Goal: Task Accomplishment & Management: Manage account settings

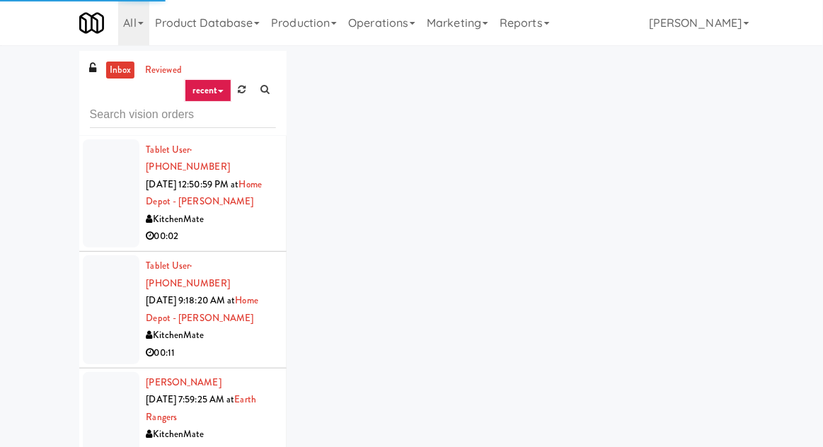
scroll to position [876, 0]
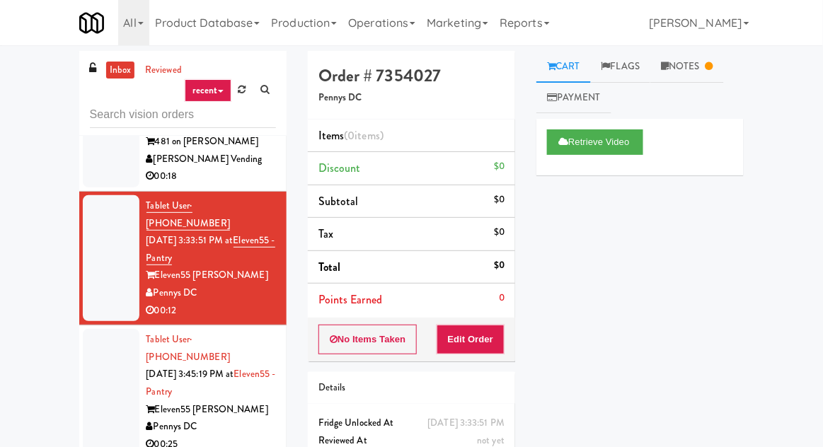
click at [110, 329] on div at bounding box center [111, 392] width 57 height 126
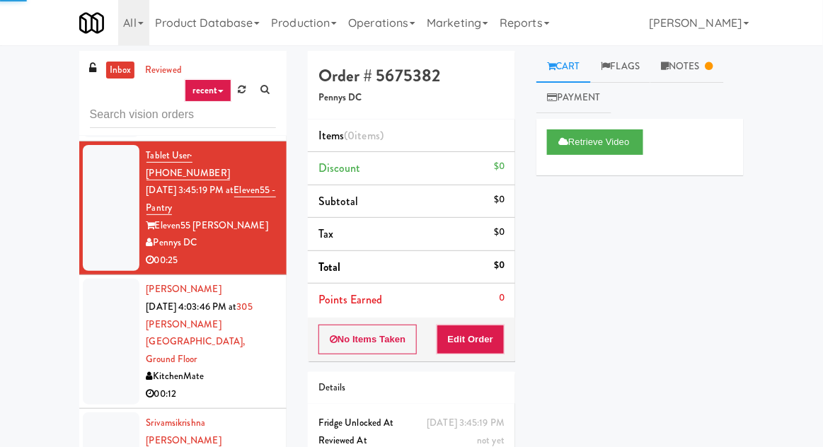
scroll to position [1061, 0]
click at [96, 278] on div at bounding box center [111, 341] width 57 height 126
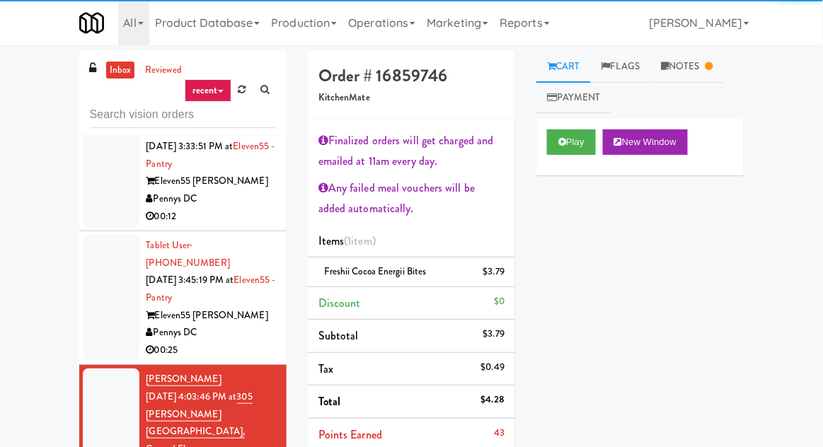
click at [93, 235] on div at bounding box center [111, 298] width 57 height 126
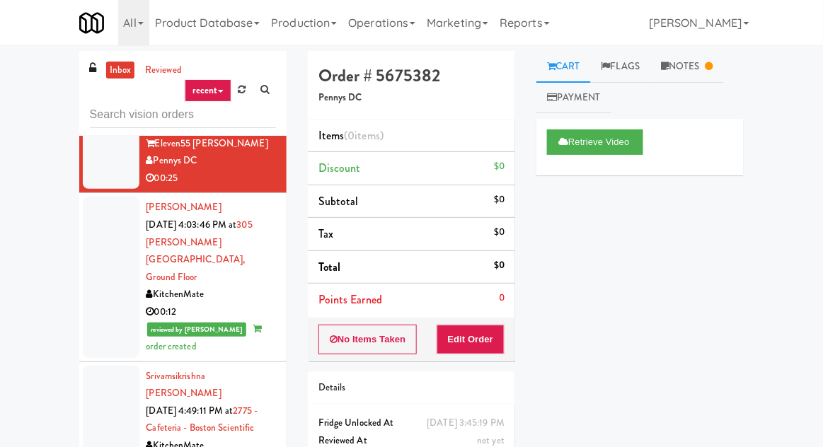
click at [98, 366] on div at bounding box center [111, 420] width 57 height 109
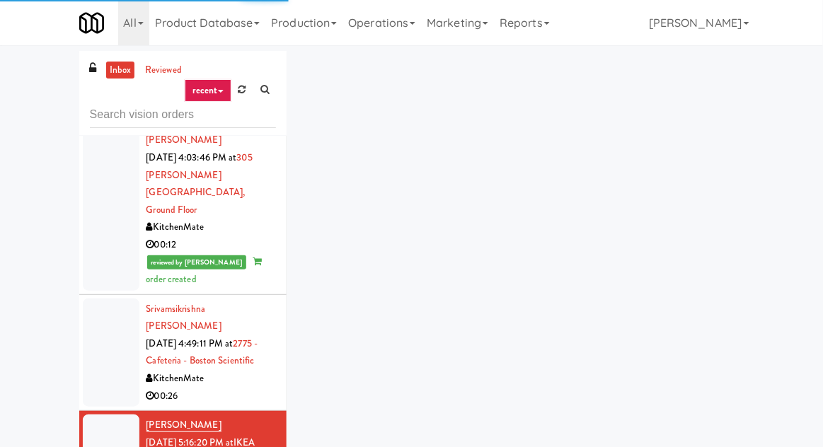
scroll to position [1218, 0]
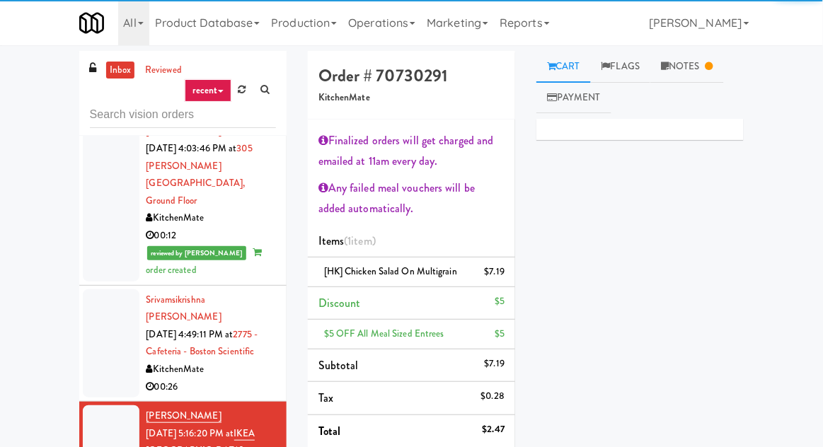
click at [94, 290] on div at bounding box center [111, 344] width 57 height 109
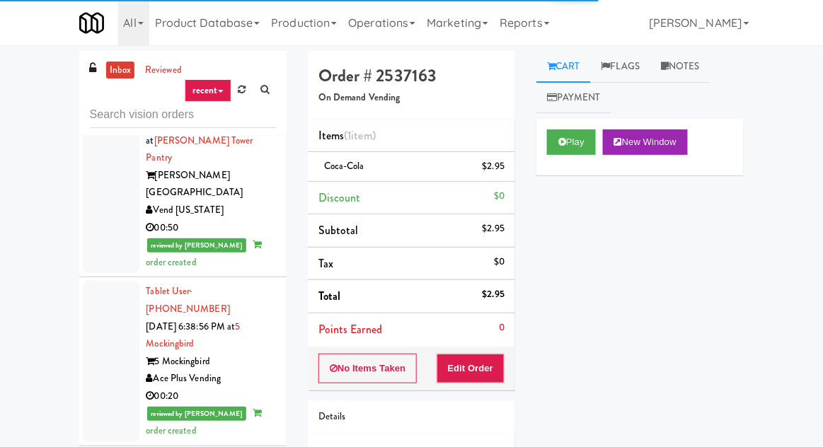
scroll to position [3551, 0]
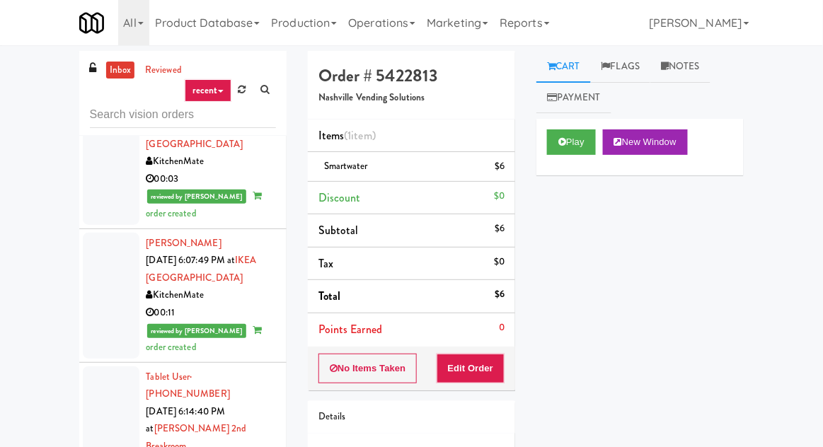
scroll to position [1657, 0]
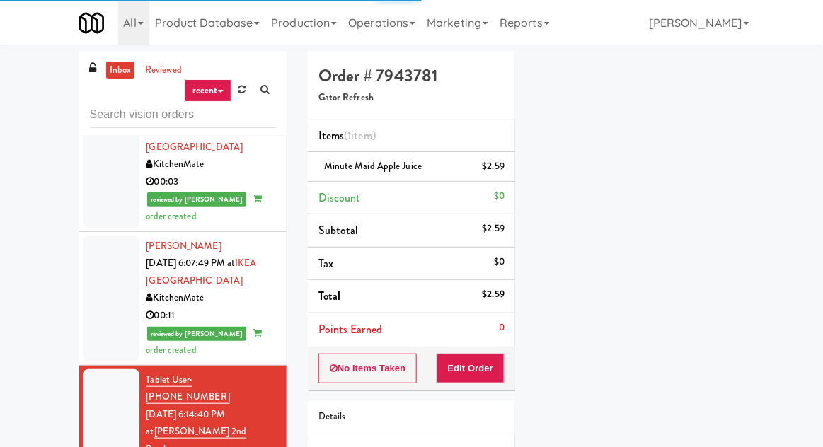
scroll to position [55, 0]
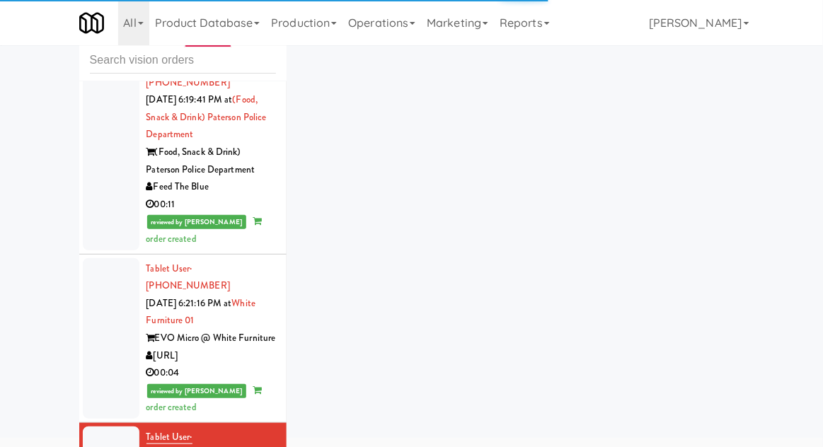
scroll to position [2592, 0]
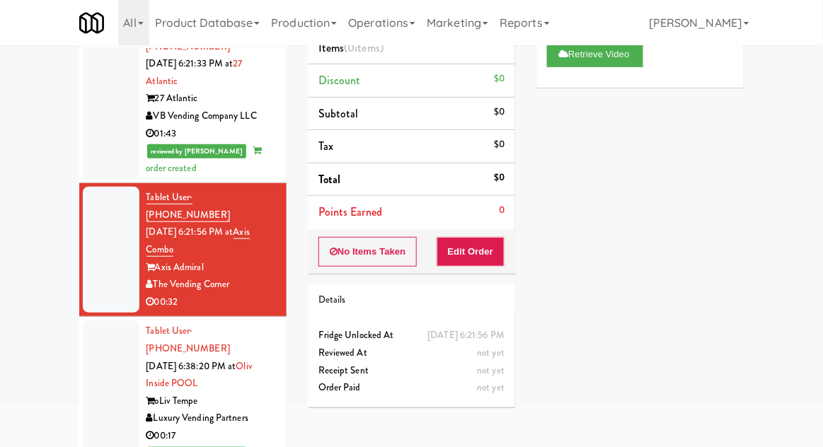
scroll to position [96, 0]
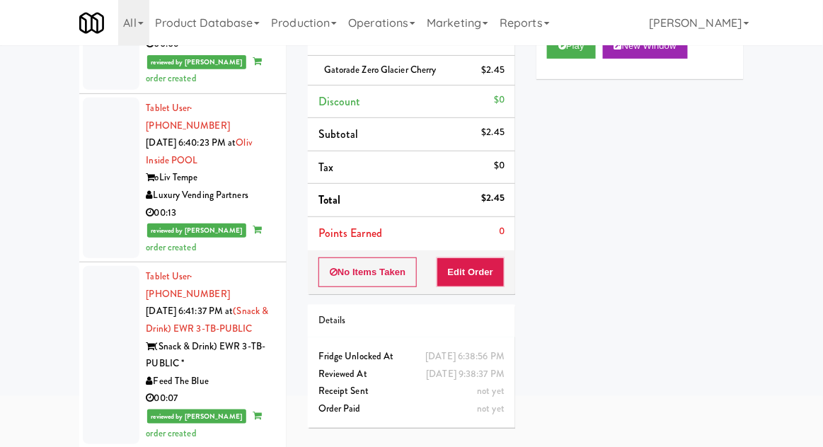
scroll to position [4080, 0]
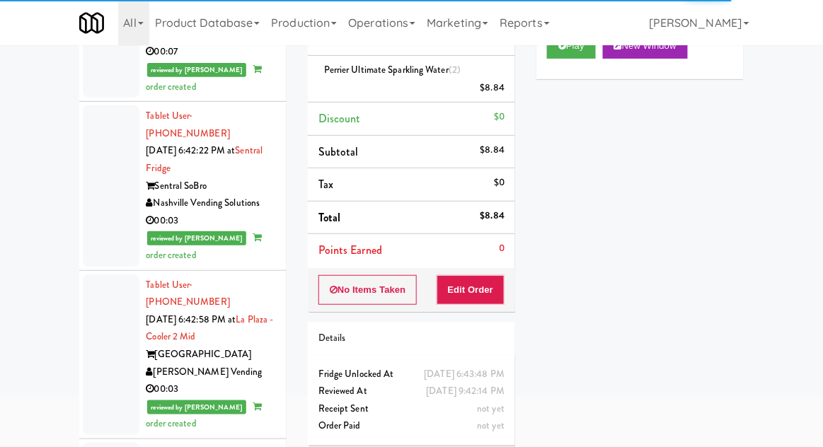
scroll to position [4598, 0]
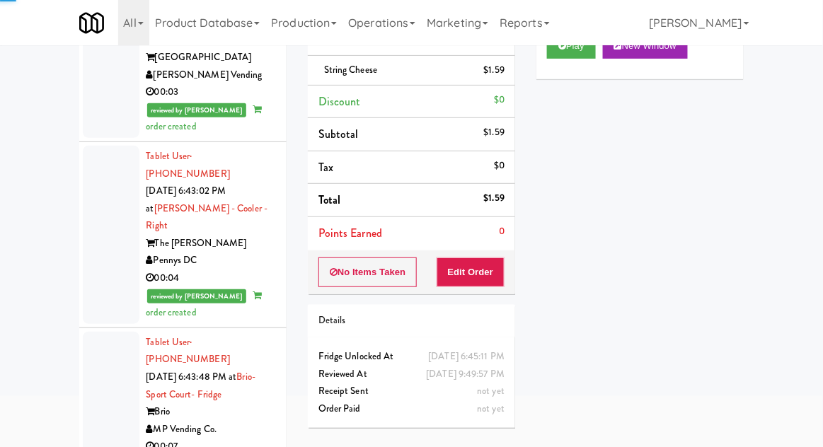
scroll to position [4724, 0]
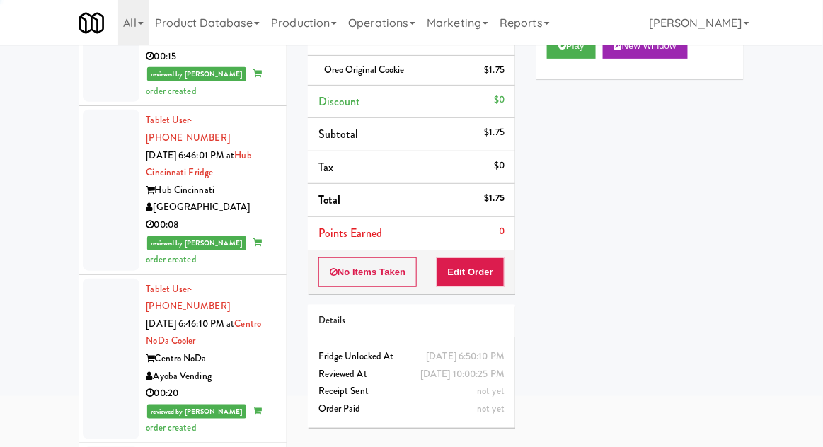
scroll to position [5842, 0]
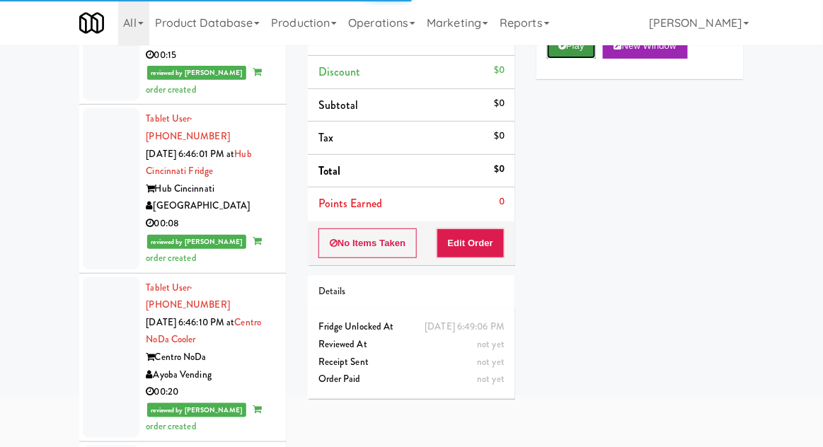
click at [561, 58] on button "Play" at bounding box center [571, 45] width 49 height 25
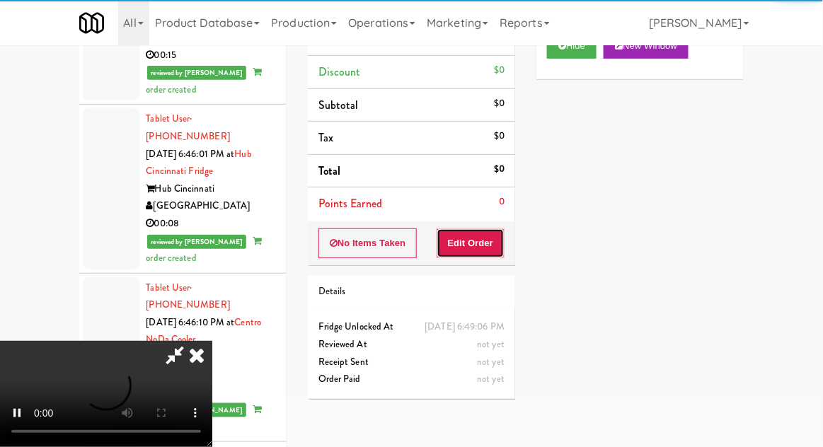
click at [480, 236] on button "Edit Order" at bounding box center [471, 244] width 69 height 30
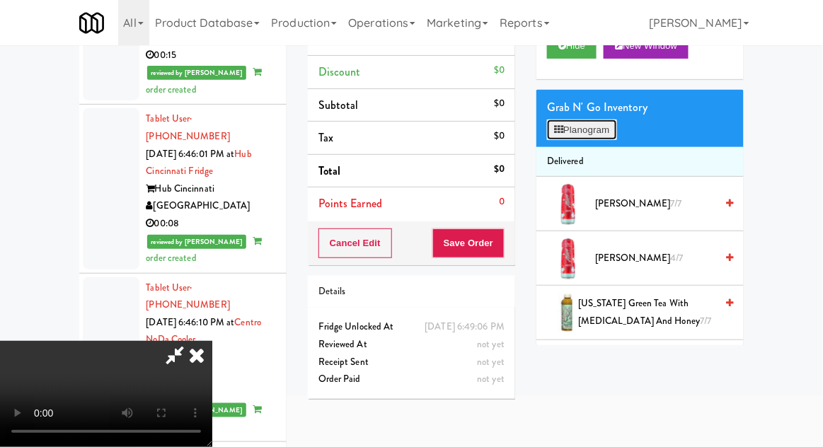
click at [590, 135] on button "Planogram" at bounding box center [581, 130] width 69 height 21
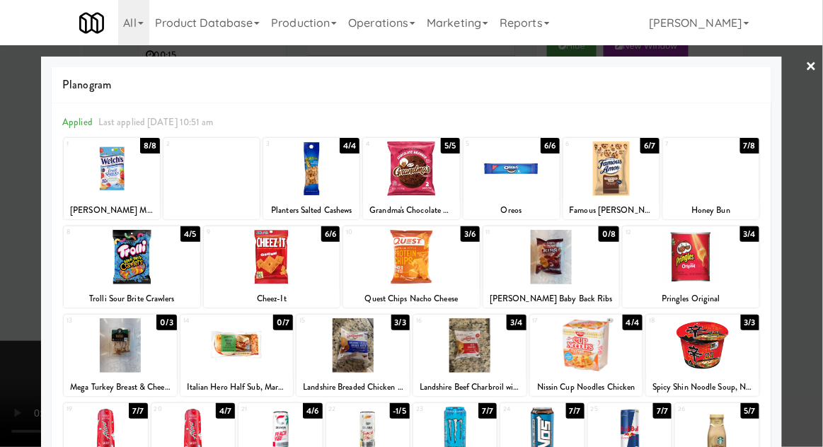
click at [535, 190] on div at bounding box center [512, 169] width 96 height 55
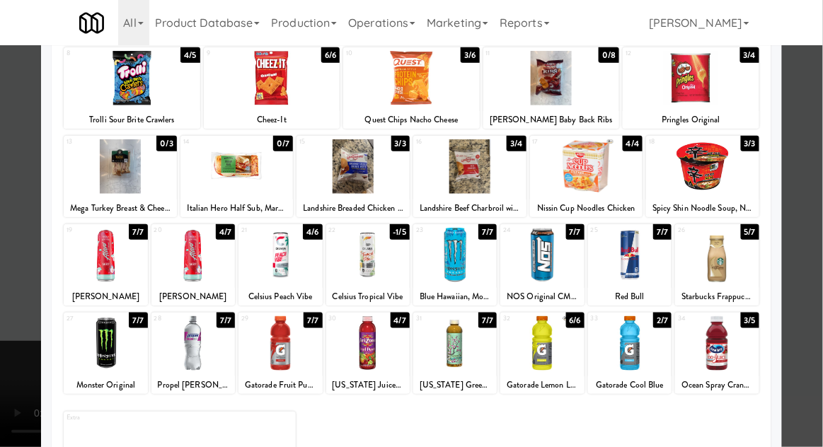
scroll to position [55, 0]
click at [33, 302] on div at bounding box center [411, 223] width 823 height 447
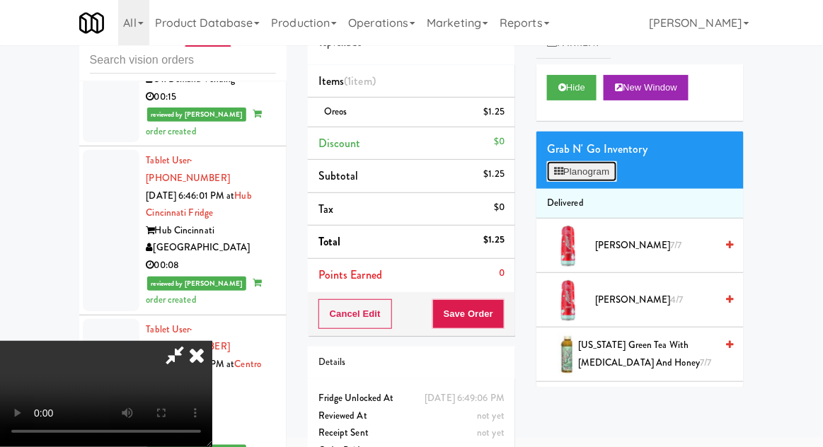
click at [604, 176] on button "Planogram" at bounding box center [581, 171] width 69 height 21
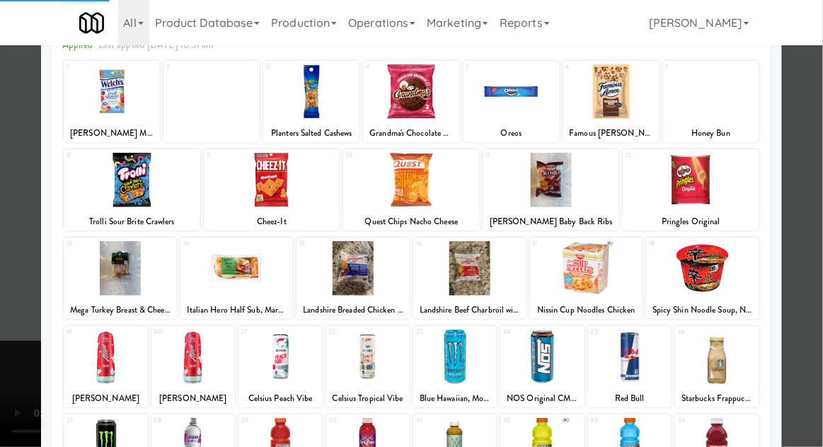
scroll to position [179, 0]
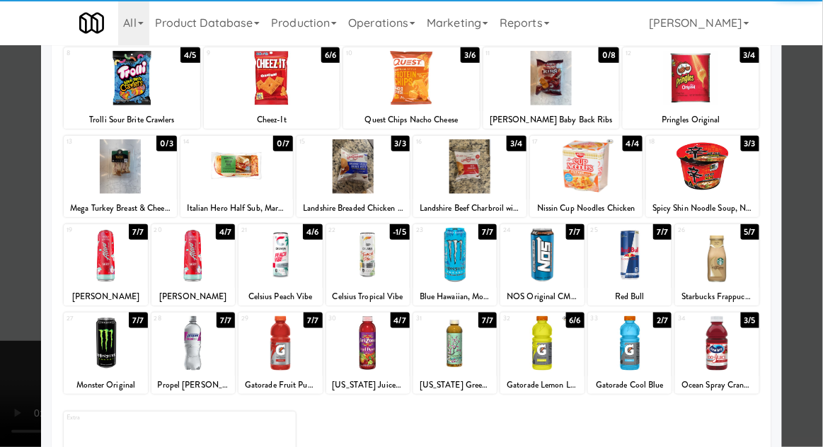
click at [700, 111] on div "Pringles Original" at bounding box center [691, 120] width 132 height 18
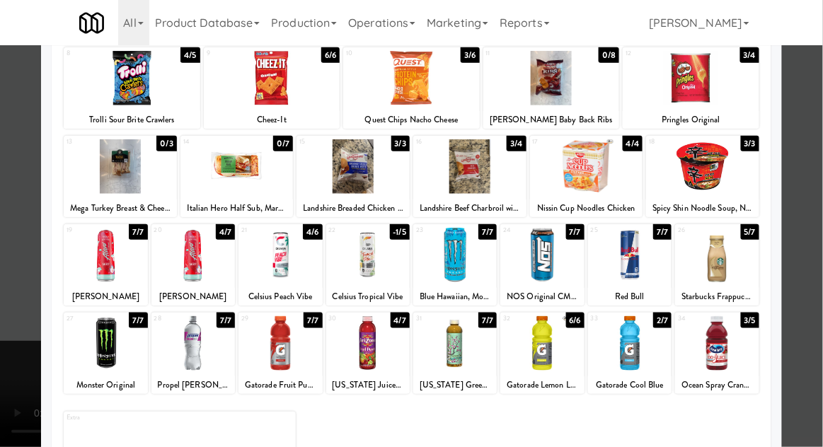
click at [711, 82] on div at bounding box center [691, 78] width 137 height 55
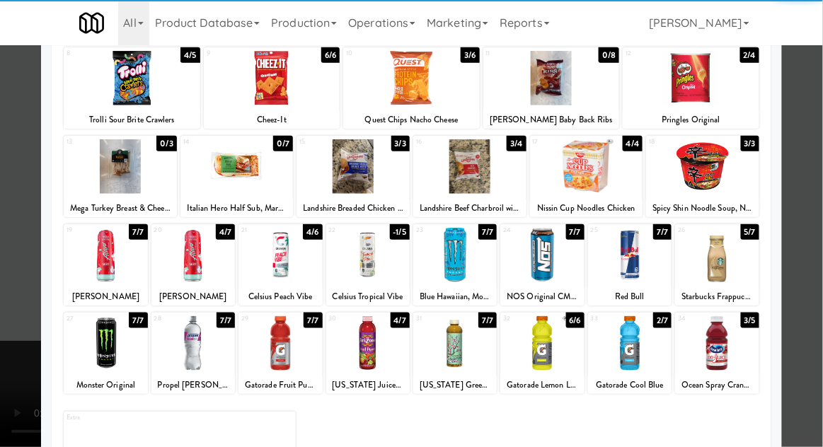
click at [628, 343] on div at bounding box center [630, 343] width 84 height 55
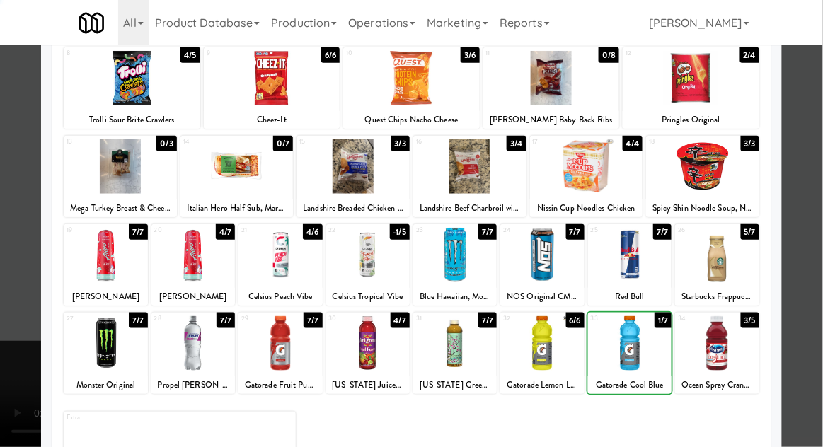
click at [32, 287] on div at bounding box center [411, 223] width 823 height 447
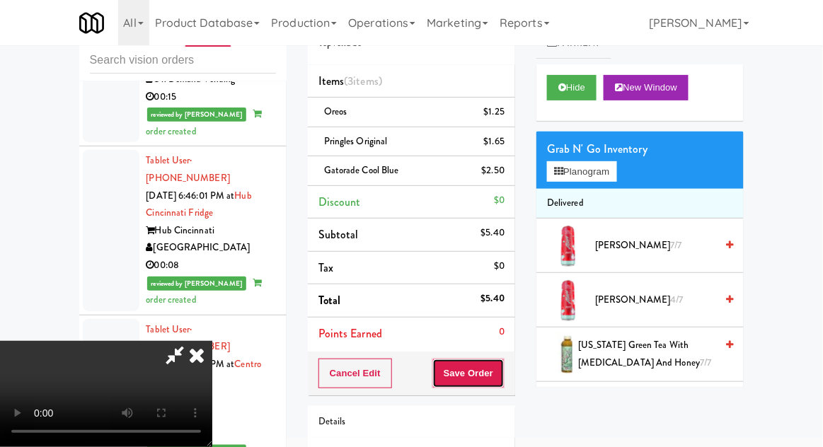
click at [503, 368] on button "Save Order" at bounding box center [469, 374] width 72 height 30
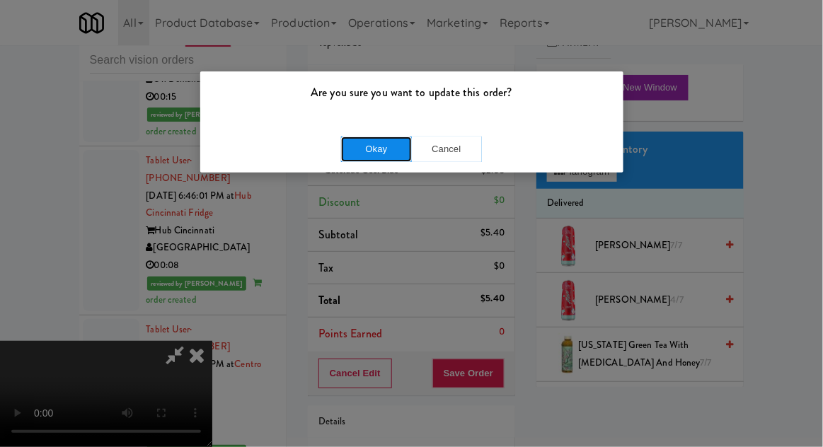
click at [368, 149] on button "Okay" at bounding box center [376, 149] width 71 height 25
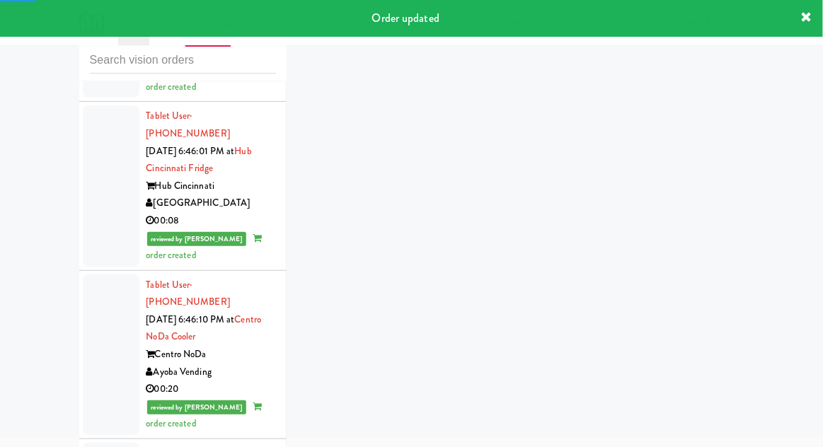
scroll to position [5896, 0]
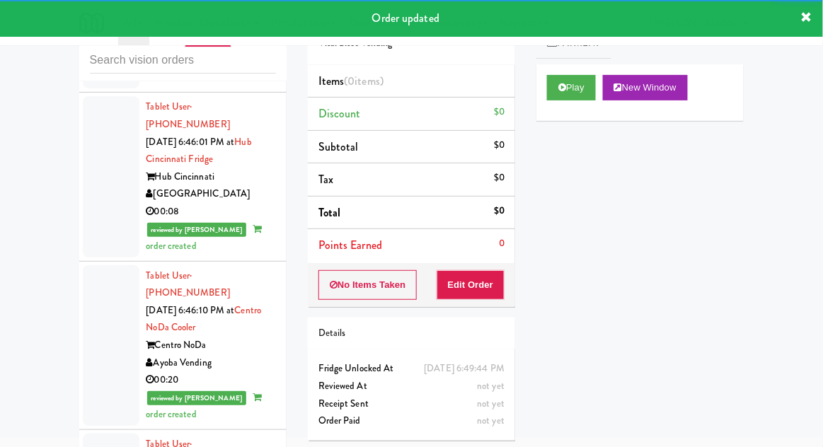
click at [561, 111] on div "Play New Window" at bounding box center [640, 92] width 207 height 57
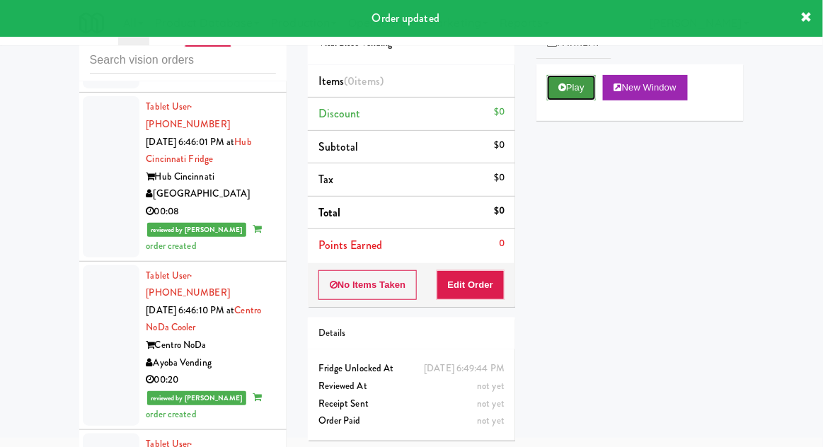
click at [561, 96] on button "Play" at bounding box center [571, 87] width 49 height 25
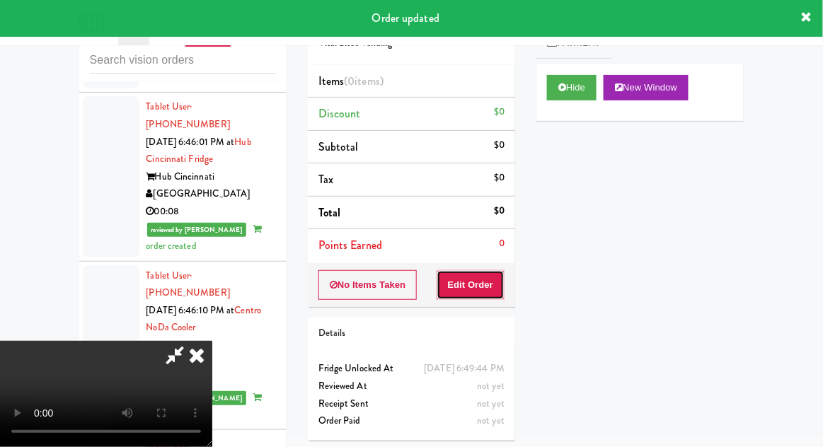
click at [485, 278] on button "Edit Order" at bounding box center [471, 285] width 69 height 30
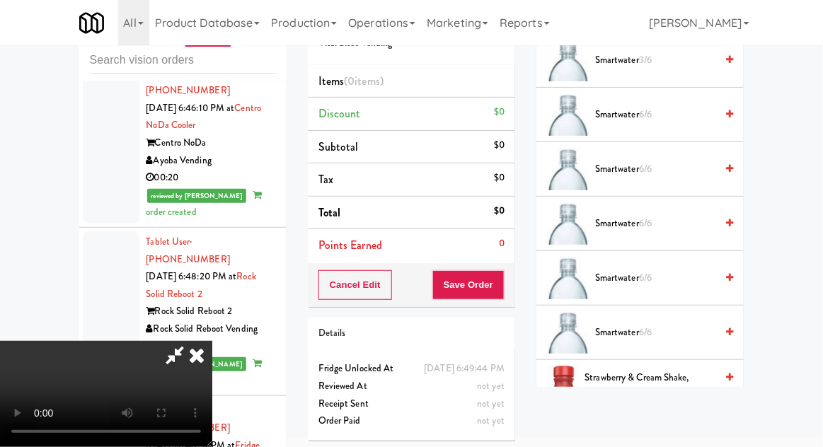
scroll to position [1657, 0]
click at [644, 217] on span "6/6" at bounding box center [645, 223] width 13 height 13
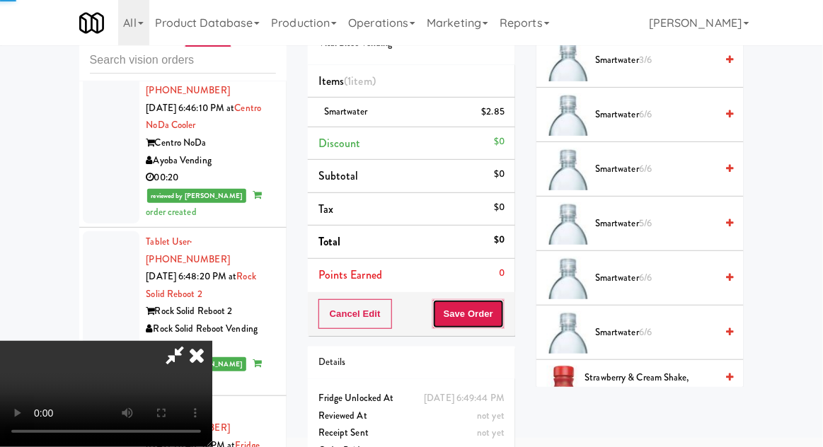
click at [504, 317] on button "Save Order" at bounding box center [469, 314] width 72 height 30
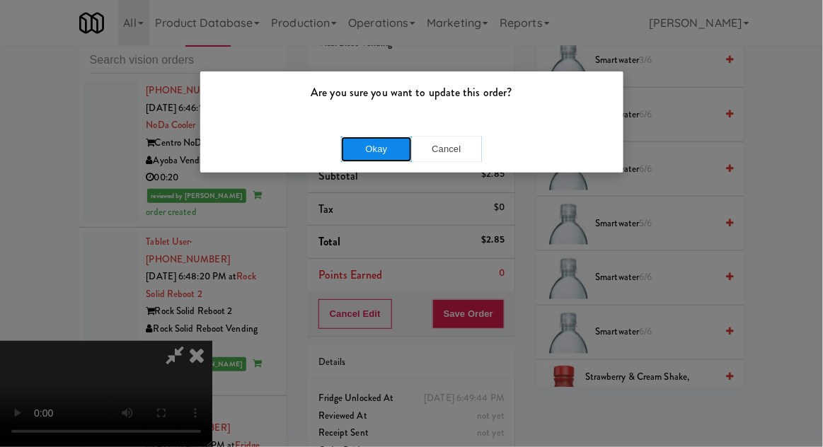
click at [346, 140] on button "Okay" at bounding box center [376, 149] width 71 height 25
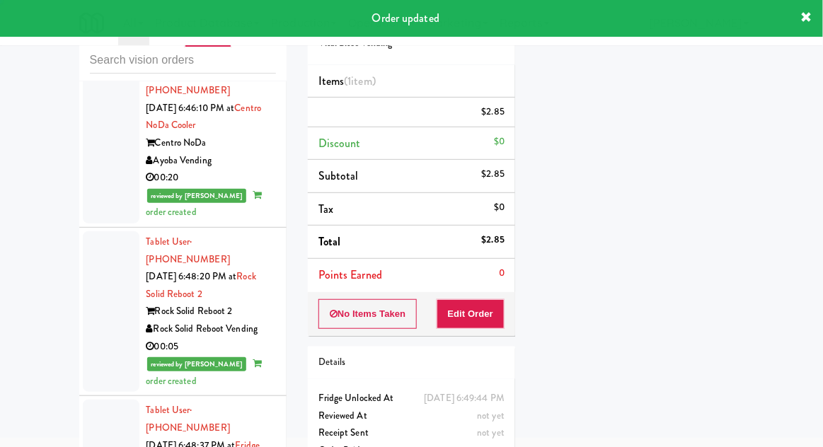
scroll to position [139, 0]
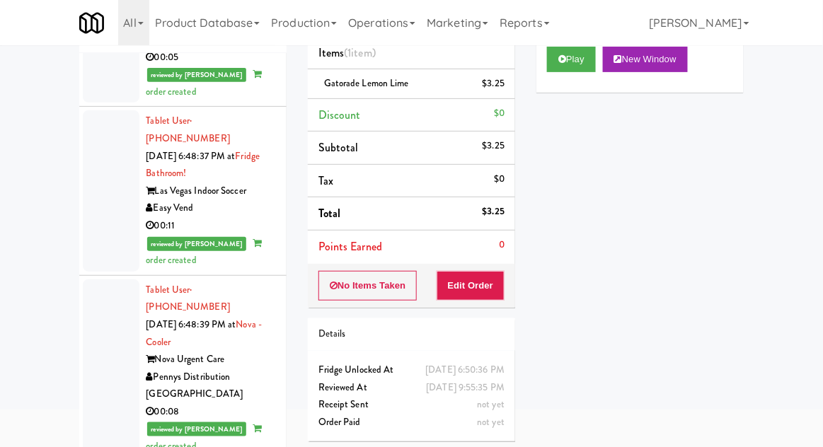
scroll to position [111, 0]
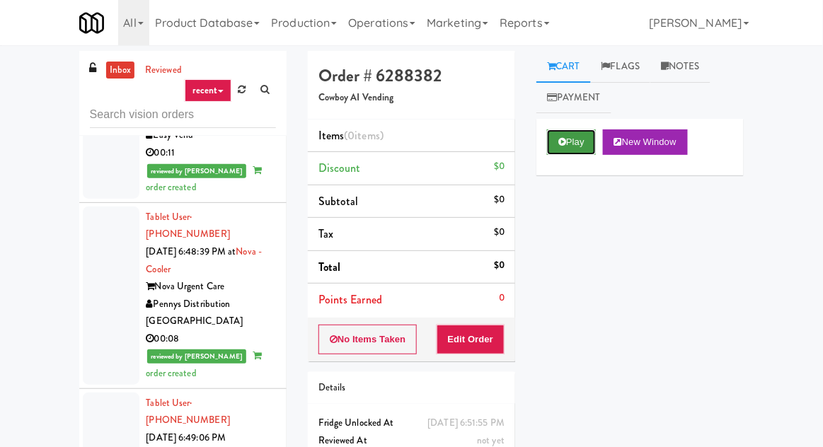
click at [576, 143] on button "Play" at bounding box center [571, 142] width 49 height 25
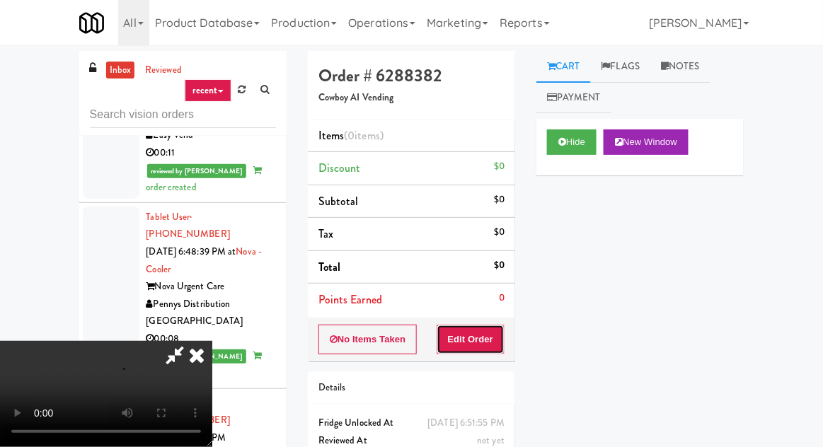
click at [485, 350] on button "Edit Order" at bounding box center [471, 340] width 69 height 30
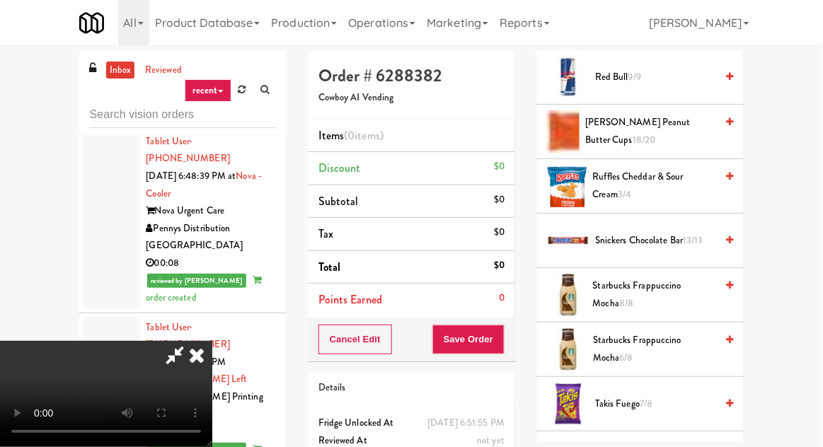
scroll to position [1422, 0]
click at [610, 290] on span "Starbucks Frappuccino Mocha 8/8" at bounding box center [654, 295] width 123 height 35
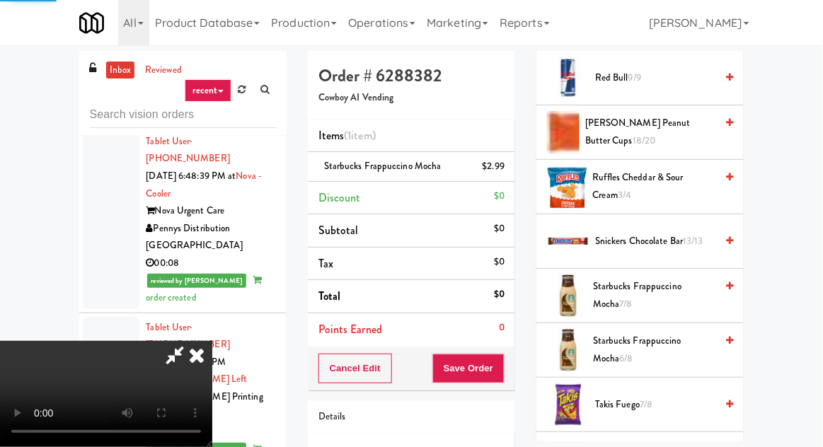
click at [513, 373] on div "Cancel Edit Save Order" at bounding box center [411, 369] width 207 height 44
click at [498, 354] on button "Save Order" at bounding box center [469, 369] width 72 height 30
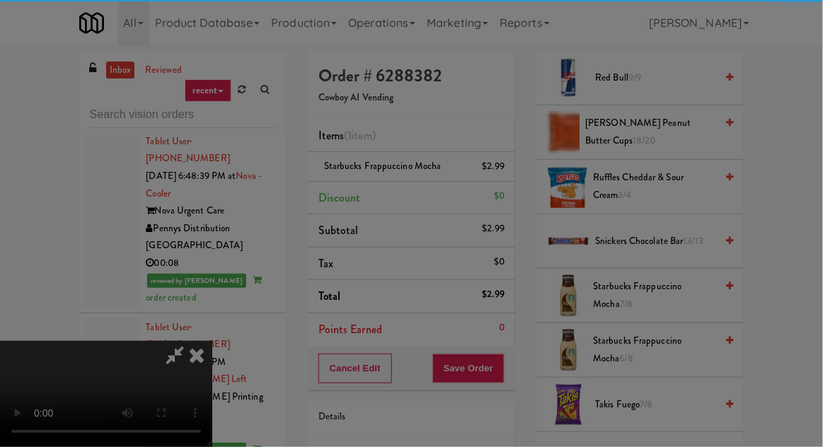
click at [503, 379] on div at bounding box center [411, 223] width 823 height 447
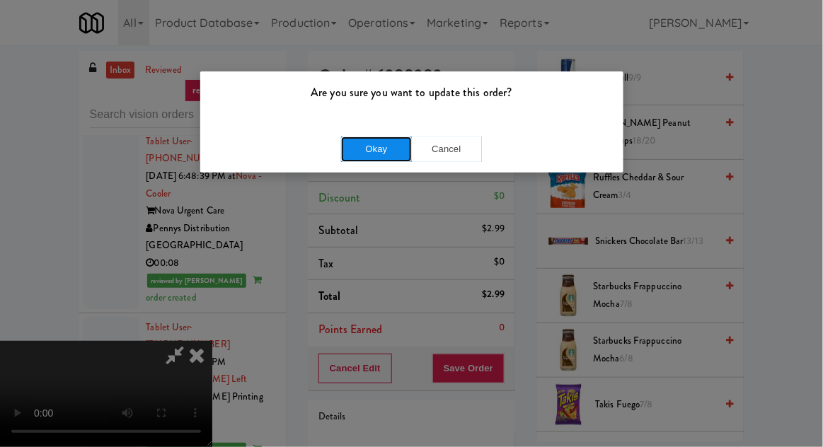
click at [364, 160] on button "Okay" at bounding box center [376, 149] width 71 height 25
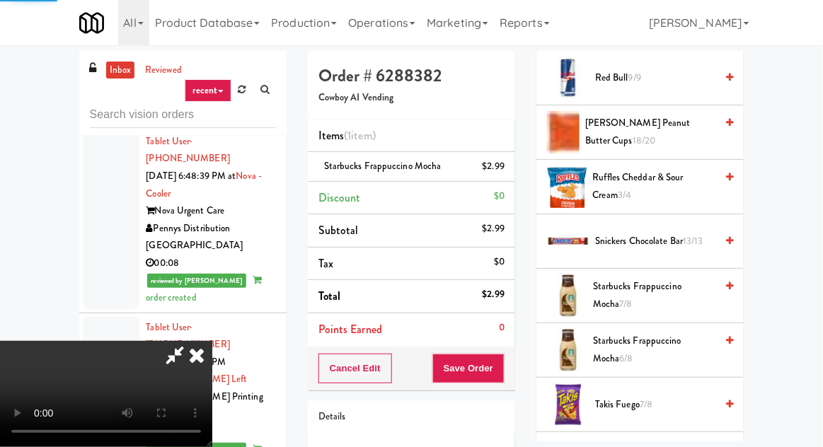
scroll to position [139, 0]
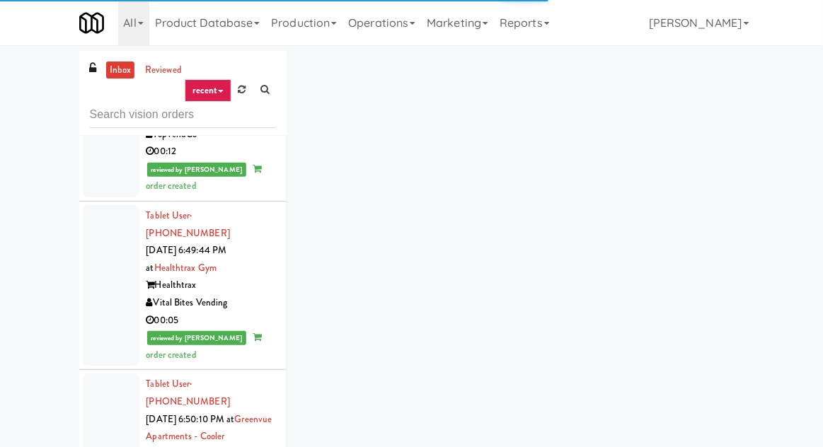
scroll to position [6885, 0]
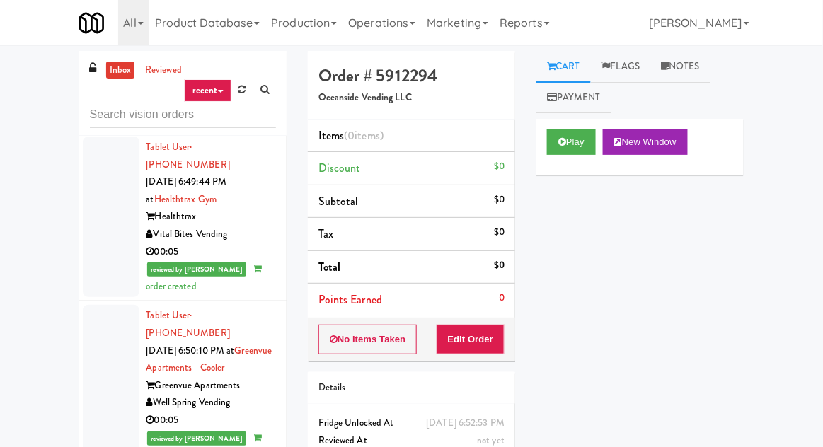
scroll to position [7019, 0]
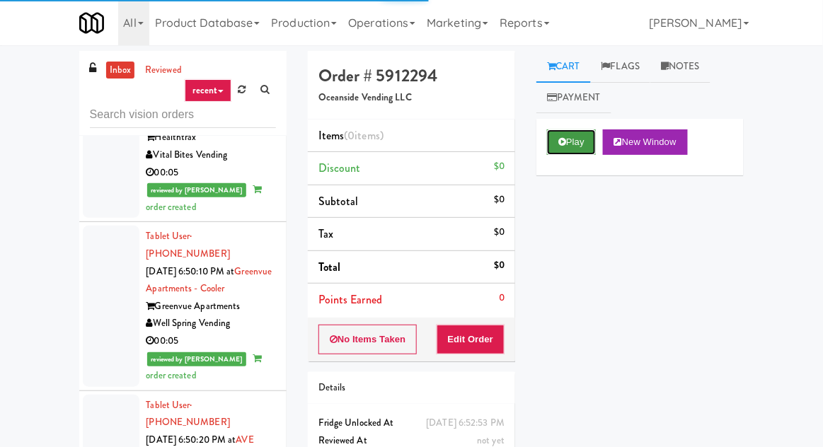
click at [576, 140] on button "Play" at bounding box center [571, 142] width 49 height 25
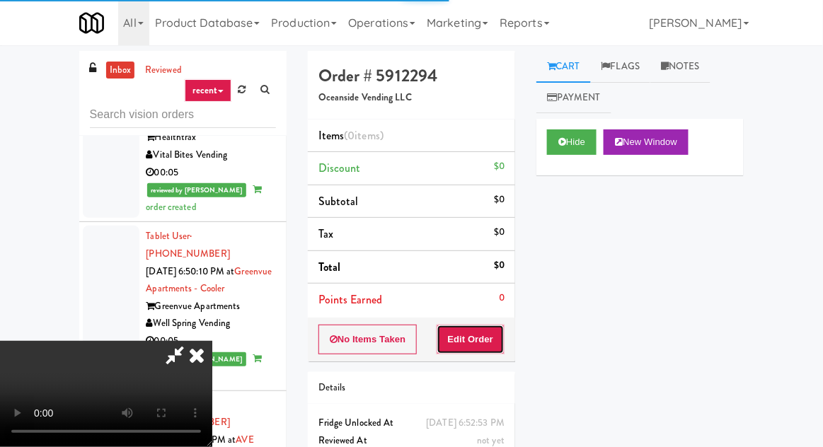
click at [468, 333] on button "Edit Order" at bounding box center [471, 340] width 69 height 30
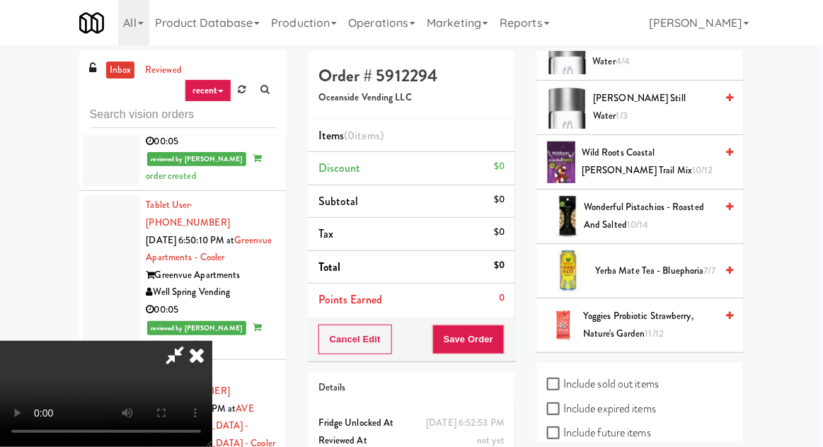
scroll to position [1774, 0]
click at [696, 108] on span "VOSS Still Water 1/3" at bounding box center [654, 106] width 122 height 35
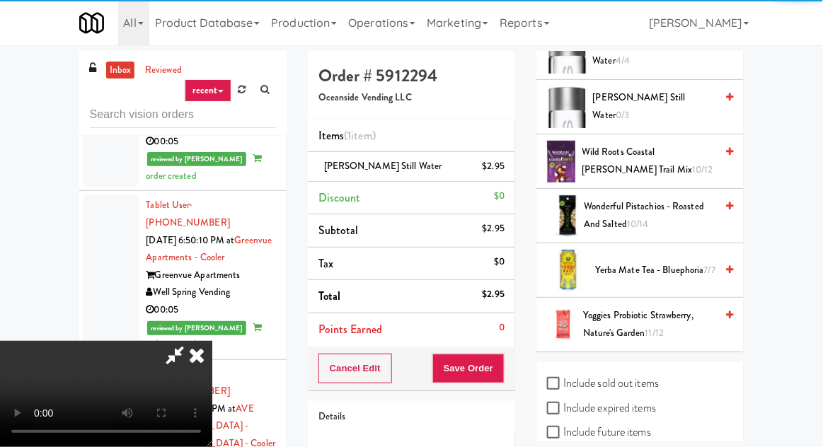
click at [515, 369] on div "Order # 5912294 Oceanside Vending LLC Items (1 item ) VOSS Still Water $2.95 Di…" at bounding box center [411, 293] width 229 height 484
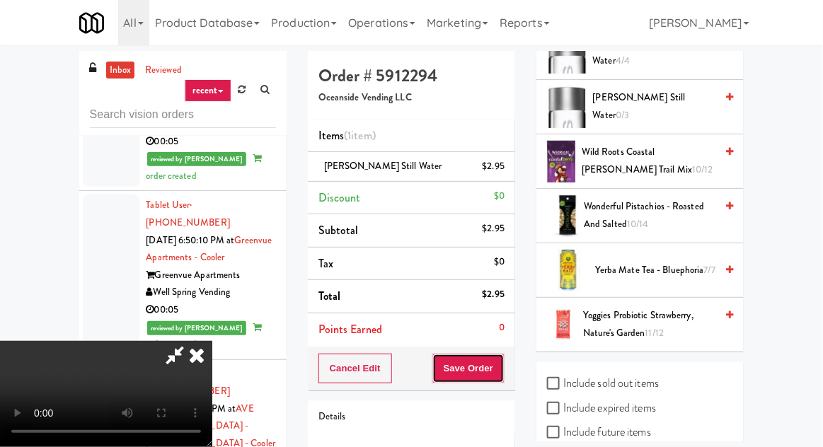
click at [495, 355] on button "Save Order" at bounding box center [469, 369] width 72 height 30
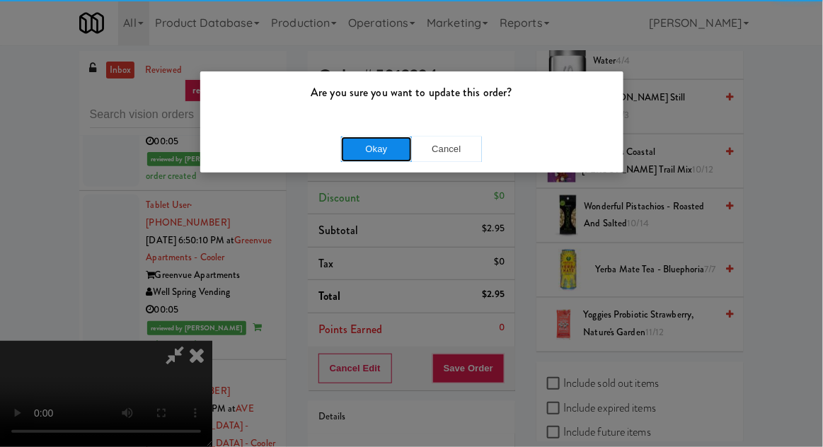
click at [360, 154] on button "Okay" at bounding box center [376, 149] width 71 height 25
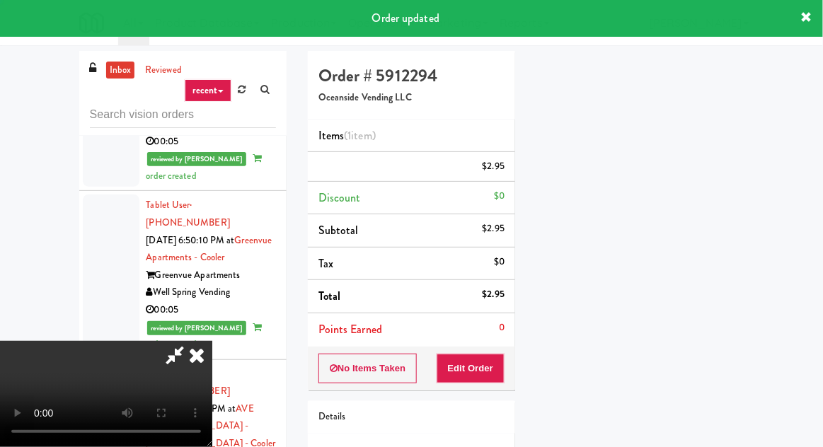
scroll to position [139, 0]
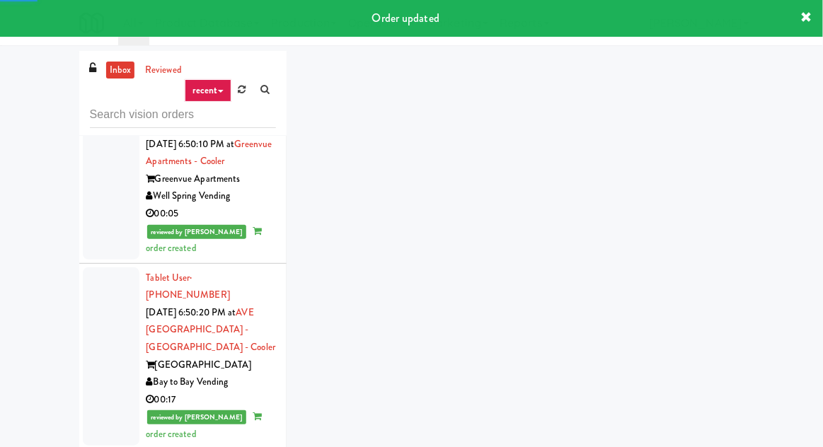
scroll to position [7148, 0]
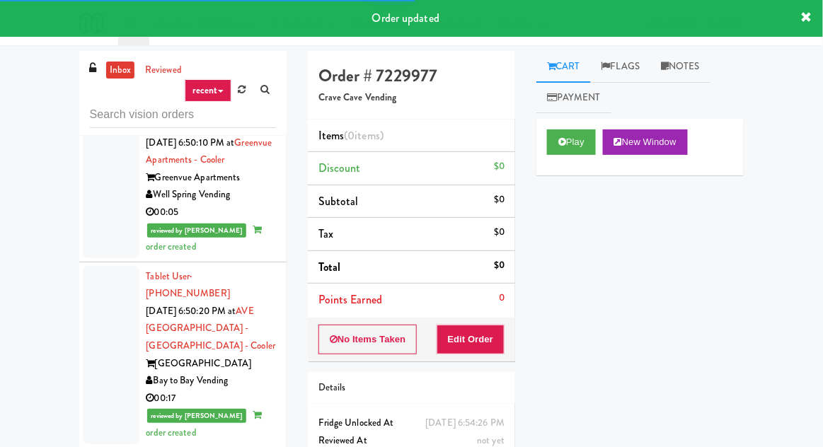
click at [582, 122] on div "Play New Window" at bounding box center [640, 147] width 207 height 57
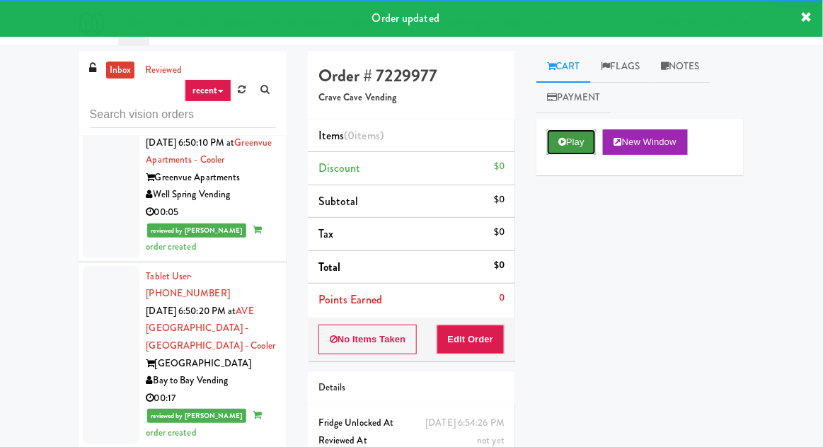
click at [564, 148] on button "Play" at bounding box center [571, 142] width 49 height 25
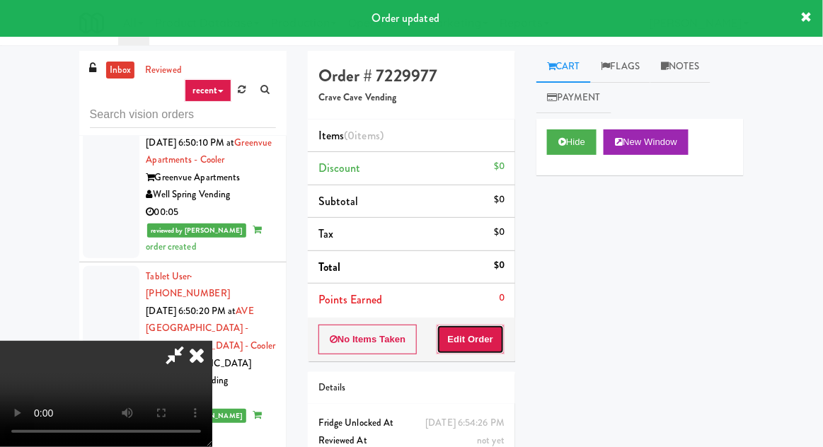
click at [484, 341] on button "Edit Order" at bounding box center [471, 340] width 69 height 30
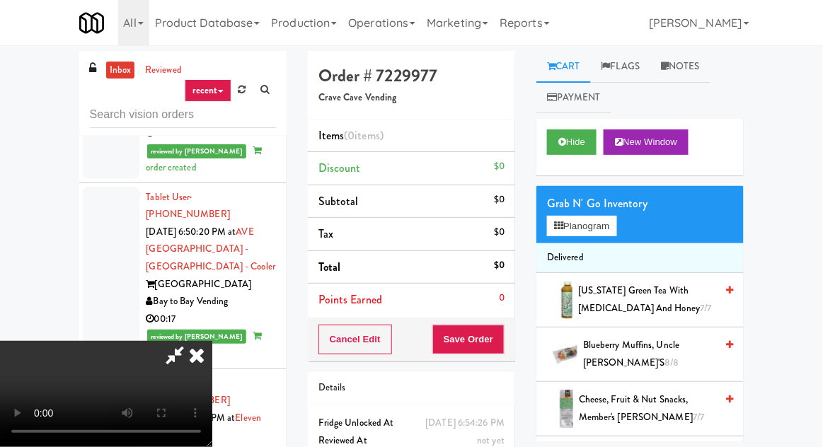
scroll to position [0, 0]
click at [595, 225] on button "Planogram" at bounding box center [581, 226] width 69 height 21
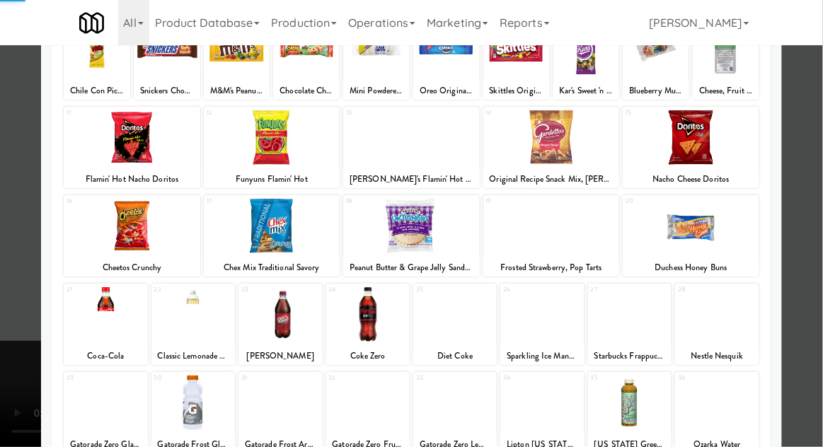
scroll to position [179, 0]
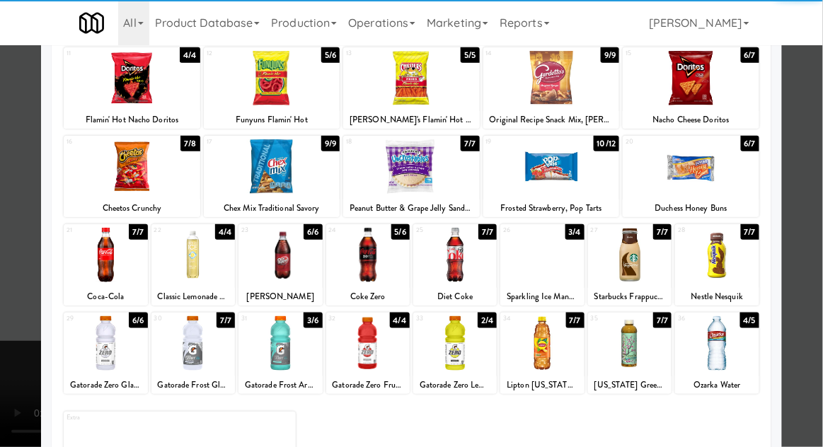
click at [264, 351] on div at bounding box center [281, 343] width 84 height 55
click at [263, 344] on div at bounding box center [281, 343] width 84 height 55
click at [477, 344] on div at bounding box center [455, 343] width 84 height 55
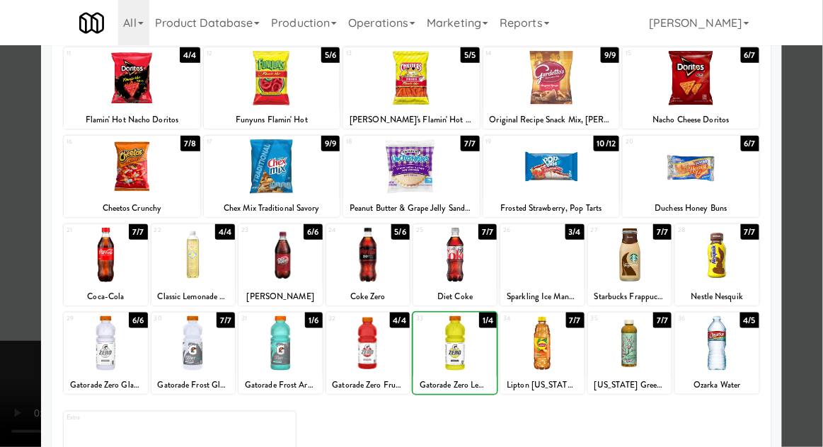
click at [22, 314] on div at bounding box center [411, 223] width 823 height 447
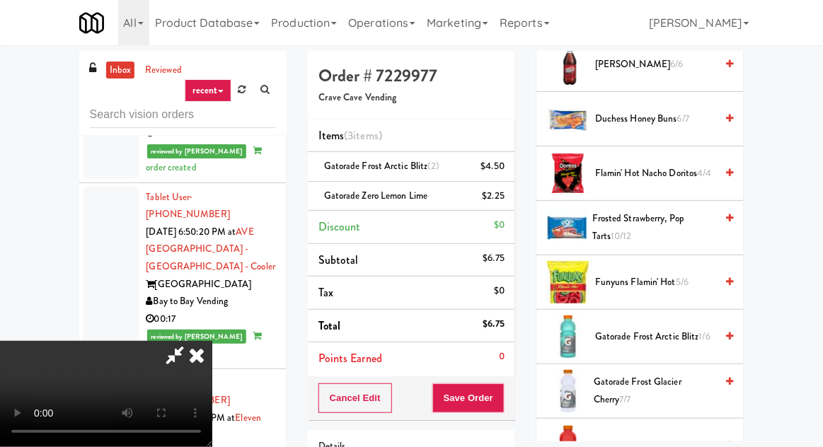
scroll to position [907, 0]
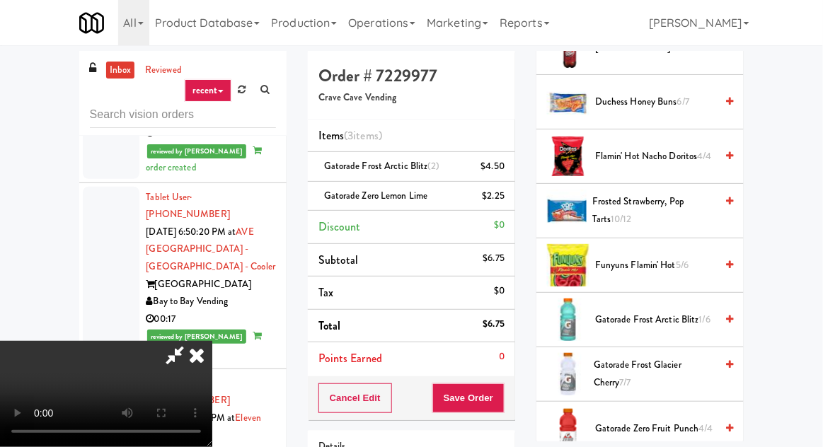
click at [680, 319] on span "Gatorade Frost Arctic Blitz 1/6" at bounding box center [655, 321] width 120 height 18
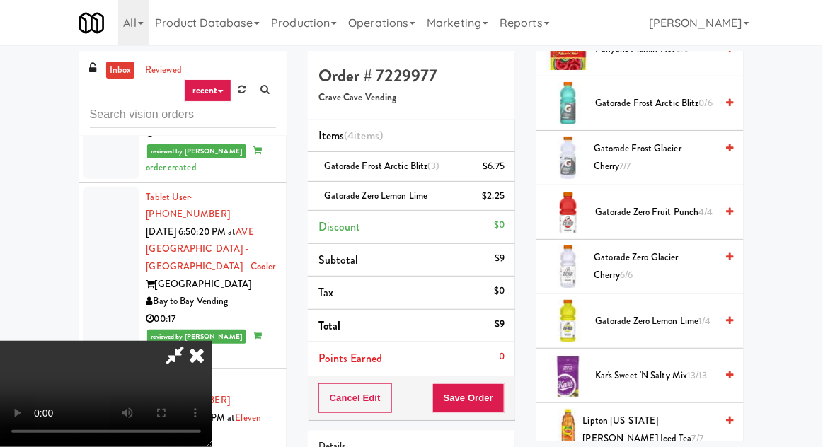
scroll to position [1124, 0]
click at [692, 314] on span "Gatorade Zero Lemon Lime 1/4" at bounding box center [655, 321] width 120 height 18
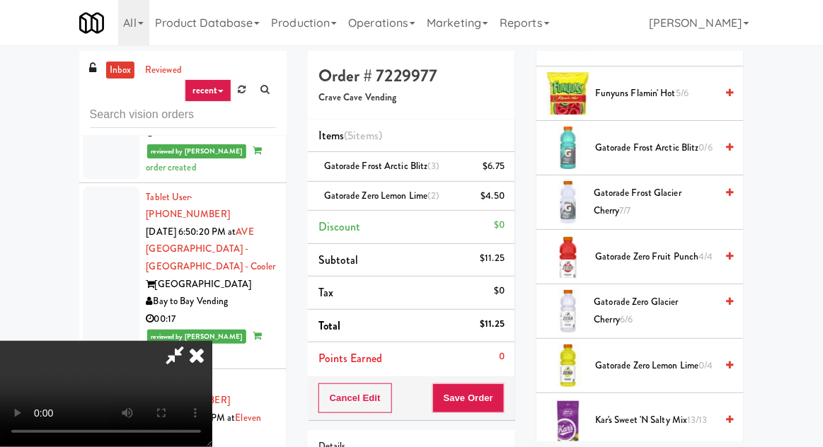
scroll to position [1069, 0]
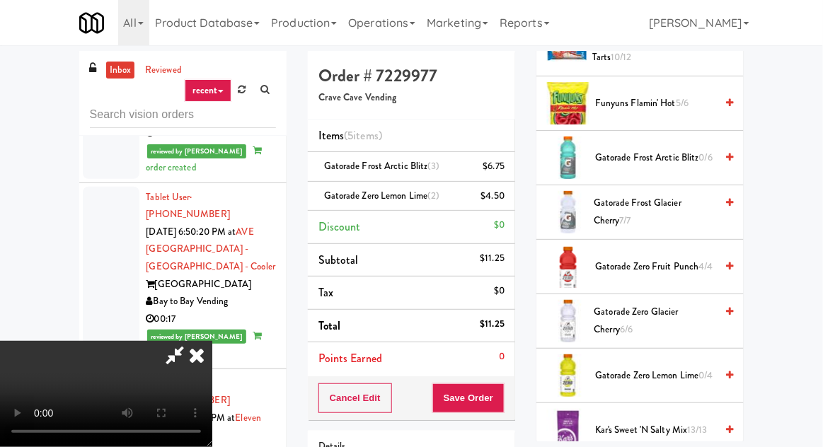
click at [718, 158] on div "Gatorade Frost Arctic Blitz 0/6" at bounding box center [662, 158] width 144 height 18
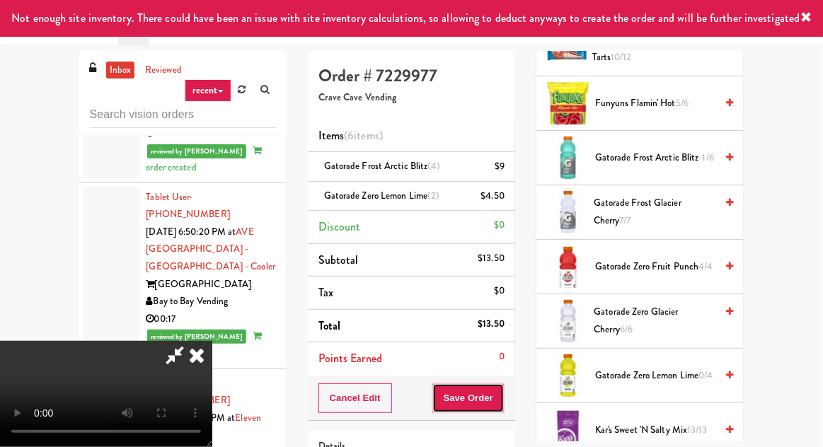
click at [504, 387] on button "Save Order" at bounding box center [469, 399] width 72 height 30
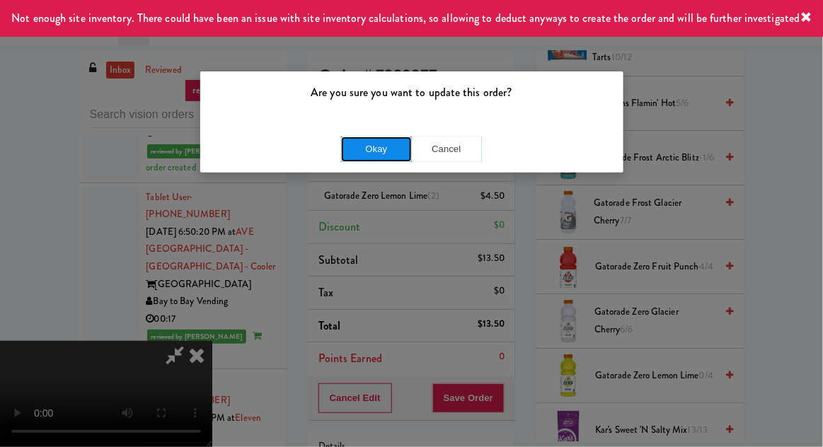
click at [351, 144] on button "Okay" at bounding box center [376, 149] width 71 height 25
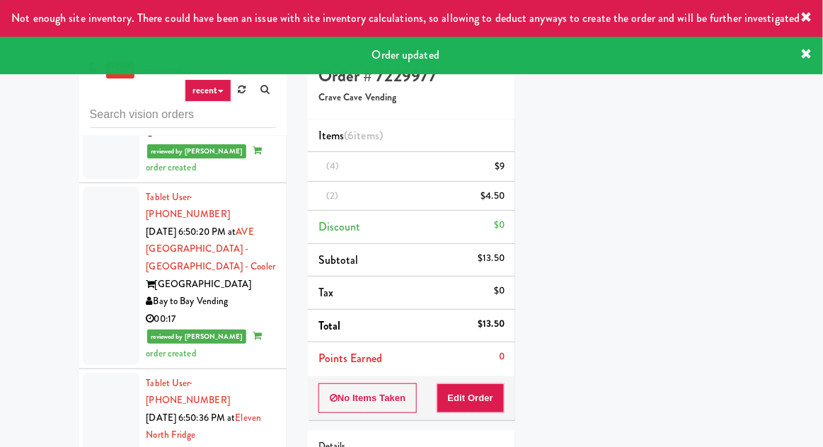
scroll to position [139, 0]
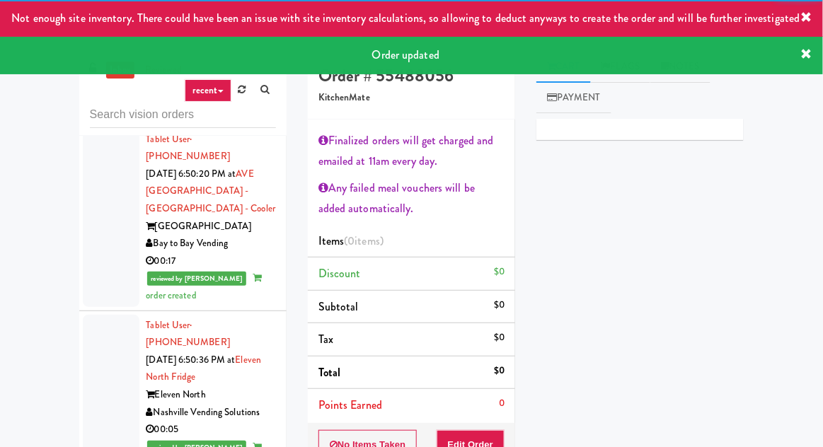
scroll to position [7298, 0]
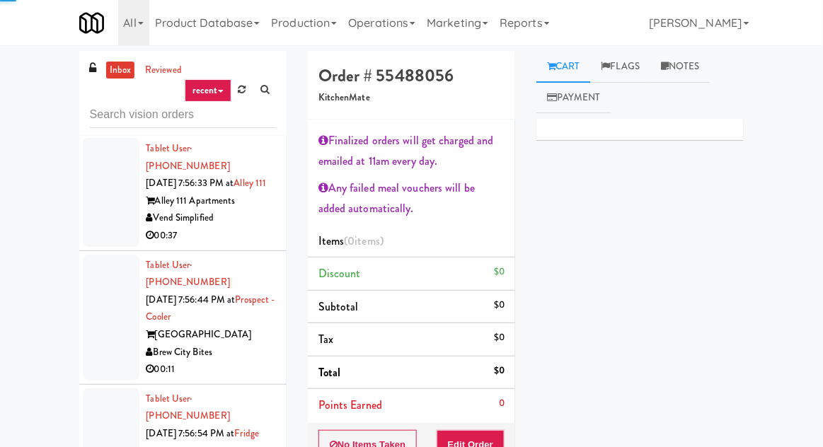
scroll to position [112, 0]
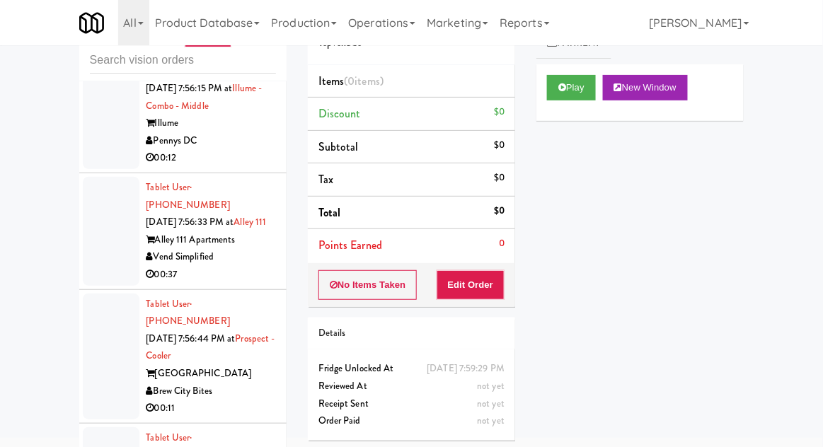
scroll to position [14738, 0]
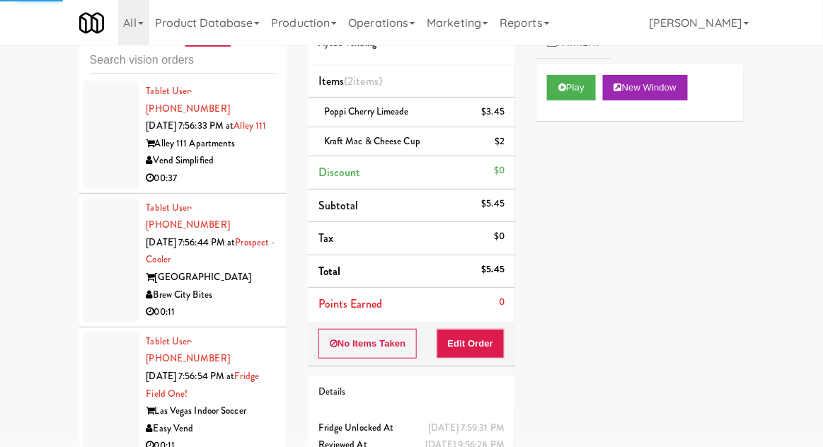
scroll to position [14836, 0]
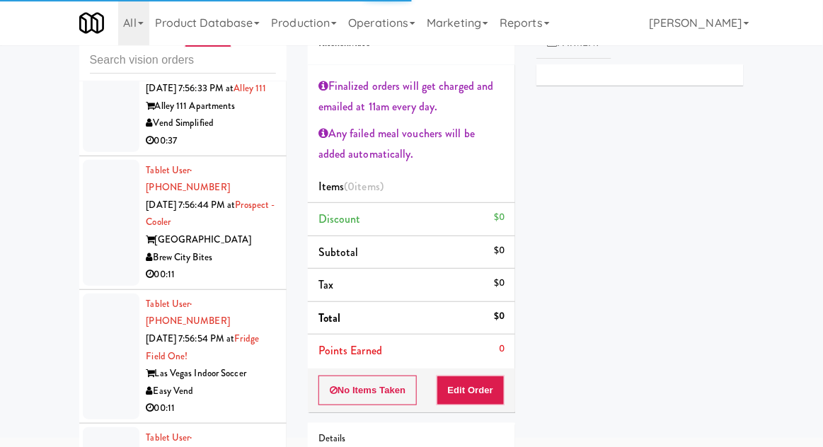
scroll to position [14887, 0]
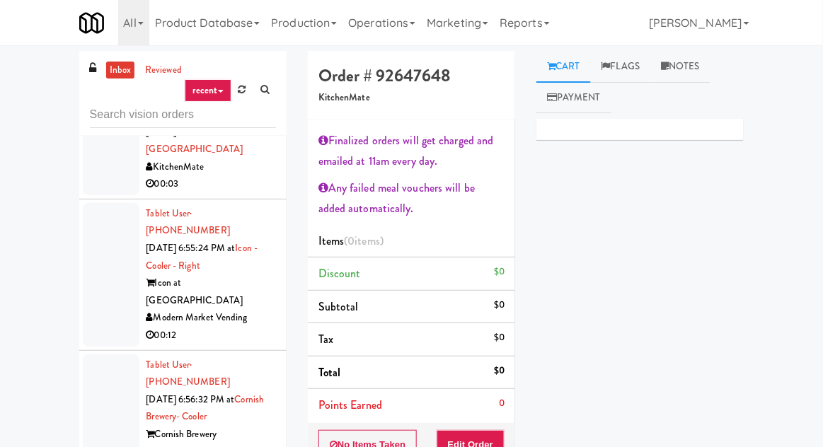
scroll to position [8538, 0]
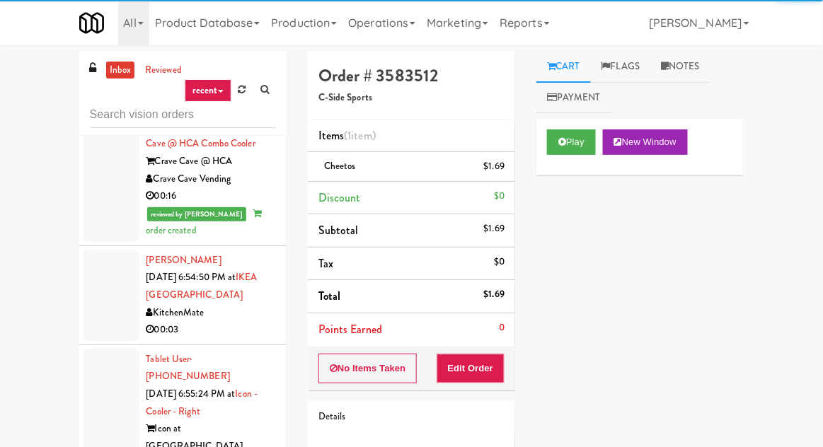
scroll to position [8325, 0]
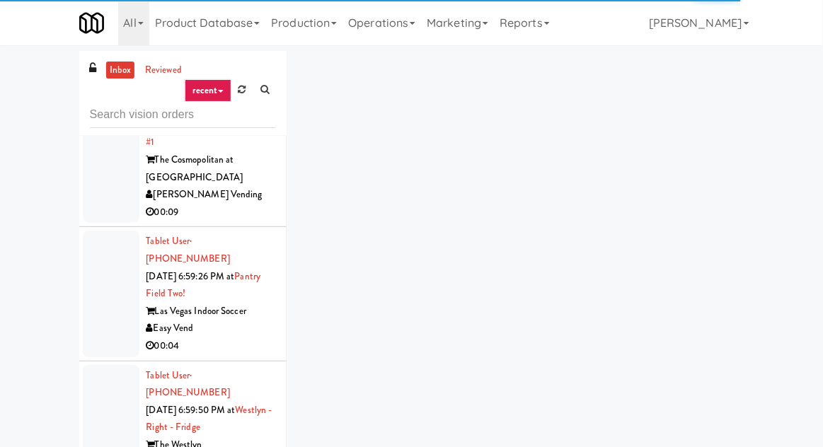
scroll to position [9424, 0]
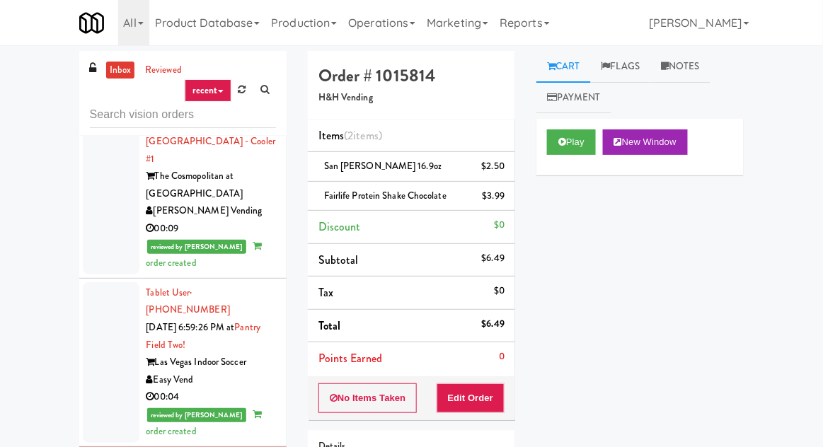
scroll to position [9439, 0]
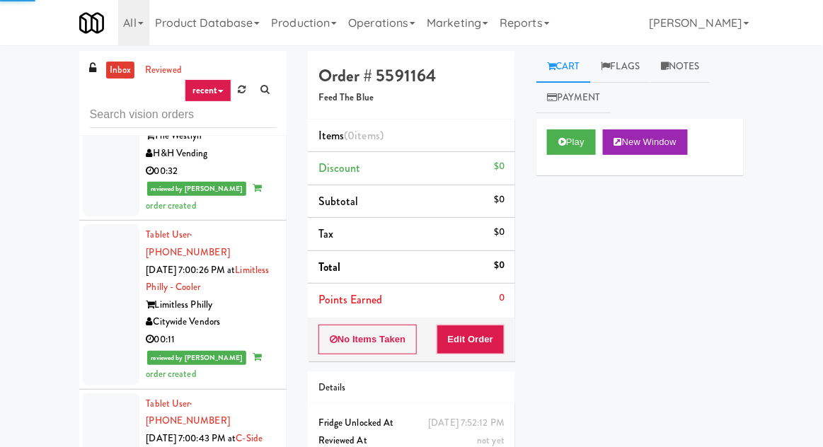
scroll to position [9847, 0]
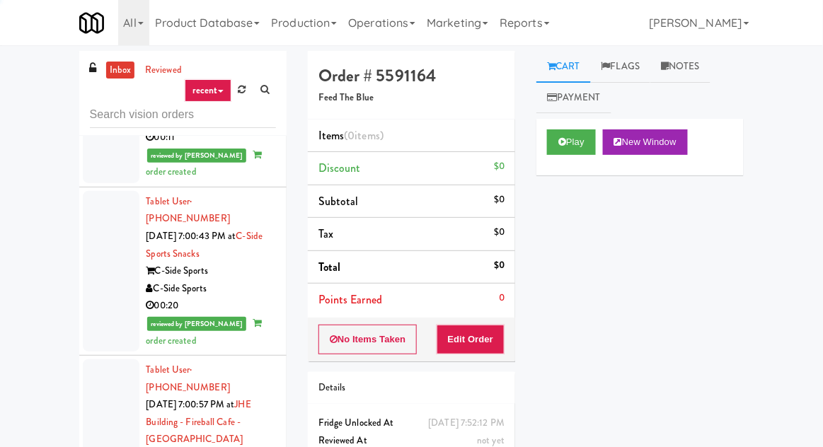
scroll to position [10048, 0]
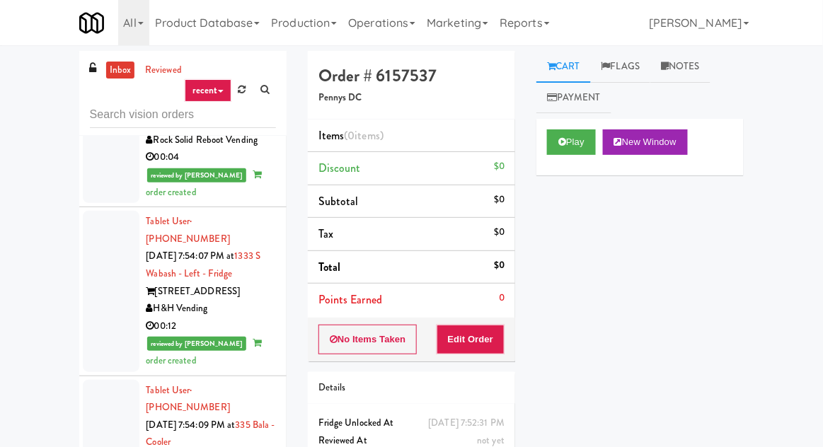
scroll to position [13013, 0]
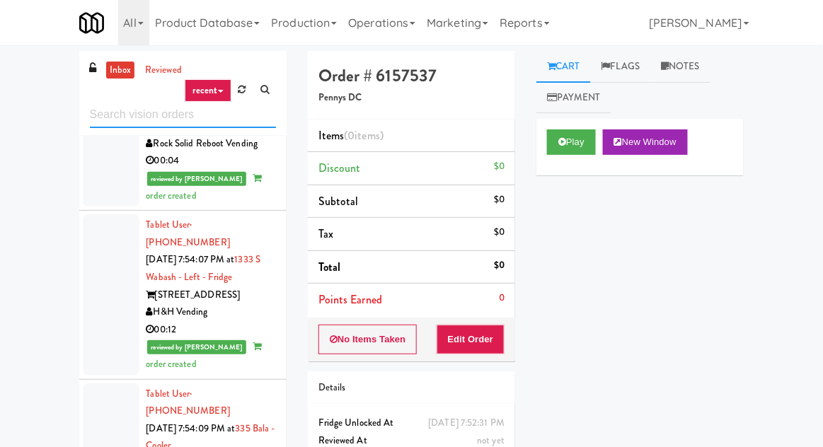
click at [127, 112] on input "text" at bounding box center [183, 115] width 186 height 26
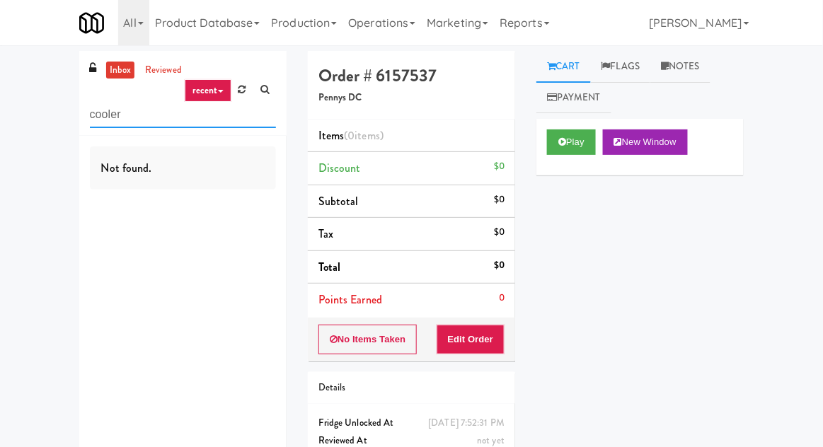
type input "cooler"
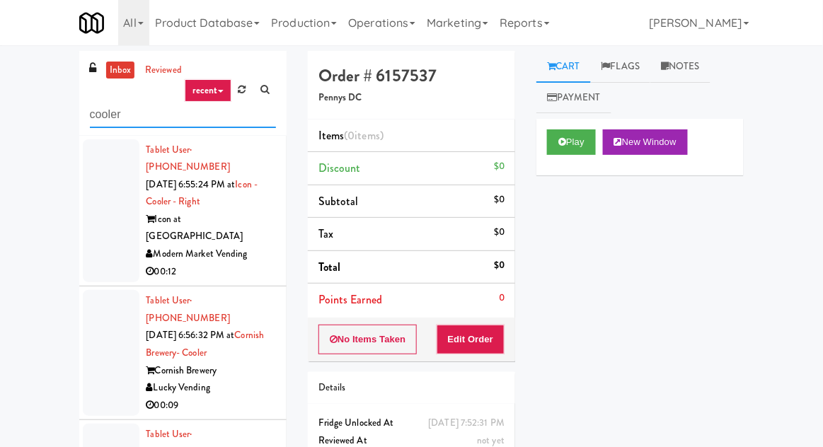
scroll to position [472, 0]
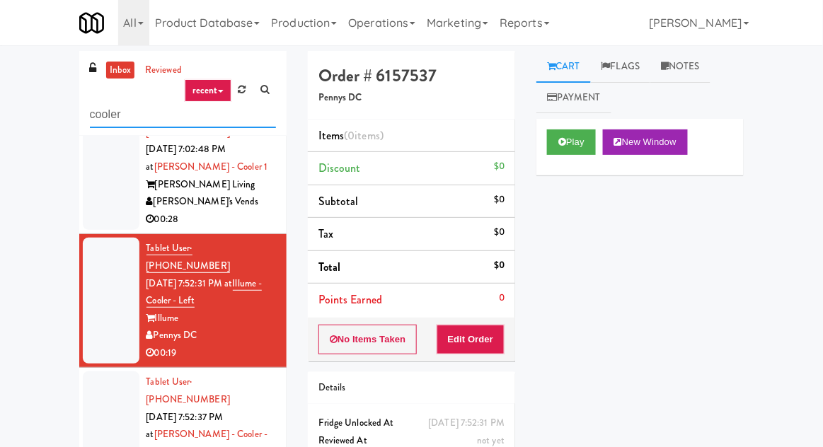
click at [177, 120] on input "cooler" at bounding box center [183, 115] width 186 height 26
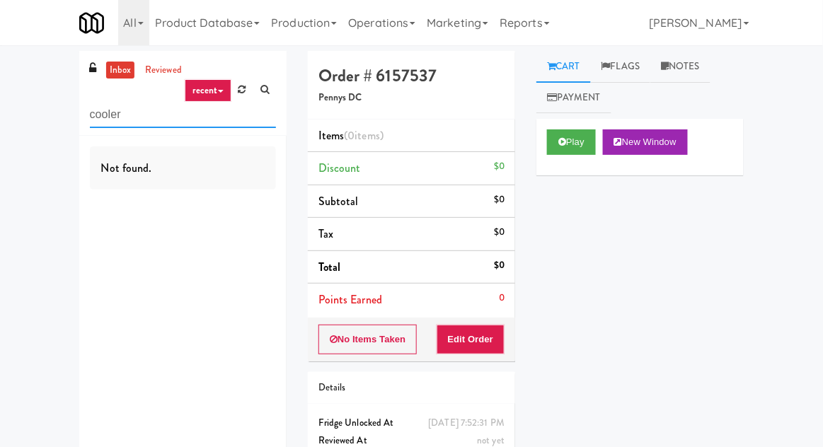
scroll to position [0, 0]
click at [54, 213] on div "inbox reviewed recent all unclear take inventory issue suspicious failed recent…" at bounding box center [411, 278] width 823 height 455
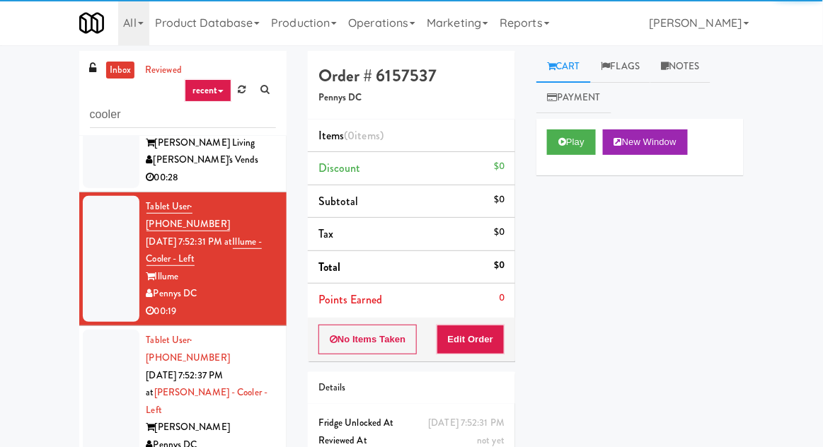
click at [84, 330] on div at bounding box center [111, 402] width 57 height 144
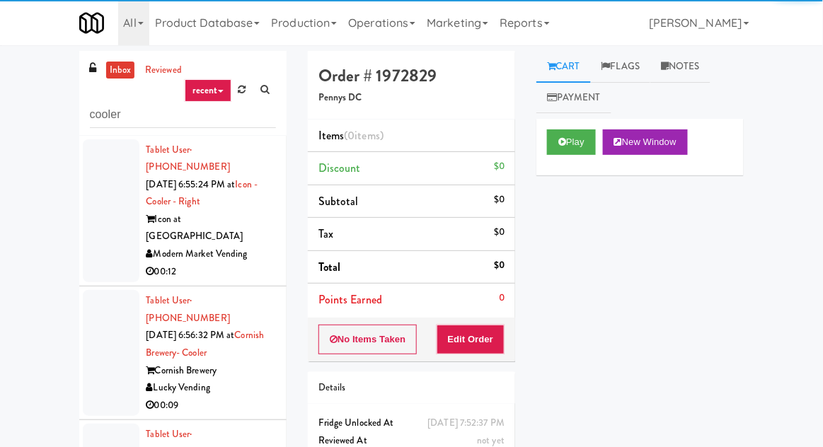
click at [99, 307] on div at bounding box center [111, 353] width 57 height 126
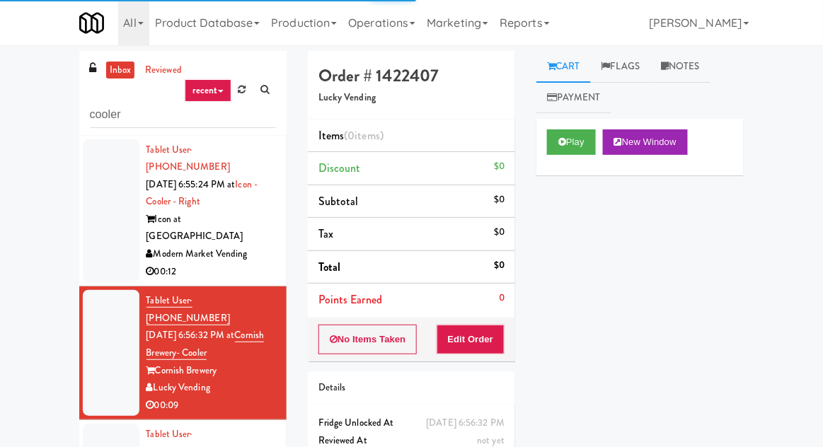
click at [92, 233] on div at bounding box center [111, 211] width 57 height 144
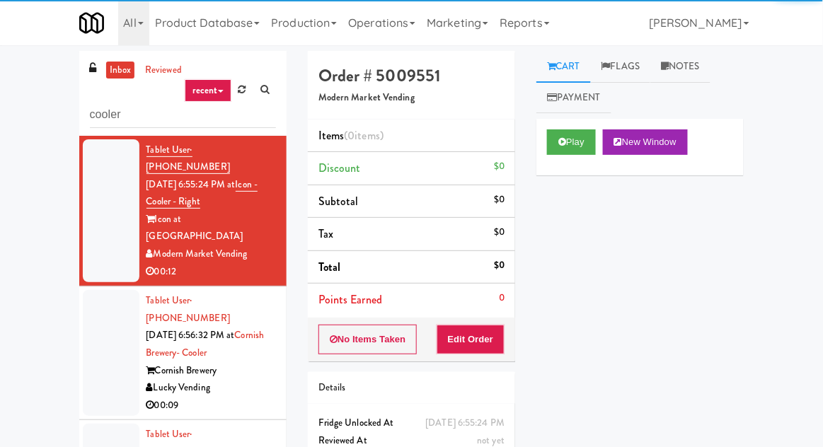
click at [534, 167] on div "Cart Flags Notes Payment Play New Window Primary Flag Clear Flag if unable to d…" at bounding box center [640, 246] width 229 height 391
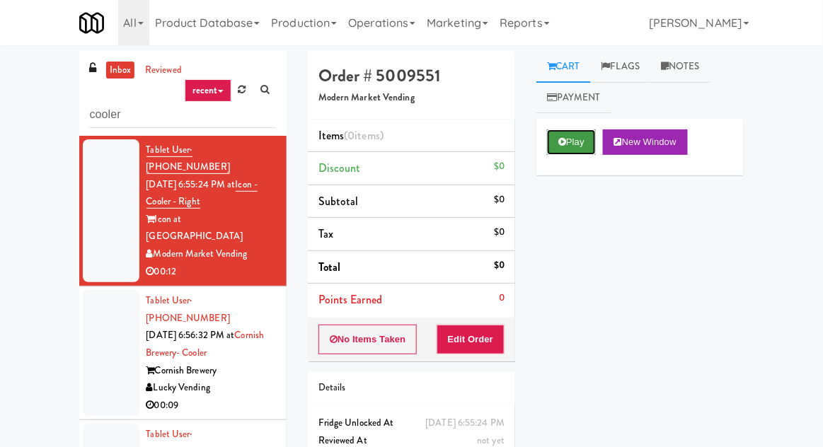
click at [552, 146] on button "Play" at bounding box center [571, 142] width 49 height 25
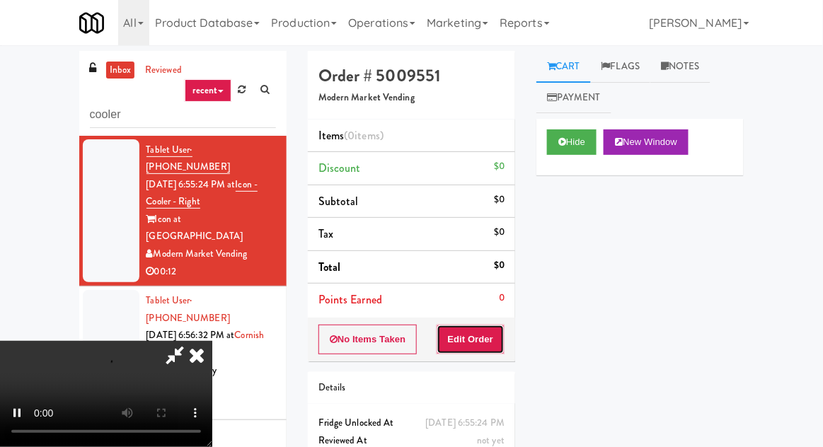
click at [461, 342] on button "Edit Order" at bounding box center [471, 340] width 69 height 30
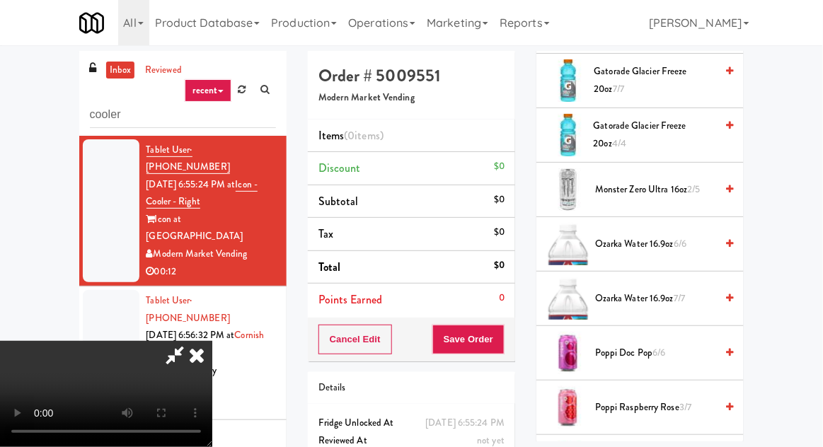
scroll to position [1260, 0]
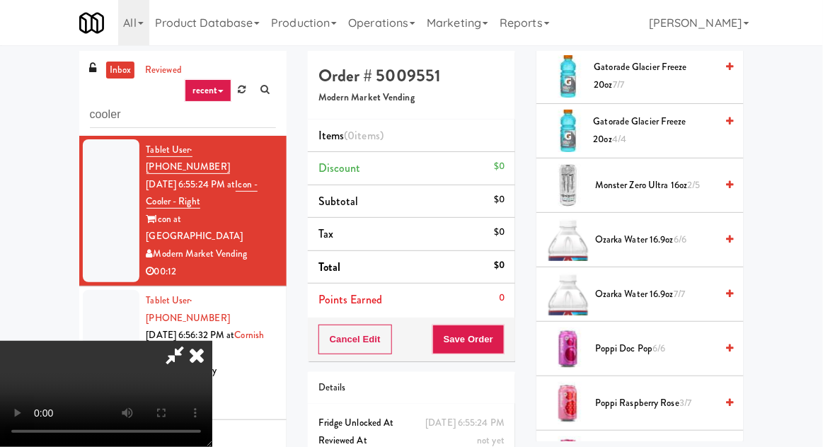
click at [634, 177] on span "Monster Zero Ultra 16oz 2/5" at bounding box center [655, 186] width 120 height 18
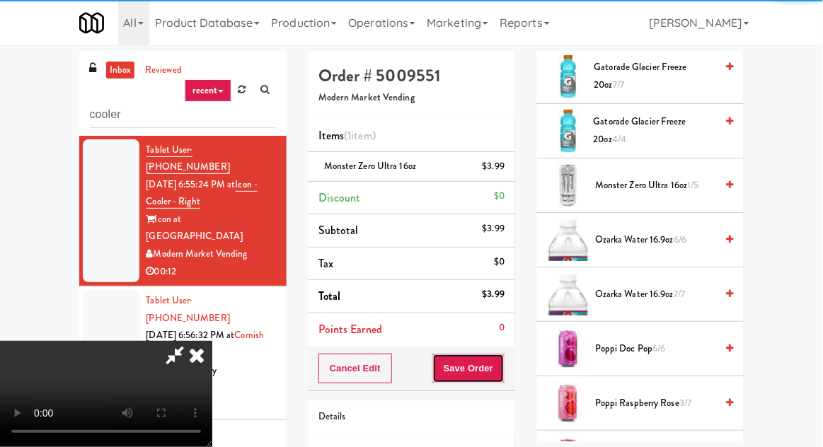
click at [504, 361] on button "Save Order" at bounding box center [469, 369] width 72 height 30
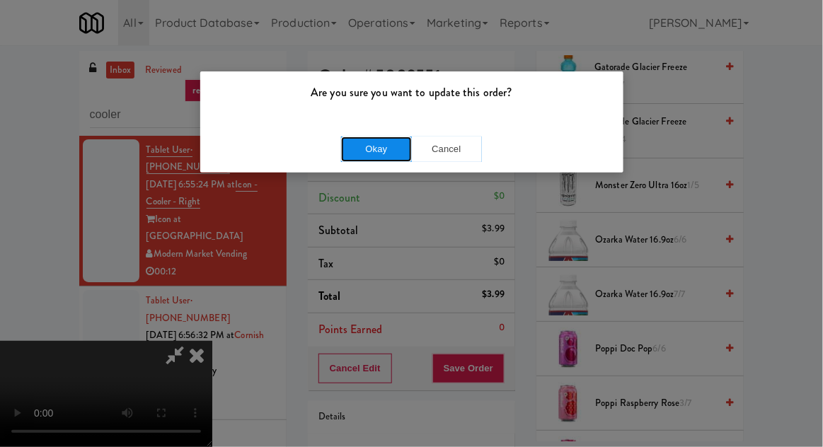
click at [346, 137] on button "Okay" at bounding box center [376, 149] width 71 height 25
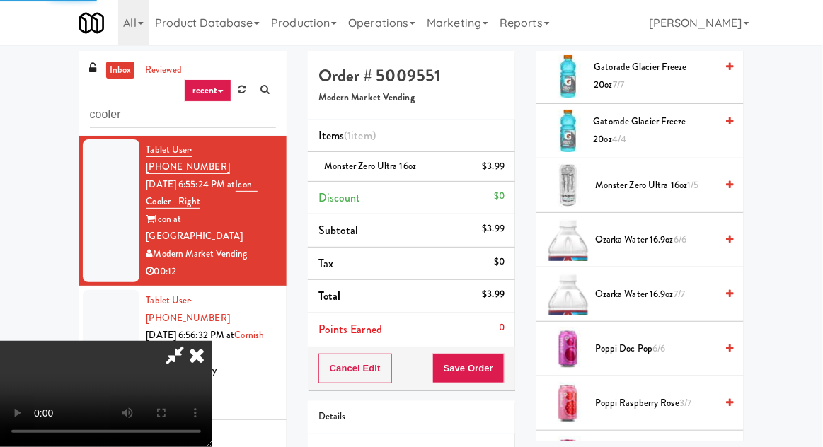
scroll to position [139, 0]
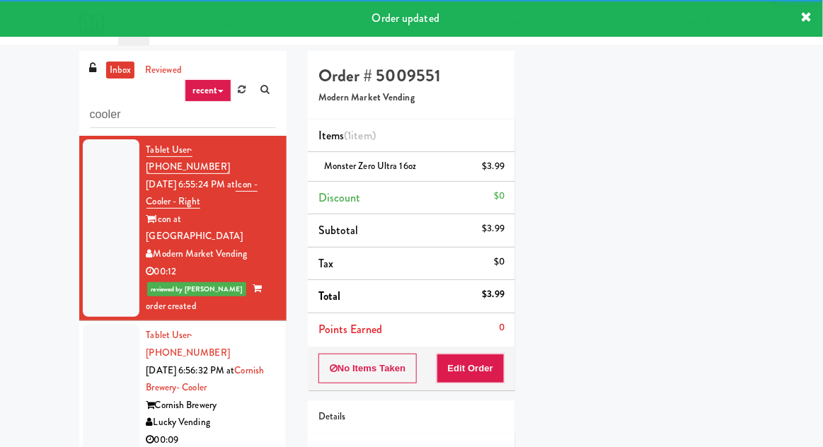
click at [96, 325] on div at bounding box center [111, 388] width 57 height 126
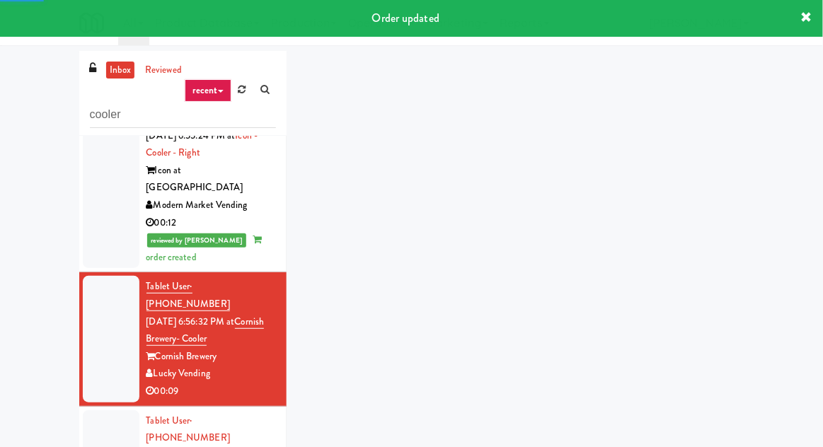
scroll to position [62, 0]
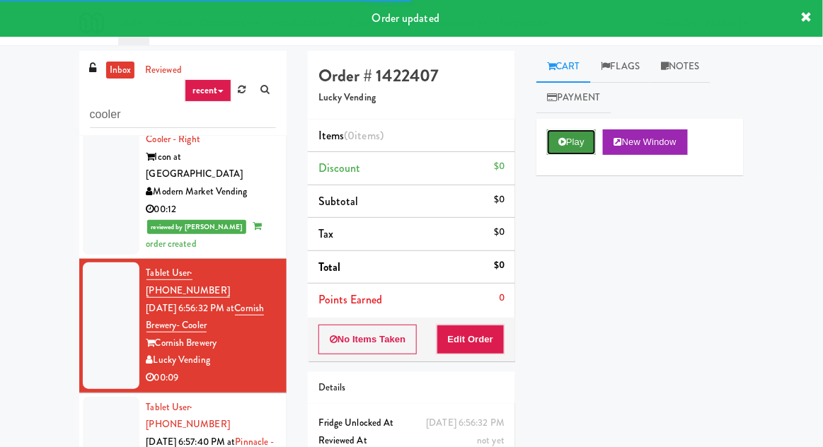
click at [579, 149] on button "Play" at bounding box center [571, 142] width 49 height 25
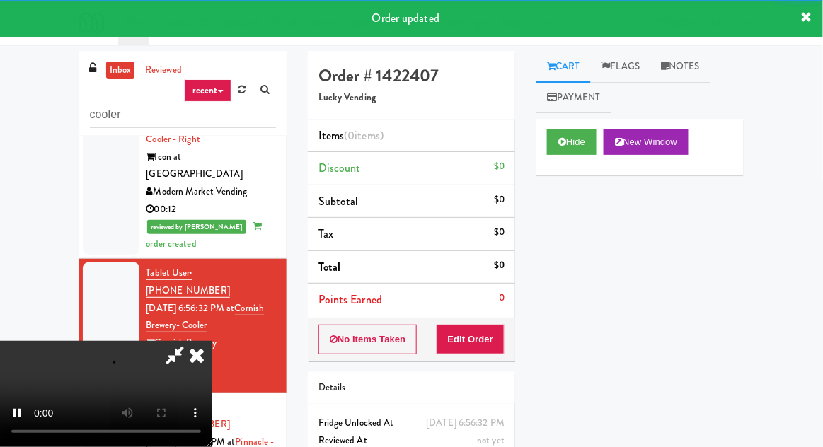
click at [486, 314] on li "Points Earned 0" at bounding box center [411, 300] width 207 height 33
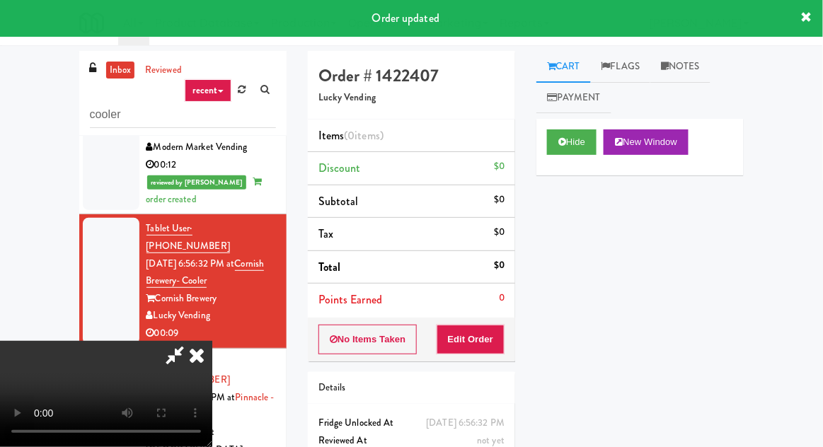
scroll to position [139, 0]
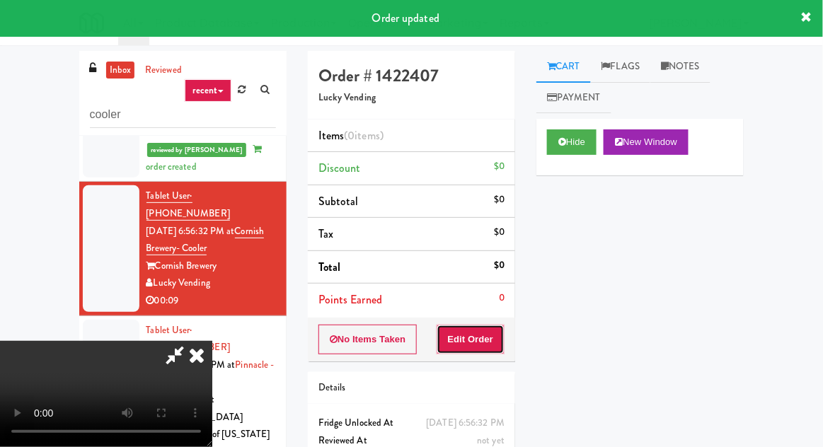
click at [492, 338] on button "Edit Order" at bounding box center [471, 340] width 69 height 30
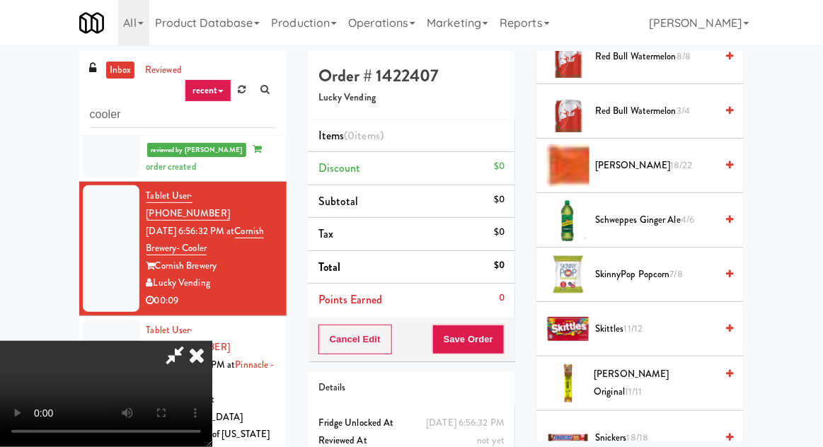
scroll to position [1391, 0]
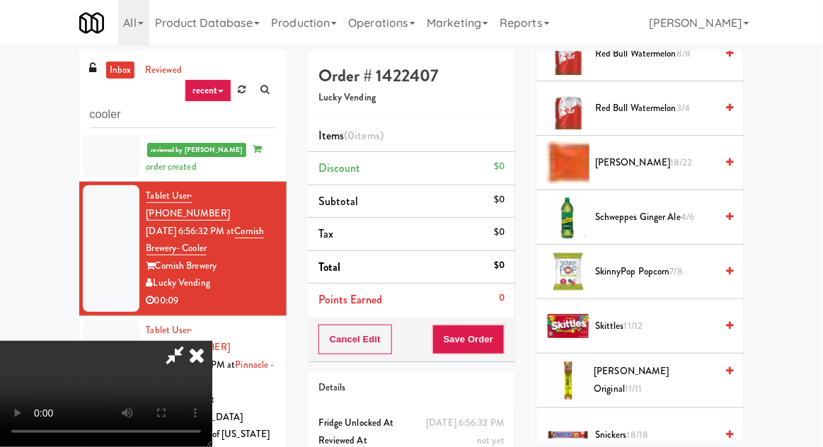
click at [663, 160] on span "Reese's 18/22" at bounding box center [655, 163] width 120 height 18
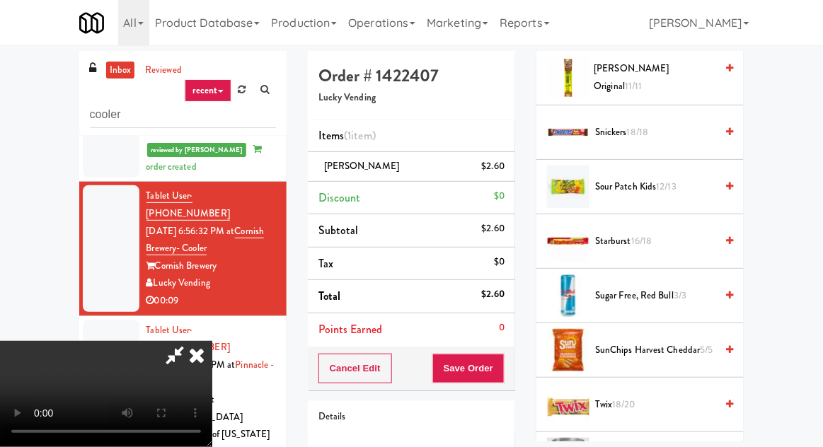
scroll to position [1883, 0]
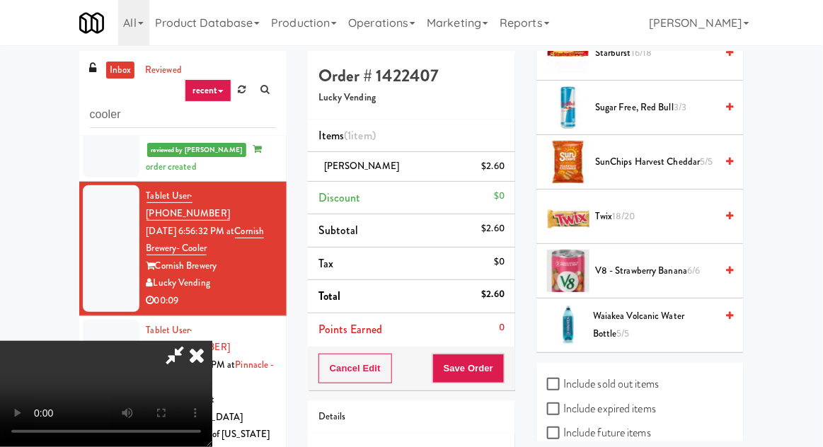
click at [661, 208] on span "Twix 18/20" at bounding box center [655, 217] width 120 height 18
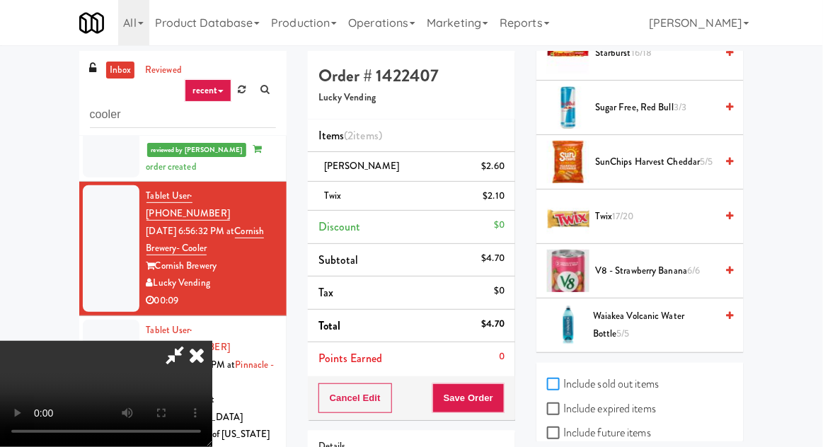
click at [548, 380] on input "Include sold out items" at bounding box center [555, 384] width 16 height 11
checkbox input "true"
click at [504, 392] on button "Save Order" at bounding box center [469, 399] width 72 height 30
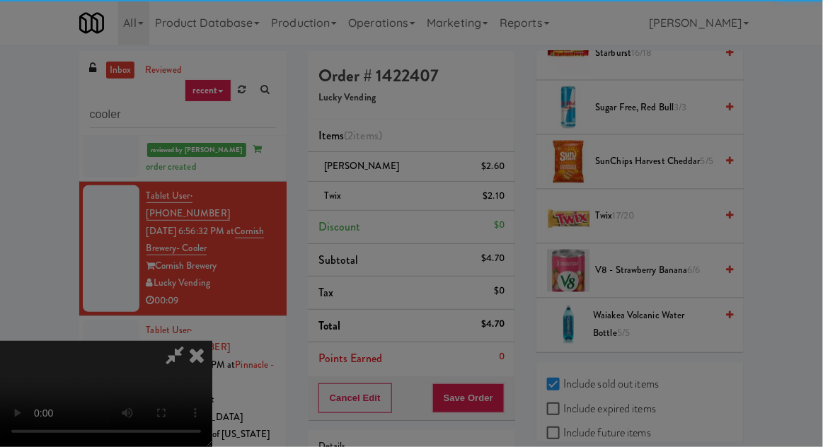
click at [0, 0] on div "Are you sure you want to update this order? Okay Cancel" at bounding box center [0, 0] width 0 height 0
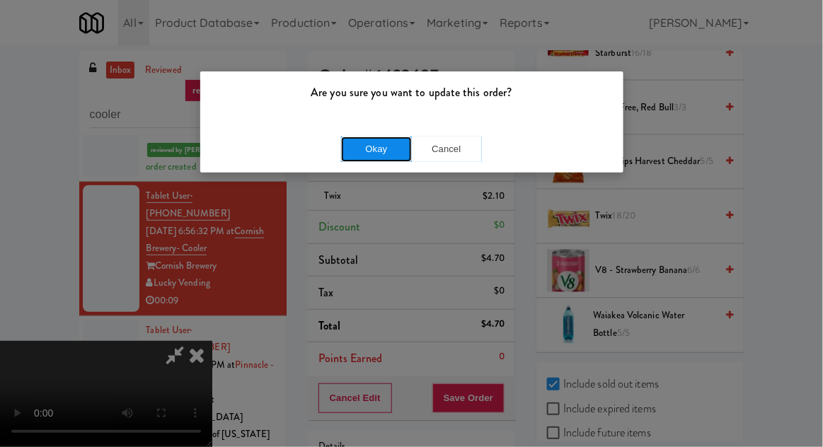
click at [350, 139] on button "Okay" at bounding box center [376, 149] width 71 height 25
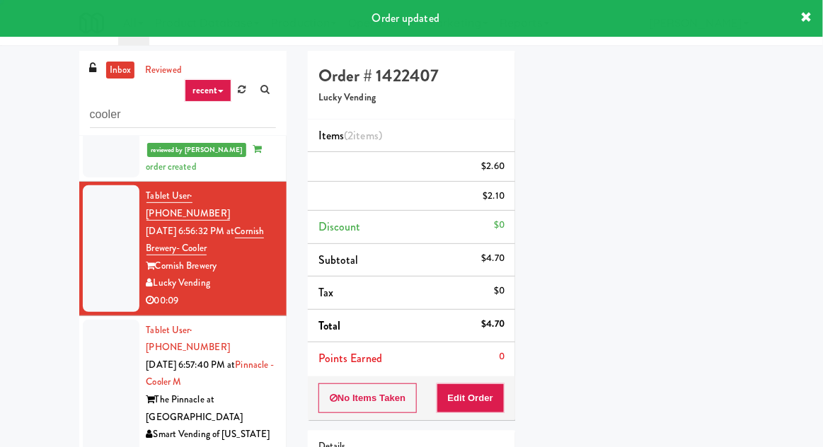
scroll to position [0, 0]
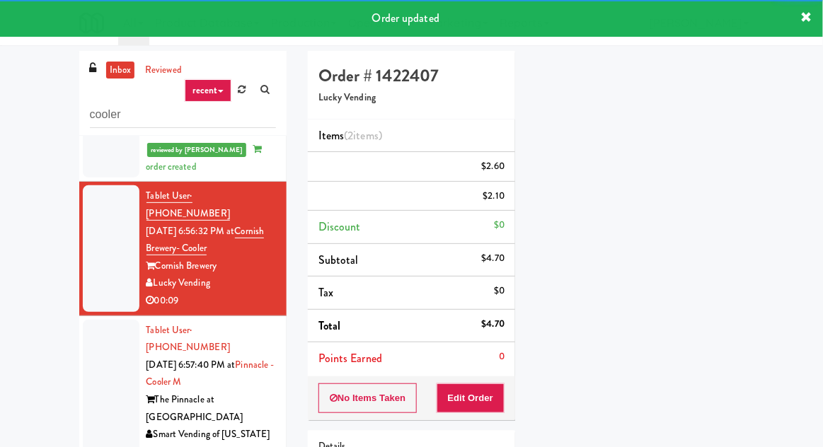
click at [102, 322] on div at bounding box center [111, 392] width 57 height 144
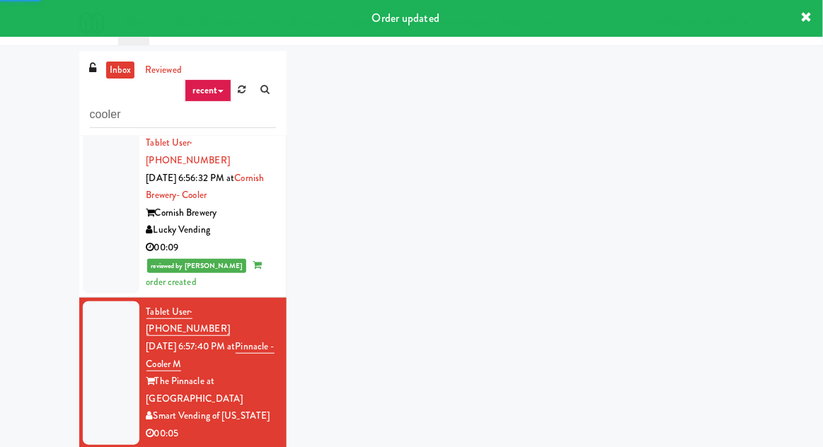
scroll to position [233, 0]
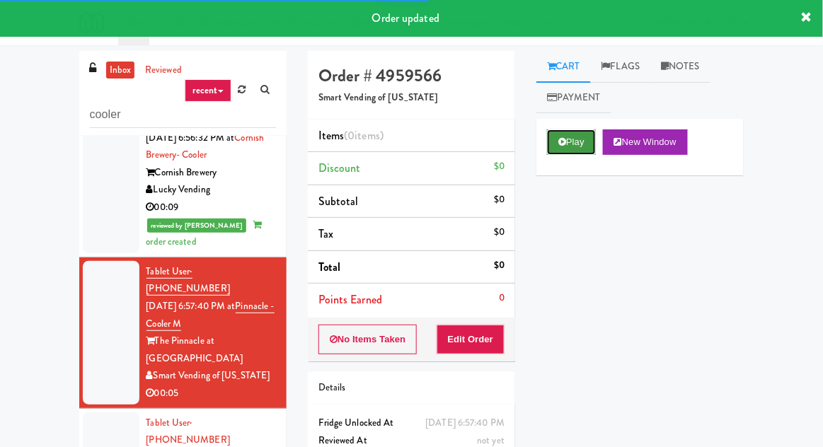
click at [557, 152] on button "Play" at bounding box center [571, 142] width 49 height 25
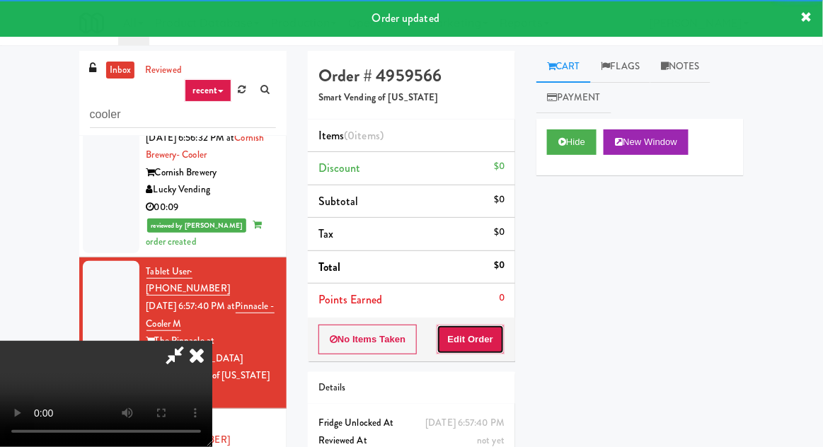
click at [479, 341] on button "Edit Order" at bounding box center [471, 340] width 69 height 30
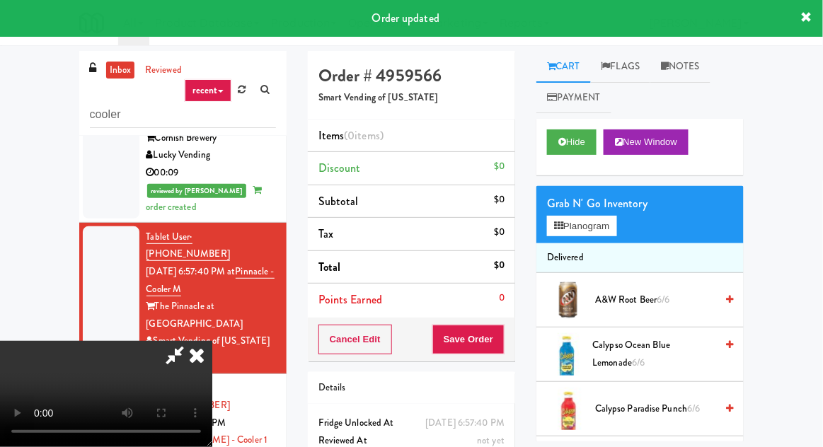
scroll to position [284, 0]
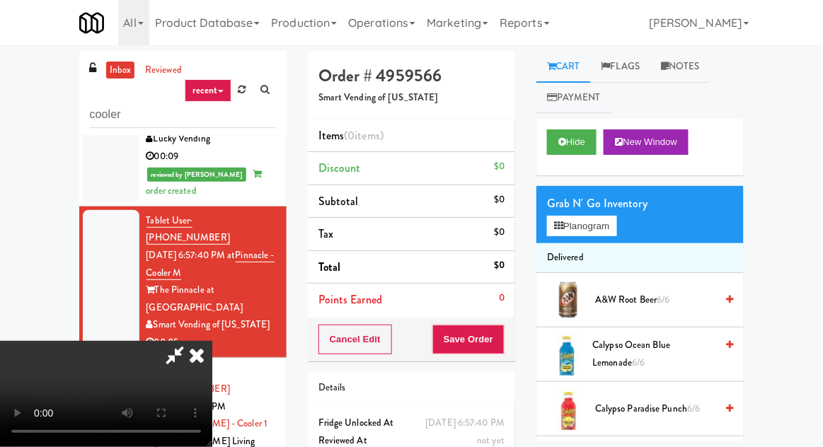
click at [602, 205] on div "Grab N' Go Inventory" at bounding box center [640, 203] width 186 height 21
click at [603, 229] on button "Planogram" at bounding box center [581, 226] width 69 height 21
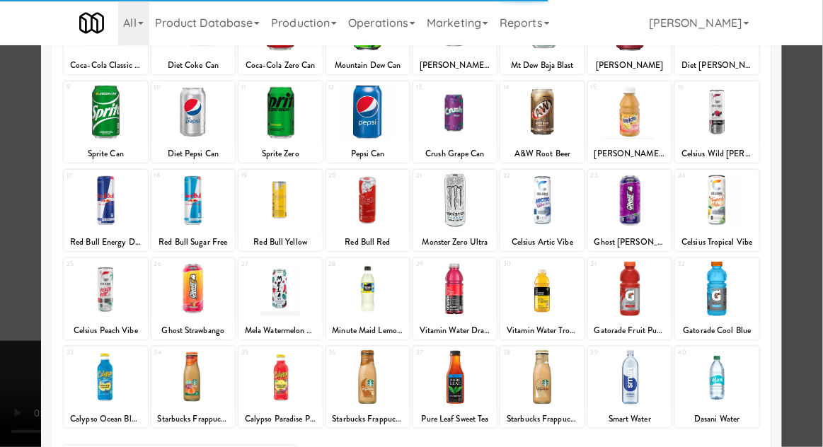
scroll to position [179, 0]
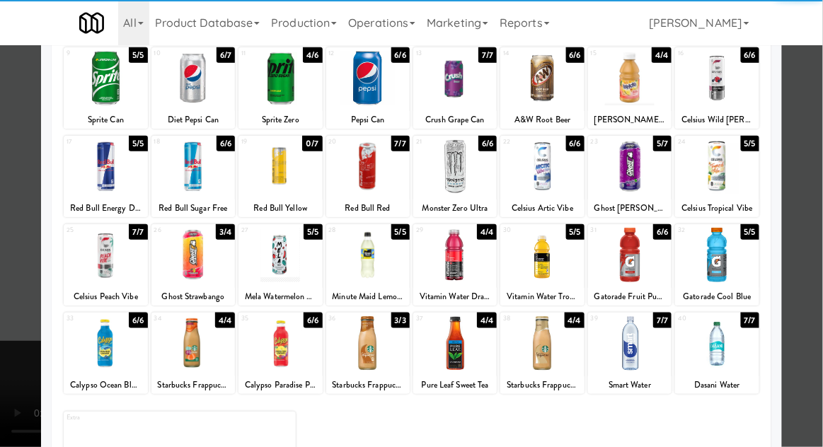
click at [183, 261] on div at bounding box center [194, 255] width 84 height 55
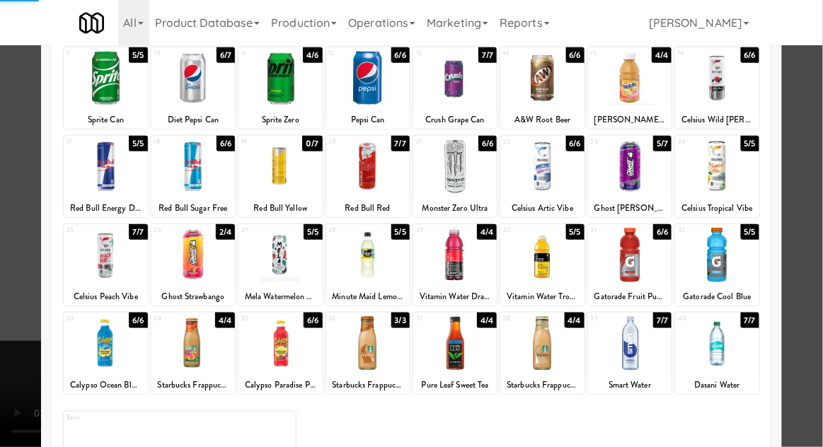
click at [1, 317] on div at bounding box center [411, 223] width 823 height 447
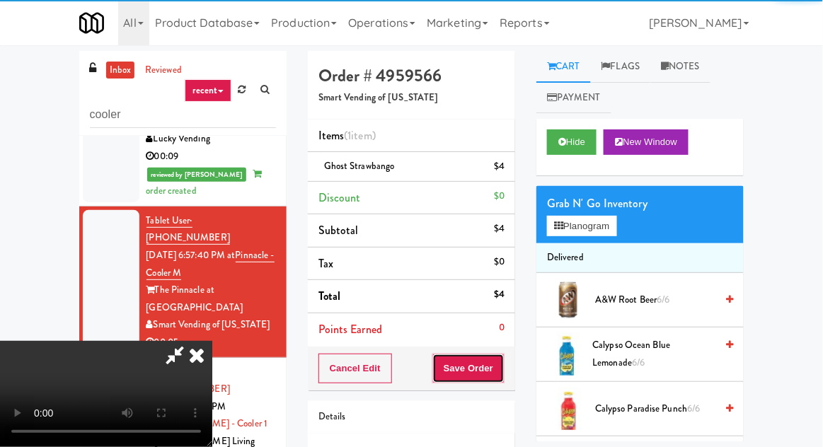
click at [501, 370] on button "Save Order" at bounding box center [469, 369] width 72 height 30
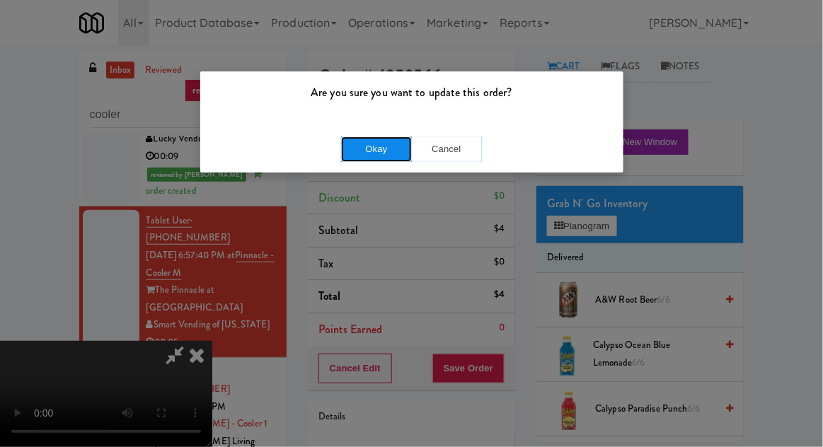
click at [343, 147] on button "Okay" at bounding box center [376, 149] width 71 height 25
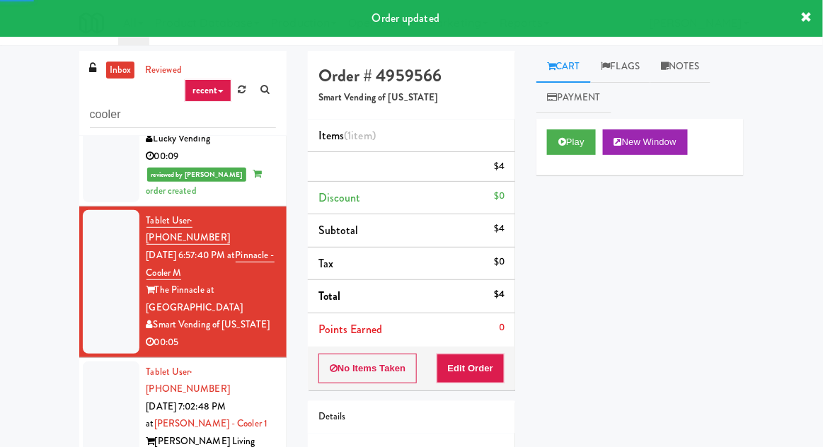
click at [92, 362] on div at bounding box center [111, 425] width 57 height 126
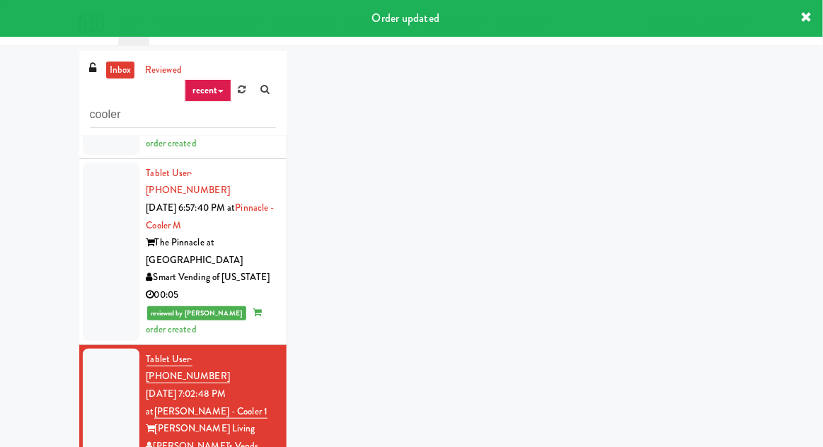
scroll to position [338, 0]
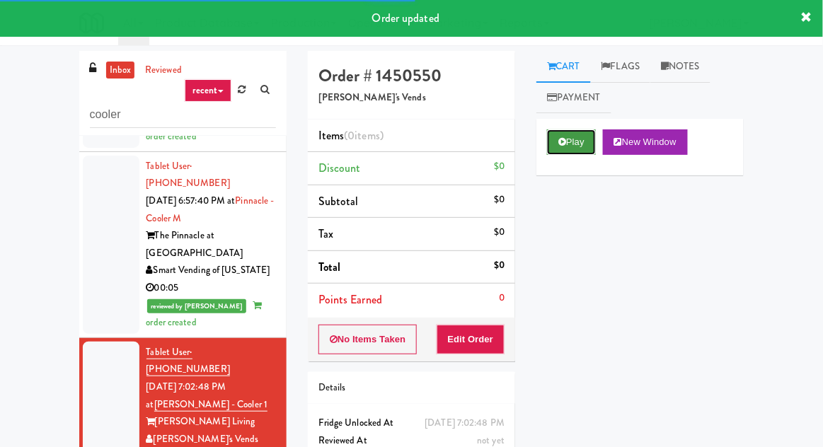
click at [567, 152] on button "Play" at bounding box center [571, 142] width 49 height 25
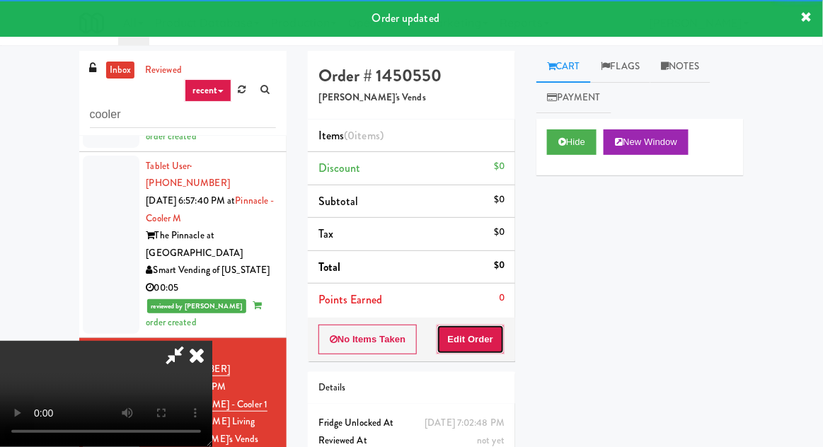
click at [481, 340] on button "Edit Order" at bounding box center [471, 340] width 69 height 30
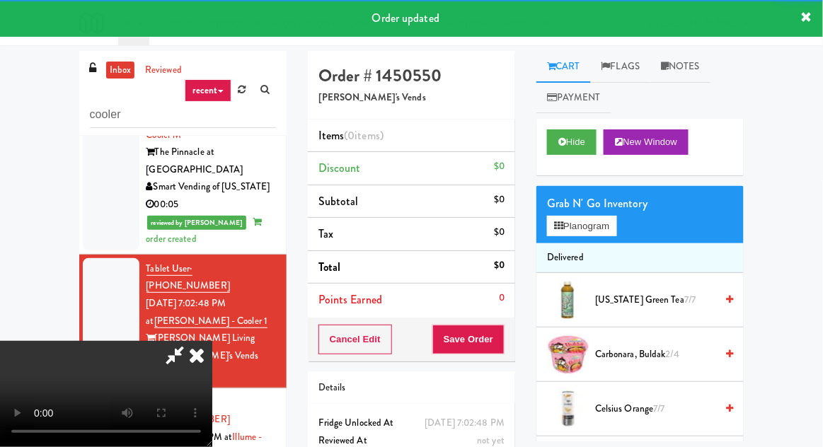
scroll to position [423, 0]
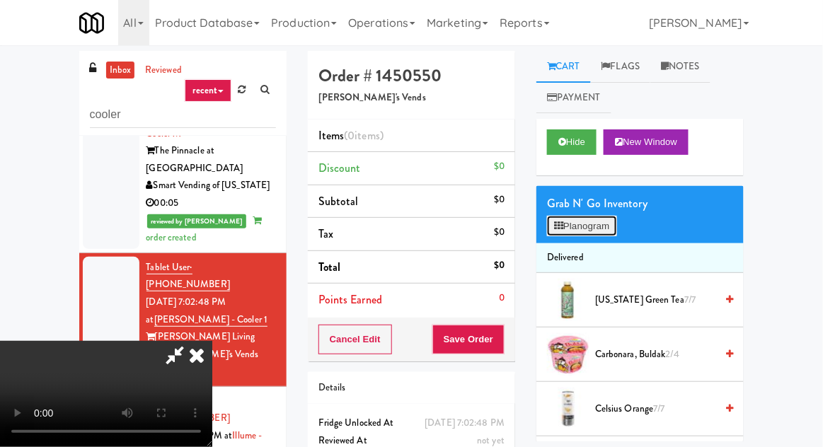
click at [581, 236] on button "Planogram" at bounding box center [581, 226] width 69 height 21
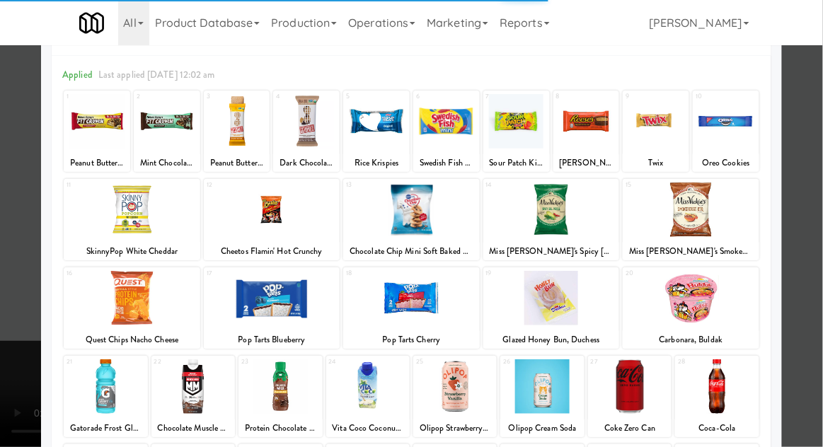
scroll to position [67, 0]
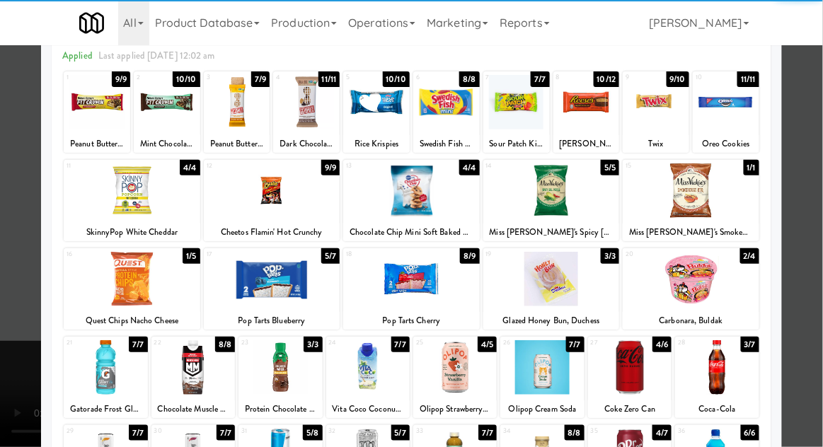
click at [257, 379] on div at bounding box center [281, 368] width 84 height 55
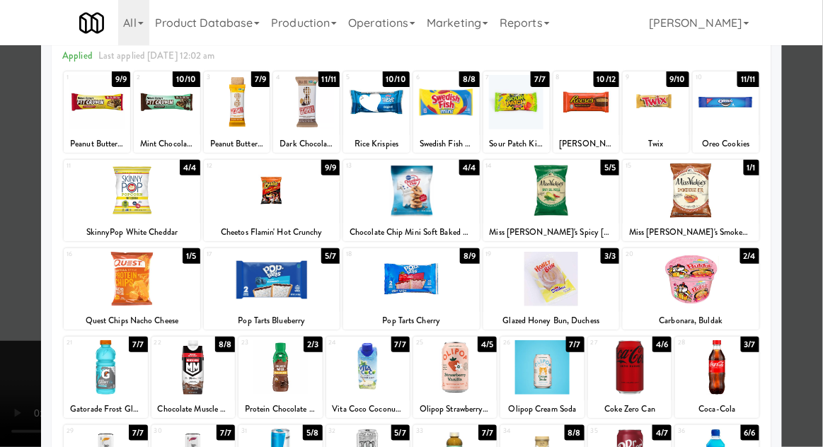
click at [12, 354] on div at bounding box center [411, 223] width 823 height 447
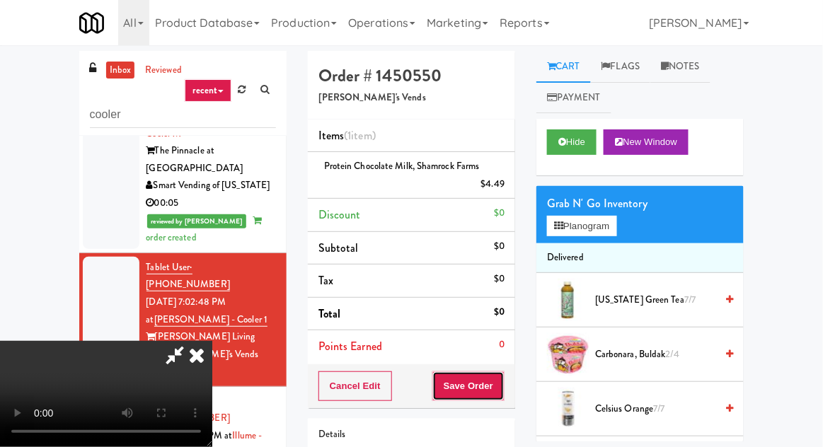
click at [498, 386] on button "Save Order" at bounding box center [469, 387] width 72 height 30
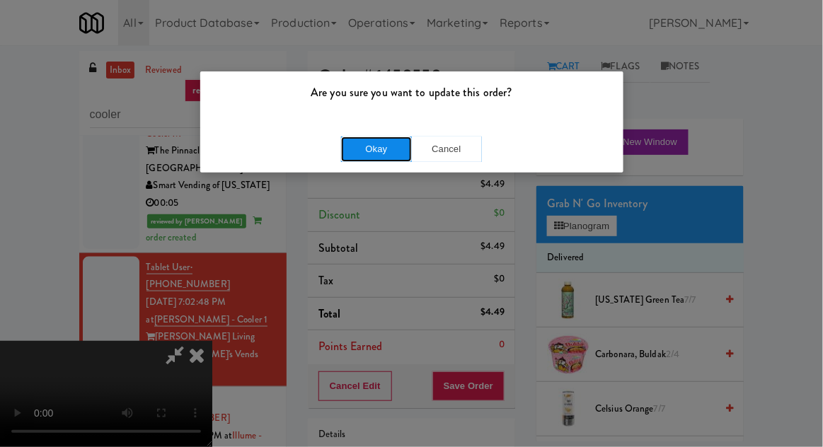
click at [360, 153] on button "Okay" at bounding box center [376, 149] width 71 height 25
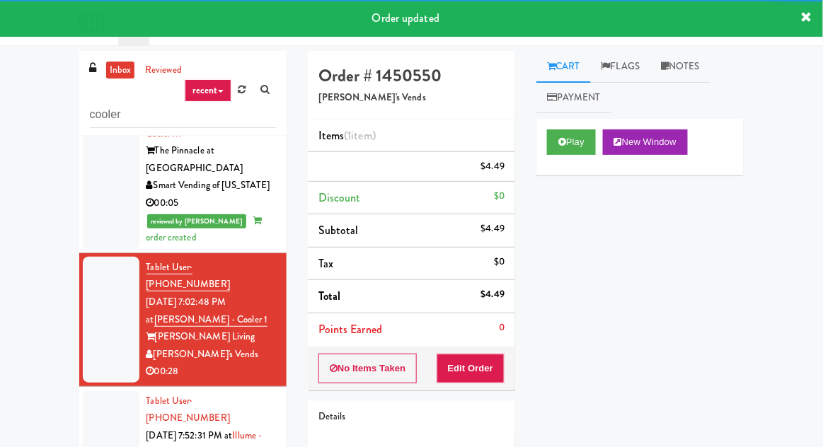
click at [94, 391] on div at bounding box center [111, 454] width 57 height 126
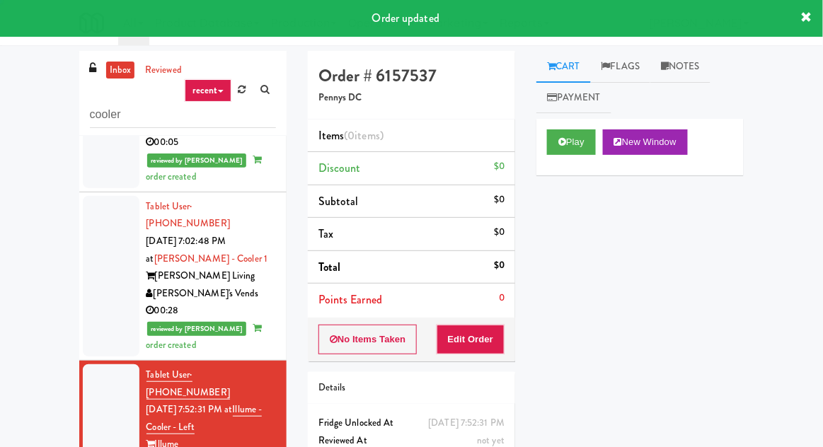
scroll to position [484, 0]
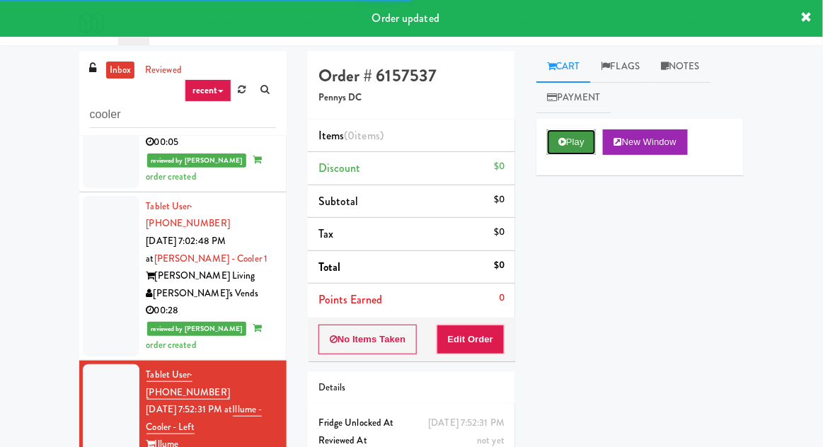
click at [561, 148] on button "Play" at bounding box center [571, 142] width 49 height 25
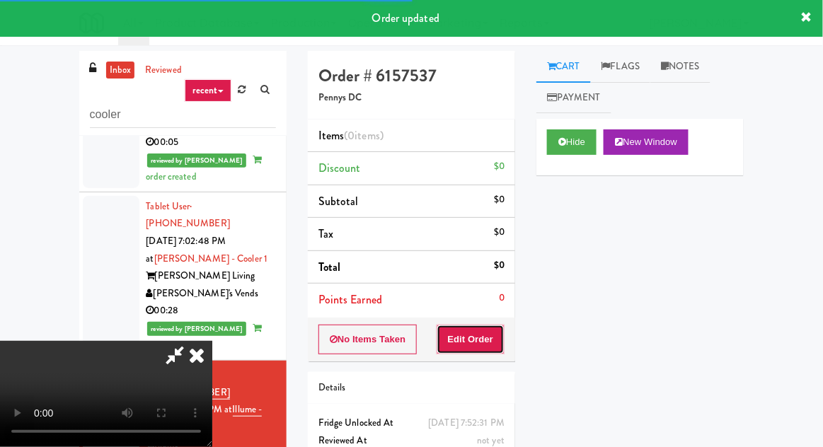
click at [474, 338] on button "Edit Order" at bounding box center [471, 340] width 69 height 30
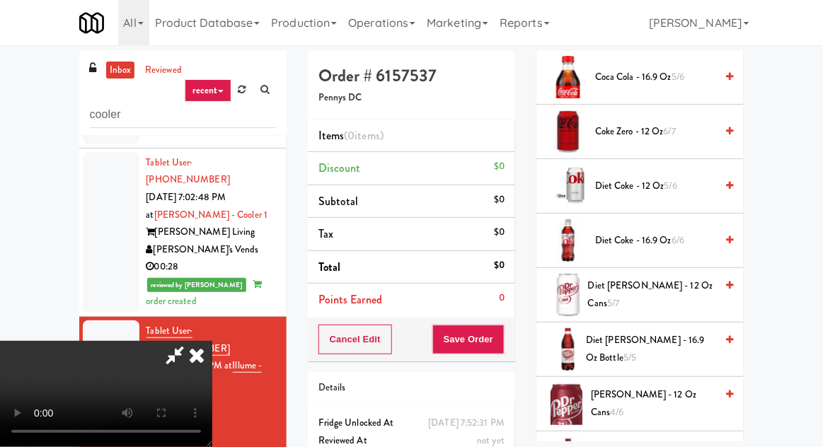
scroll to position [442, 0]
click at [702, 130] on span "Coke Zero - 12 oz 6/7" at bounding box center [655, 131] width 120 height 18
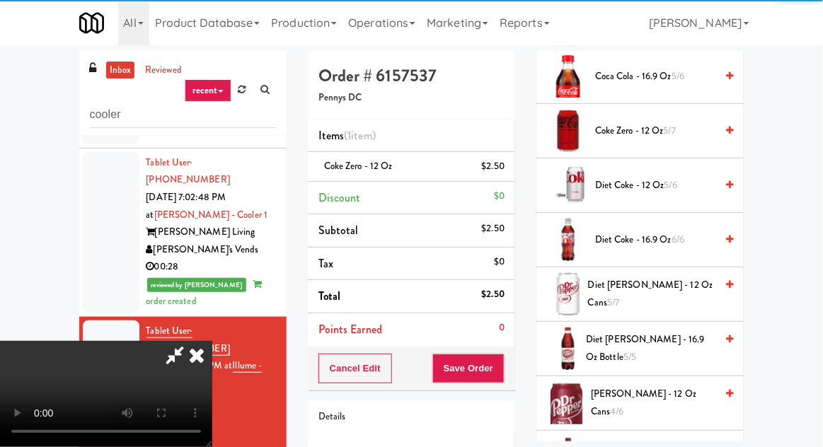
click at [667, 240] on span "Diet Coke - 16.9 oz 6/6" at bounding box center [655, 241] width 120 height 18
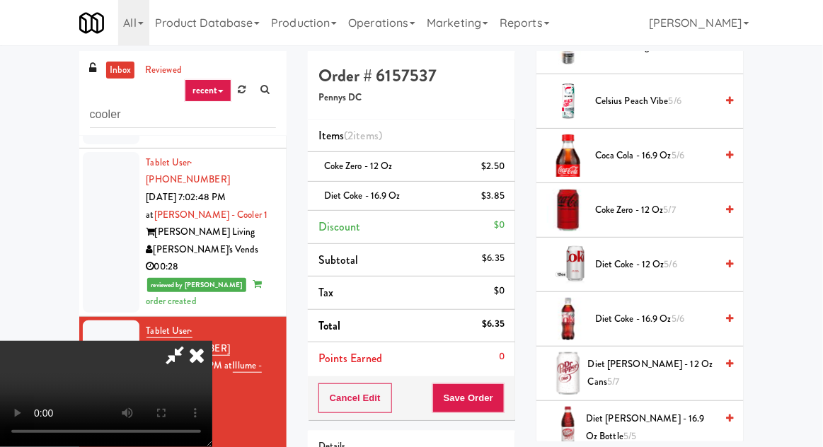
scroll to position [319, 0]
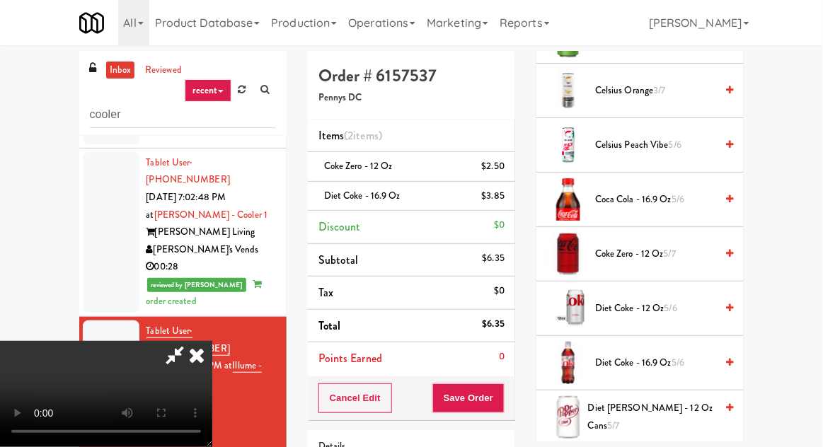
click at [659, 255] on span "Coke Zero - 12 oz 5/7" at bounding box center [655, 255] width 120 height 18
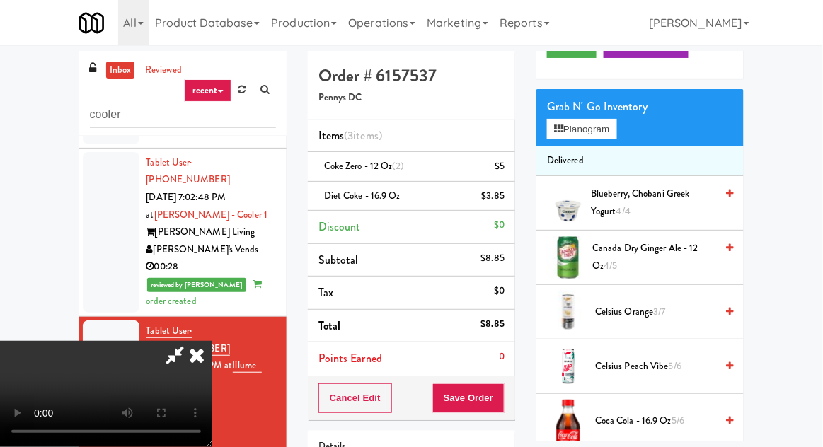
scroll to position [0, 0]
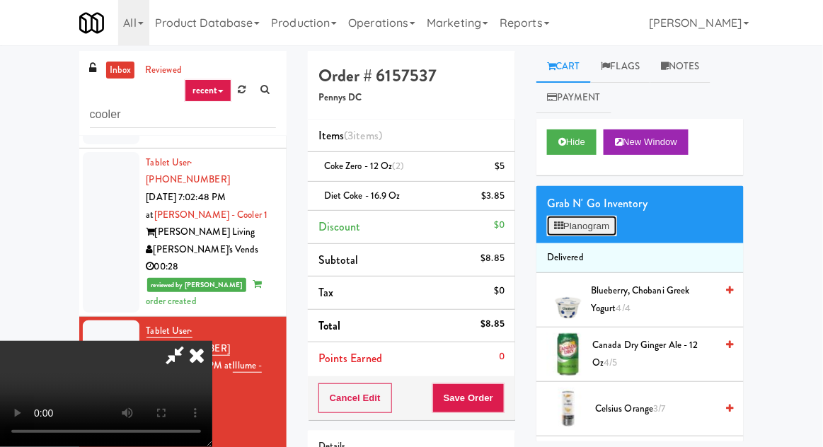
click at [604, 227] on button "Planogram" at bounding box center [581, 226] width 69 height 21
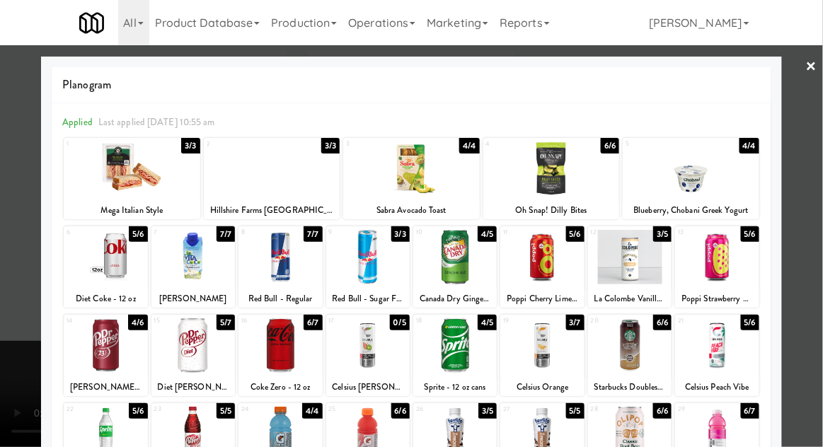
click at [16, 297] on div at bounding box center [411, 223] width 823 height 447
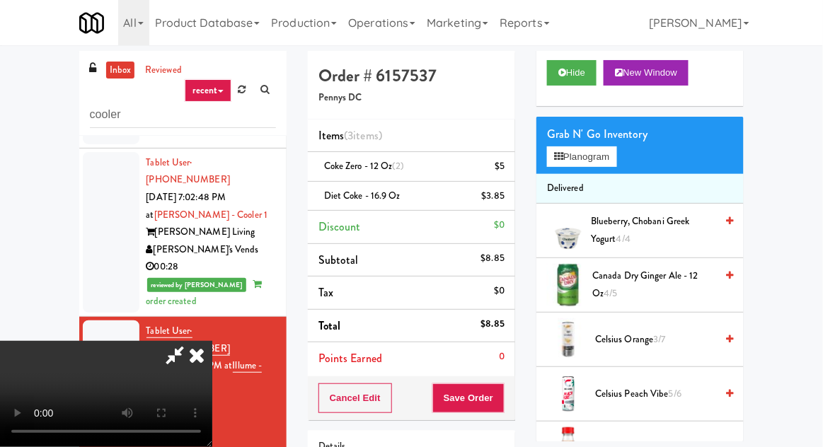
scroll to position [96, 0]
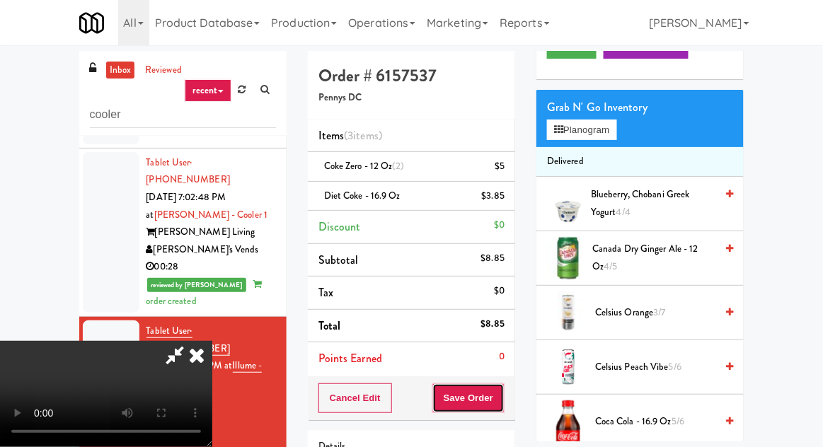
click at [504, 392] on button "Save Order" at bounding box center [469, 399] width 72 height 30
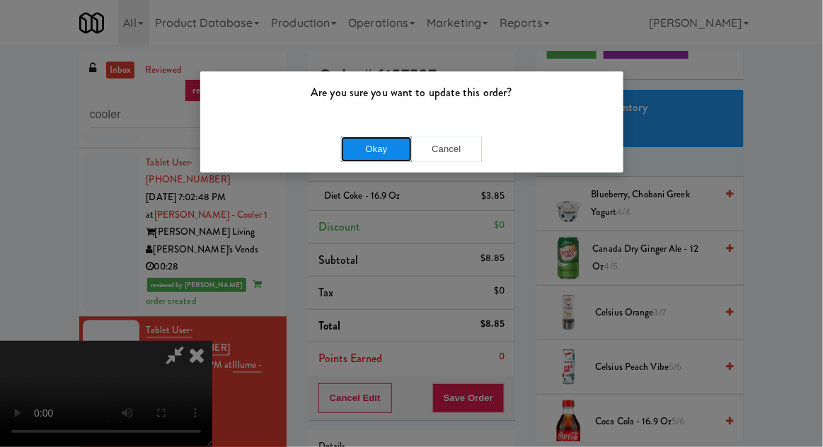
click at [357, 151] on button "Okay" at bounding box center [376, 149] width 71 height 25
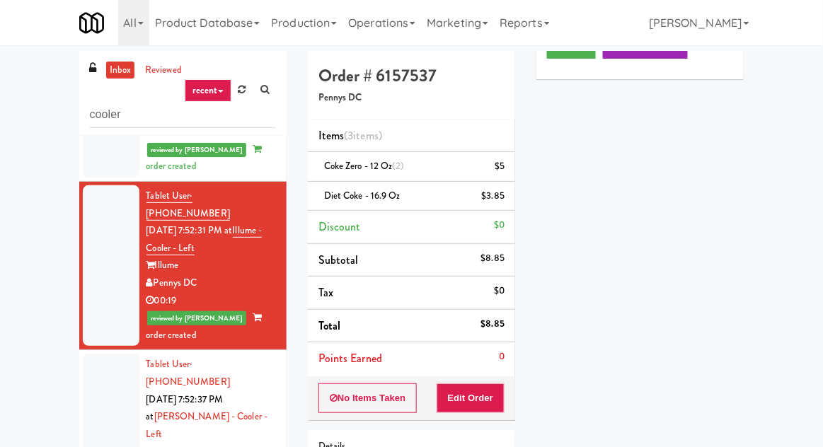
scroll to position [663, 0]
click at [105, 355] on div at bounding box center [111, 427] width 57 height 144
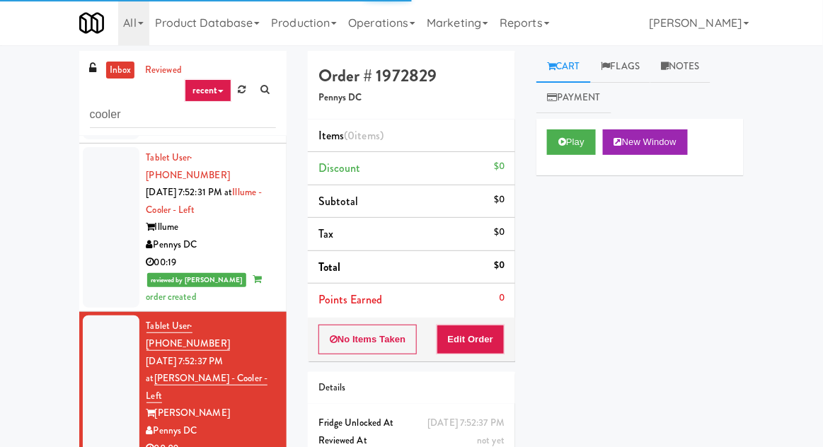
scroll to position [707, 0]
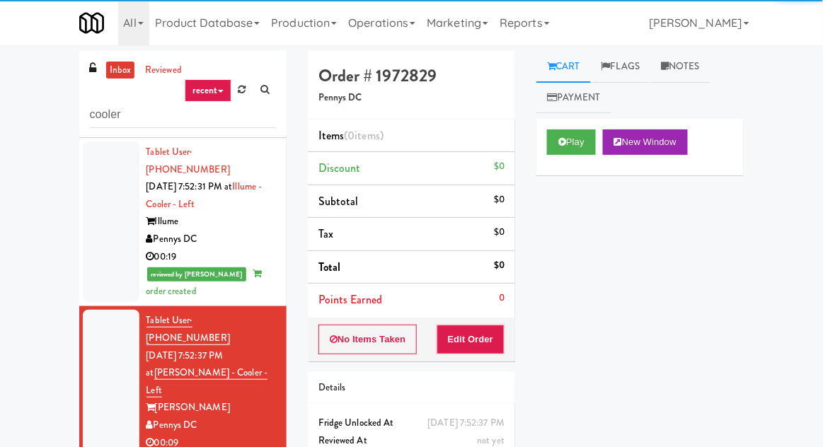
click at [537, 159] on div "Play New Window" at bounding box center [640, 147] width 207 height 57
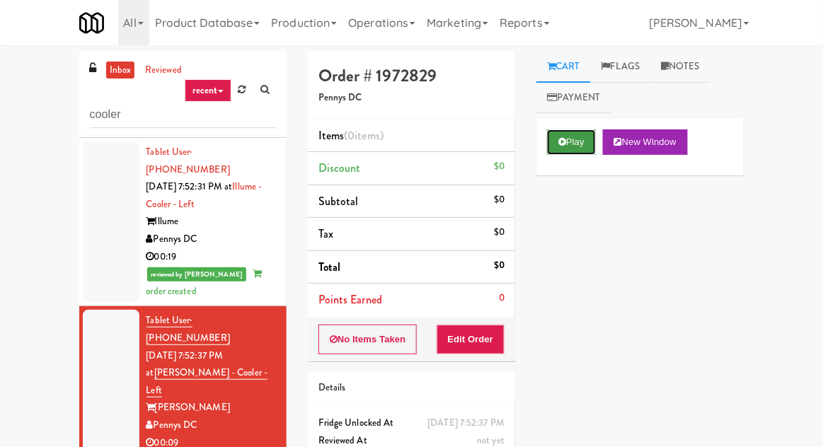
click at [566, 152] on button "Play" at bounding box center [571, 142] width 49 height 25
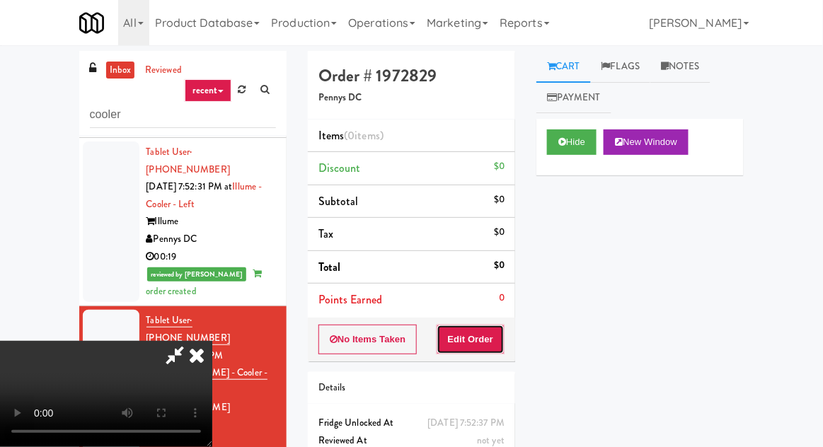
click at [484, 338] on button "Edit Order" at bounding box center [471, 340] width 69 height 30
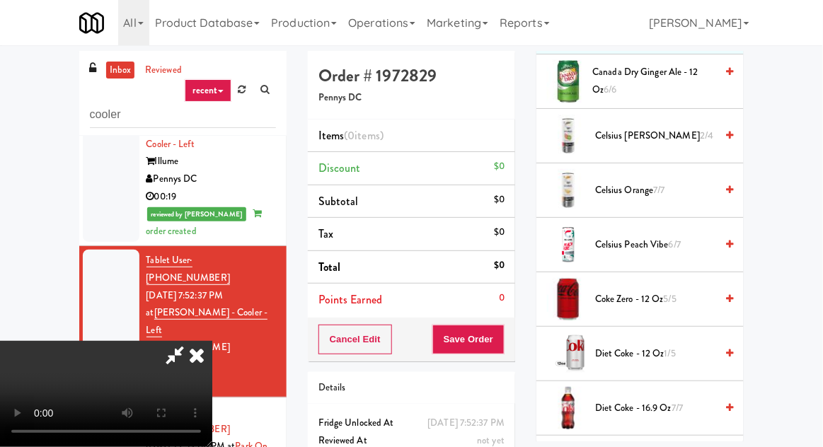
scroll to position [220, 0]
click at [663, 290] on span "Coke Zero - 12 oz 5/5" at bounding box center [655, 299] width 120 height 18
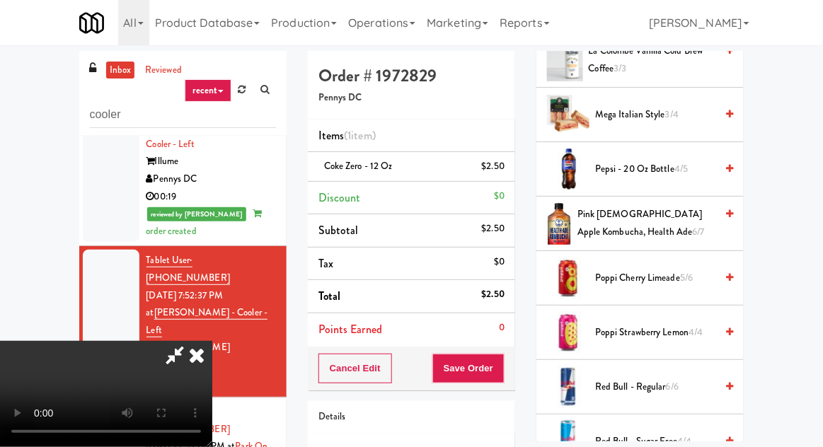
scroll to position [1291, 0]
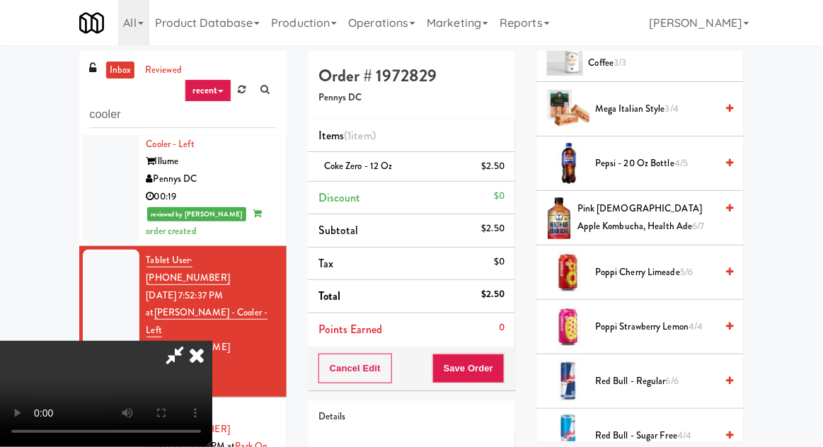
click at [657, 264] on span "Poppi Cherry Limeade 5/6" at bounding box center [655, 273] width 120 height 18
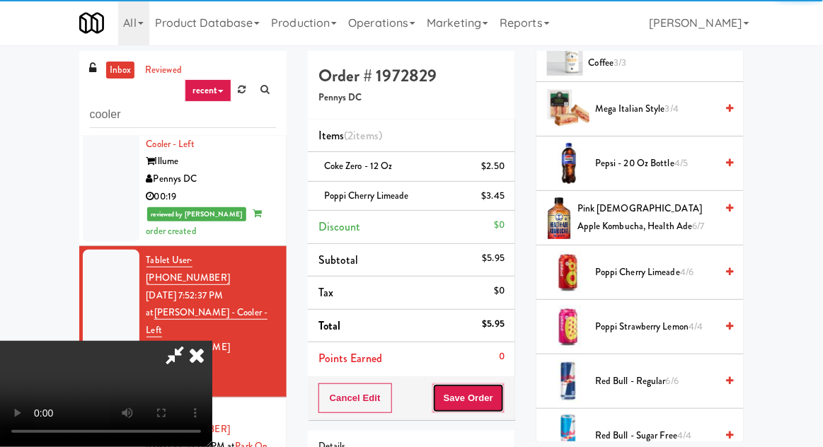
click at [494, 409] on button "Save Order" at bounding box center [469, 399] width 72 height 30
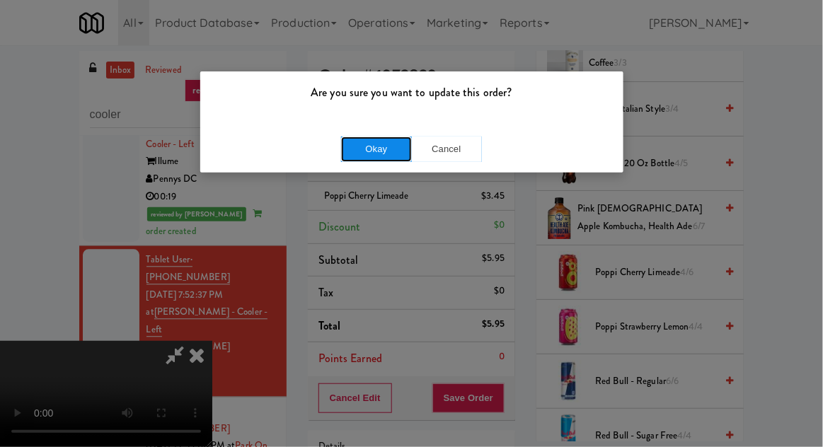
click at [368, 154] on button "Okay" at bounding box center [376, 149] width 71 height 25
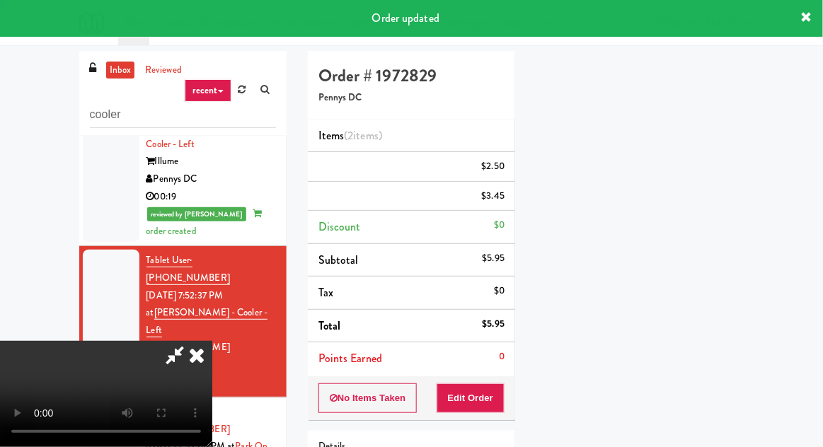
scroll to position [139, 0]
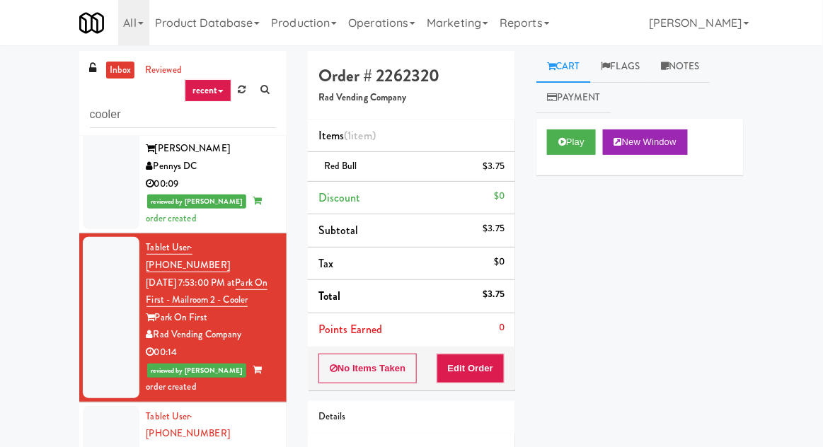
scroll to position [969, 0]
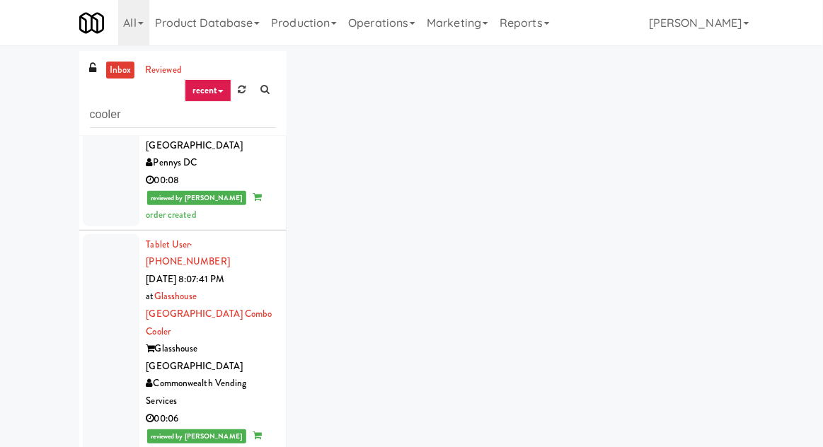
scroll to position [3842, 0]
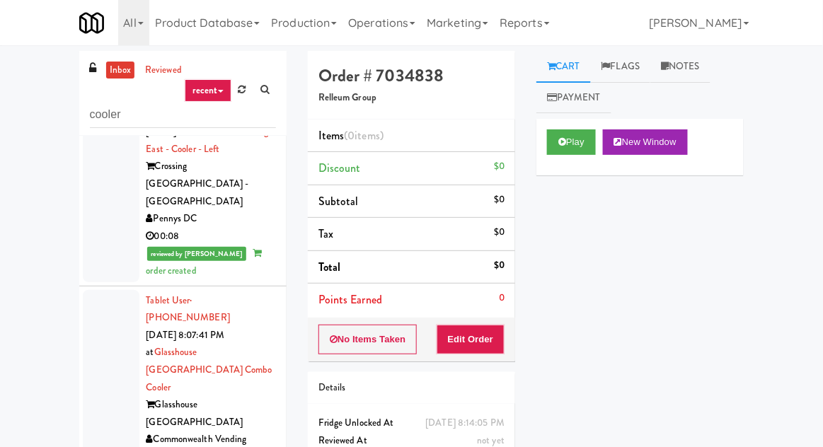
scroll to position [3753, 0]
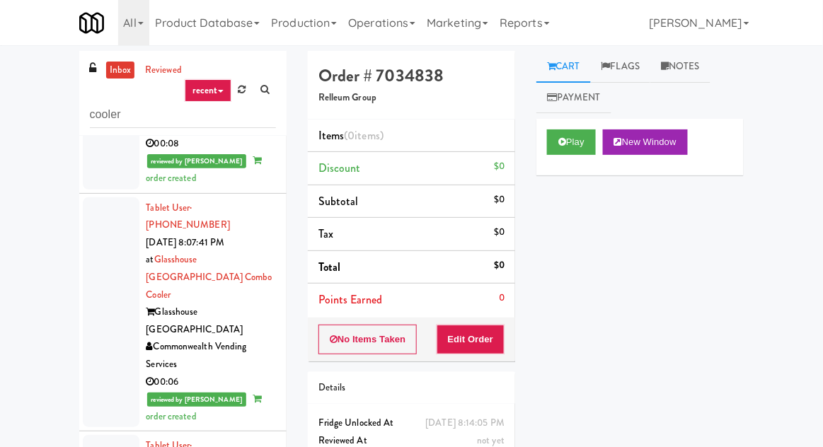
scroll to position [3840, 0]
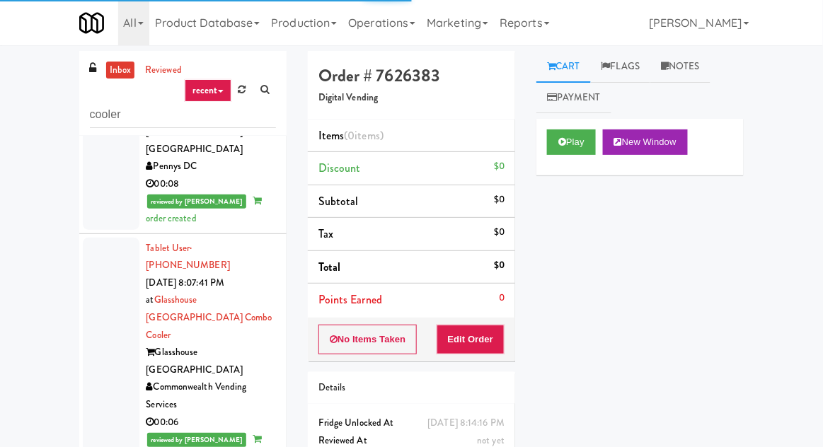
scroll to position [3810, 0]
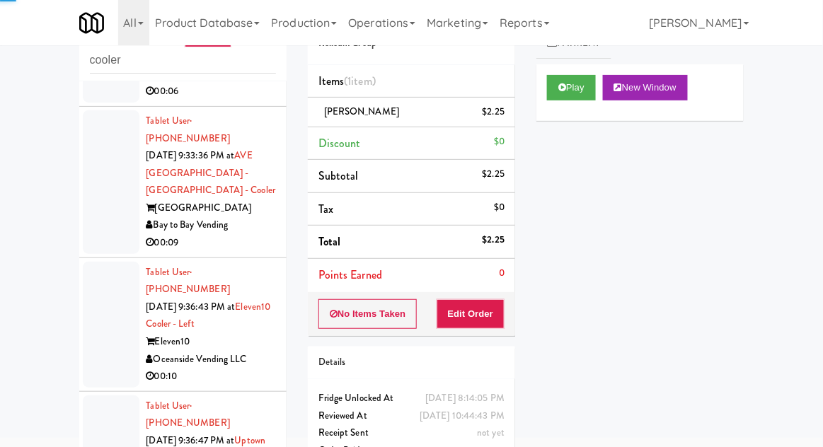
scroll to position [19471, 0]
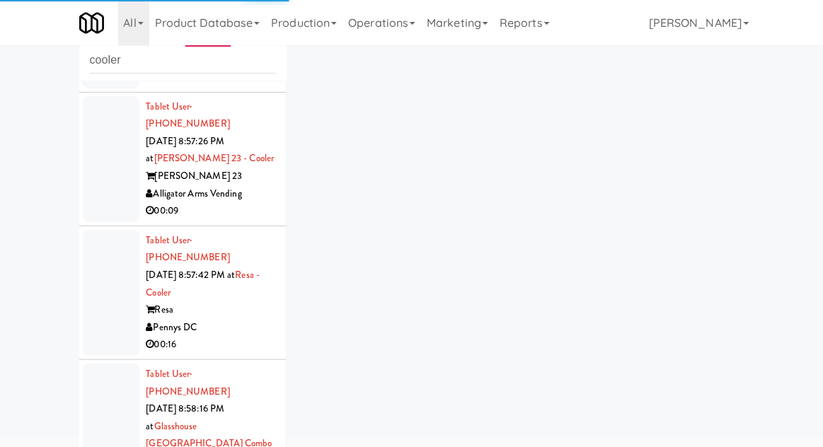
scroll to position [9136, 0]
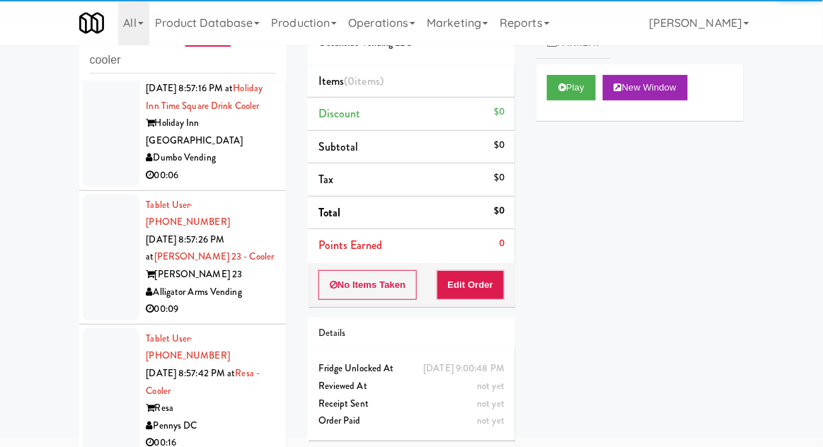
scroll to position [9068, 0]
click at [560, 97] on button "Play" at bounding box center [571, 87] width 49 height 25
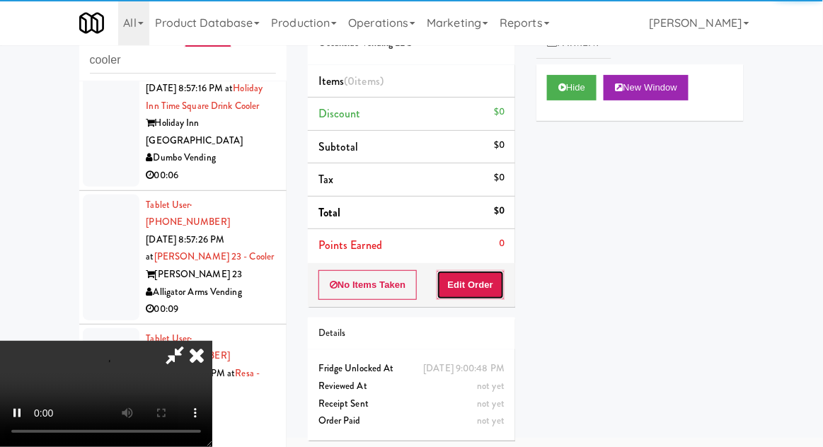
click at [481, 287] on button "Edit Order" at bounding box center [471, 285] width 69 height 30
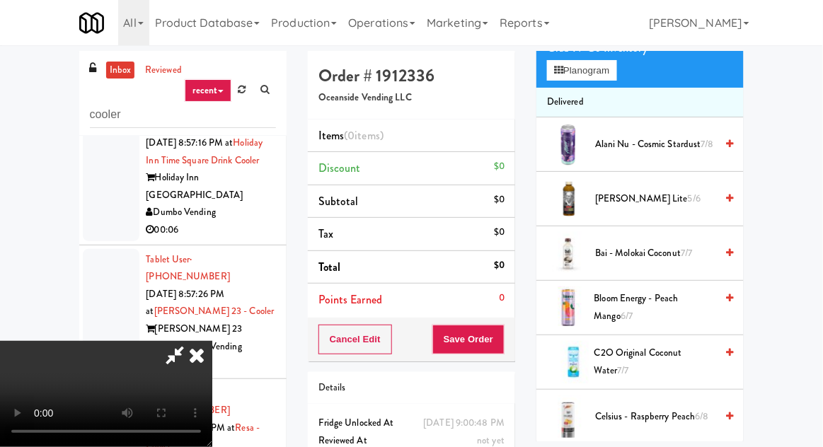
scroll to position [159, 0]
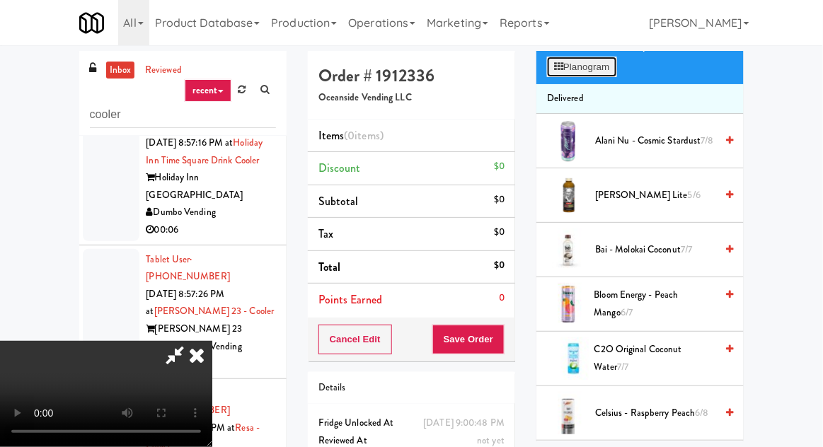
click at [616, 65] on button "Planogram" at bounding box center [581, 67] width 69 height 21
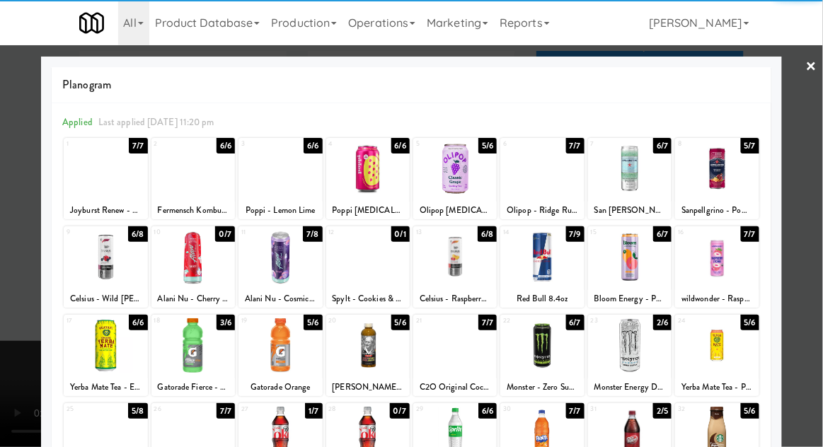
scroll to position [179, 0]
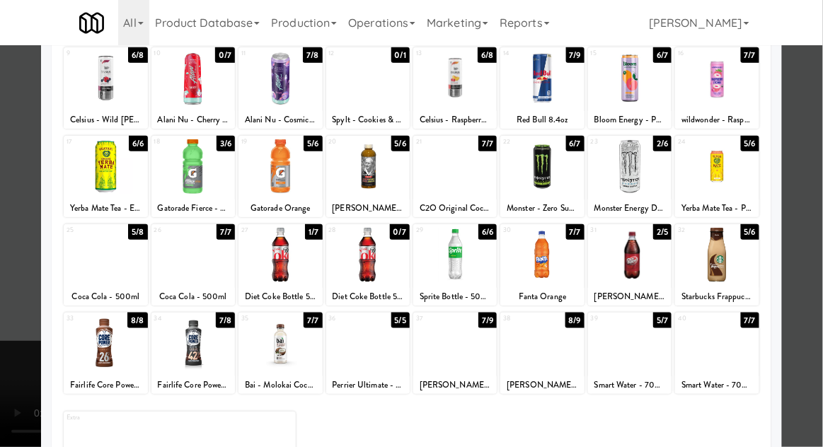
click at [178, 336] on div at bounding box center [194, 343] width 84 height 55
click at [4, 287] on div at bounding box center [411, 223] width 823 height 447
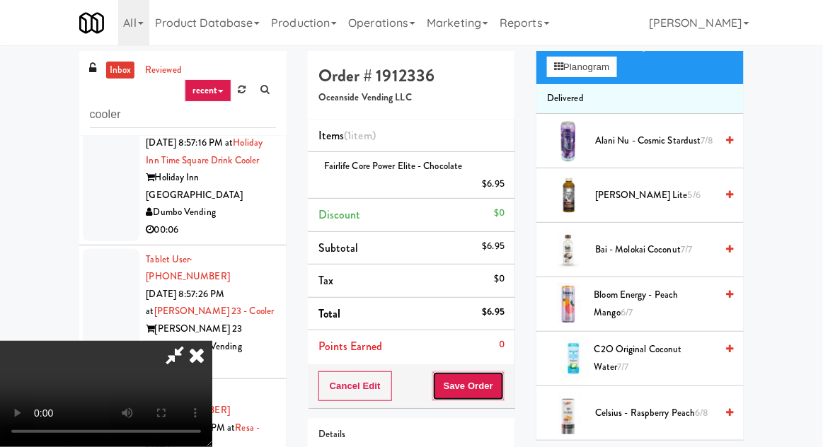
click at [502, 384] on button "Save Order" at bounding box center [469, 387] width 72 height 30
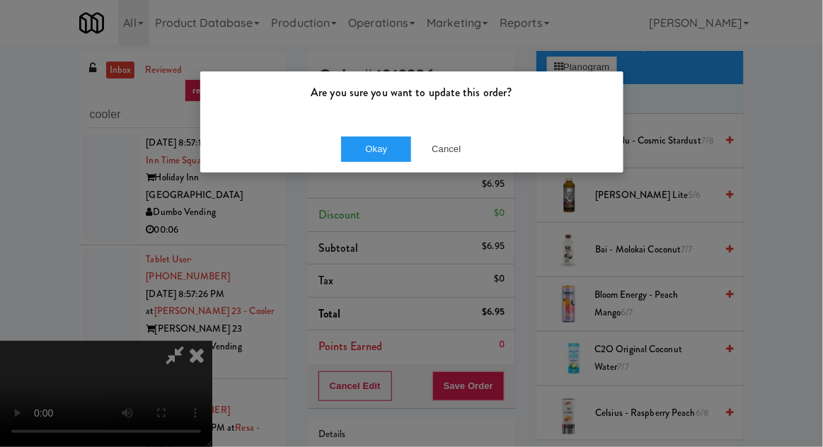
click at [344, 171] on div "Okay Cancel" at bounding box center [411, 148] width 423 height 47
click at [367, 156] on button "Okay" at bounding box center [376, 149] width 71 height 25
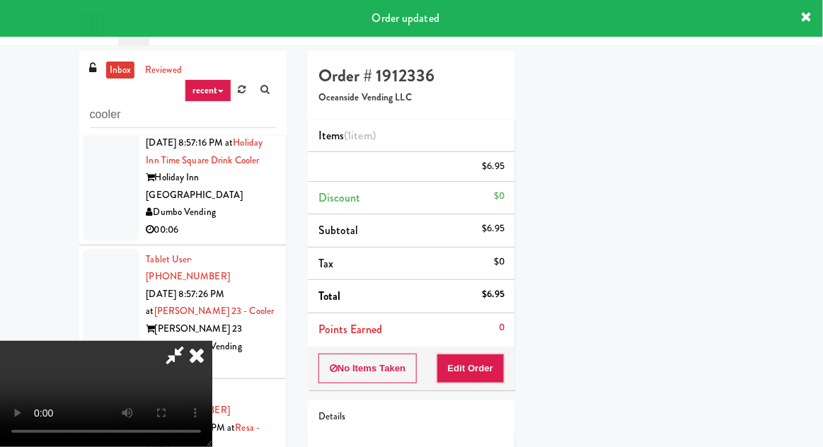
scroll to position [139, 0]
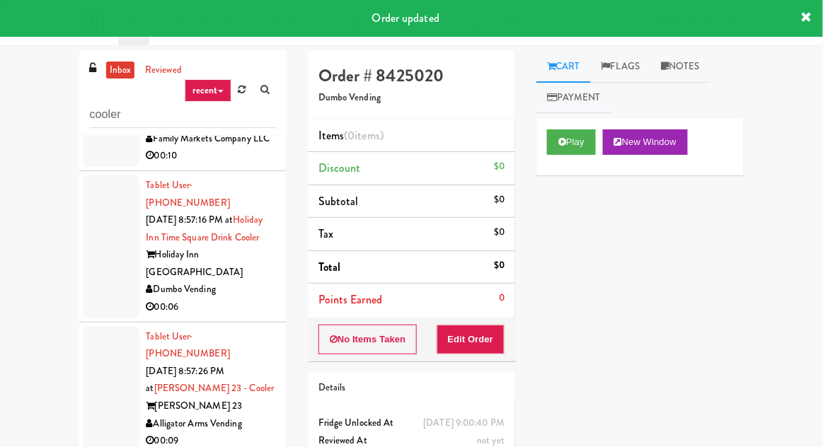
scroll to position [8990, 0]
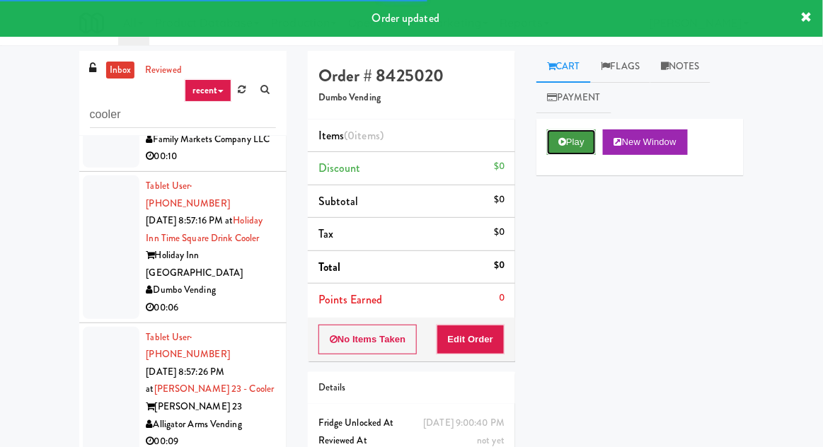
click at [563, 137] on button "Play" at bounding box center [571, 142] width 49 height 25
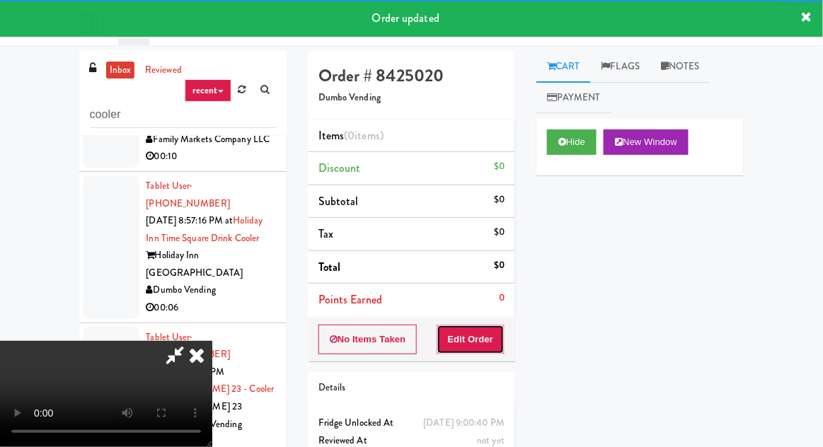
click at [462, 351] on button "Edit Order" at bounding box center [471, 340] width 69 height 30
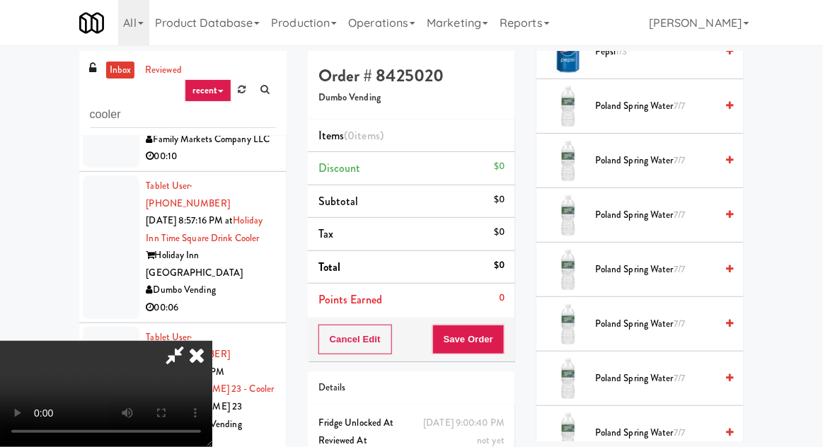
scroll to position [748, 0]
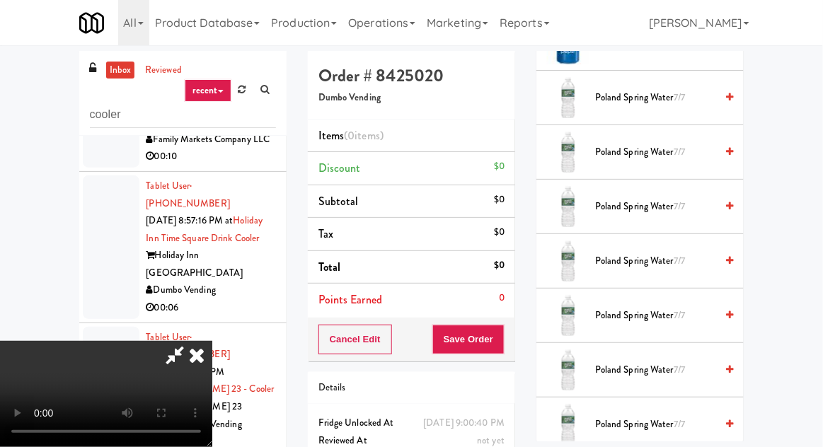
click at [693, 148] on span "Poland Spring Water 7/7" at bounding box center [655, 153] width 120 height 18
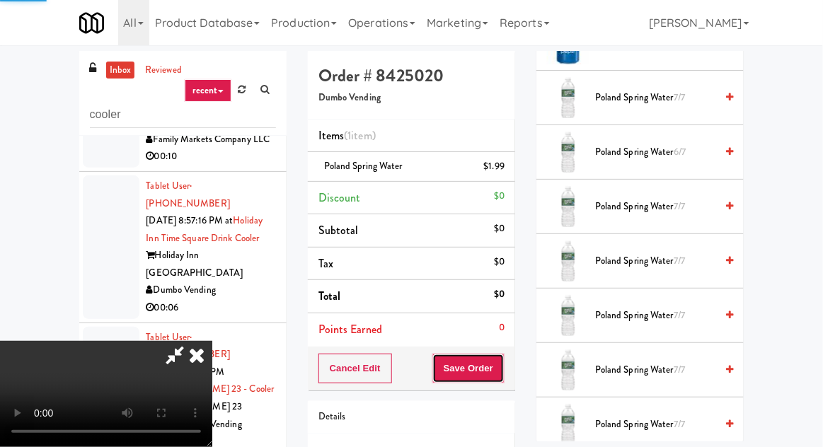
click at [502, 370] on button "Save Order" at bounding box center [469, 369] width 72 height 30
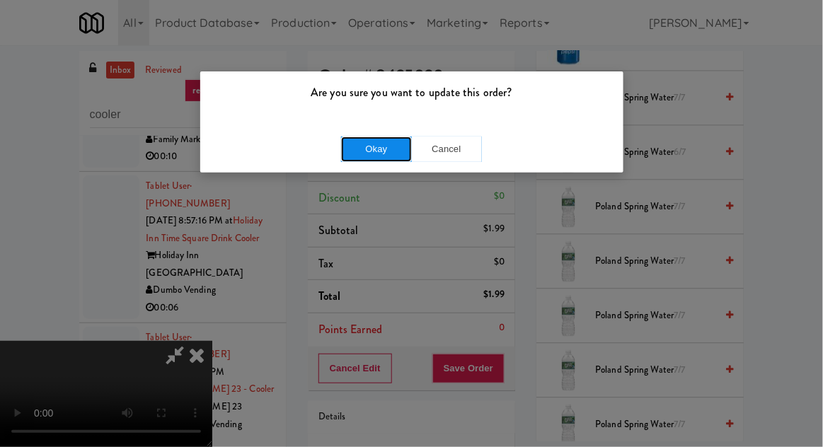
click at [346, 159] on button "Okay" at bounding box center [376, 149] width 71 height 25
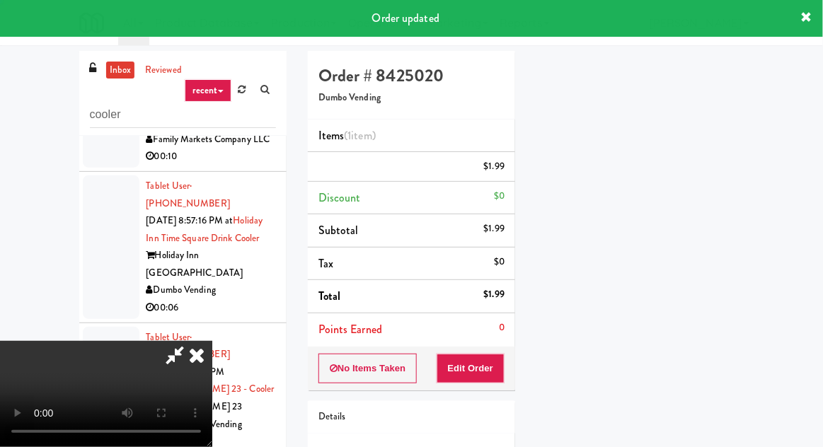
scroll to position [139, 0]
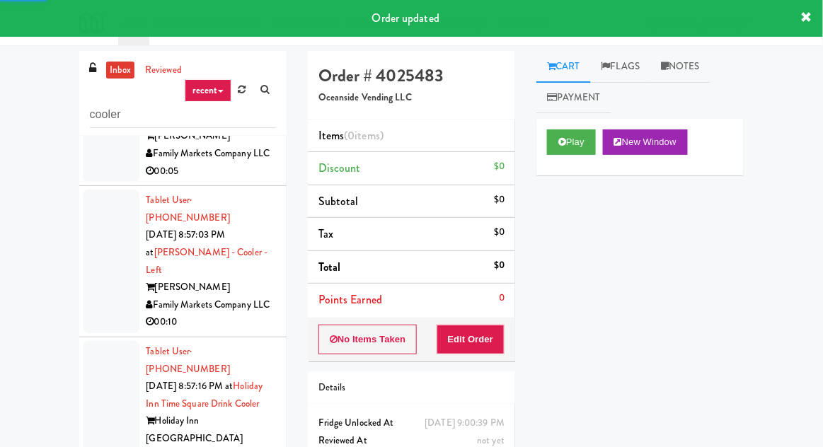
scroll to position [8825, 0]
click at [557, 154] on button "Play" at bounding box center [571, 142] width 49 height 25
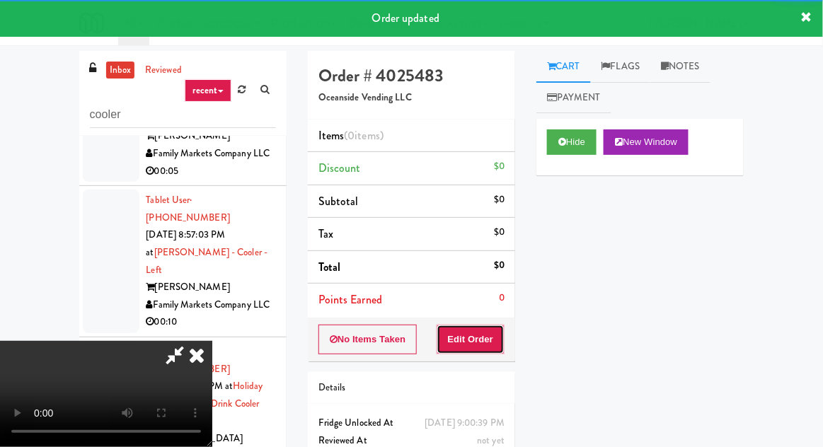
click at [472, 326] on button "Edit Order" at bounding box center [471, 340] width 69 height 30
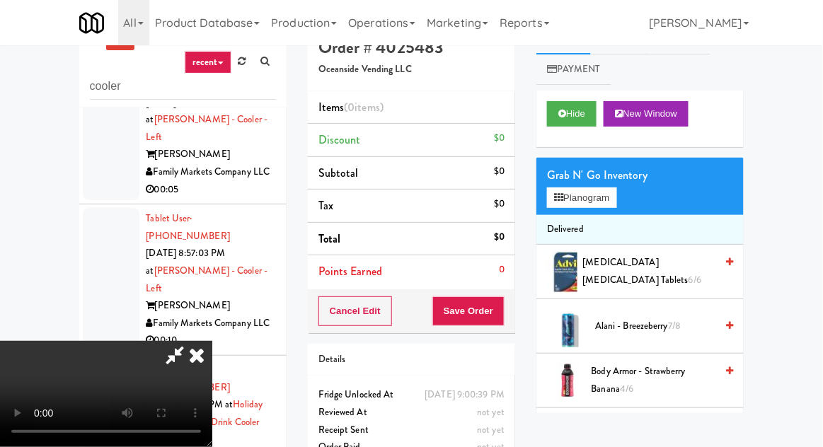
scroll to position [55, 0]
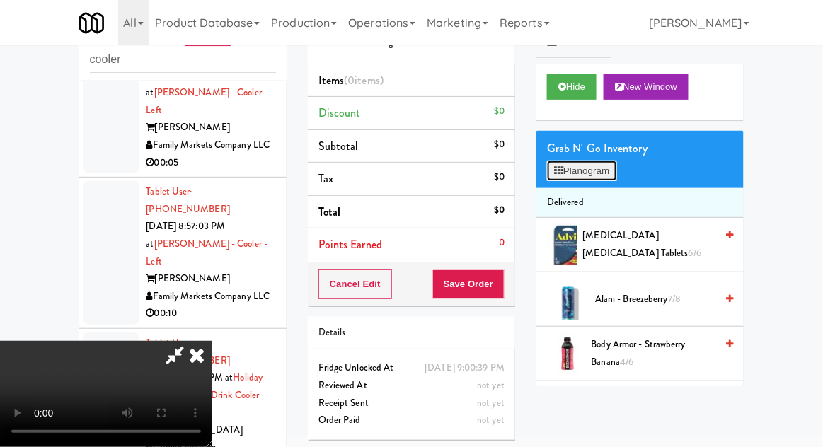
click at [605, 176] on button "Planogram" at bounding box center [581, 171] width 69 height 21
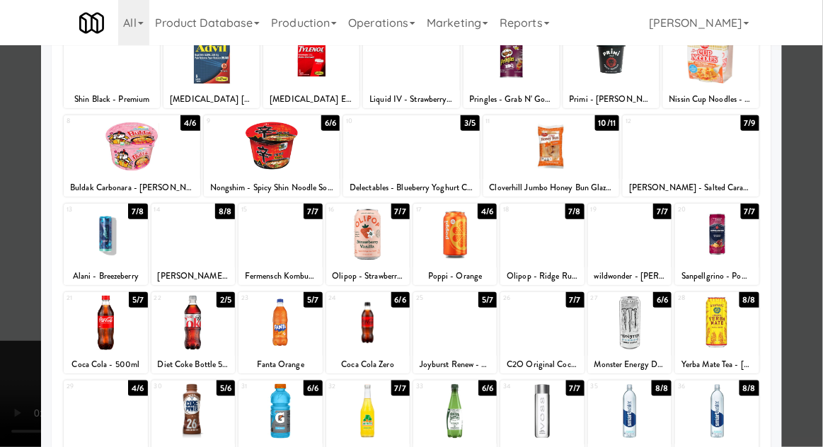
scroll to position [115, 0]
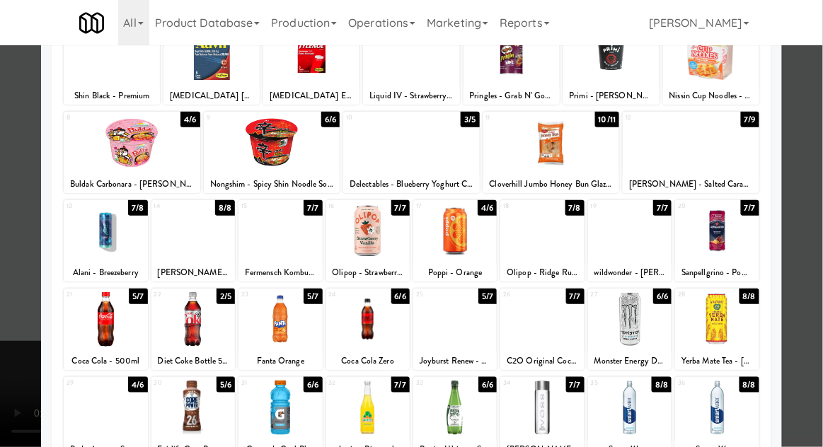
click at [474, 336] on div at bounding box center [455, 319] width 84 height 55
click at [18, 372] on div at bounding box center [411, 223] width 823 height 447
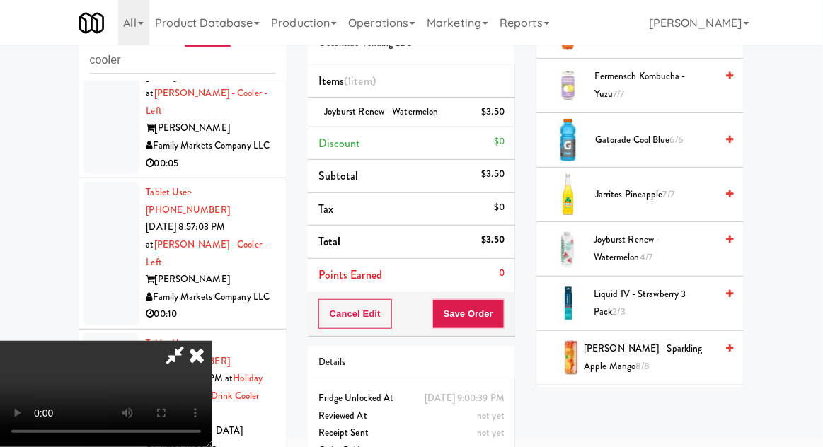
scroll to position [893, 0]
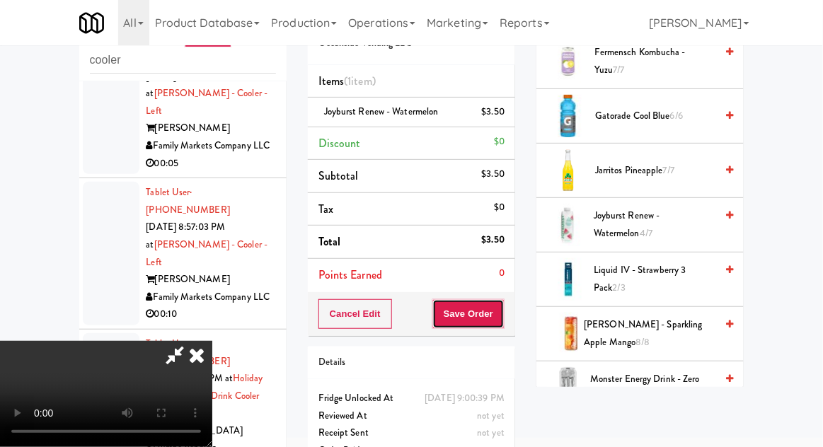
click at [504, 325] on button "Save Order" at bounding box center [469, 314] width 72 height 30
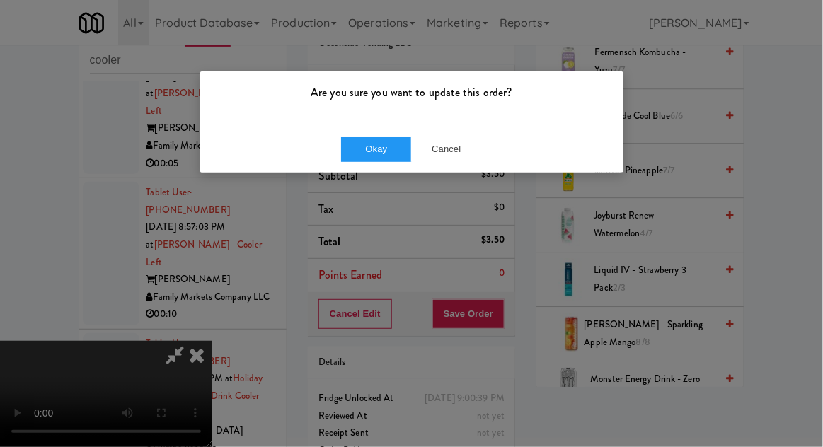
click at [355, 181] on div "Are you sure you want to update this order? Okay Cancel" at bounding box center [411, 223] width 823 height 447
click at [356, 159] on button "Okay" at bounding box center [376, 149] width 71 height 25
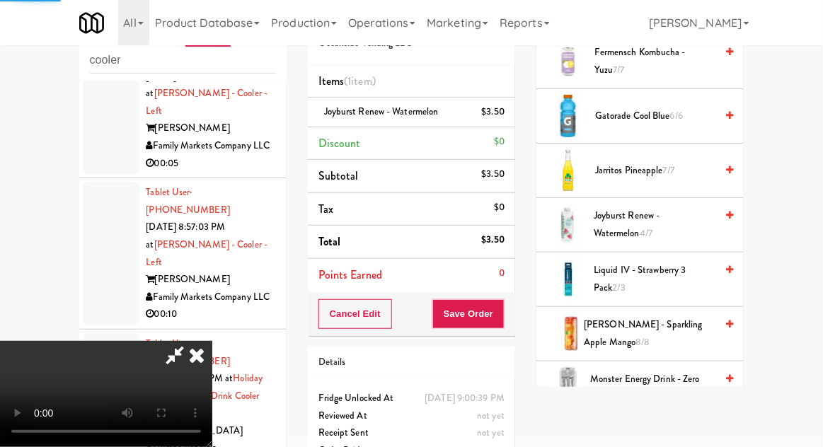
scroll to position [139, 0]
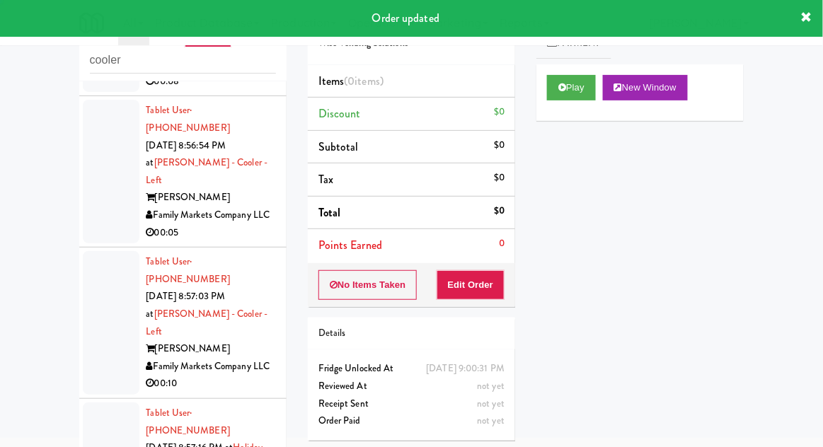
scroll to position [8702, 0]
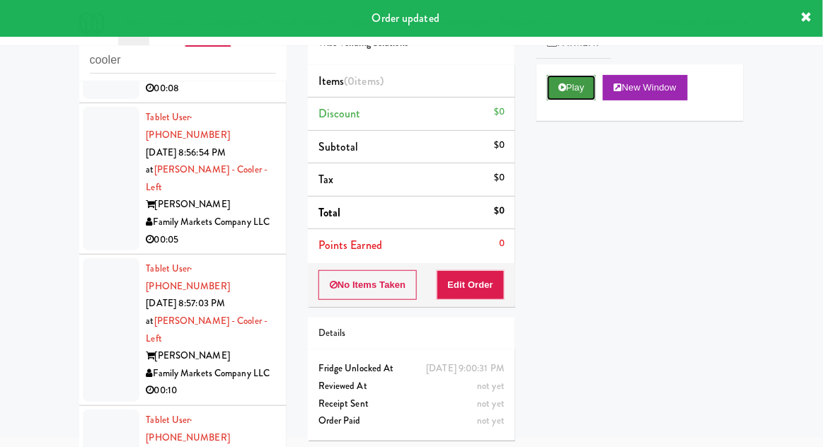
click at [573, 97] on button "Play" at bounding box center [571, 87] width 49 height 25
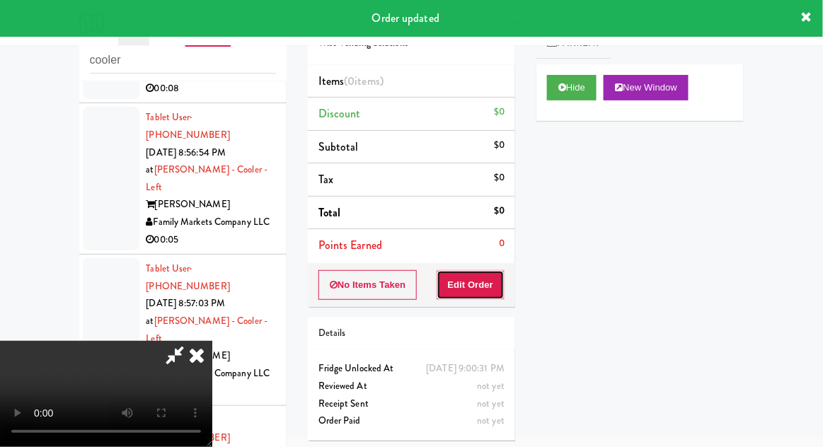
click at [493, 295] on button "Edit Order" at bounding box center [471, 285] width 69 height 30
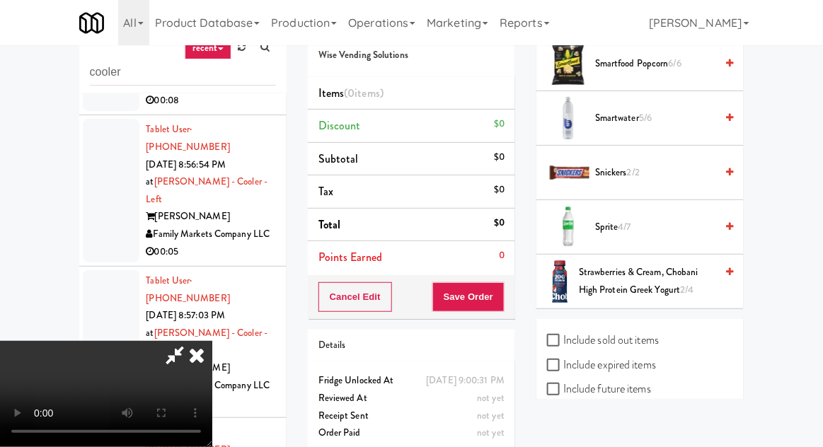
scroll to position [40, 0]
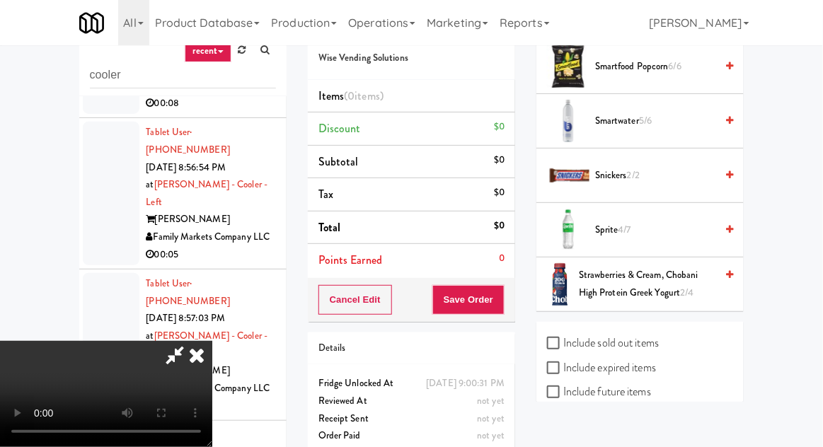
click at [636, 231] on span "Sprite 4/7" at bounding box center [655, 231] width 120 height 18
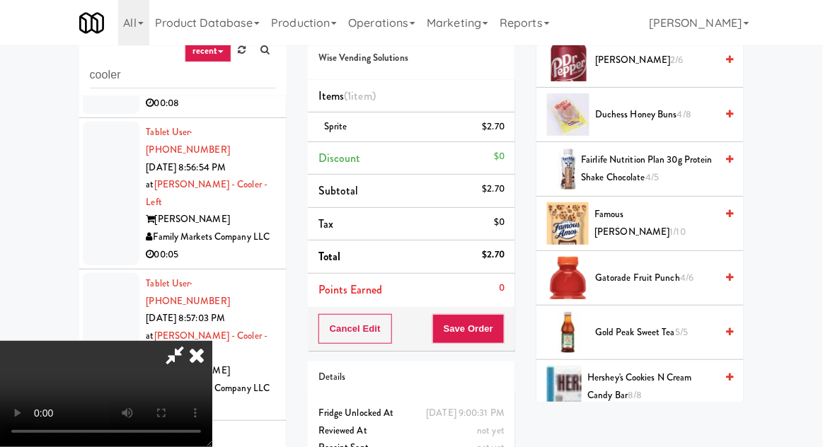
scroll to position [798, 0]
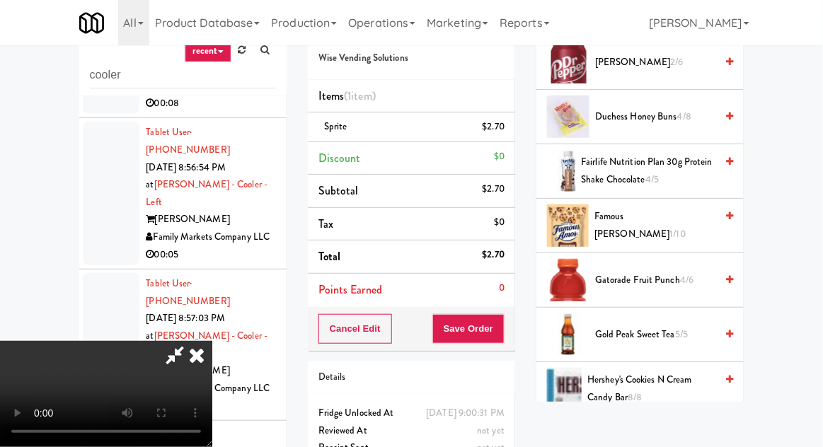
click at [627, 272] on span "Gatorade Fruit Punch 4/6" at bounding box center [655, 281] width 120 height 18
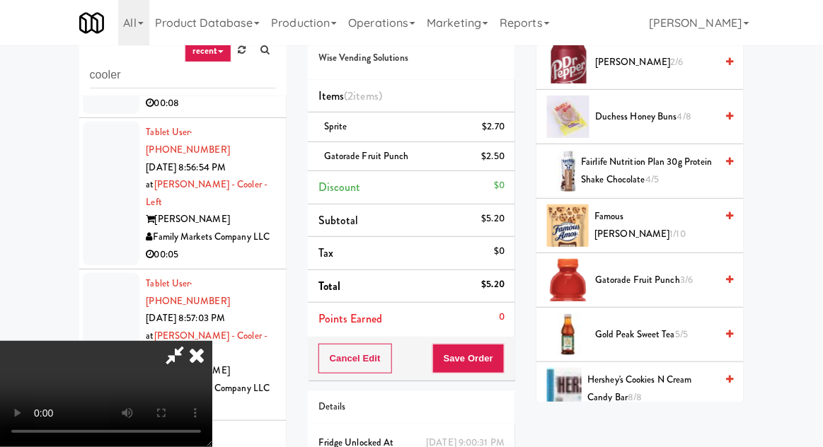
click at [630, 282] on span "Gatorade Fruit Punch 3/6" at bounding box center [655, 281] width 120 height 18
click at [501, 358] on button "Save Order" at bounding box center [469, 359] width 72 height 30
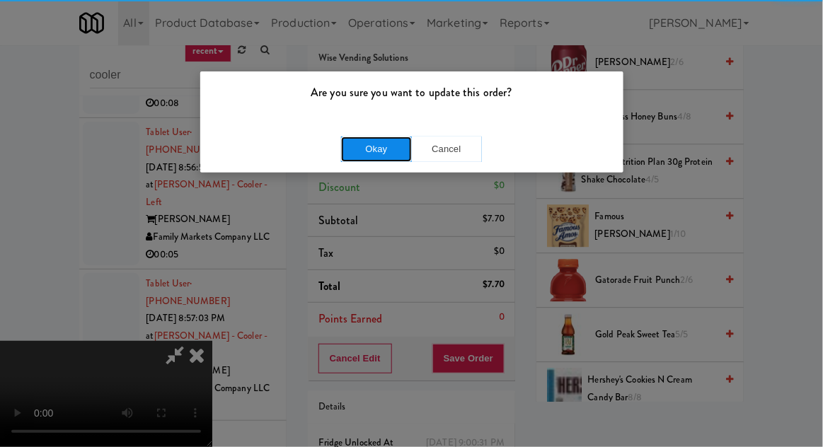
click at [355, 157] on button "Okay" at bounding box center [376, 149] width 71 height 25
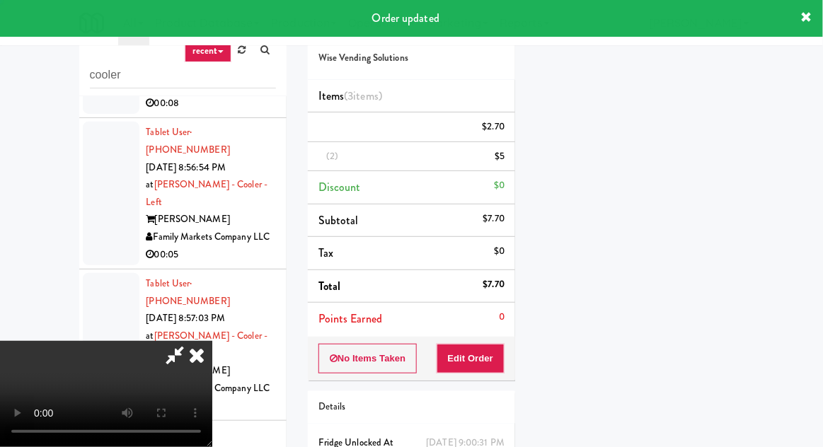
scroll to position [139, 0]
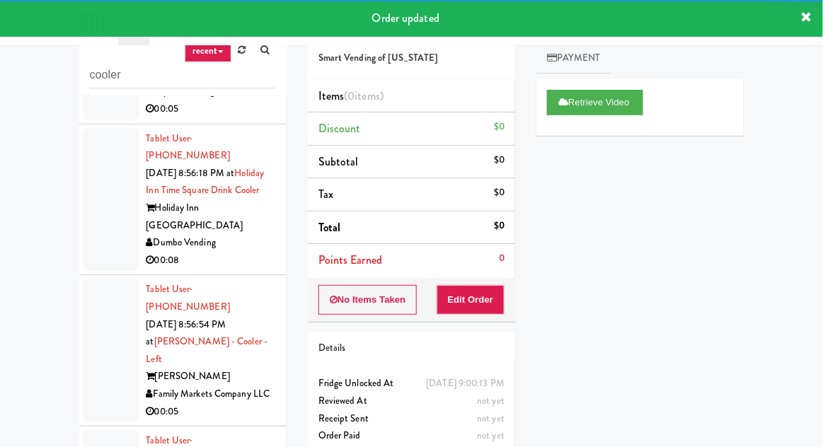
scroll to position [8538, 0]
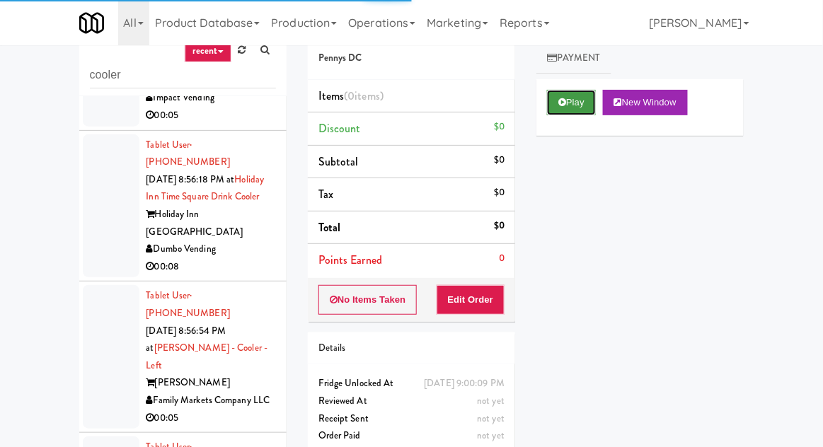
click at [569, 103] on button "Play" at bounding box center [571, 102] width 49 height 25
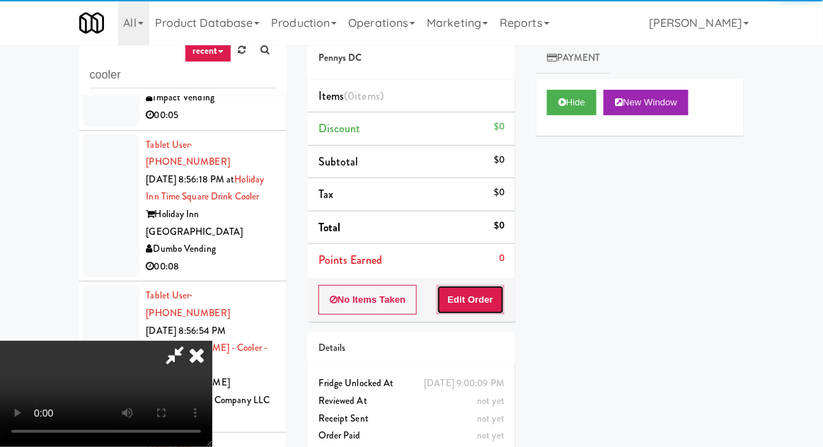
click at [496, 286] on button "Edit Order" at bounding box center [471, 300] width 69 height 30
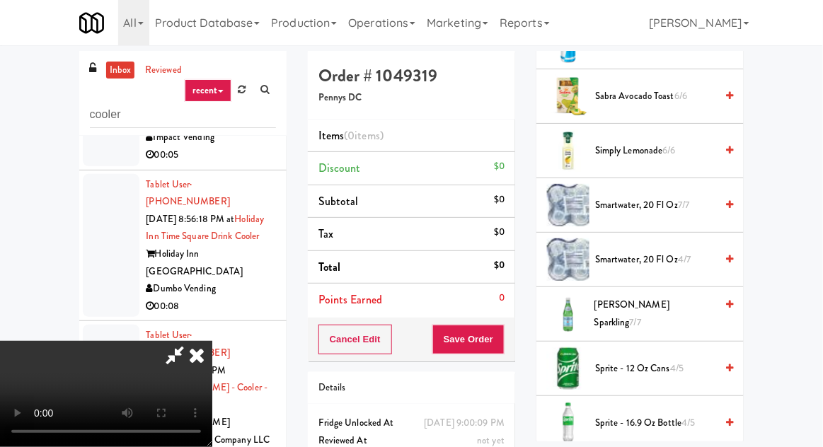
click at [635, 142] on span "Simply Lemonade 6/6" at bounding box center [655, 151] width 120 height 18
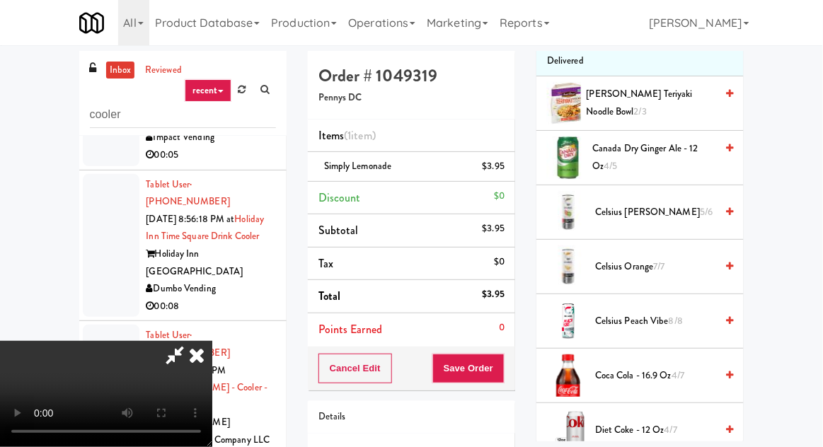
scroll to position [196, 0]
click at [632, 164] on span "Canada Dry Ginger Ale - 12 oz 4/5" at bounding box center [654, 158] width 123 height 35
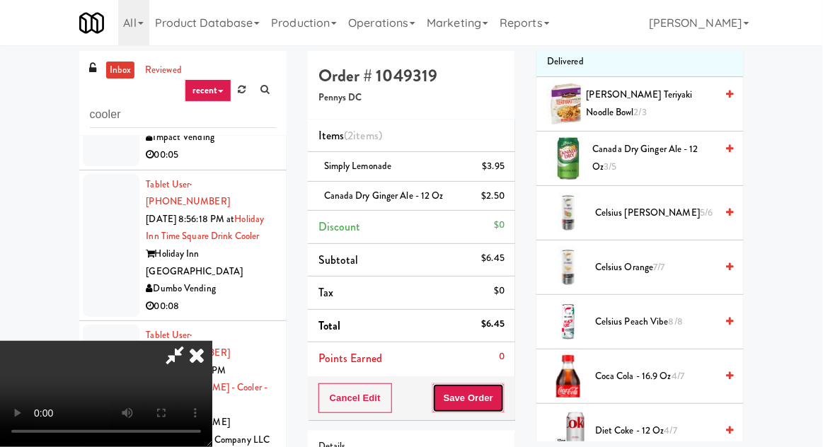
click at [502, 394] on button "Save Order" at bounding box center [469, 399] width 72 height 30
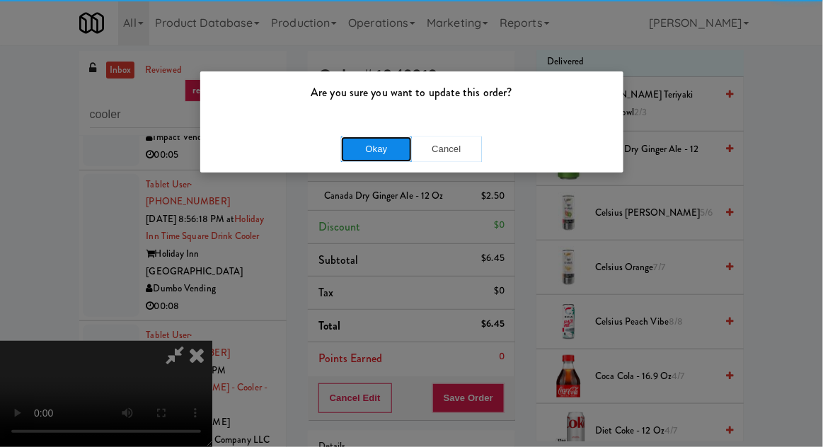
click at [356, 149] on button "Okay" at bounding box center [376, 149] width 71 height 25
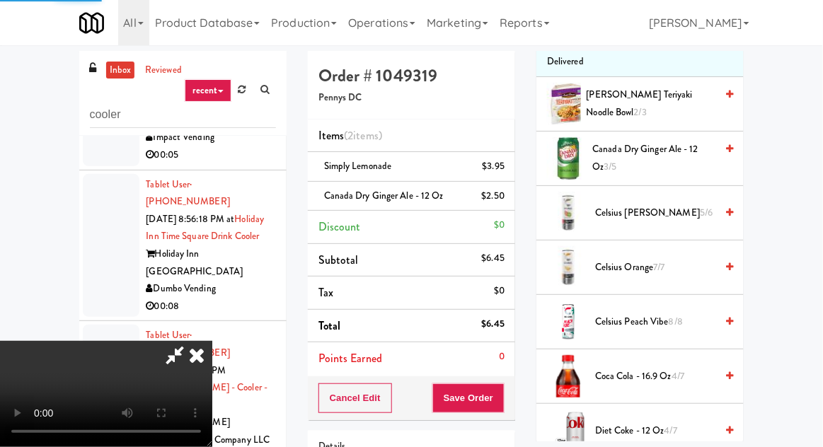
scroll to position [139, 0]
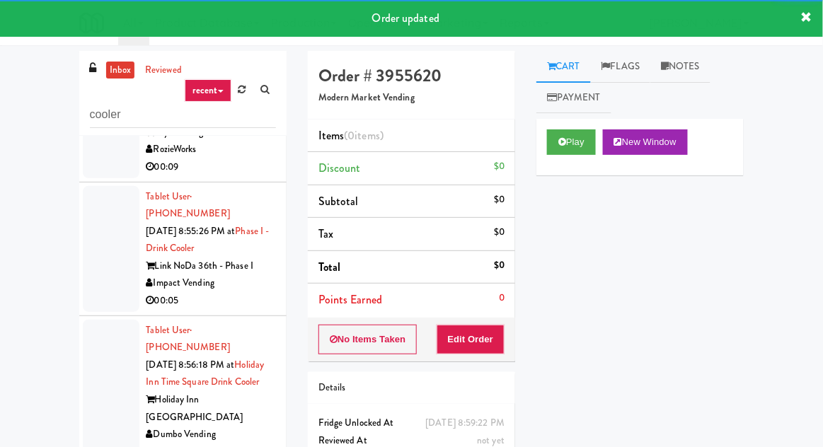
scroll to position [8394, 0]
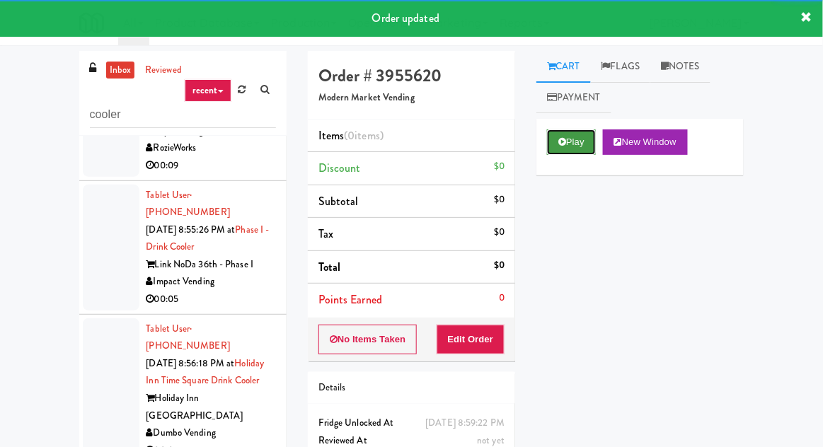
click at [559, 146] on icon at bounding box center [563, 141] width 8 height 9
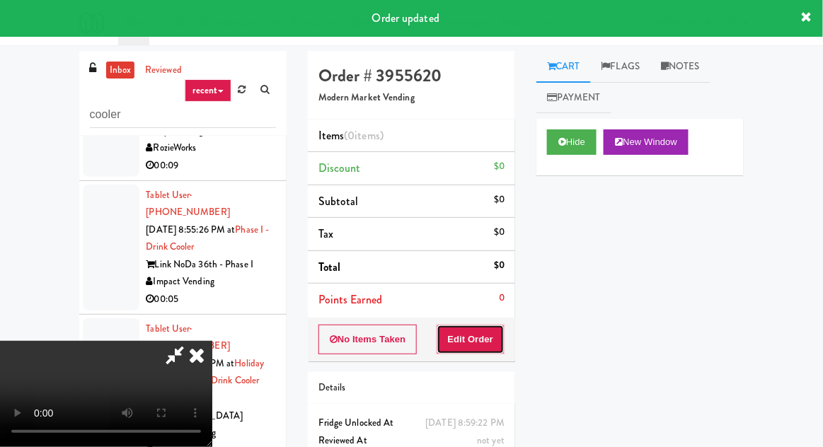
click at [480, 338] on button "Edit Order" at bounding box center [471, 340] width 69 height 30
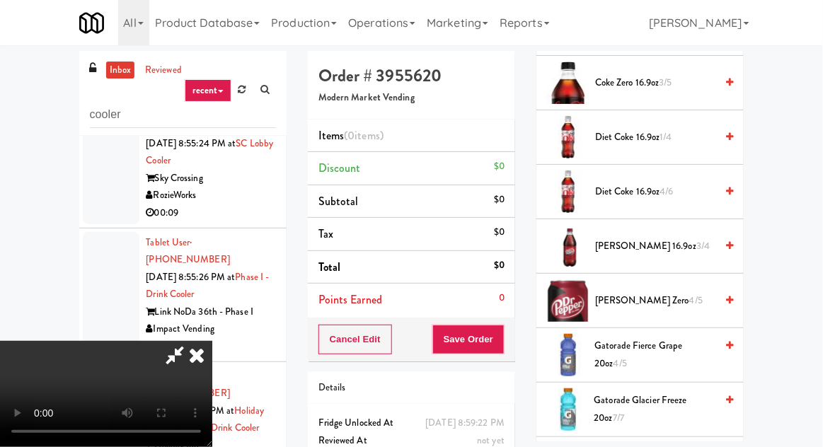
scroll to position [928, 0]
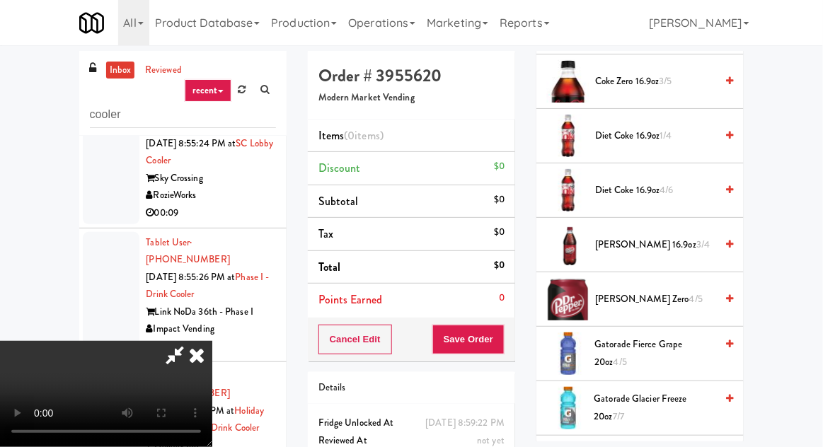
click at [632, 291] on span "Dr. Pepper Zero 4/5" at bounding box center [655, 300] width 120 height 18
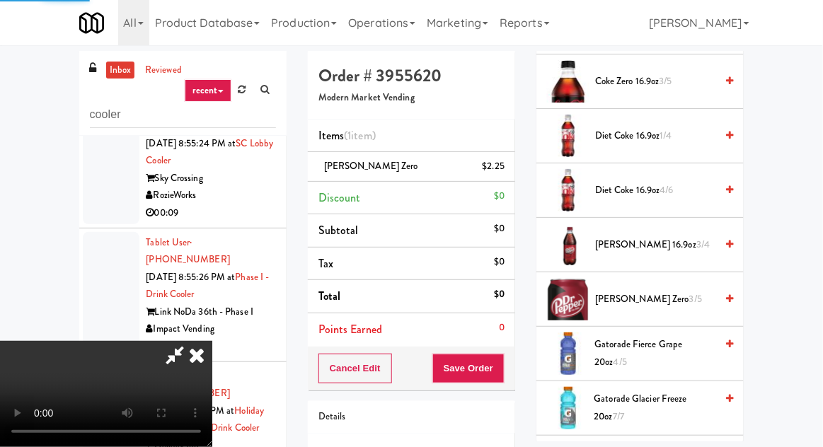
click at [513, 366] on div "Cancel Edit Save Order" at bounding box center [411, 369] width 207 height 44
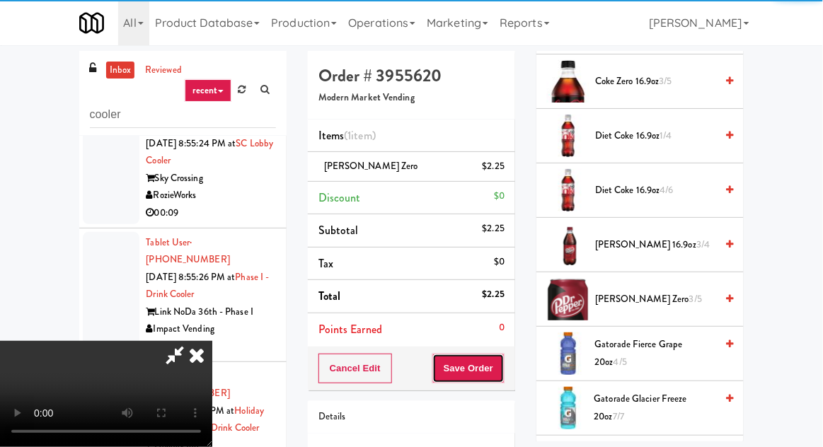
click at [503, 367] on button "Save Order" at bounding box center [469, 369] width 72 height 30
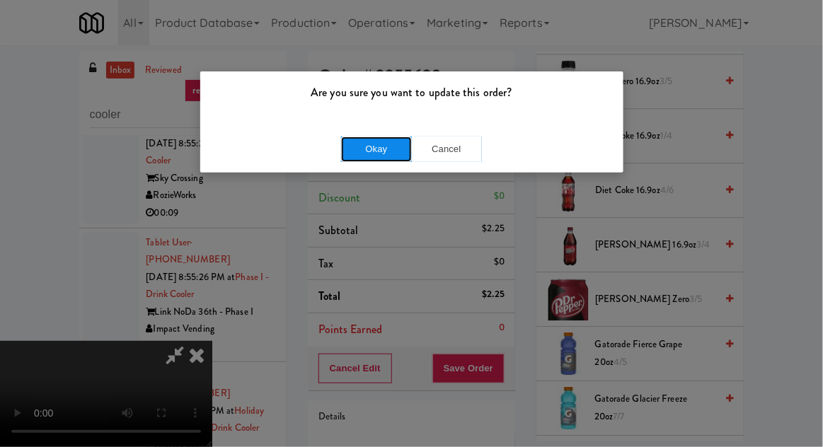
click at [367, 145] on button "Okay" at bounding box center [376, 149] width 71 height 25
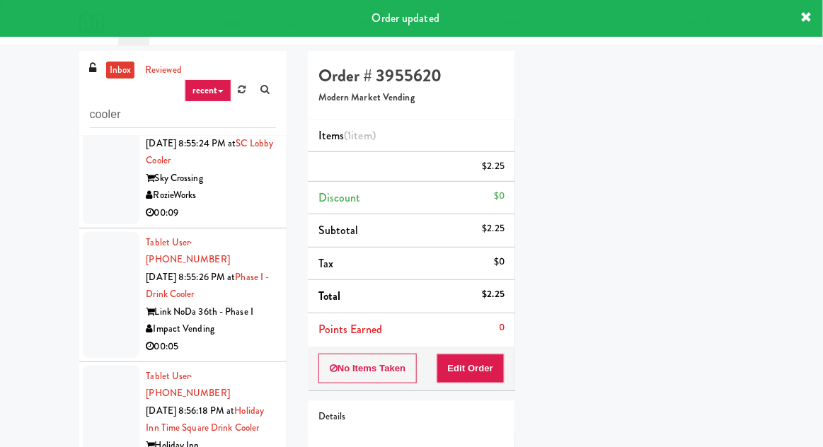
scroll to position [0, 0]
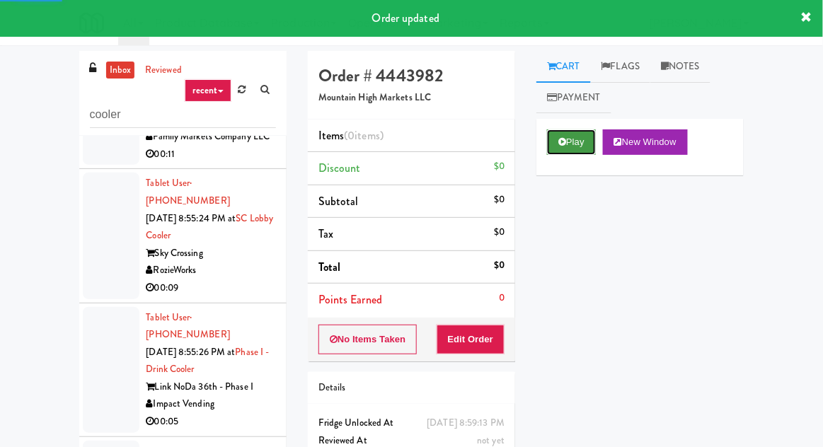
click at [561, 153] on button "Play" at bounding box center [571, 142] width 49 height 25
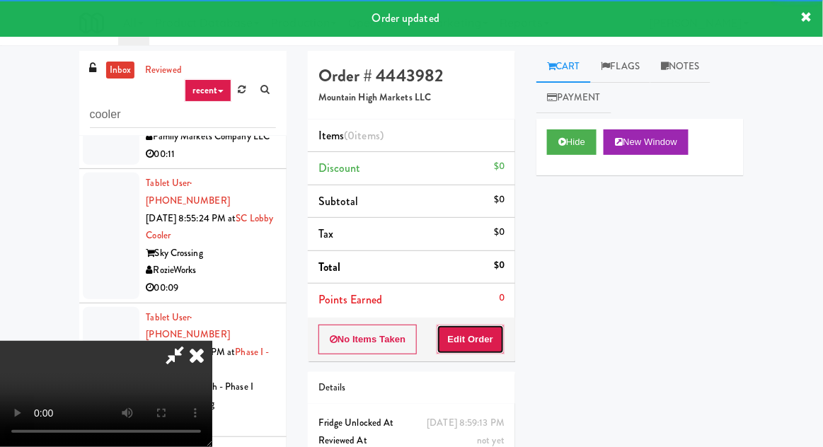
click at [486, 338] on button "Edit Order" at bounding box center [471, 340] width 69 height 30
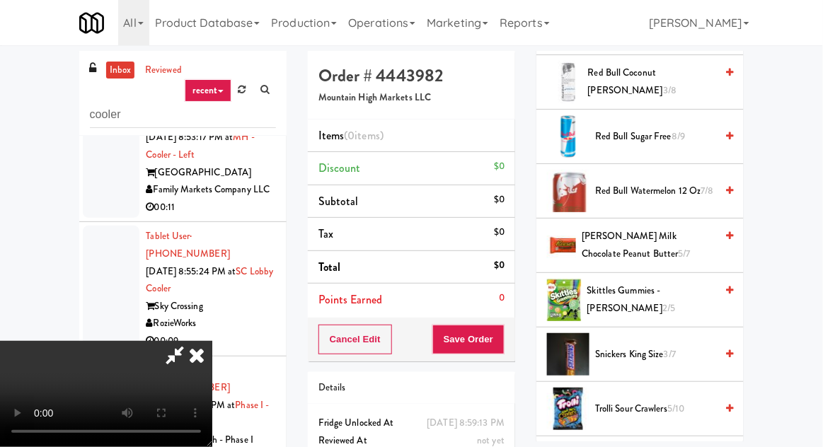
scroll to position [1825, 0]
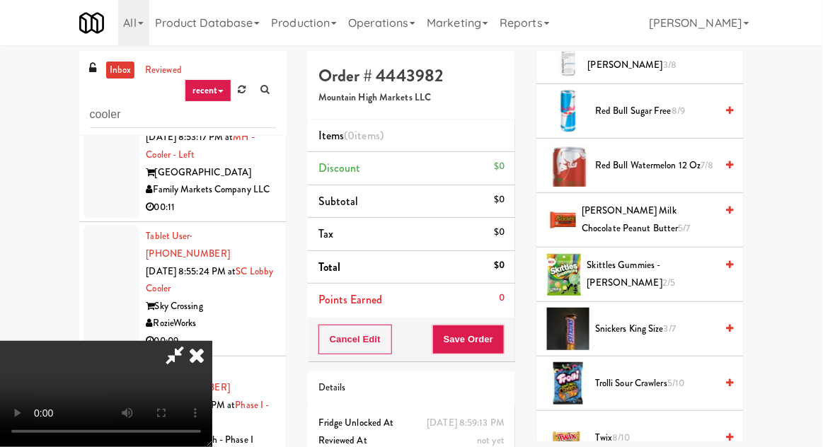
click at [632, 204] on span "Reese's Milk Chocolate Peanut Butter 5/7" at bounding box center [649, 219] width 134 height 35
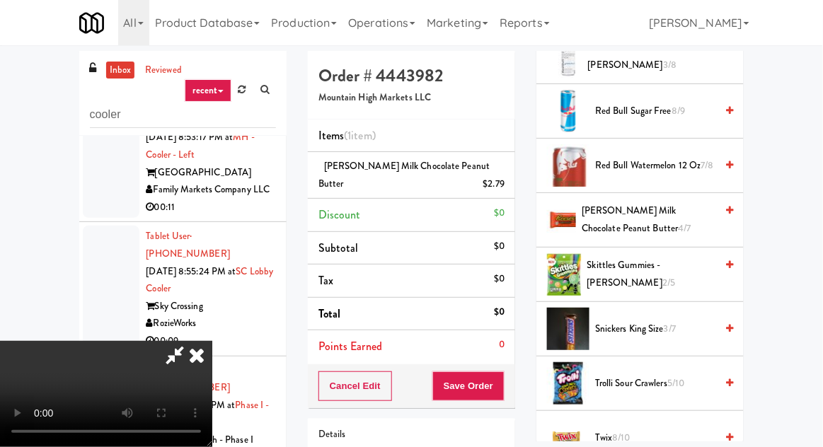
click at [634, 202] on span "Reese's Milk Chocolate Peanut Butter 4/7" at bounding box center [649, 219] width 134 height 35
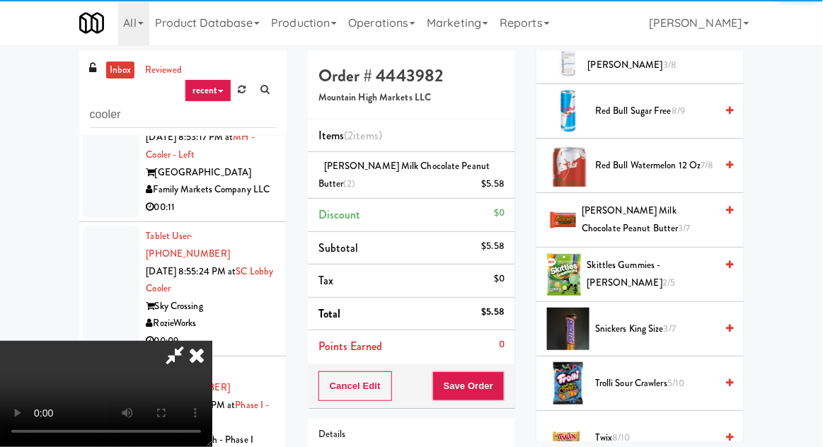
click at [627, 321] on span "Snickers King Size 3/7" at bounding box center [655, 330] width 120 height 18
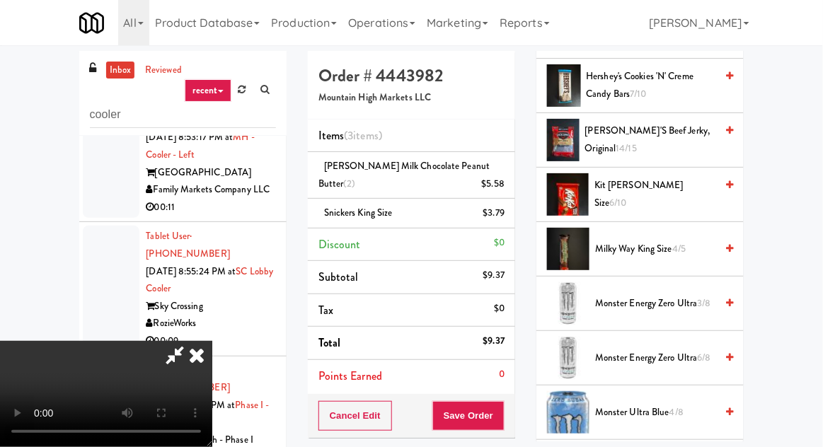
scroll to position [1026, 0]
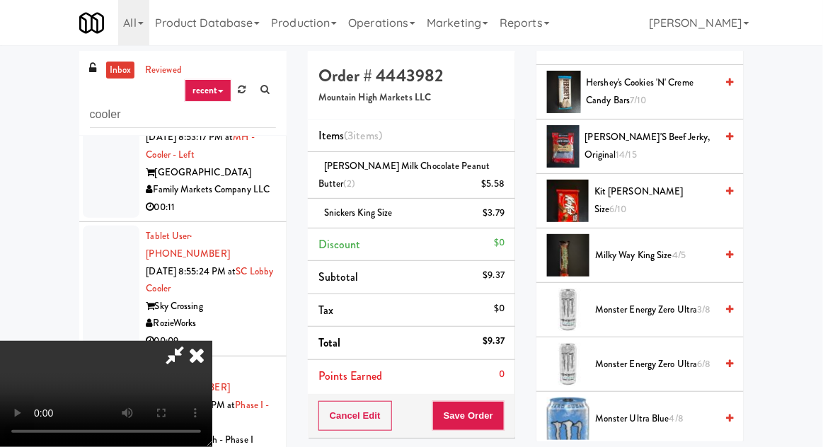
click at [621, 195] on span "Kit Kat King Size 6/10" at bounding box center [655, 200] width 121 height 35
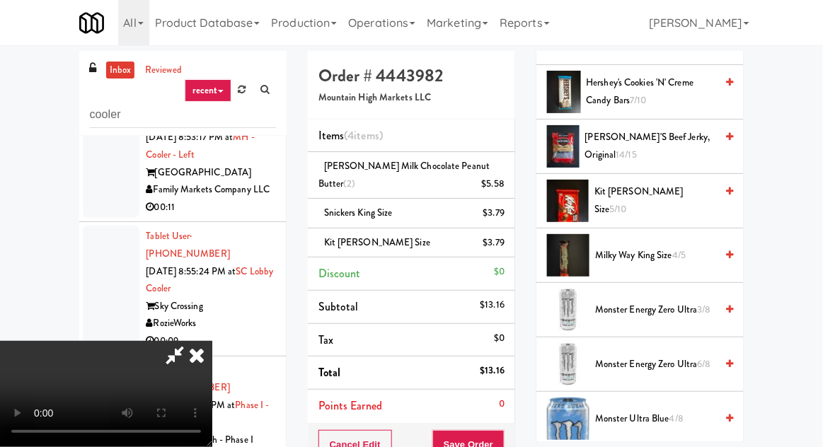
click at [621, 309] on span "Monster Energy Zero Ultra 3/8" at bounding box center [655, 311] width 120 height 18
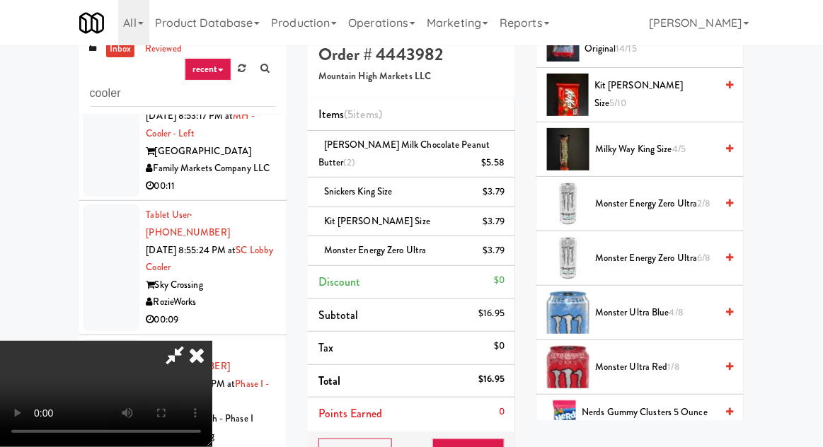
scroll to position [32, 0]
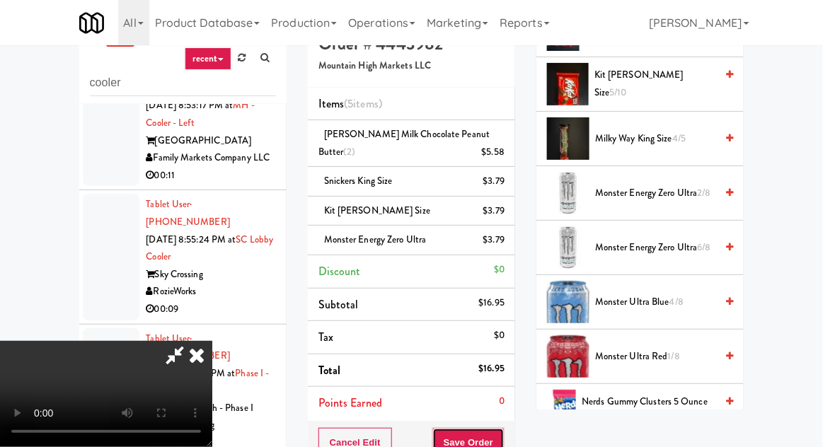
click at [503, 447] on button "Save Order" at bounding box center [469, 443] width 72 height 30
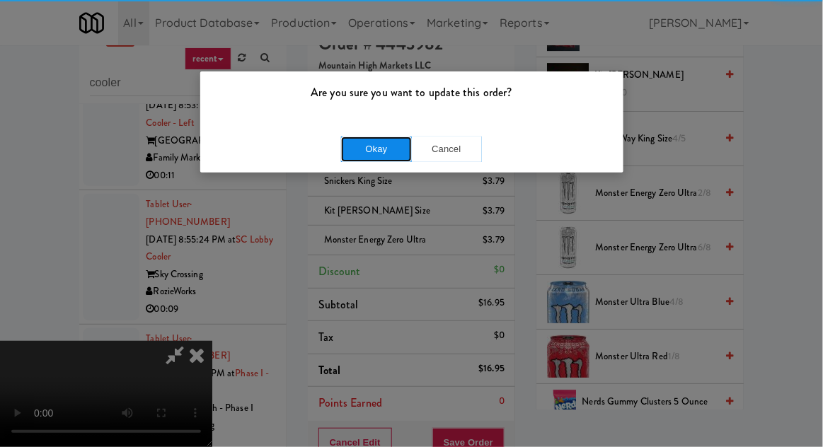
click at [360, 159] on button "Okay" at bounding box center [376, 149] width 71 height 25
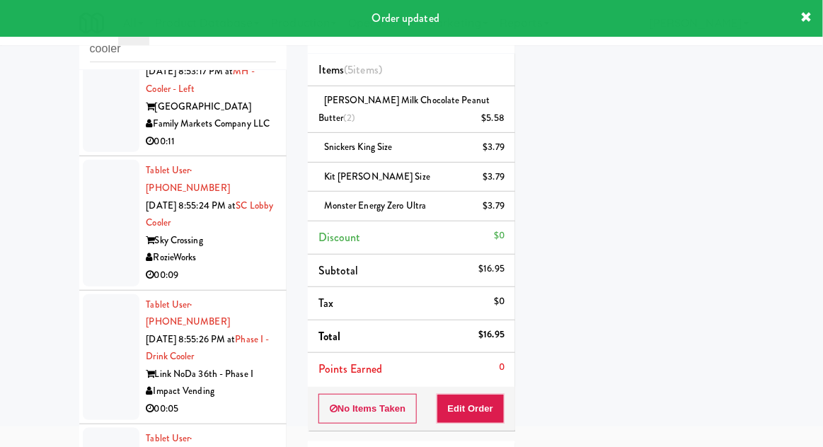
scroll to position [75, 0]
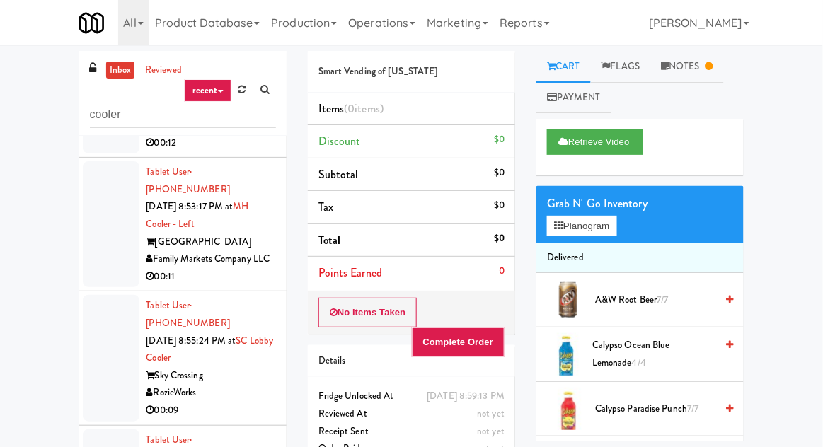
scroll to position [8107, 0]
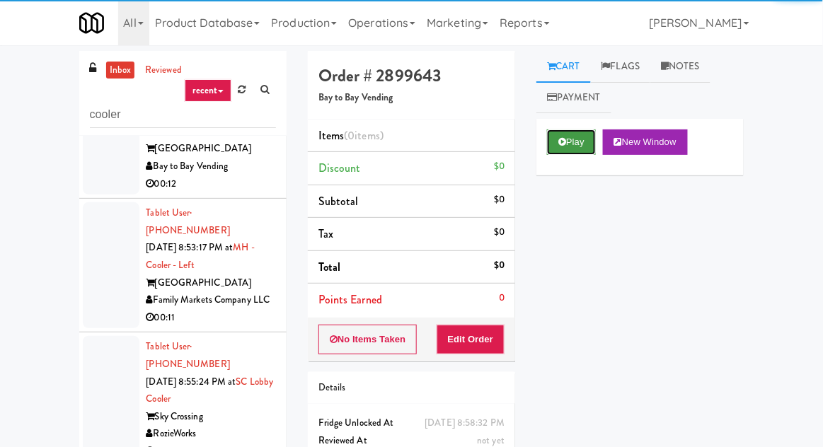
click at [572, 142] on button "Play" at bounding box center [571, 142] width 49 height 25
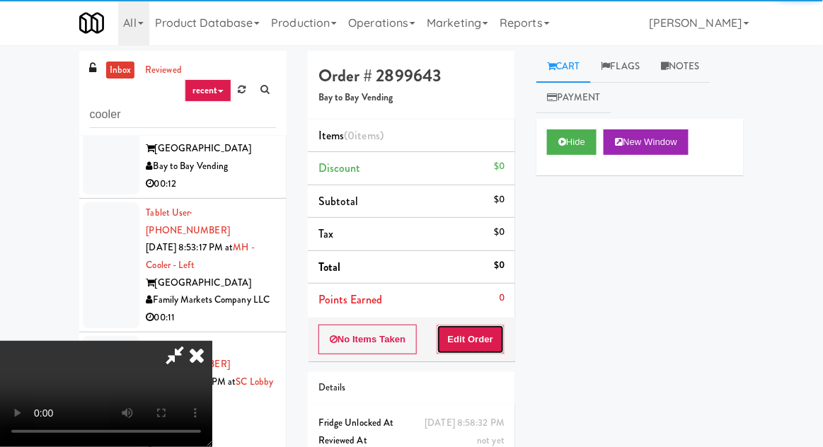
click at [497, 325] on button "Edit Order" at bounding box center [471, 340] width 69 height 30
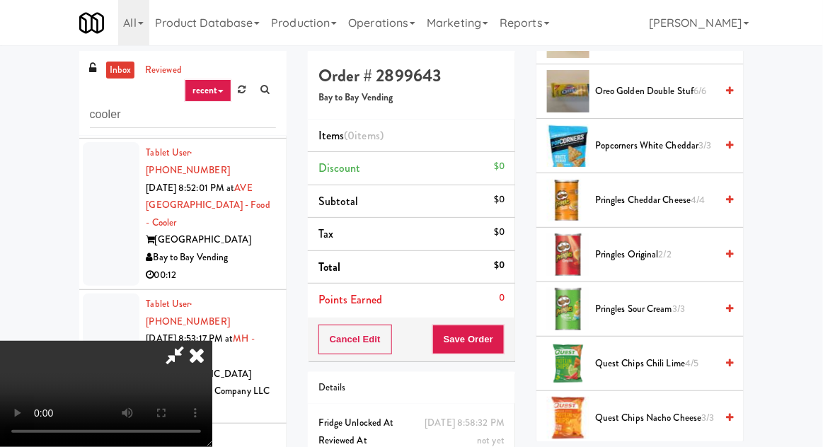
scroll to position [1194, 0]
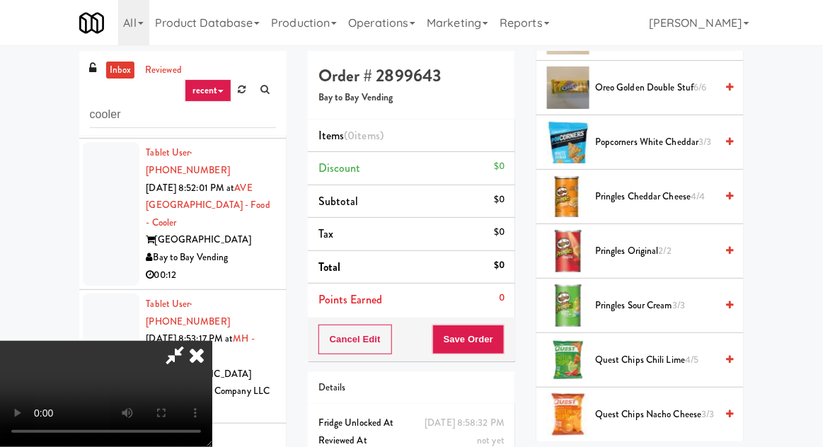
click at [626, 188] on span "Pringles Cheddar Cheese 4/4" at bounding box center [655, 197] width 120 height 18
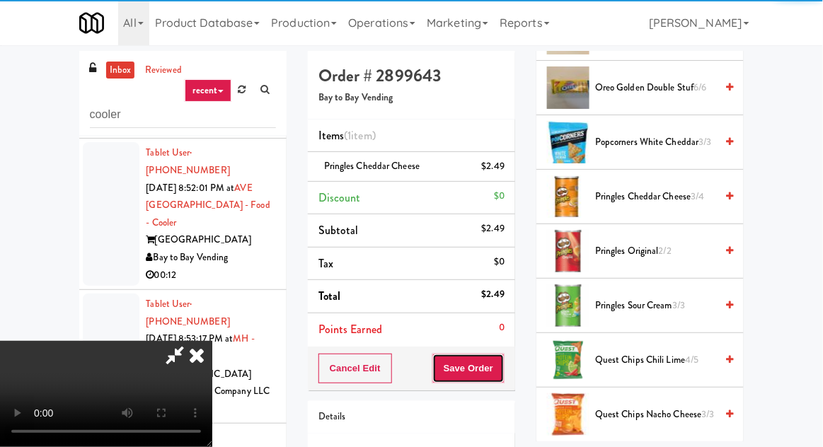
click at [501, 361] on button "Save Order" at bounding box center [469, 369] width 72 height 30
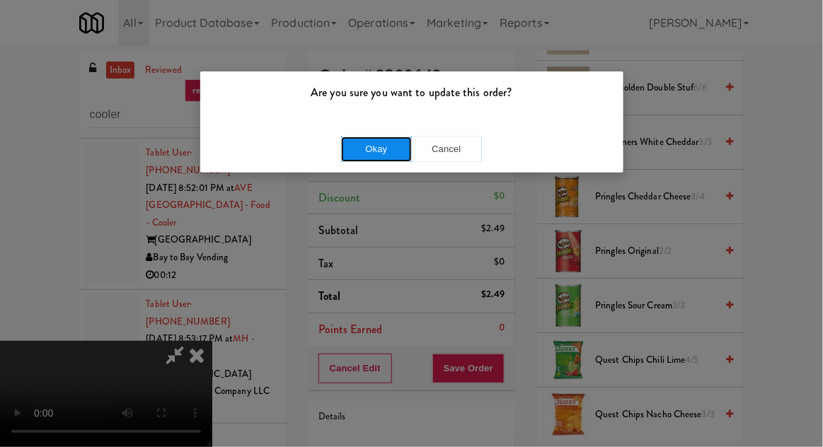
click at [358, 141] on button "Okay" at bounding box center [376, 149] width 71 height 25
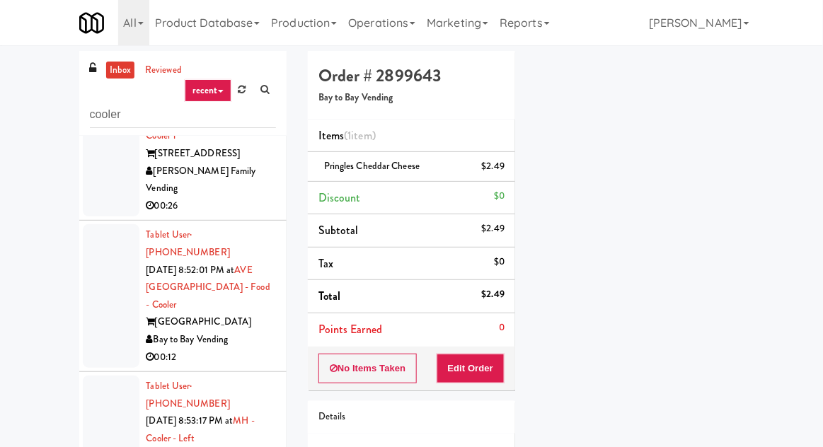
scroll to position [7935, 0]
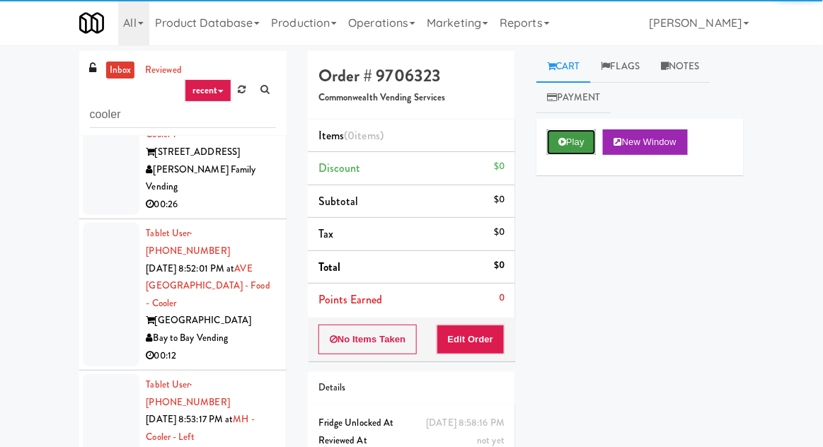
click at [554, 146] on button "Play" at bounding box center [571, 142] width 49 height 25
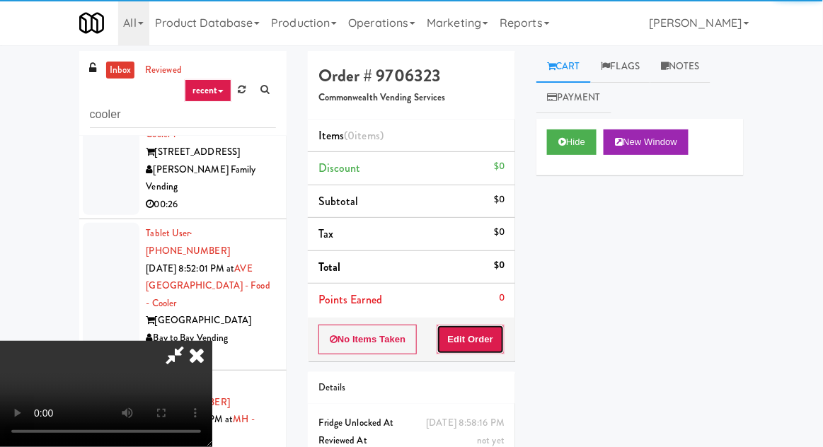
click at [488, 328] on button "Edit Order" at bounding box center [471, 340] width 69 height 30
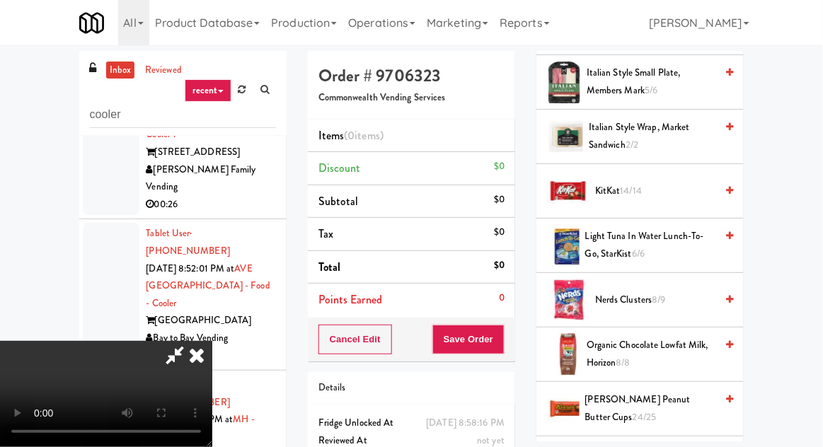
scroll to position [1260, 0]
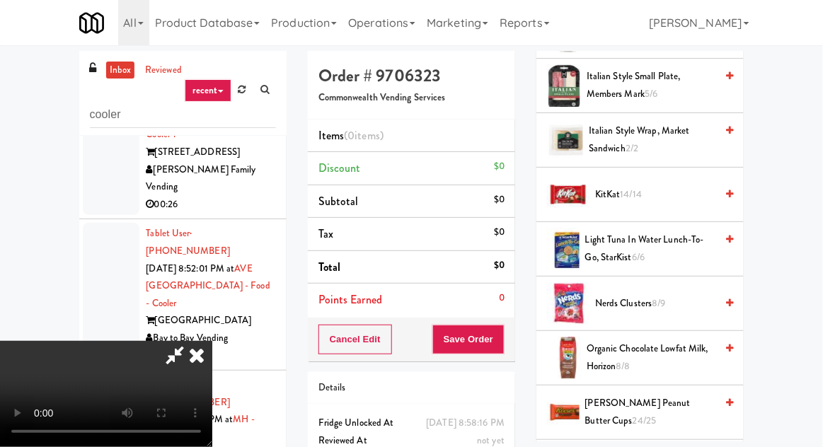
click at [632, 188] on span "14/14" at bounding box center [632, 194] width 22 height 13
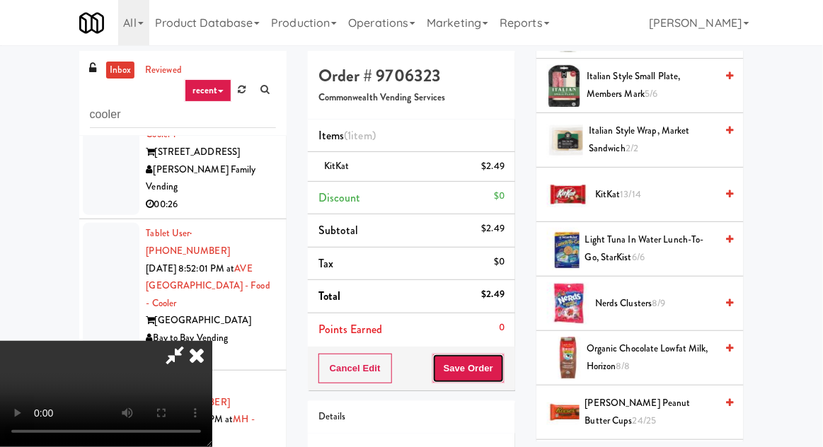
click at [502, 367] on button "Save Order" at bounding box center [469, 369] width 72 height 30
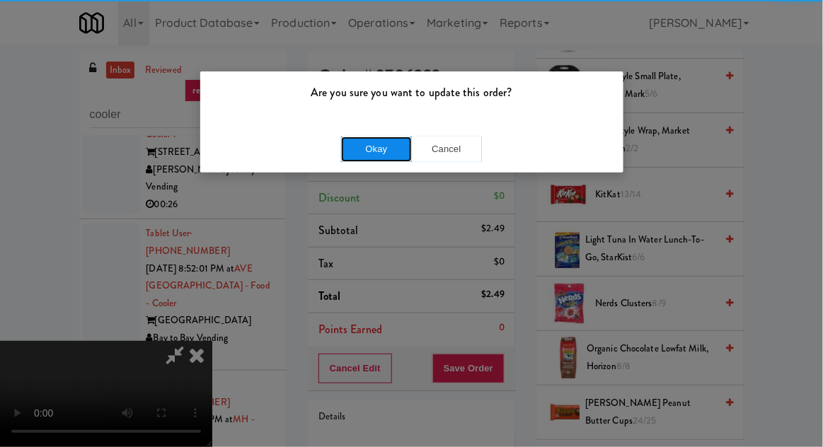
click at [358, 147] on button "Okay" at bounding box center [376, 149] width 71 height 25
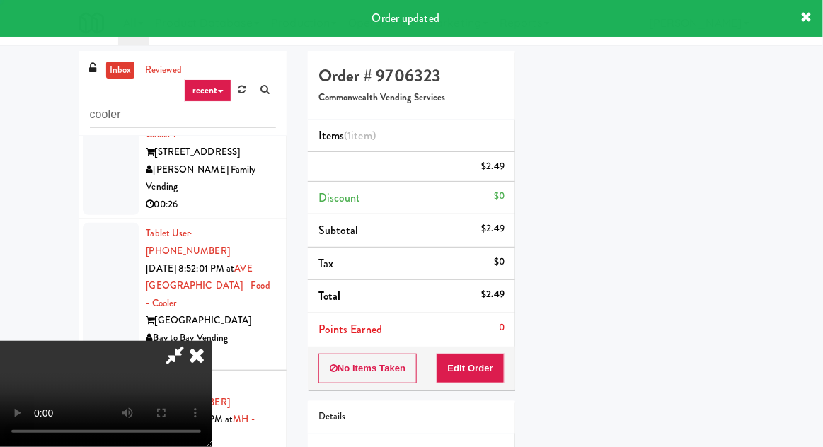
scroll to position [139, 0]
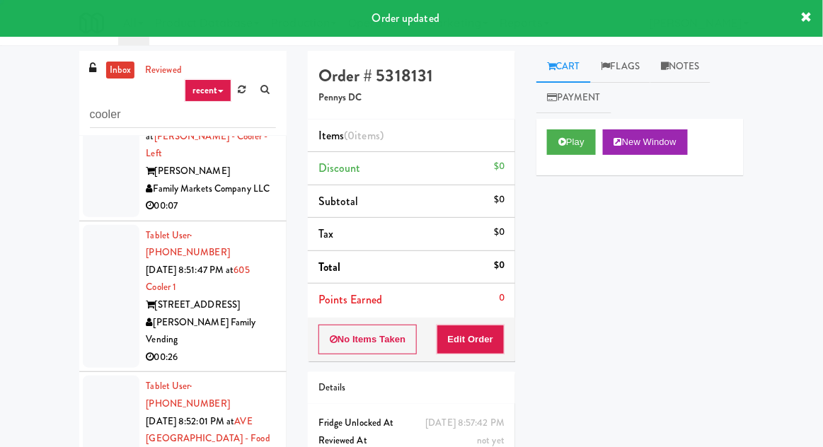
scroll to position [7781, 0]
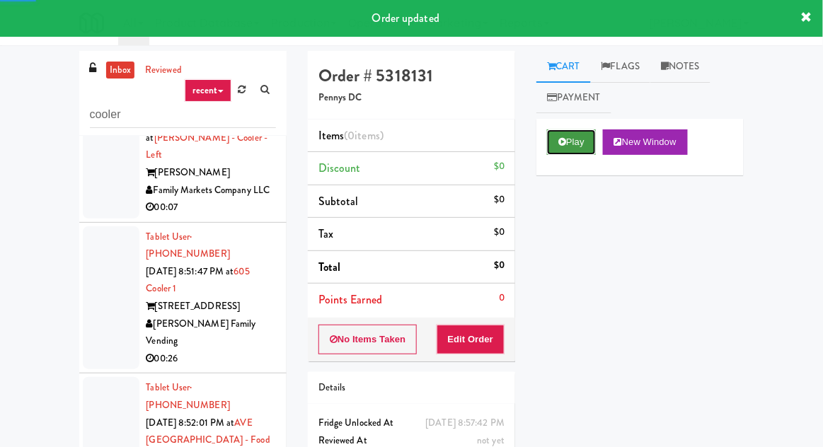
click at [561, 150] on button "Play" at bounding box center [571, 142] width 49 height 25
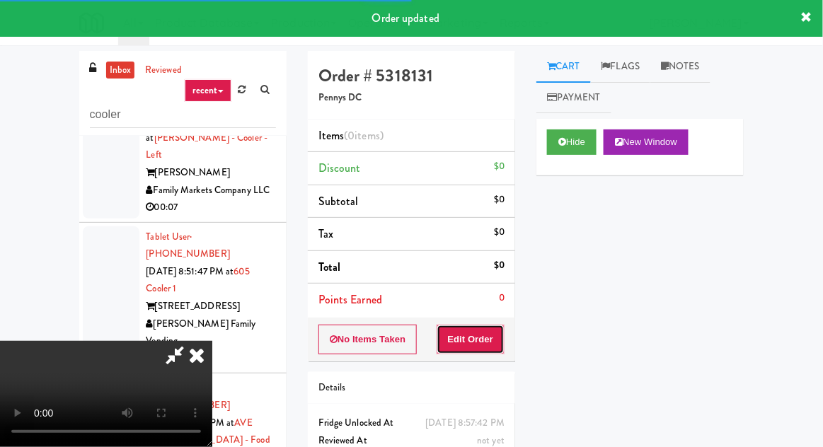
click at [476, 338] on button "Edit Order" at bounding box center [471, 340] width 69 height 30
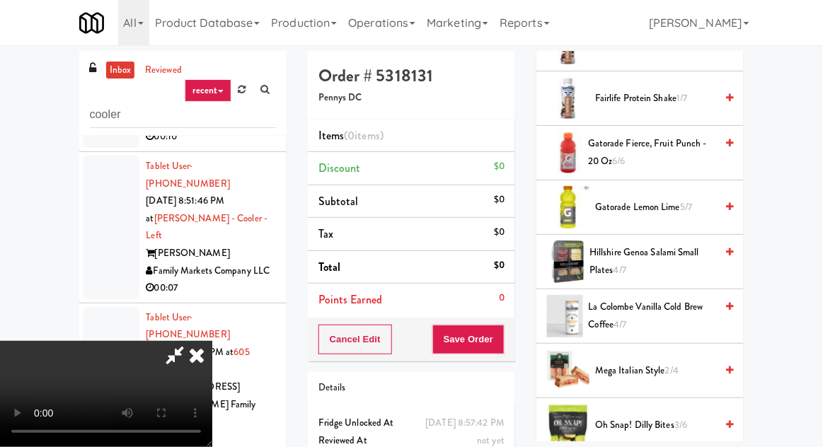
scroll to position [855, 0]
click at [637, 200] on span "Gatorade Lemon Lime 5/7" at bounding box center [655, 209] width 120 height 18
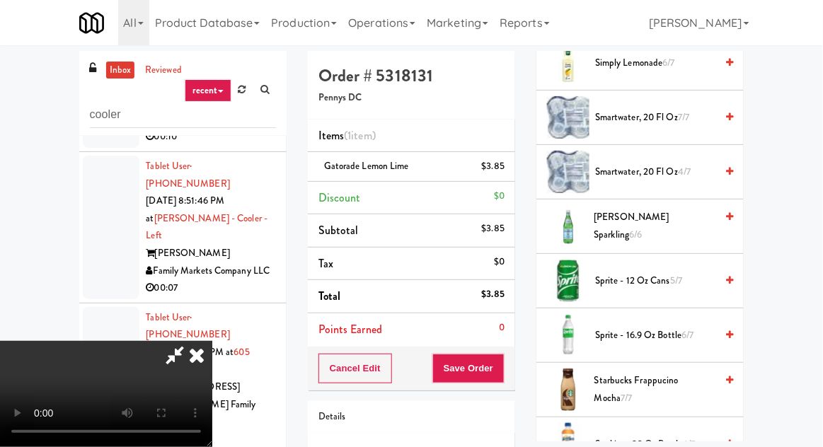
scroll to position [1599, 0]
click at [666, 110] on span "smartwater, 20 fl oz 7/7" at bounding box center [655, 119] width 120 height 18
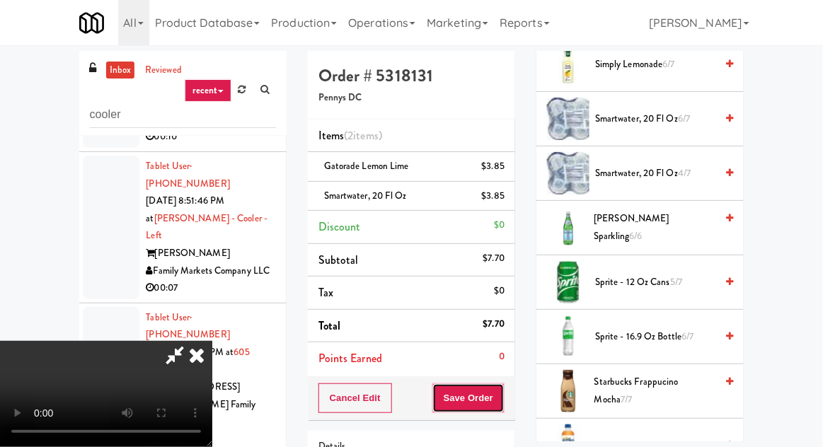
click at [505, 392] on button "Save Order" at bounding box center [469, 399] width 72 height 30
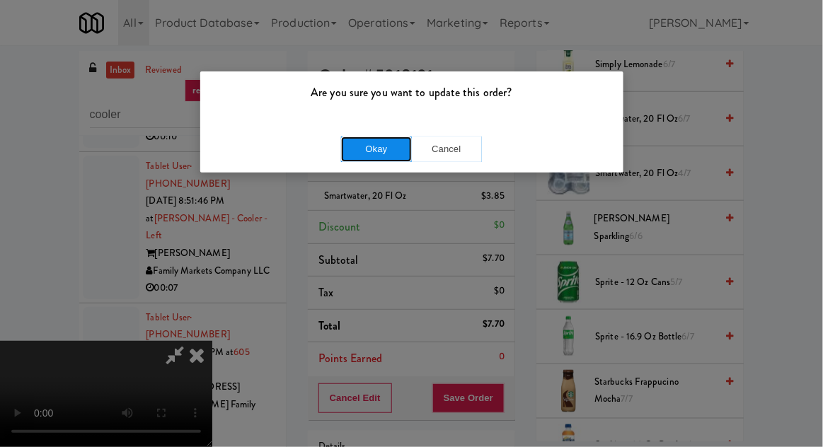
click at [355, 153] on button "Okay" at bounding box center [376, 149] width 71 height 25
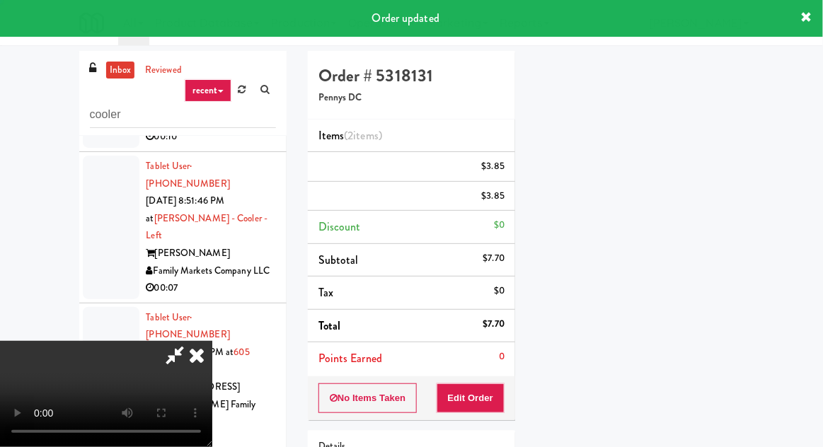
scroll to position [139, 0]
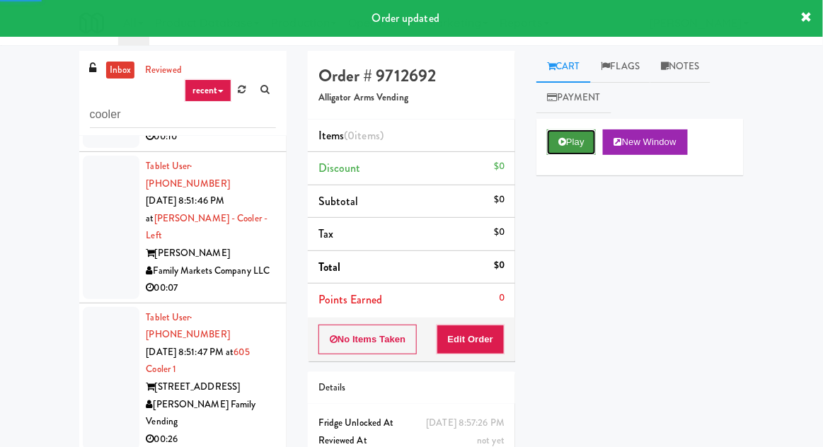
click at [571, 140] on button "Play" at bounding box center [571, 142] width 49 height 25
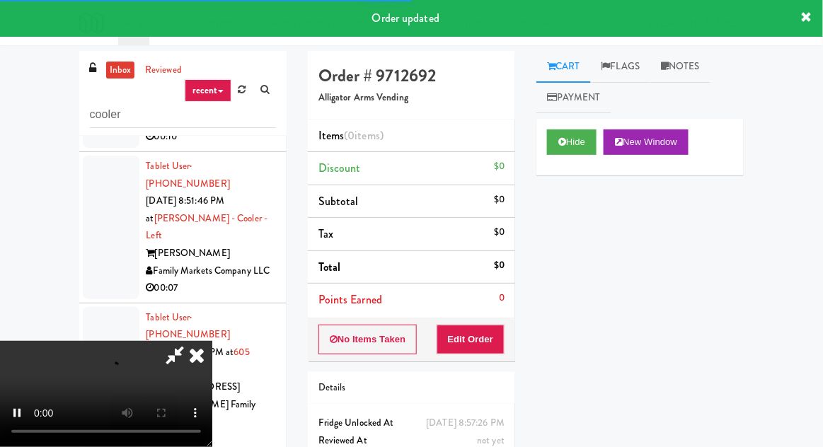
click at [481, 318] on div "No Items Taken Edit Order" at bounding box center [411, 340] width 207 height 44
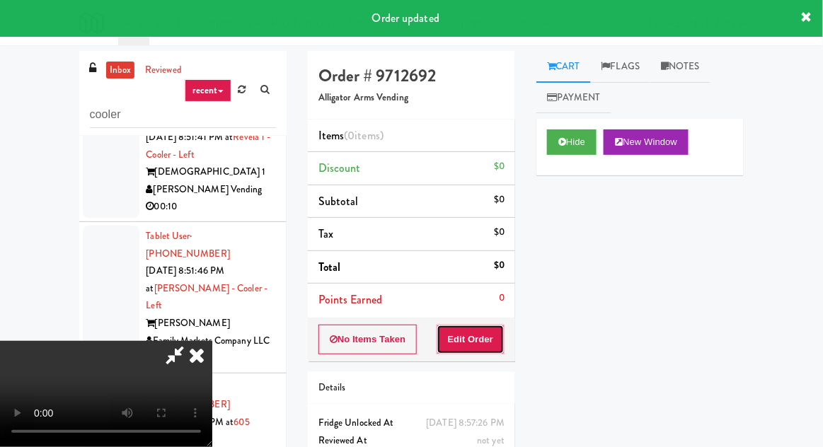
click at [491, 339] on button "Edit Order" at bounding box center [471, 340] width 69 height 30
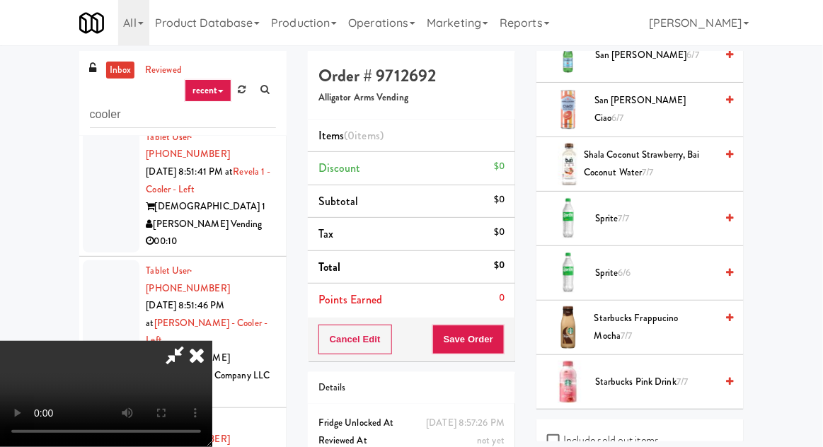
scroll to position [2070, 0]
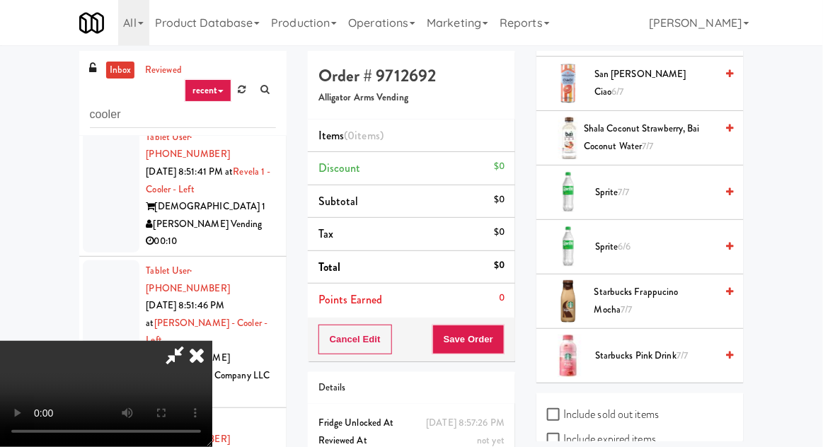
click at [646, 184] on span "Sprite 7/7" at bounding box center [655, 193] width 120 height 18
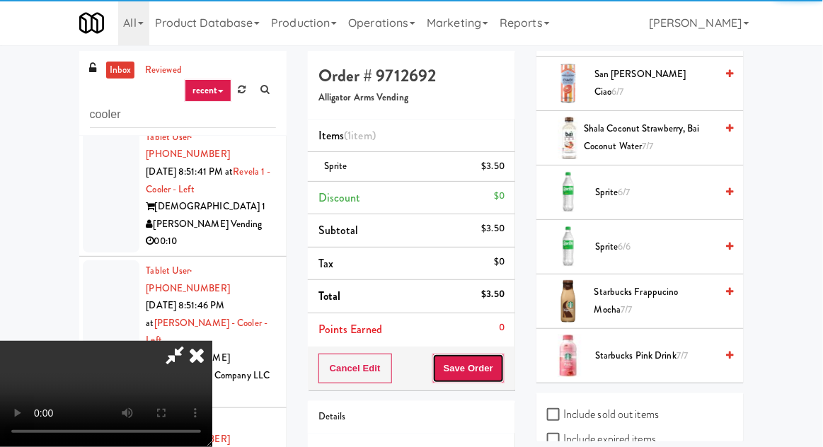
click at [503, 371] on button "Save Order" at bounding box center [469, 369] width 72 height 30
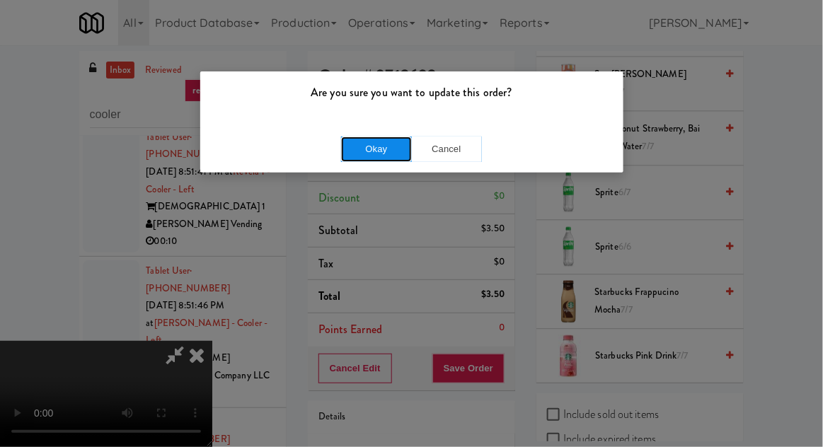
click at [362, 157] on button "Okay" at bounding box center [376, 149] width 71 height 25
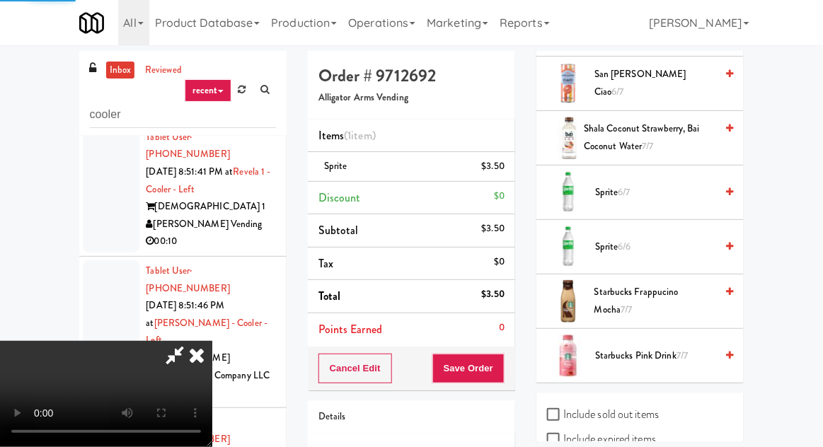
scroll to position [139, 0]
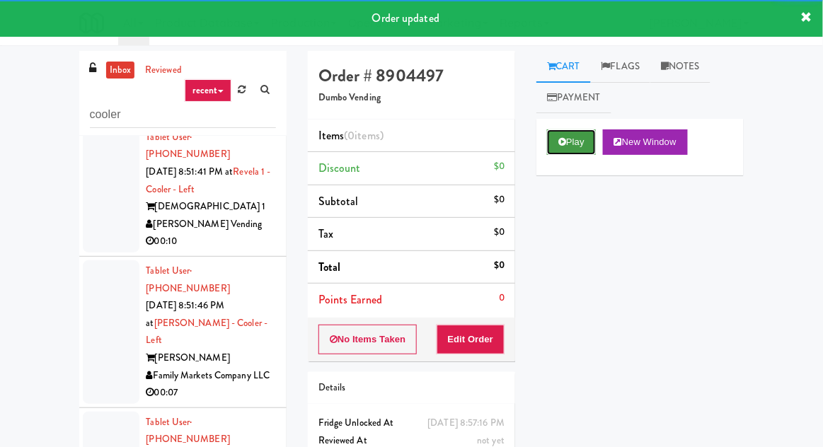
click at [574, 137] on button "Play" at bounding box center [571, 142] width 49 height 25
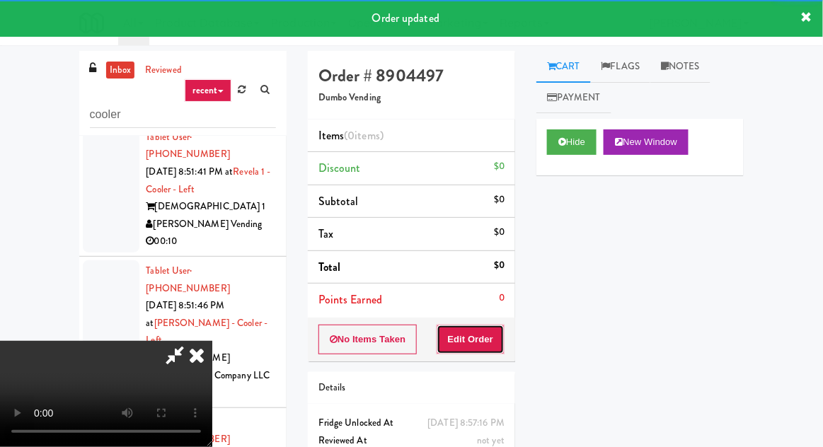
click at [491, 348] on button "Edit Order" at bounding box center [471, 340] width 69 height 30
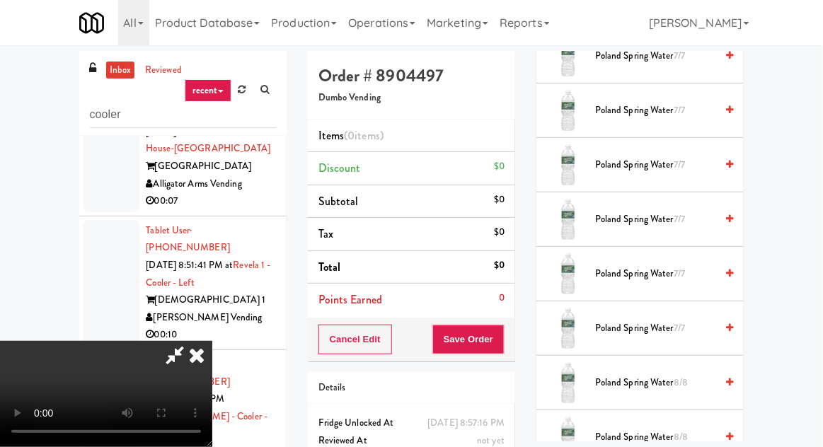
scroll to position [931, 0]
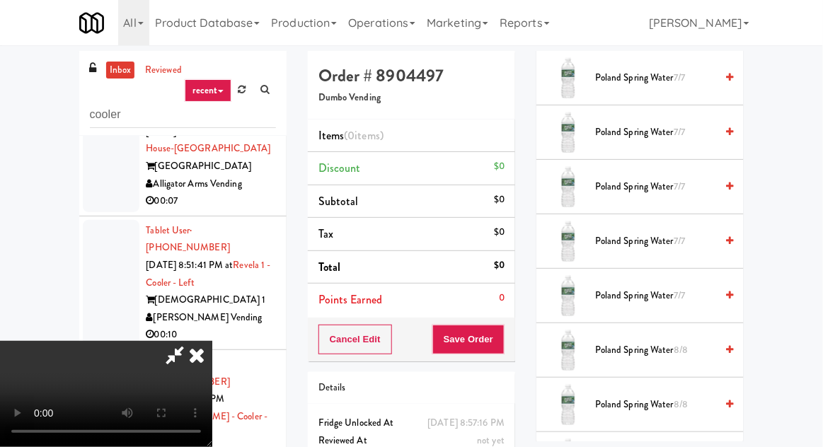
click at [664, 127] on span "Poland Spring Water 7/7" at bounding box center [655, 133] width 120 height 18
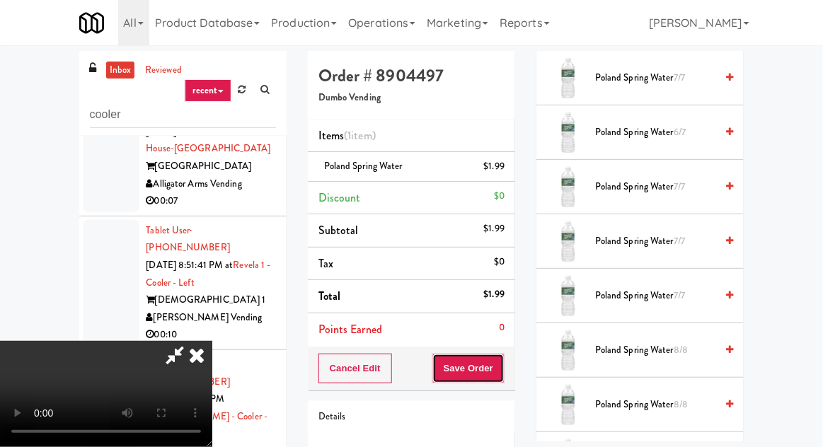
click at [502, 372] on button "Save Order" at bounding box center [469, 369] width 72 height 30
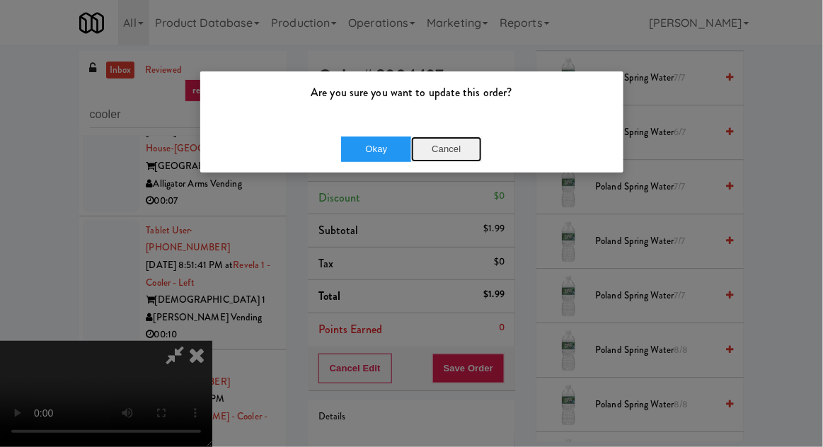
click at [456, 151] on button "Cancel" at bounding box center [446, 149] width 71 height 25
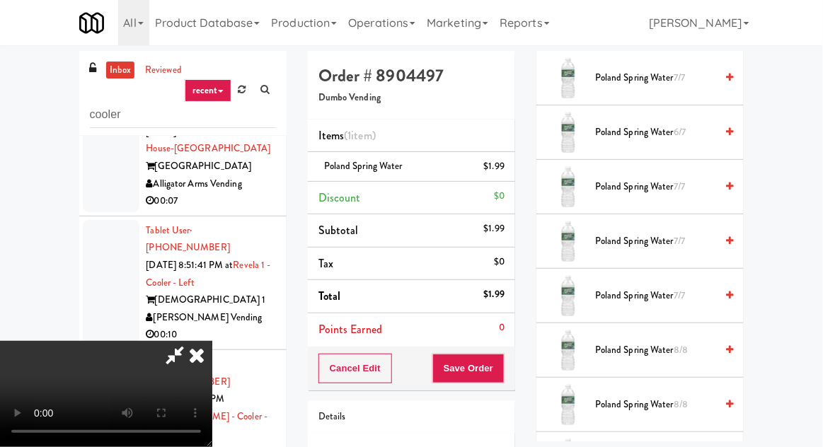
scroll to position [0, 0]
click at [503, 371] on button "Save Order" at bounding box center [469, 369] width 72 height 30
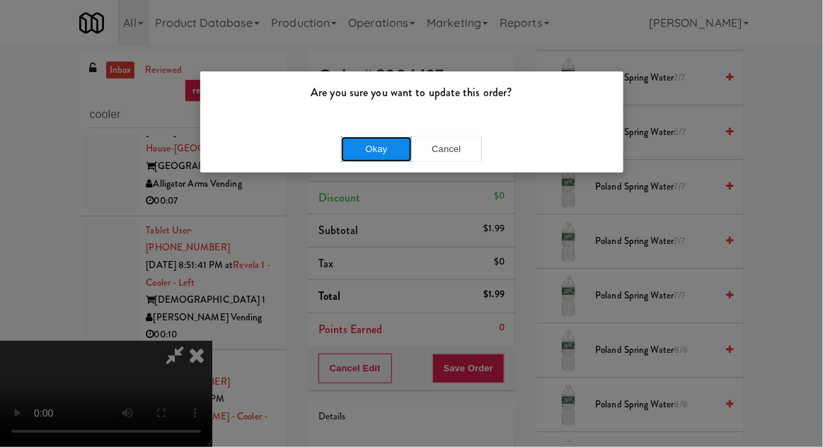
click at [347, 156] on button "Okay" at bounding box center [376, 149] width 71 height 25
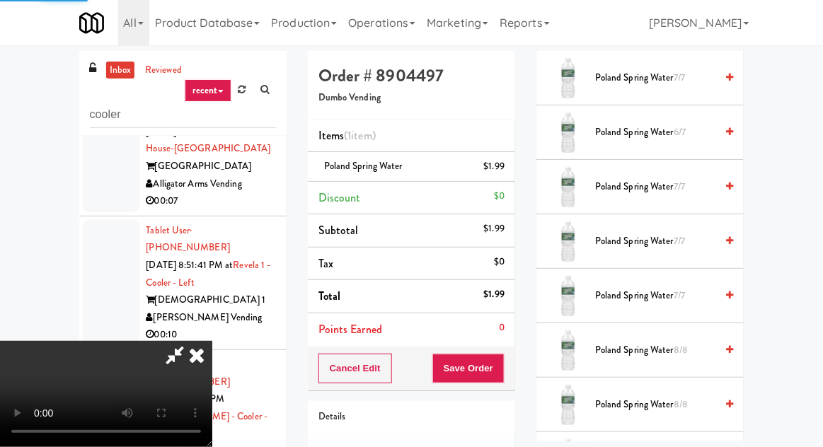
scroll to position [139, 0]
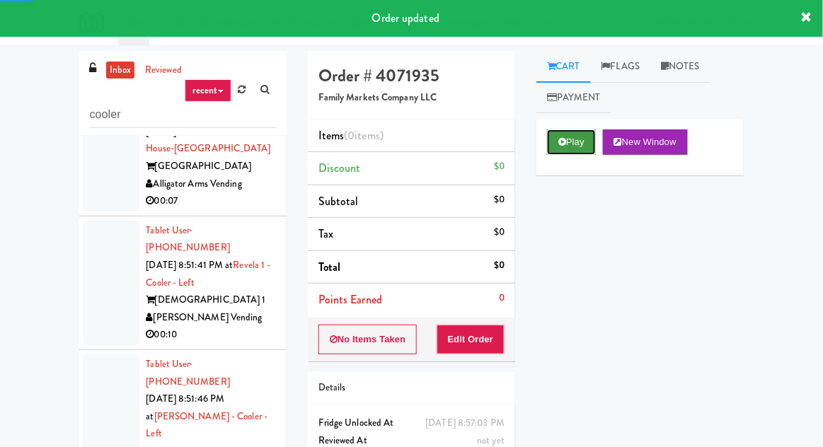
click at [564, 147] on button "Play" at bounding box center [571, 142] width 49 height 25
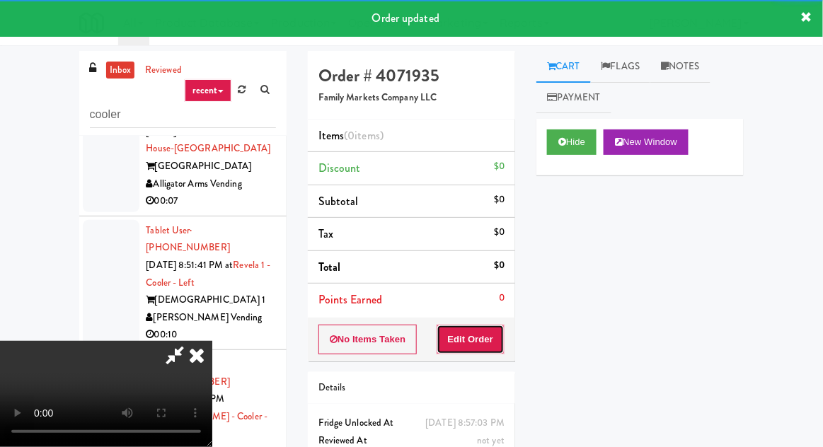
click at [476, 326] on button "Edit Order" at bounding box center [471, 340] width 69 height 30
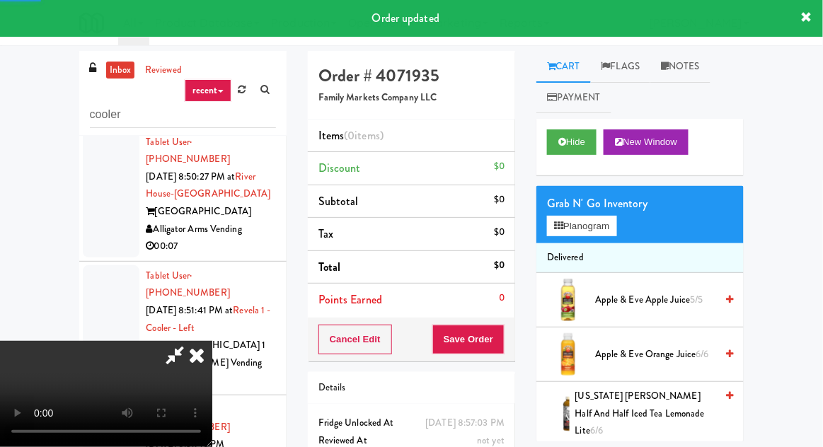
scroll to position [7424, 0]
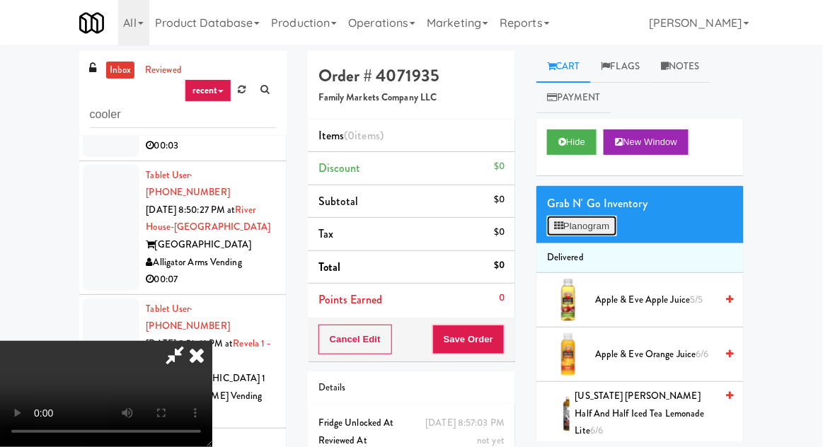
click at [566, 229] on button "Planogram" at bounding box center [581, 226] width 69 height 21
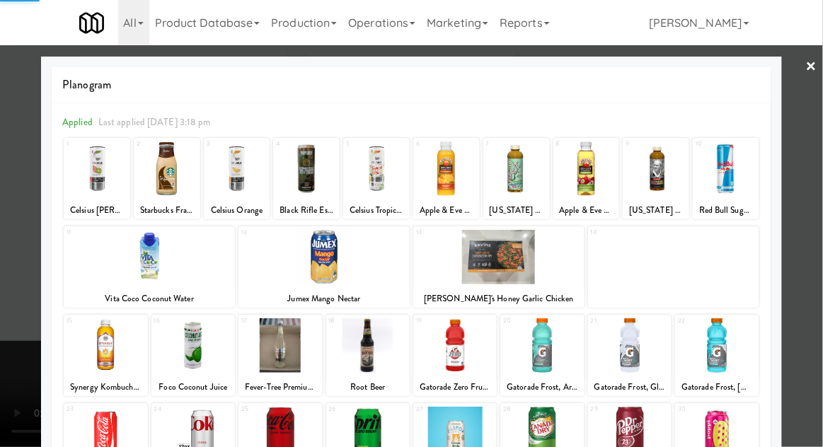
scroll to position [179, 0]
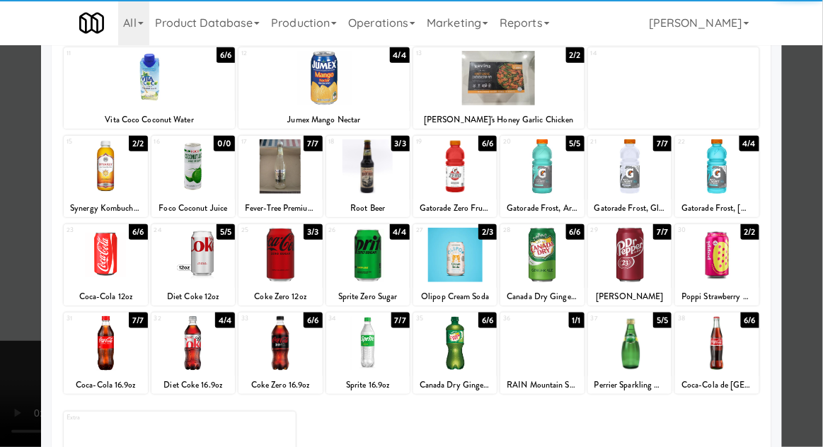
click at [470, 256] on div at bounding box center [455, 255] width 84 height 55
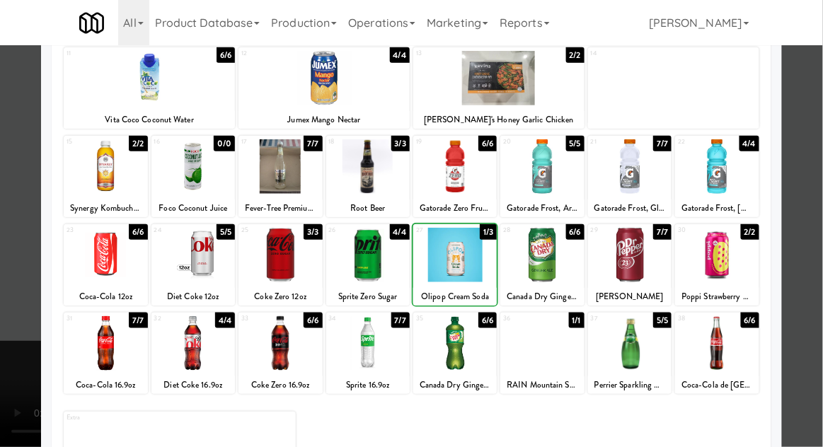
click at [25, 309] on div at bounding box center [411, 223] width 823 height 447
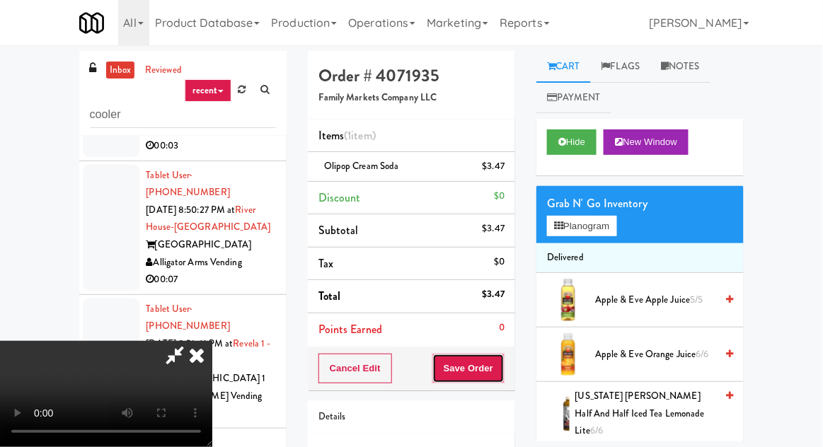
click at [502, 360] on button "Save Order" at bounding box center [469, 369] width 72 height 30
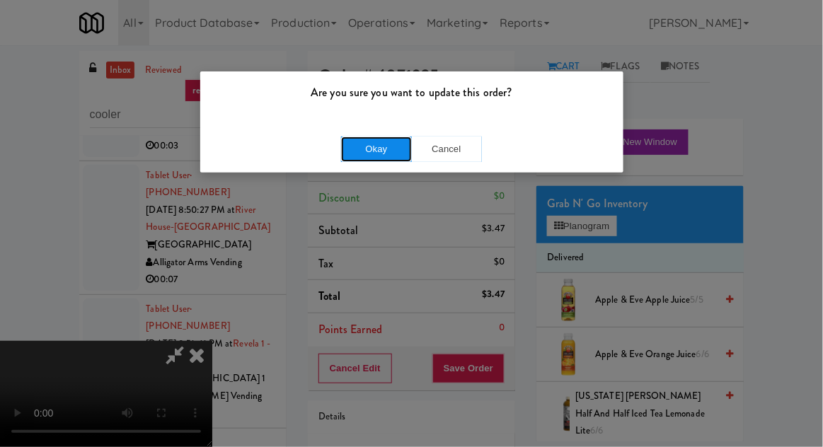
click at [353, 159] on button "Okay" at bounding box center [376, 149] width 71 height 25
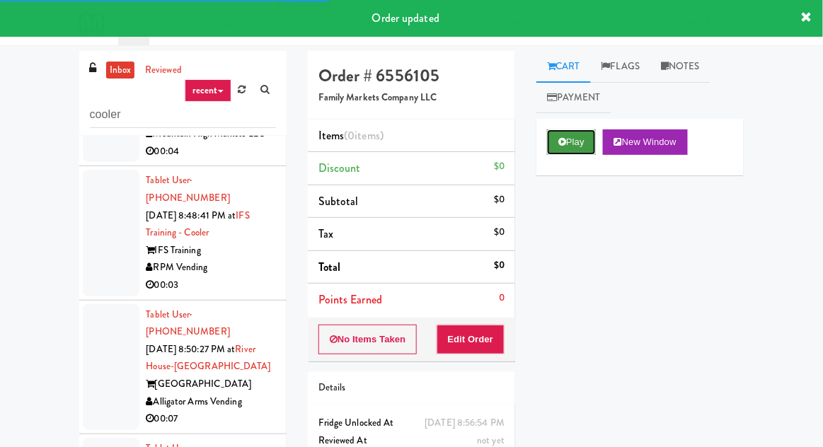
click at [574, 148] on button "Play" at bounding box center [571, 142] width 49 height 25
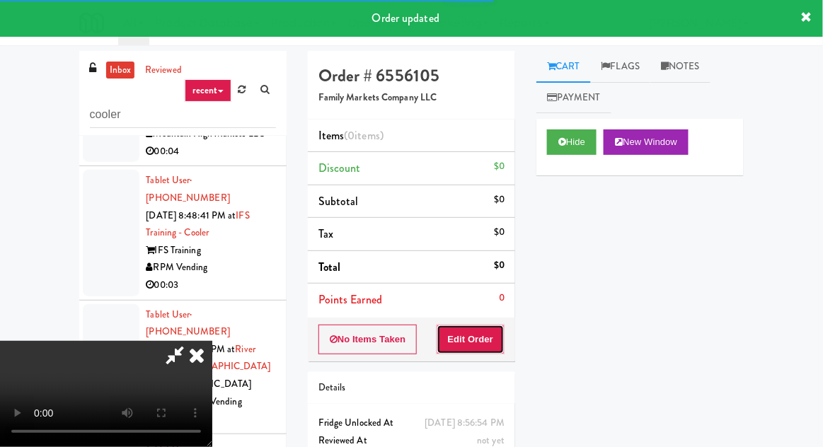
click at [482, 331] on button "Edit Order" at bounding box center [471, 340] width 69 height 30
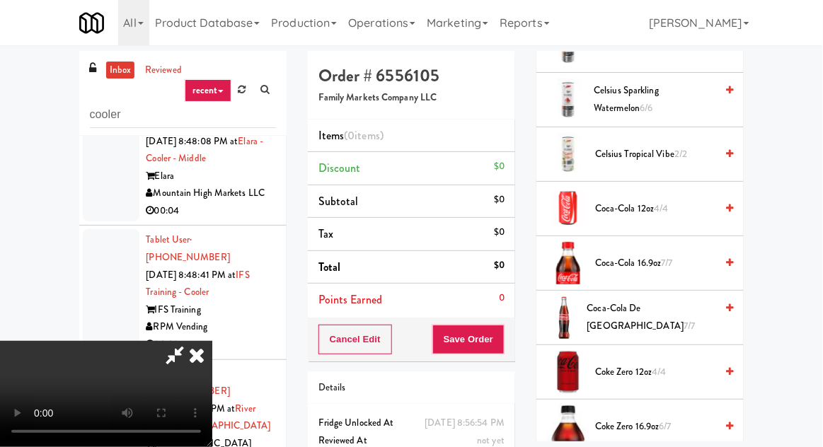
scroll to position [686, 0]
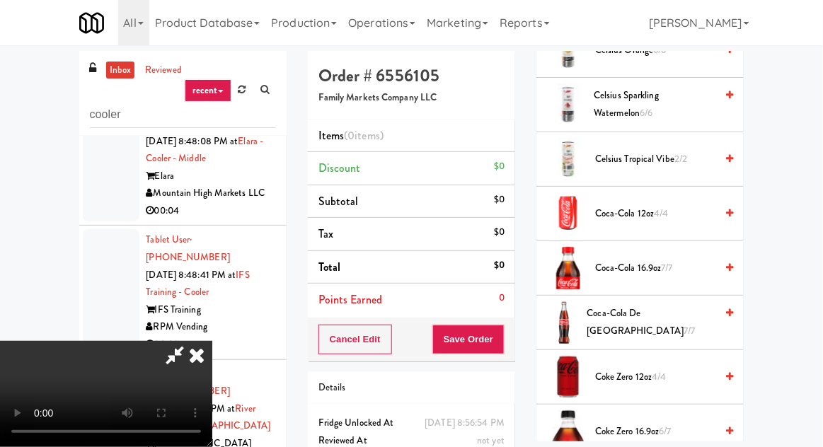
click at [641, 216] on span "Coca-Cola 12oz 4/4" at bounding box center [655, 214] width 120 height 18
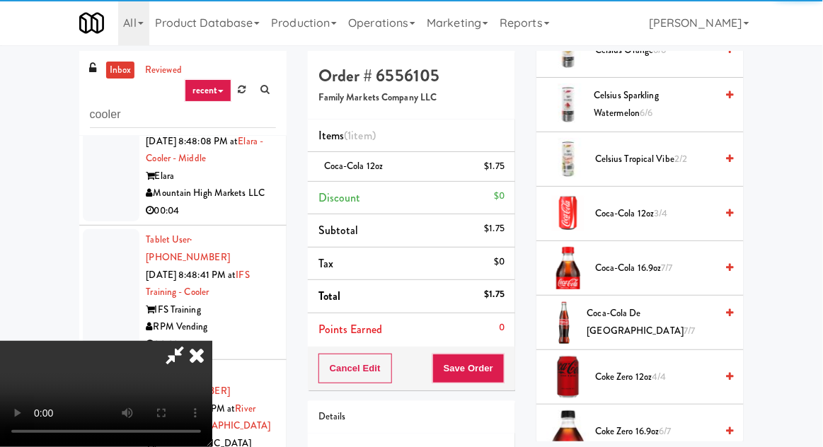
click at [513, 359] on div "Cancel Edit Save Order" at bounding box center [411, 369] width 207 height 44
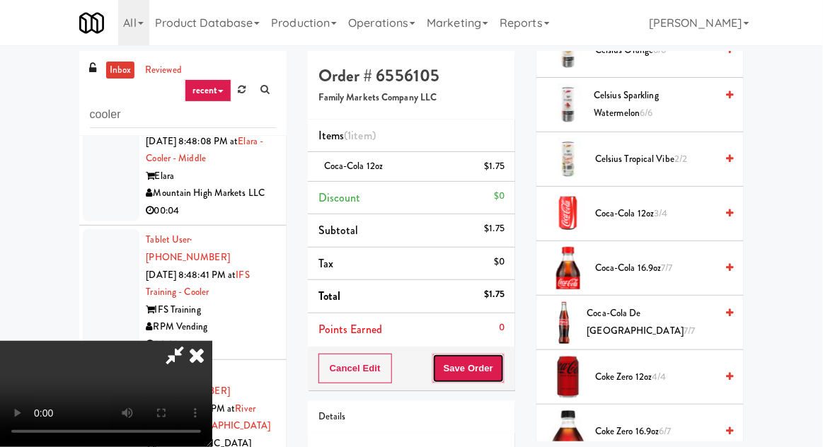
click at [505, 364] on button "Save Order" at bounding box center [469, 369] width 72 height 30
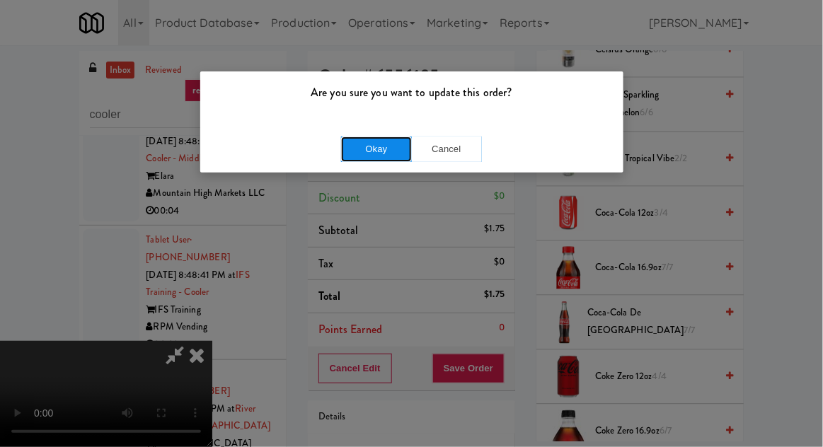
click at [355, 159] on button "Okay" at bounding box center [376, 149] width 71 height 25
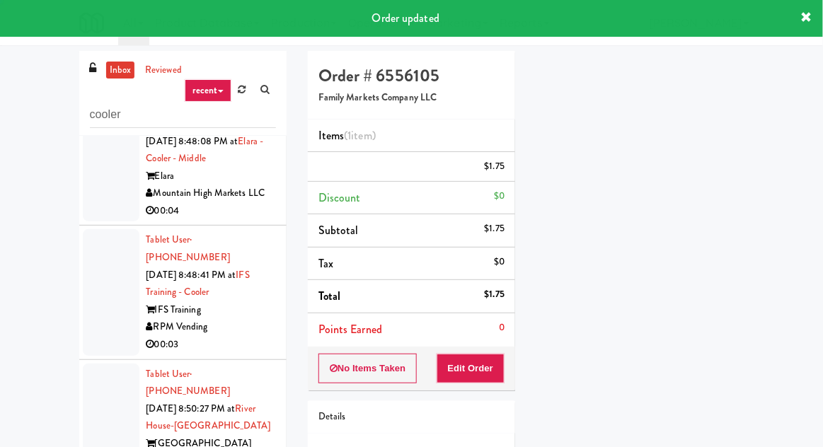
scroll to position [0, 0]
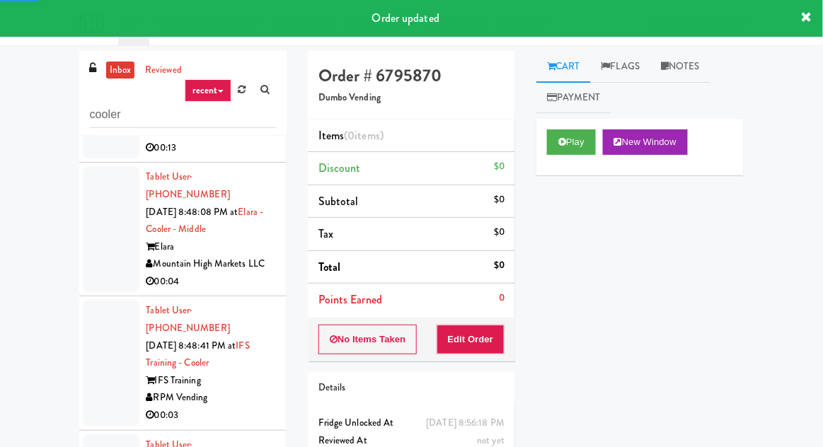
scroll to position [7143, 0]
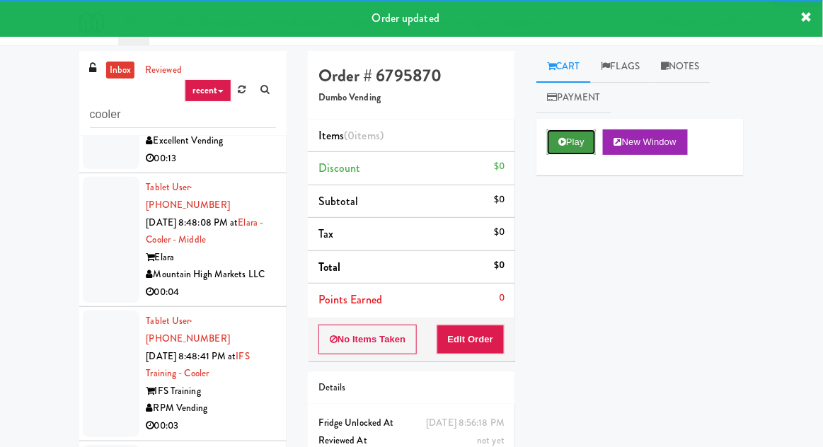
click at [568, 132] on button "Play" at bounding box center [571, 142] width 49 height 25
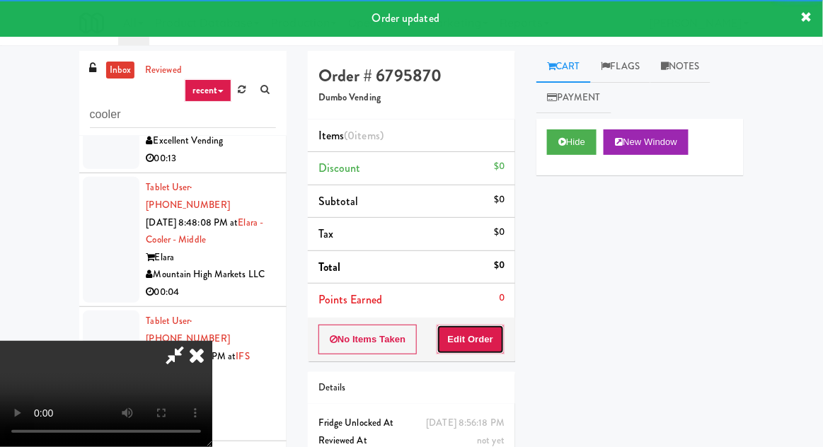
click at [472, 350] on button "Edit Order" at bounding box center [471, 340] width 69 height 30
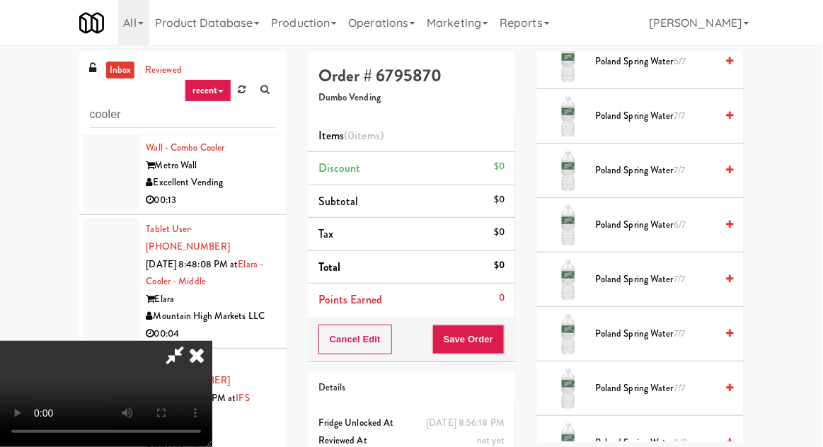
scroll to position [835, 0]
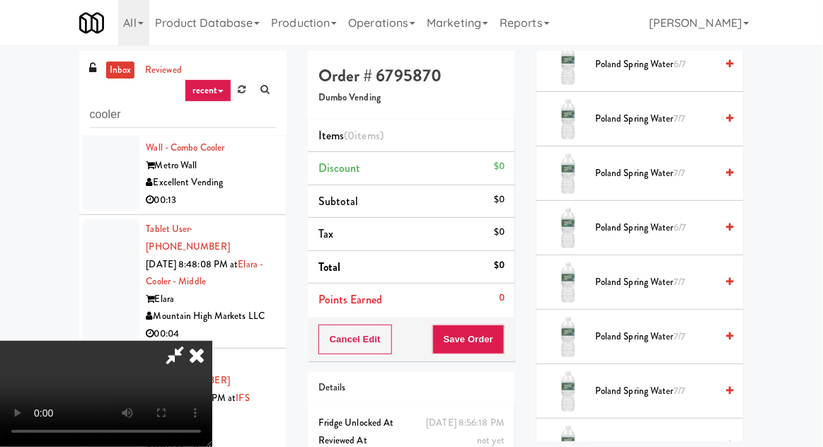
click at [656, 205] on li "Poland Spring Water 6/7" at bounding box center [640, 228] width 207 height 55
click at [617, 227] on span "Poland Spring Water 6/7" at bounding box center [655, 228] width 120 height 18
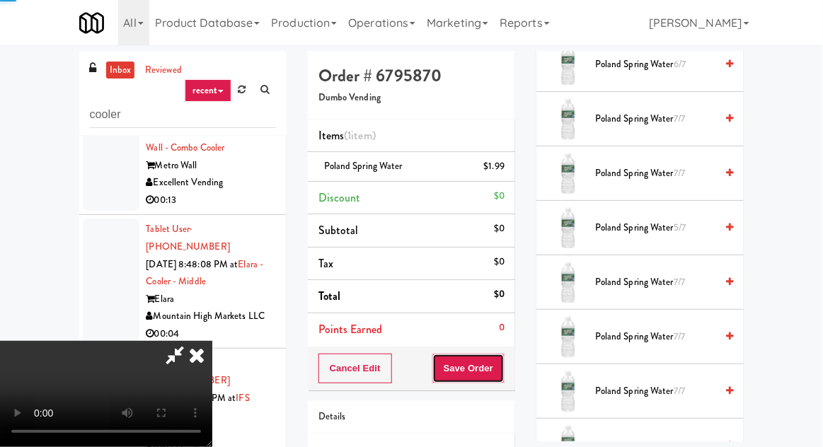
click at [501, 358] on button "Save Order" at bounding box center [469, 369] width 72 height 30
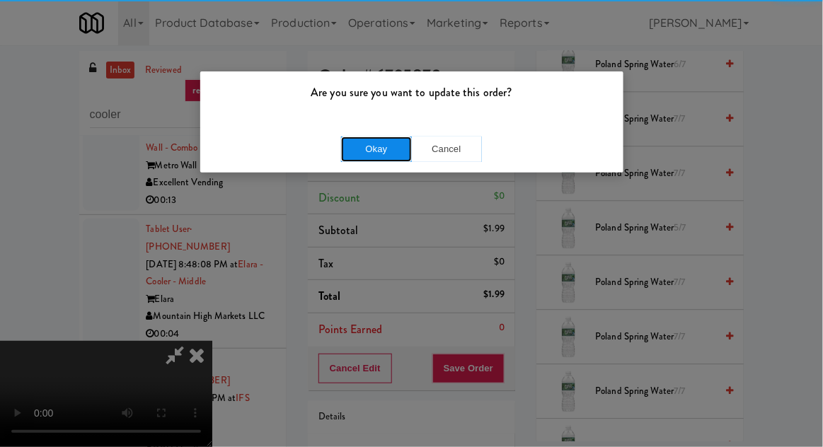
click at [348, 155] on button "Okay" at bounding box center [376, 149] width 71 height 25
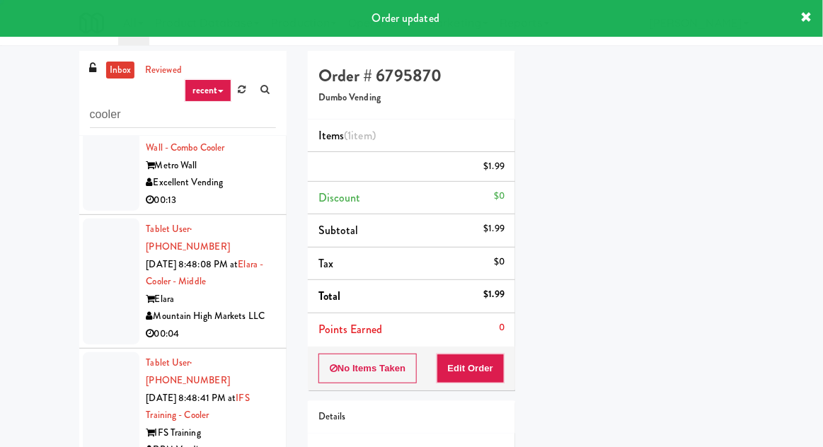
scroll to position [0, 0]
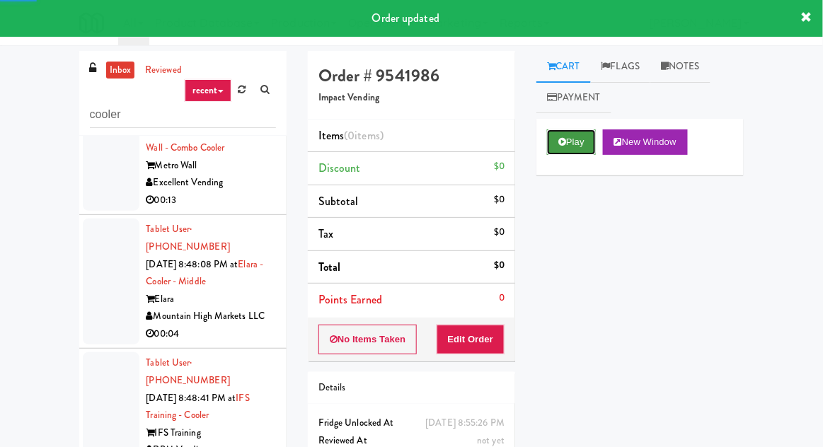
click at [581, 137] on button "Play" at bounding box center [571, 142] width 49 height 25
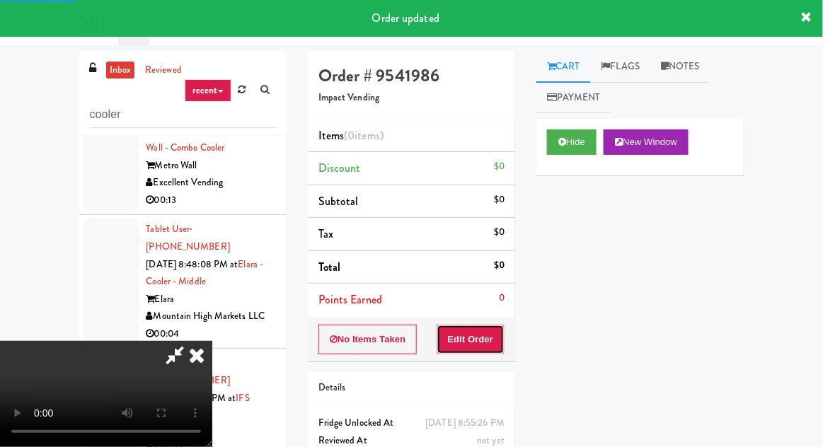
click at [487, 325] on button "Edit Order" at bounding box center [471, 340] width 69 height 30
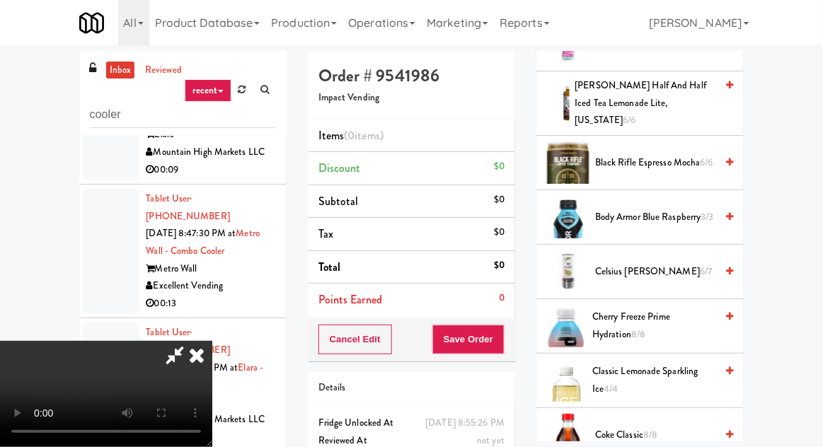
scroll to position [373, 0]
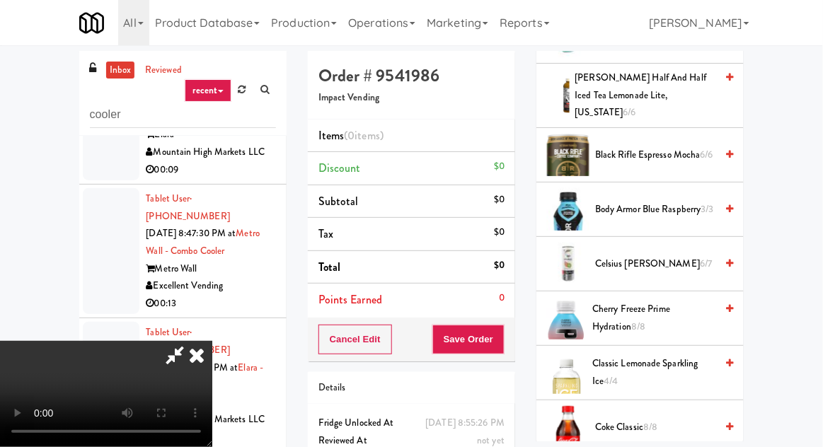
click at [629, 256] on span "Celsius Kiwi Guava 6/7" at bounding box center [655, 265] width 120 height 18
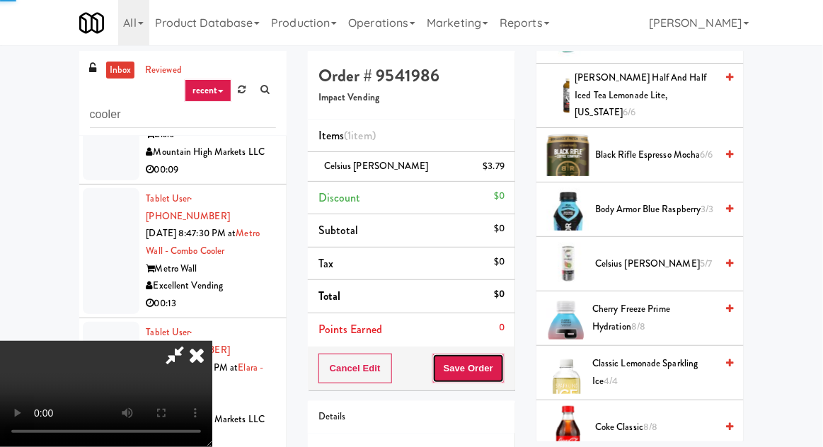
click at [501, 365] on button "Save Order" at bounding box center [469, 369] width 72 height 30
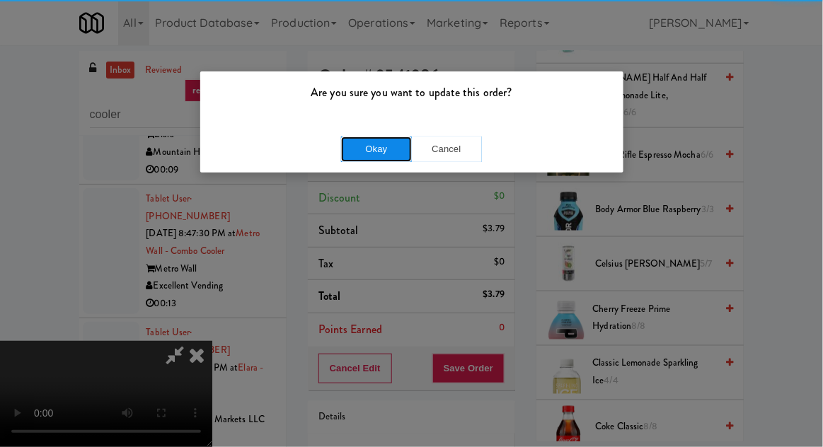
click at [365, 154] on button "Okay" at bounding box center [376, 149] width 71 height 25
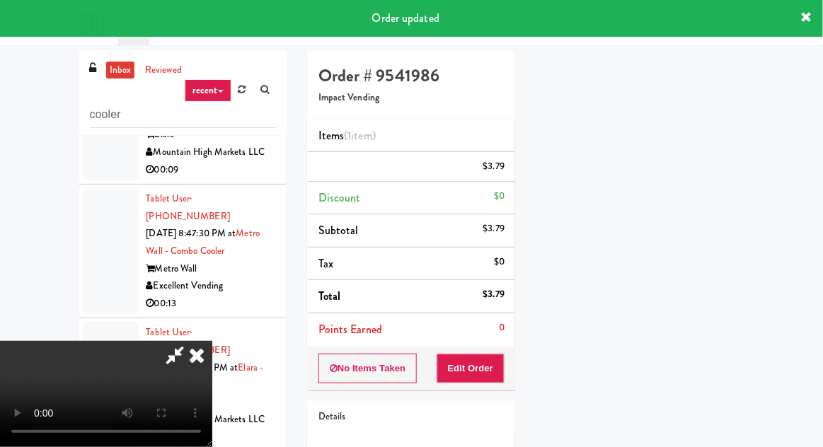
scroll to position [0, 0]
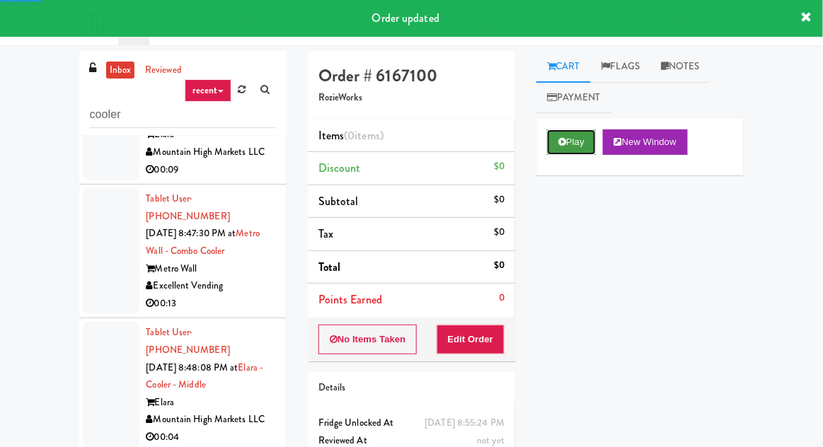
click at [557, 145] on button "Play" at bounding box center [571, 142] width 49 height 25
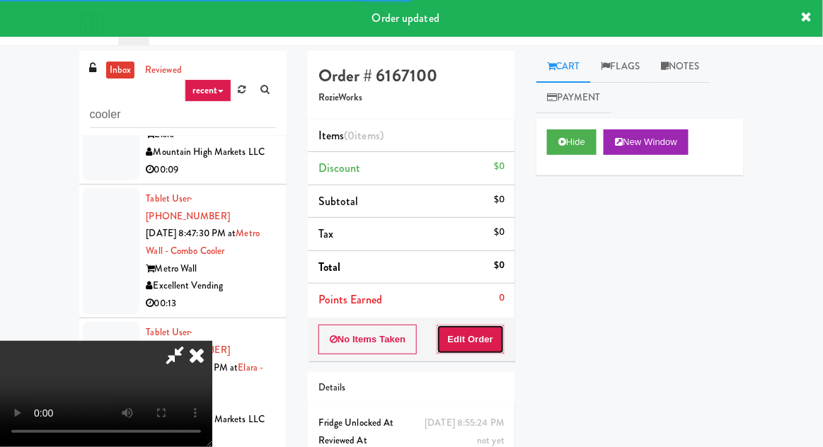
click at [485, 332] on button "Edit Order" at bounding box center [471, 340] width 69 height 30
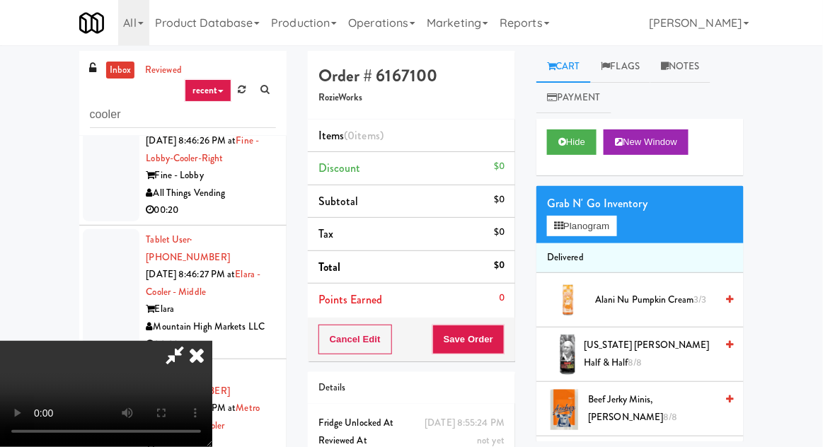
scroll to position [52, 0]
click at [595, 224] on button "Planogram" at bounding box center [581, 226] width 69 height 21
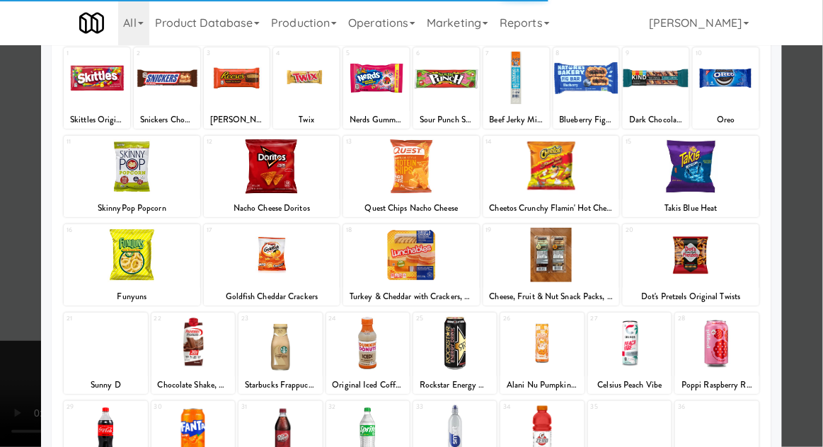
scroll to position [179, 0]
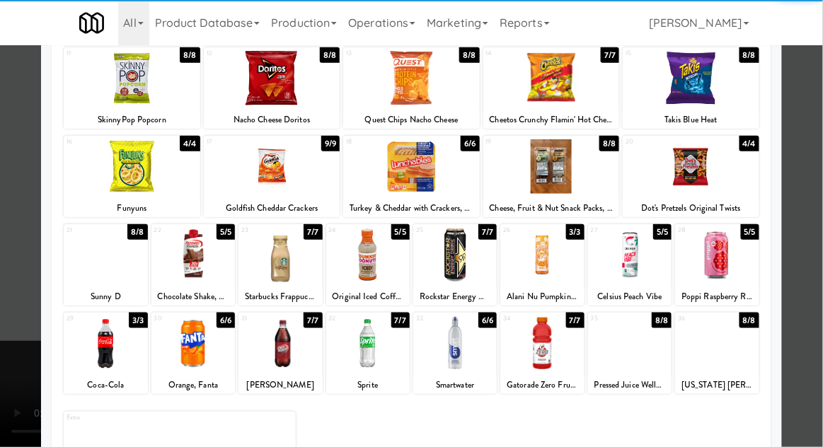
click at [717, 265] on div at bounding box center [717, 255] width 84 height 55
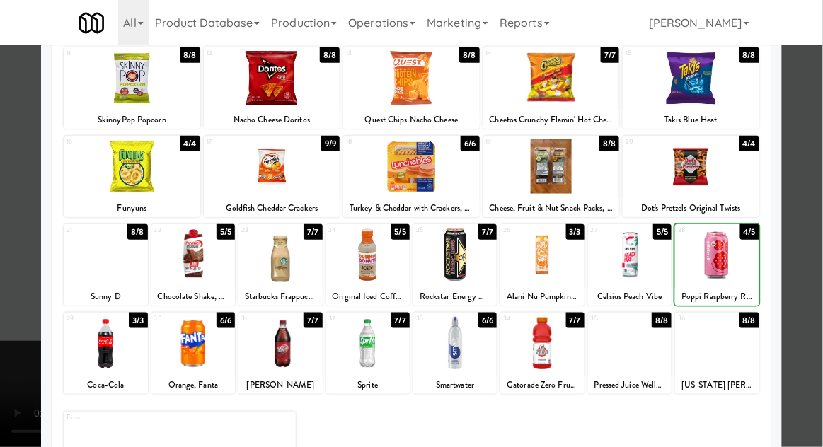
click at [19, 289] on div at bounding box center [411, 223] width 823 height 447
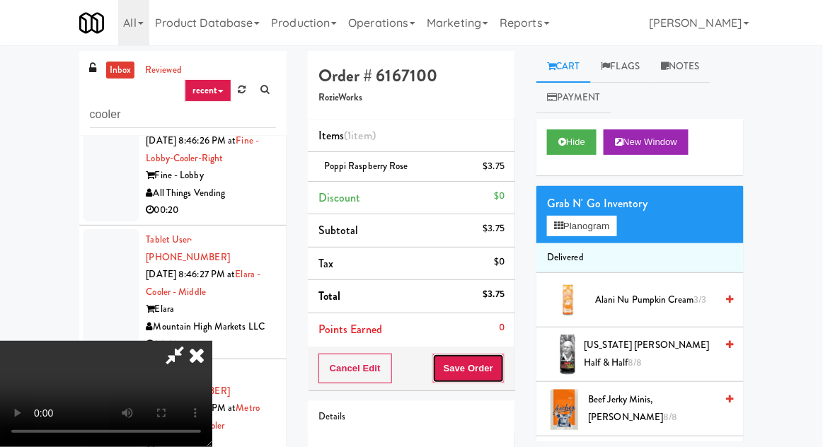
click at [503, 367] on button "Save Order" at bounding box center [469, 369] width 72 height 30
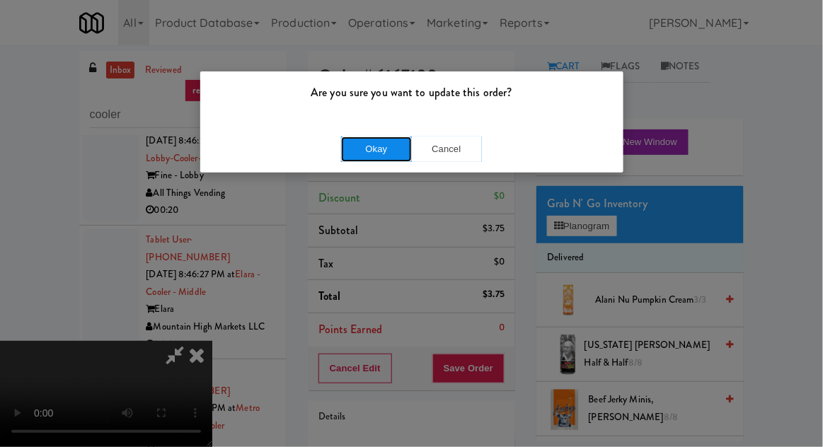
click at [348, 153] on button "Okay" at bounding box center [376, 149] width 71 height 25
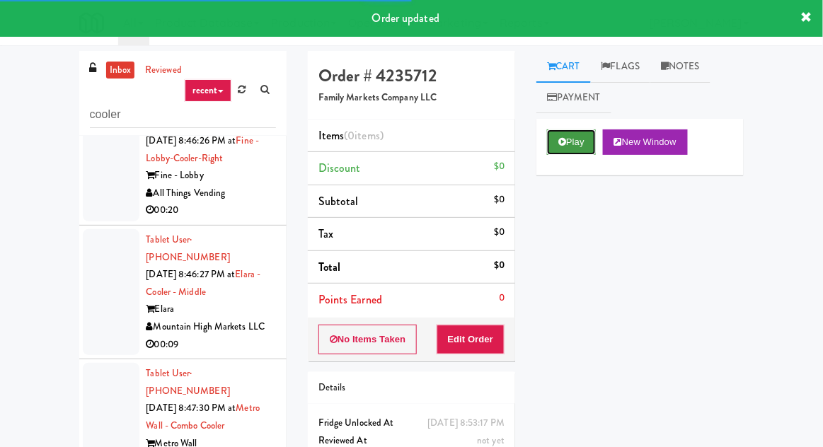
click at [560, 140] on icon at bounding box center [563, 141] width 8 height 9
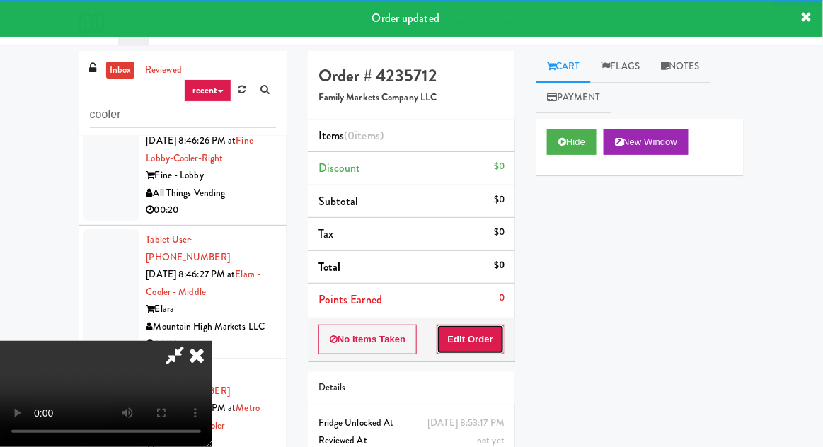
click at [472, 338] on button "Edit Order" at bounding box center [471, 340] width 69 height 30
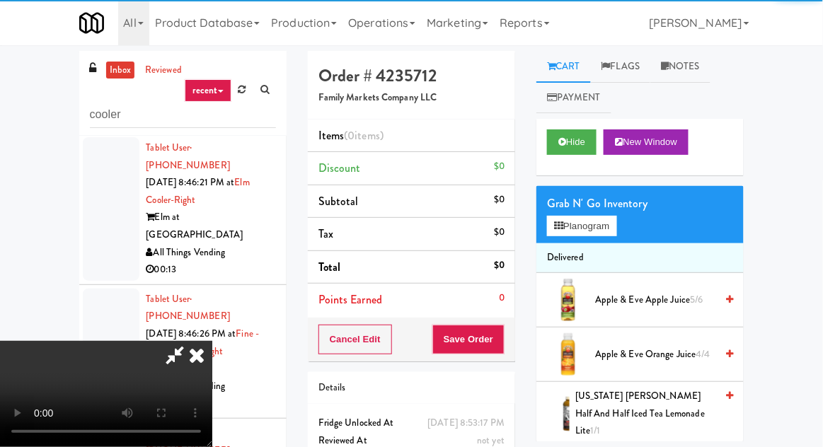
scroll to position [6630, 0]
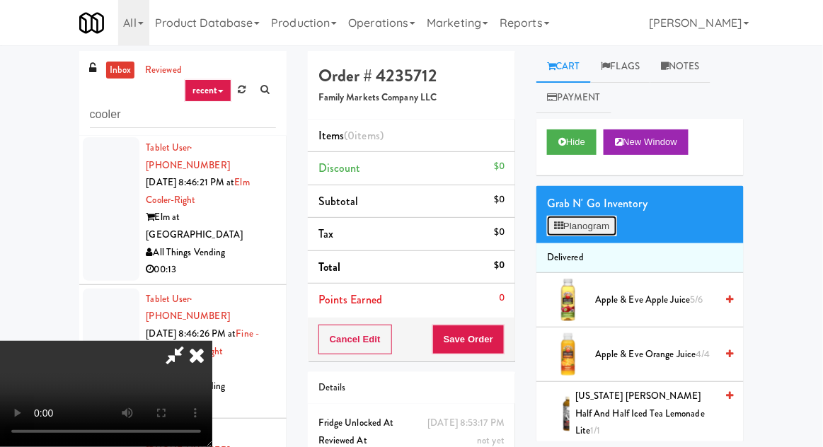
click at [586, 231] on button "Planogram" at bounding box center [581, 226] width 69 height 21
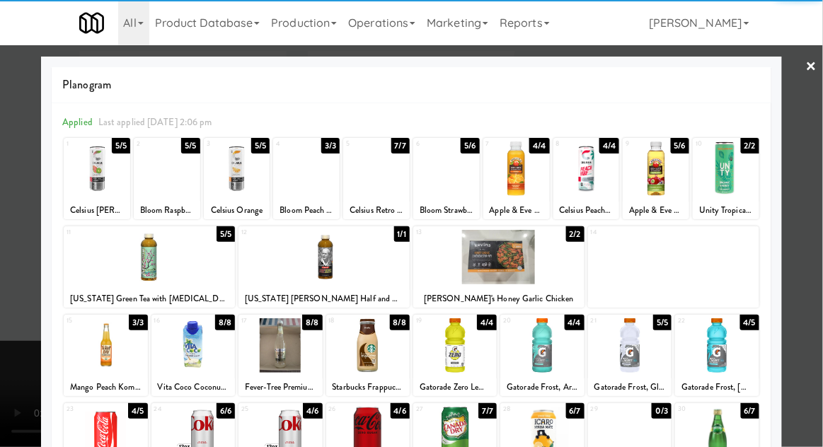
click at [392, 356] on div at bounding box center [368, 346] width 84 height 55
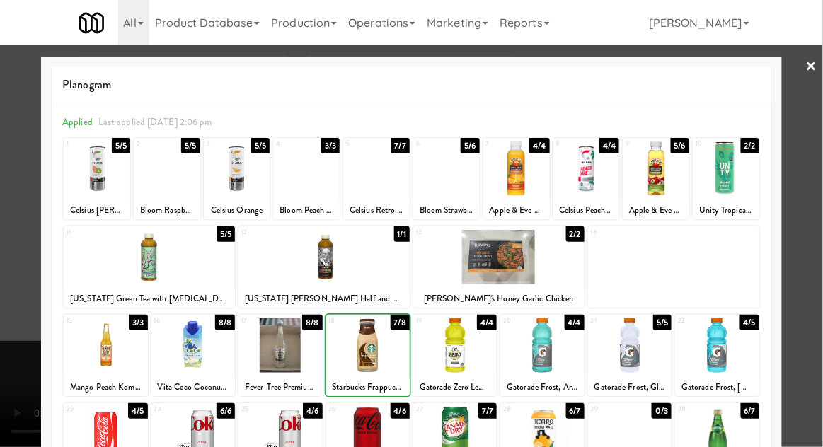
scroll to position [179, 0]
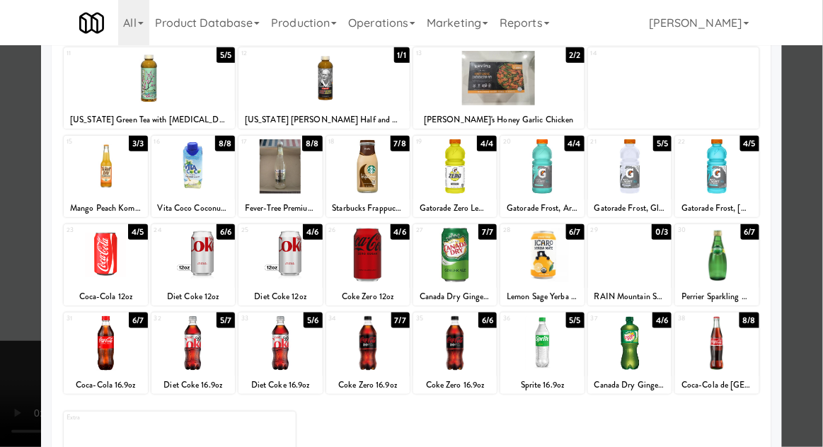
click at [726, 345] on div at bounding box center [717, 343] width 84 height 55
click at [21, 341] on div at bounding box center [411, 223] width 823 height 447
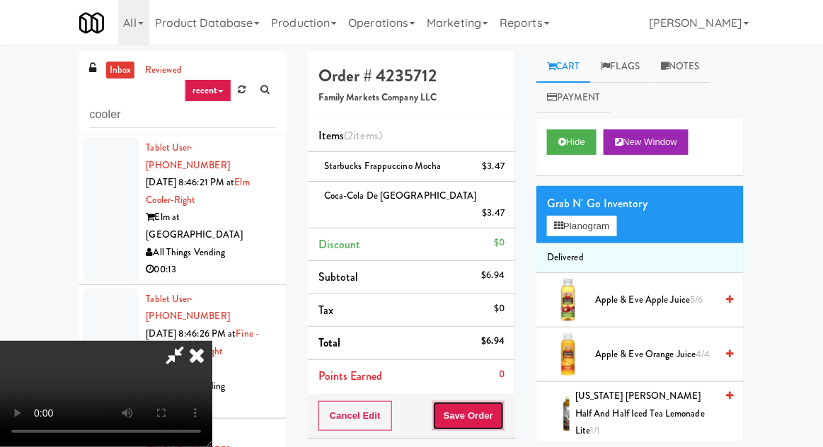
click at [500, 401] on button "Save Order" at bounding box center [469, 416] width 72 height 30
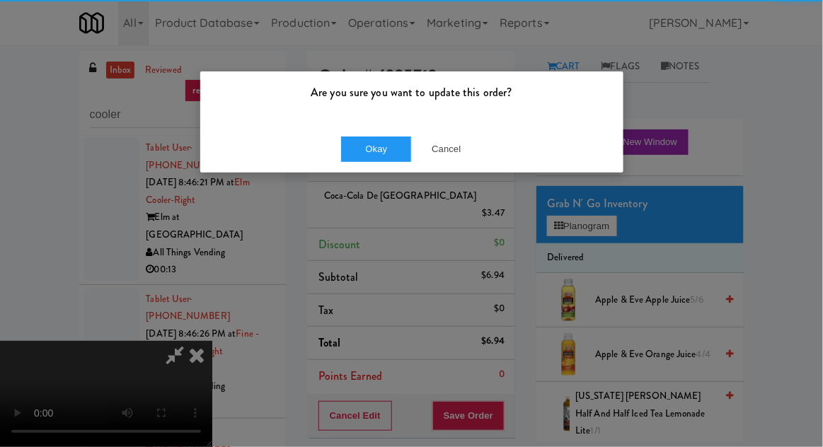
click at [358, 183] on div "Are you sure you want to update this order? Okay Cancel" at bounding box center [411, 223] width 823 height 447
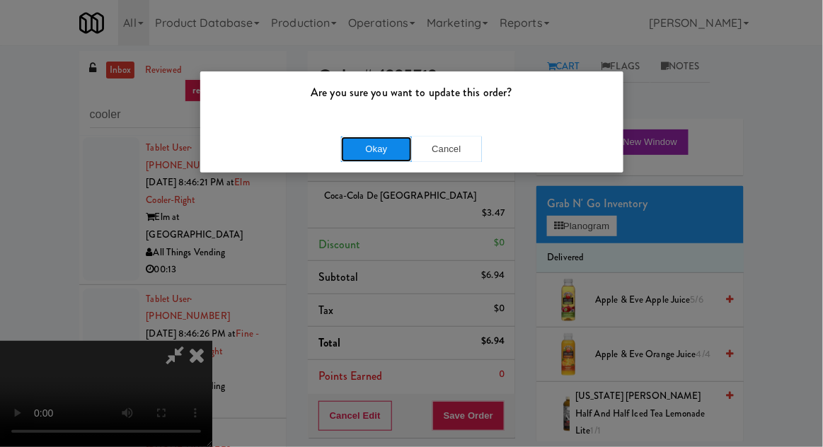
click at [344, 153] on button "Okay" at bounding box center [376, 149] width 71 height 25
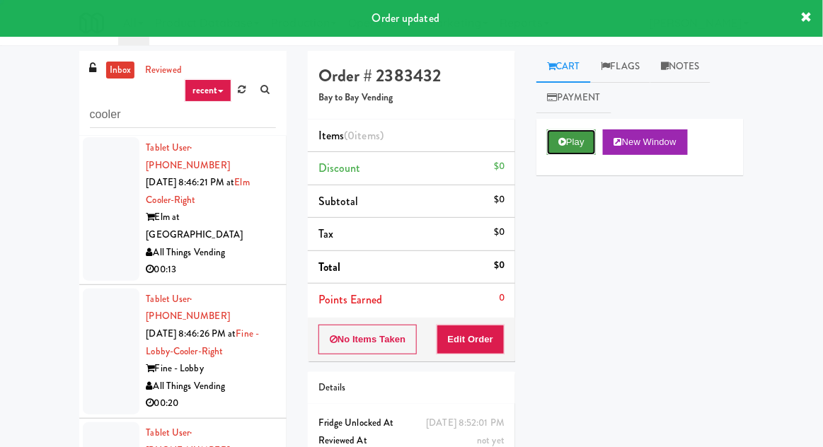
click at [567, 143] on button "Play" at bounding box center [571, 142] width 49 height 25
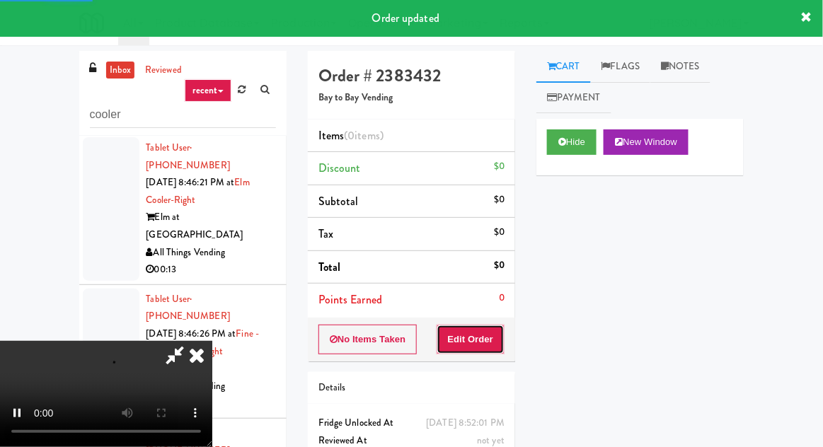
click at [482, 333] on button "Edit Order" at bounding box center [471, 340] width 69 height 30
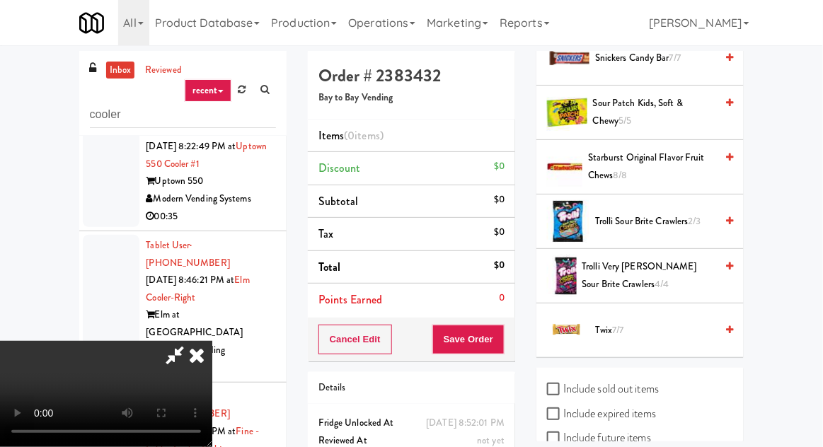
scroll to position [1774, 0]
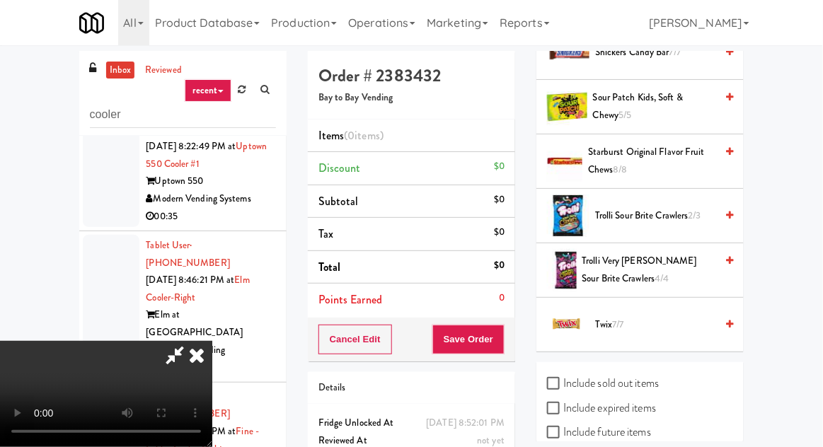
click at [664, 101] on span "Sour Patch Kids, Soft & Chewy 5/5" at bounding box center [654, 106] width 122 height 35
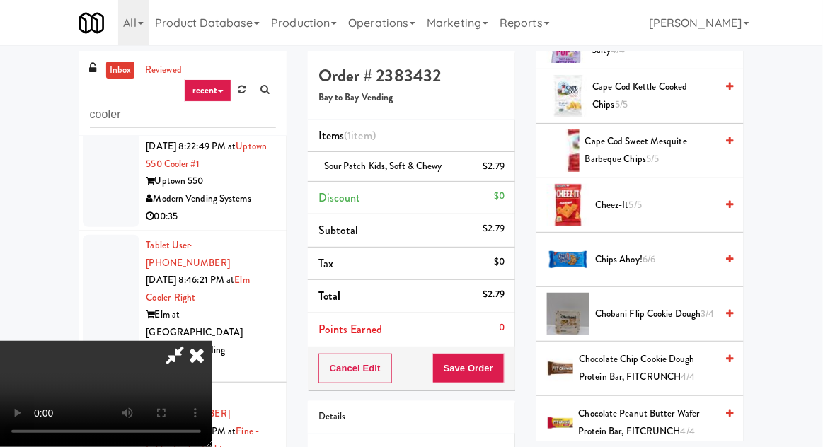
scroll to position [258, 0]
click at [628, 309] on span "Chobani Flip Cookie Dough 3/4" at bounding box center [655, 315] width 120 height 18
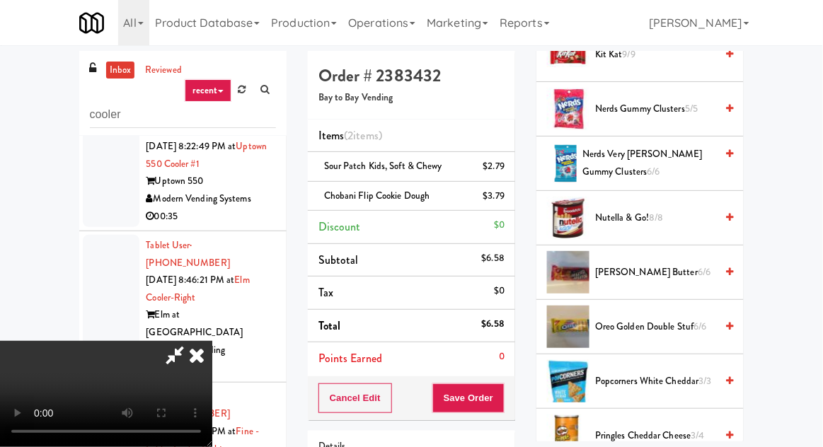
scroll to position [1007, 0]
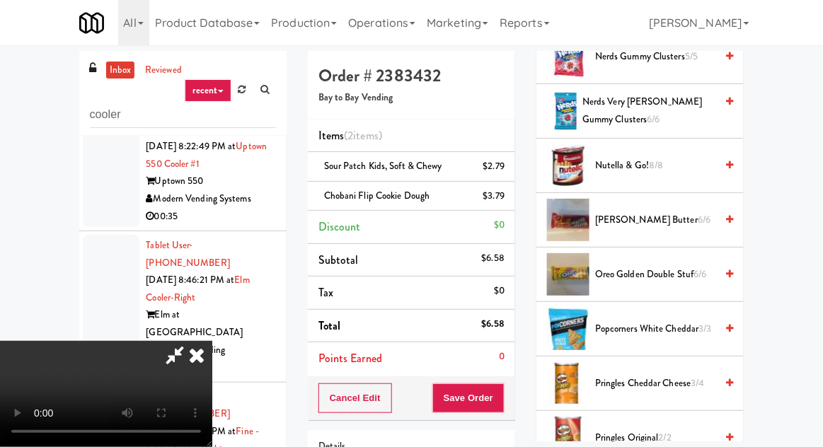
click at [629, 266] on span "Oreo Golden Double Stuf 6/6" at bounding box center [655, 275] width 120 height 18
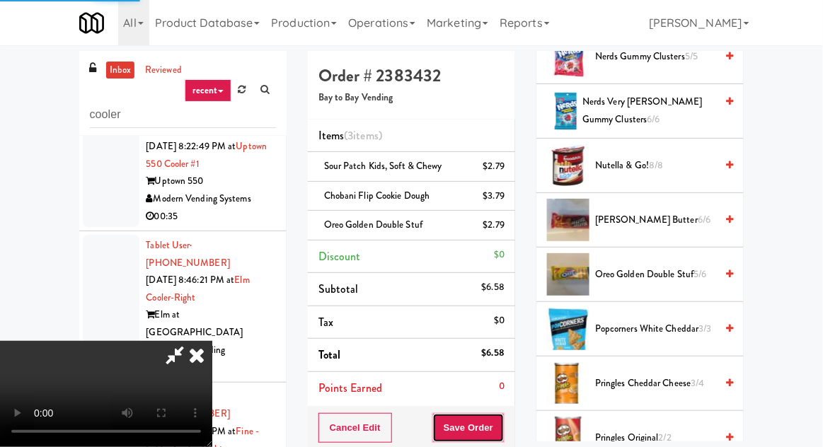
click at [502, 417] on button "Save Order" at bounding box center [469, 428] width 72 height 30
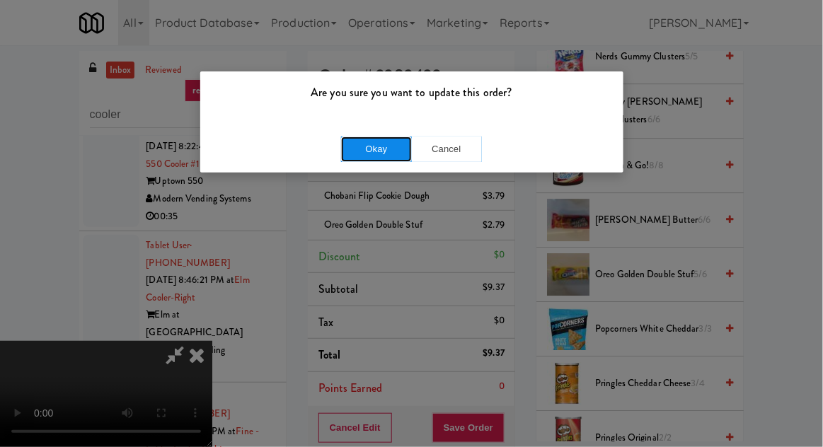
click at [363, 153] on button "Okay" at bounding box center [376, 149] width 71 height 25
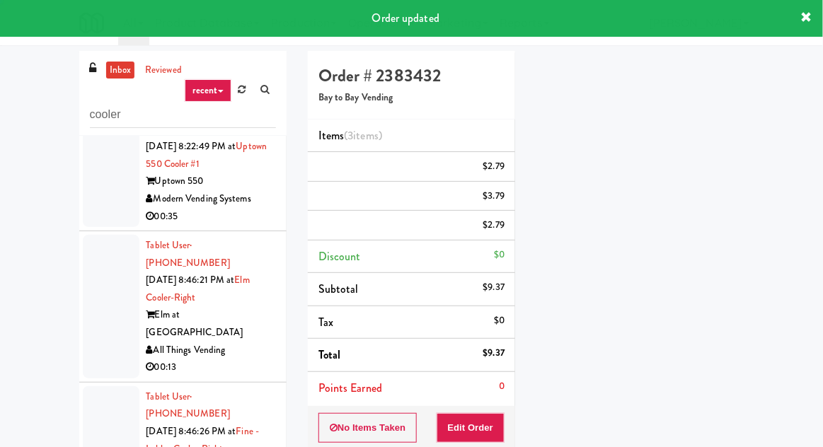
scroll to position [0, 0]
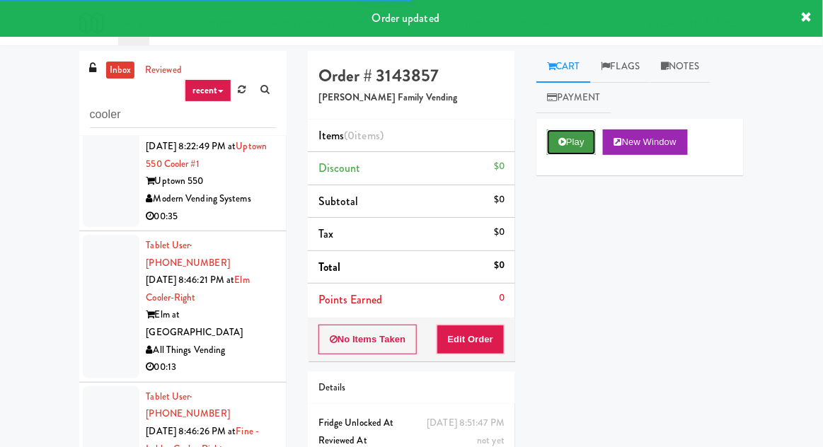
click at [578, 135] on button "Play" at bounding box center [571, 142] width 49 height 25
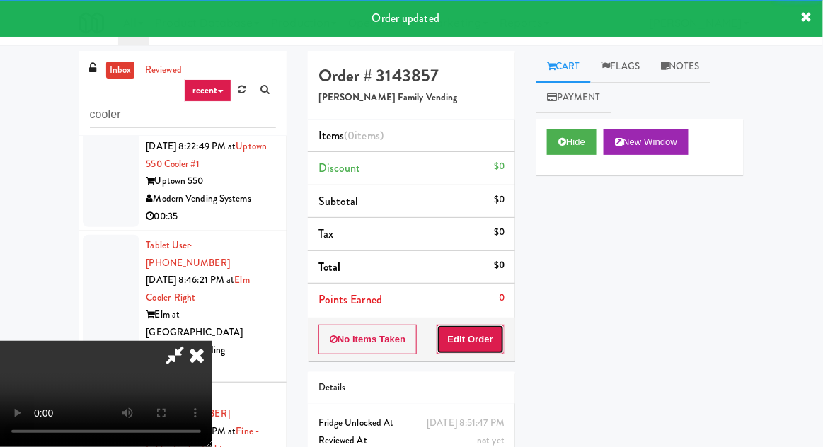
click at [487, 334] on button "Edit Order" at bounding box center [471, 340] width 69 height 30
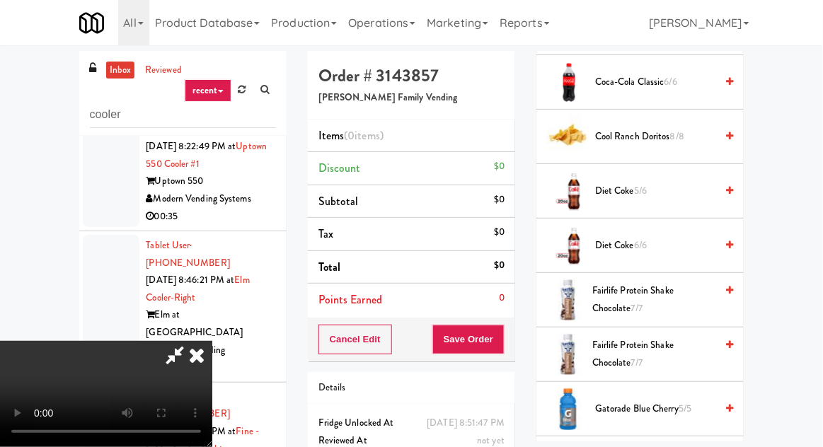
scroll to position [448, 0]
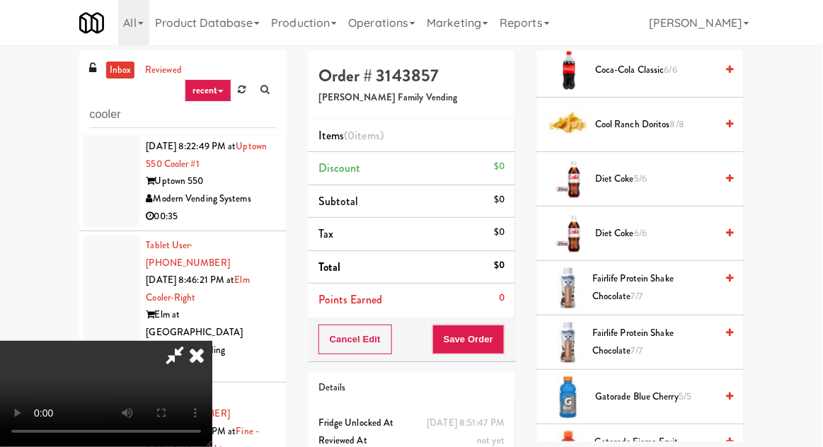
click at [631, 287] on span "Fairlife Protein Shake Chocolate 7/7" at bounding box center [654, 287] width 123 height 35
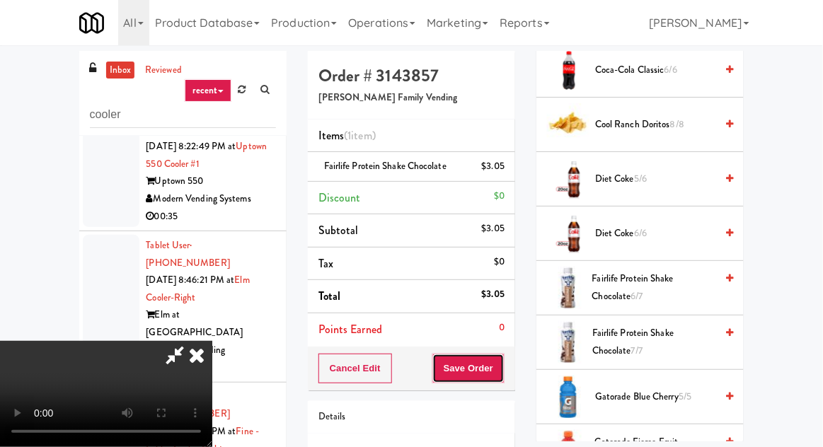
click at [503, 362] on button "Save Order" at bounding box center [469, 369] width 72 height 30
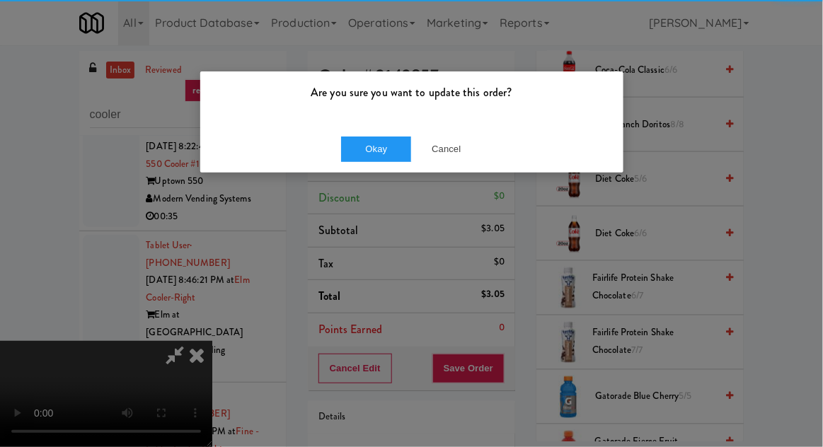
click at [357, 169] on div "Okay Cancel" at bounding box center [411, 148] width 423 height 47
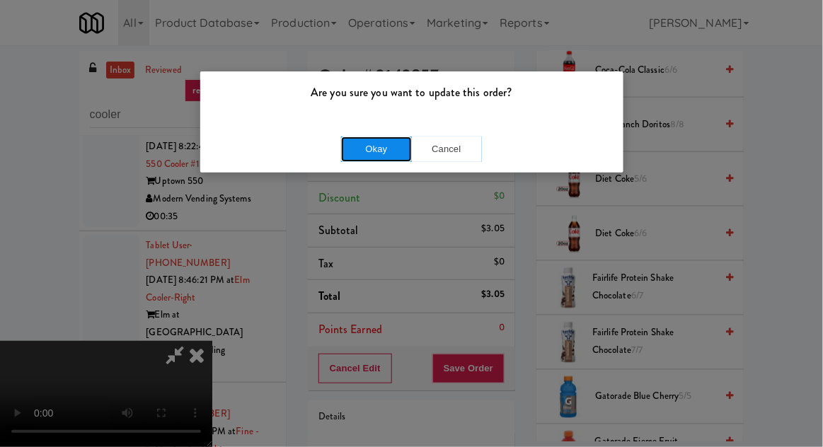
click at [343, 155] on button "Okay" at bounding box center [376, 149] width 71 height 25
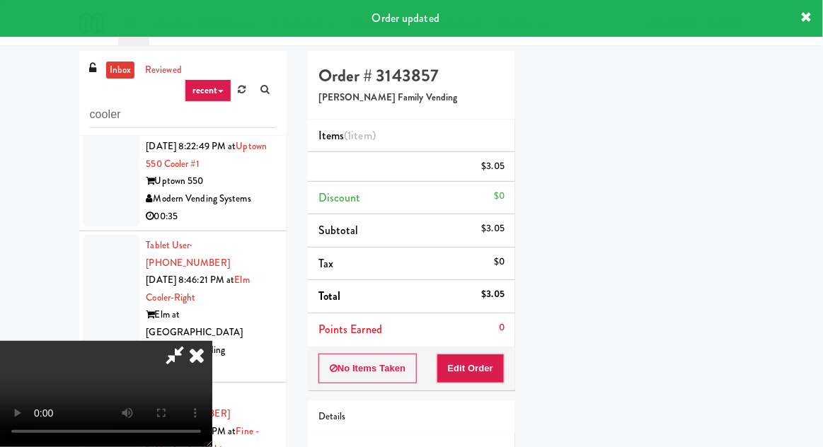
scroll to position [0, 0]
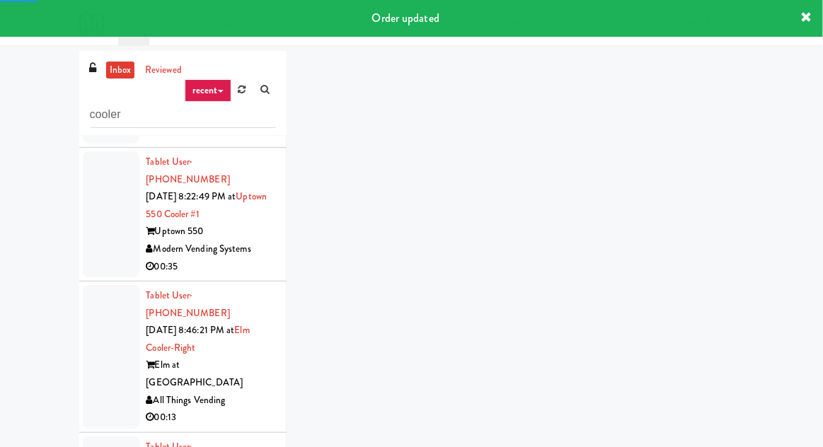
scroll to position [6451, 0]
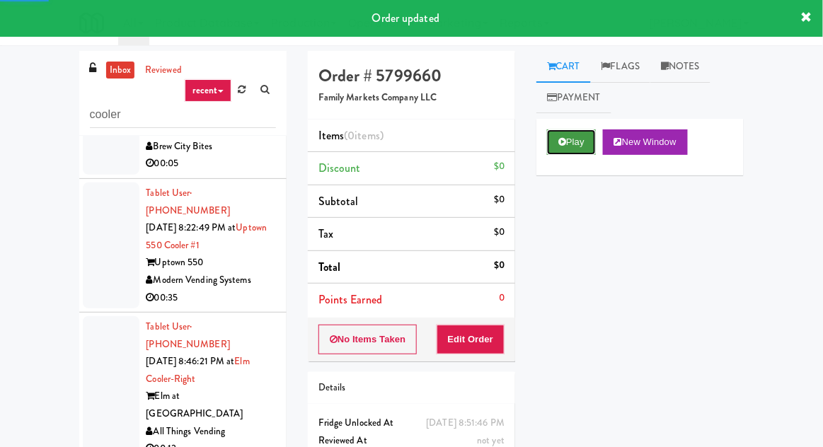
click at [567, 144] on button "Play" at bounding box center [571, 142] width 49 height 25
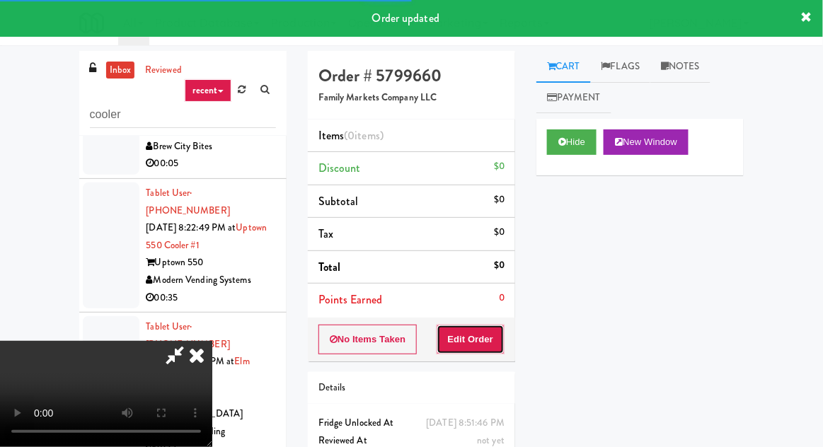
click at [490, 329] on button "Edit Order" at bounding box center [471, 340] width 69 height 30
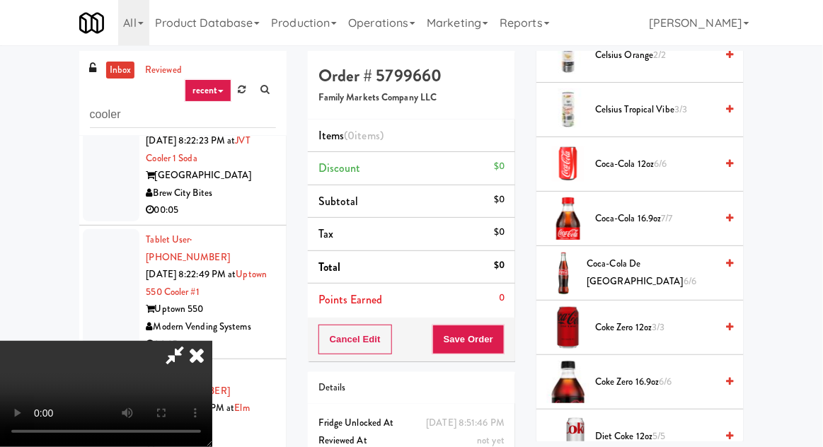
scroll to position [797, 0]
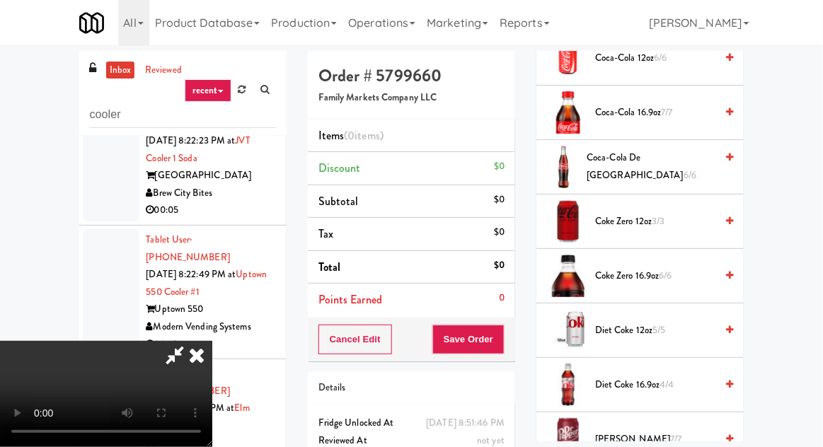
click at [644, 153] on span "Coca-Cola de Mexico 6/6" at bounding box center [651, 166] width 129 height 35
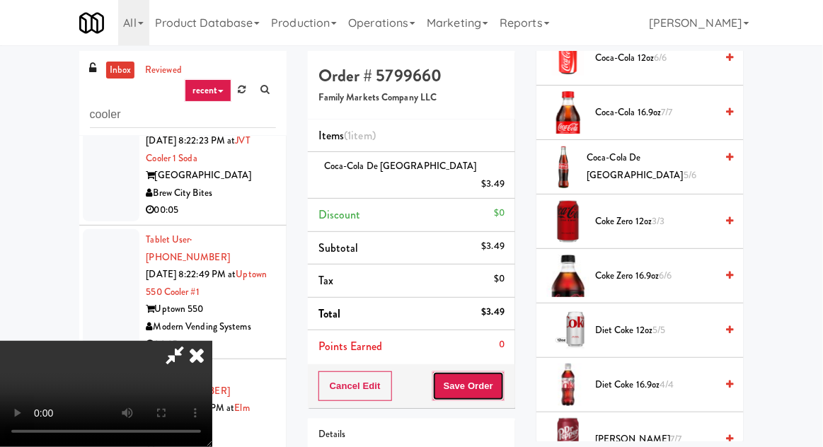
click at [503, 372] on button "Save Order" at bounding box center [469, 387] width 72 height 30
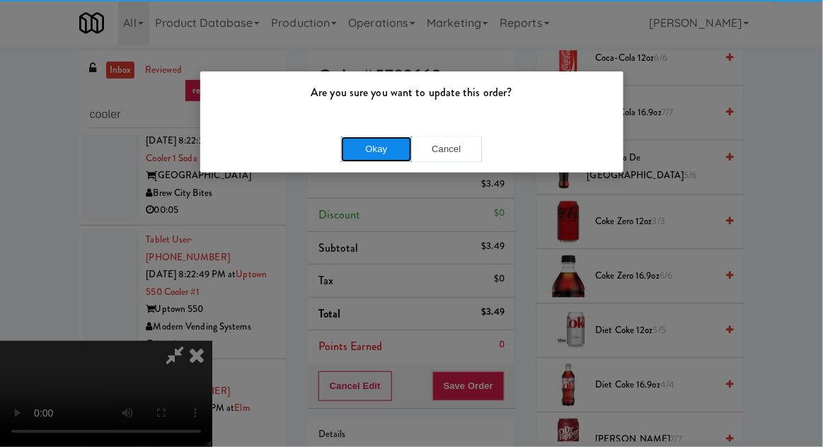
click at [365, 154] on button "Okay" at bounding box center [376, 149] width 71 height 25
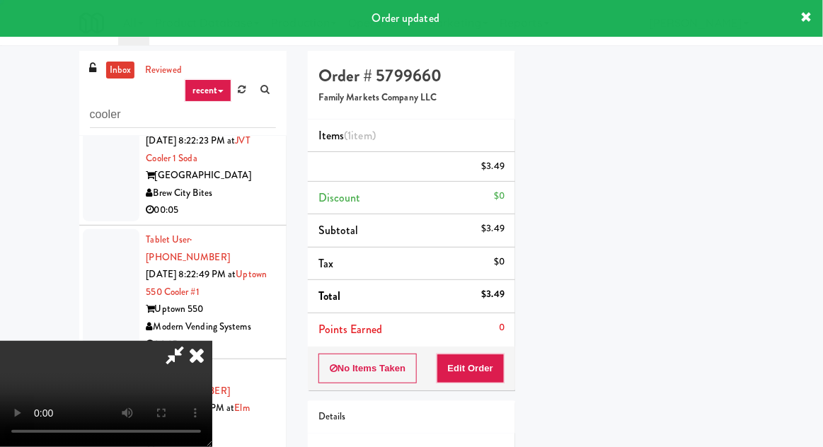
scroll to position [139, 0]
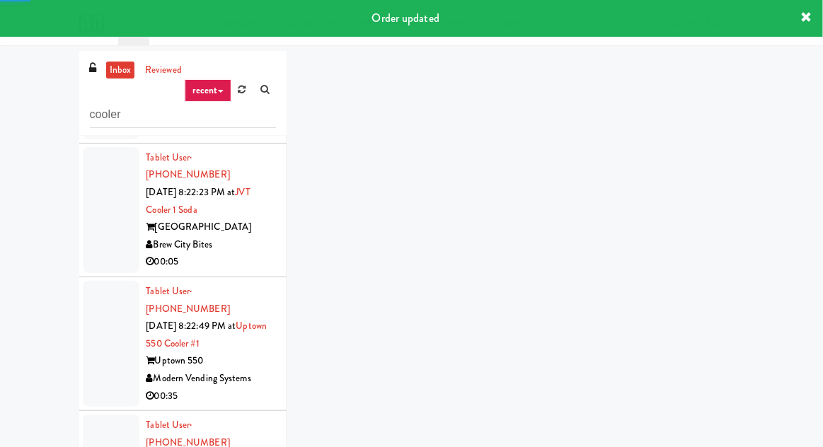
scroll to position [6341, 0]
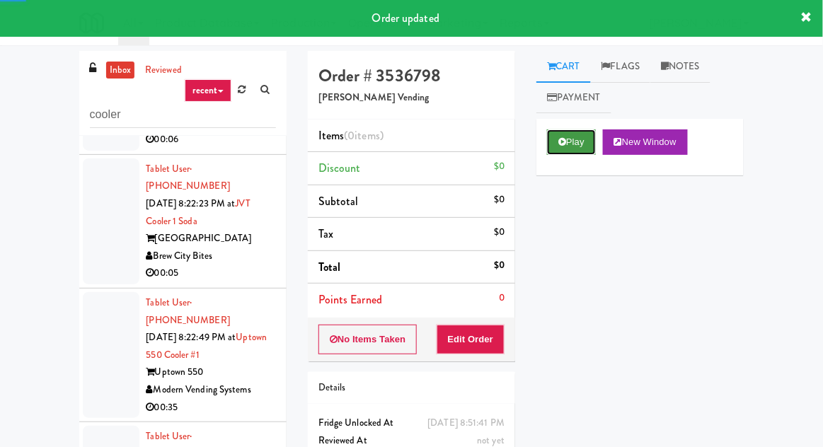
click at [575, 141] on button "Play" at bounding box center [571, 142] width 49 height 25
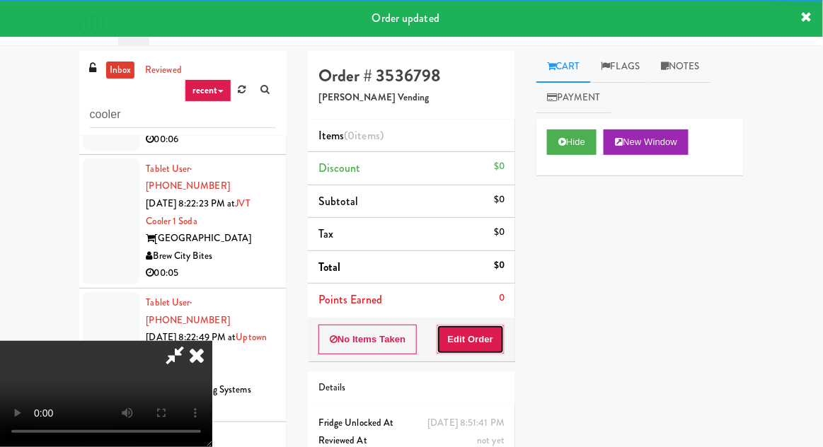
click at [483, 330] on button "Edit Order" at bounding box center [471, 340] width 69 height 30
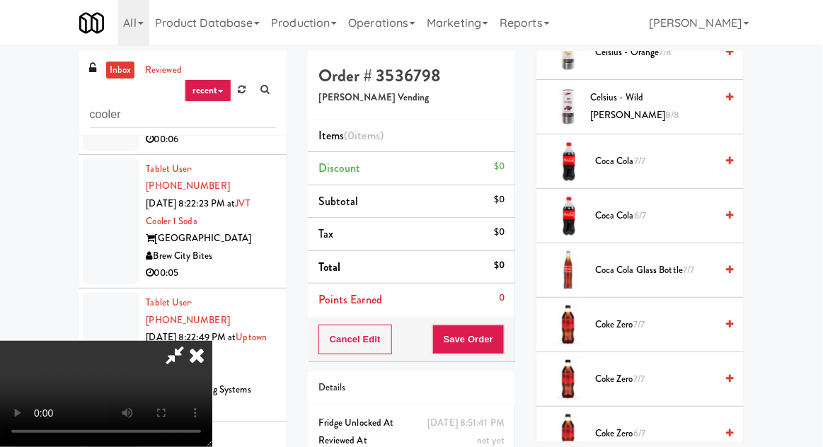
scroll to position [523, 0]
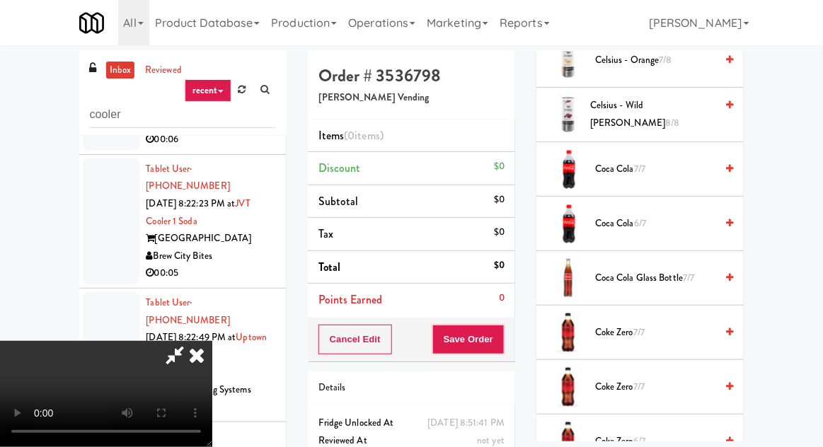
click at [625, 161] on span "Coca Cola 7/7" at bounding box center [655, 170] width 120 height 18
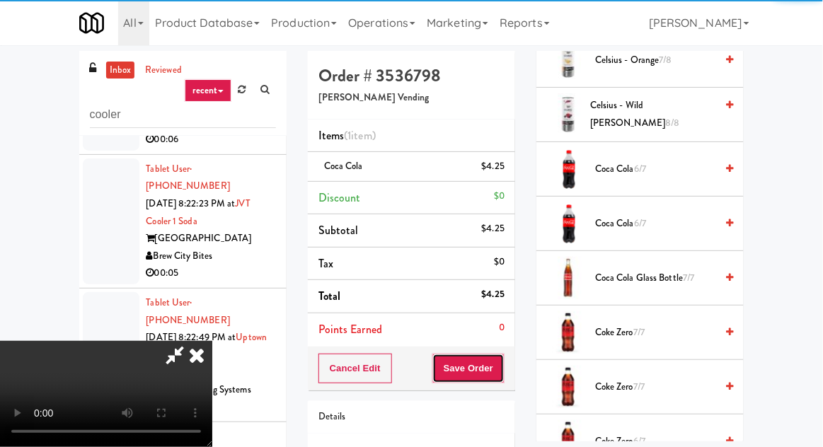
click at [502, 379] on button "Save Order" at bounding box center [469, 369] width 72 height 30
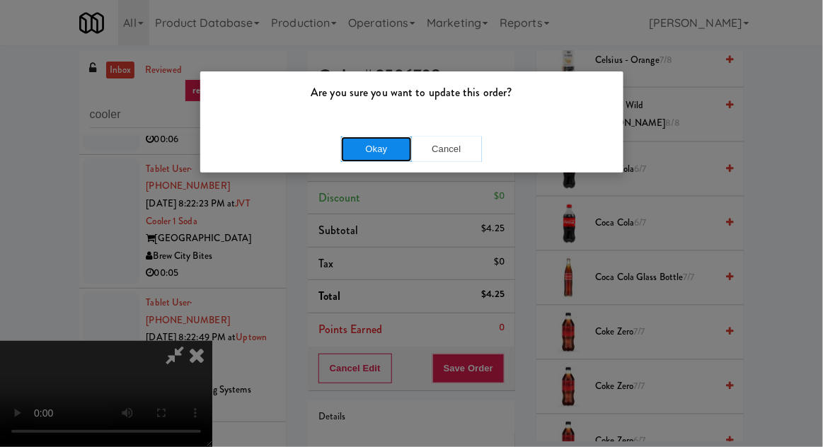
click at [365, 154] on button "Okay" at bounding box center [376, 149] width 71 height 25
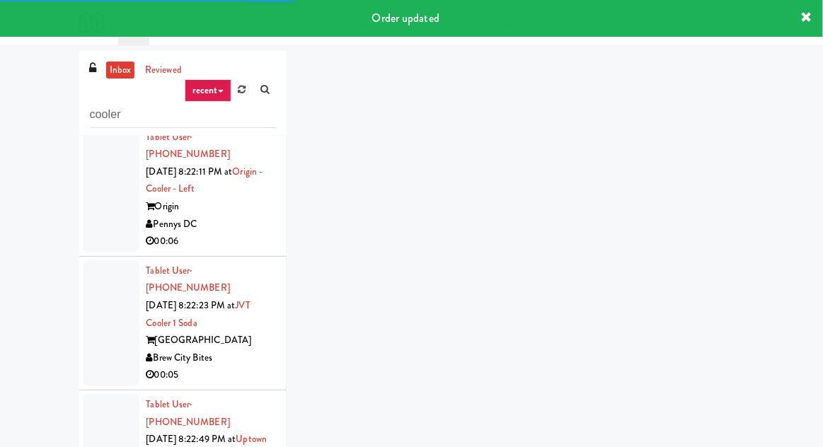
scroll to position [6235, 0]
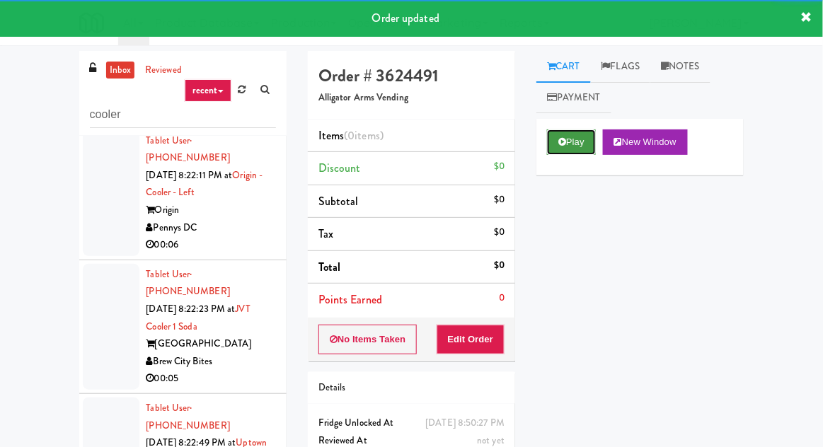
click at [573, 142] on button "Play" at bounding box center [571, 142] width 49 height 25
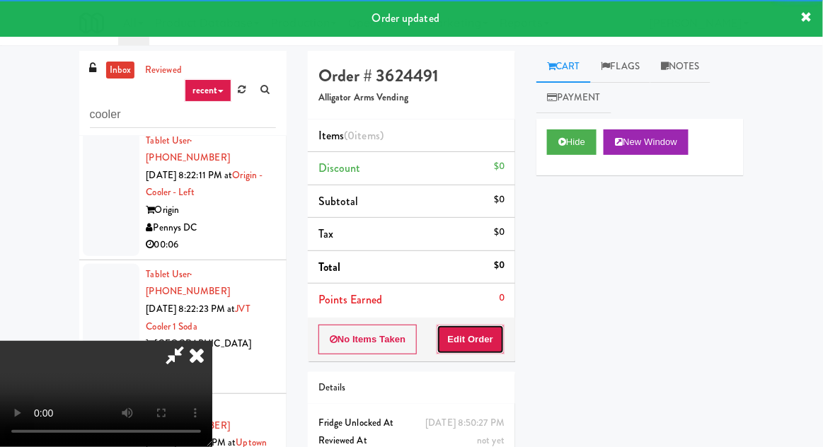
click at [479, 343] on button "Edit Order" at bounding box center [471, 340] width 69 height 30
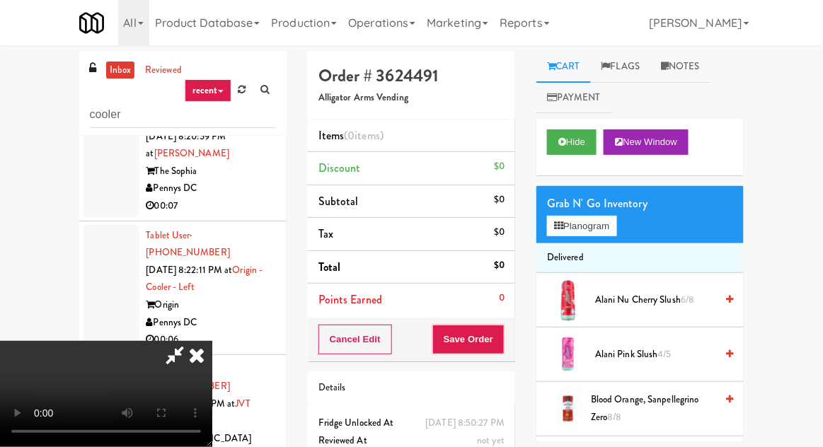
scroll to position [52, 0]
click at [579, 231] on button "Planogram" at bounding box center [581, 226] width 69 height 21
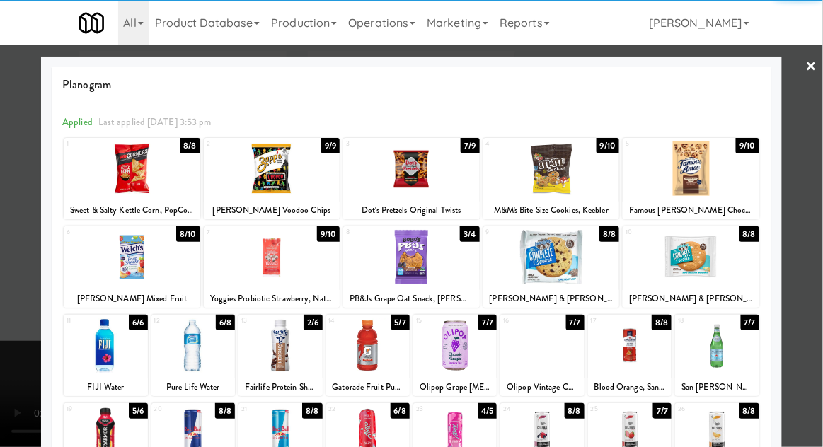
click at [631, 346] on div at bounding box center [630, 346] width 84 height 55
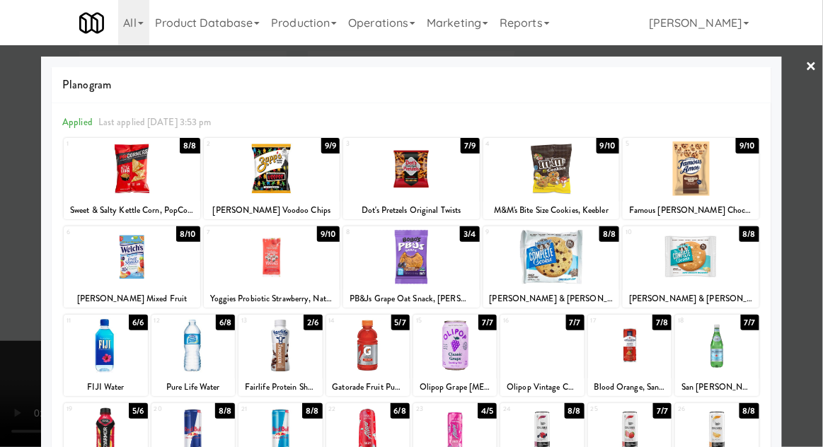
click at [634, 336] on div at bounding box center [630, 346] width 84 height 55
click at [20, 304] on div at bounding box center [411, 223] width 823 height 447
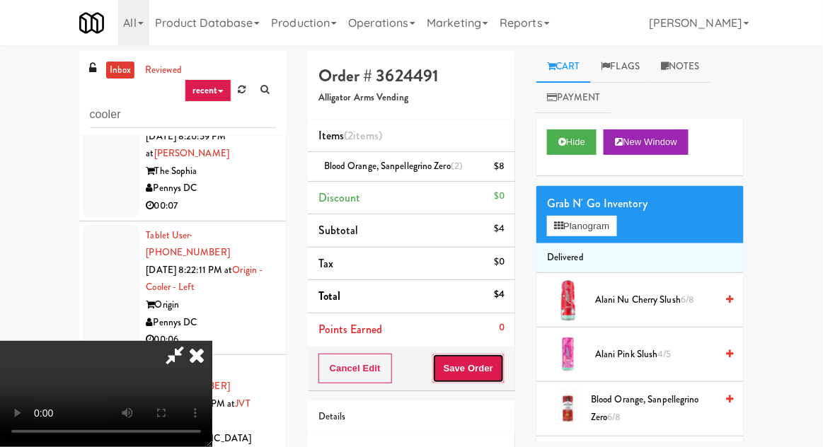
click at [503, 363] on button "Save Order" at bounding box center [469, 369] width 72 height 30
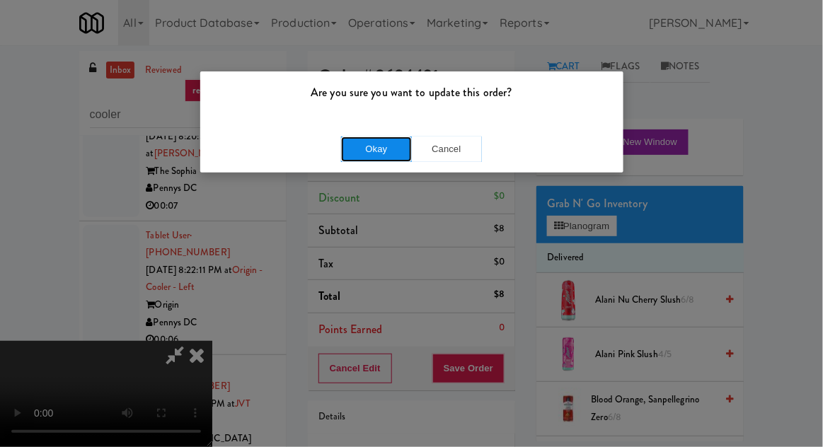
click at [375, 154] on button "Okay" at bounding box center [376, 149] width 71 height 25
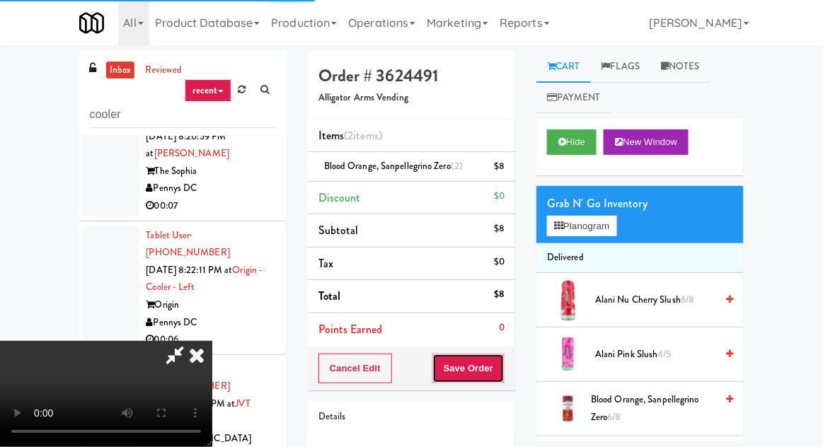
click at [501, 369] on button "Save Order" at bounding box center [469, 369] width 72 height 30
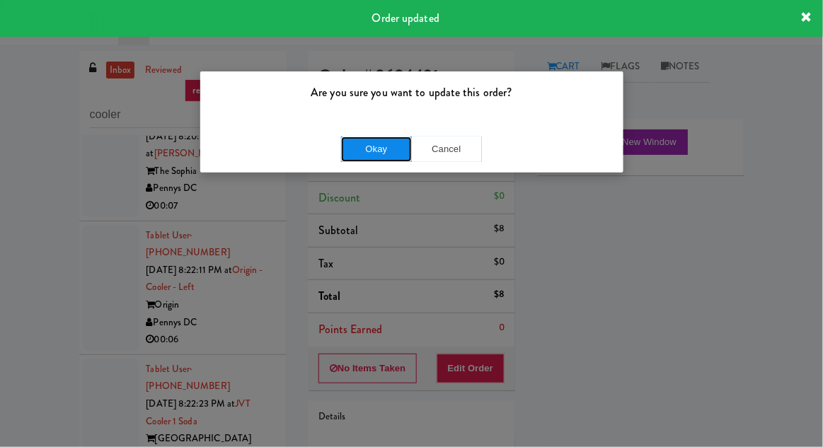
click at [353, 159] on button "Okay" at bounding box center [376, 149] width 71 height 25
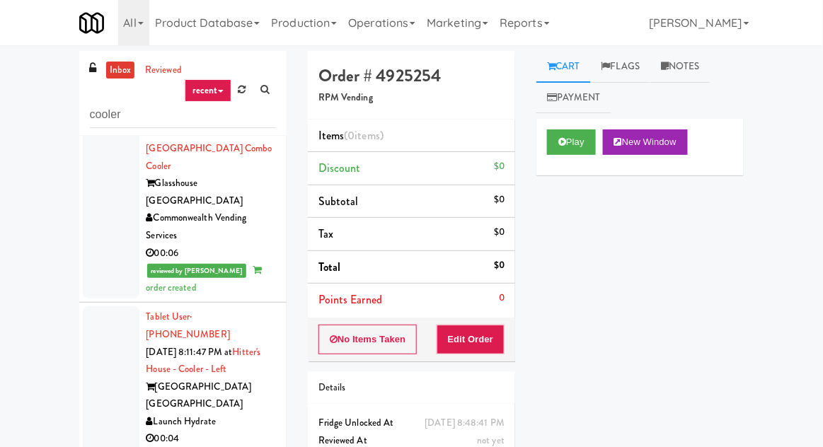
scroll to position [3974, 0]
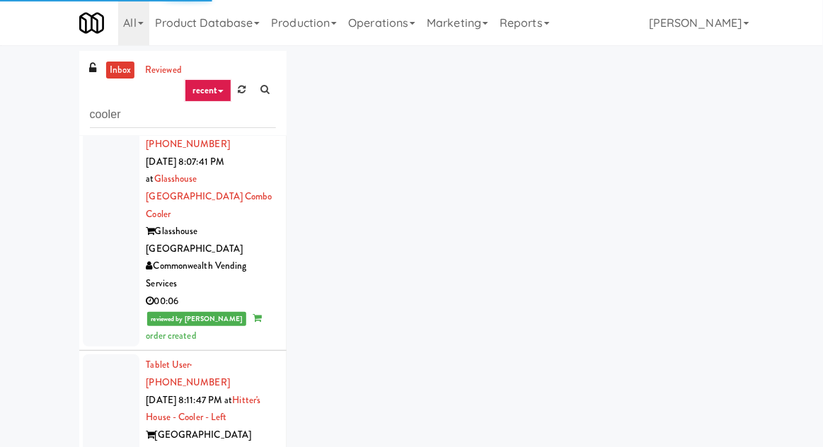
scroll to position [3911, 0]
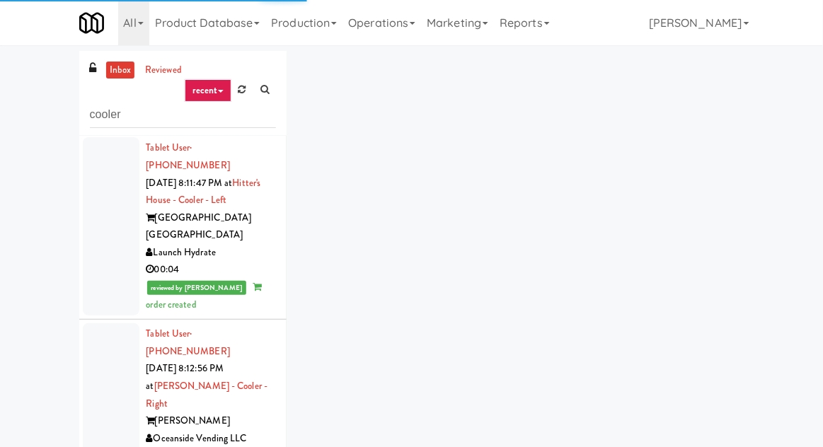
scroll to position [4201, 0]
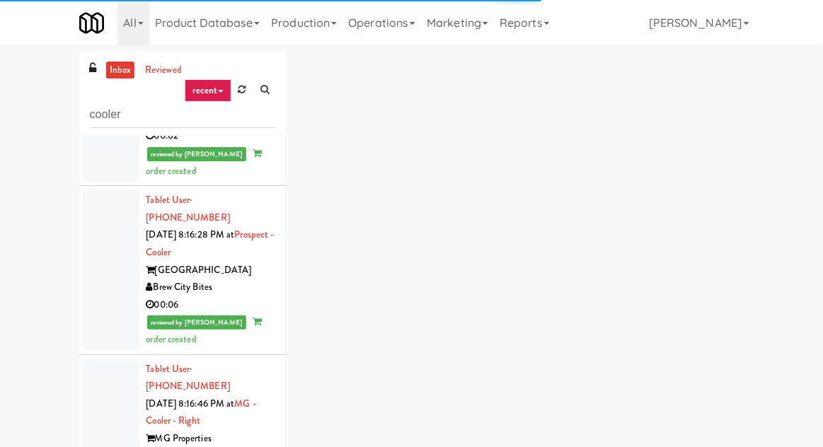
scroll to position [5035, 0]
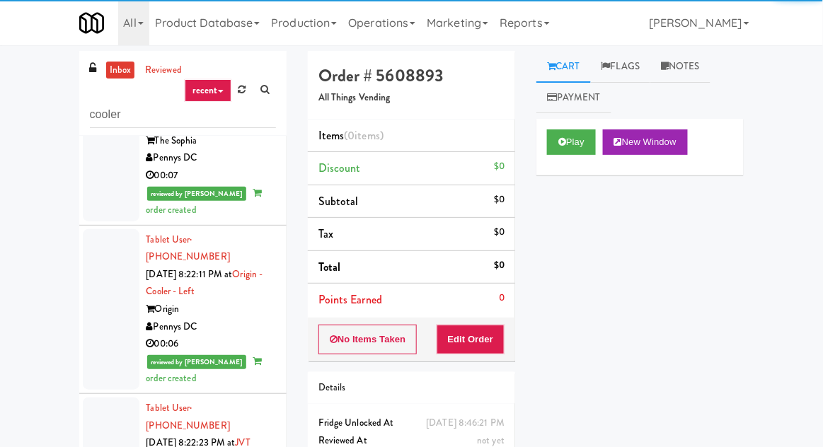
scroll to position [6519, 0]
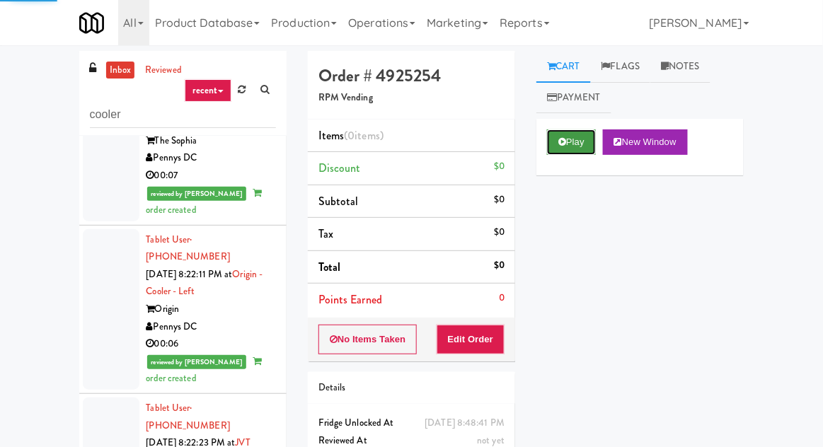
click at [554, 151] on button "Play" at bounding box center [571, 142] width 49 height 25
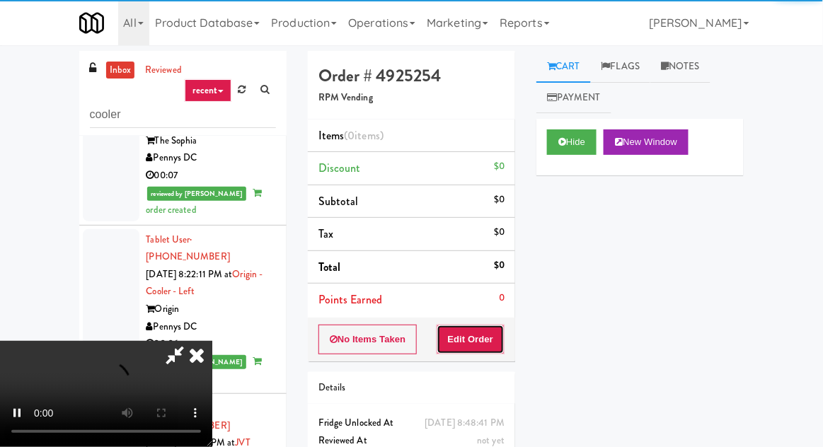
click at [481, 350] on button "Edit Order" at bounding box center [471, 340] width 69 height 30
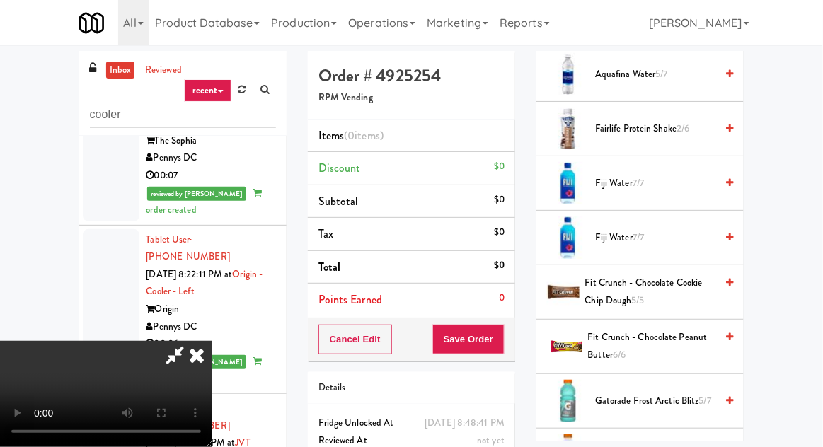
scroll to position [278, 0]
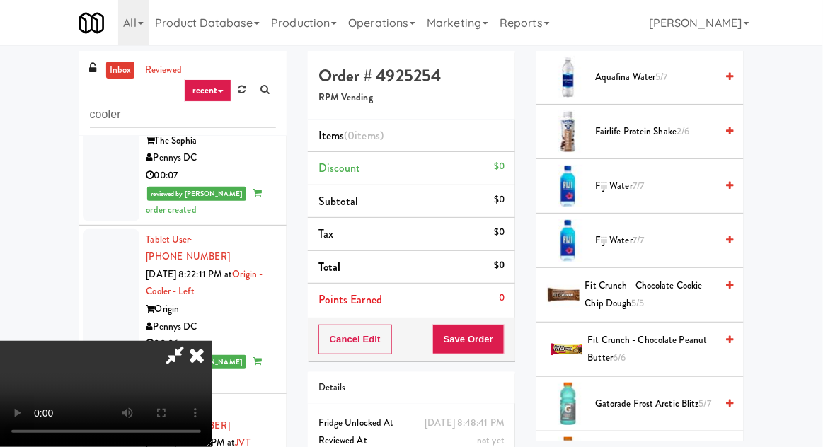
click at [658, 125] on span "Fairlife Protein Shake 2/6" at bounding box center [655, 132] width 120 height 18
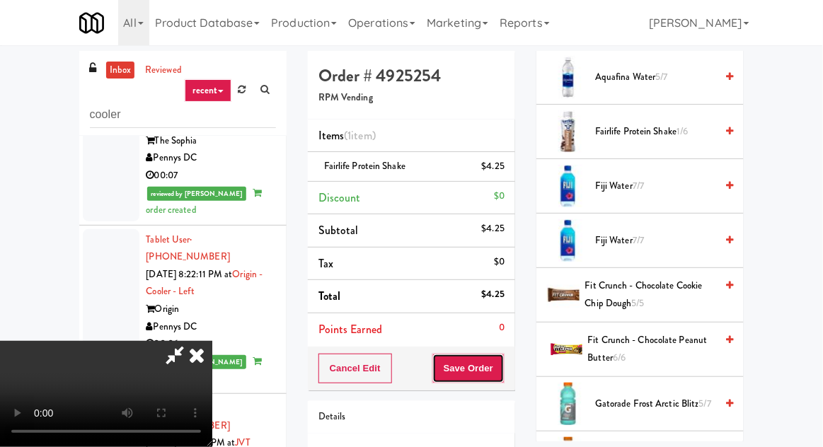
click at [502, 369] on button "Save Order" at bounding box center [469, 369] width 72 height 30
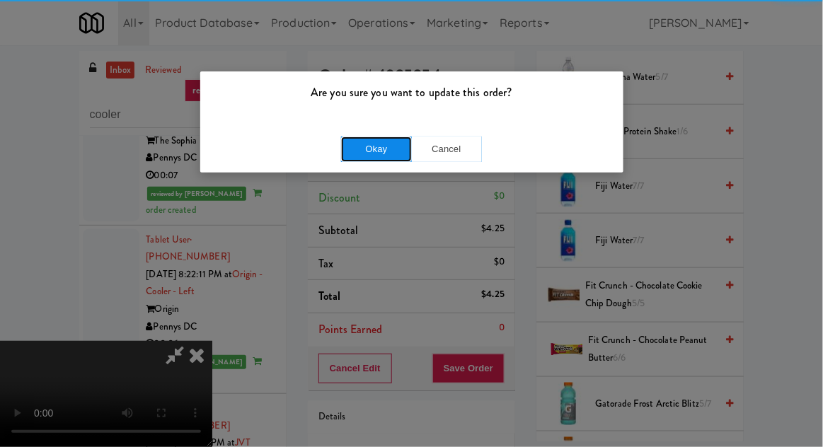
click at [360, 154] on button "Okay" at bounding box center [376, 149] width 71 height 25
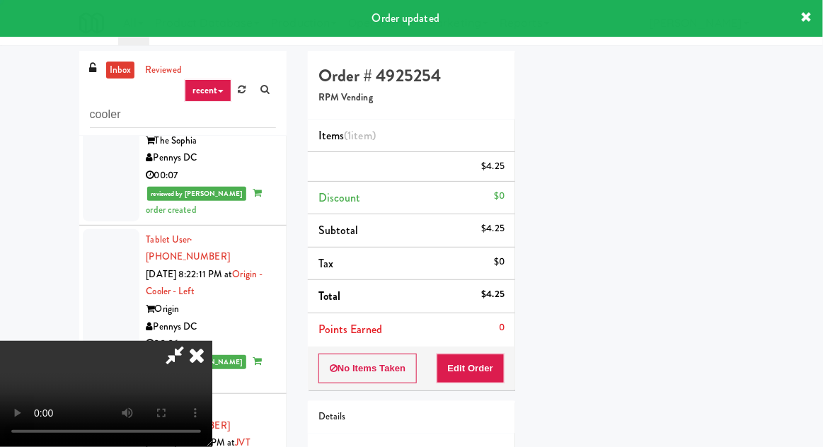
scroll to position [0, 0]
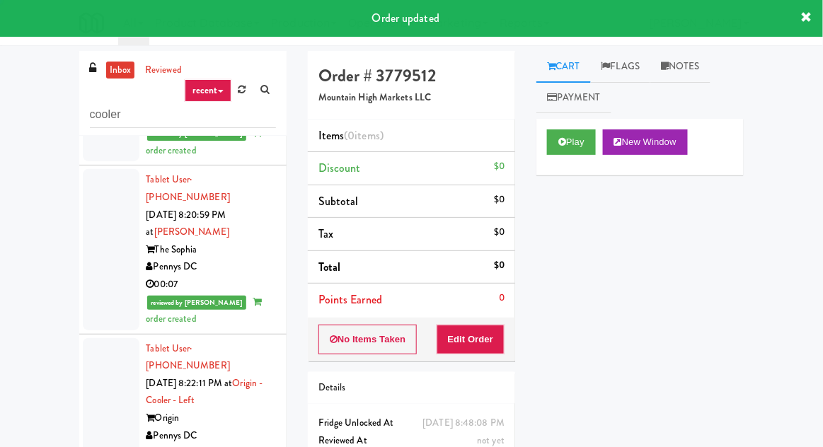
scroll to position [6410, 0]
click at [570, 137] on button "Play" at bounding box center [571, 142] width 49 height 25
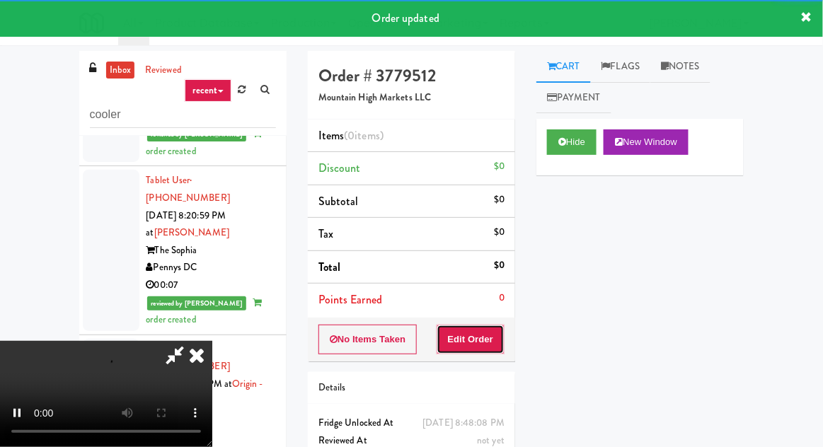
click at [482, 346] on button "Edit Order" at bounding box center [471, 340] width 69 height 30
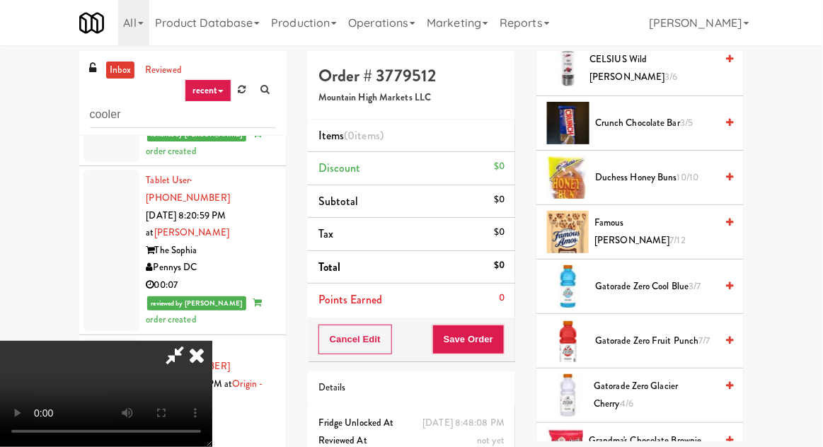
scroll to position [507, 0]
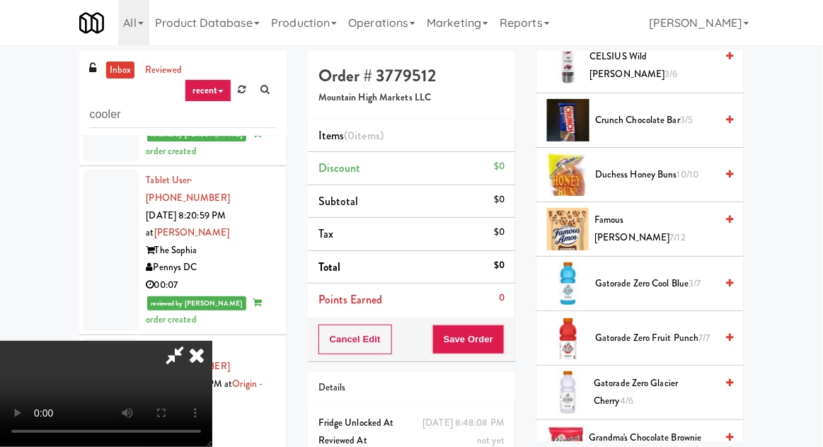
click at [623, 275] on span "Gatorade Zero Cool Blue 3/7" at bounding box center [655, 284] width 120 height 18
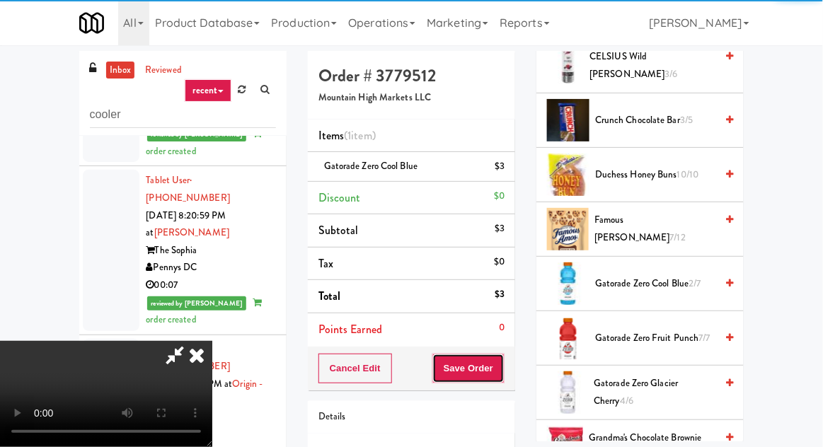
click at [499, 369] on button "Save Order" at bounding box center [469, 369] width 72 height 30
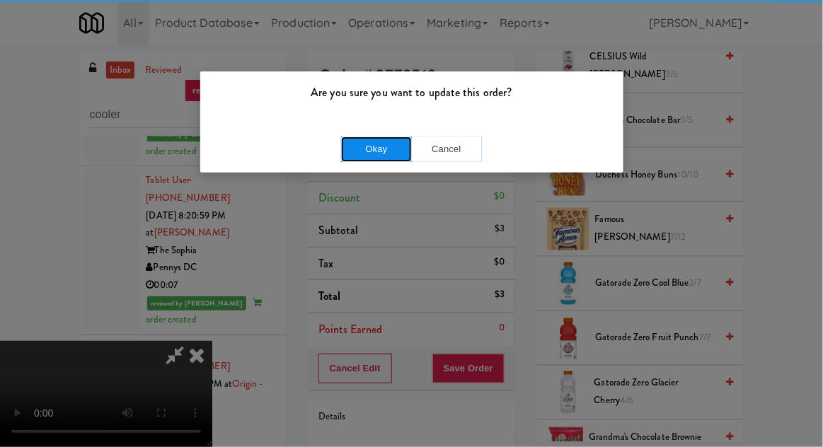
click at [365, 159] on button "Okay" at bounding box center [376, 149] width 71 height 25
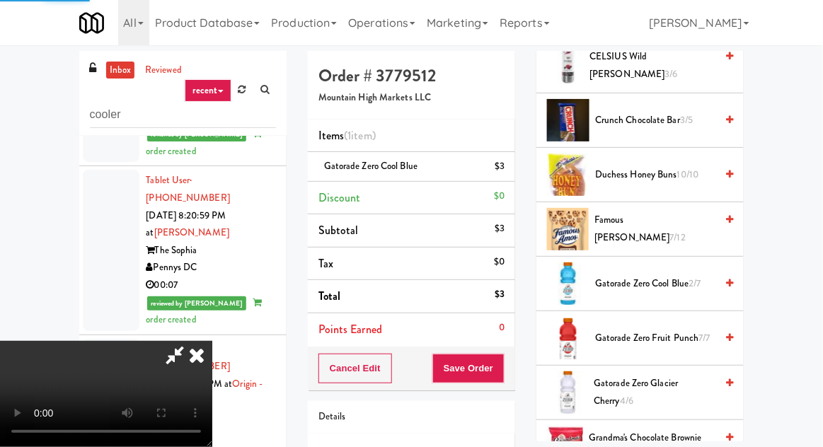
scroll to position [139, 0]
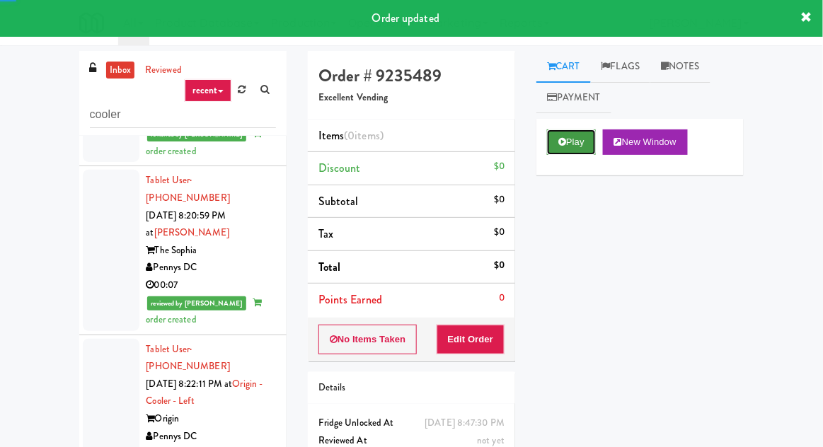
click at [582, 137] on button "Play" at bounding box center [571, 142] width 49 height 25
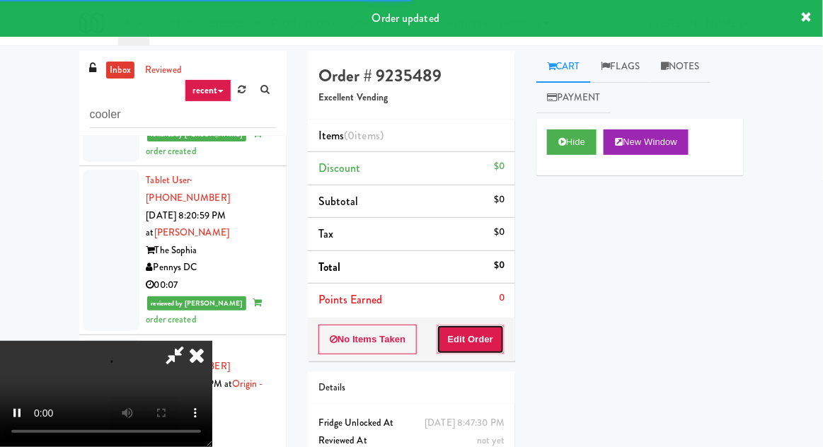
click at [489, 348] on button "Edit Order" at bounding box center [471, 340] width 69 height 30
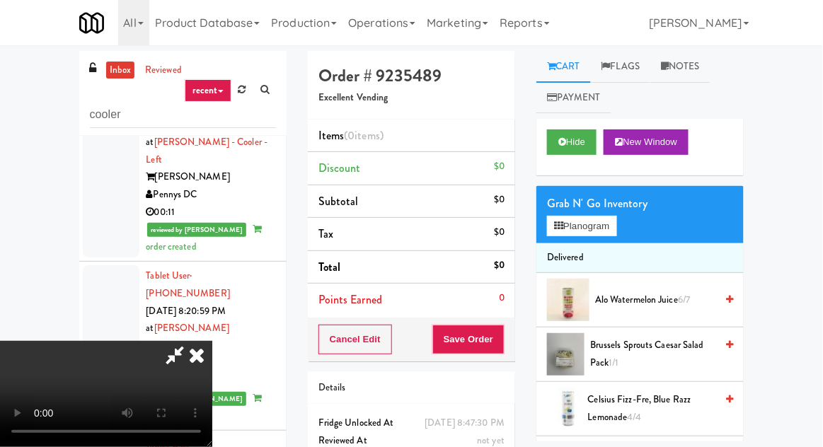
scroll to position [52, 0]
click at [588, 228] on button "Planogram" at bounding box center [581, 226] width 69 height 21
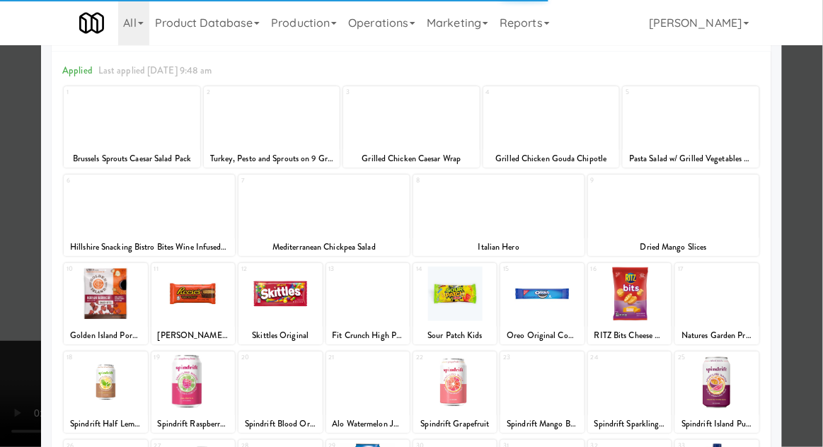
scroll to position [74, 0]
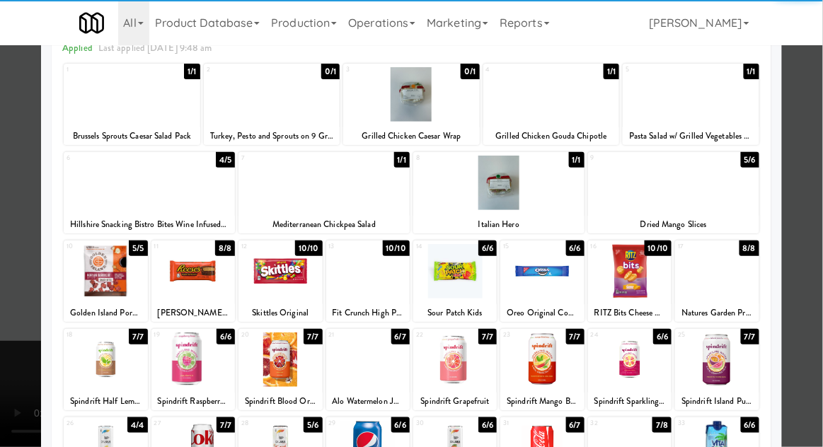
click at [464, 367] on div at bounding box center [455, 360] width 84 height 55
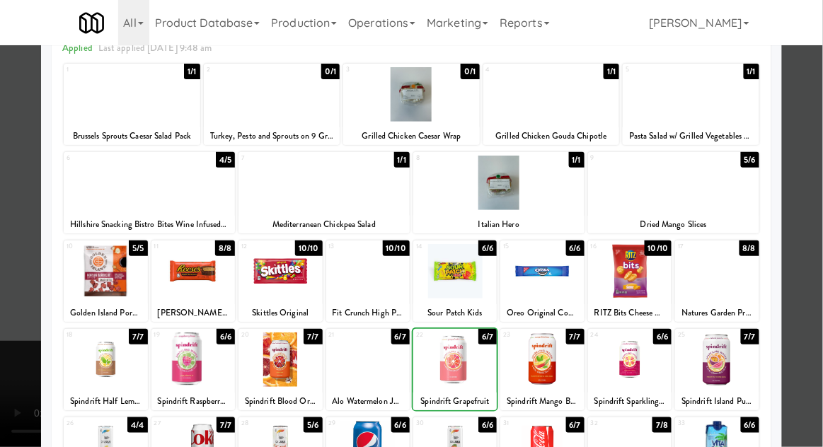
click at [554, 280] on div at bounding box center [543, 271] width 84 height 55
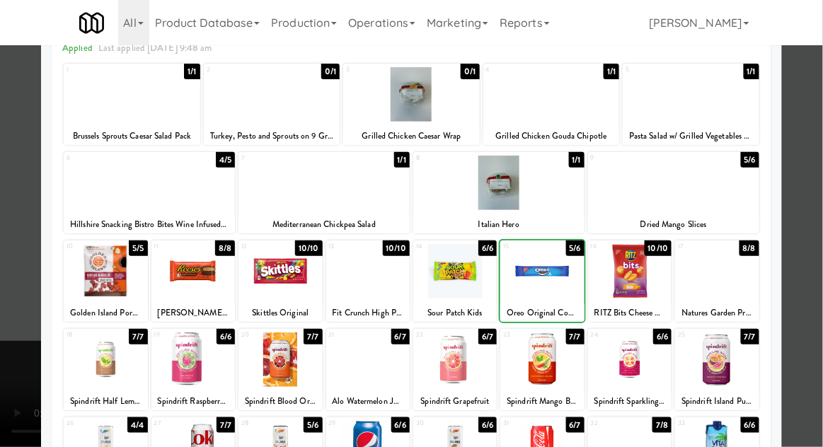
click at [15, 266] on div at bounding box center [411, 223] width 823 height 447
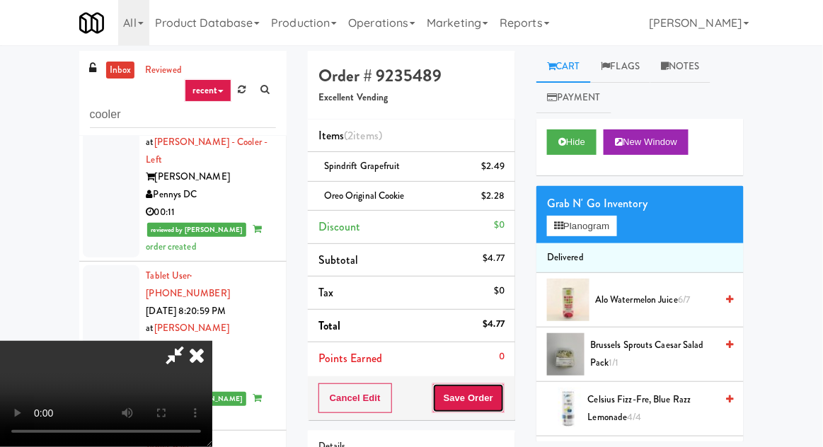
click at [503, 390] on button "Save Order" at bounding box center [469, 399] width 72 height 30
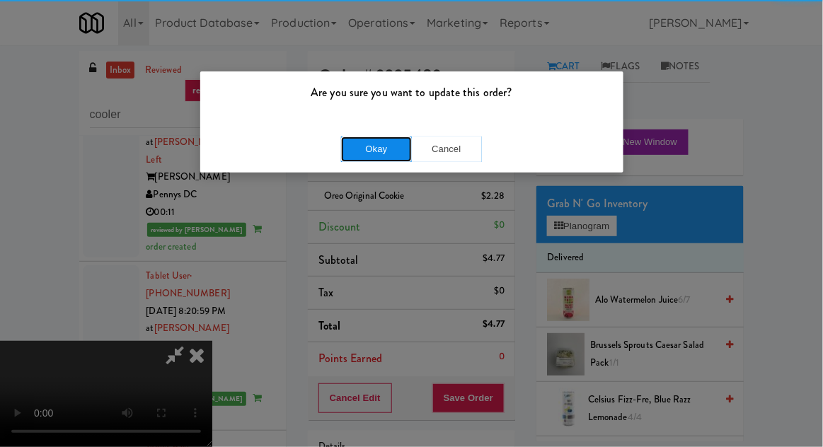
click at [341, 144] on button "Okay" at bounding box center [376, 149] width 71 height 25
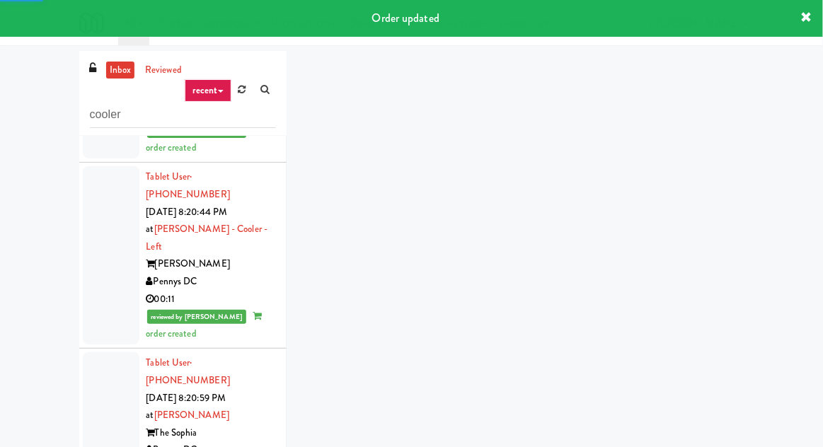
scroll to position [6225, 0]
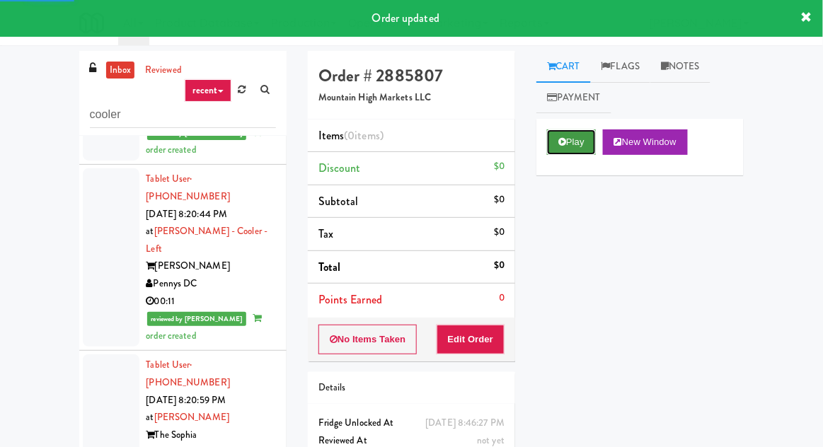
click at [564, 145] on icon at bounding box center [563, 141] width 8 height 9
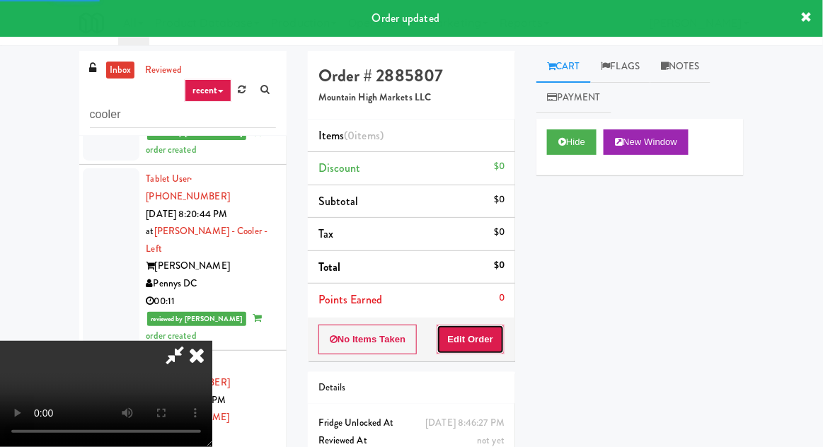
click at [490, 333] on button "Edit Order" at bounding box center [471, 340] width 69 height 30
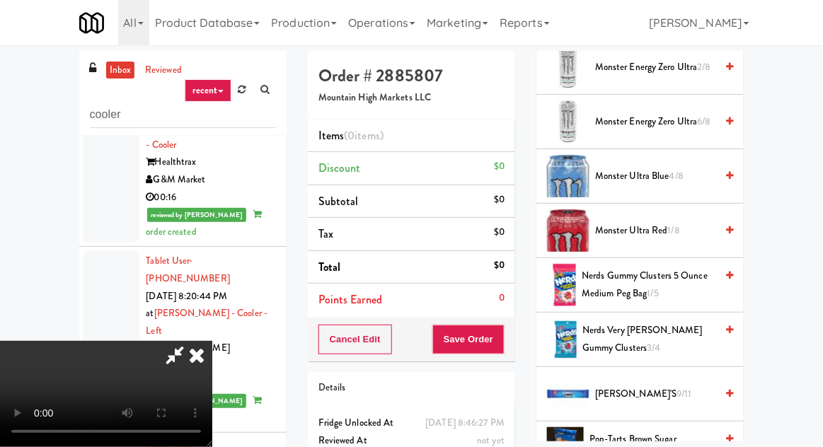
scroll to position [1267, 0]
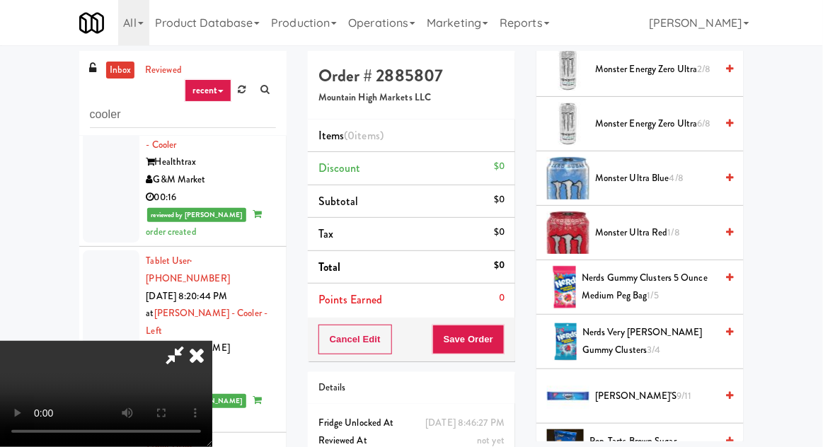
click at [668, 224] on span "Monster Ultra Red 1/8" at bounding box center [655, 233] width 120 height 18
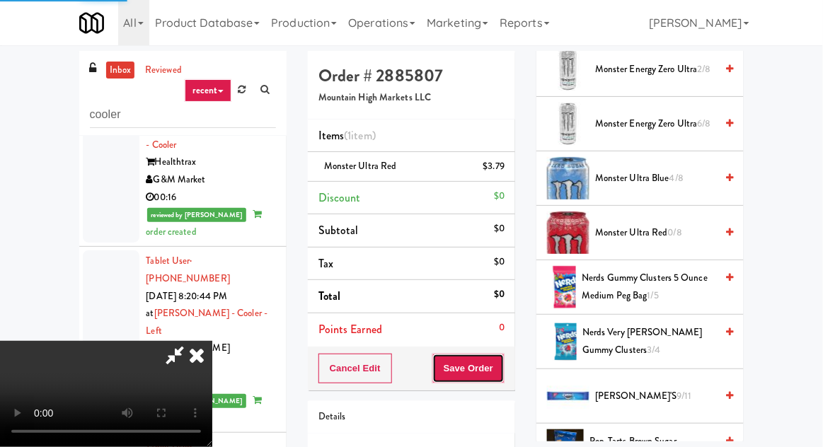
click at [498, 369] on button "Save Order" at bounding box center [469, 369] width 72 height 30
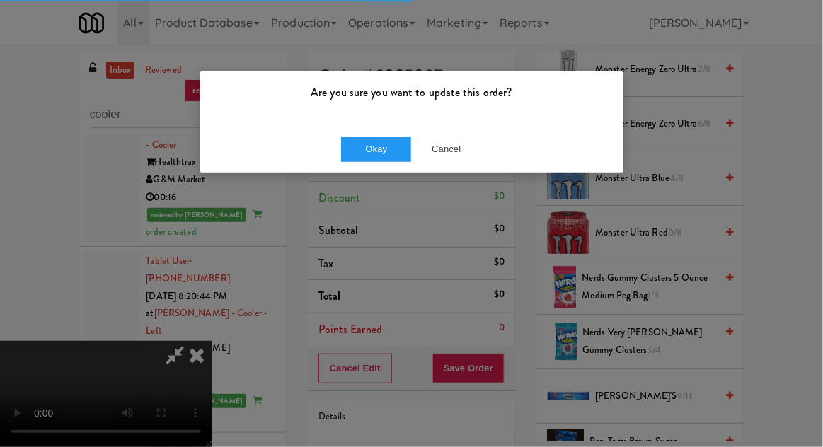
click at [244, 355] on div "Are you sure you want to update this order? Okay Cancel" at bounding box center [411, 223] width 823 height 447
click at [244, 354] on div "Are you sure you want to update this order? Okay Cancel" at bounding box center [411, 223] width 823 height 447
click at [463, 139] on button "Cancel" at bounding box center [446, 149] width 71 height 25
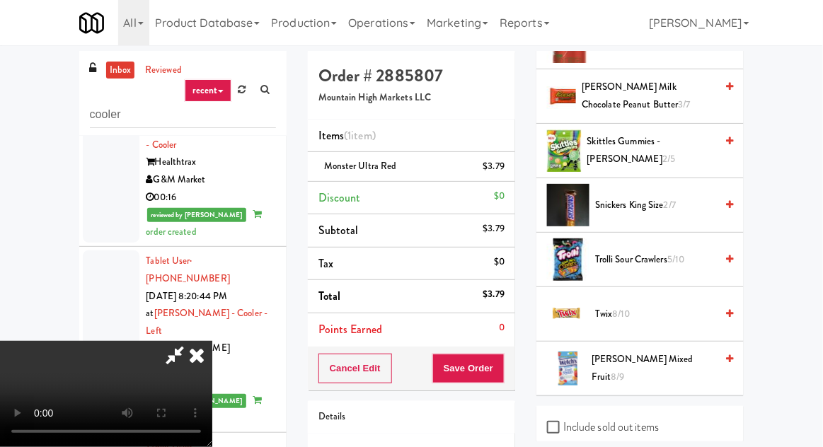
scroll to position [1992, 0]
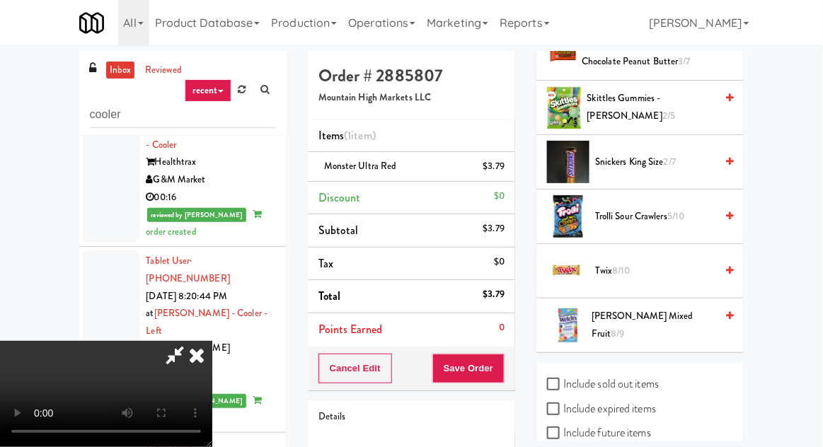
click at [634, 208] on span "Trolli Sour Crawlers 5/10" at bounding box center [655, 217] width 120 height 18
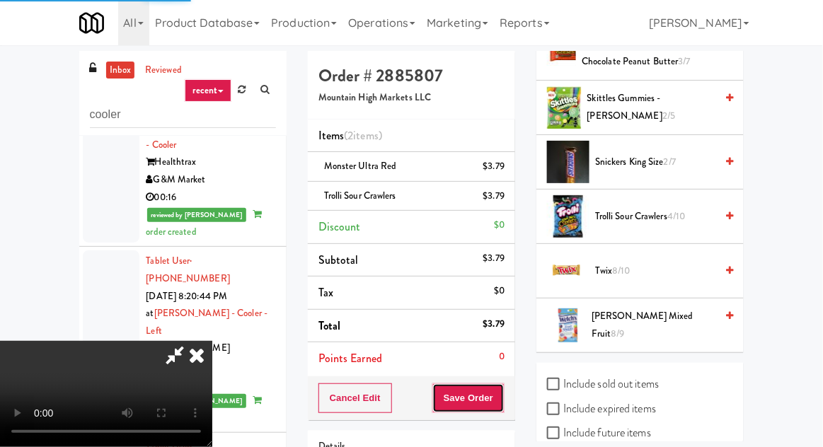
click at [502, 409] on button "Save Order" at bounding box center [469, 399] width 72 height 30
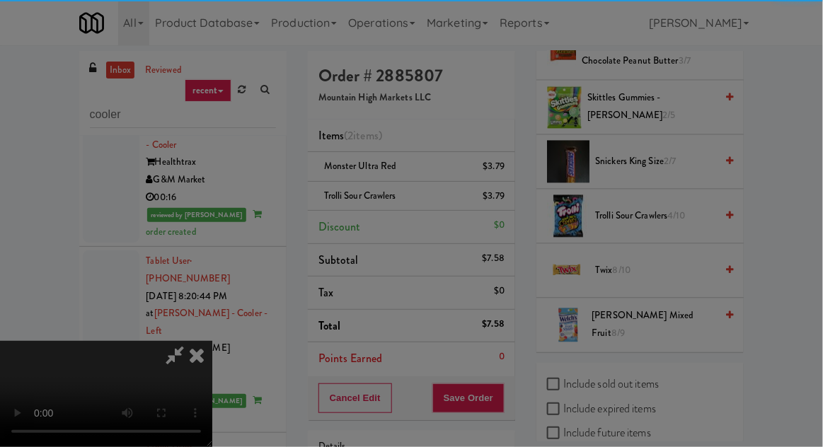
click at [0, 0] on div "Are you sure you want to update this order? Okay Cancel" at bounding box center [0, 0] width 0 height 0
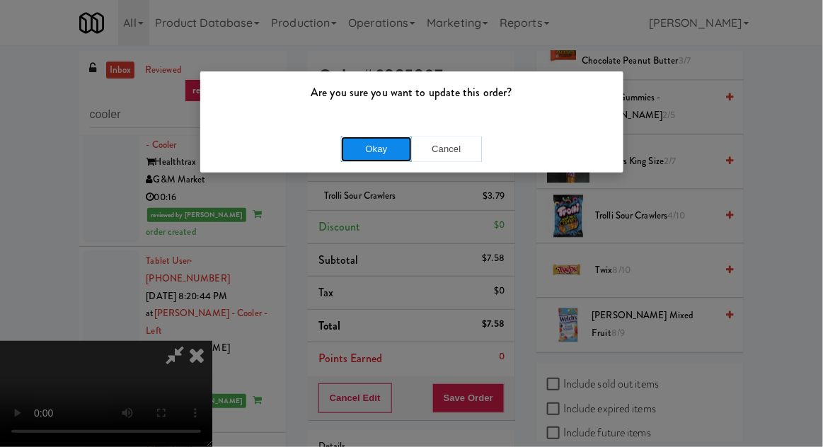
click at [351, 148] on button "Okay" at bounding box center [376, 149] width 71 height 25
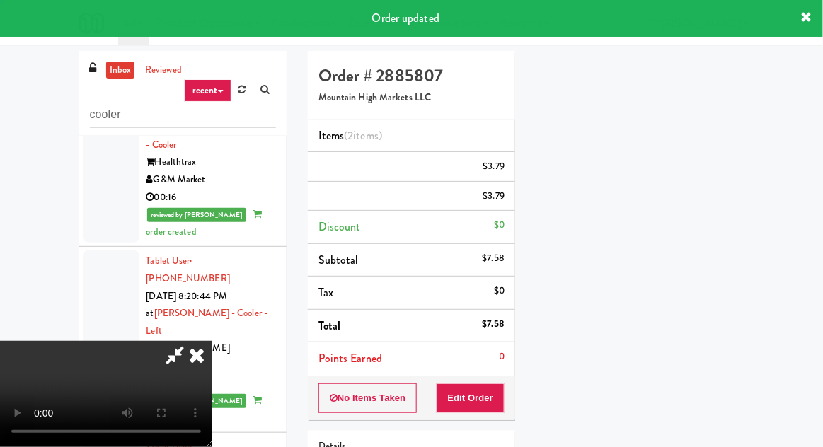
scroll to position [139, 0]
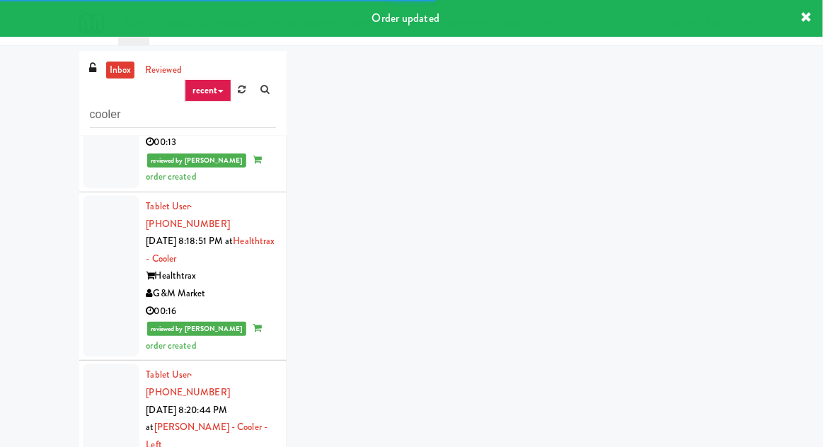
scroll to position [6018, 0]
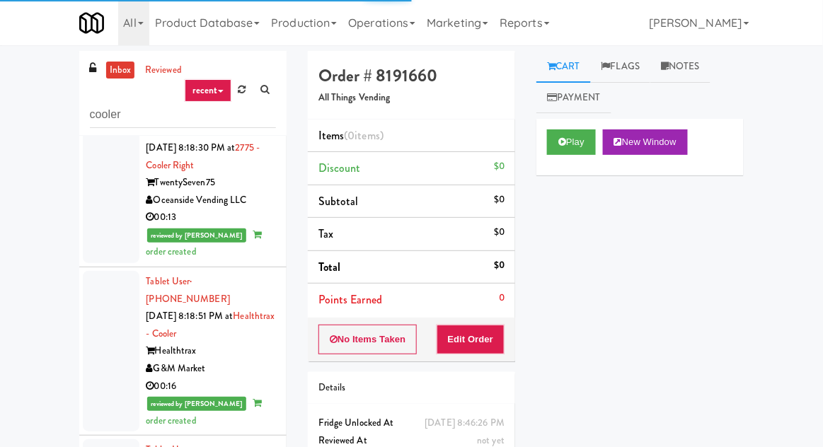
scroll to position [5986, 0]
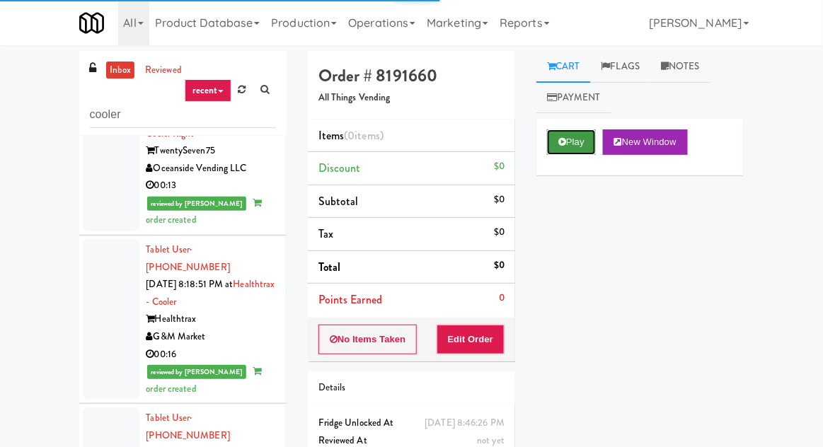
click at [566, 139] on icon at bounding box center [563, 141] width 8 height 9
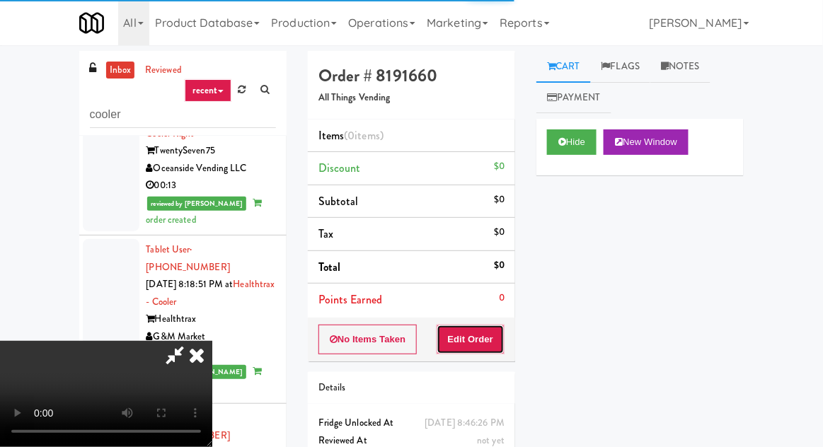
click at [476, 346] on button "Edit Order" at bounding box center [471, 340] width 69 height 30
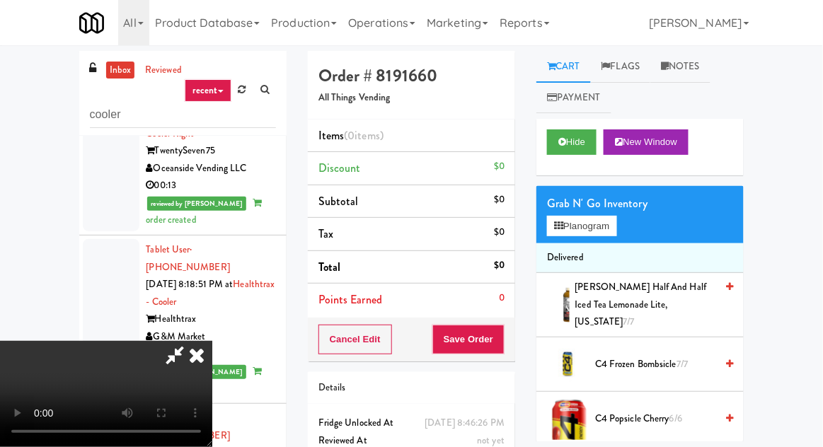
scroll to position [52, 0]
click at [581, 228] on button "Planogram" at bounding box center [581, 226] width 69 height 21
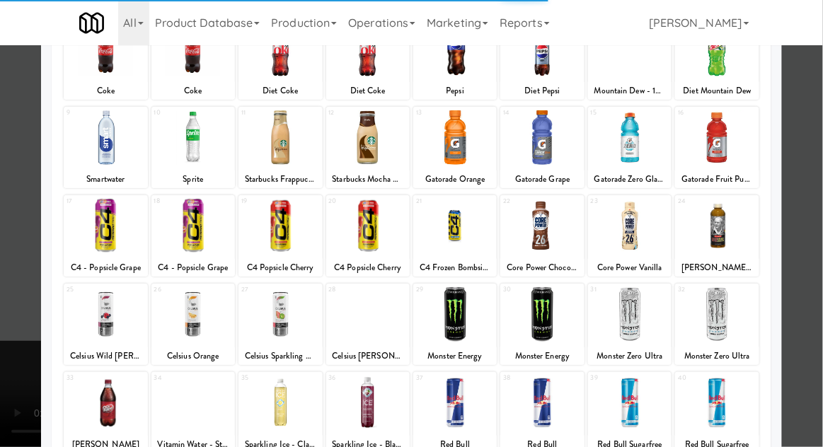
scroll to position [179, 0]
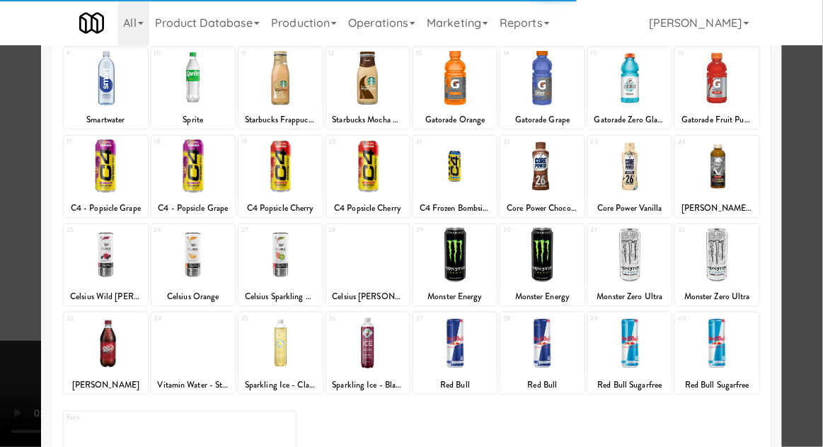
click at [96, 350] on div at bounding box center [106, 343] width 84 height 55
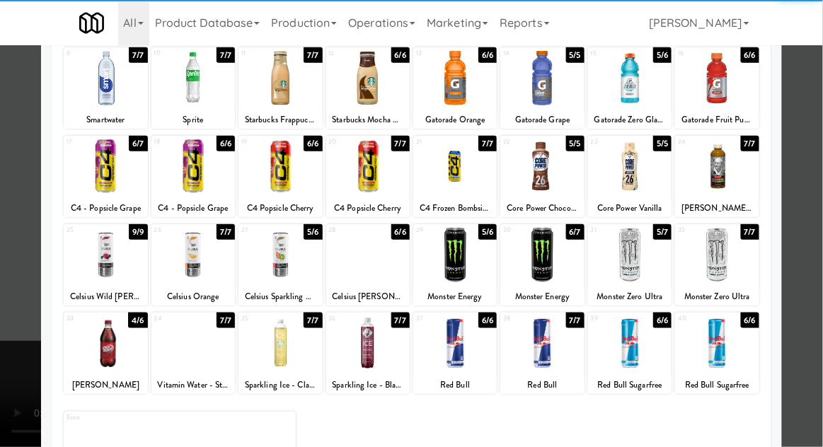
click at [91, 343] on div at bounding box center [106, 343] width 84 height 55
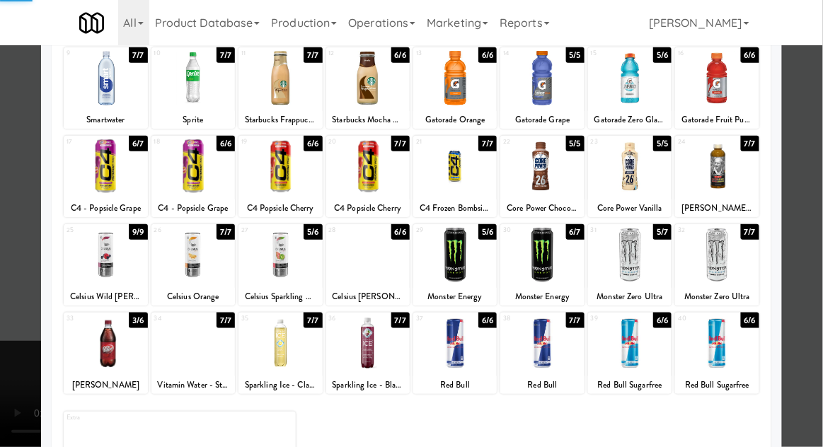
click at [467, 354] on div at bounding box center [455, 343] width 84 height 55
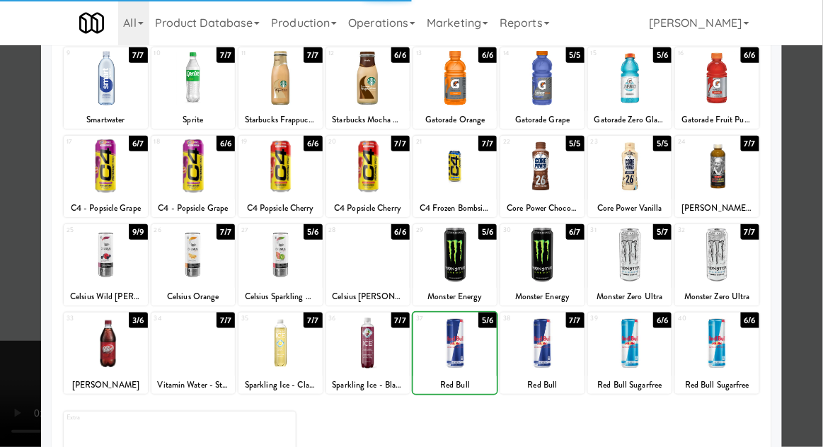
click at [21, 275] on div at bounding box center [411, 223] width 823 height 447
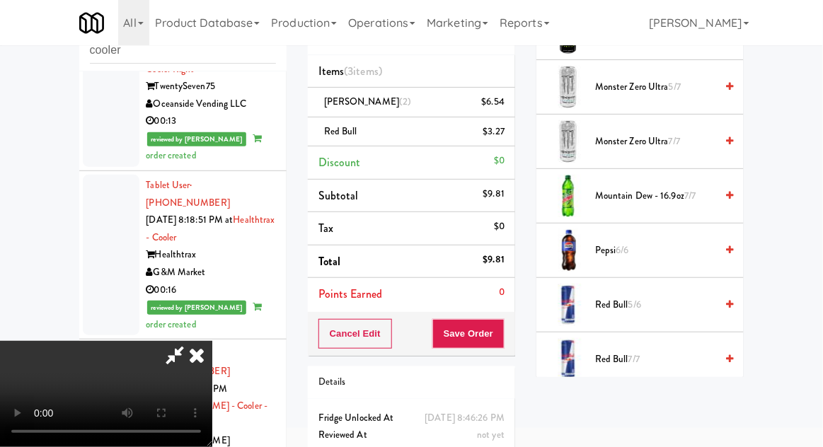
scroll to position [1521, 0]
click at [641, 243] on span "Pepsi 6/6" at bounding box center [655, 252] width 120 height 18
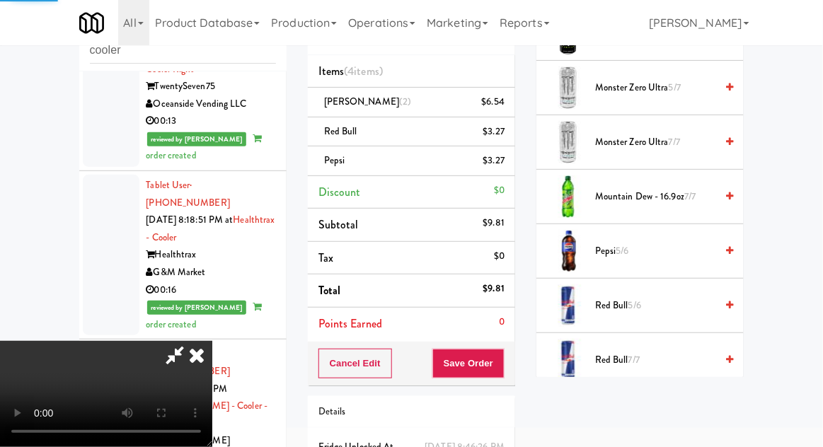
click at [518, 343] on div "Order # 8191660 All Things Vending Items (4 items ) Dr Pepper (2) $6.54 Red Bul…" at bounding box center [411, 259] width 229 height 544
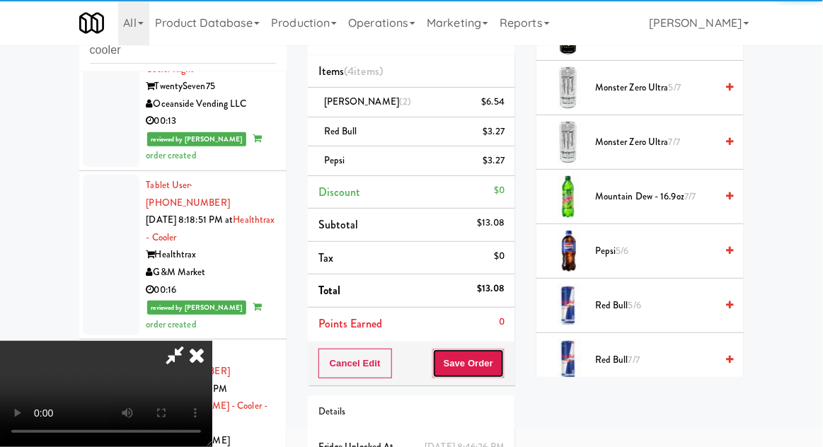
click at [505, 360] on button "Save Order" at bounding box center [469, 364] width 72 height 30
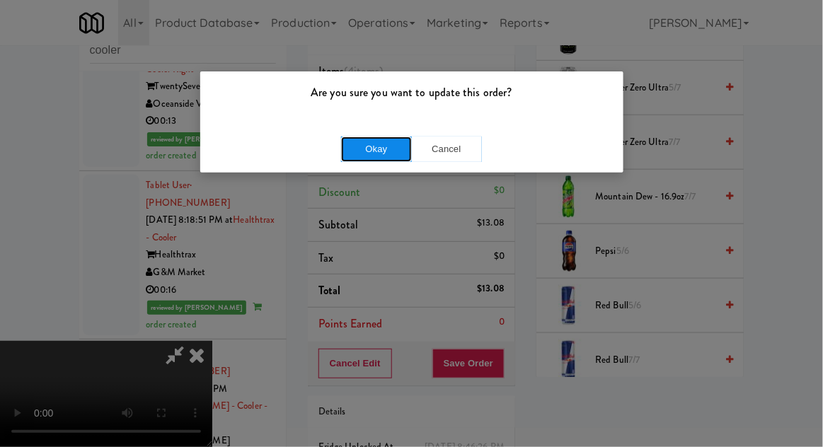
click at [358, 151] on button "Okay" at bounding box center [376, 149] width 71 height 25
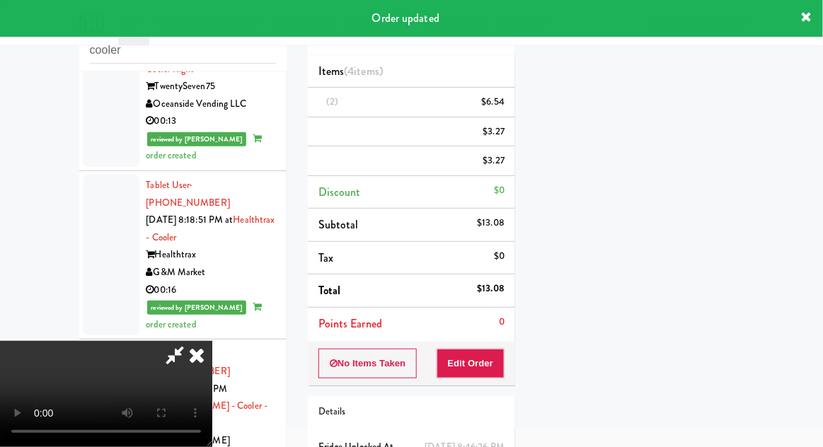
scroll to position [139, 0]
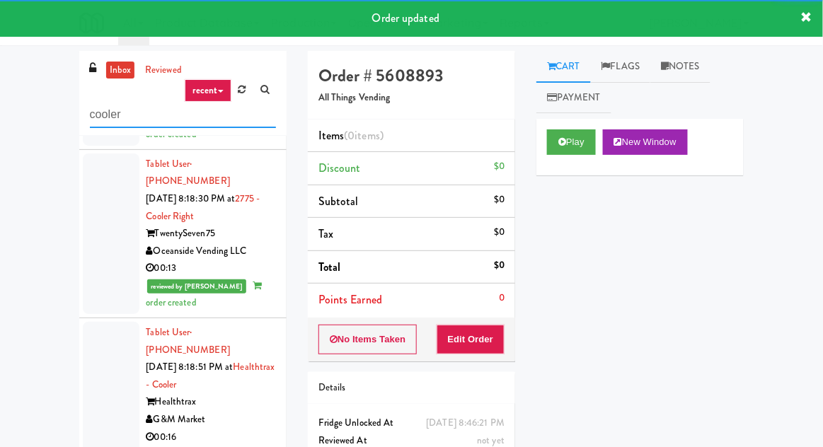
click at [146, 108] on input "cooler" at bounding box center [183, 115] width 186 height 26
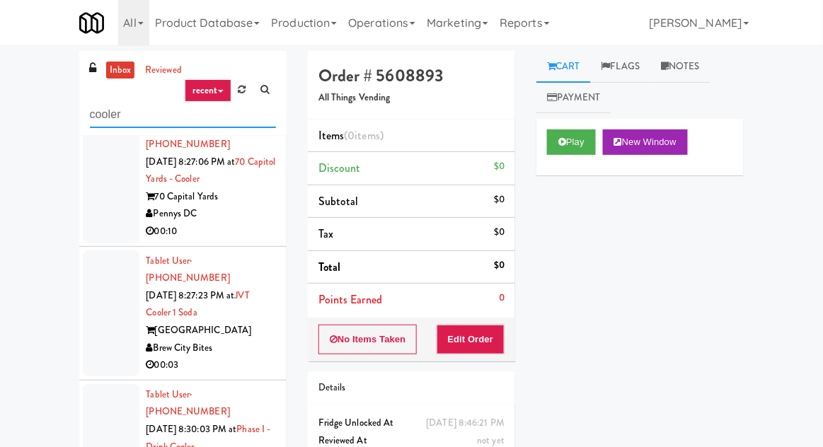
scroll to position [45, 0]
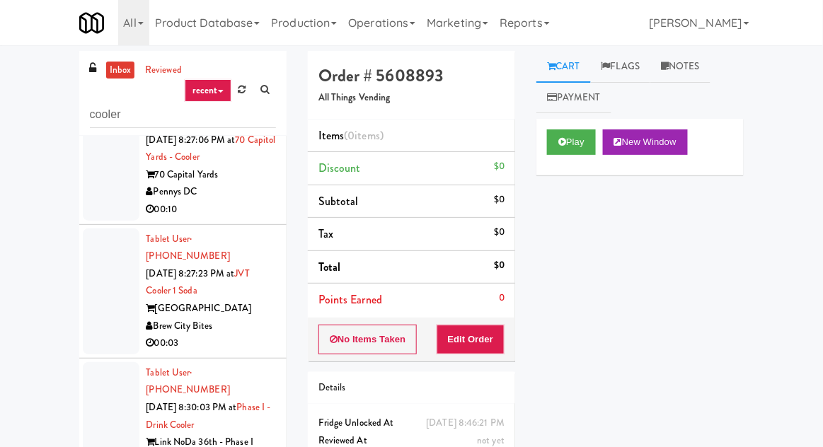
click at [81, 189] on li "Tablet User · (507) 250-6107 Sep 11, 2025 8:27:06 PM at 70 Capitol Yards - Cool…" at bounding box center [182, 158] width 207 height 134
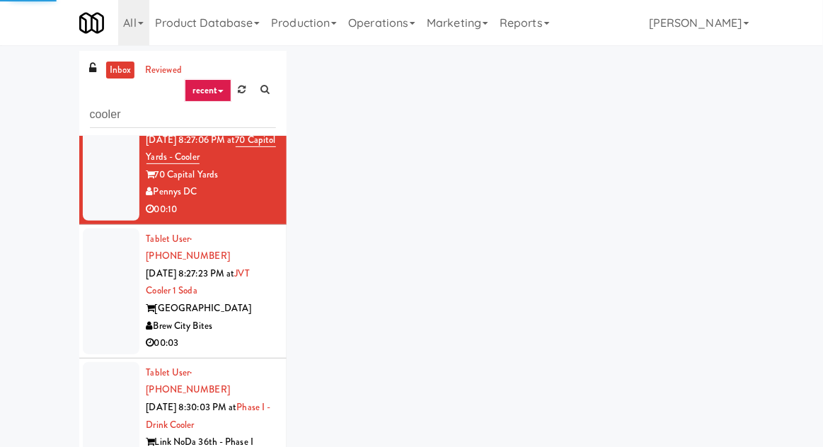
click at [101, 290] on div at bounding box center [111, 292] width 57 height 126
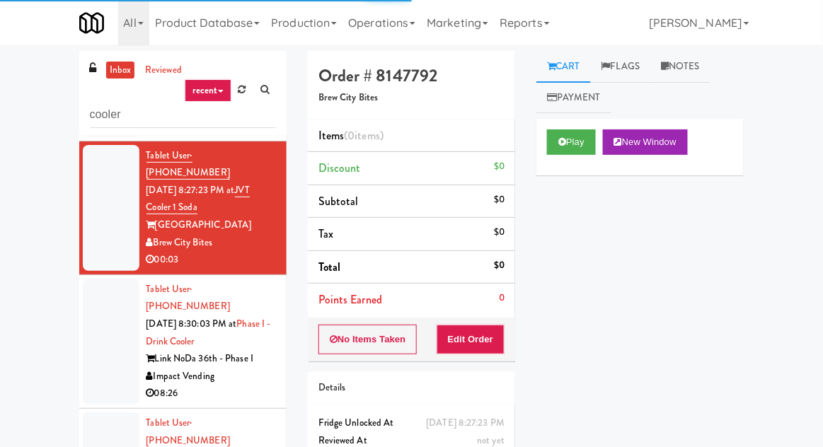
click at [101, 318] on div at bounding box center [111, 342] width 57 height 126
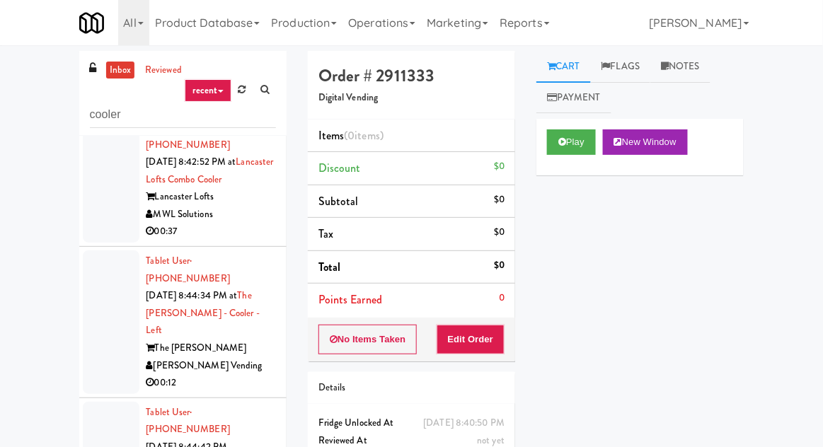
scroll to position [2433, 0]
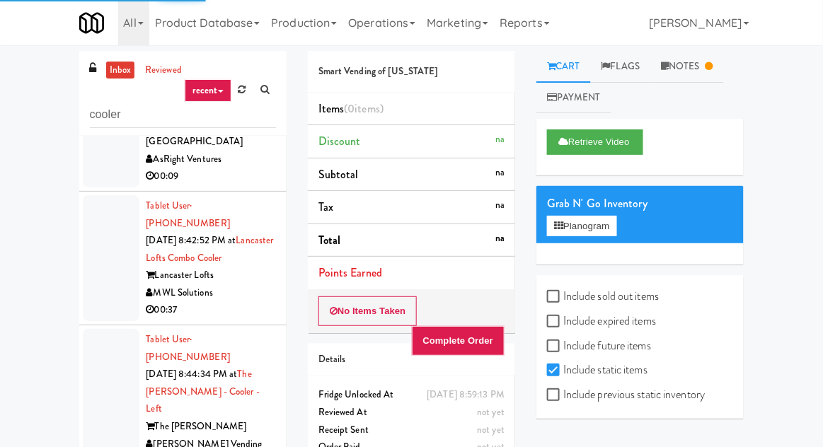
scroll to position [2334, 0]
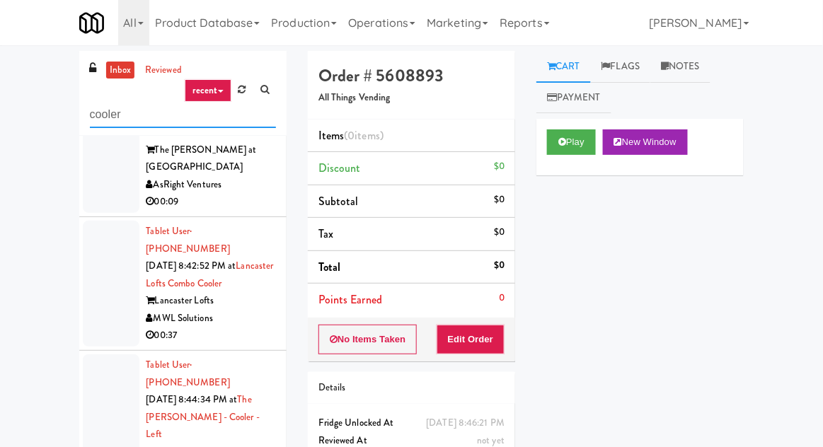
click at [104, 119] on input "cooler" at bounding box center [183, 115] width 186 height 26
click at [95, 113] on input "cooler" at bounding box center [183, 115] width 186 height 26
click at [102, 108] on input "cooler" at bounding box center [183, 115] width 186 height 26
click at [100, 108] on input "cooler" at bounding box center [183, 115] width 186 height 26
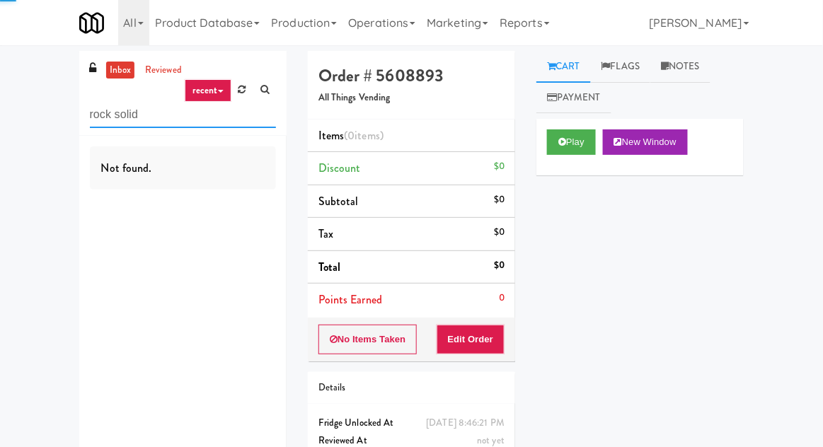
type input "rock solid"
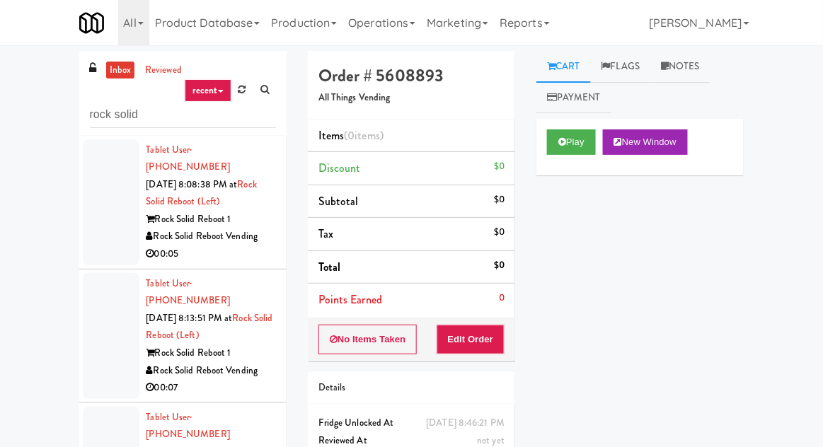
click at [85, 211] on div at bounding box center [111, 202] width 57 height 126
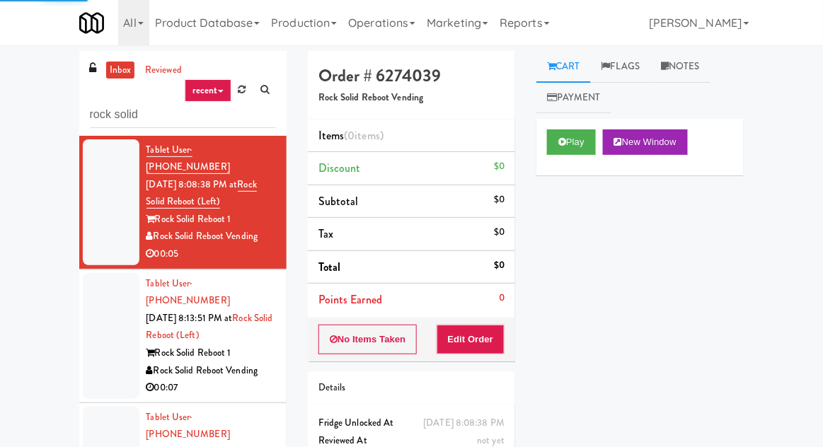
click at [542, 164] on div "Play New Window" at bounding box center [640, 147] width 207 height 57
click at [559, 154] on button "Play" at bounding box center [571, 142] width 49 height 25
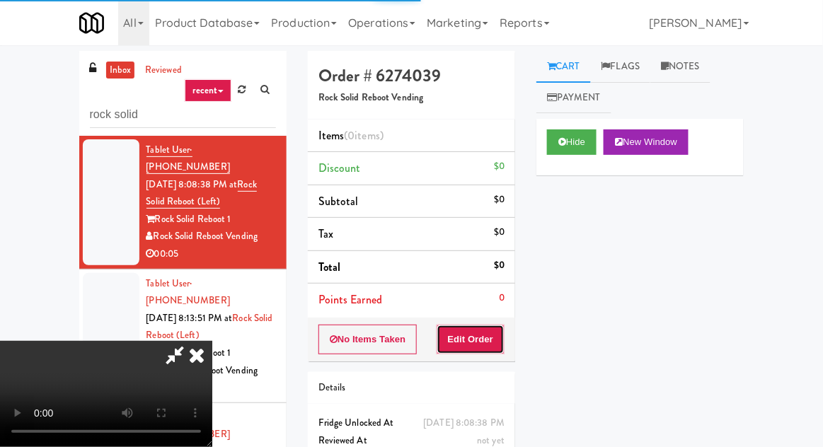
click at [479, 341] on button "Edit Order" at bounding box center [471, 340] width 69 height 30
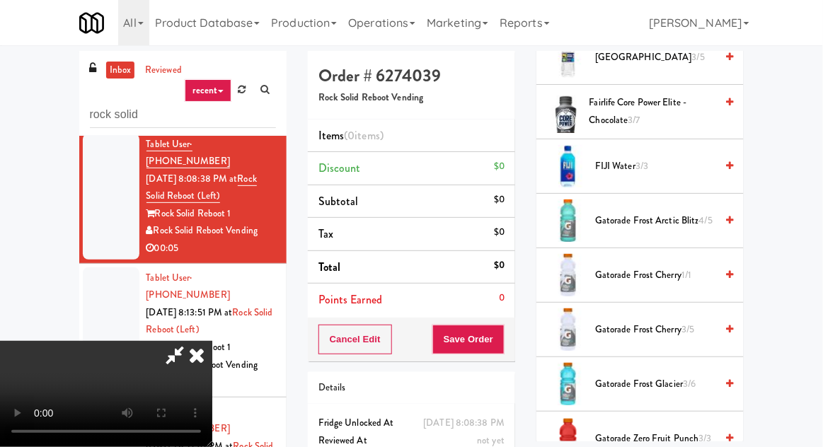
scroll to position [1306, 0]
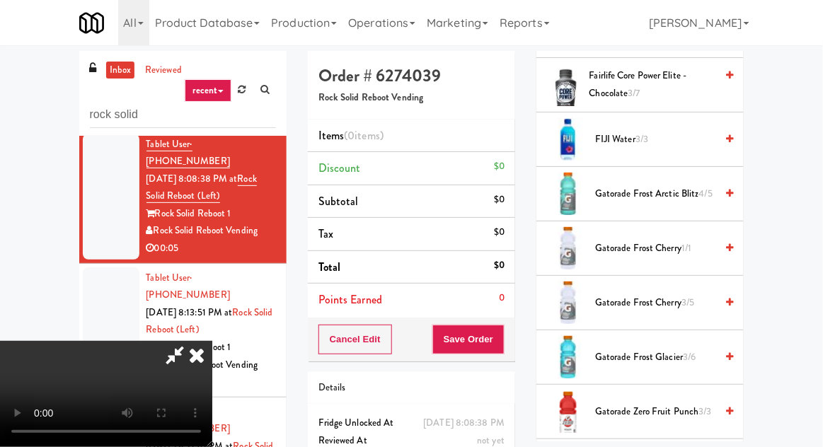
click at [627, 241] on span "Gatorade Frost Cherry 1/1" at bounding box center [655, 249] width 120 height 18
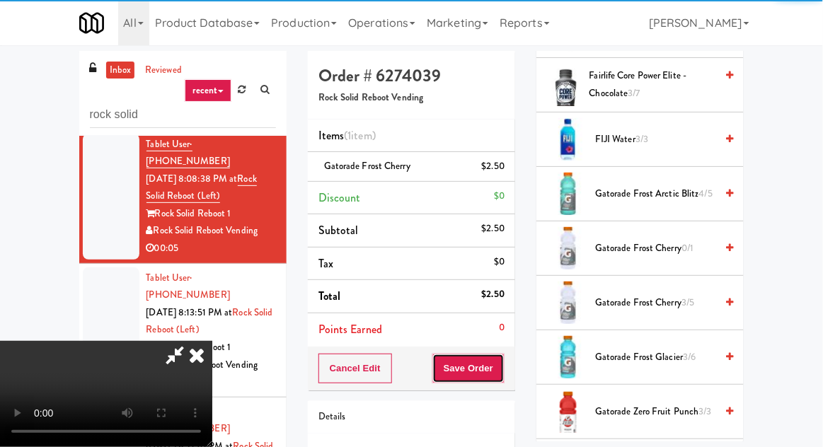
click at [504, 370] on button "Save Order" at bounding box center [469, 369] width 72 height 30
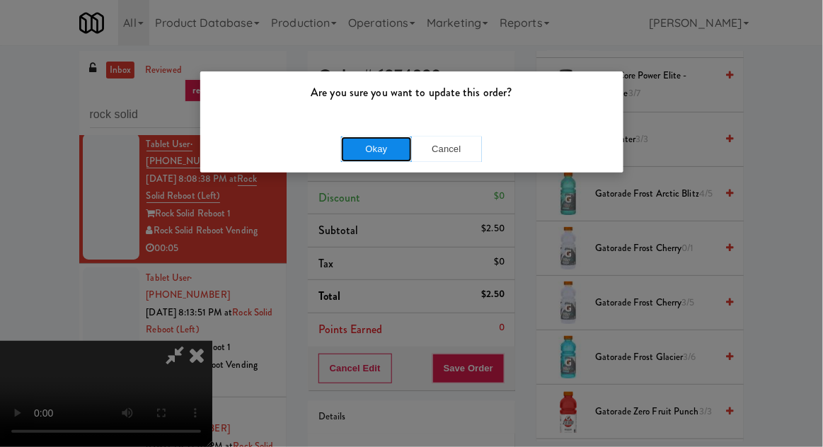
click at [346, 137] on button "Okay" at bounding box center [376, 149] width 71 height 25
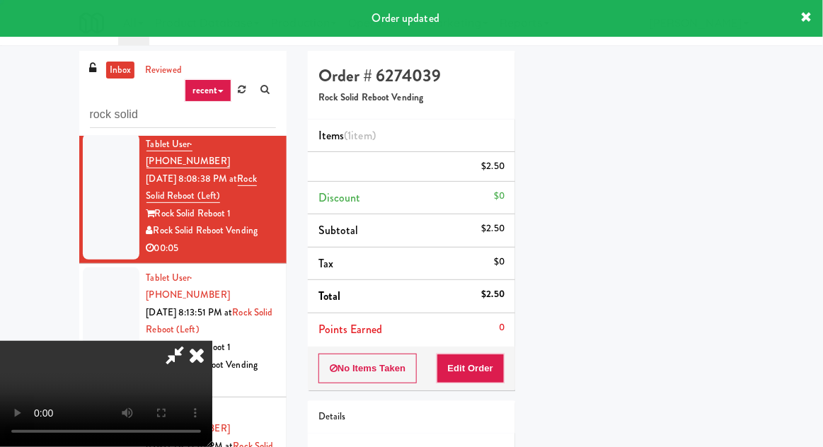
scroll to position [139, 0]
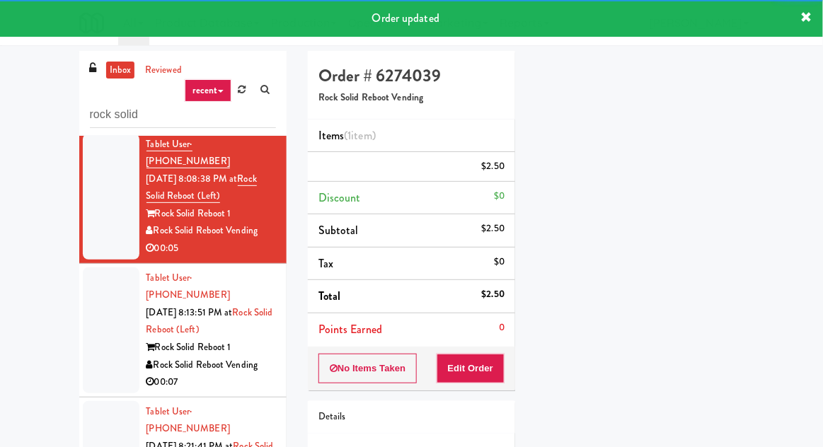
click at [99, 285] on div at bounding box center [111, 331] width 57 height 126
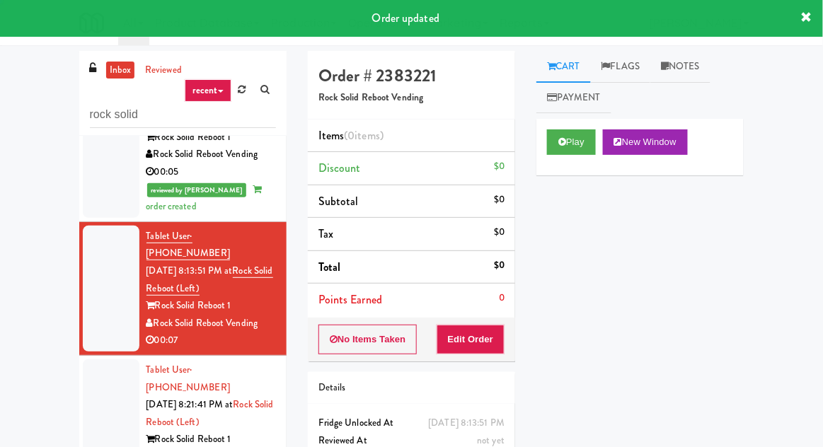
scroll to position [109, 0]
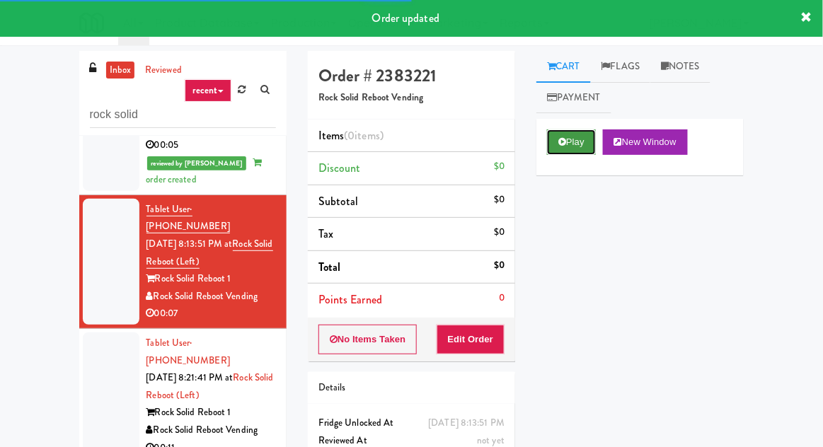
click at [548, 145] on button "Play" at bounding box center [571, 142] width 49 height 25
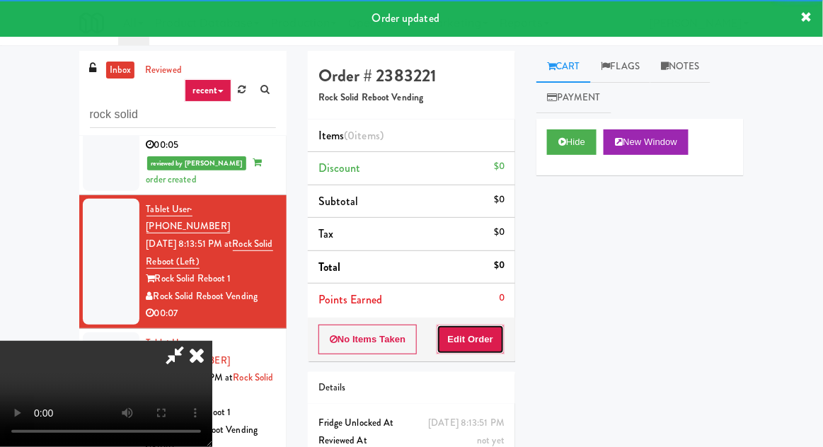
click at [468, 347] on button "Edit Order" at bounding box center [471, 340] width 69 height 30
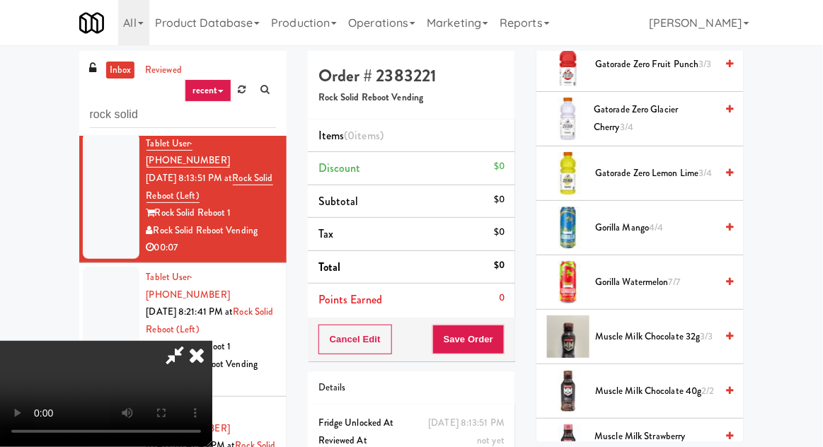
scroll to position [1599, 0]
click at [634, 164] on span "Gatorade Zero Lemon Lime 3/4" at bounding box center [655, 173] width 120 height 18
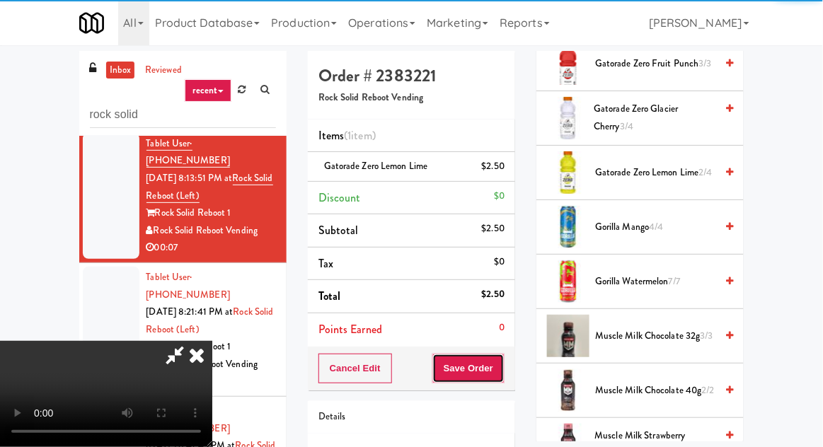
click at [503, 372] on button "Save Order" at bounding box center [469, 369] width 72 height 30
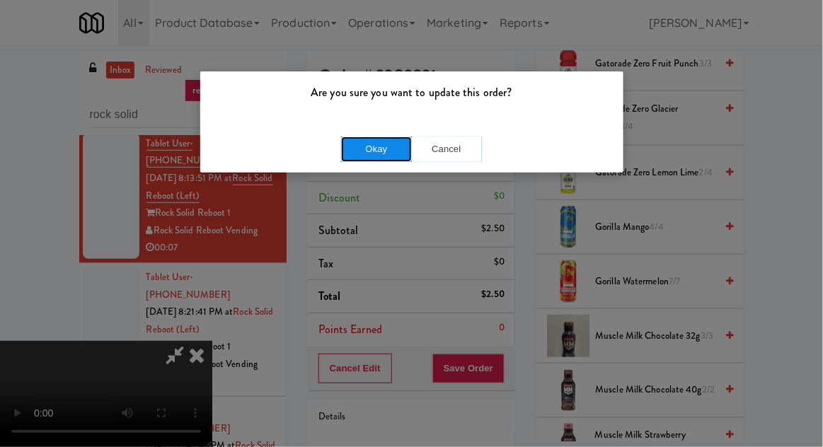
click at [360, 159] on button "Okay" at bounding box center [376, 149] width 71 height 25
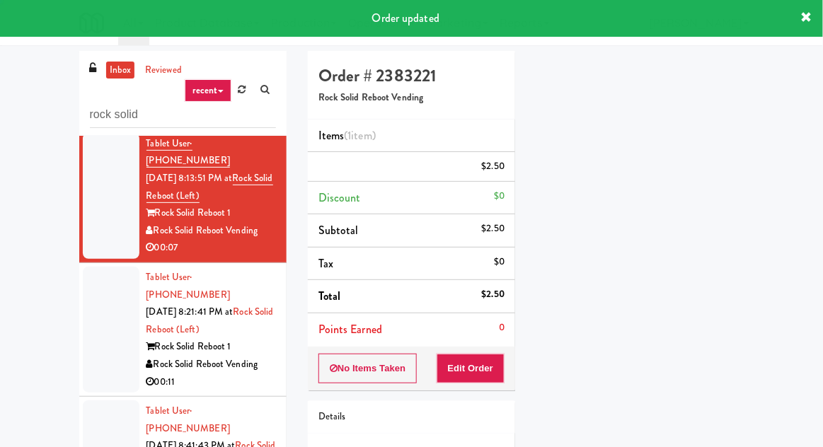
scroll to position [0, 0]
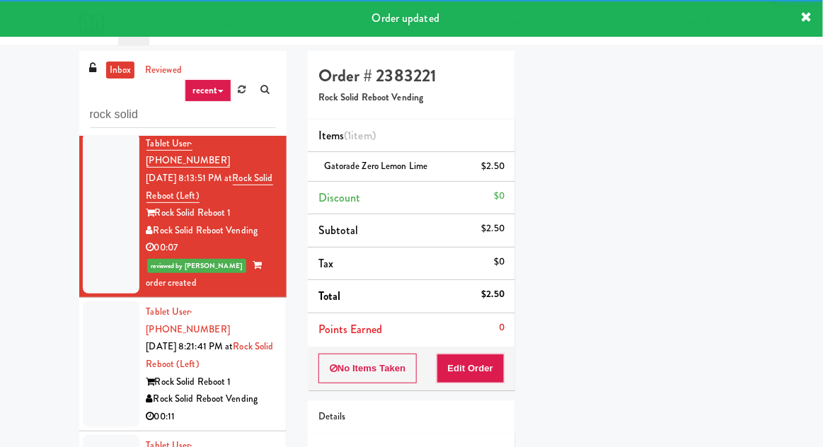
click at [99, 302] on div at bounding box center [111, 365] width 57 height 126
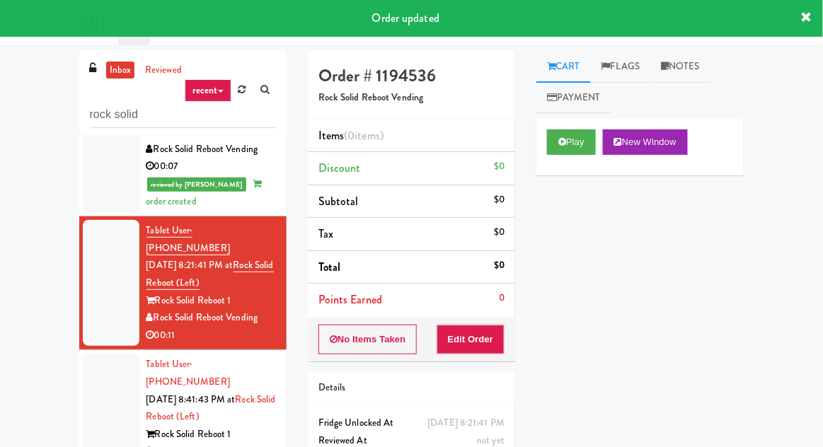
scroll to position [258, 0]
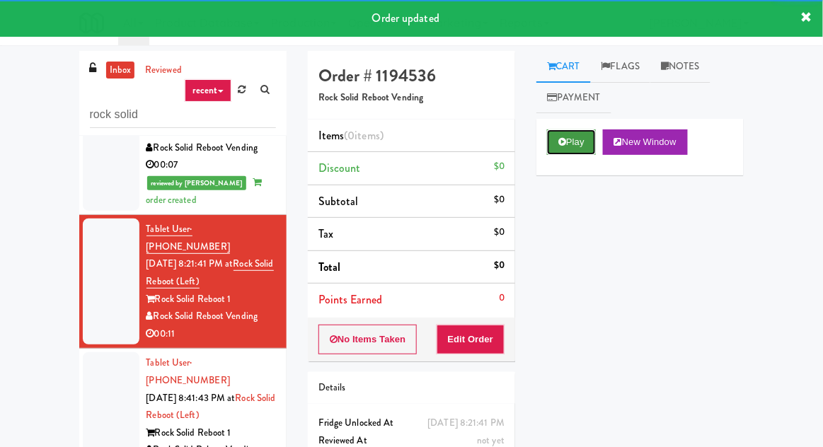
click at [554, 134] on button "Play" at bounding box center [571, 142] width 49 height 25
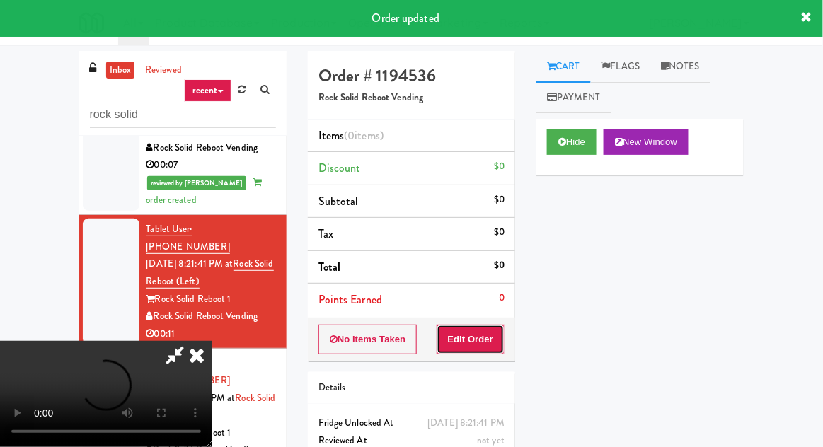
click at [483, 341] on button "Edit Order" at bounding box center [471, 340] width 69 height 30
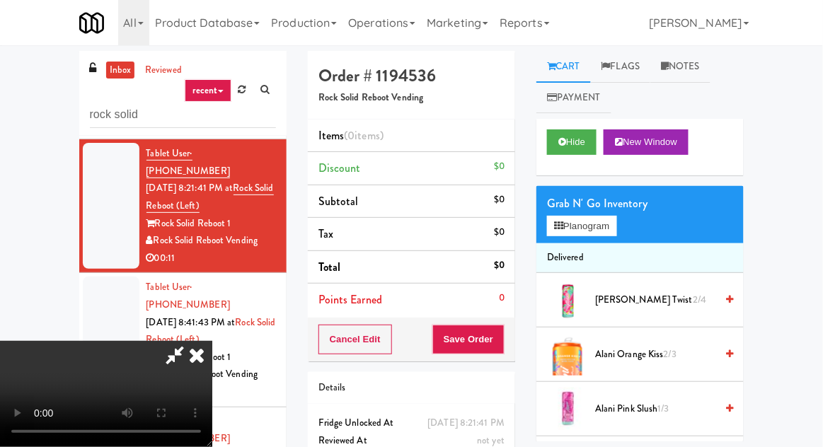
scroll to position [52, 0]
click at [565, 229] on button "Planogram" at bounding box center [581, 226] width 69 height 21
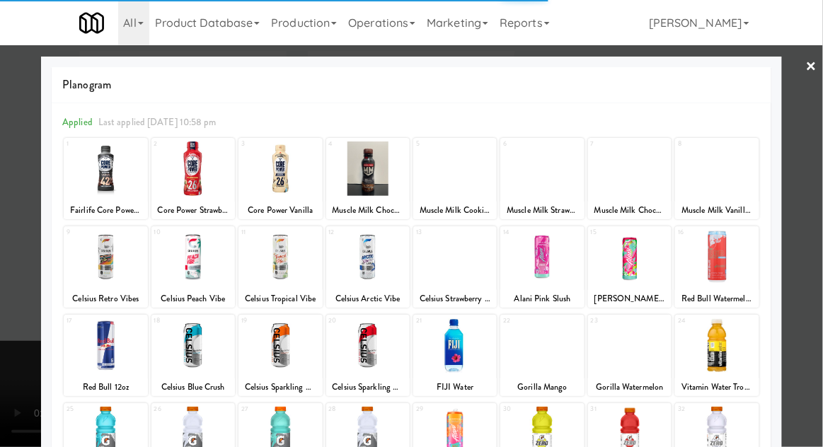
scroll to position [11, 0]
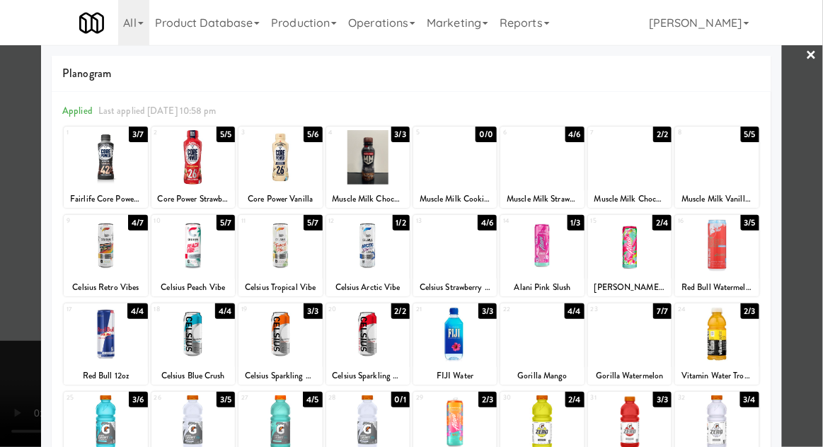
click at [396, 367] on div "Celsius Sparkling Fruit Burst" at bounding box center [368, 376] width 79 height 18
click at [15, 319] on div at bounding box center [411, 223] width 823 height 447
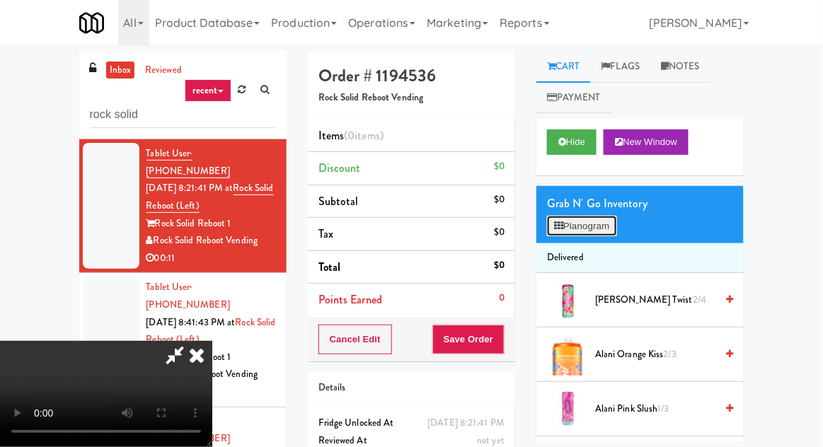
click at [572, 224] on button "Planogram" at bounding box center [581, 226] width 69 height 21
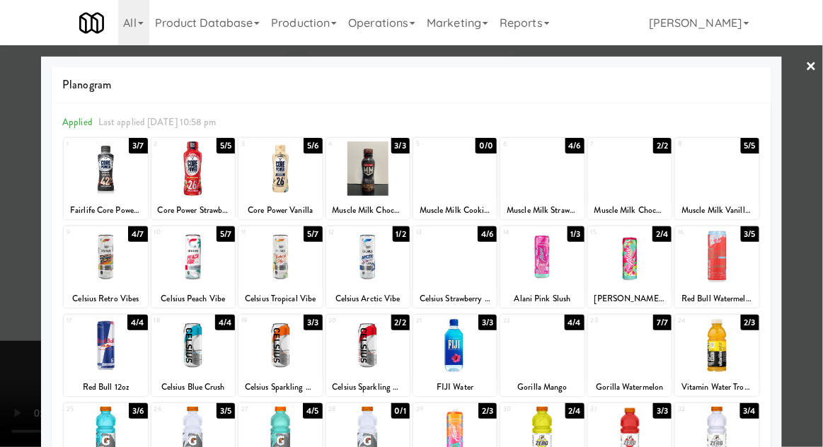
click at [391, 350] on div at bounding box center [368, 346] width 84 height 55
click at [30, 300] on div at bounding box center [411, 223] width 823 height 447
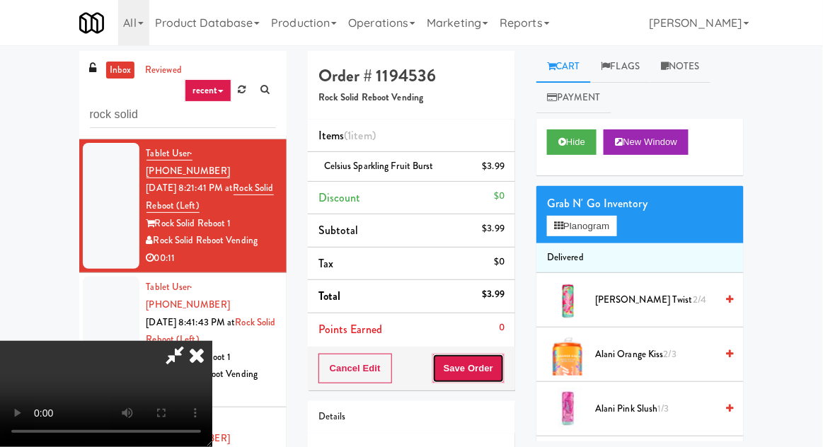
click at [502, 371] on button "Save Order" at bounding box center [469, 369] width 72 height 30
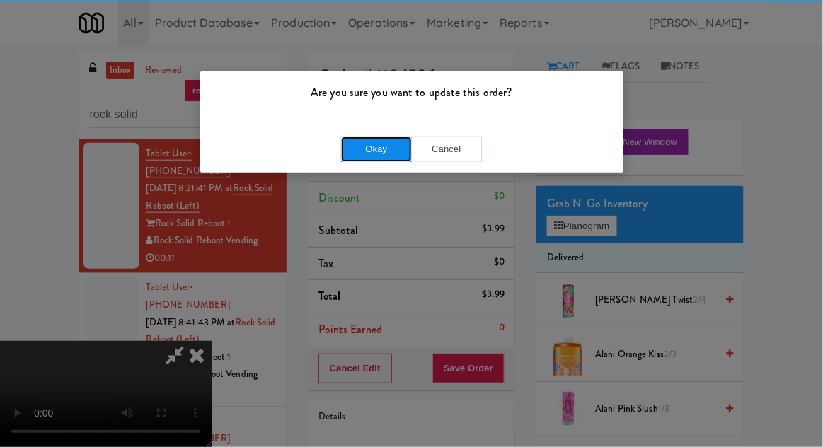
click at [355, 140] on button "Okay" at bounding box center [376, 149] width 71 height 25
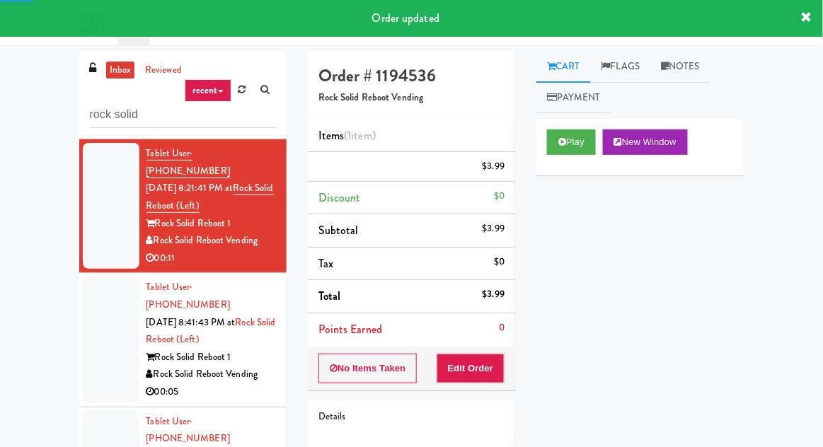
click at [93, 327] on div at bounding box center [111, 340] width 57 height 126
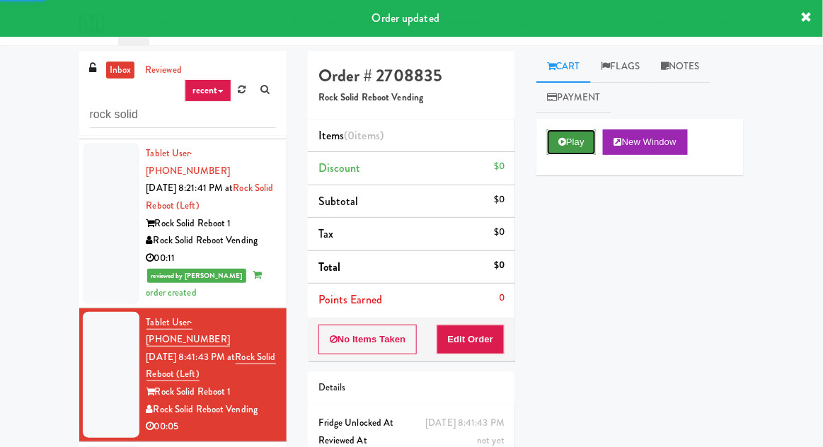
click at [566, 138] on icon at bounding box center [563, 141] width 8 height 9
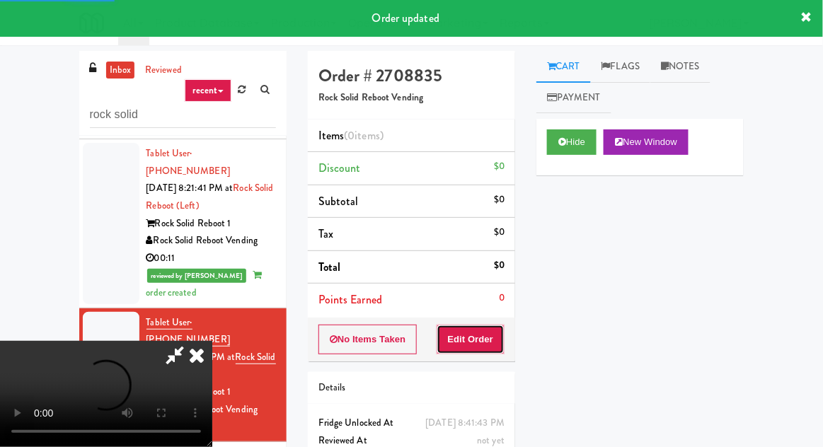
click at [480, 352] on button "Edit Order" at bounding box center [471, 340] width 69 height 30
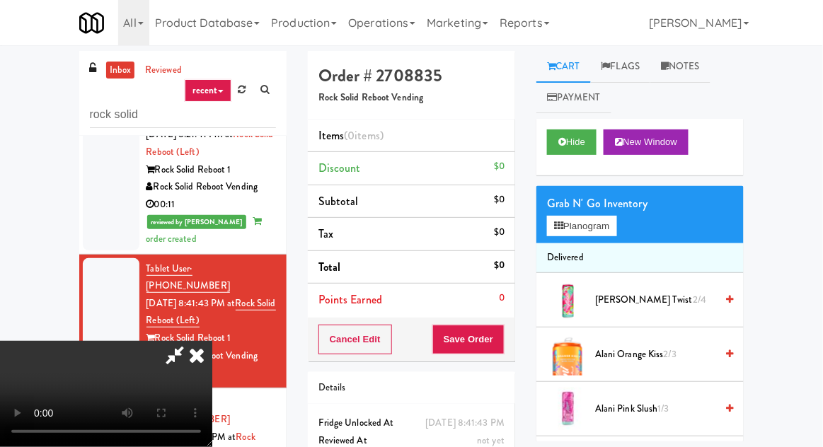
scroll to position [52, 0]
click at [584, 229] on button "Planogram" at bounding box center [581, 226] width 69 height 21
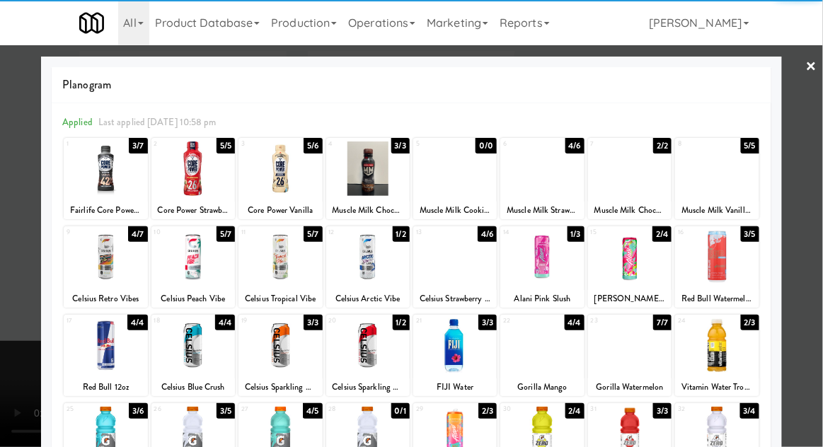
click at [90, 355] on div at bounding box center [106, 346] width 84 height 55
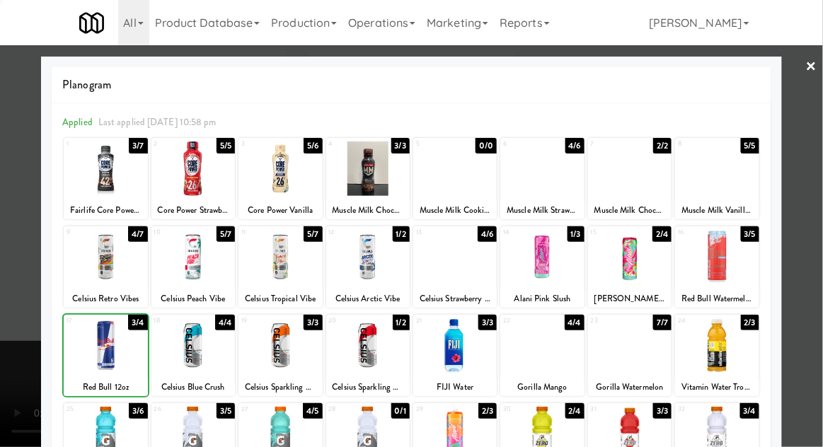
click at [94, 352] on div at bounding box center [106, 346] width 84 height 55
click at [23, 290] on div at bounding box center [411, 223] width 823 height 447
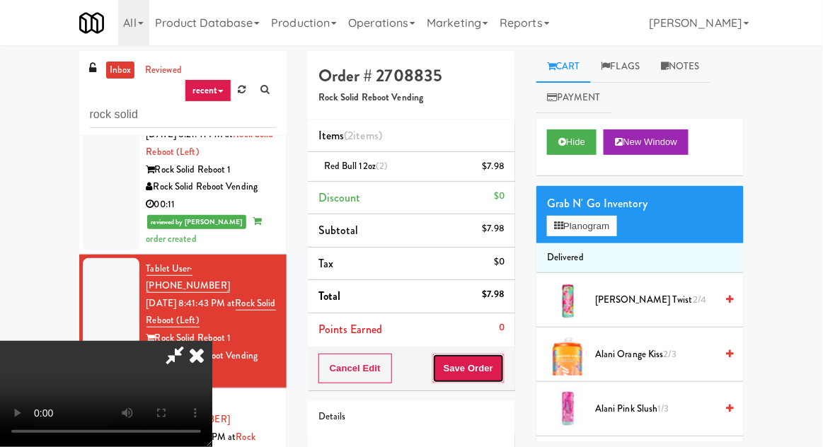
click at [503, 359] on button "Save Order" at bounding box center [469, 369] width 72 height 30
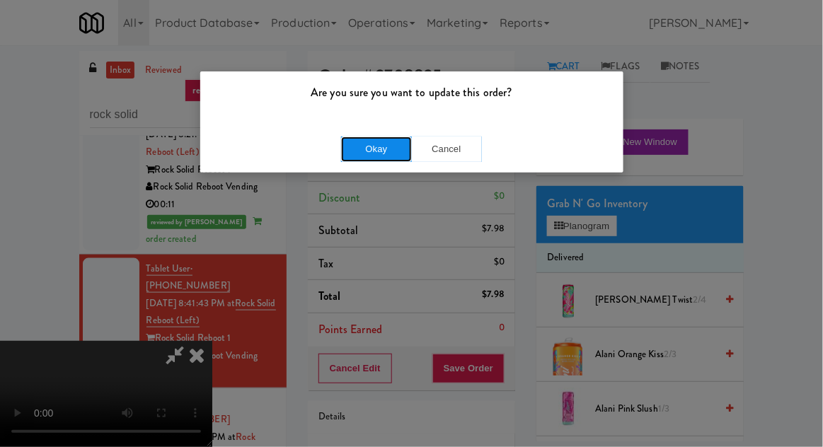
click at [398, 153] on button "Okay" at bounding box center [376, 149] width 71 height 25
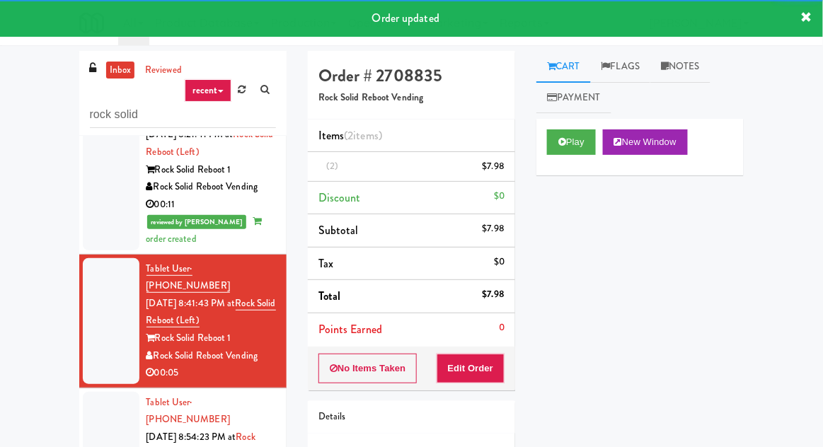
click at [103, 394] on div at bounding box center [111, 455] width 57 height 126
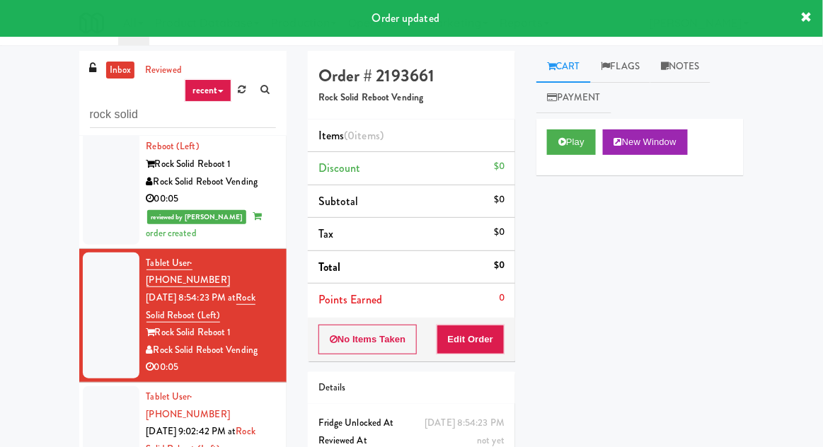
scroll to position [563, 0]
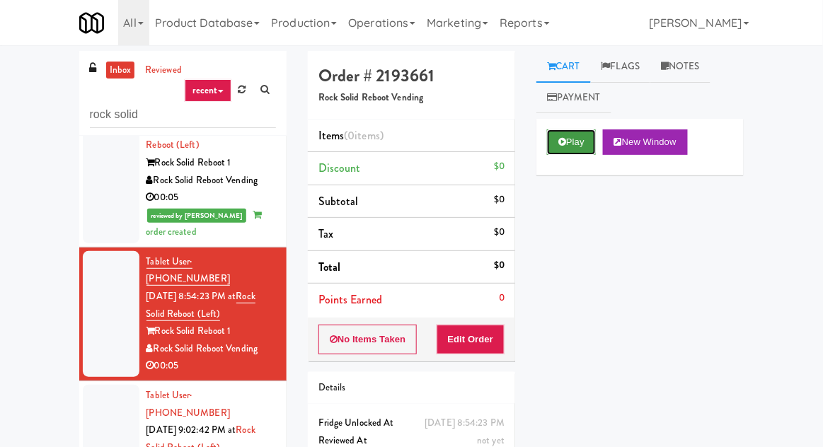
click at [551, 140] on button "Play" at bounding box center [571, 142] width 49 height 25
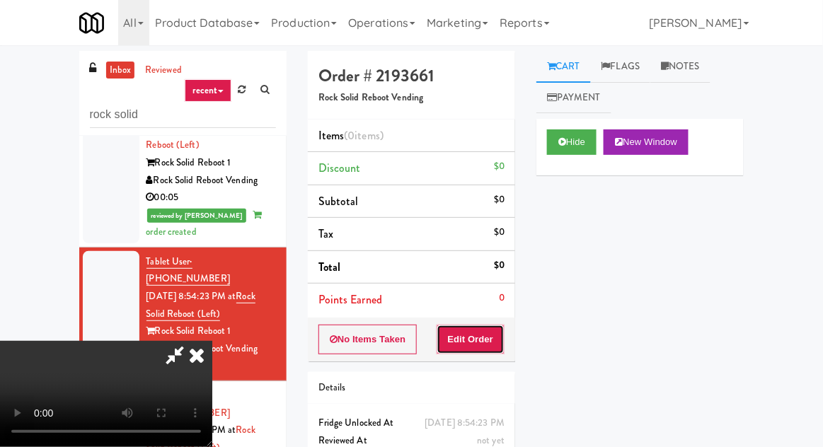
click at [470, 334] on button "Edit Order" at bounding box center [471, 340] width 69 height 30
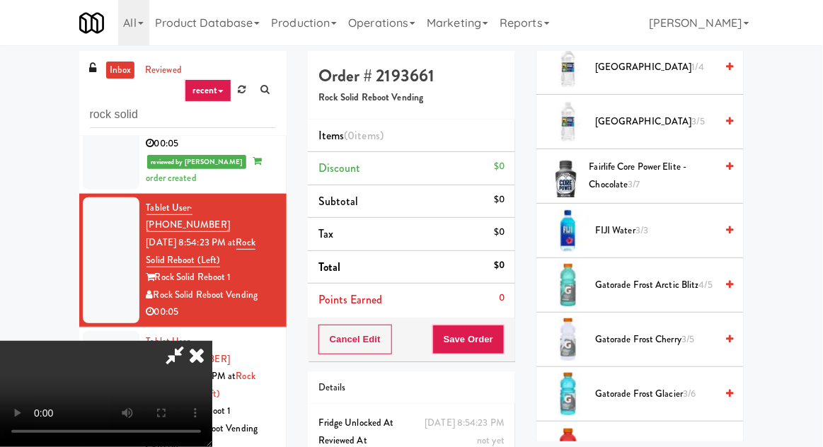
scroll to position [1220, 0]
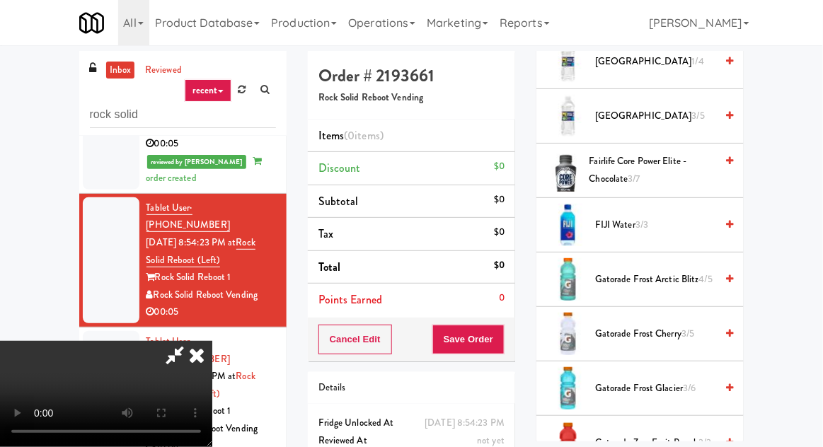
click at [615, 443] on span "Gatorade Zero Fruit Punch 3/3" at bounding box center [655, 444] width 120 height 18
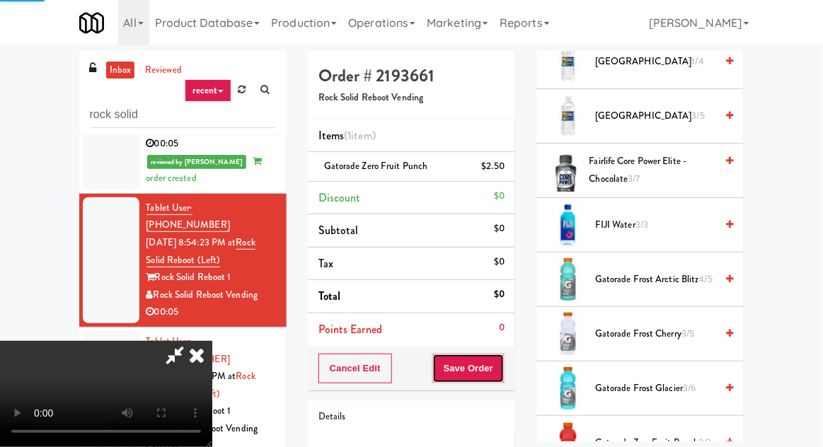
click at [502, 368] on button "Save Order" at bounding box center [469, 369] width 72 height 30
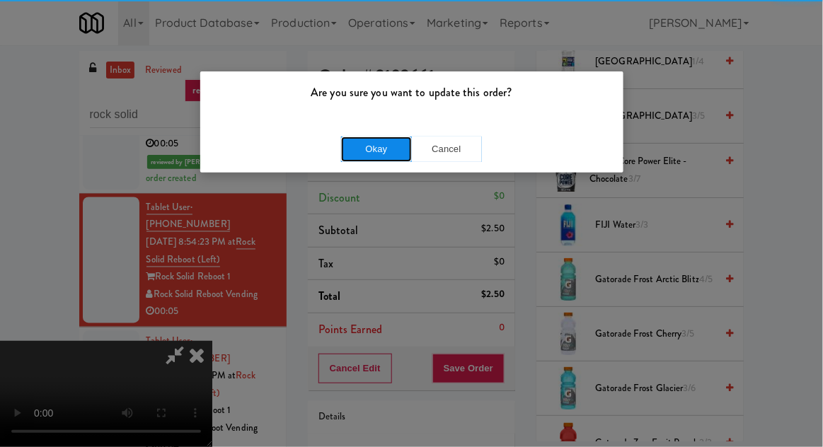
click at [347, 157] on button "Okay" at bounding box center [376, 149] width 71 height 25
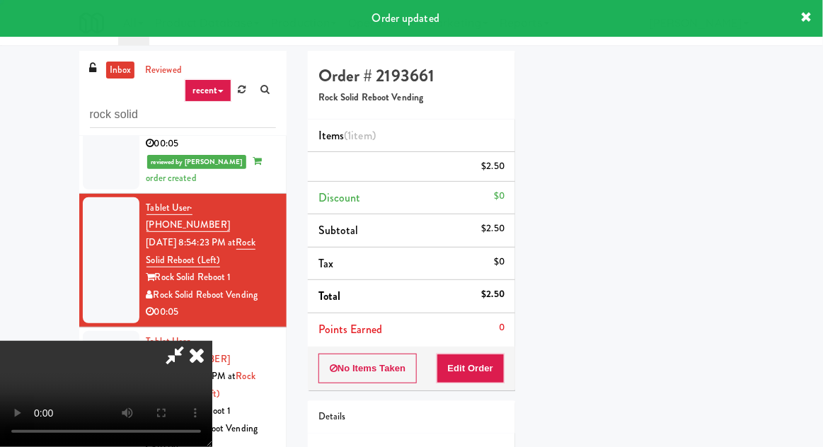
scroll to position [0, 0]
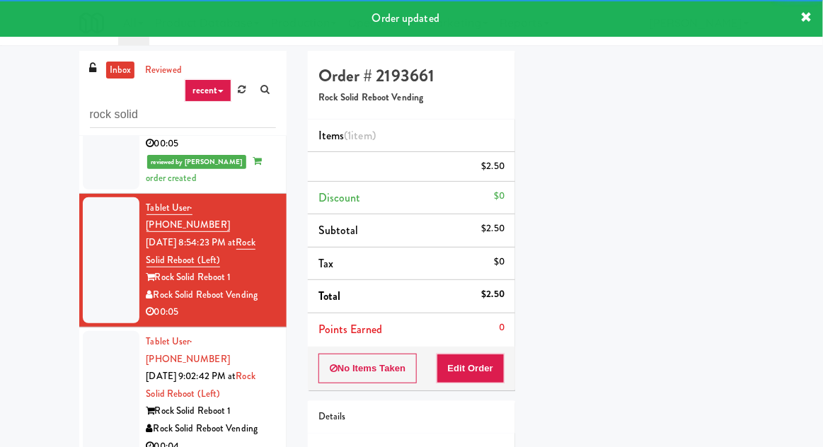
click at [96, 334] on div at bounding box center [111, 394] width 57 height 126
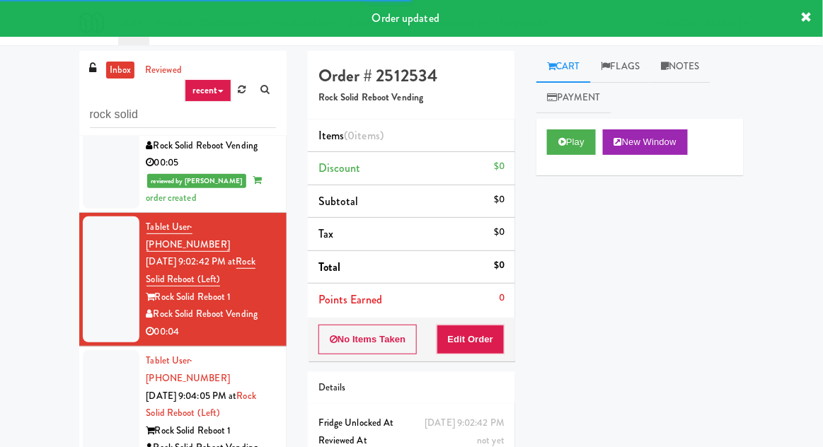
scroll to position [773, 0]
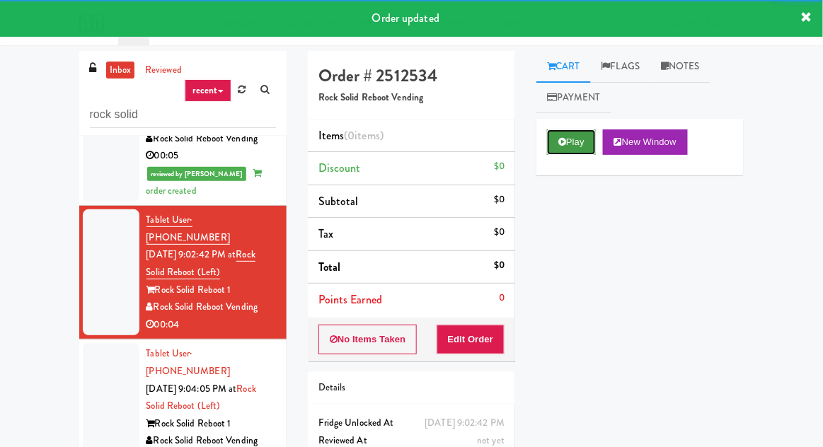
click at [557, 136] on button "Play" at bounding box center [571, 142] width 49 height 25
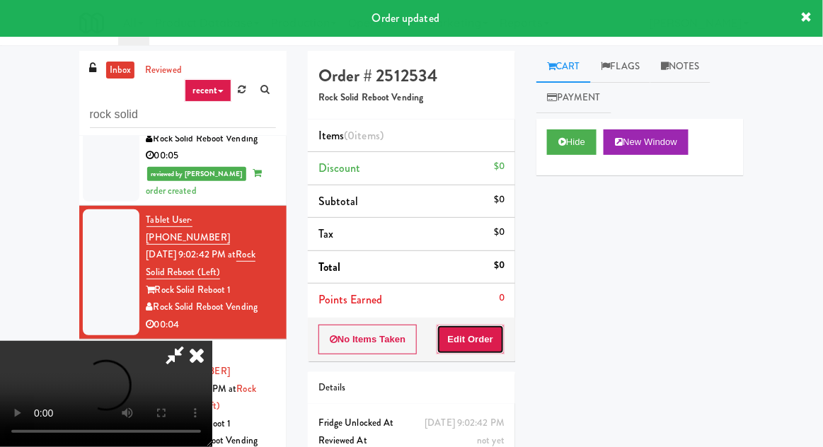
click at [482, 326] on button "Edit Order" at bounding box center [471, 340] width 69 height 30
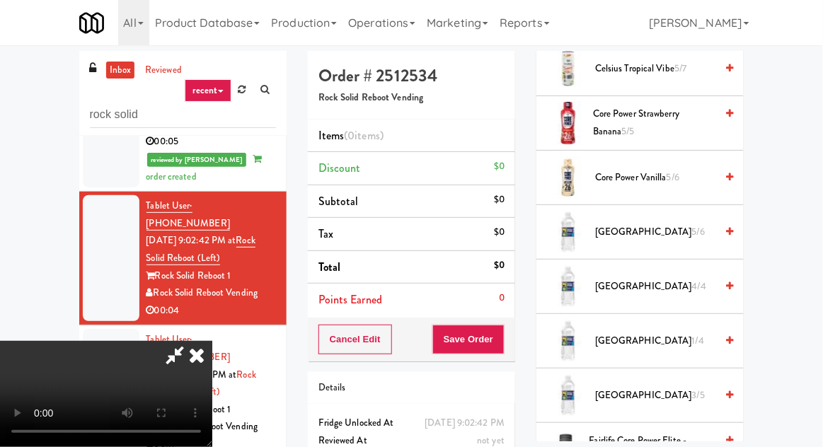
scroll to position [942, 0]
click at [624, 226] on span "Deer Park 5/6" at bounding box center [655, 231] width 120 height 18
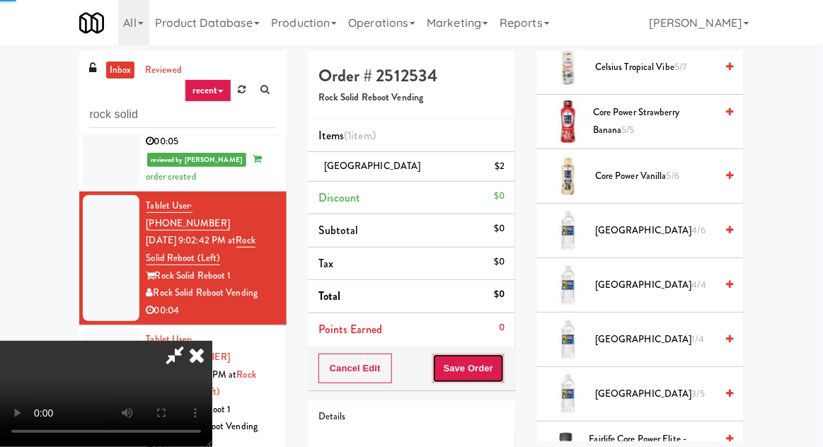
click at [504, 358] on button "Save Order" at bounding box center [469, 369] width 72 height 30
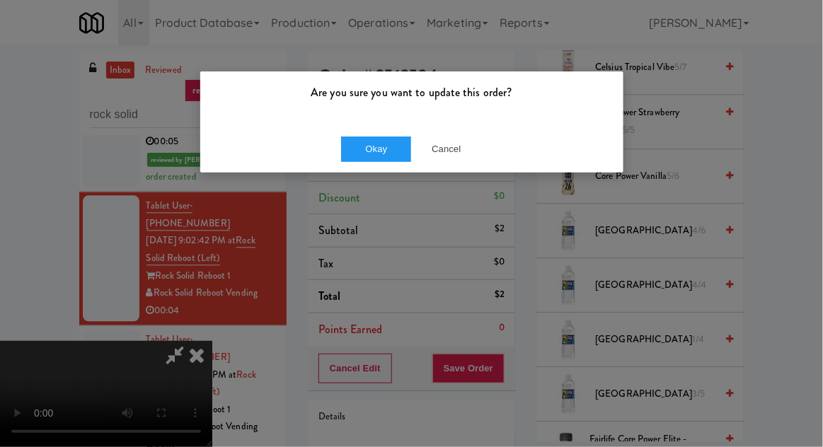
click at [330, 159] on div "Okay Cancel" at bounding box center [411, 148] width 423 height 47
click at [332, 147] on div "Okay Cancel" at bounding box center [411, 148] width 423 height 47
click at [353, 138] on button "Okay" at bounding box center [376, 149] width 71 height 25
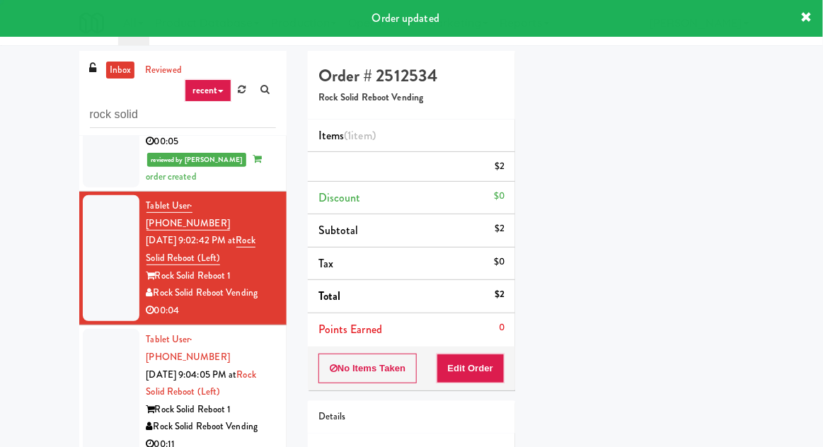
scroll to position [0, 0]
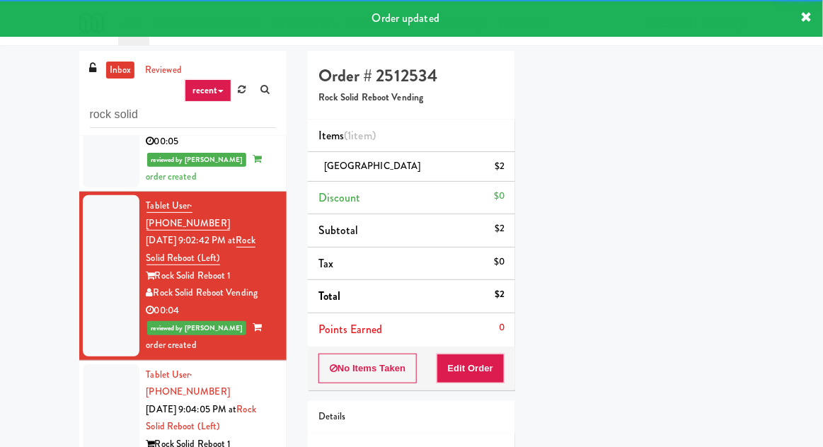
click at [98, 365] on div at bounding box center [111, 428] width 57 height 126
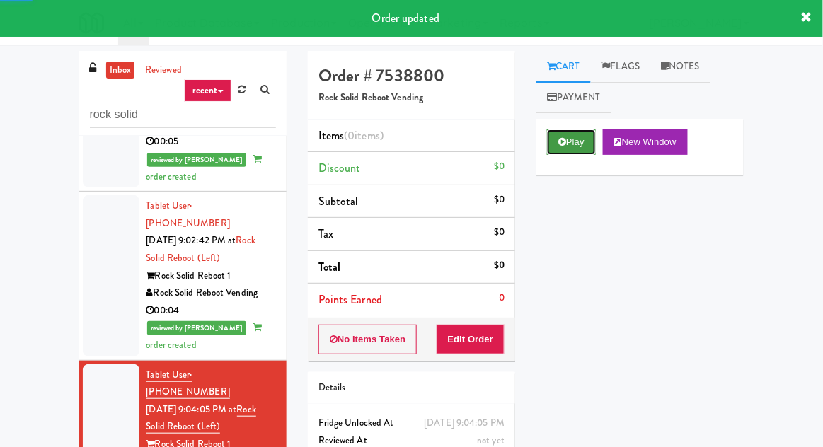
click at [567, 132] on button "Play" at bounding box center [571, 142] width 49 height 25
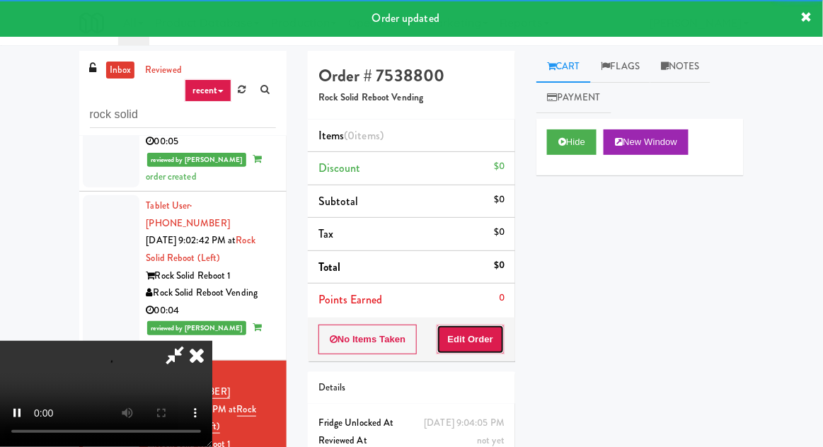
click at [484, 352] on button "Edit Order" at bounding box center [471, 340] width 69 height 30
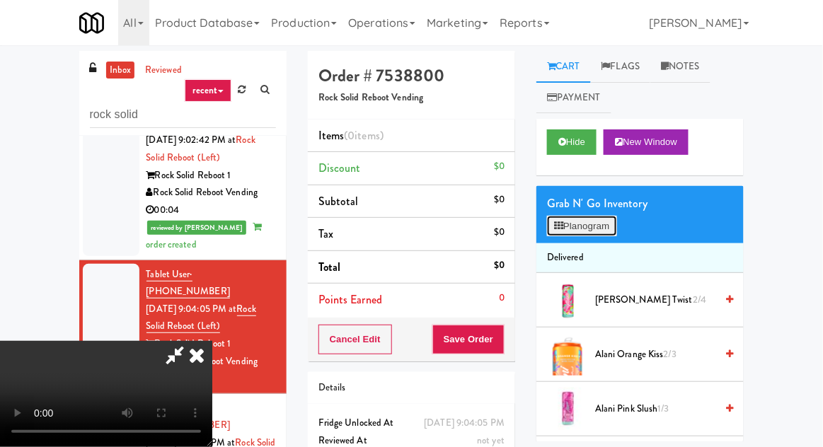
click at [577, 227] on button "Planogram" at bounding box center [581, 226] width 69 height 21
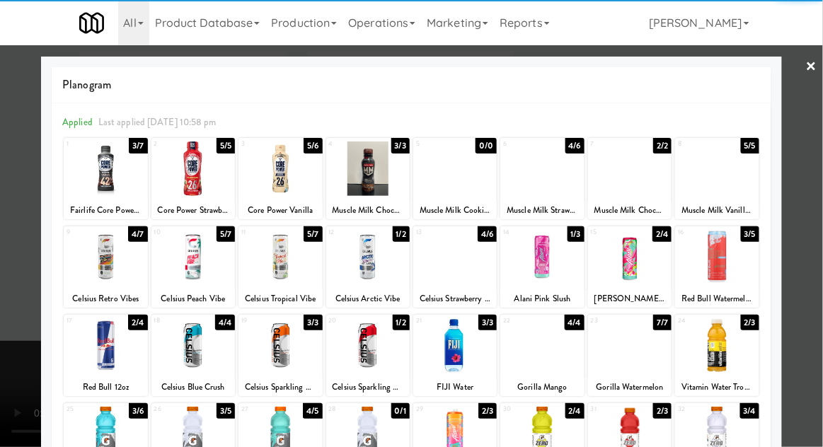
click at [462, 268] on div at bounding box center [455, 257] width 84 height 55
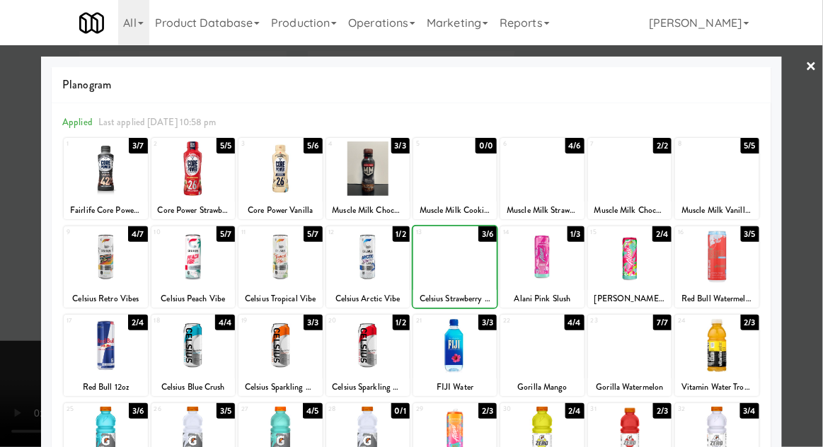
click at [13, 298] on div at bounding box center [411, 223] width 823 height 447
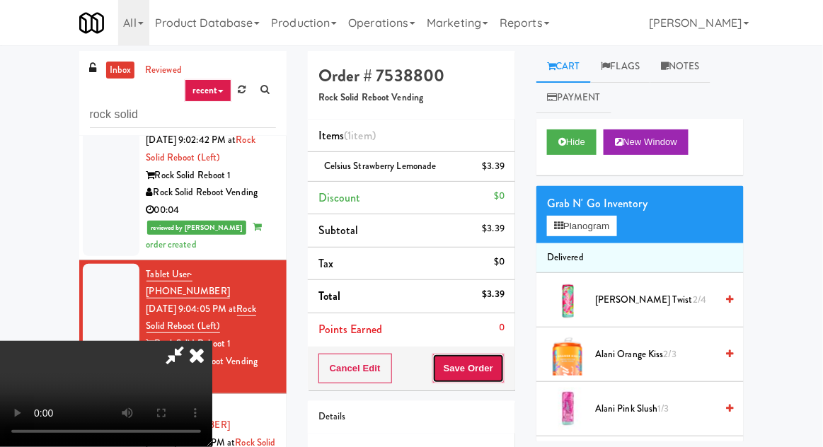
click at [503, 364] on button "Save Order" at bounding box center [469, 369] width 72 height 30
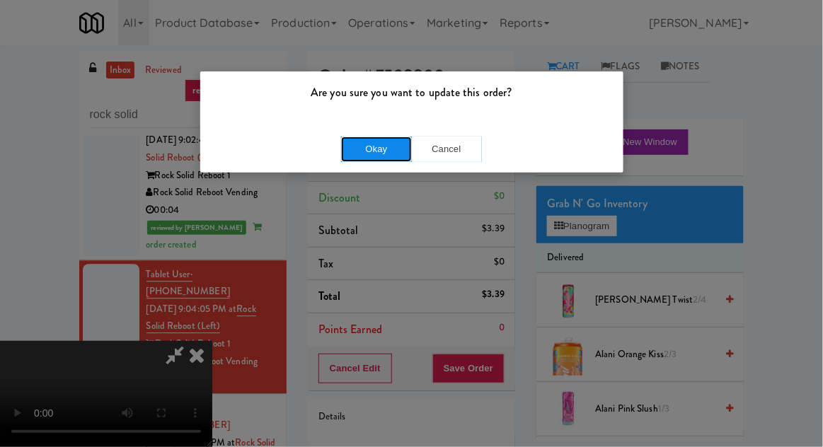
click at [371, 146] on button "Okay" at bounding box center [376, 149] width 71 height 25
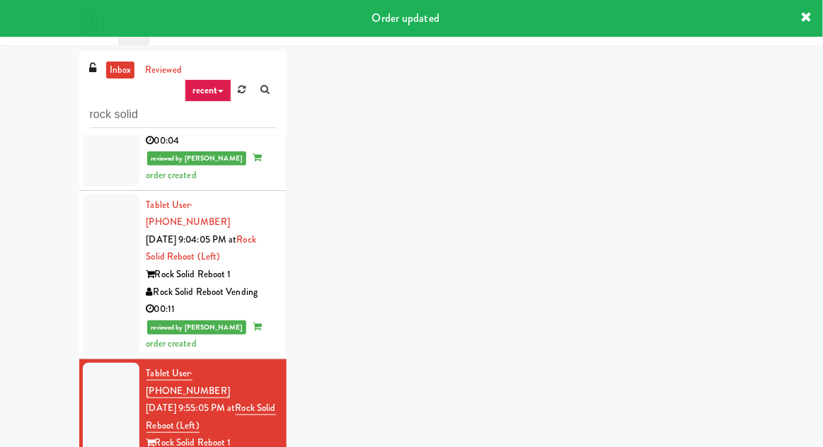
scroll to position [983, 0]
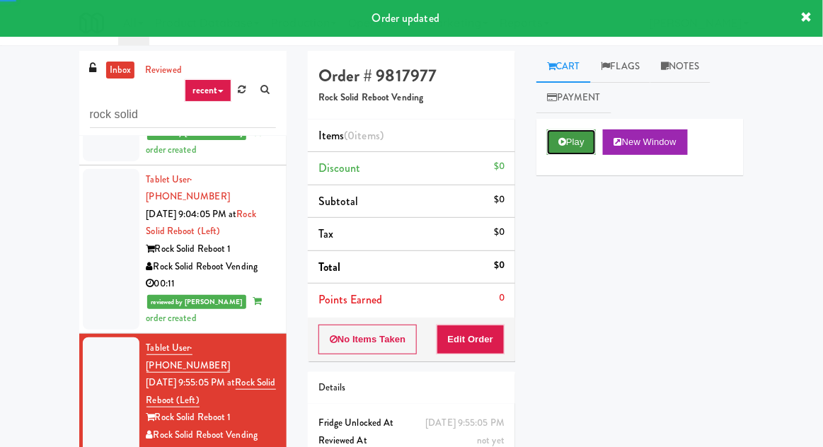
click at [569, 145] on button "Play" at bounding box center [571, 142] width 49 height 25
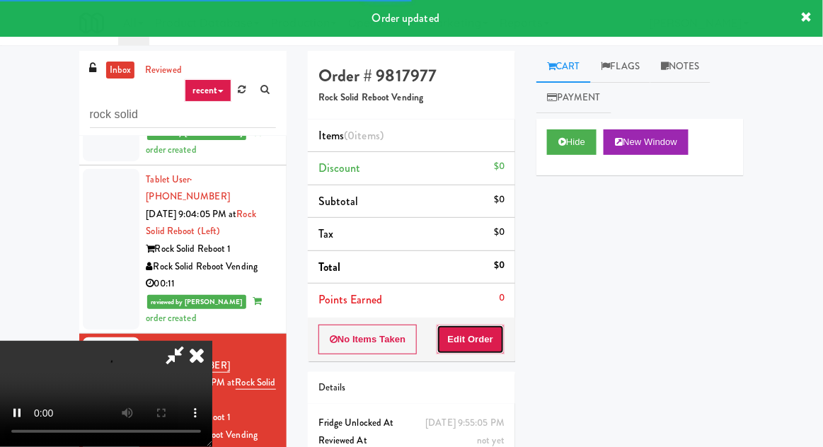
click at [481, 335] on button "Edit Order" at bounding box center [471, 340] width 69 height 30
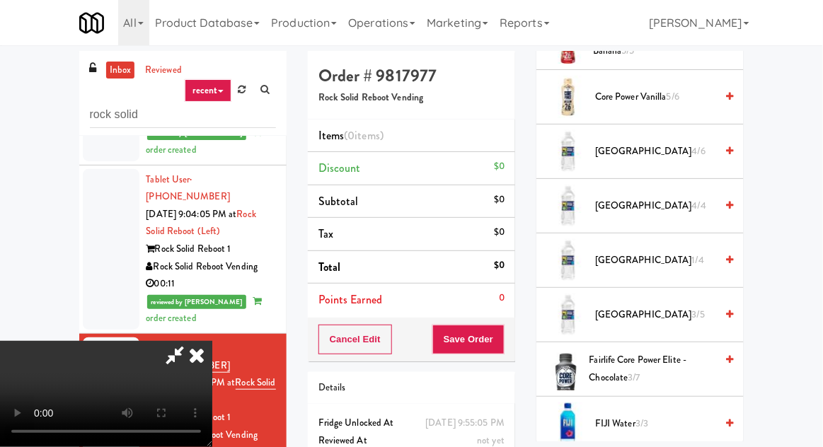
scroll to position [1001, 0]
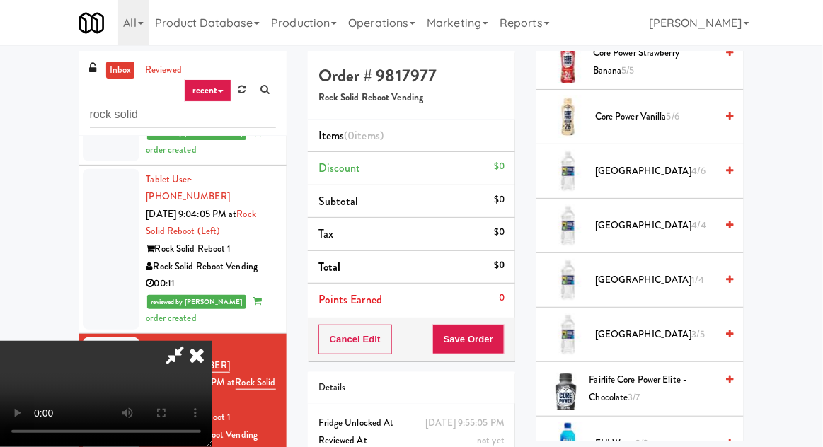
click at [673, 110] on span "5/6" at bounding box center [673, 116] width 13 height 13
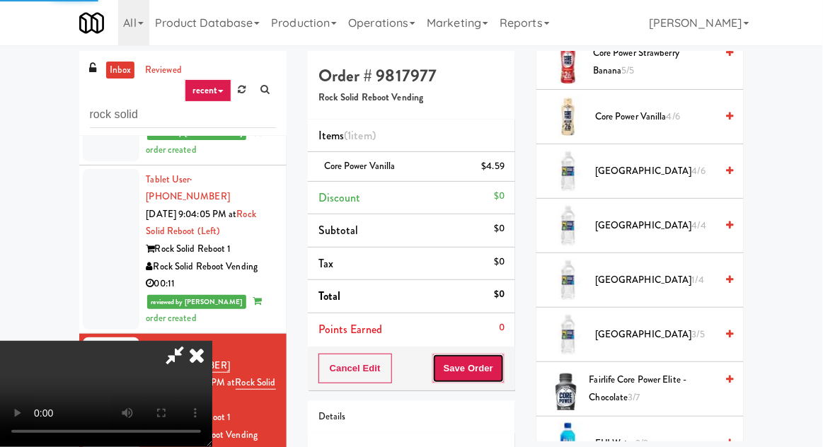
click at [502, 365] on button "Save Order" at bounding box center [469, 369] width 72 height 30
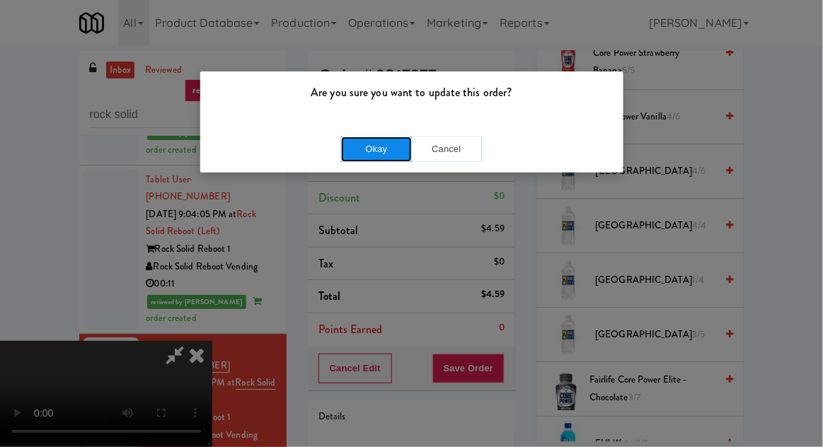
click at [350, 154] on button "Okay" at bounding box center [376, 149] width 71 height 25
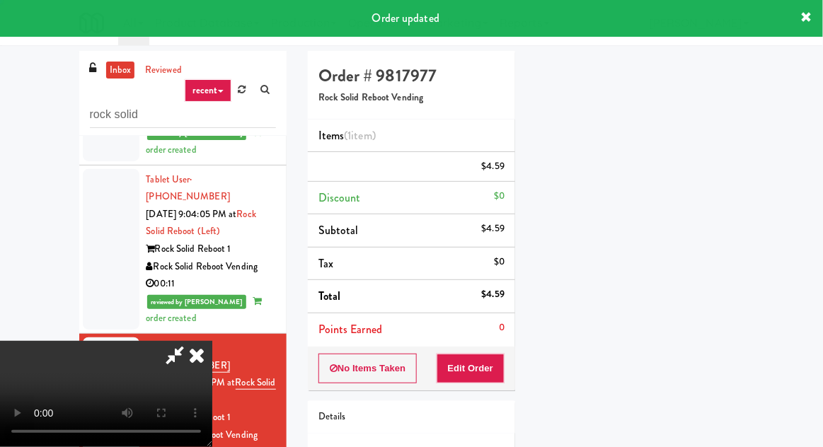
scroll to position [0, 0]
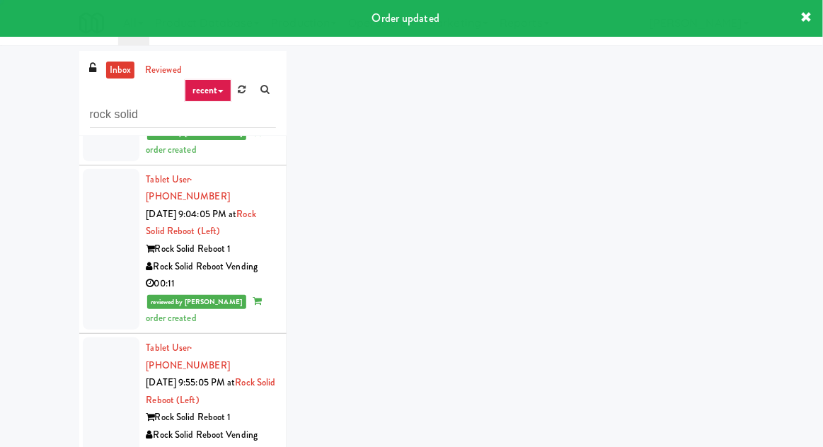
scroll to position [1017, 0]
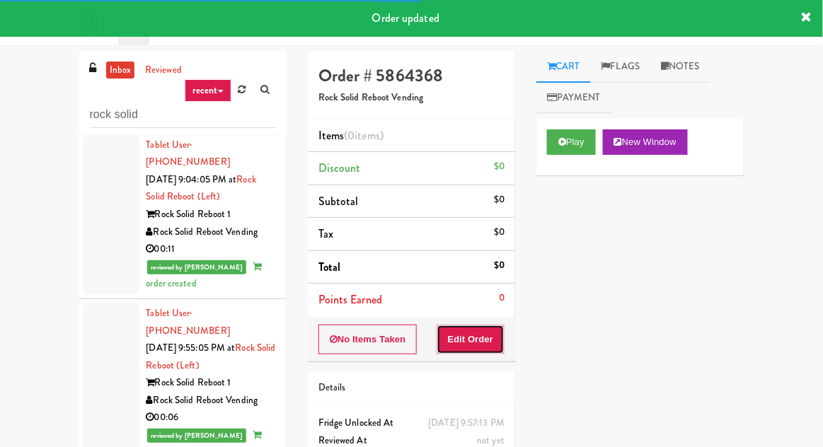
click at [486, 345] on button "Edit Order" at bounding box center [471, 340] width 69 height 30
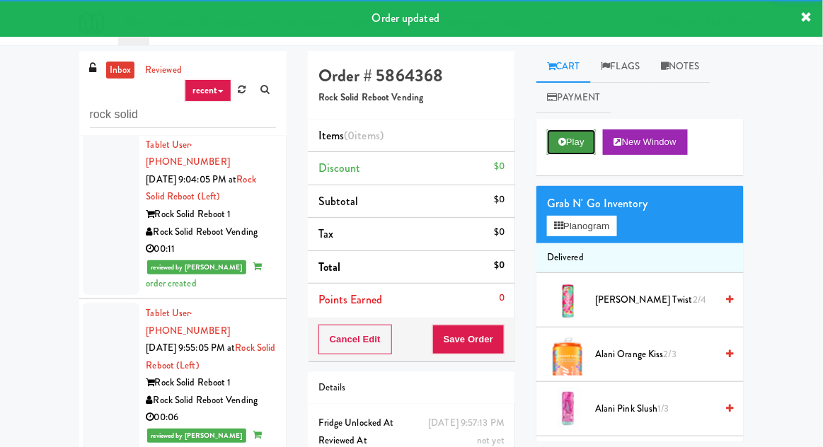
click at [573, 139] on button "Play" at bounding box center [571, 142] width 49 height 25
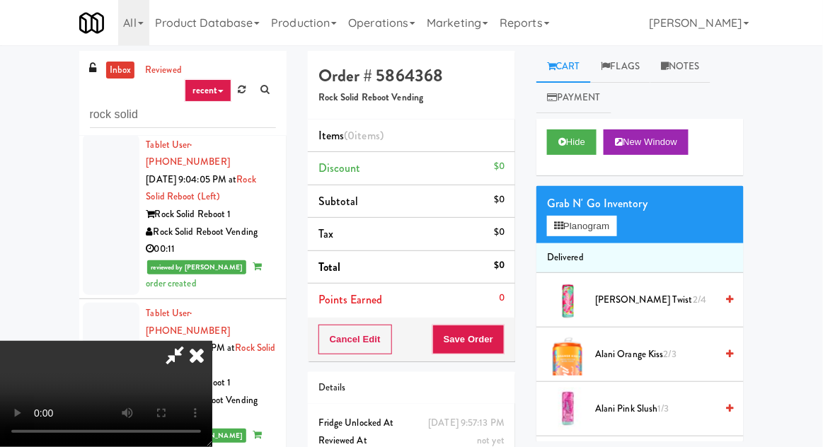
scroll to position [0, 0]
click at [576, 220] on button "Planogram" at bounding box center [581, 226] width 69 height 21
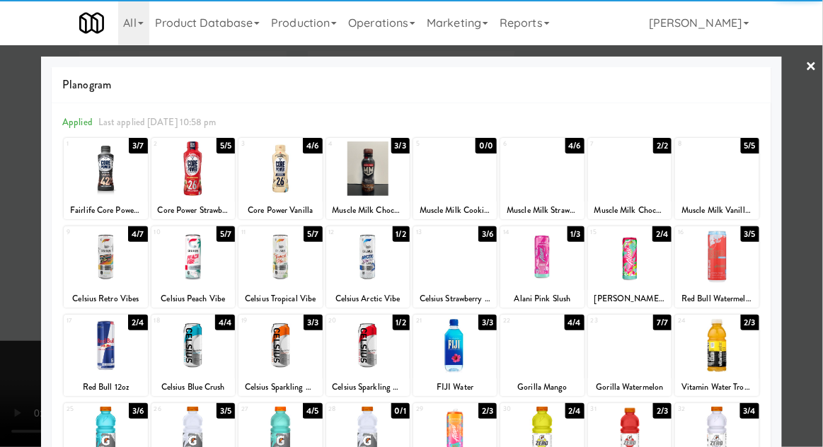
click at [729, 247] on div at bounding box center [717, 257] width 84 height 55
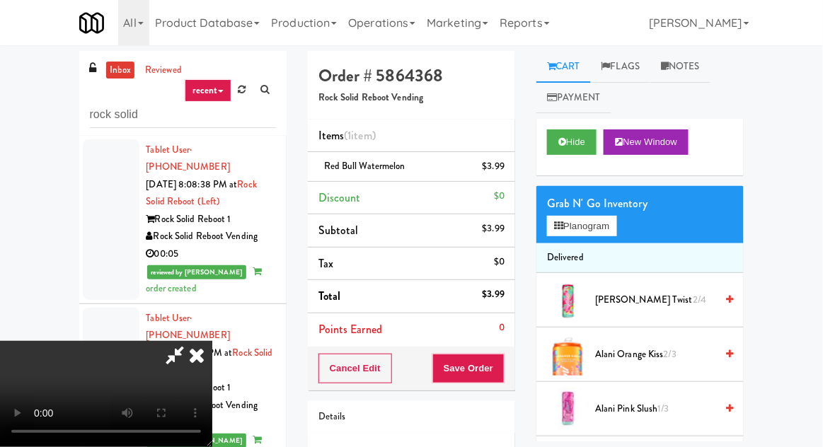
scroll to position [1017, 0]
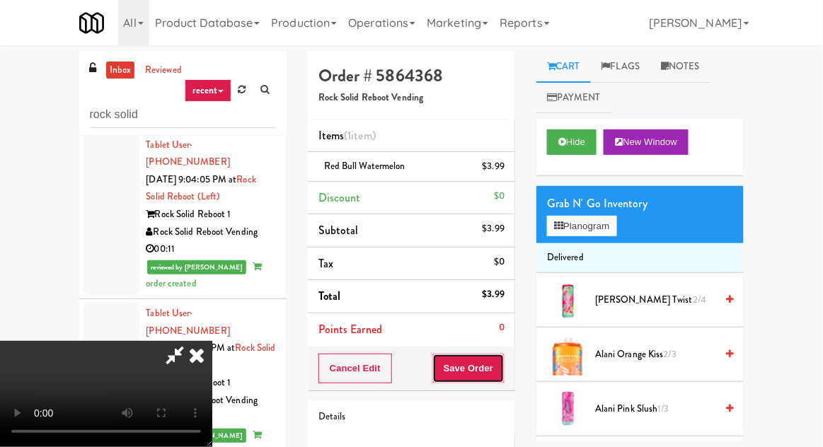
click at [500, 372] on button "Save Order" at bounding box center [469, 369] width 72 height 30
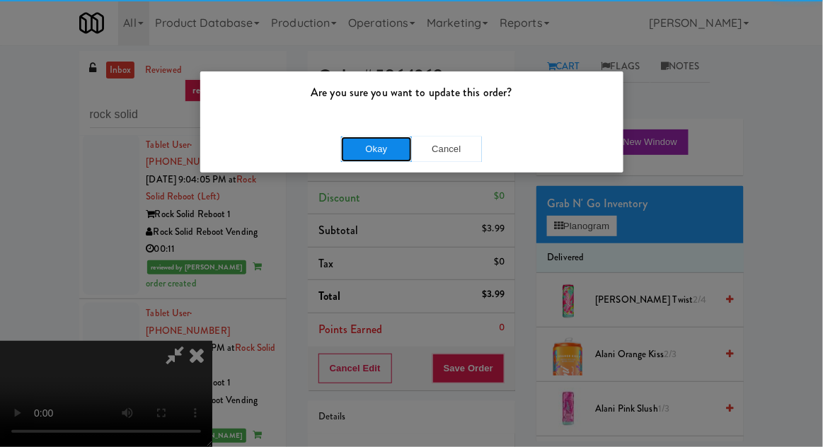
click at [363, 149] on button "Okay" at bounding box center [376, 149] width 71 height 25
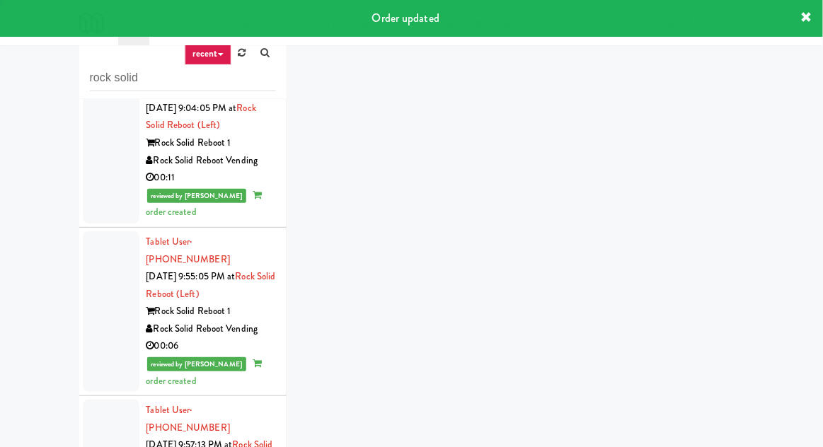
scroll to position [55, 0]
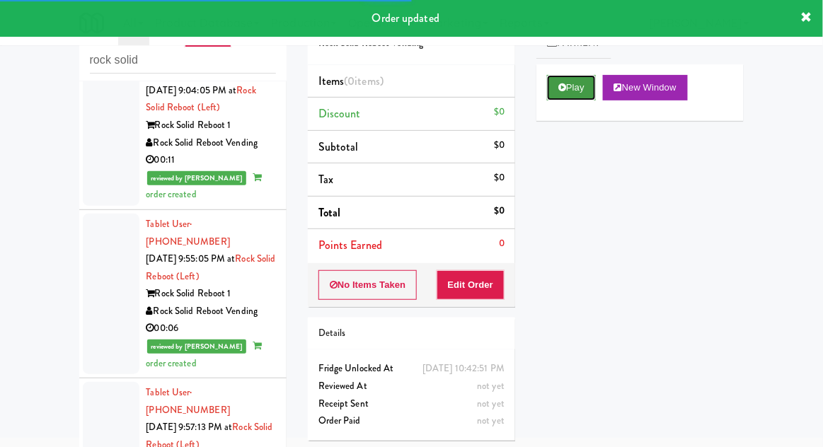
click at [573, 97] on button "Play" at bounding box center [571, 87] width 49 height 25
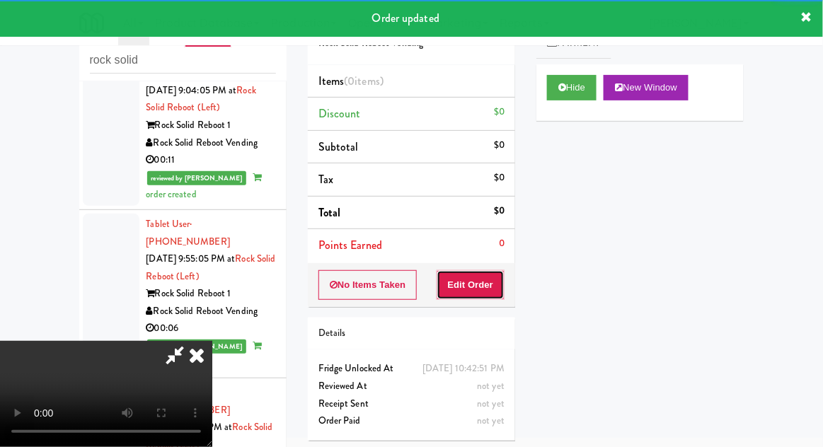
click at [495, 282] on button "Edit Order" at bounding box center [471, 285] width 69 height 30
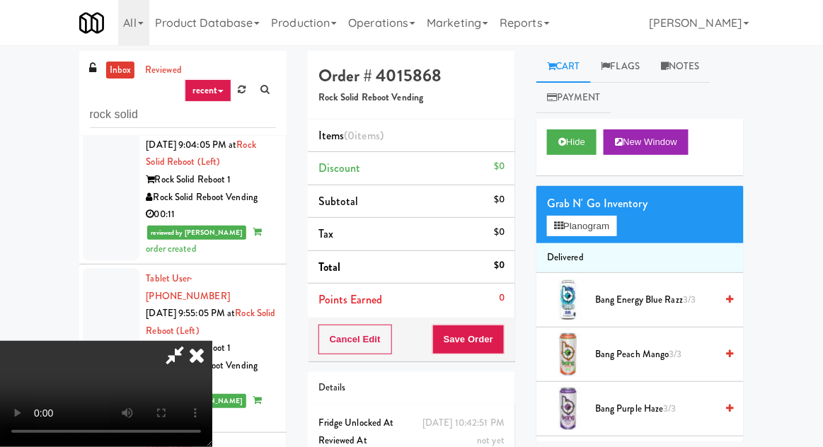
scroll to position [0, 0]
click at [583, 217] on button "Planogram" at bounding box center [581, 226] width 69 height 21
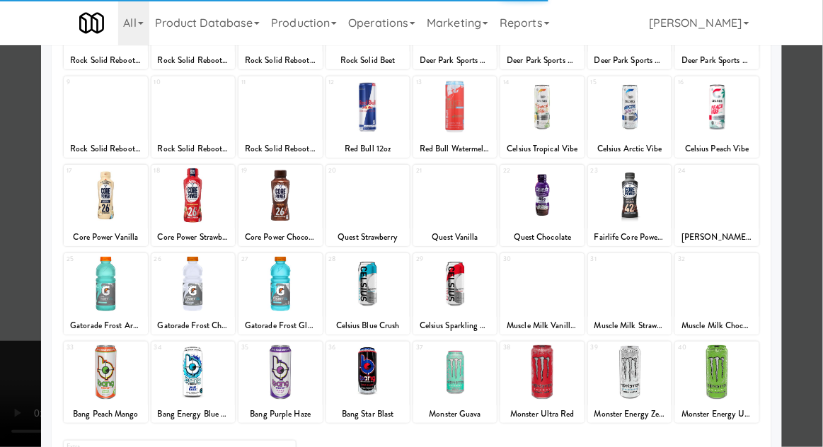
scroll to position [179, 0]
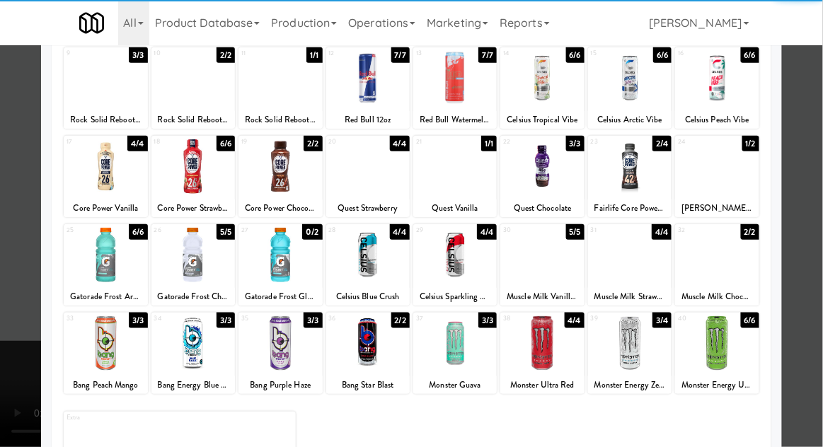
click at [190, 258] on div at bounding box center [194, 255] width 84 height 55
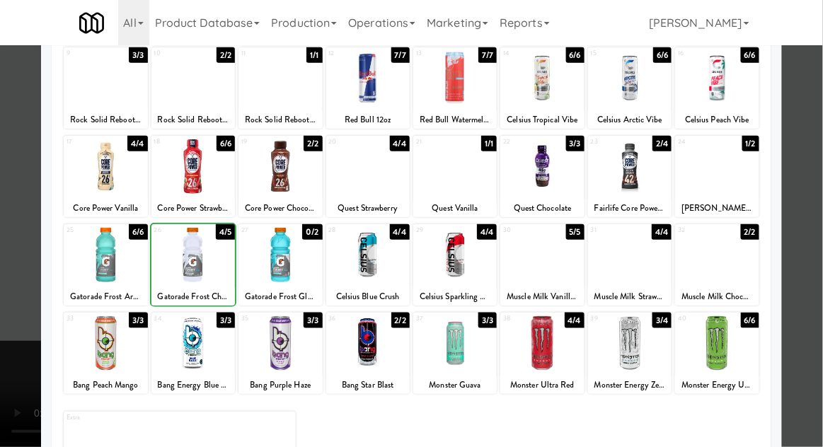
click at [21, 292] on div at bounding box center [411, 223] width 823 height 447
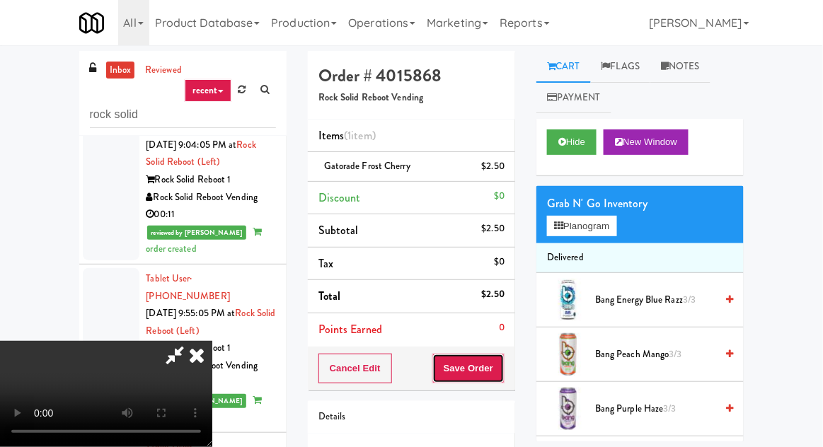
click at [504, 367] on button "Save Order" at bounding box center [469, 369] width 72 height 30
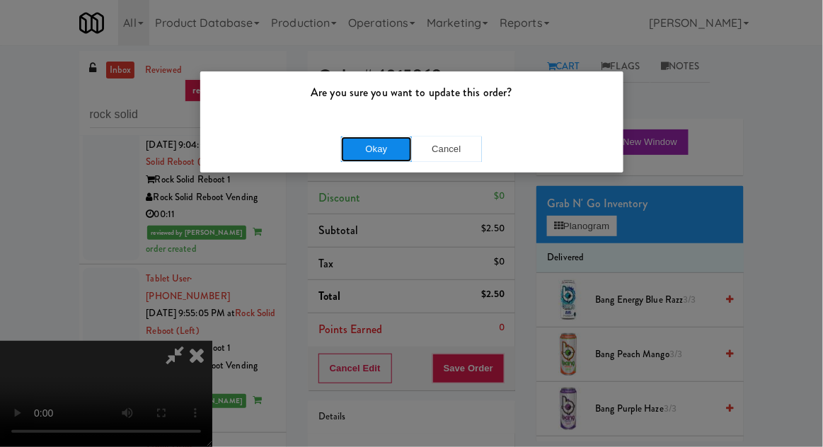
click at [356, 154] on button "Okay" at bounding box center [376, 149] width 71 height 25
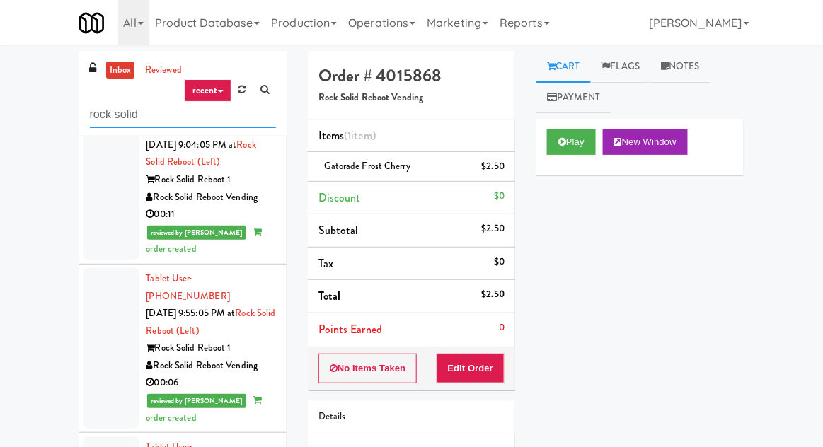
click at [99, 116] on input "rock solid" at bounding box center [183, 115] width 186 height 26
click at [96, 117] on input "rock solid" at bounding box center [183, 115] width 186 height 26
click at [101, 114] on input "rock solid" at bounding box center [183, 115] width 186 height 26
click at [103, 120] on input "rock solid" at bounding box center [183, 115] width 186 height 26
click at [105, 118] on input "rock solid" at bounding box center [183, 115] width 186 height 26
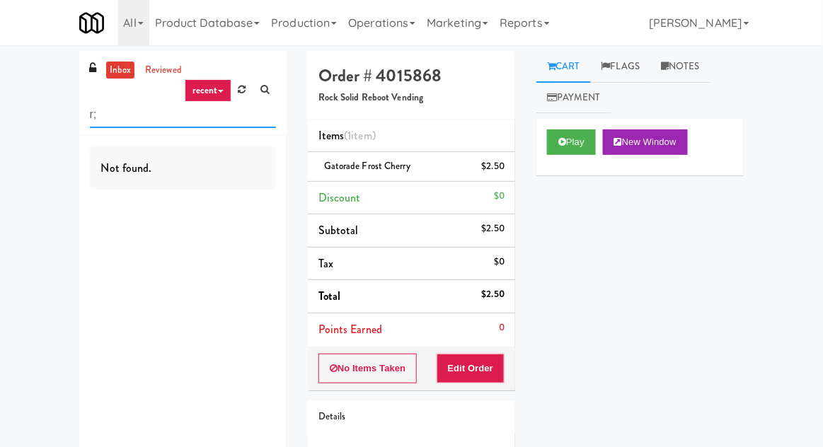
type input "r"
type input "elara"
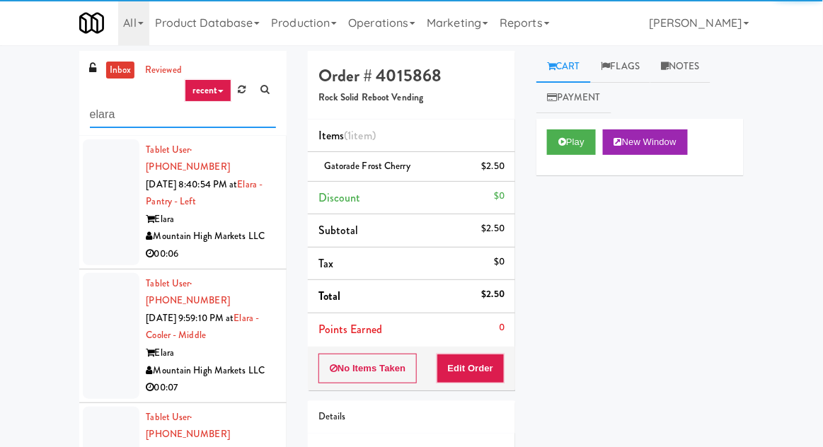
click at [96, 118] on input "elara" at bounding box center [183, 115] width 186 height 26
click at [103, 115] on input "elara" at bounding box center [183, 115] width 186 height 26
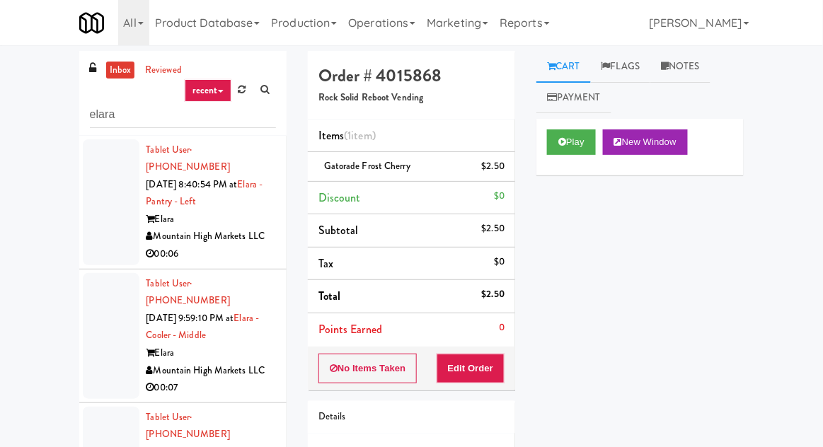
click at [94, 211] on div at bounding box center [111, 202] width 57 height 126
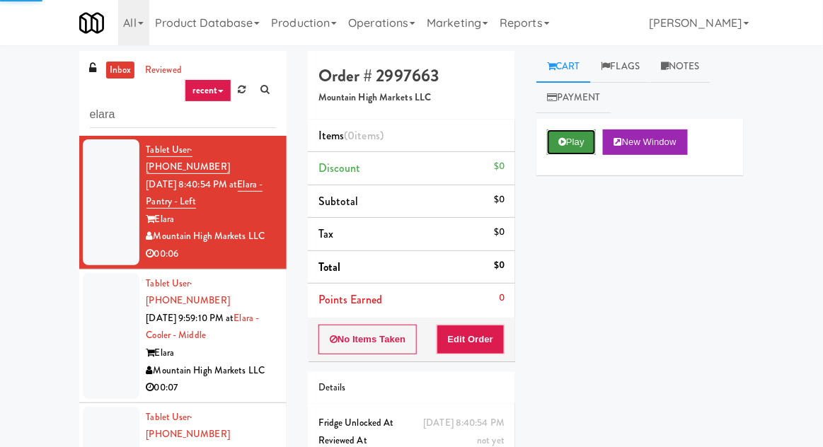
click at [571, 138] on button "Play" at bounding box center [571, 142] width 49 height 25
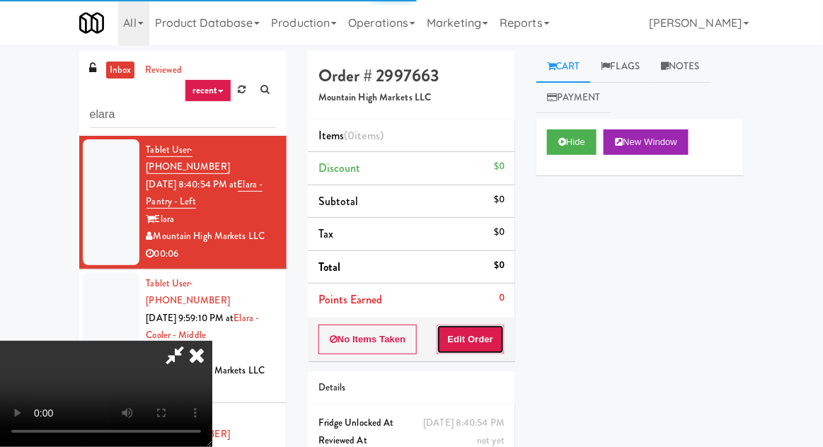
click at [469, 341] on button "Edit Order" at bounding box center [471, 340] width 69 height 30
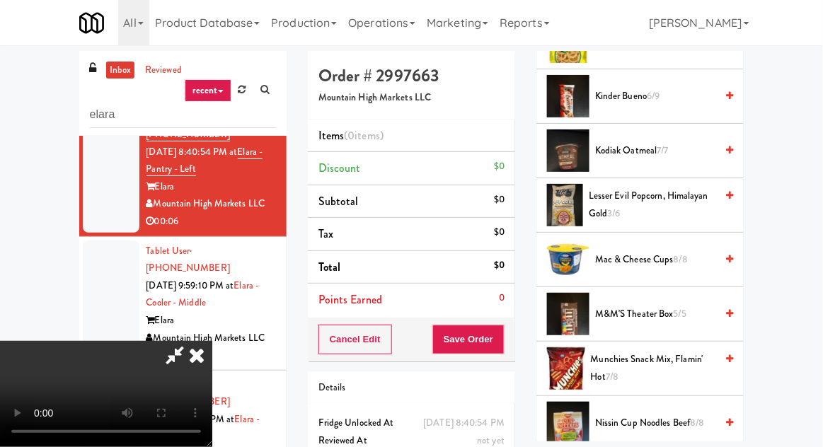
scroll to position [1077, 0]
click at [617, 350] on span "Munchies Snack Mix, Flamin' Hot 7/8" at bounding box center [653, 367] width 125 height 35
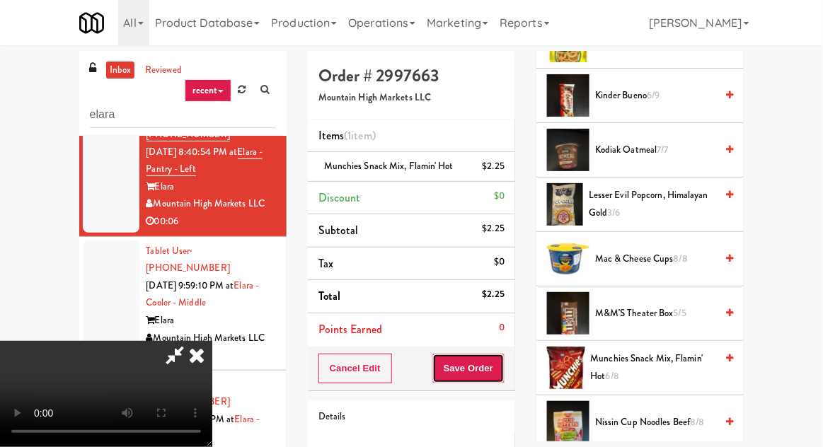
click at [501, 368] on button "Save Order" at bounding box center [469, 369] width 72 height 30
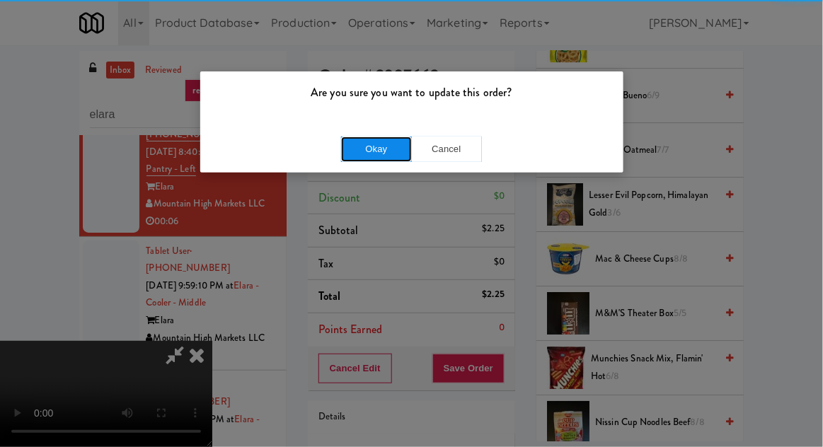
click at [354, 139] on button "Okay" at bounding box center [376, 149] width 71 height 25
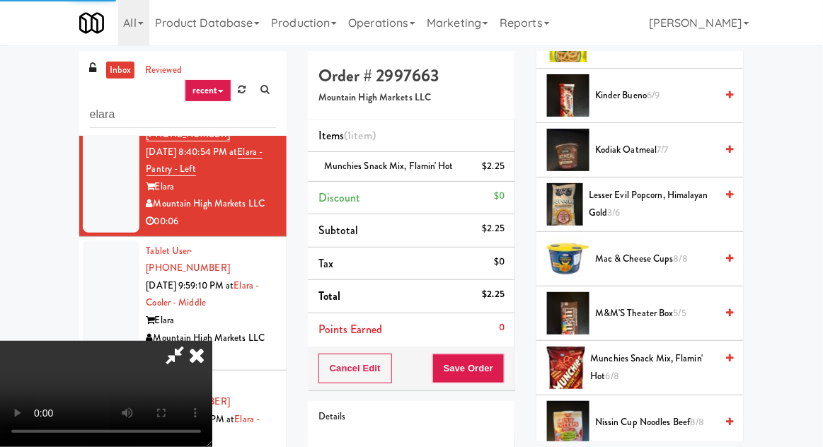
scroll to position [139, 0]
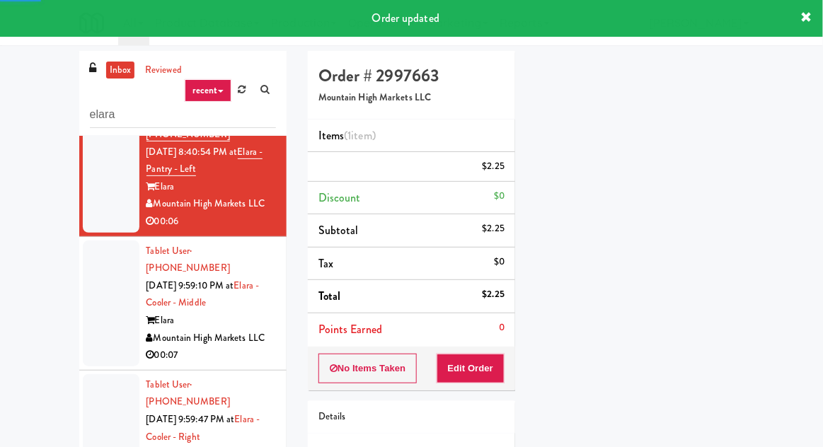
click at [109, 286] on div at bounding box center [111, 304] width 57 height 126
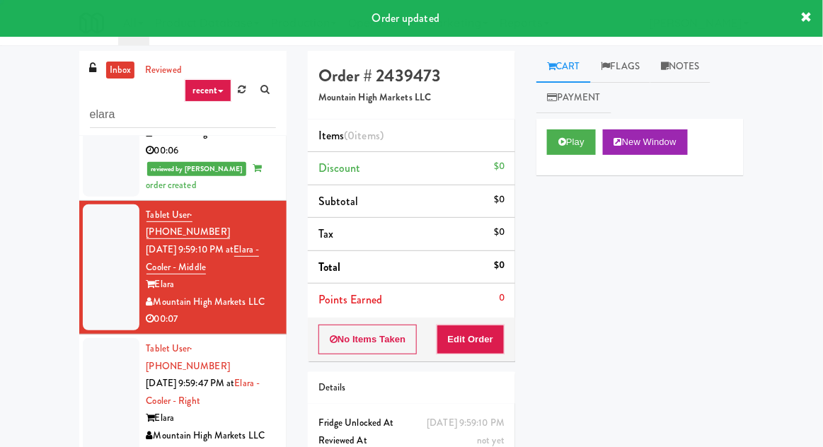
scroll to position [118, 0]
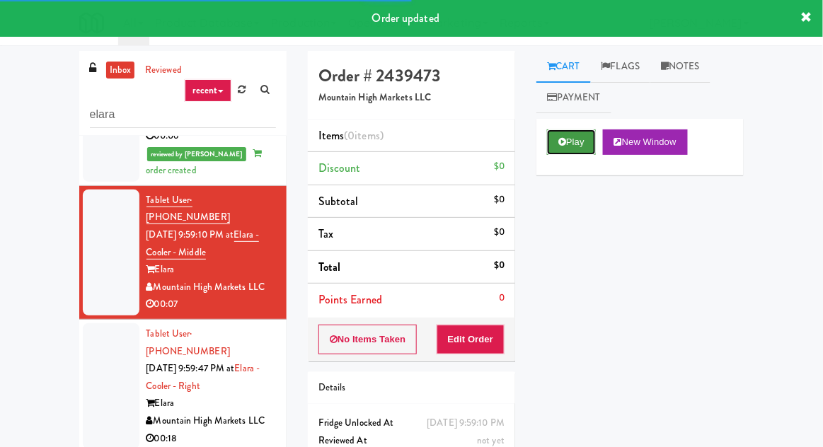
click at [551, 144] on button "Play" at bounding box center [571, 142] width 49 height 25
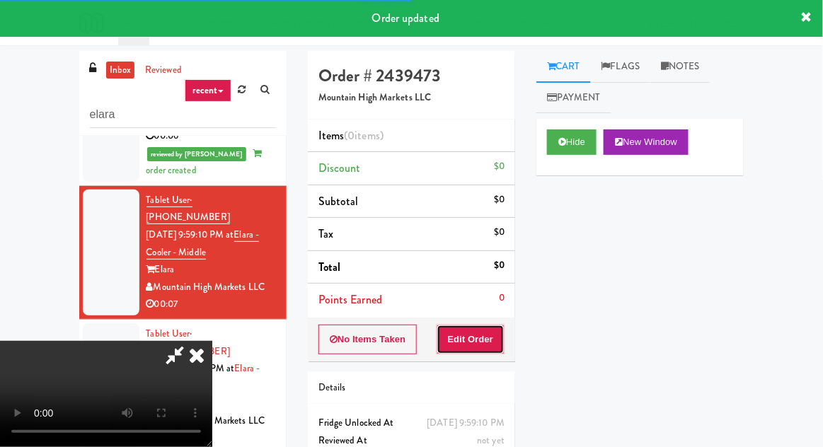
click at [486, 326] on button "Edit Order" at bounding box center [471, 340] width 69 height 30
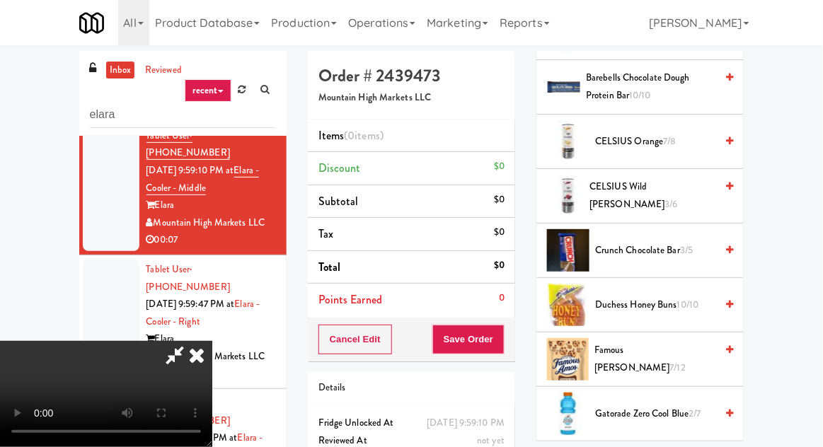
scroll to position [377, 0]
click at [621, 256] on span "Crunch Chocolate Bar 3/5" at bounding box center [655, 250] width 120 height 18
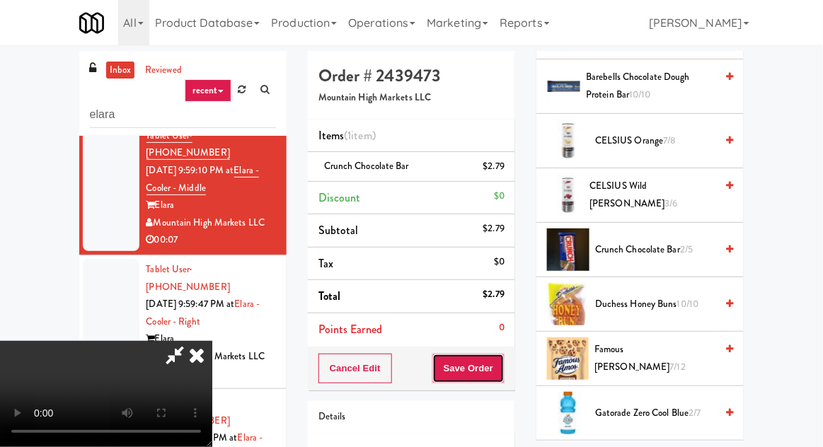
click at [499, 360] on button "Save Order" at bounding box center [469, 369] width 72 height 30
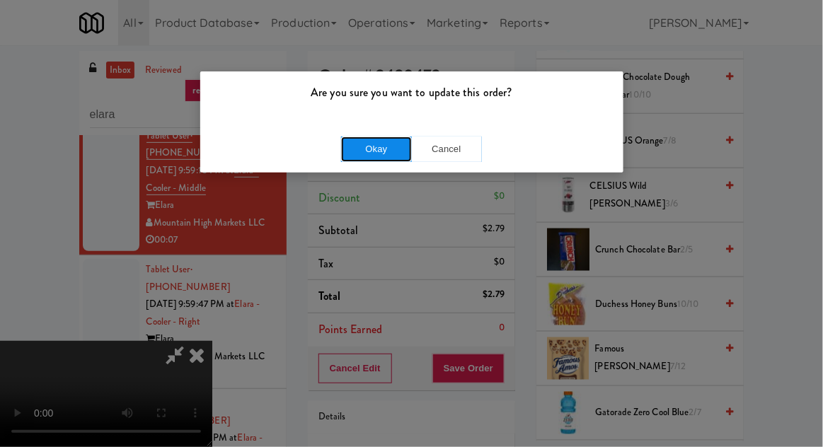
click at [351, 149] on button "Okay" at bounding box center [376, 149] width 71 height 25
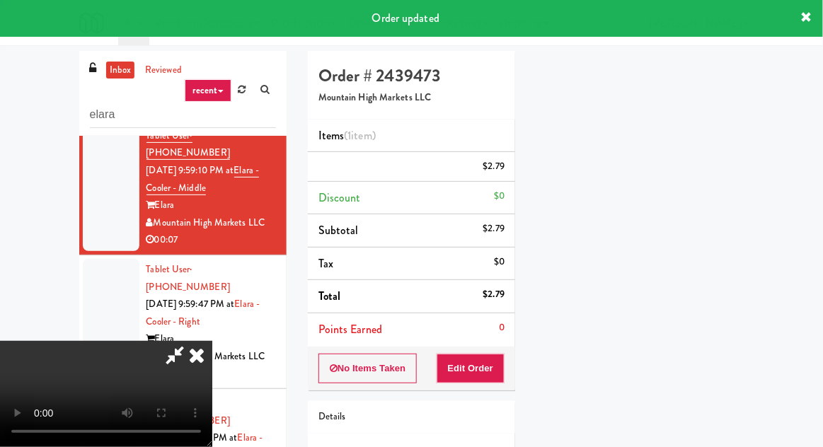
scroll to position [139, 0]
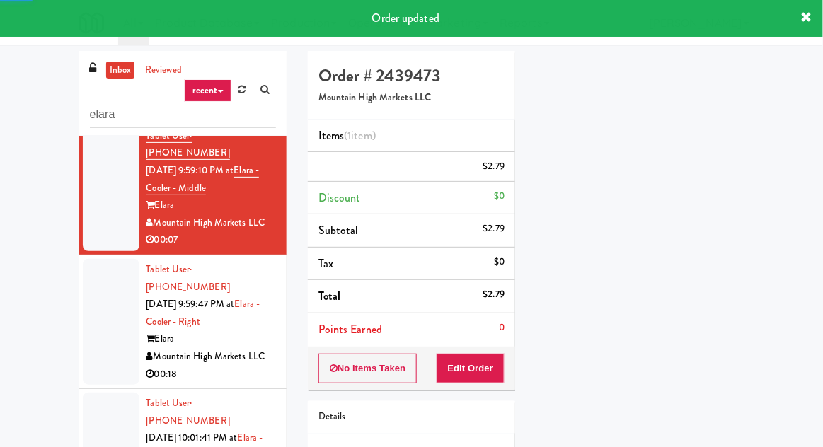
click at [91, 291] on div at bounding box center [111, 322] width 57 height 126
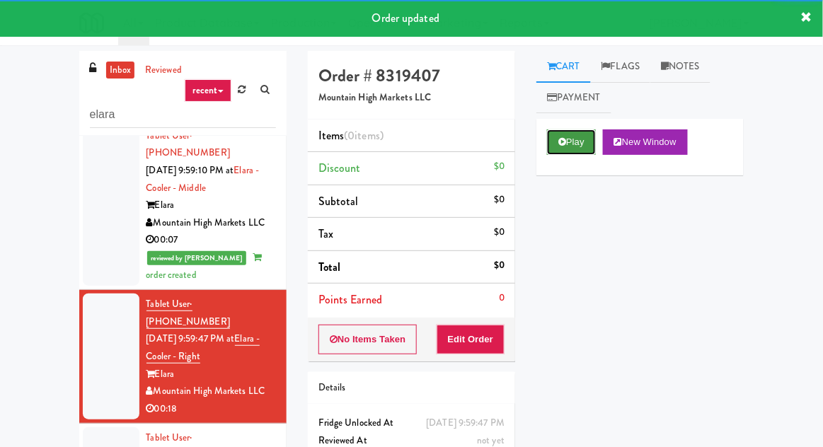
click at [576, 139] on button "Play" at bounding box center [571, 142] width 49 height 25
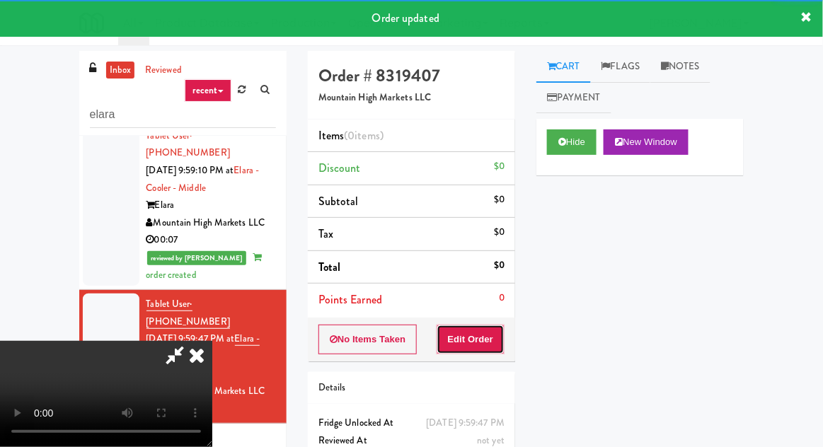
click at [491, 332] on button "Edit Order" at bounding box center [471, 340] width 69 height 30
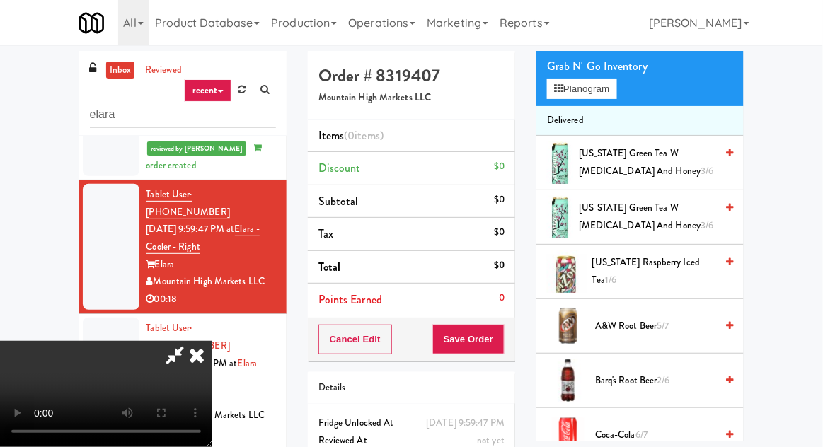
scroll to position [137, 0]
click at [612, 325] on span "A&W Root Beer 5/7" at bounding box center [655, 327] width 120 height 18
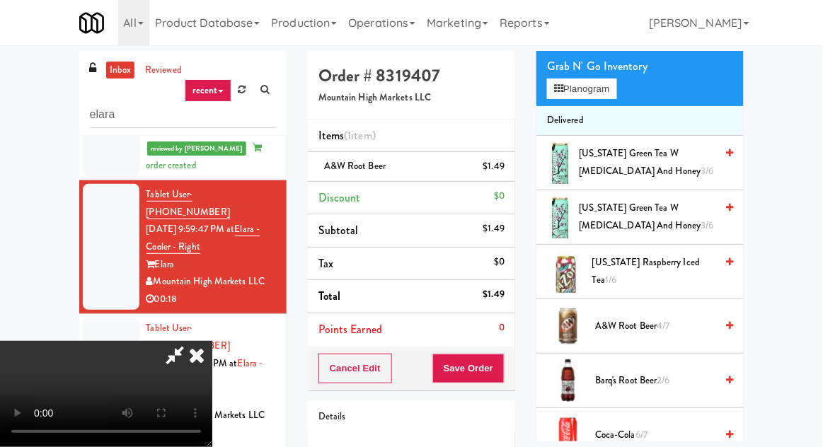
click at [623, 205] on span "Arizona Green Tea w Ginseng and Honey 3/6" at bounding box center [647, 217] width 137 height 35
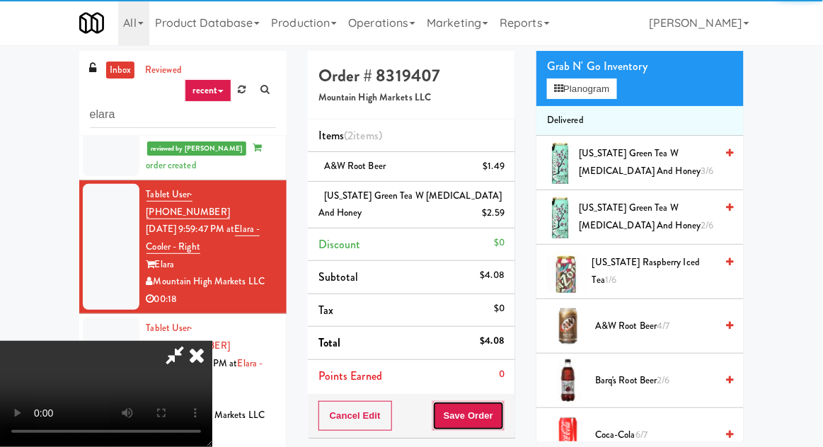
click at [503, 405] on button "Save Order" at bounding box center [469, 416] width 72 height 30
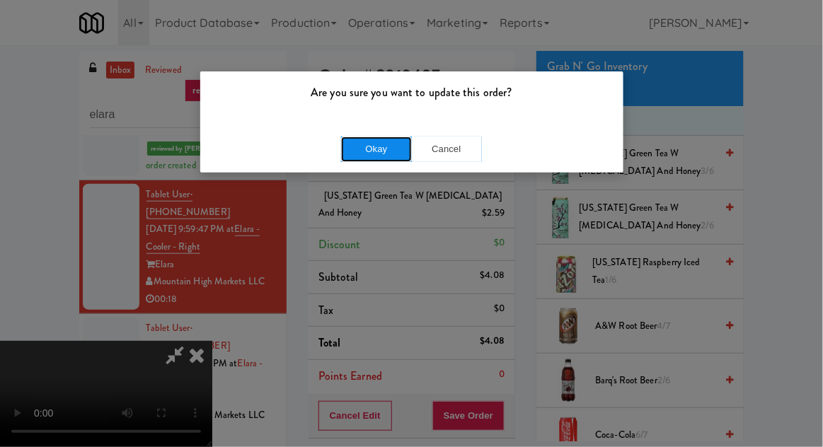
click at [352, 147] on button "Okay" at bounding box center [376, 149] width 71 height 25
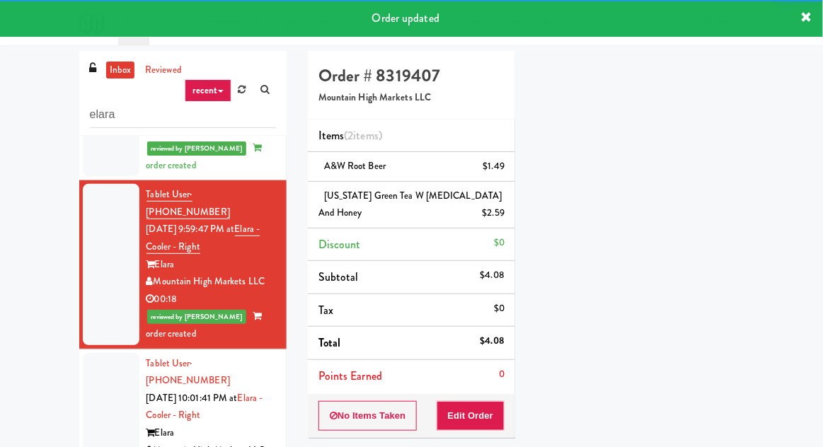
click at [99, 353] on div at bounding box center [111, 416] width 57 height 126
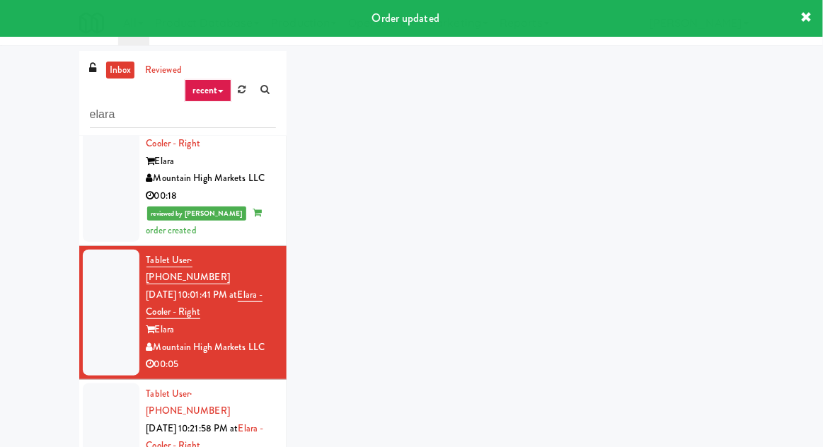
scroll to position [396, 0]
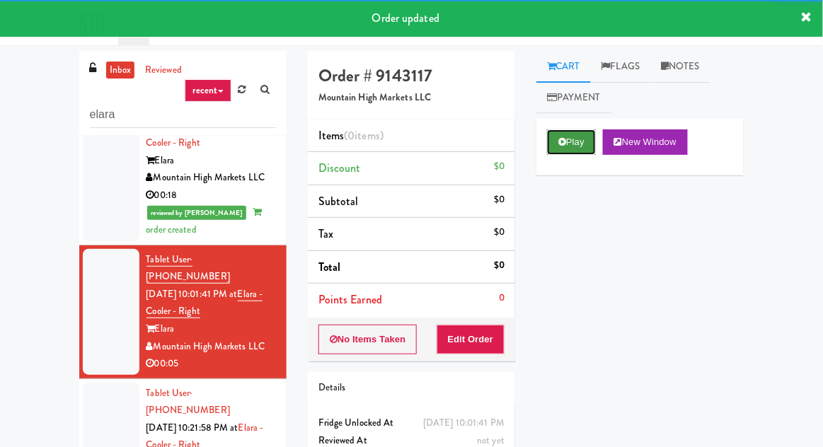
click at [569, 136] on button "Play" at bounding box center [571, 142] width 49 height 25
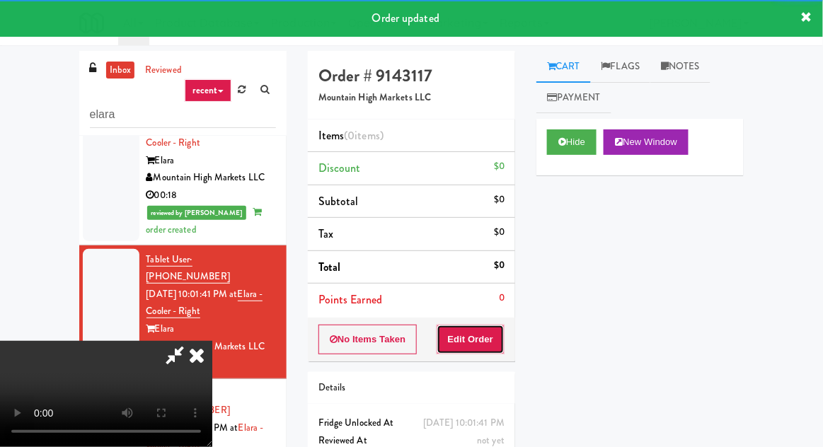
click at [501, 333] on button "Edit Order" at bounding box center [471, 340] width 69 height 30
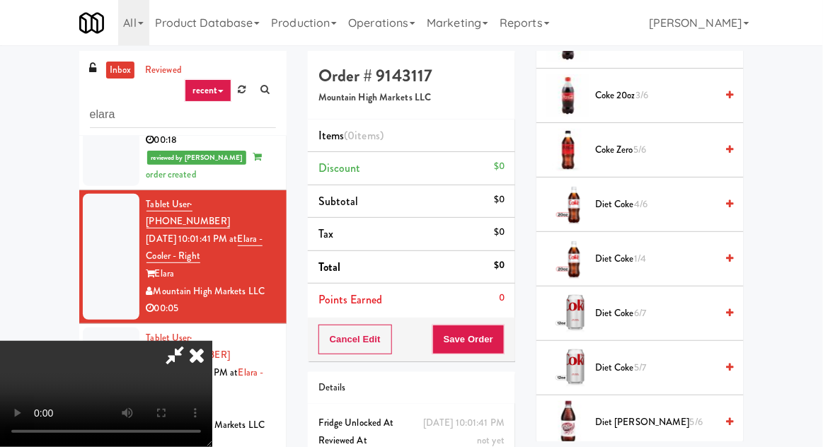
scroll to position [644, 0]
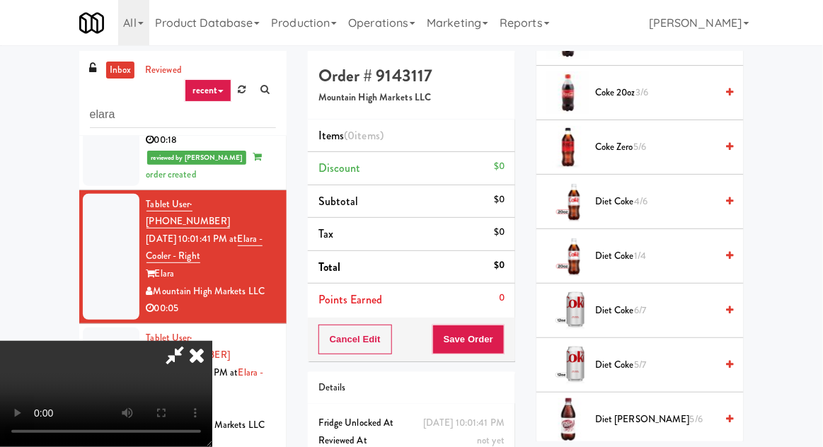
click at [626, 310] on span "Diet Coke 6/7" at bounding box center [655, 311] width 120 height 18
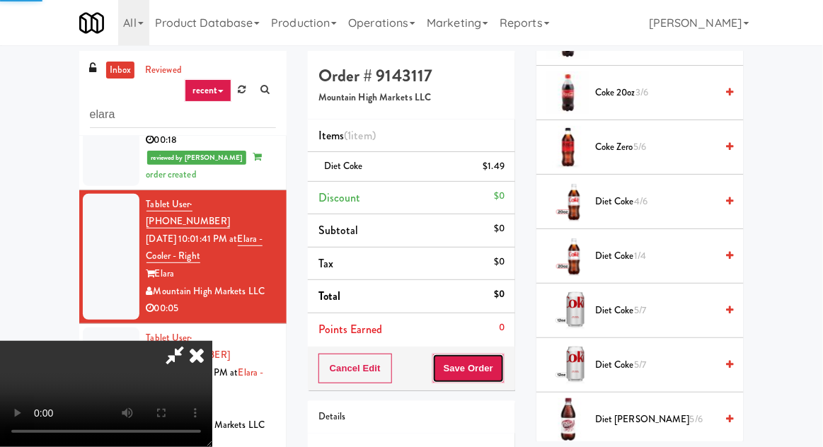
click at [503, 359] on button "Save Order" at bounding box center [469, 369] width 72 height 30
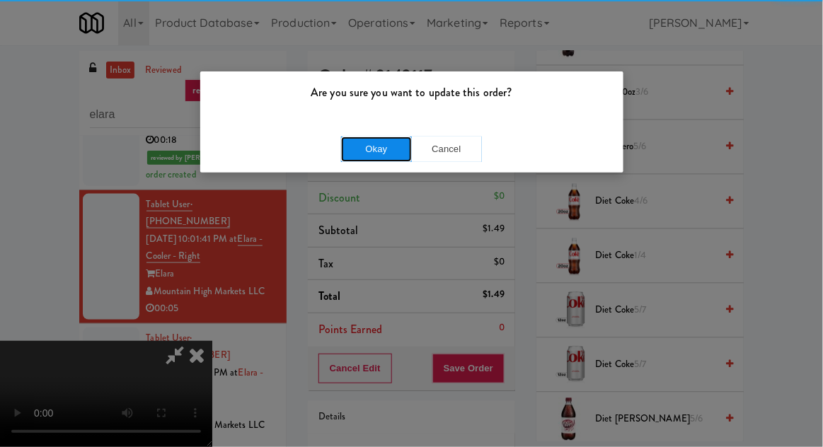
click at [345, 154] on button "Okay" at bounding box center [376, 149] width 71 height 25
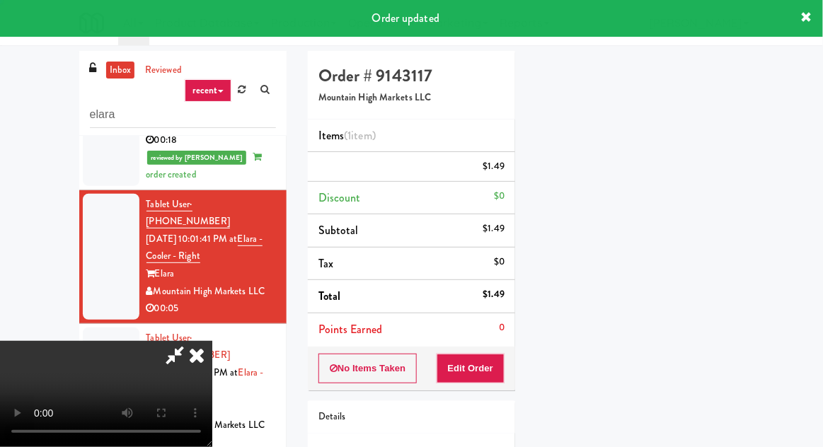
scroll to position [139, 0]
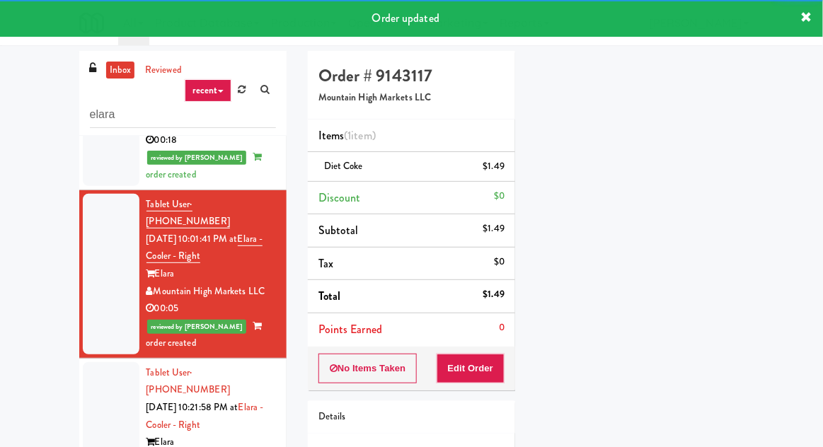
click at [97, 363] on div at bounding box center [111, 426] width 57 height 126
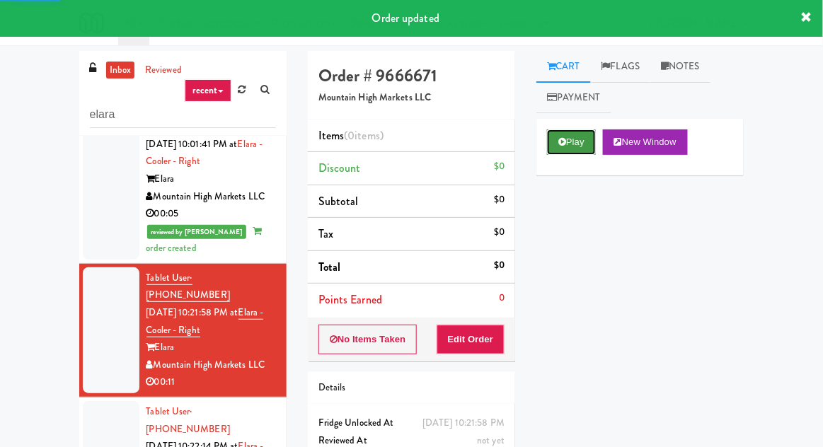
click at [566, 144] on icon at bounding box center [563, 141] width 8 height 9
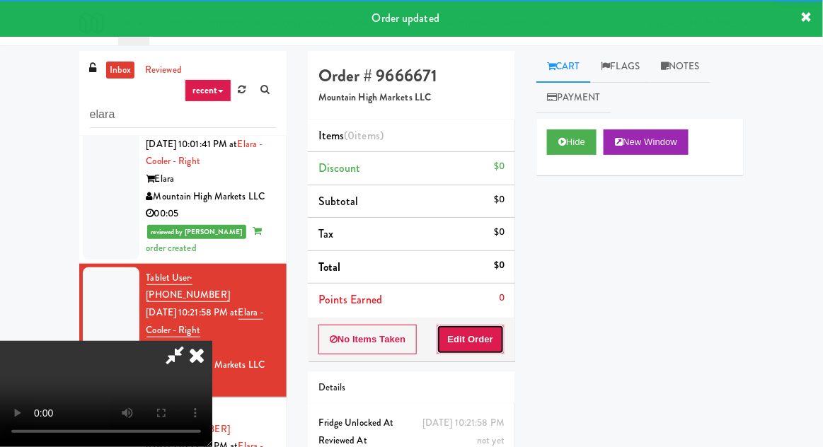
click at [494, 329] on button "Edit Order" at bounding box center [471, 340] width 69 height 30
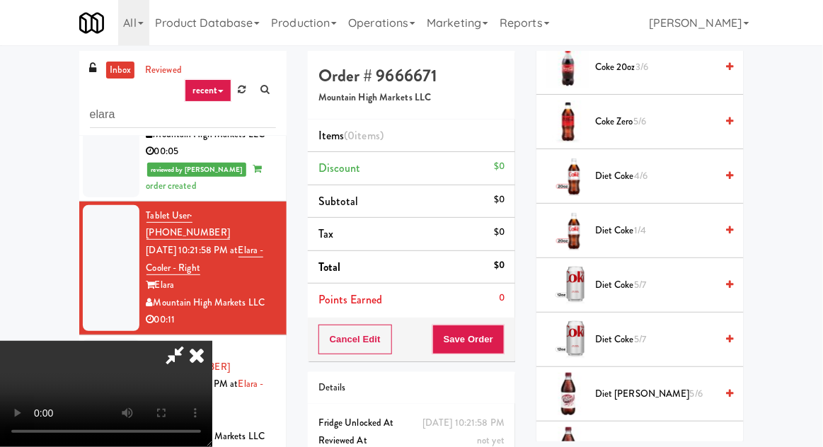
scroll to position [677, 0]
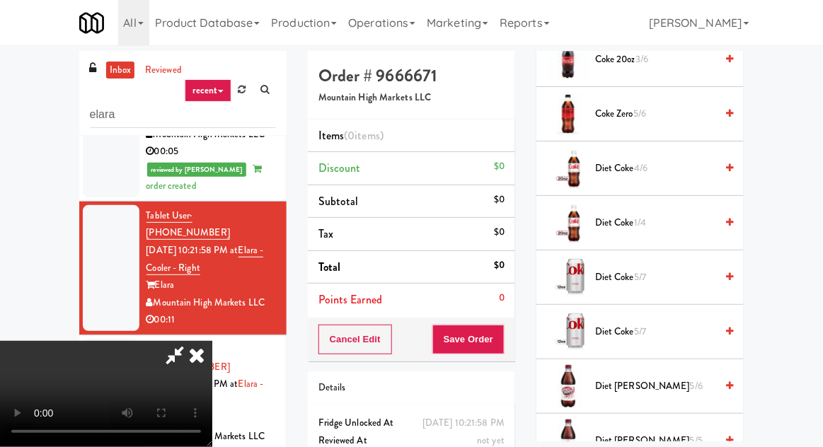
click at [635, 273] on span "Diet Coke 5/7" at bounding box center [655, 278] width 120 height 18
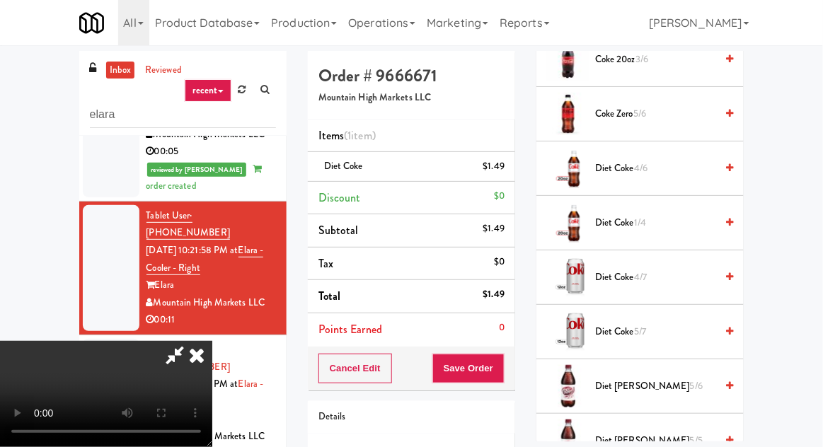
click at [640, 270] on span "4/7" at bounding box center [640, 276] width 13 height 13
click at [504, 370] on button "Save Order" at bounding box center [469, 369] width 72 height 30
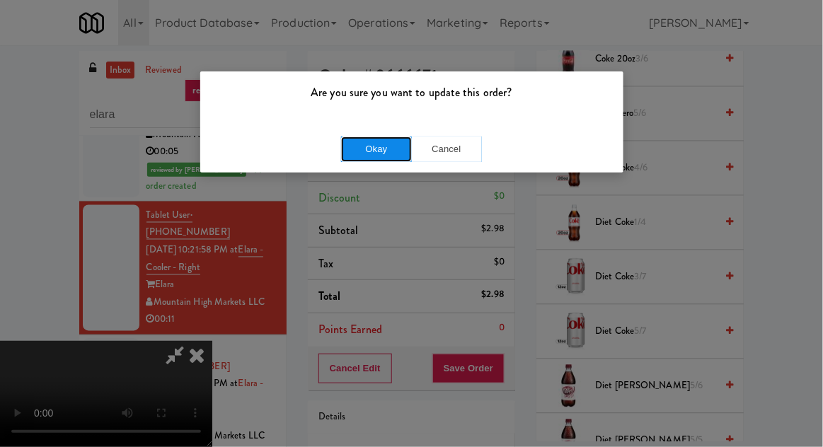
click at [349, 155] on button "Okay" at bounding box center [376, 149] width 71 height 25
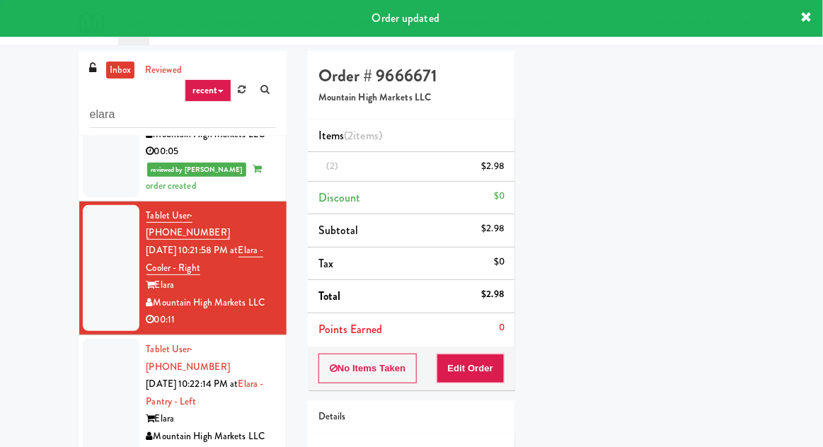
scroll to position [139, 0]
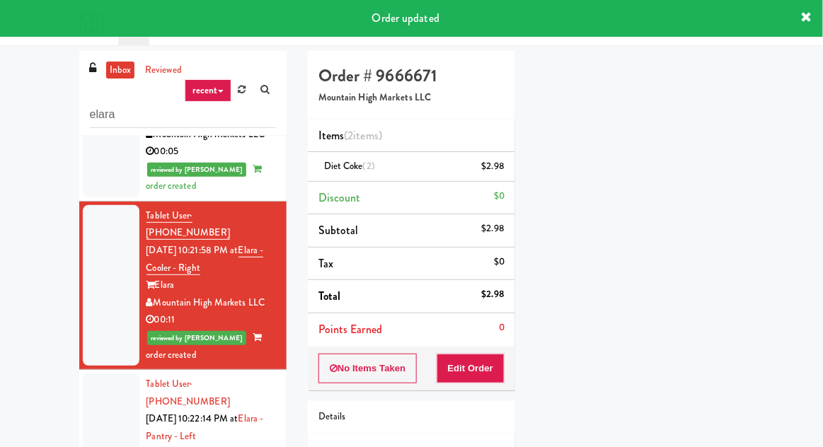
click at [105, 374] on div at bounding box center [111, 437] width 57 height 126
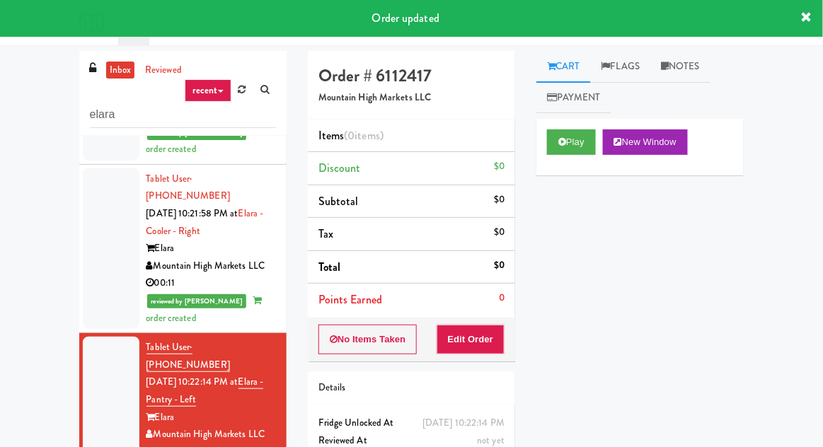
scroll to position [664, 0]
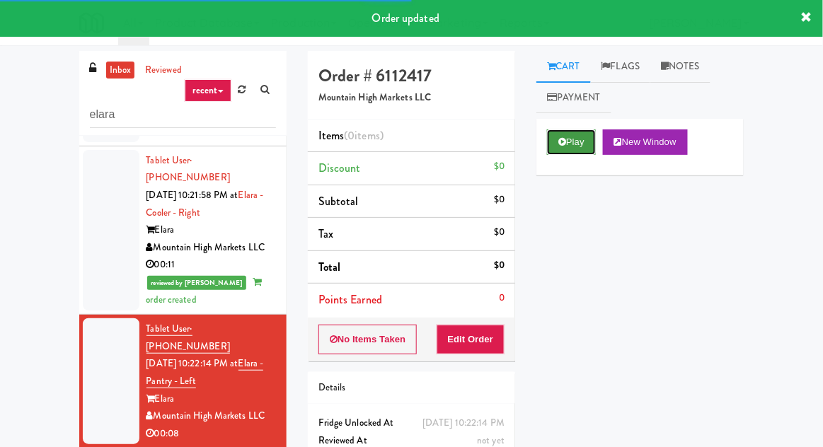
click at [567, 147] on button "Play" at bounding box center [571, 142] width 49 height 25
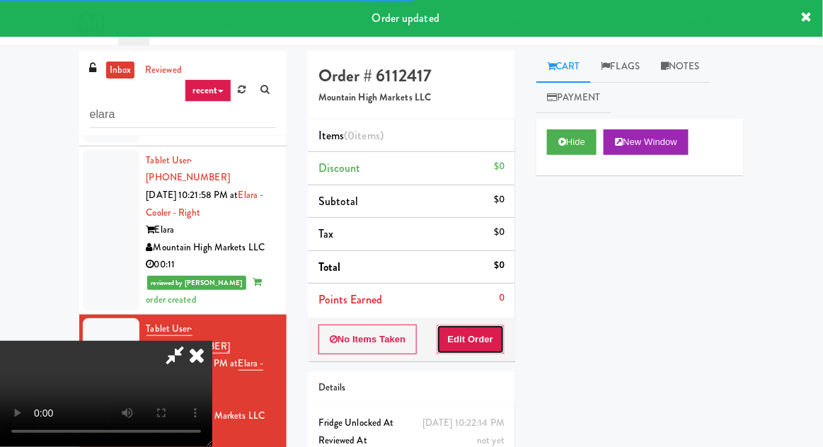
click at [497, 329] on button "Edit Order" at bounding box center [471, 340] width 69 height 30
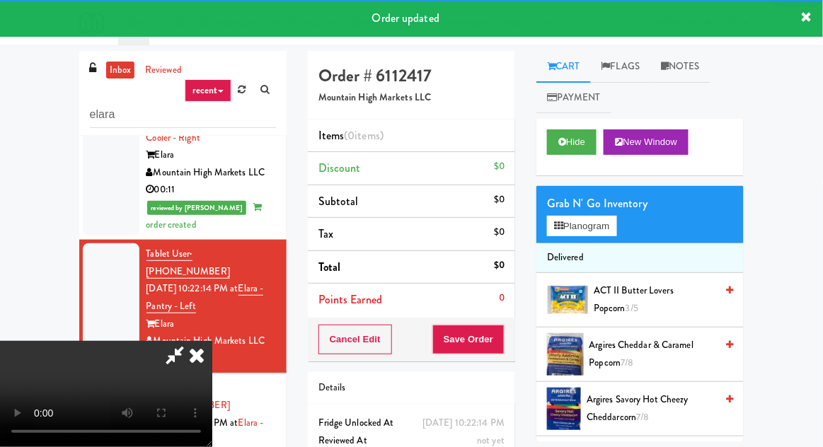
scroll to position [741, 0]
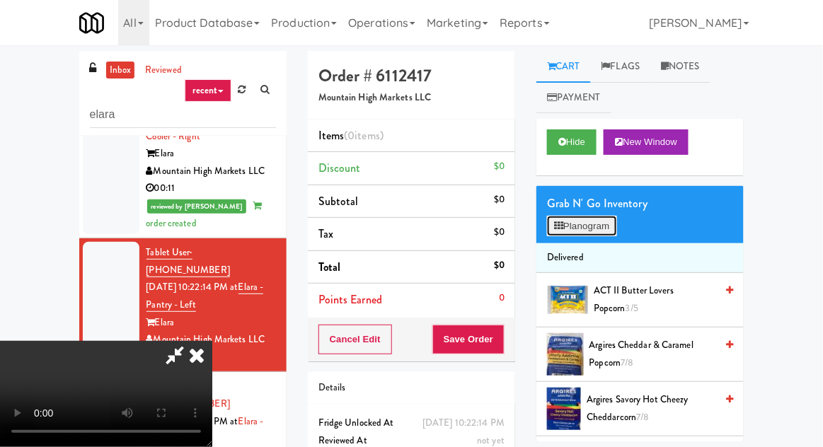
click at [588, 236] on button "Planogram" at bounding box center [581, 226] width 69 height 21
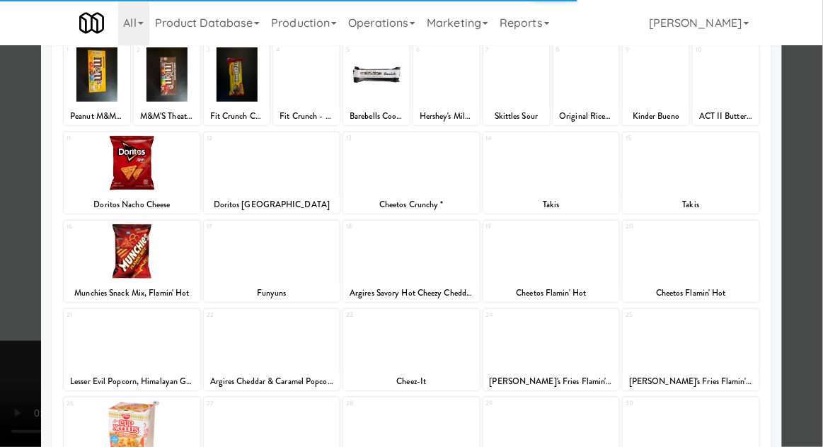
scroll to position [95, 0]
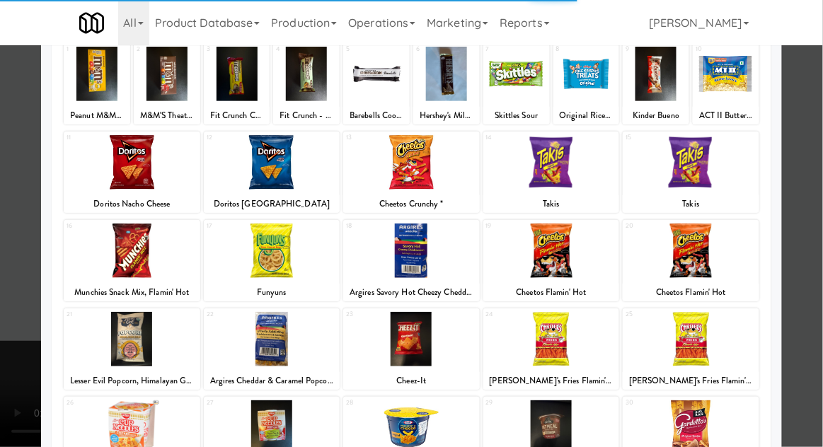
click at [576, 347] on div at bounding box center [552, 339] width 137 height 55
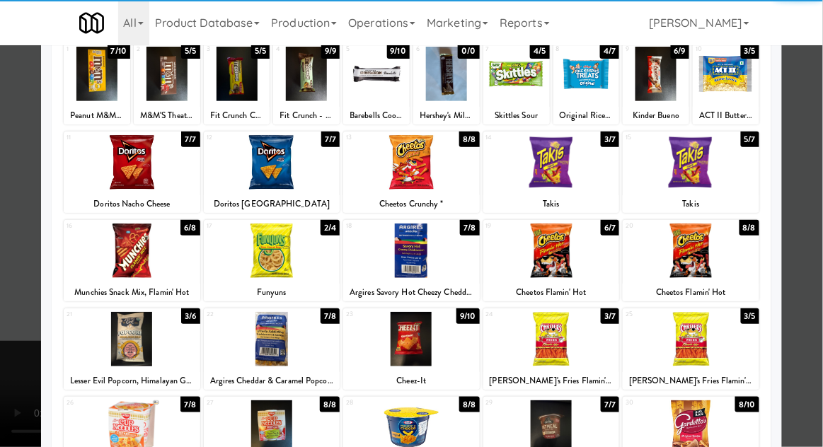
click at [585, 342] on div at bounding box center [552, 339] width 137 height 55
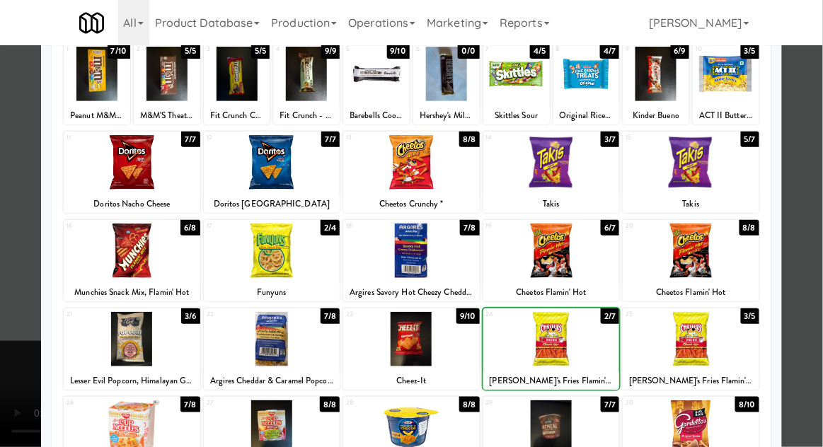
click at [33, 353] on div at bounding box center [411, 223] width 823 height 447
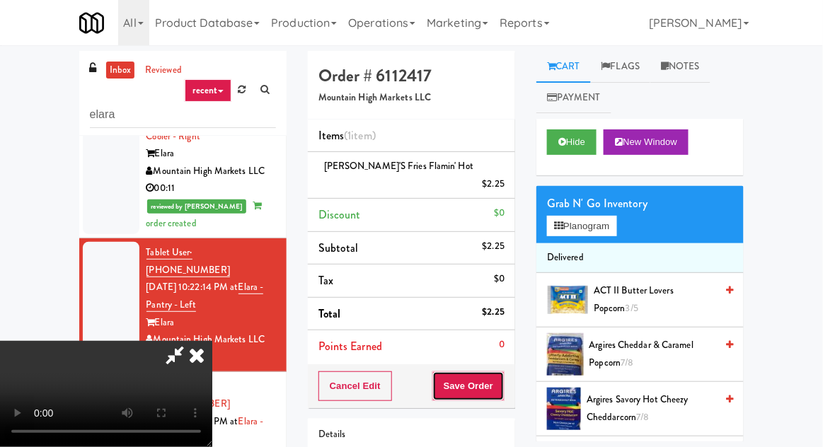
click at [503, 372] on button "Save Order" at bounding box center [469, 387] width 72 height 30
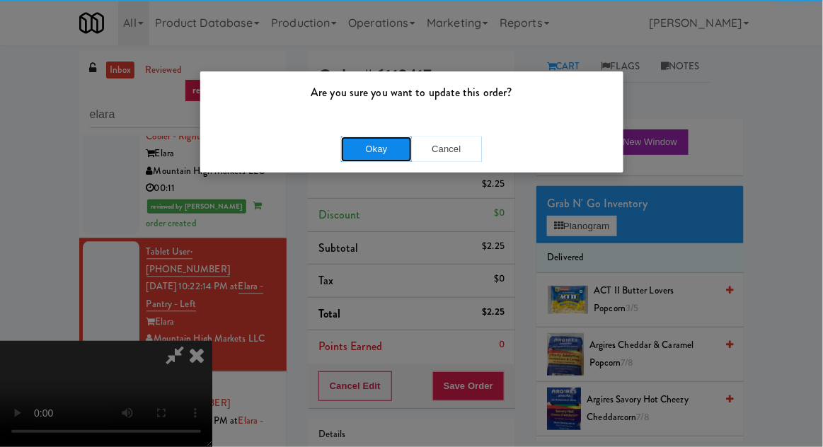
click at [356, 160] on button "Okay" at bounding box center [376, 149] width 71 height 25
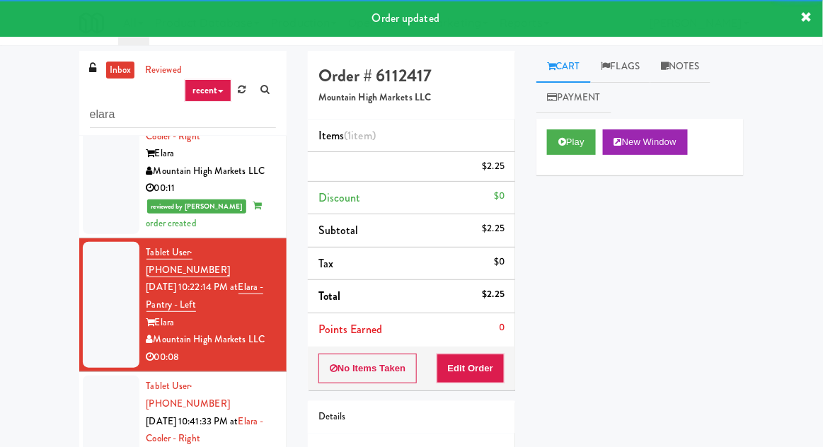
click at [84, 376] on div at bounding box center [111, 439] width 57 height 126
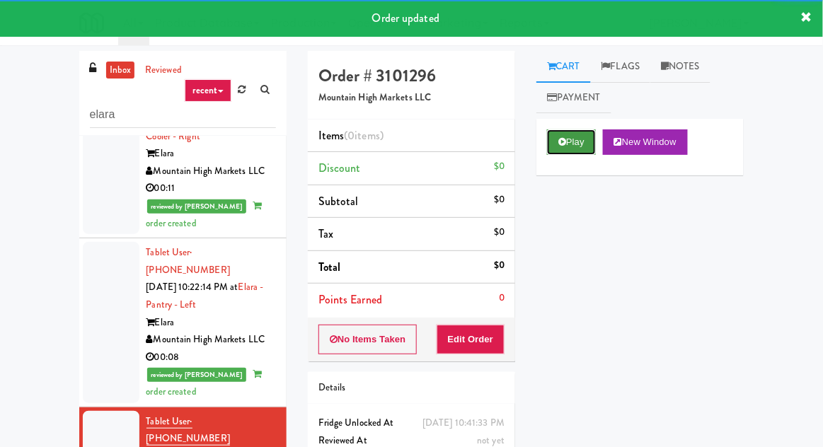
click at [579, 139] on button "Play" at bounding box center [571, 142] width 49 height 25
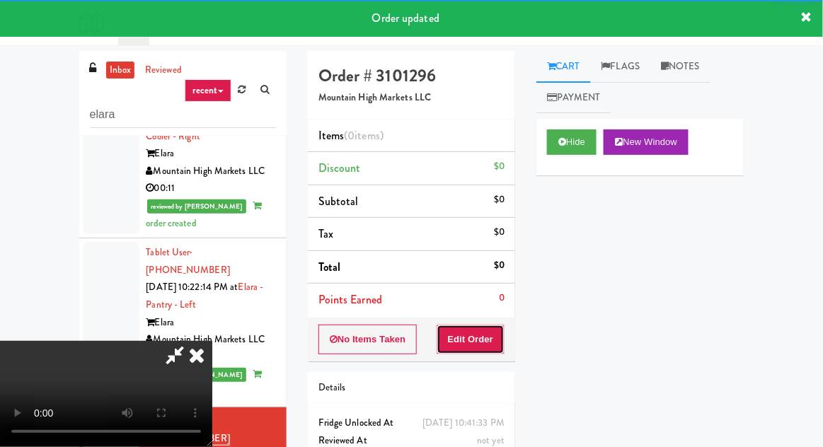
click at [491, 326] on button "Edit Order" at bounding box center [471, 340] width 69 height 30
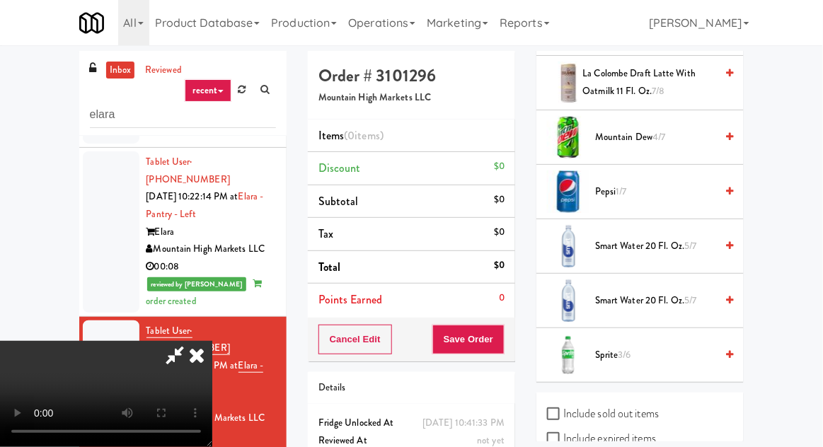
scroll to position [1854, 0]
click at [640, 347] on span "Sprite 3/6" at bounding box center [655, 355] width 120 height 18
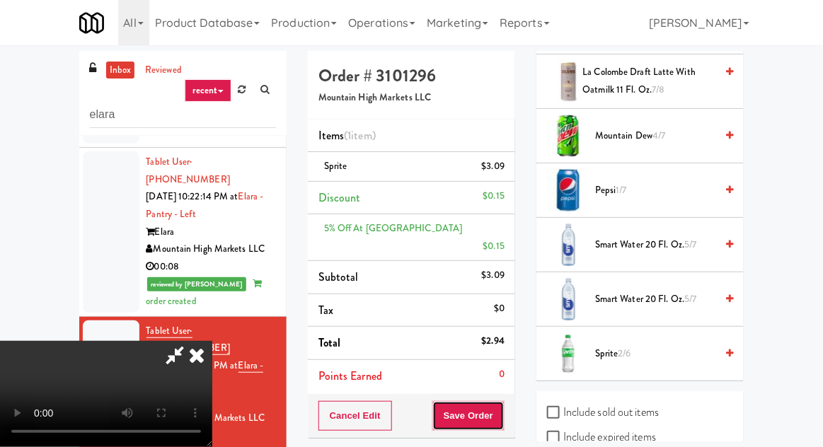
click at [502, 401] on button "Save Order" at bounding box center [469, 416] width 72 height 30
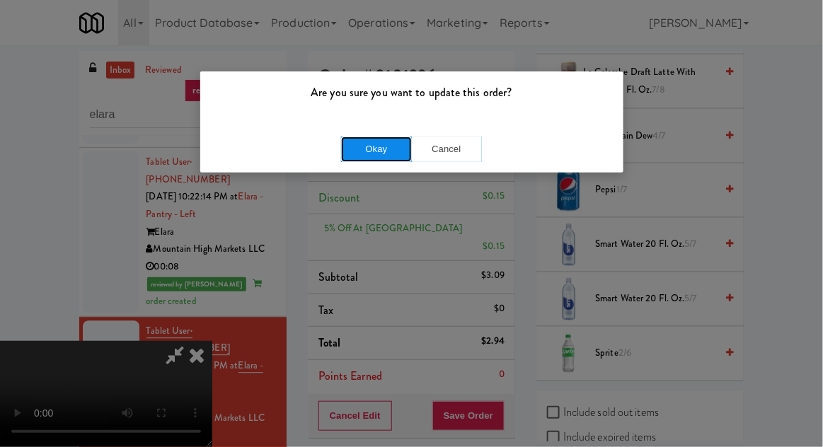
click at [356, 154] on button "Okay" at bounding box center [376, 149] width 71 height 25
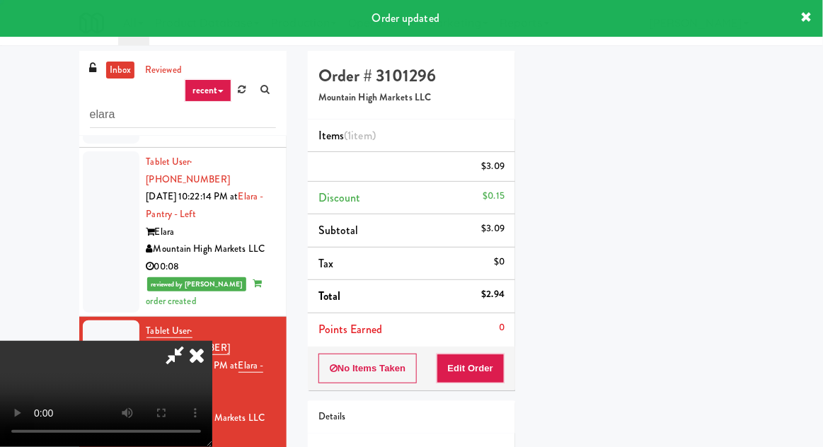
scroll to position [139, 0]
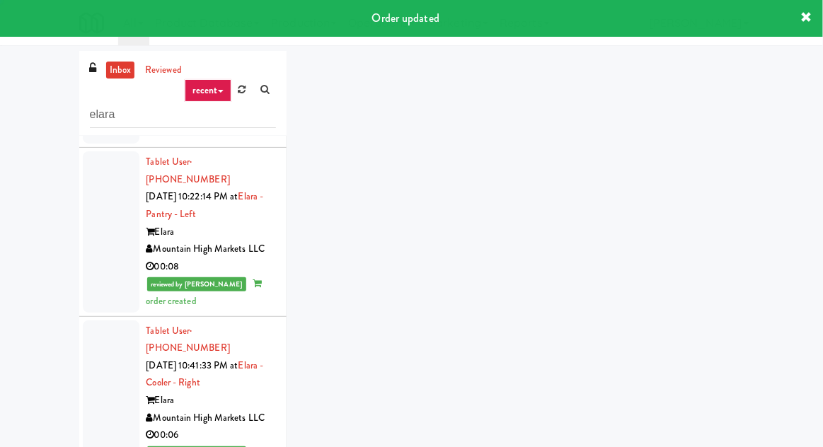
scroll to position [866, 0]
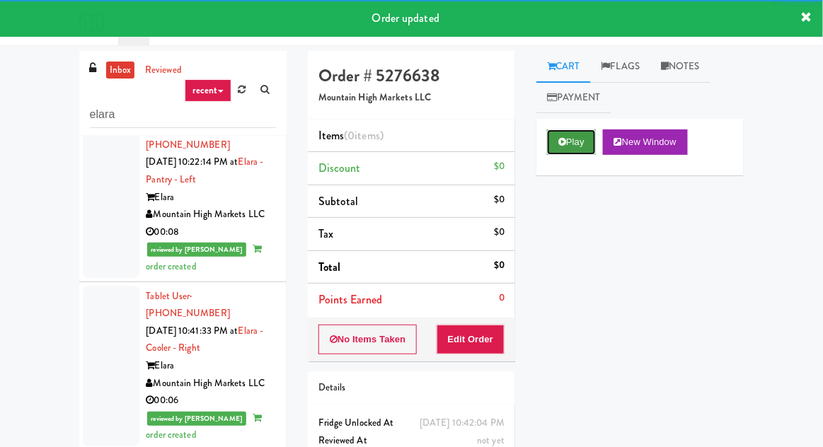
click at [564, 140] on icon at bounding box center [563, 141] width 8 height 9
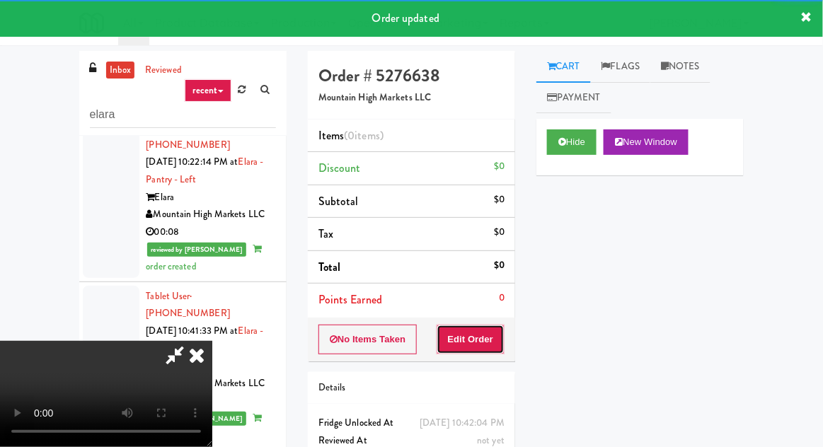
click at [479, 341] on button "Edit Order" at bounding box center [471, 340] width 69 height 30
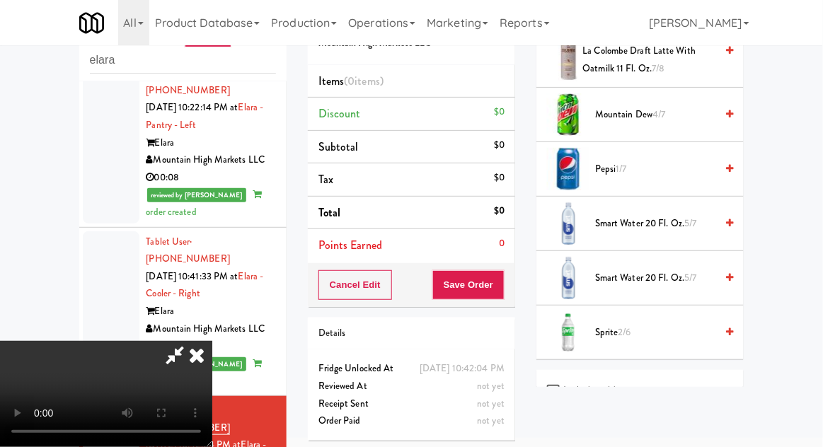
scroll to position [1824, 0]
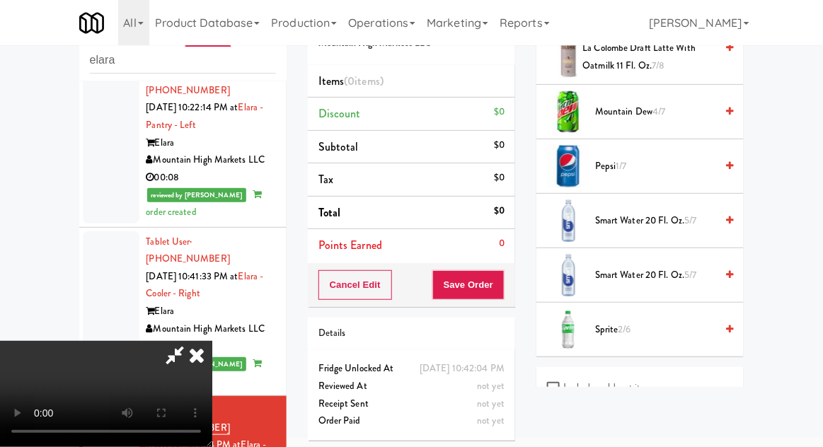
click at [638, 326] on span "Sprite 2/6" at bounding box center [655, 330] width 120 height 18
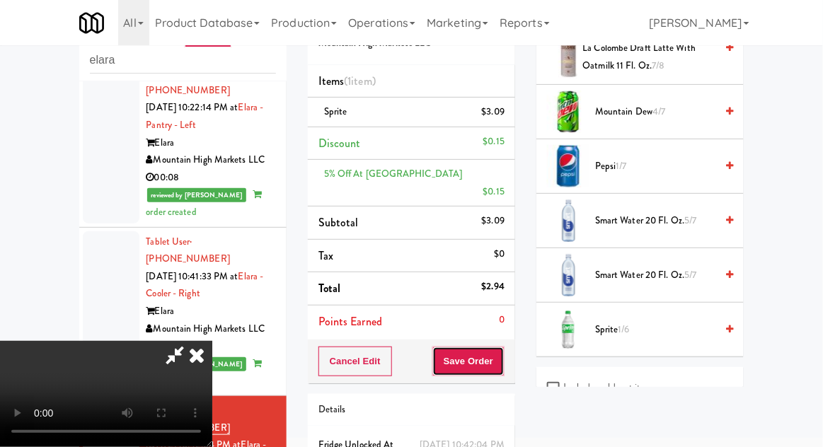
click at [499, 347] on button "Save Order" at bounding box center [469, 362] width 72 height 30
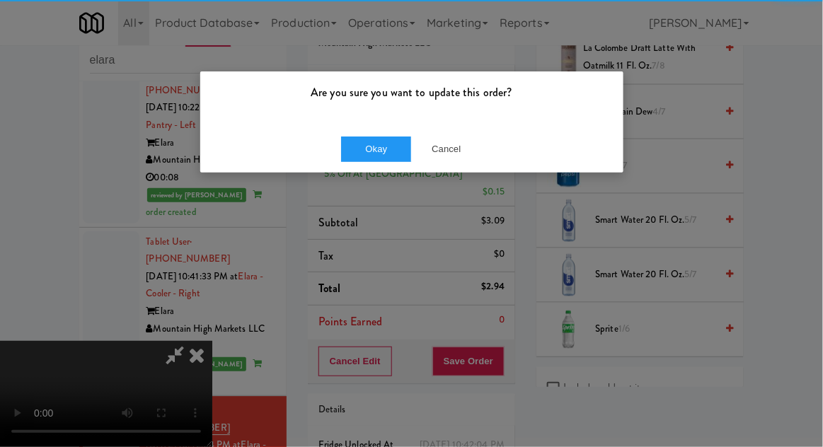
click at [358, 169] on div "Okay Cancel" at bounding box center [411, 148] width 423 height 47
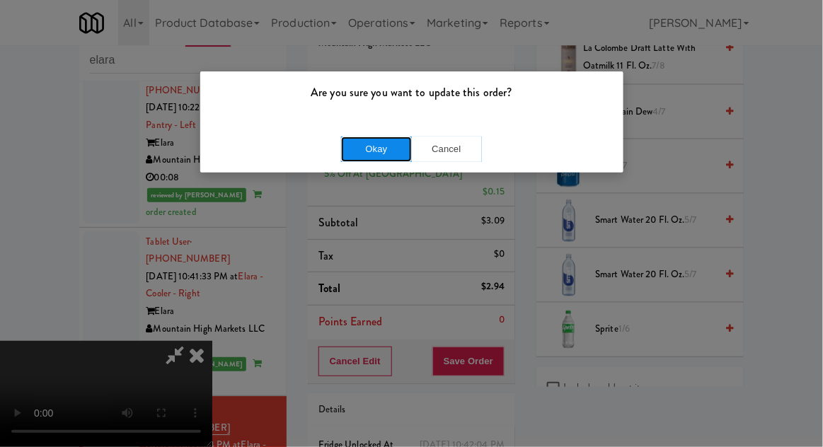
click at [350, 149] on button "Okay" at bounding box center [376, 149] width 71 height 25
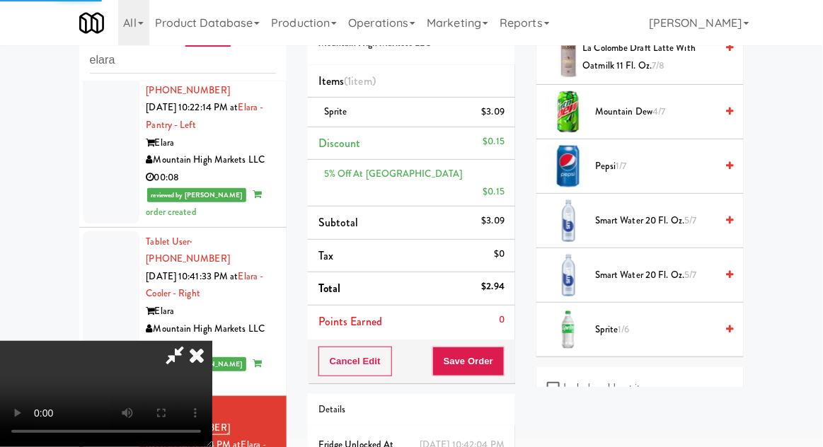
scroll to position [139, 0]
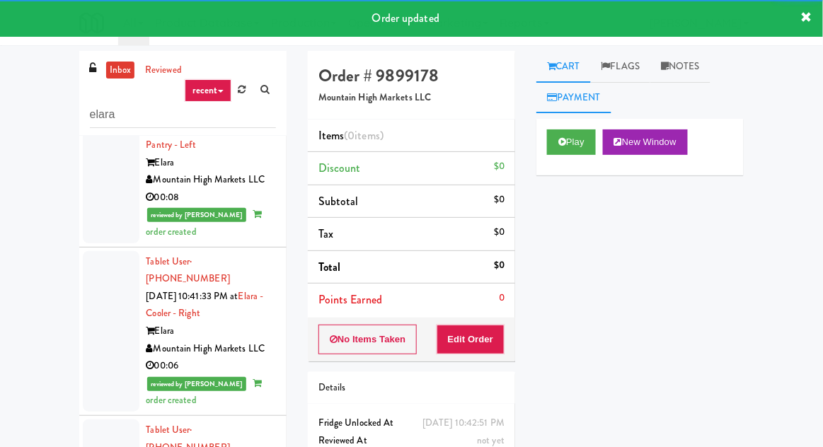
click at [558, 98] on link "Payment" at bounding box center [574, 98] width 75 height 32
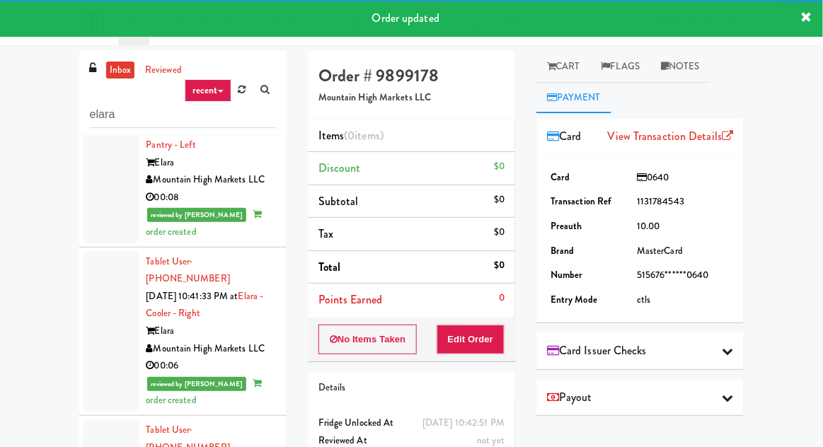
click at [567, 149] on div "Card View Transaction Details" at bounding box center [640, 137] width 207 height 36
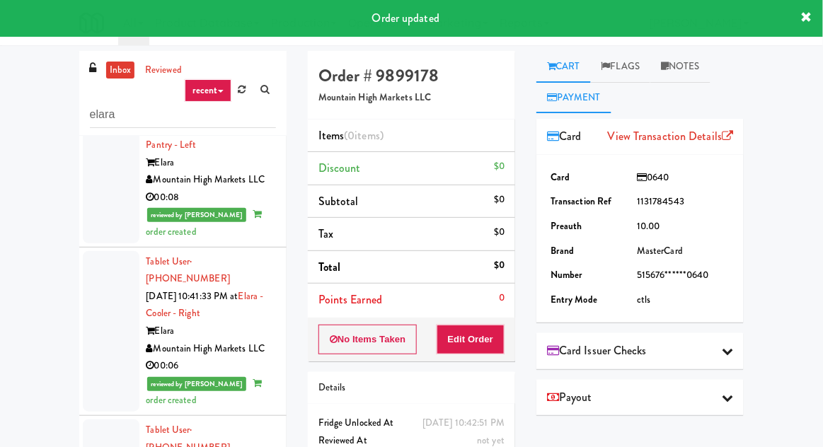
click at [573, 64] on link "Cart" at bounding box center [564, 67] width 55 height 32
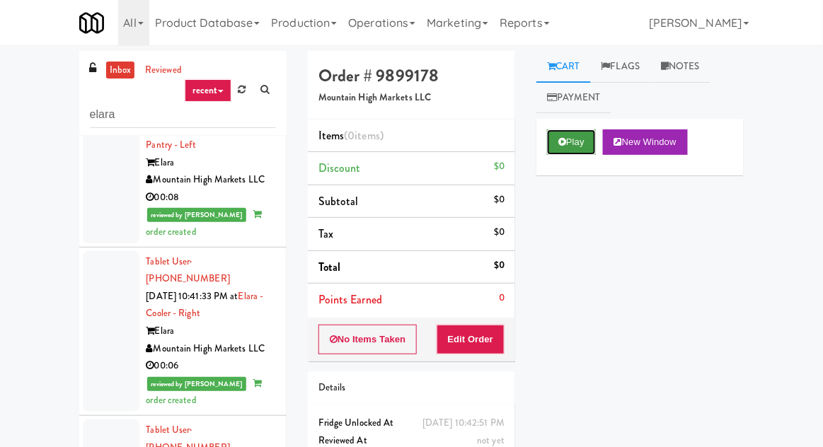
click at [571, 140] on button "Play" at bounding box center [571, 142] width 49 height 25
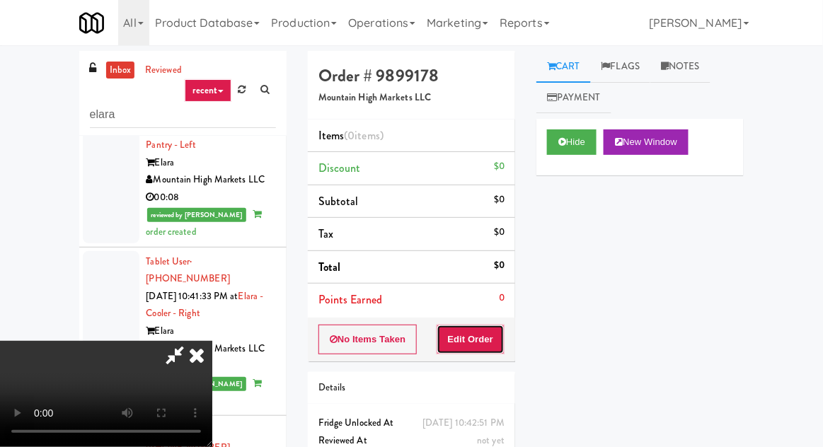
click at [492, 331] on button "Edit Order" at bounding box center [471, 340] width 69 height 30
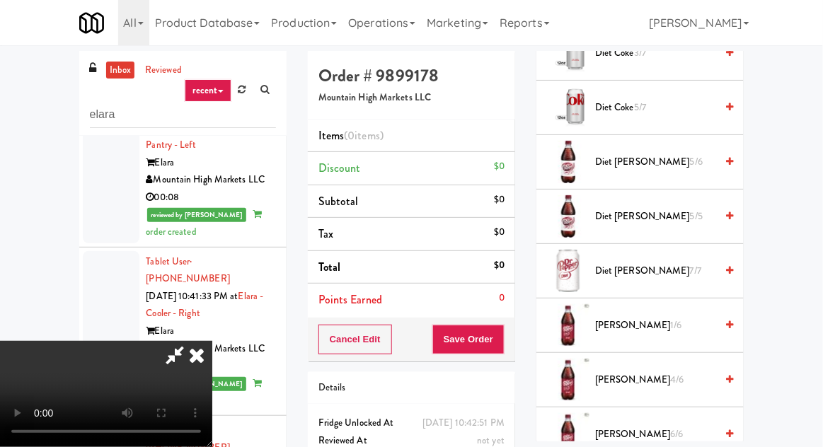
scroll to position [908, 0]
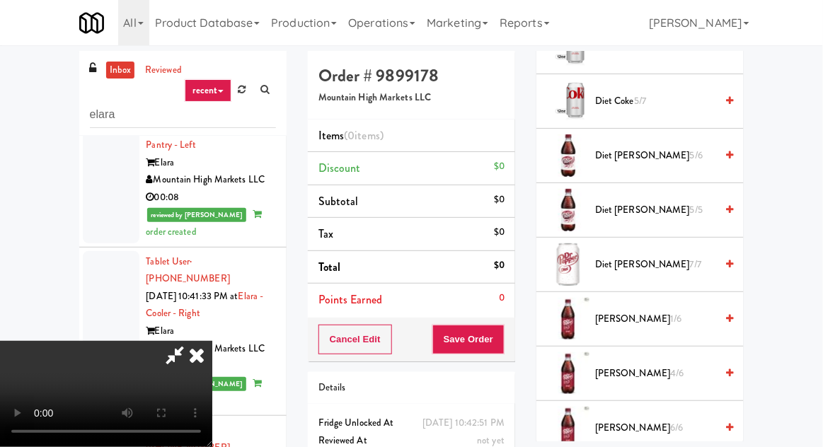
click at [622, 321] on span "Dr Pepper 1/6" at bounding box center [655, 320] width 120 height 18
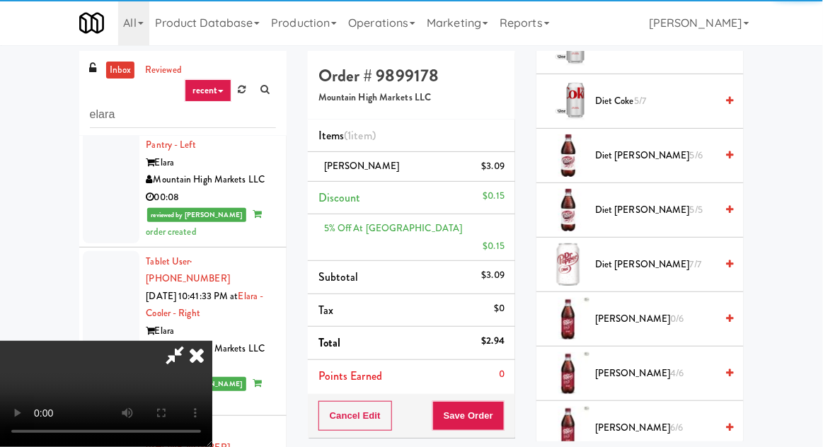
click at [511, 368] on li "Points Earned 0" at bounding box center [411, 376] width 207 height 33
click at [504, 401] on button "Save Order" at bounding box center [469, 416] width 72 height 30
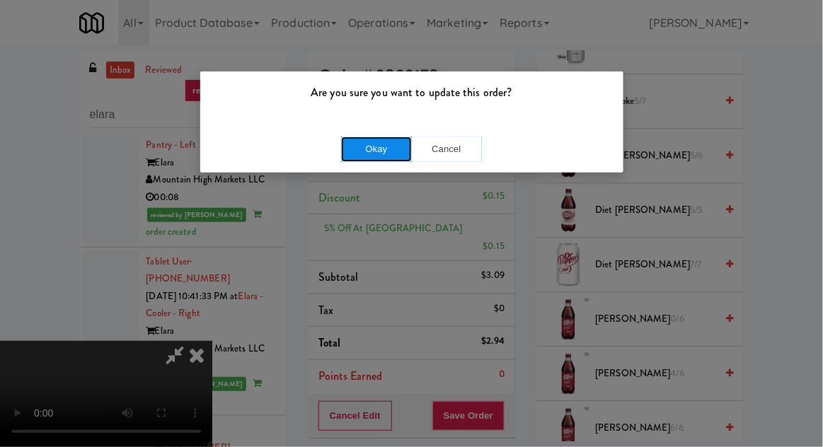
click at [350, 150] on button "Okay" at bounding box center [376, 149] width 71 height 25
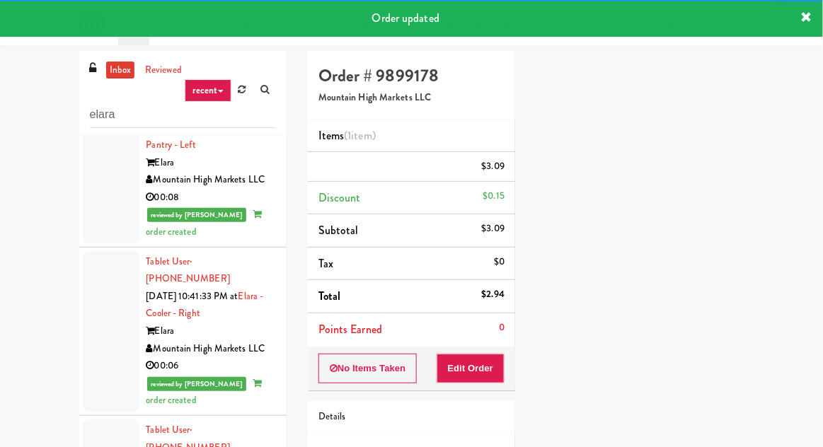
scroll to position [936, 0]
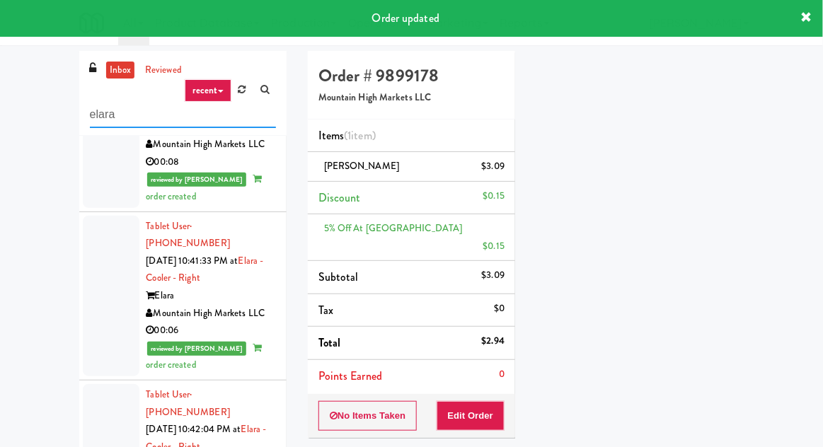
click at [104, 110] on input "elara" at bounding box center [183, 115] width 186 height 26
click at [101, 109] on input "elara" at bounding box center [183, 115] width 186 height 26
click at [93, 111] on input "elara" at bounding box center [183, 115] width 186 height 26
click at [97, 115] on input "elara" at bounding box center [183, 115] width 186 height 26
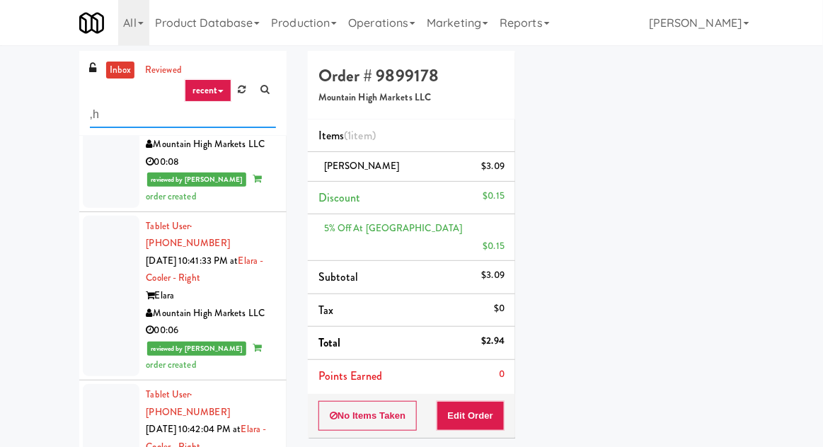
type input ","
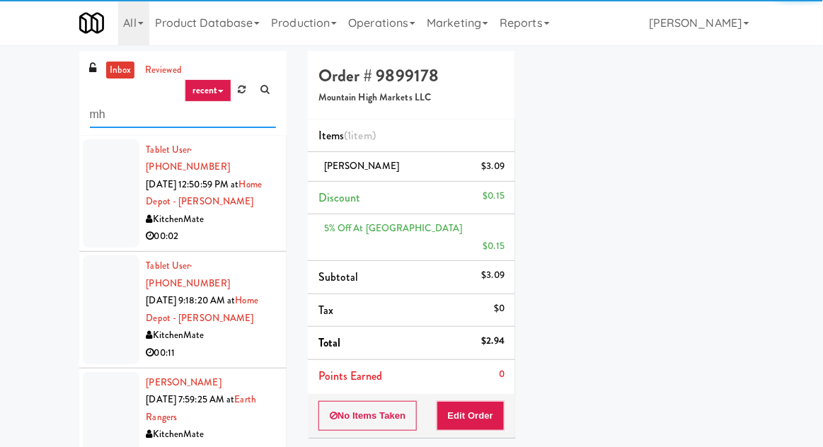
type input "mh"
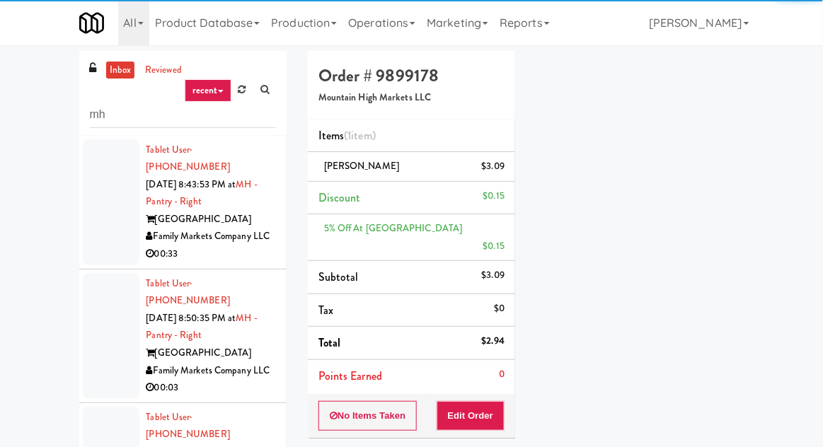
click at [97, 220] on div at bounding box center [111, 202] width 57 height 126
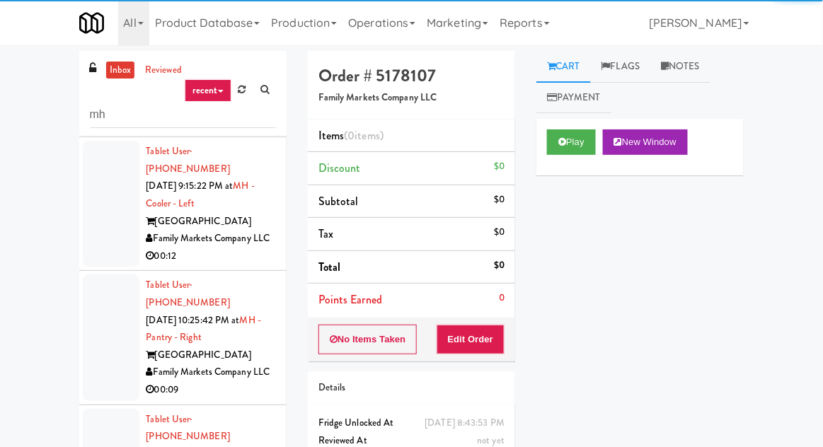
scroll to position [855, 0]
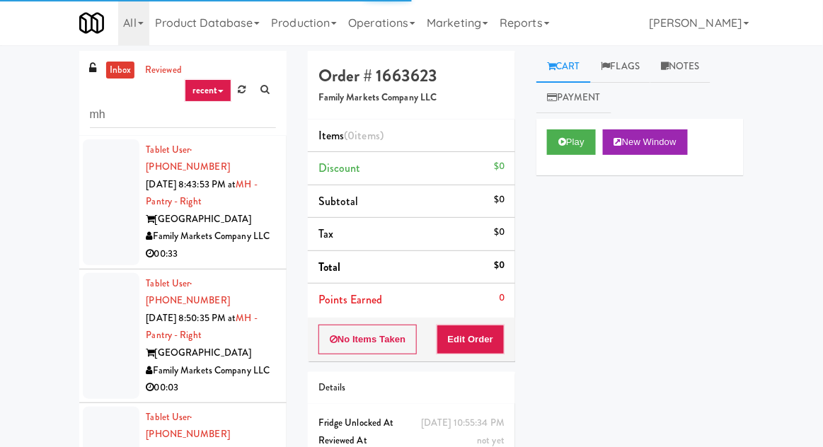
click at [96, 211] on div at bounding box center [111, 202] width 57 height 126
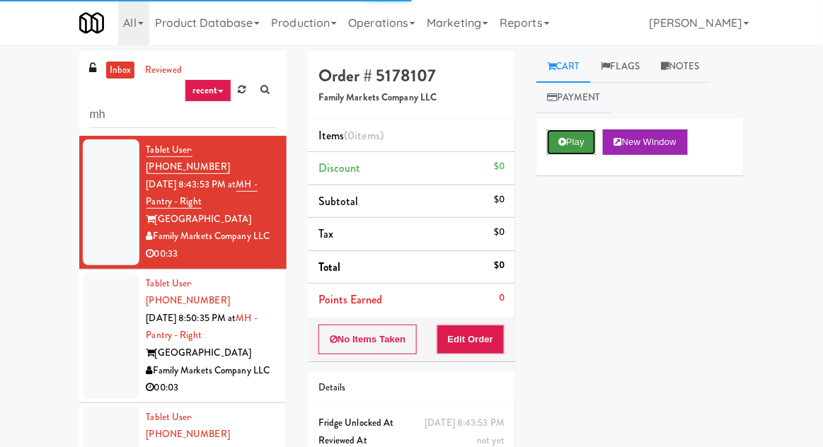
click at [575, 138] on button "Play" at bounding box center [571, 142] width 49 height 25
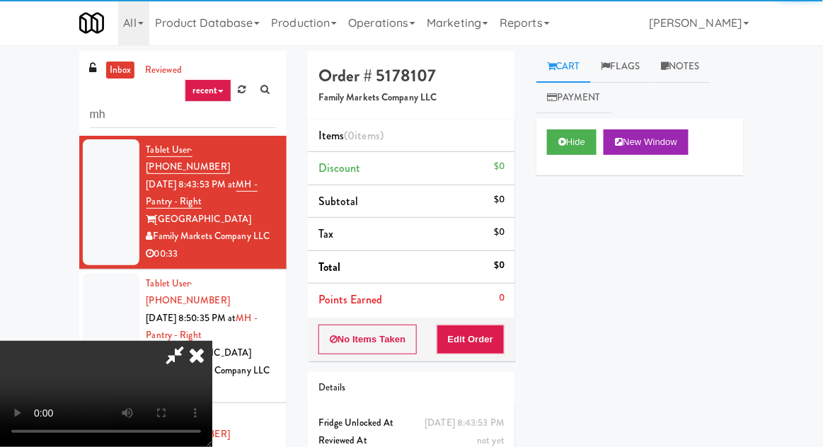
click at [488, 340] on button "Edit Order" at bounding box center [471, 340] width 69 height 30
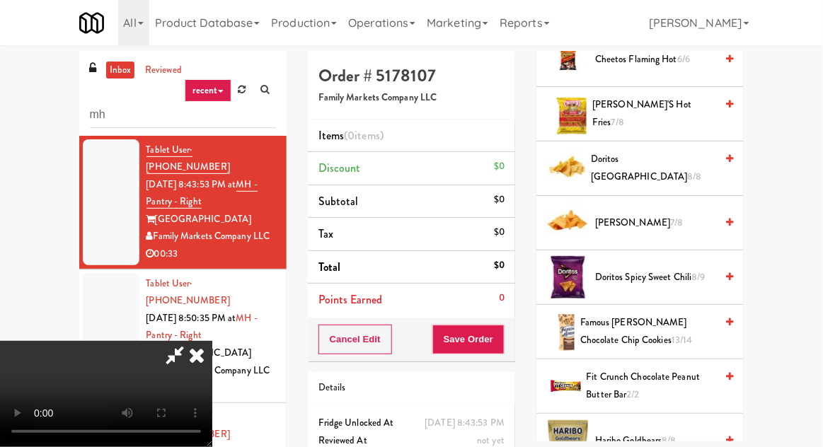
scroll to position [464, 0]
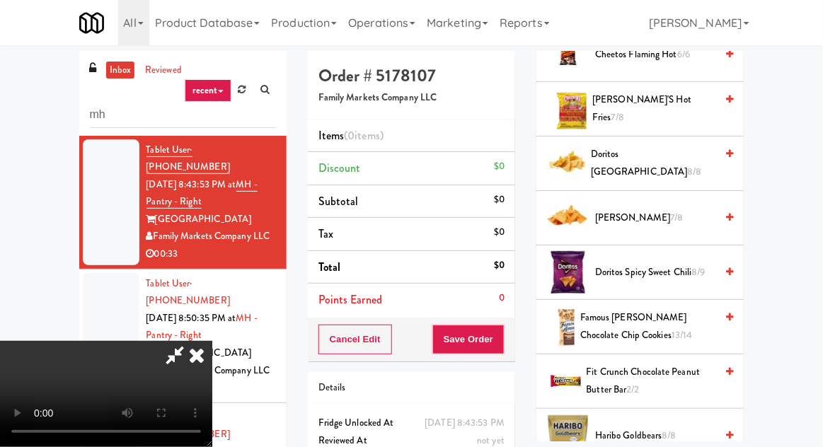
click at [626, 269] on span "Doritos Spicy Sweet Chili 8/9" at bounding box center [655, 273] width 120 height 18
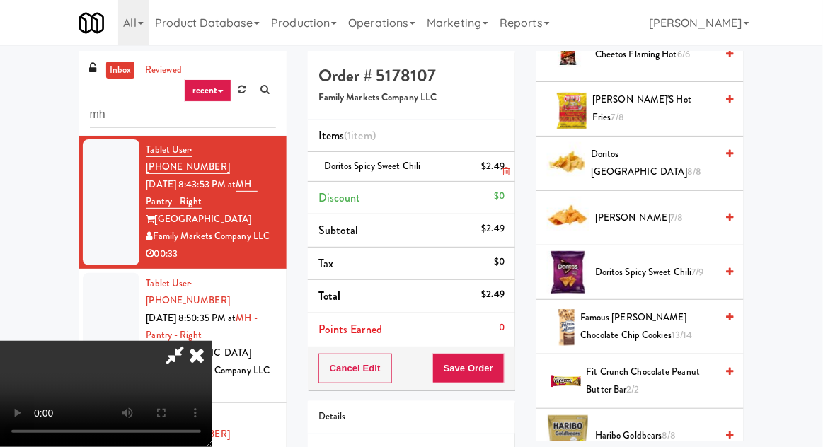
click at [512, 173] on li "Doritos Spicy Sweet Chili $2.49" at bounding box center [411, 167] width 207 height 30
click at [506, 169] on icon at bounding box center [506, 171] width 7 height 9
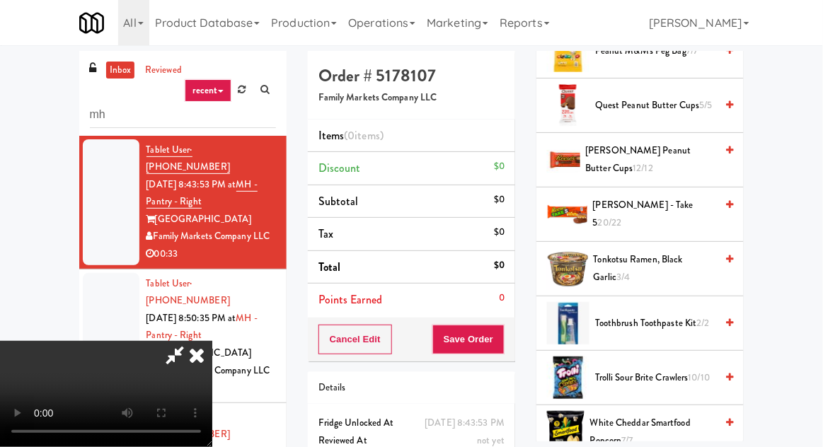
scroll to position [1557, 0]
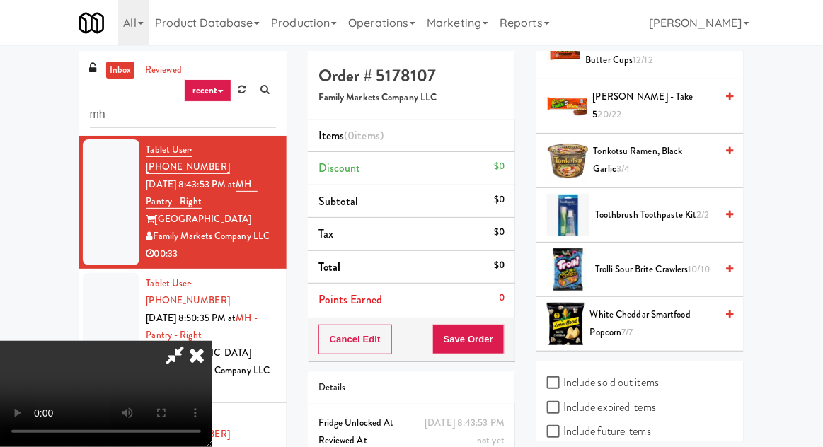
click at [641, 312] on span "White Cheddar Smartfood Popcorn 7/7" at bounding box center [652, 324] width 125 height 35
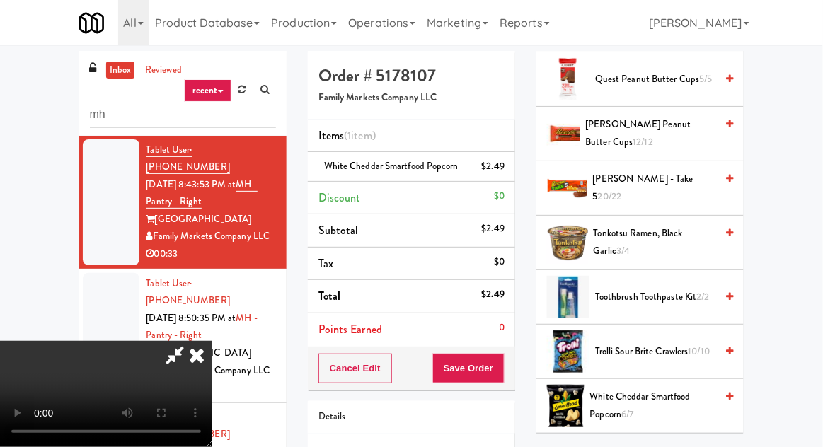
scroll to position [1476, 0]
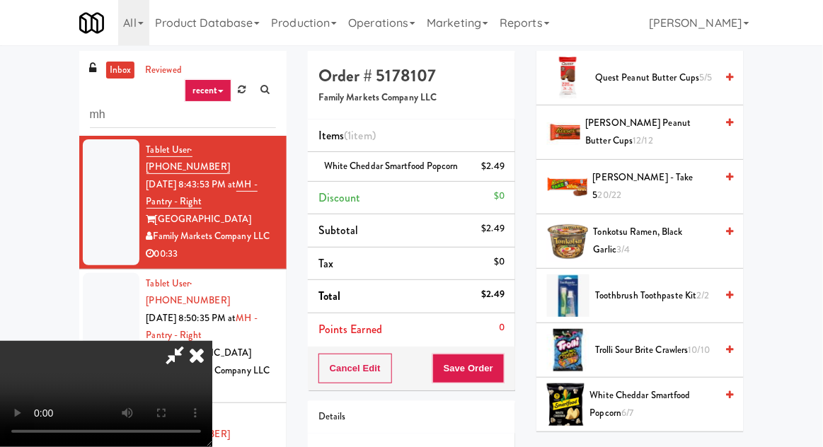
click at [647, 130] on span "Reese's Peanut Butter Cups 12/12" at bounding box center [651, 132] width 130 height 35
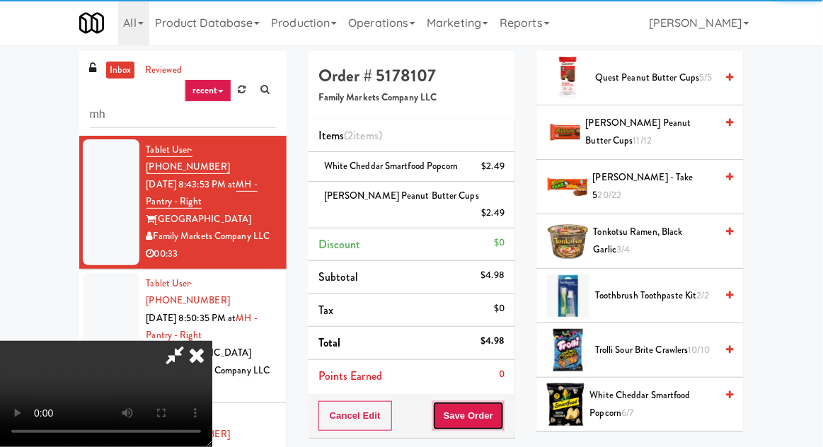
click at [505, 401] on button "Save Order" at bounding box center [469, 416] width 72 height 30
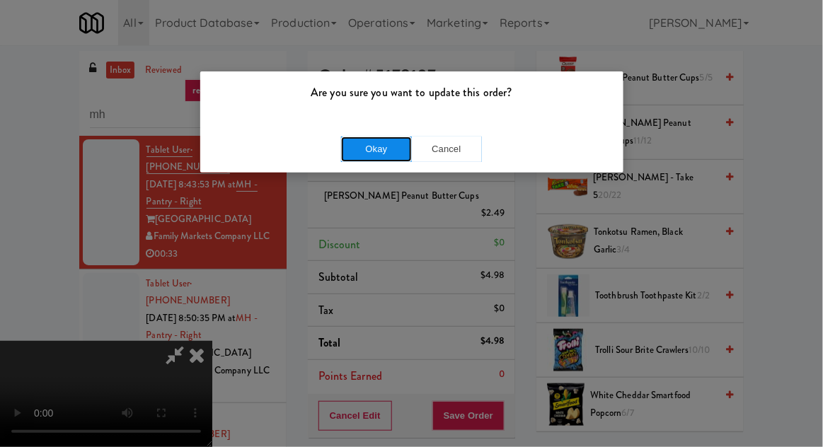
click at [361, 152] on button "Okay" at bounding box center [376, 149] width 71 height 25
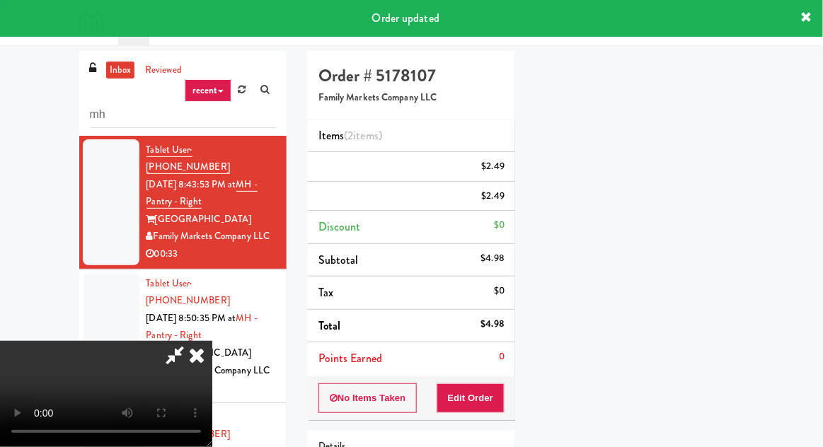
scroll to position [139, 0]
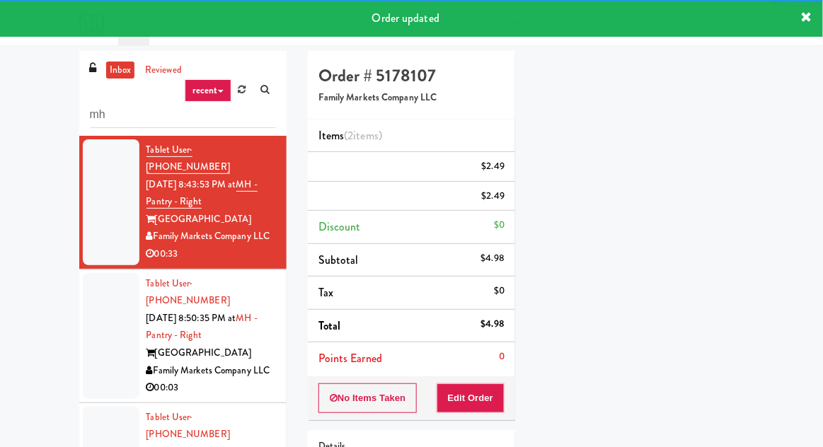
click at [90, 302] on div at bounding box center [111, 336] width 57 height 126
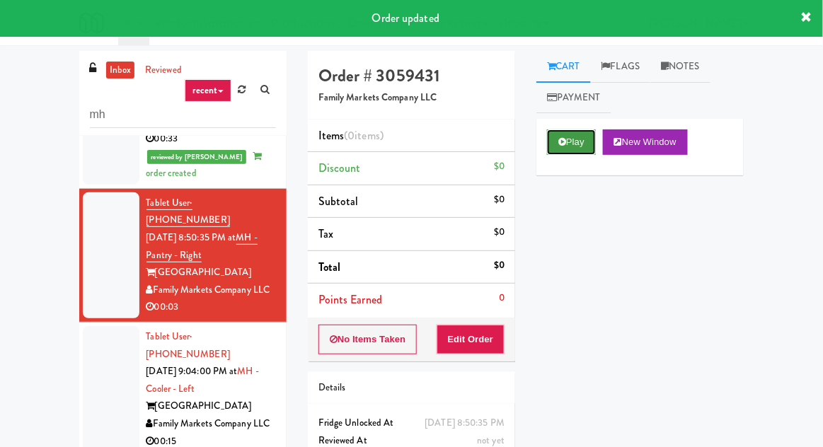
click at [569, 142] on button "Play" at bounding box center [571, 142] width 49 height 25
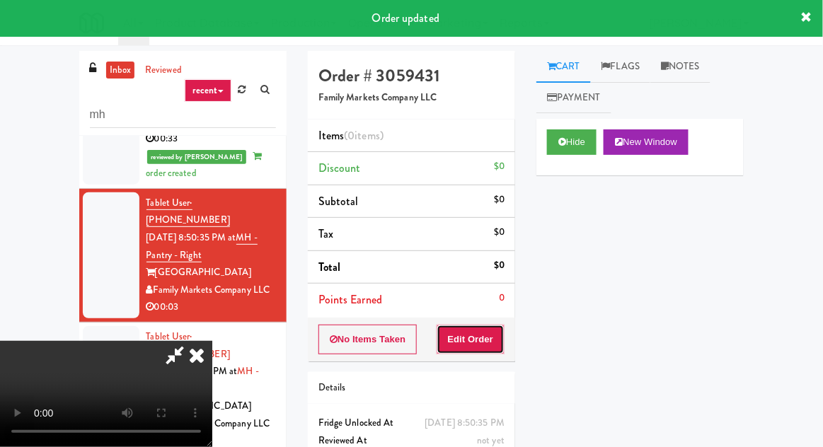
click at [474, 341] on button "Edit Order" at bounding box center [471, 340] width 69 height 30
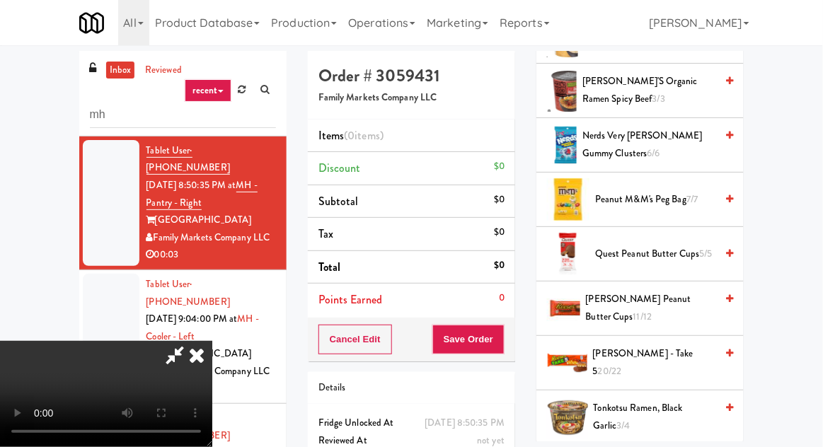
scroll to position [1297, 0]
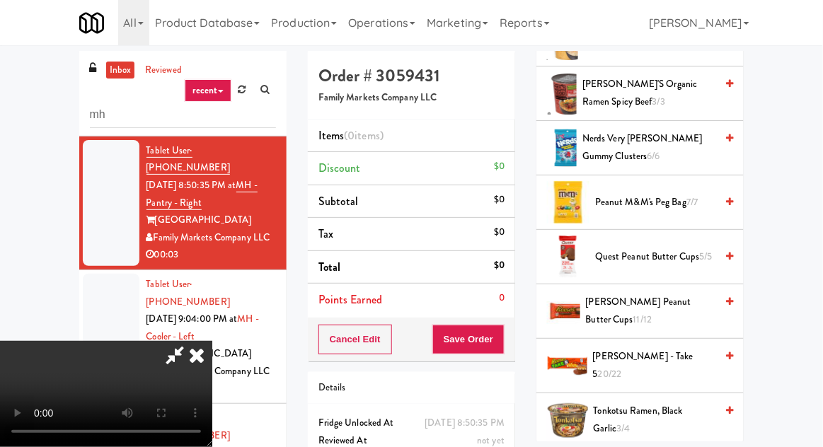
click at [626, 303] on span "Reese's Peanut Butter Cups 11/12" at bounding box center [651, 311] width 130 height 35
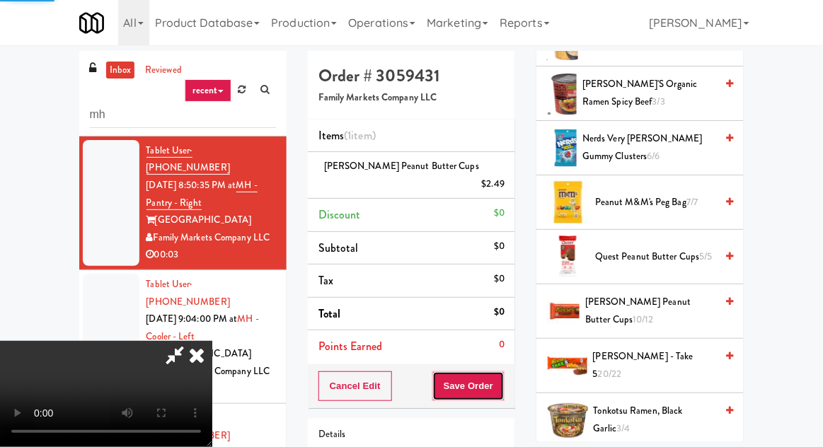
click at [504, 372] on button "Save Order" at bounding box center [469, 387] width 72 height 30
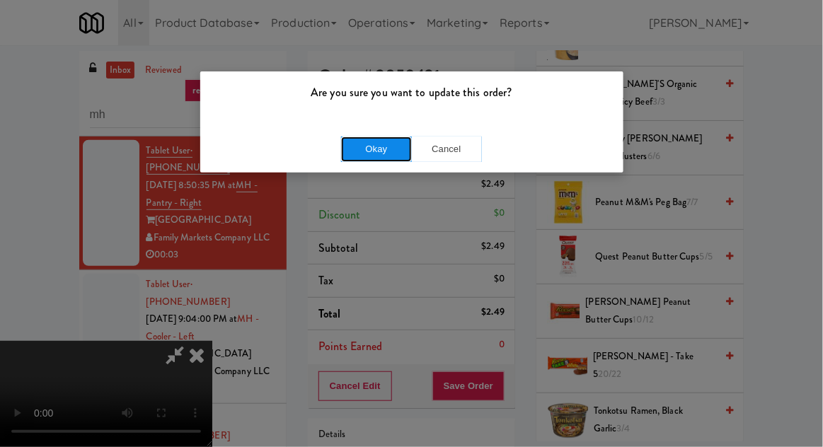
click at [349, 137] on button "Okay" at bounding box center [376, 149] width 71 height 25
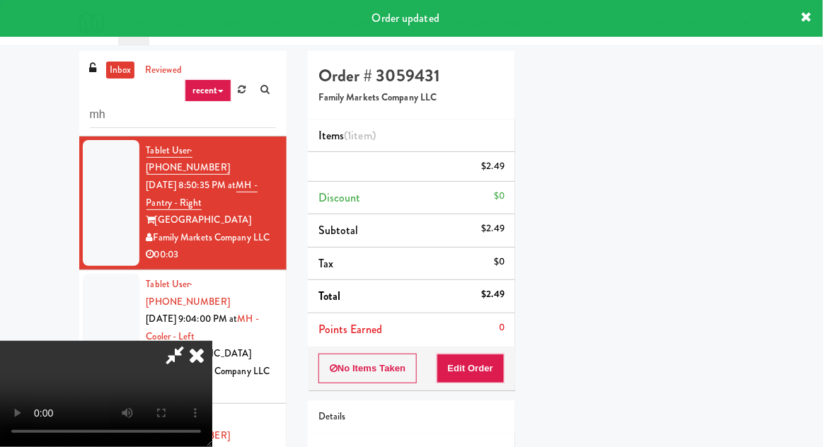
scroll to position [139, 0]
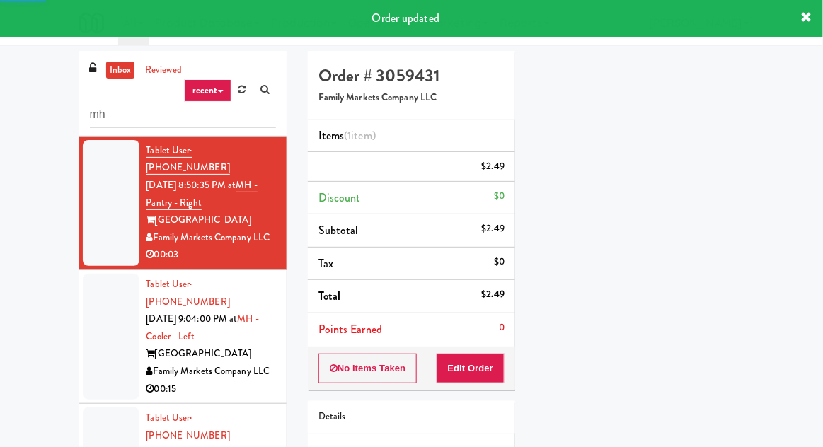
click at [100, 277] on div at bounding box center [111, 337] width 57 height 126
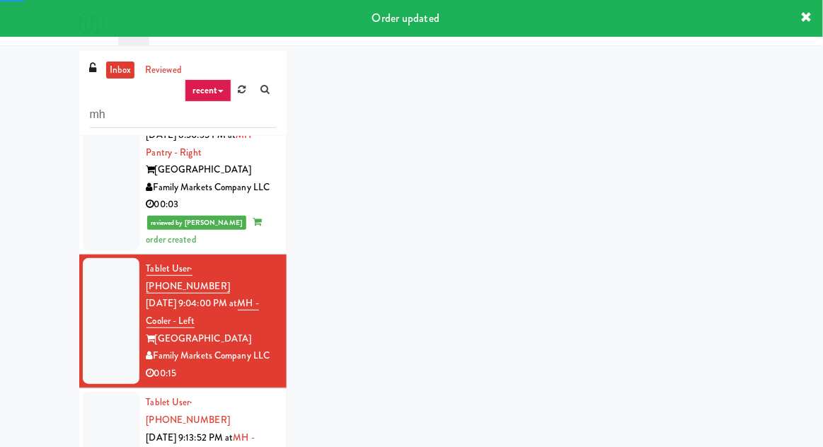
scroll to position [229, 0]
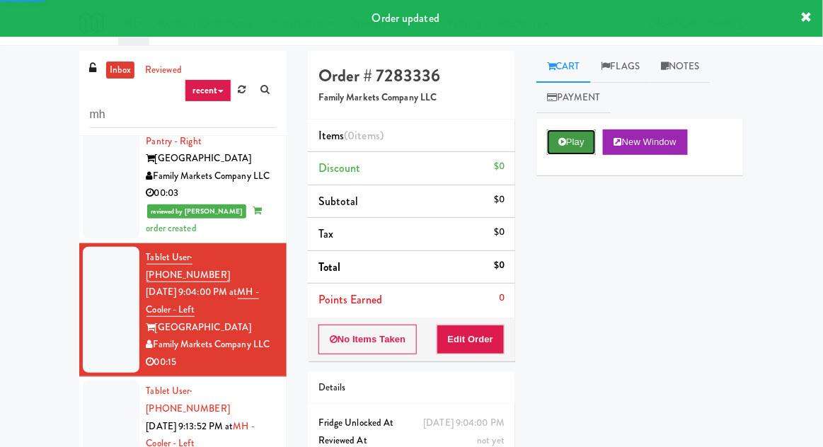
click at [574, 135] on button "Play" at bounding box center [571, 142] width 49 height 25
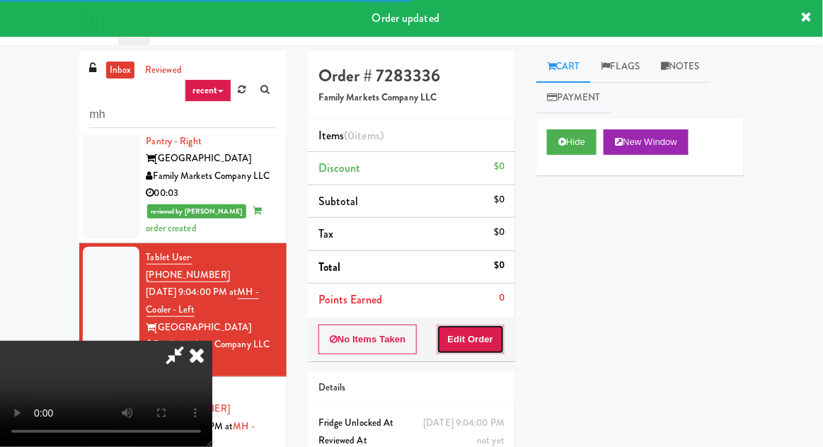
click at [481, 334] on button "Edit Order" at bounding box center [471, 340] width 69 height 30
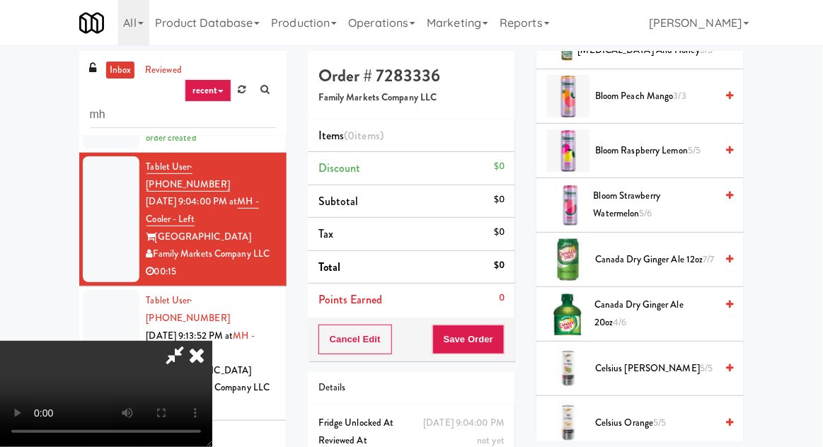
scroll to position [438, 0]
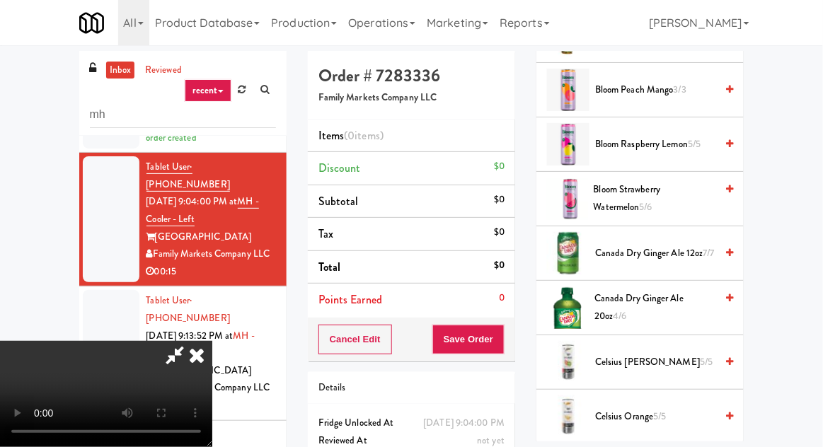
click at [620, 245] on span "Canada Dry Ginger Ale 12oz 7/7" at bounding box center [655, 254] width 120 height 18
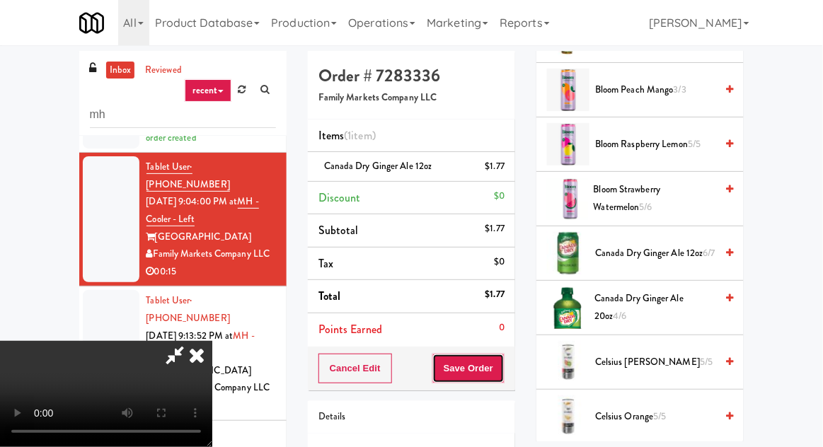
click at [502, 368] on button "Save Order" at bounding box center [469, 369] width 72 height 30
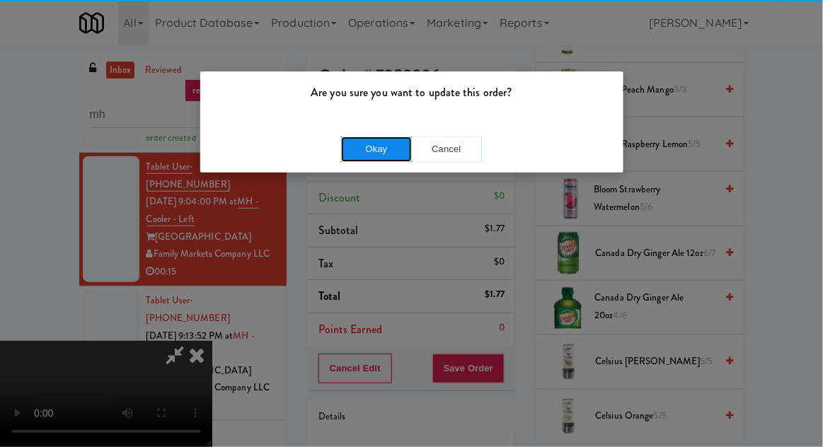
click at [357, 159] on button "Okay" at bounding box center [376, 149] width 71 height 25
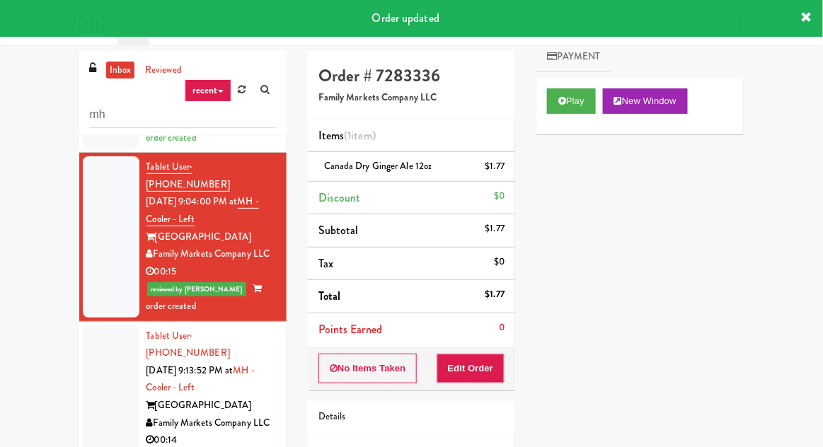
scroll to position [0, 0]
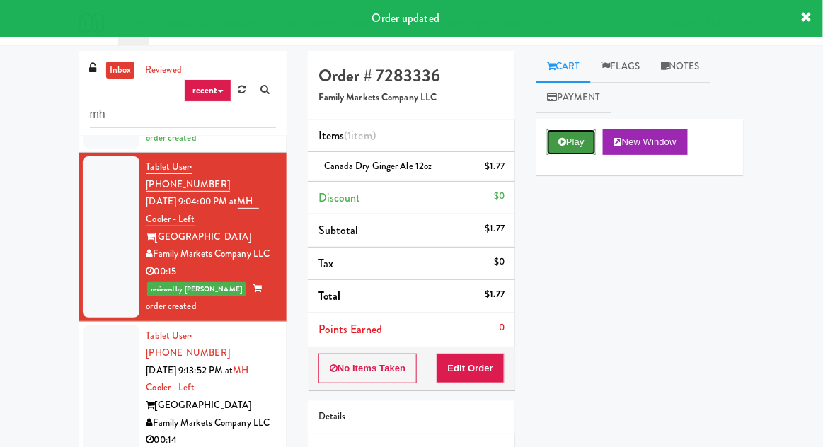
click at [581, 144] on button "Play" at bounding box center [571, 142] width 49 height 25
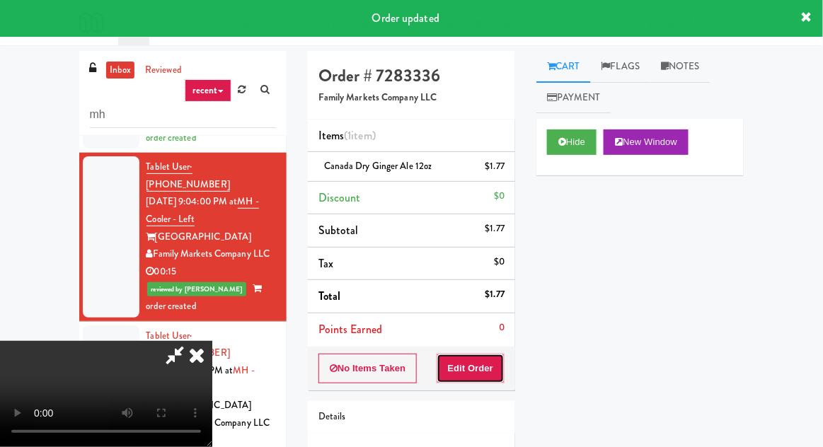
click at [484, 368] on button "Edit Order" at bounding box center [471, 369] width 69 height 30
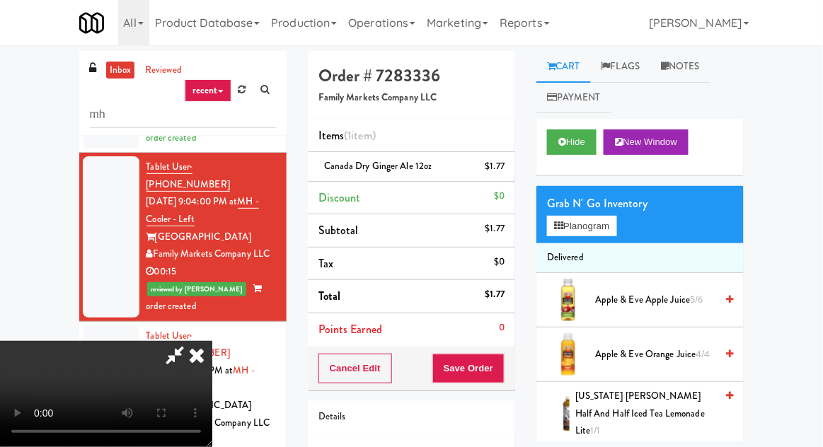
click at [191, 341] on icon at bounding box center [175, 355] width 33 height 28
click at [212, 341] on icon at bounding box center [196, 355] width 31 height 28
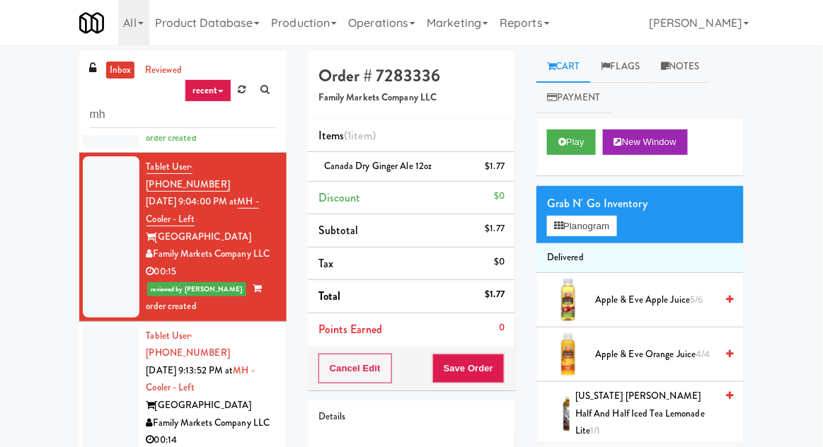
click at [86, 326] on div at bounding box center [111, 389] width 57 height 126
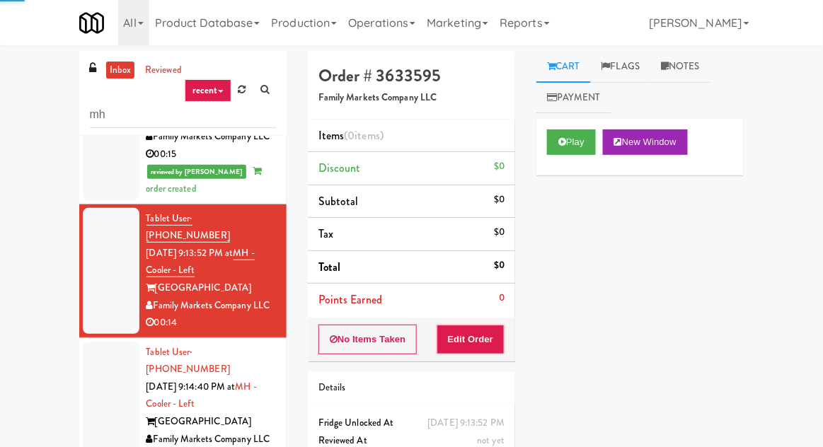
scroll to position [457, 0]
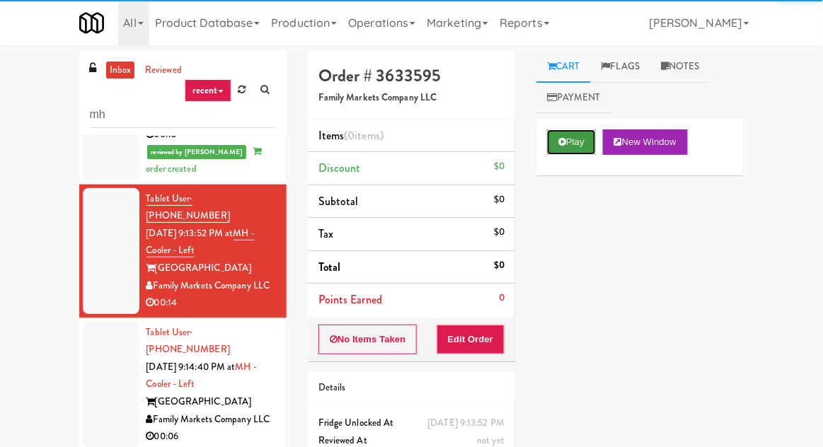
click at [555, 148] on button "Play" at bounding box center [571, 142] width 49 height 25
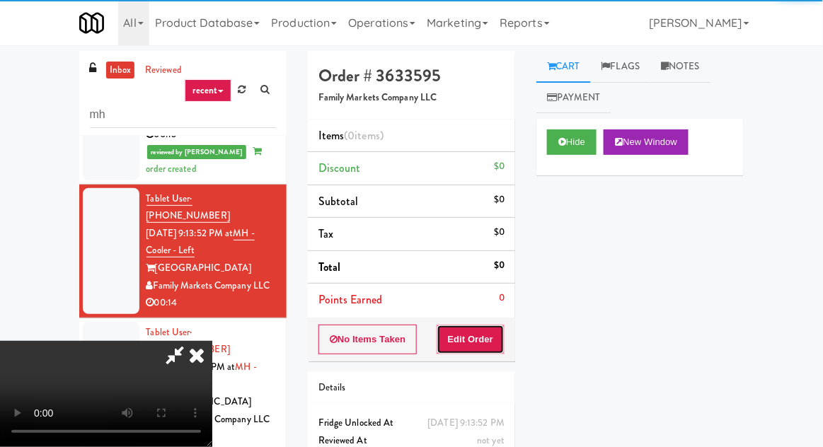
click at [470, 347] on button "Edit Order" at bounding box center [471, 340] width 69 height 30
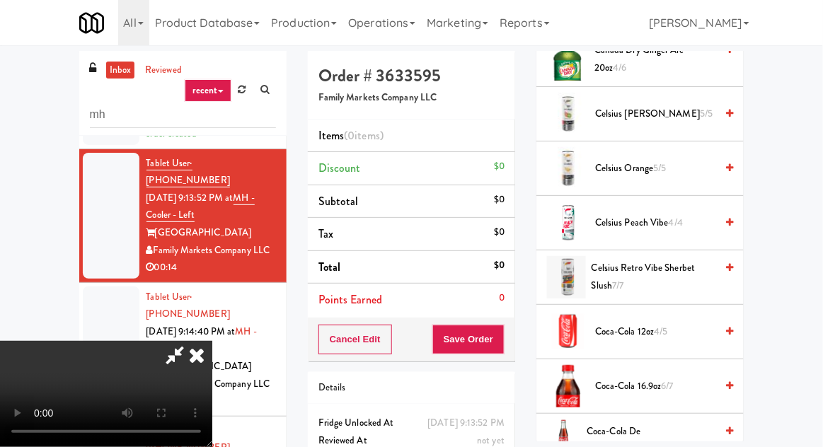
scroll to position [687, 0]
click at [643, 324] on span "Coca-Cola 12oz 4/5" at bounding box center [655, 333] width 120 height 18
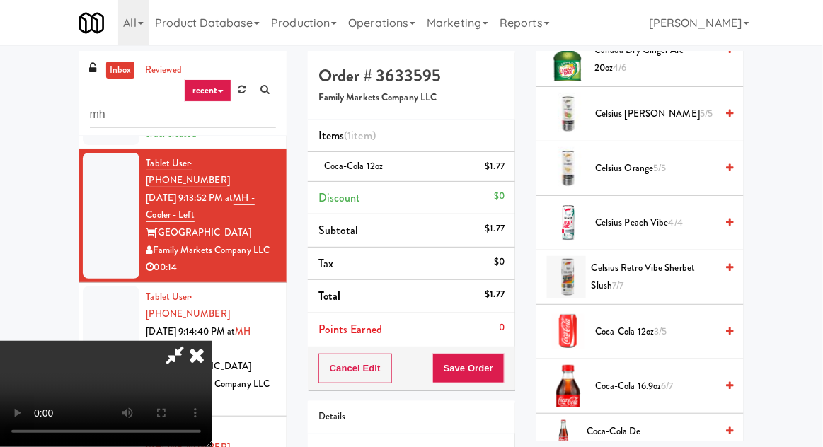
click at [617, 324] on span "Coca-Cola 12oz 3/5" at bounding box center [655, 333] width 120 height 18
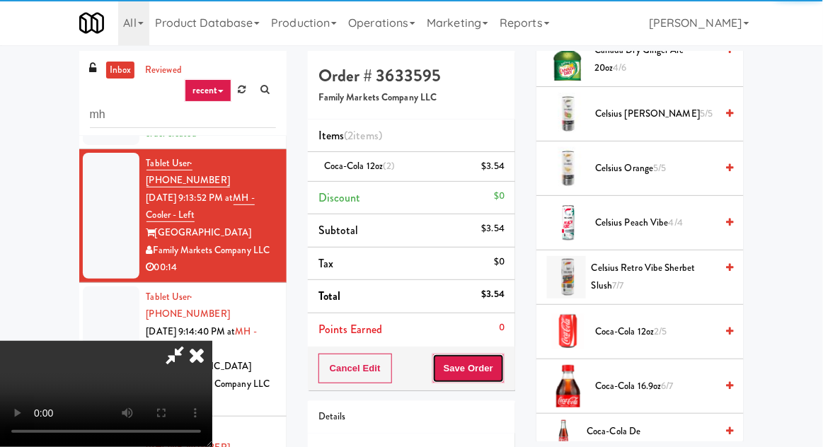
click at [502, 355] on button "Save Order" at bounding box center [469, 369] width 72 height 30
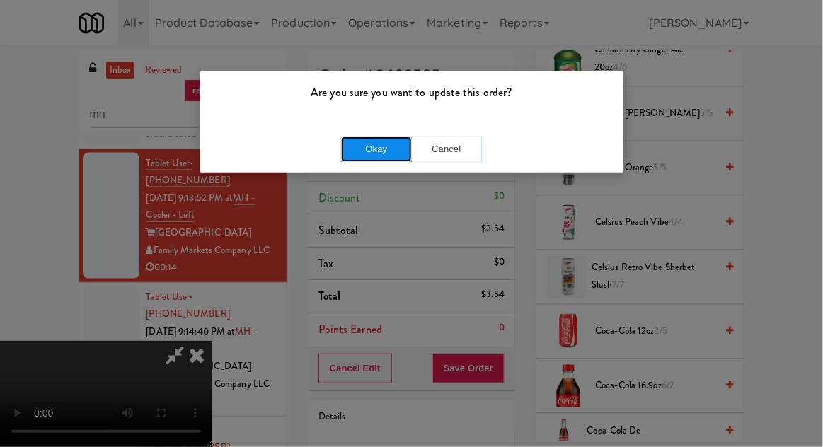
click at [358, 155] on button "Okay" at bounding box center [376, 149] width 71 height 25
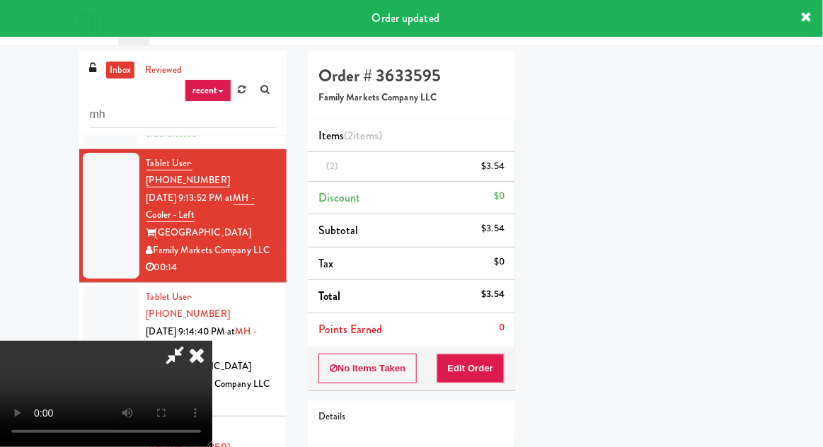
scroll to position [139, 0]
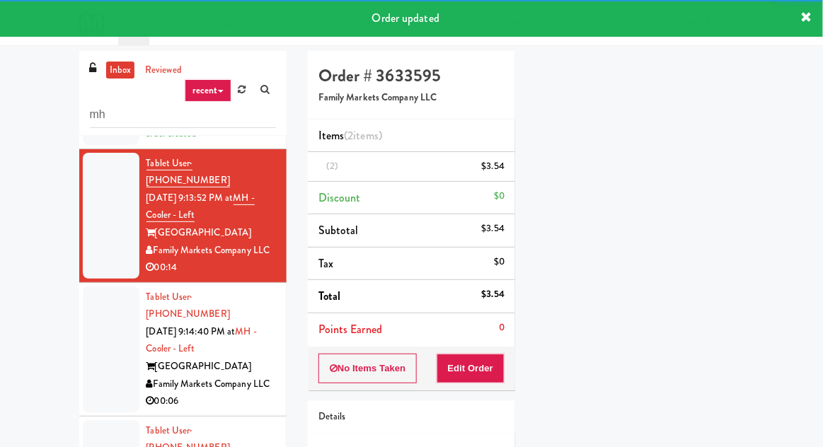
click at [94, 287] on div at bounding box center [111, 350] width 57 height 126
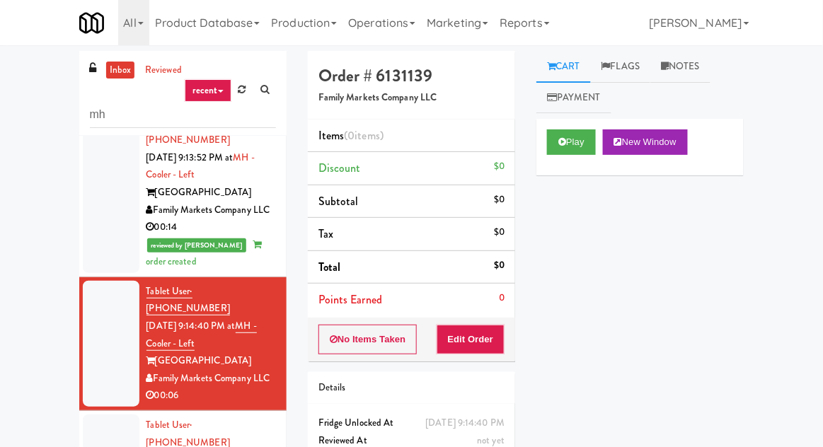
scroll to position [568, 0]
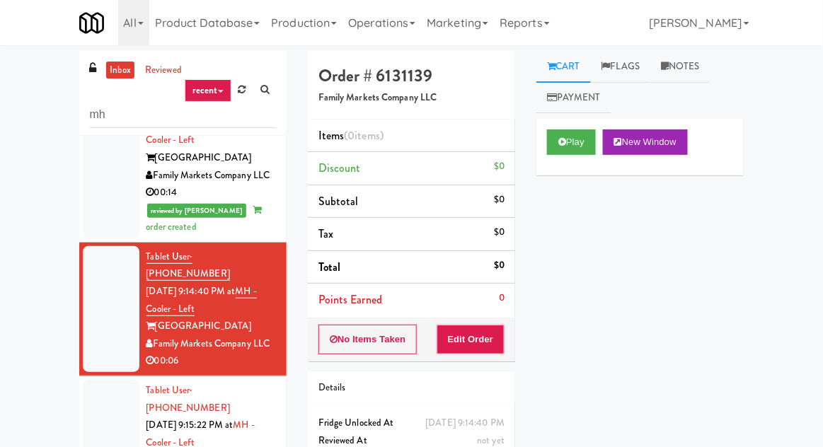
click at [103, 380] on div at bounding box center [111, 443] width 57 height 126
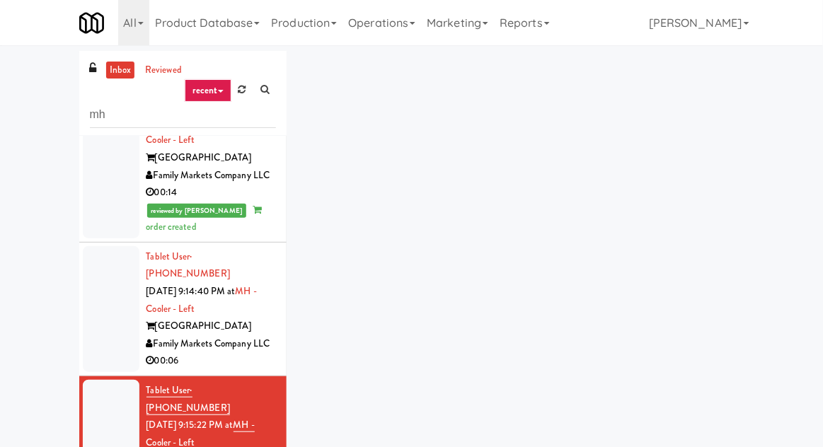
click at [93, 258] on div at bounding box center [111, 309] width 57 height 126
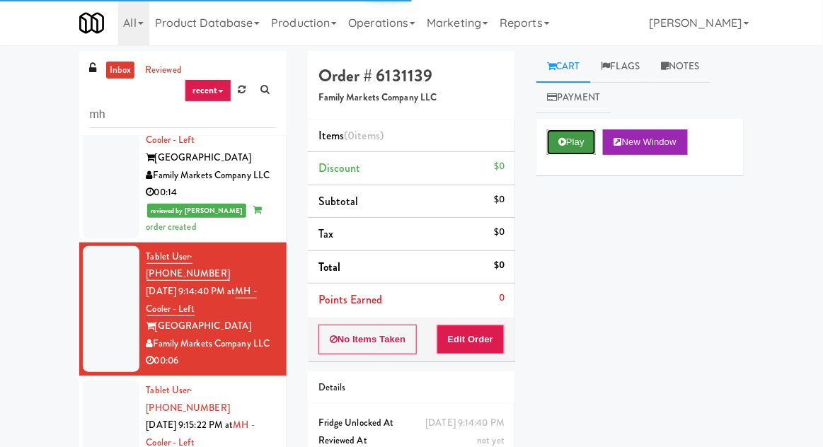
click at [579, 144] on button "Play" at bounding box center [571, 142] width 49 height 25
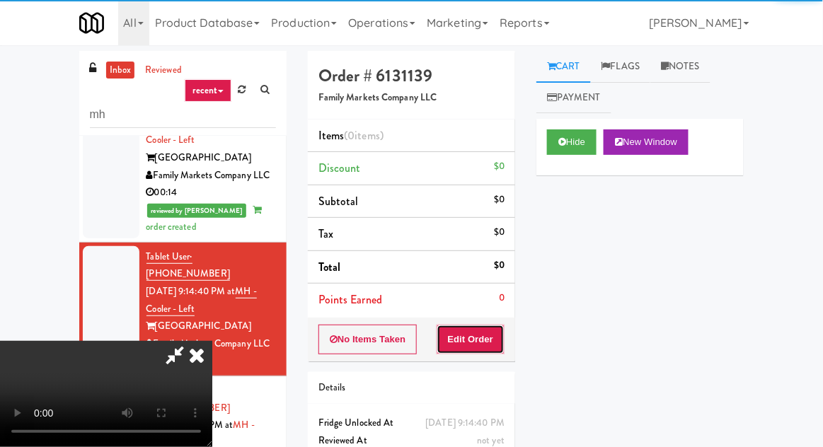
click at [479, 341] on button "Edit Order" at bounding box center [471, 340] width 69 height 30
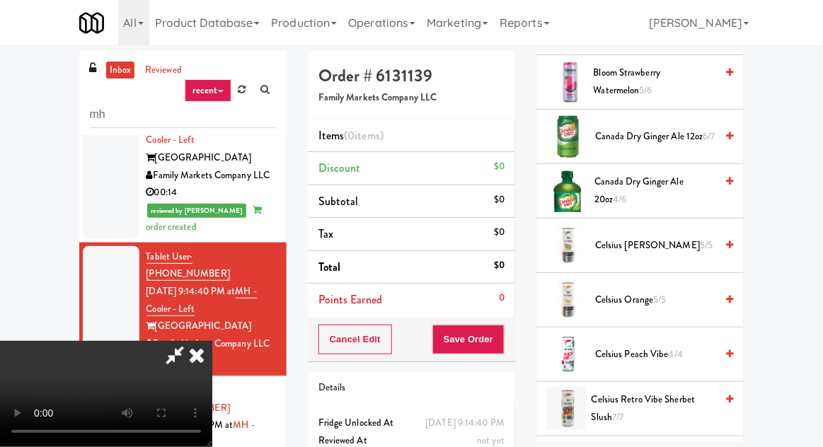
scroll to position [569, 0]
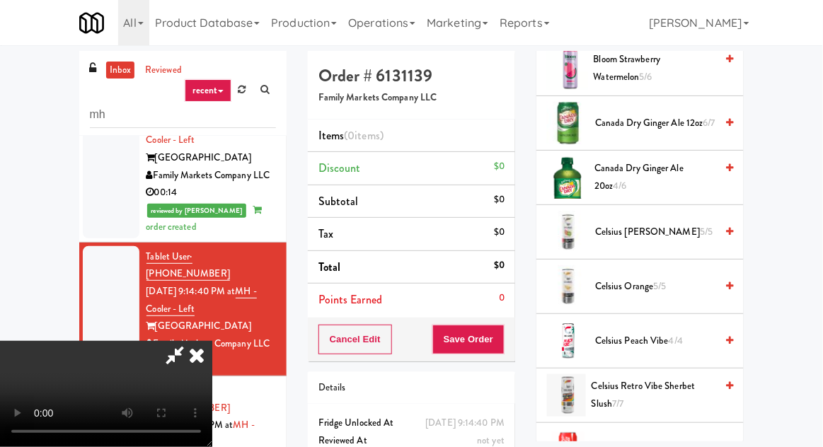
click at [675, 278] on span "Celsius Orange 5/5" at bounding box center [655, 287] width 120 height 18
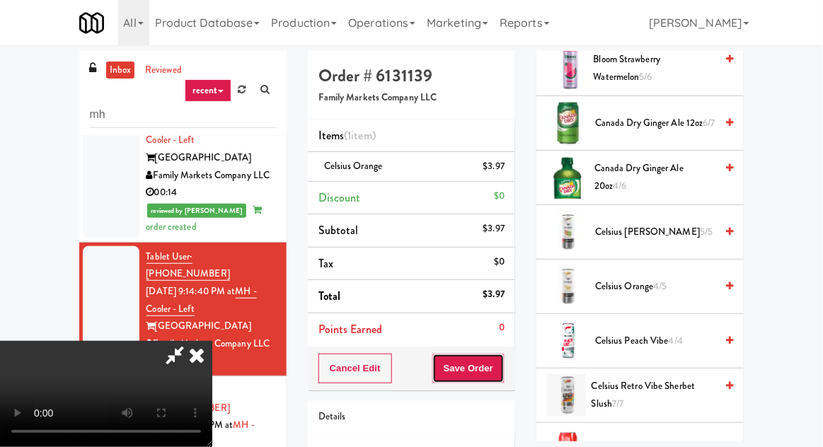
click at [501, 365] on button "Save Order" at bounding box center [469, 369] width 72 height 30
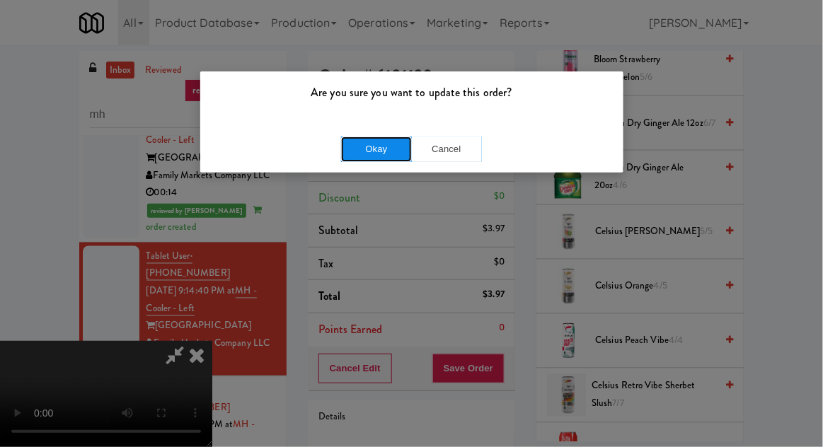
click at [356, 139] on button "Okay" at bounding box center [376, 149] width 71 height 25
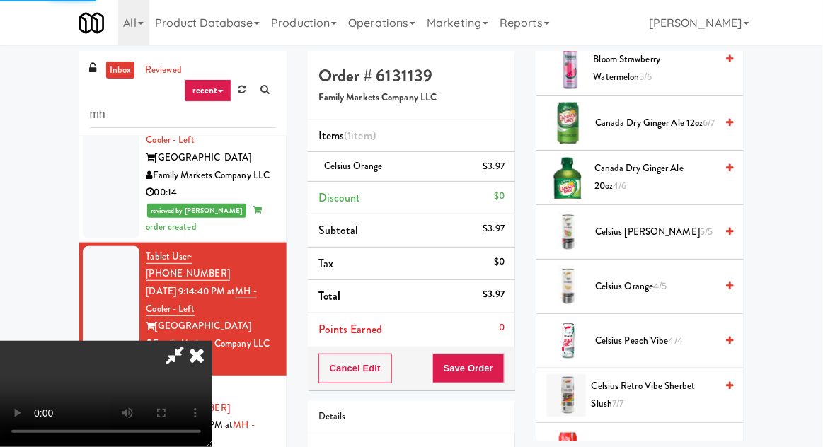
scroll to position [139, 0]
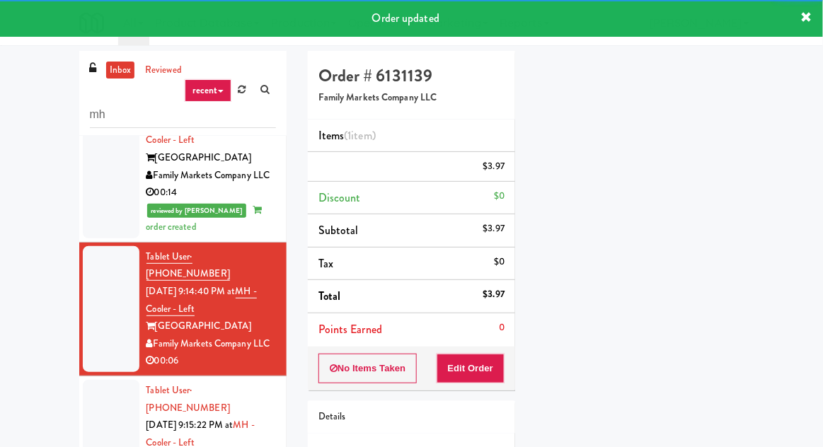
click at [96, 380] on div at bounding box center [111, 443] width 57 height 126
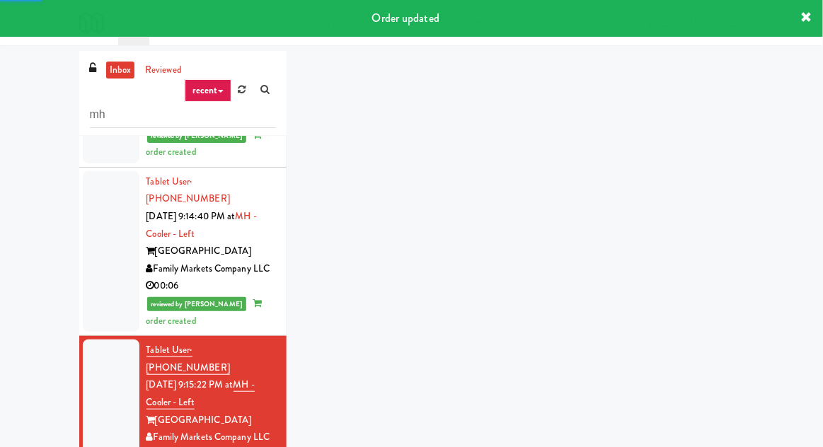
scroll to position [677, 0]
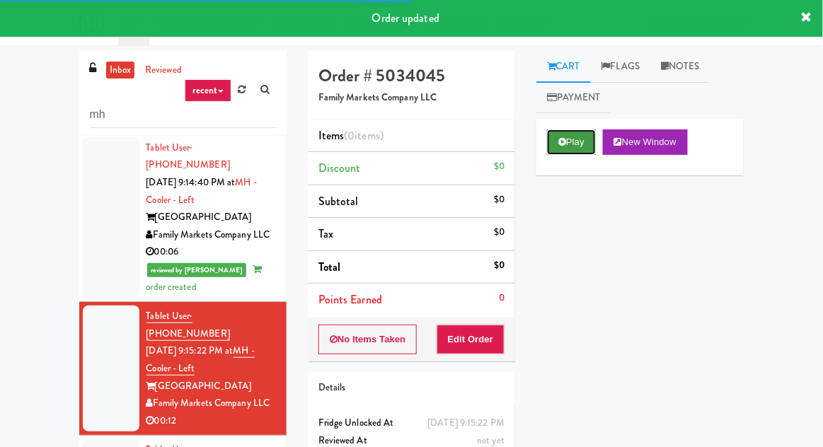
click at [561, 154] on button "Play" at bounding box center [571, 142] width 49 height 25
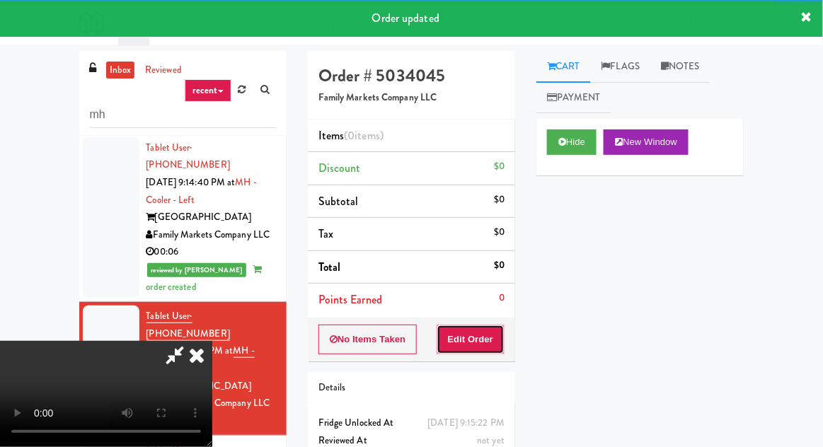
click at [480, 336] on button "Edit Order" at bounding box center [471, 340] width 69 height 30
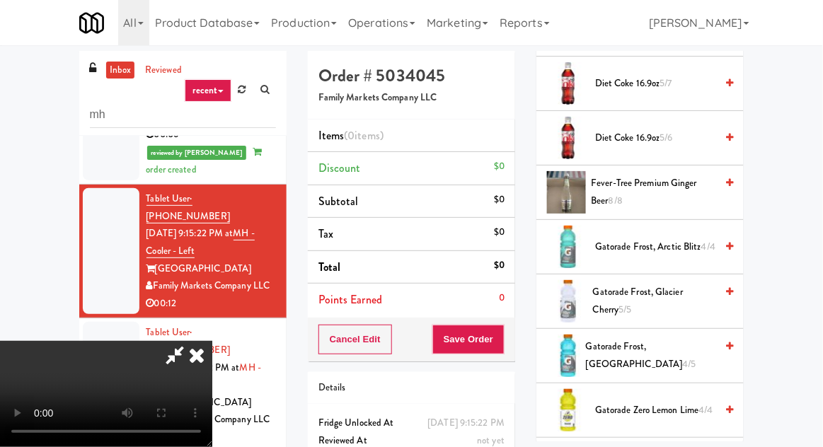
scroll to position [1376, 0]
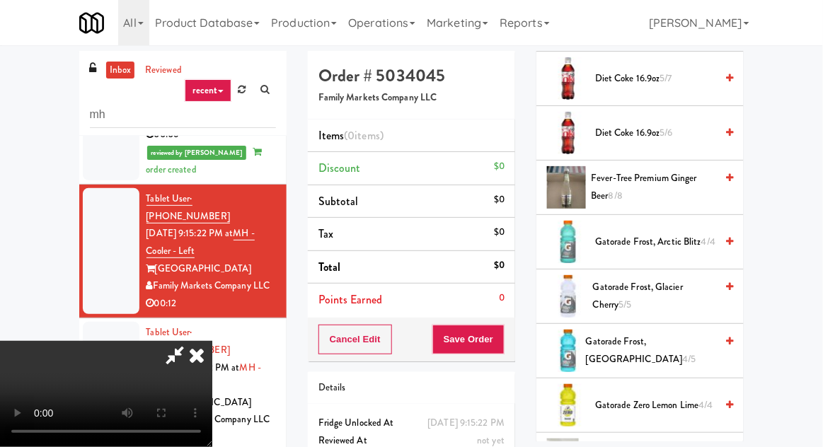
click at [655, 333] on span "Gatorade Frost, Glacier Freeze 4/5" at bounding box center [651, 350] width 130 height 35
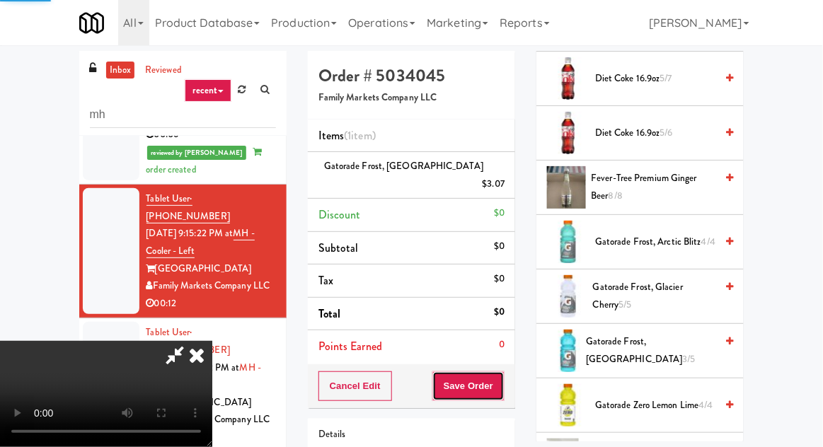
click at [500, 372] on button "Save Order" at bounding box center [469, 387] width 72 height 30
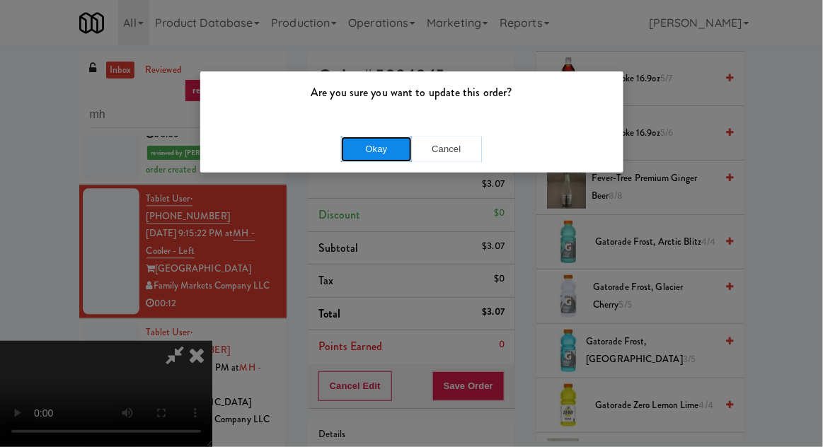
click at [399, 144] on button "Okay" at bounding box center [376, 149] width 71 height 25
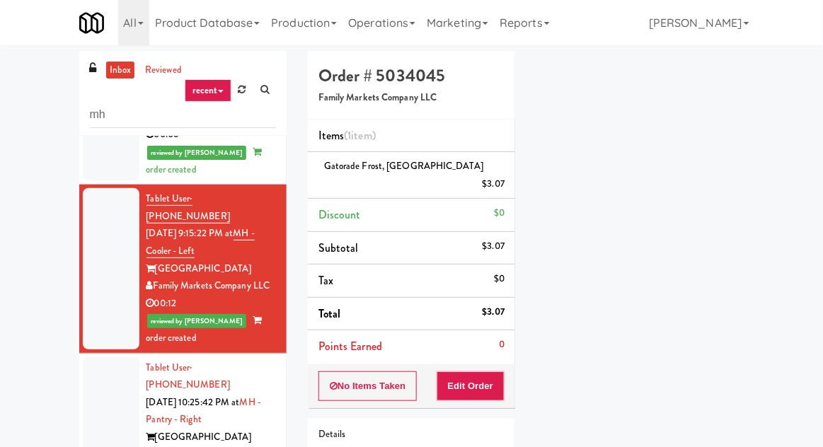
scroll to position [139, 0]
click at [102, 358] on div at bounding box center [111, 421] width 57 height 126
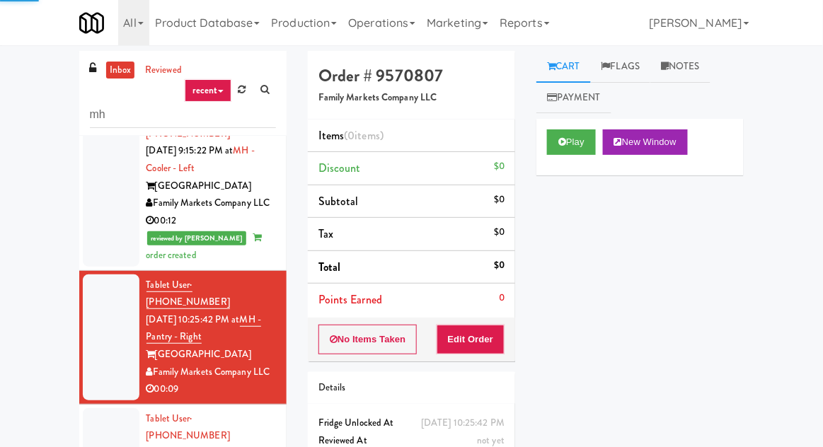
scroll to position [877, 0]
click at [584, 137] on button "Play" at bounding box center [571, 142] width 49 height 25
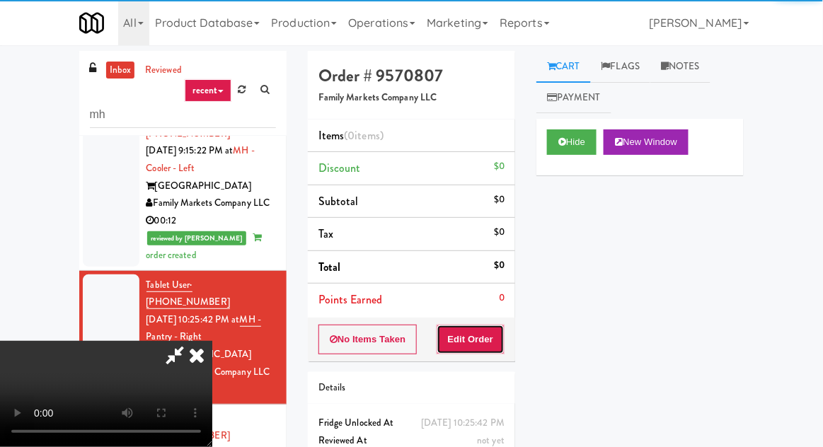
click at [482, 329] on button "Edit Order" at bounding box center [471, 340] width 69 height 30
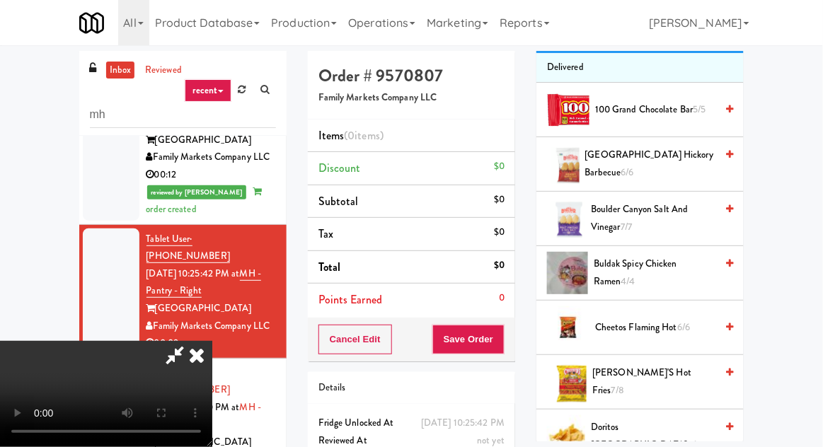
scroll to position [194, 0]
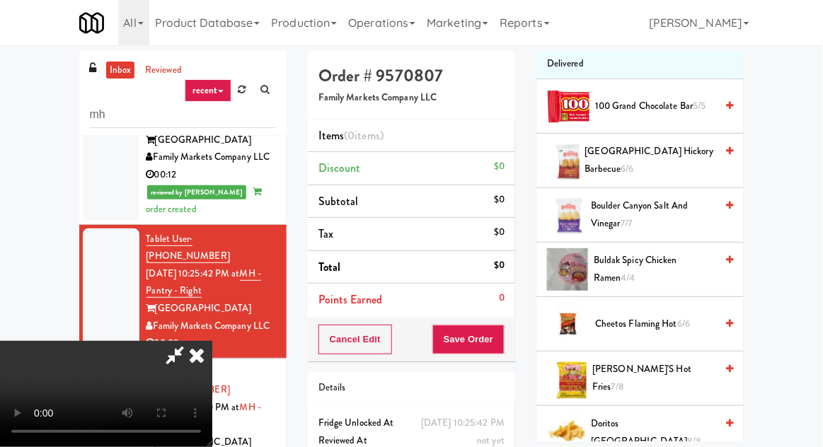
click at [646, 329] on span "Cheetos Flaming Hot 6/6" at bounding box center [655, 325] width 120 height 18
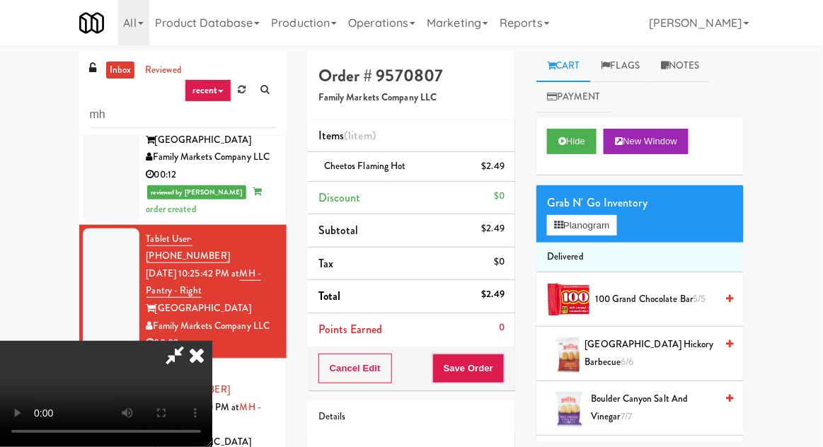
scroll to position [0, 0]
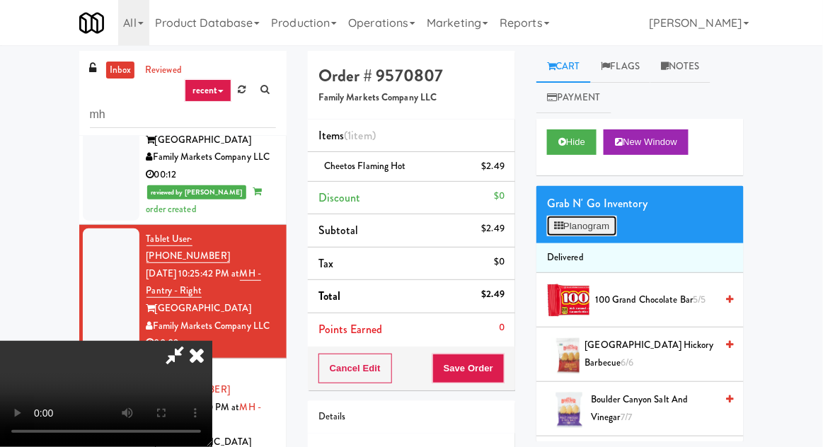
click at [602, 222] on button "Planogram" at bounding box center [581, 226] width 69 height 21
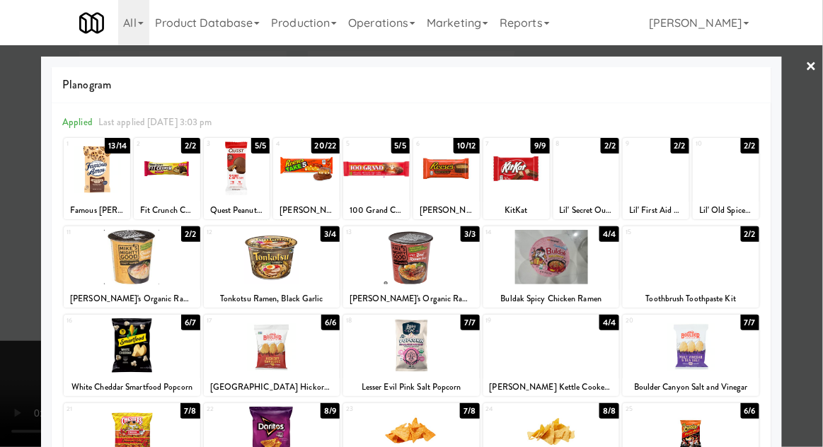
click at [720, 343] on div at bounding box center [691, 346] width 137 height 55
click at [820, 233] on div at bounding box center [411, 223] width 823 height 447
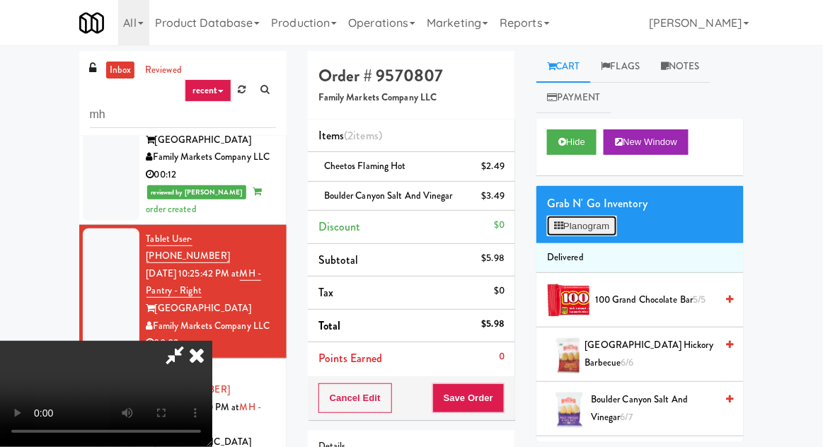
click at [603, 225] on button "Planogram" at bounding box center [581, 226] width 69 height 21
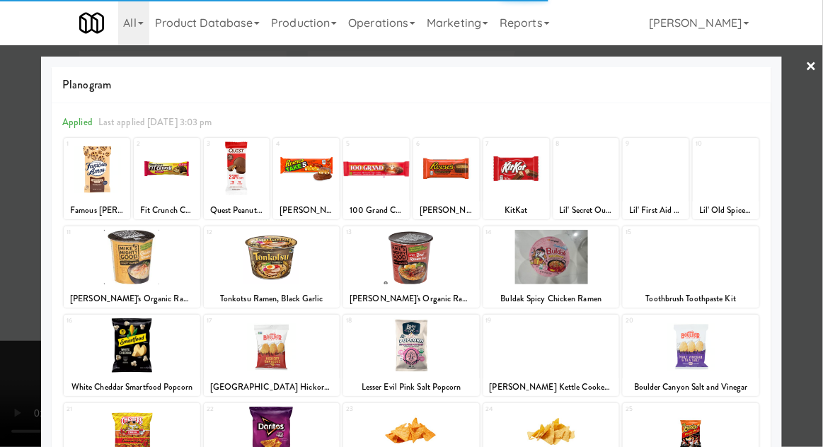
scroll to position [179, 0]
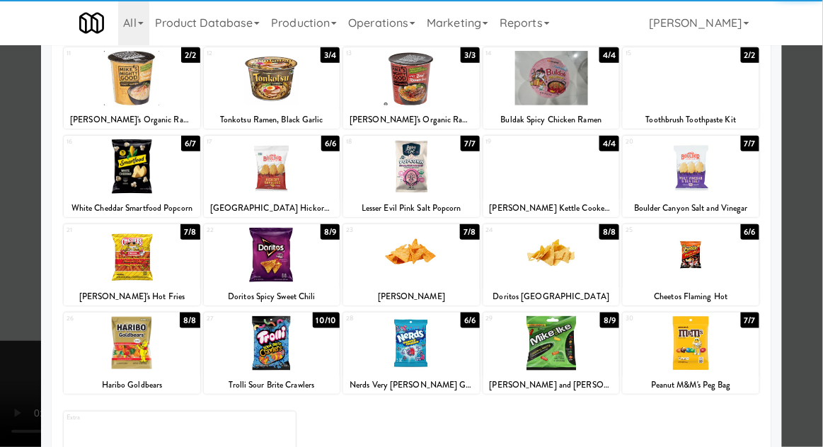
click at [718, 360] on div at bounding box center [691, 343] width 137 height 55
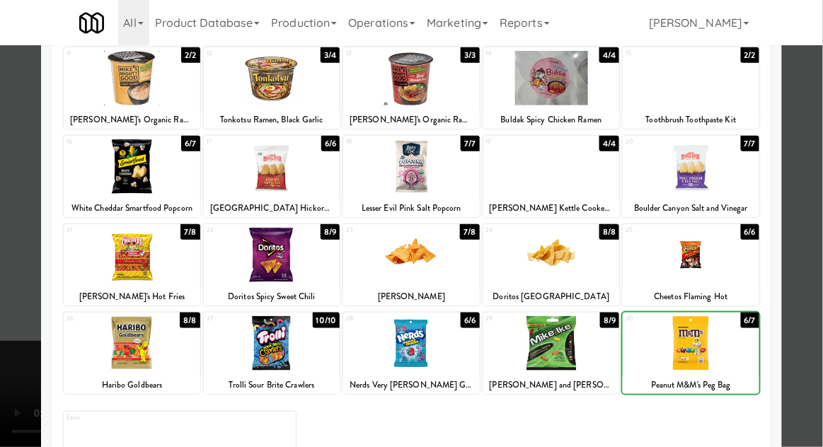
click at [24, 354] on div at bounding box center [411, 223] width 823 height 447
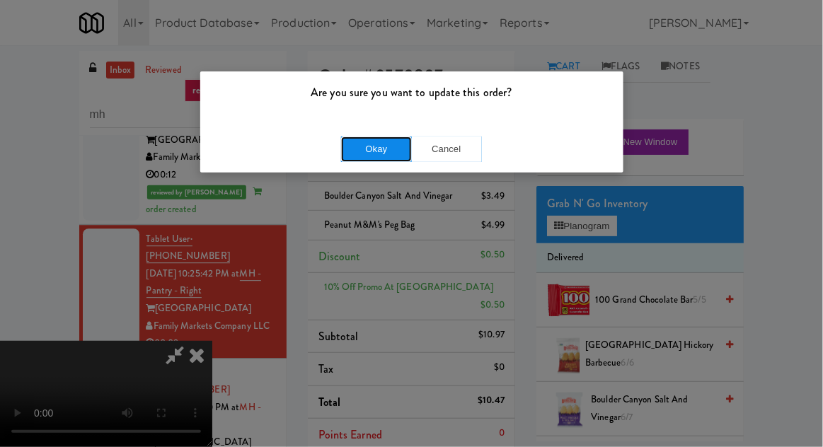
click at [350, 152] on button "Okay" at bounding box center [376, 149] width 71 height 25
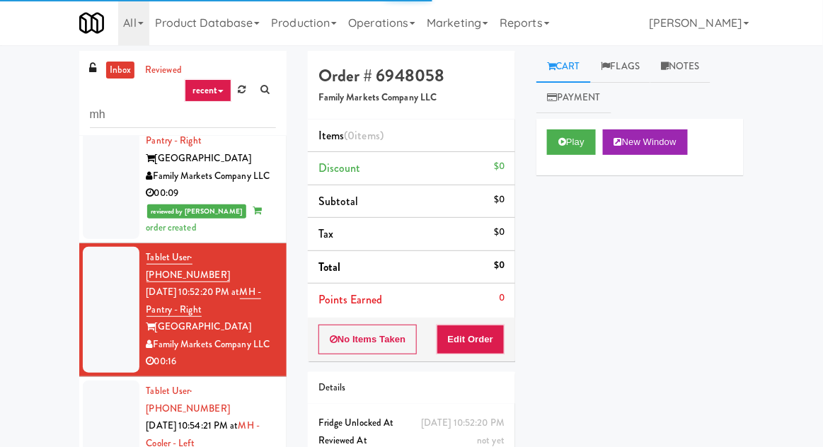
scroll to position [1074, 0]
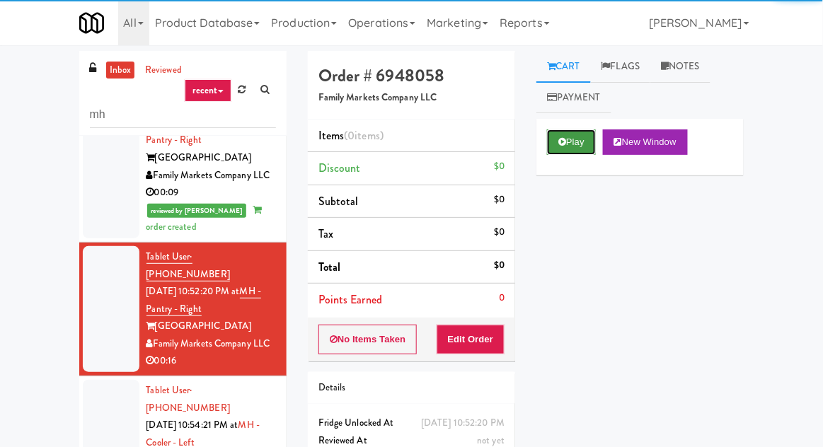
click at [578, 153] on button "Play" at bounding box center [571, 142] width 49 height 25
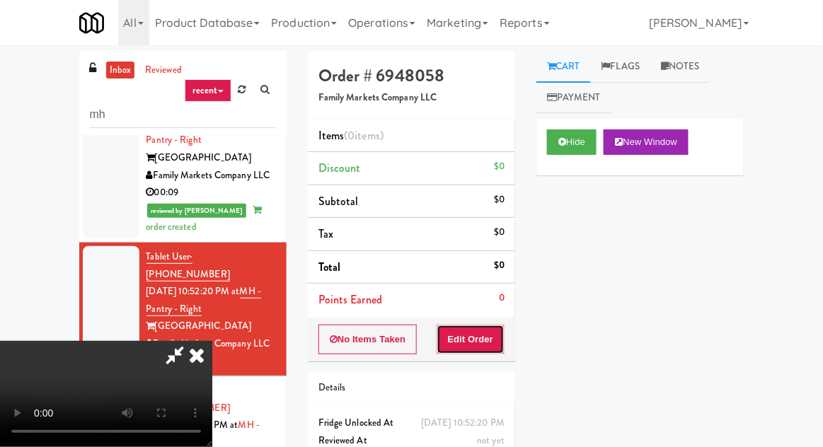
click at [479, 350] on button "Edit Order" at bounding box center [471, 340] width 69 height 30
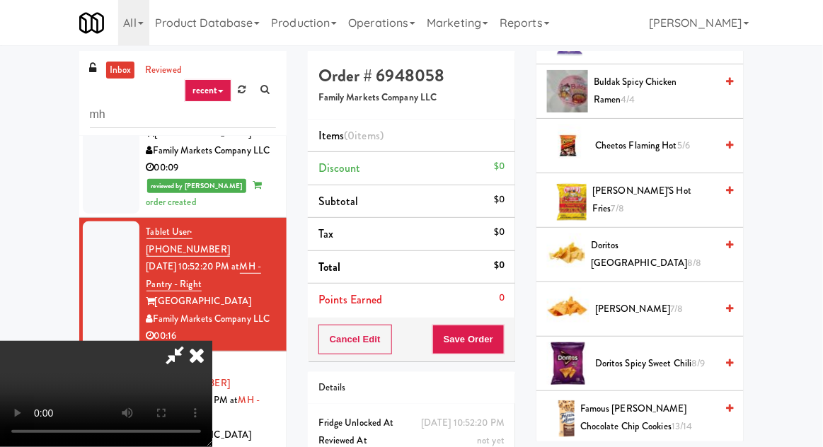
scroll to position [381, 0]
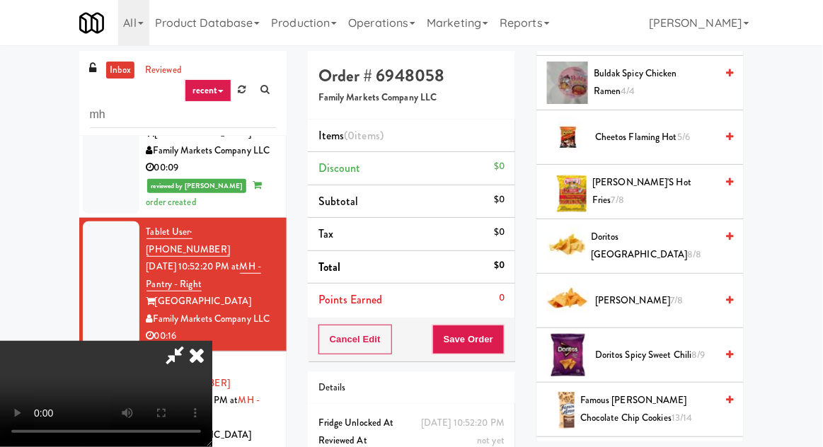
click at [670, 407] on span "Famous Amos Chocolate Chip Cookies 13/14" at bounding box center [648, 409] width 135 height 35
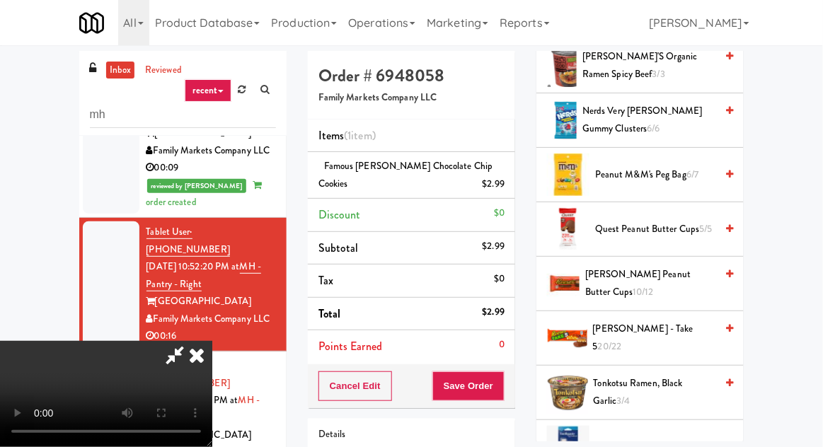
scroll to position [1325, 0]
click at [664, 280] on span "Reese's Peanut Butter Cups 10/12" at bounding box center [651, 283] width 130 height 35
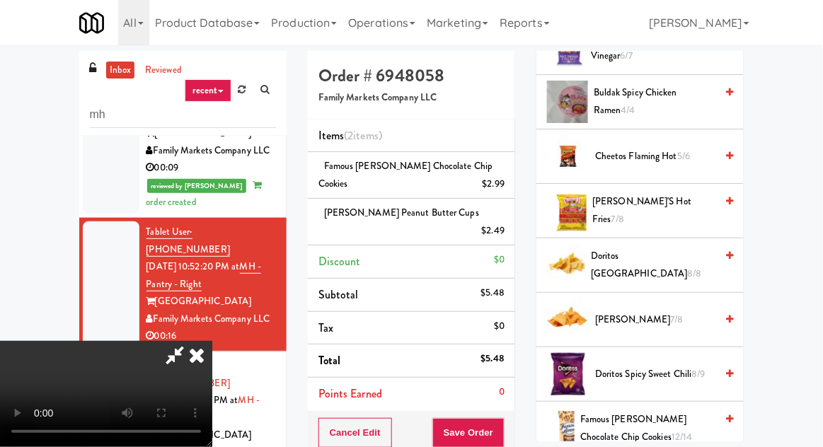
scroll to position [357, 0]
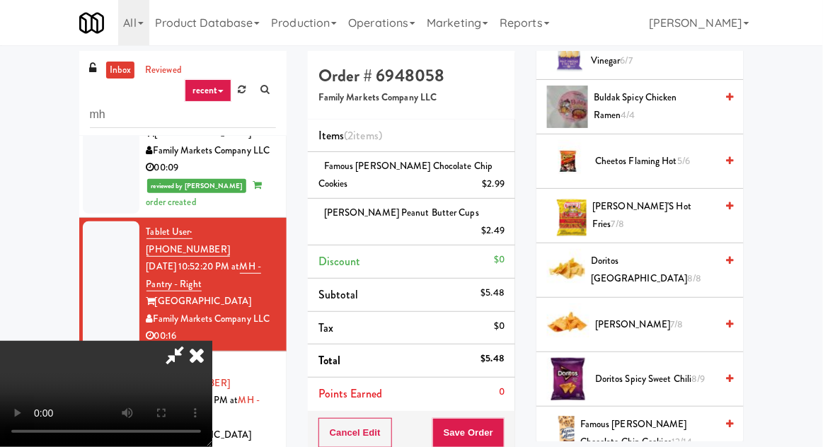
click at [688, 272] on span "8/8" at bounding box center [695, 278] width 14 height 13
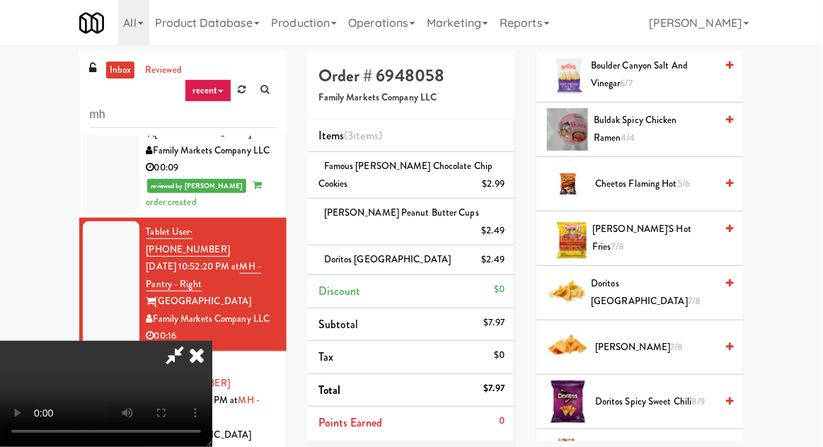
scroll to position [327, 0]
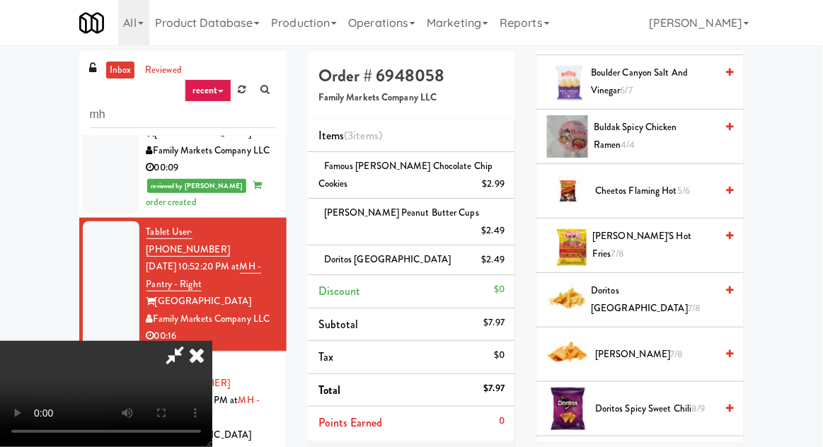
click at [664, 244] on span "Chester's Hot Fries 7/8" at bounding box center [654, 245] width 123 height 35
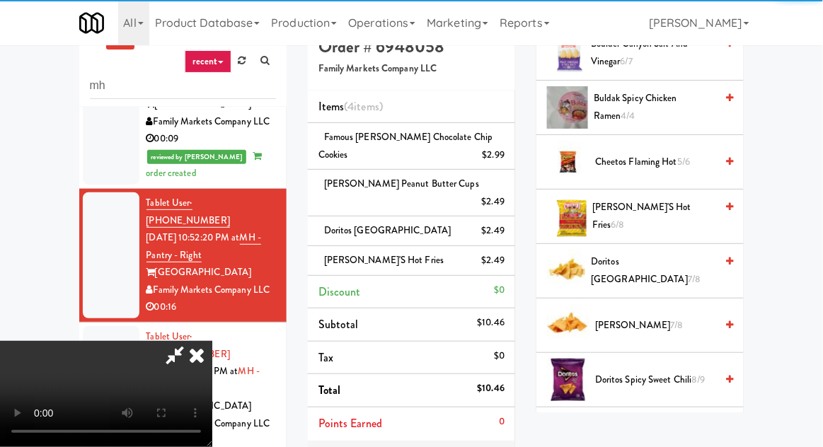
scroll to position [37, 0]
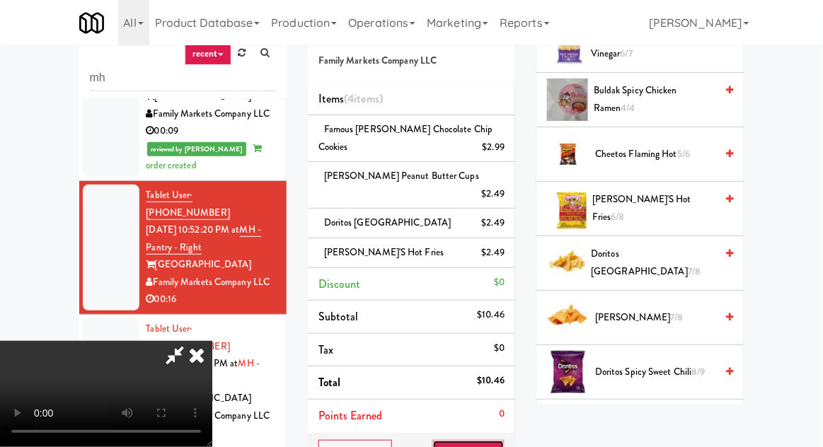
click at [499, 440] on button "Save Order" at bounding box center [469, 455] width 72 height 30
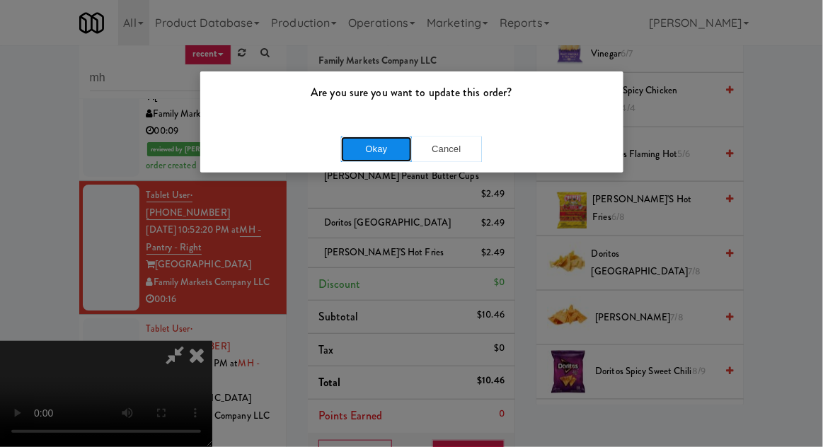
click at [355, 150] on button "Okay" at bounding box center [376, 149] width 71 height 25
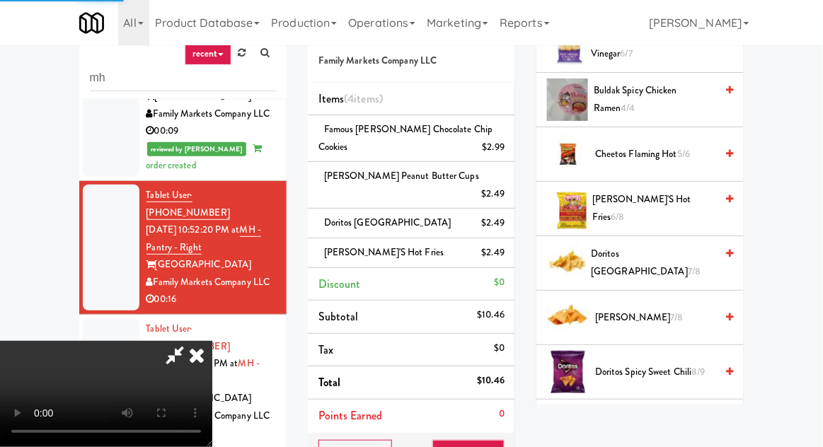
click at [91, 319] on div at bounding box center [111, 382] width 57 height 126
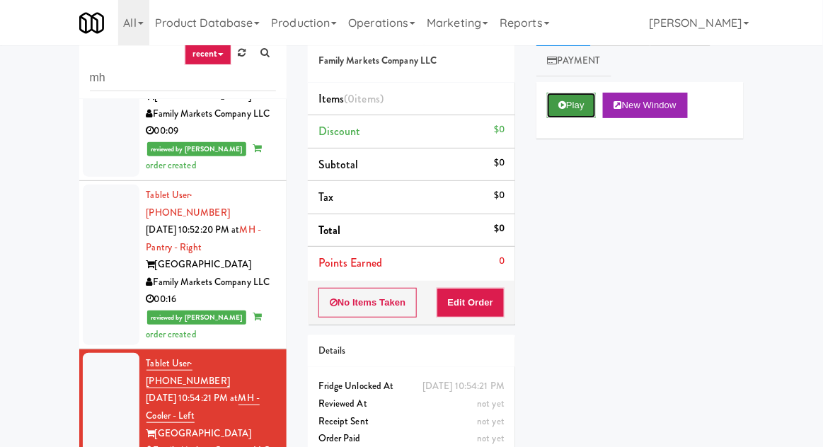
click at [573, 106] on button "Play" at bounding box center [571, 105] width 49 height 25
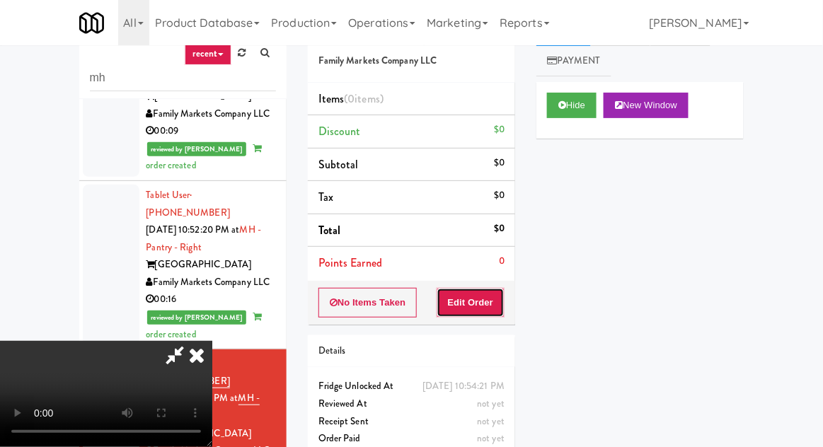
click at [481, 290] on button "Edit Order" at bounding box center [471, 303] width 69 height 30
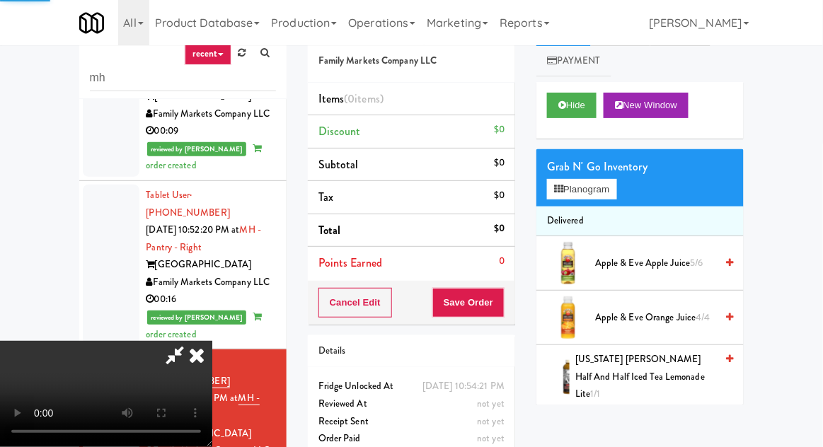
scroll to position [1134, 0]
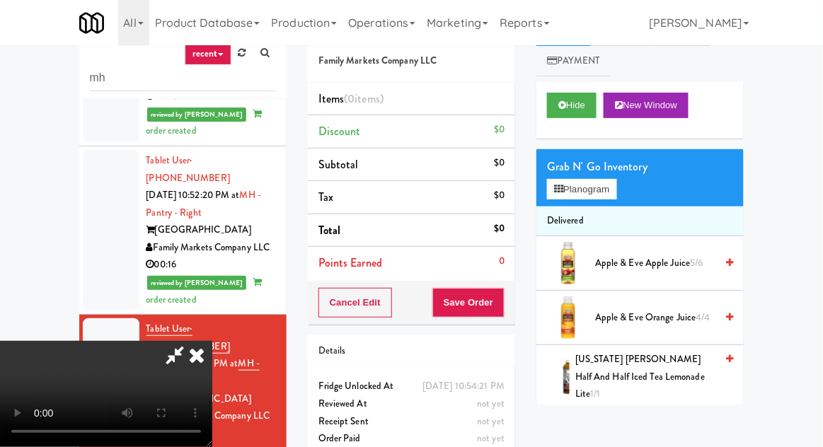
click at [618, 316] on span "Apple & Eve Orange Juice 4/4" at bounding box center [655, 318] width 120 height 18
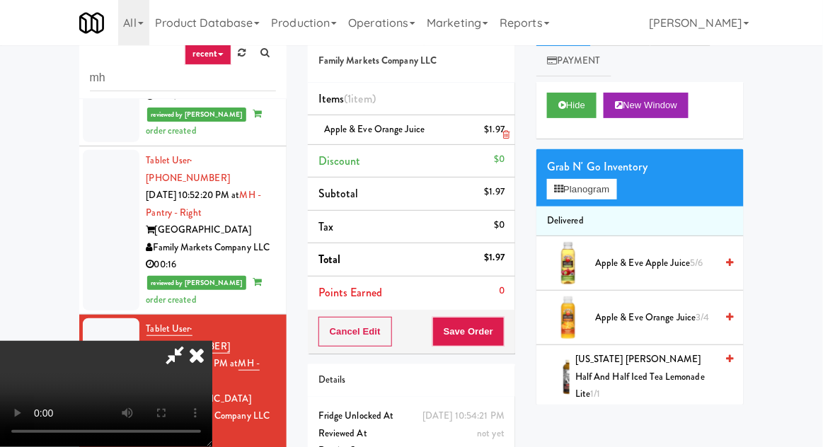
click at [510, 131] on li "Apple & Eve Orange Juice $1.97" at bounding box center [411, 130] width 207 height 30
click at [504, 127] on link at bounding box center [503, 136] width 13 height 18
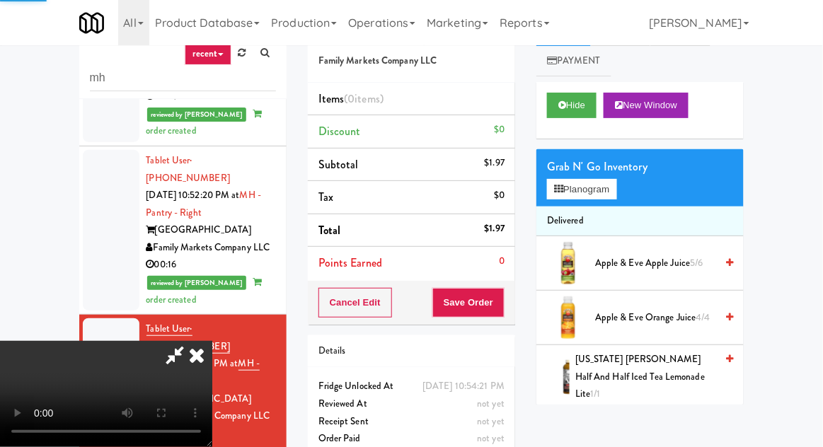
click at [627, 261] on span "Apple & Eve Apple Juice 5/6" at bounding box center [655, 264] width 120 height 18
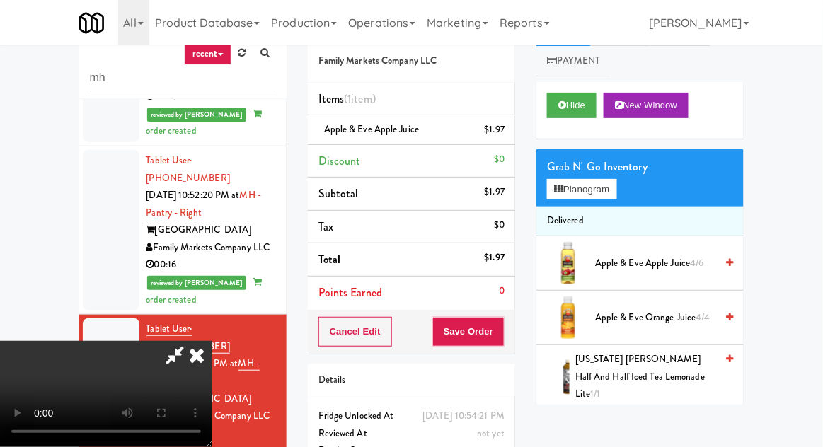
click at [627, 264] on span "Apple & Eve Apple Juice 4/6" at bounding box center [655, 264] width 120 height 18
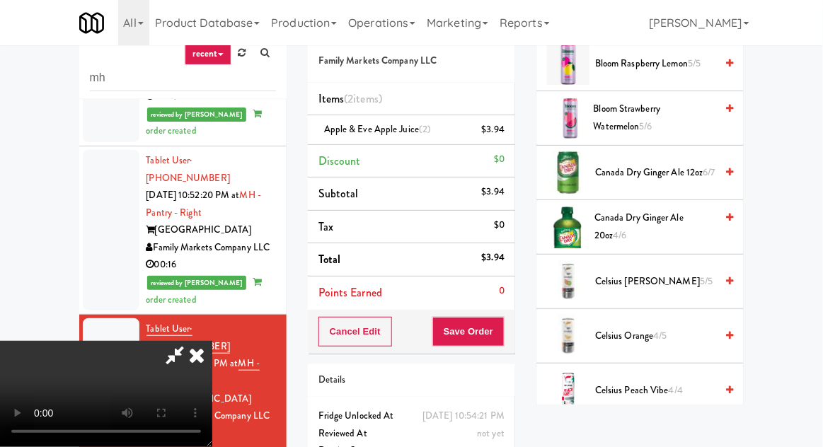
scroll to position [496, 0]
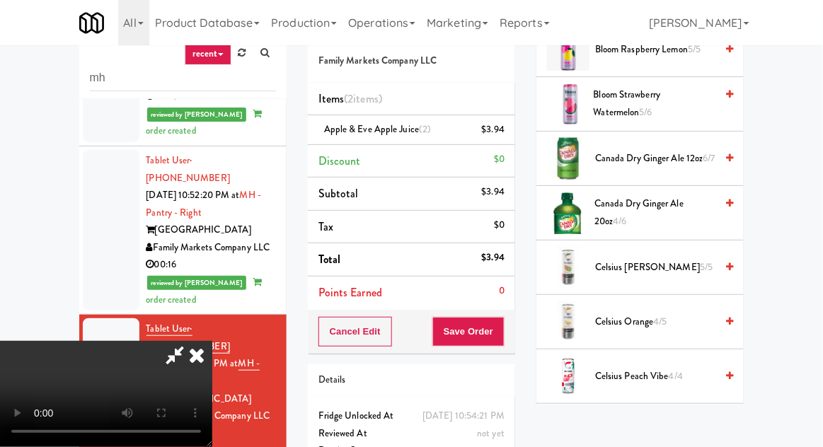
click at [670, 207] on span "Canada Dry Ginger Ale 20oz 4/6" at bounding box center [655, 212] width 121 height 35
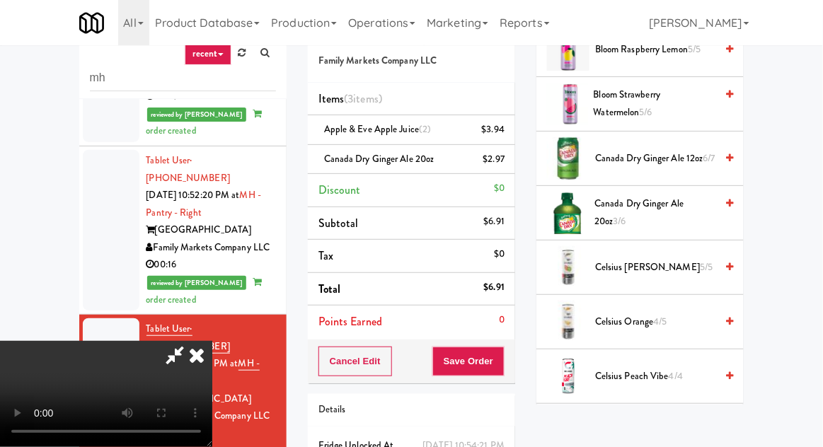
click at [652, 195] on span "Canada Dry Ginger Ale 20oz 3/6" at bounding box center [655, 212] width 121 height 35
click at [502, 355] on button "Save Order" at bounding box center [469, 362] width 72 height 30
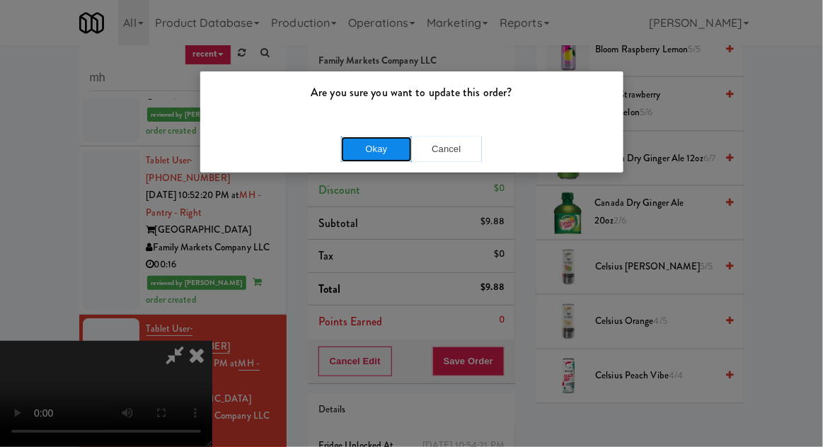
click at [346, 152] on button "Okay" at bounding box center [376, 149] width 71 height 25
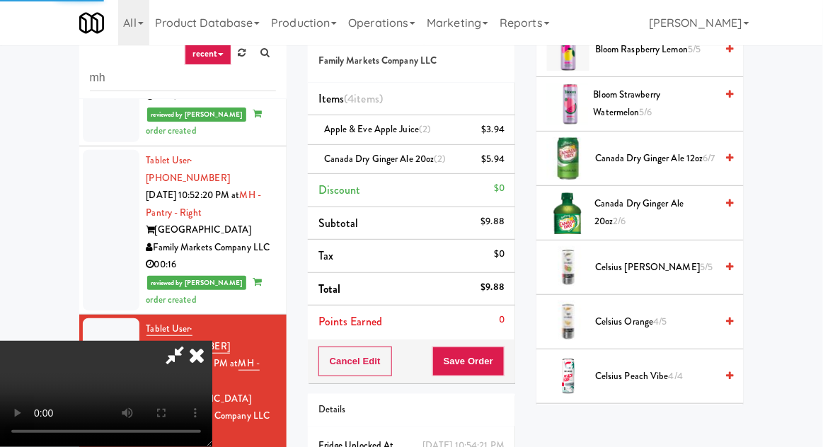
scroll to position [139, 0]
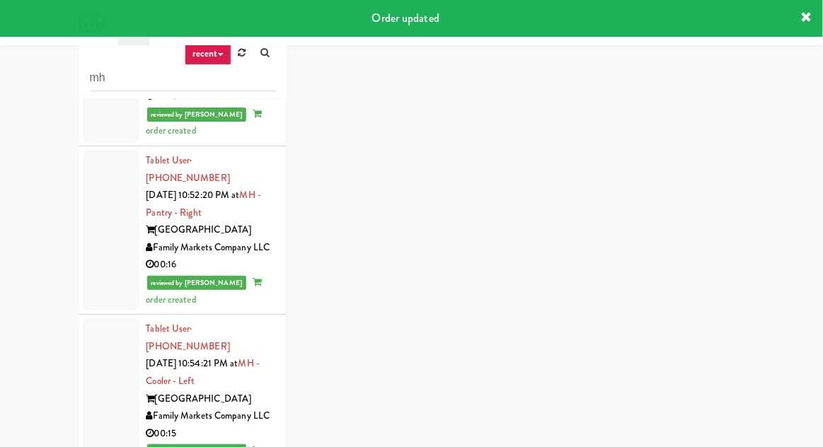
scroll to position [1168, 0]
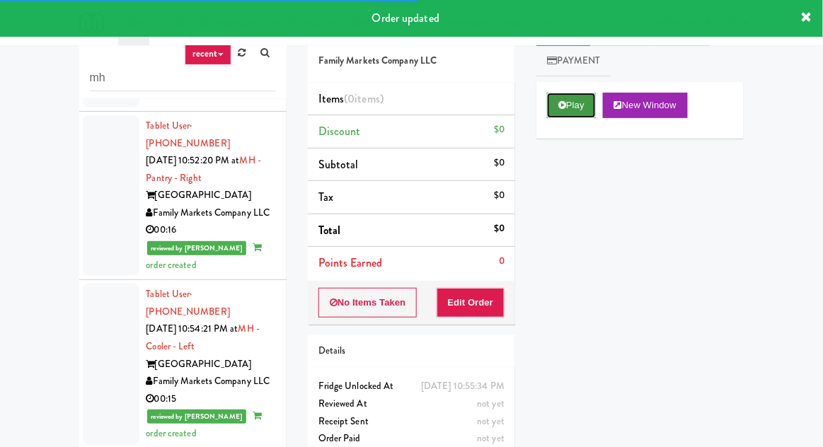
click at [558, 115] on button "Play" at bounding box center [571, 105] width 49 height 25
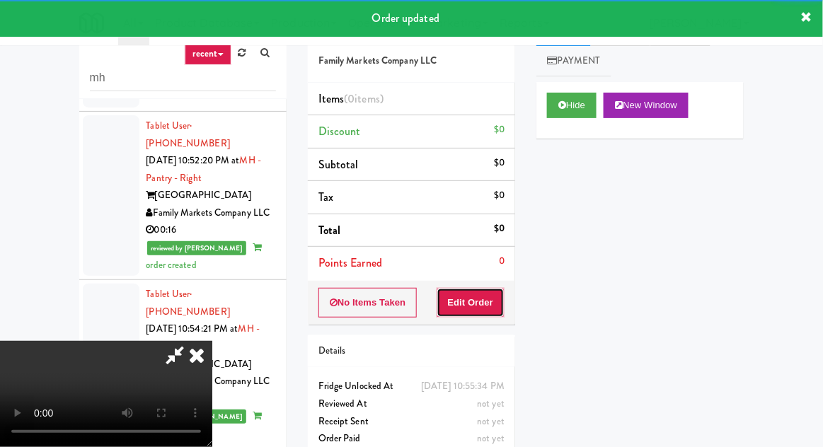
click at [480, 304] on button "Edit Order" at bounding box center [471, 303] width 69 height 30
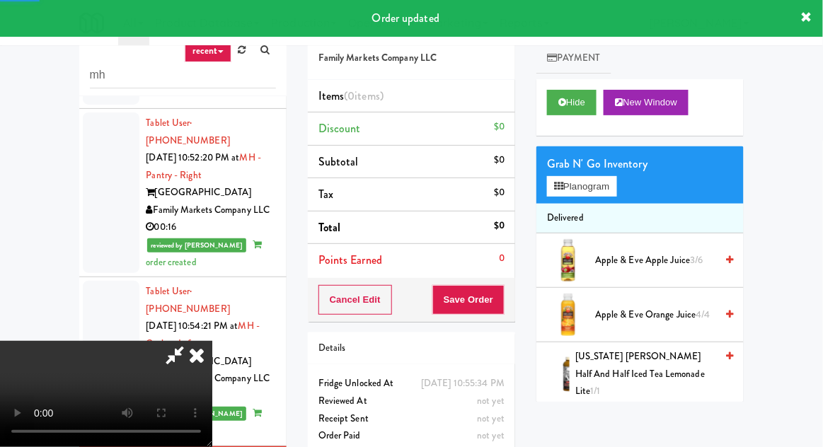
scroll to position [55, 0]
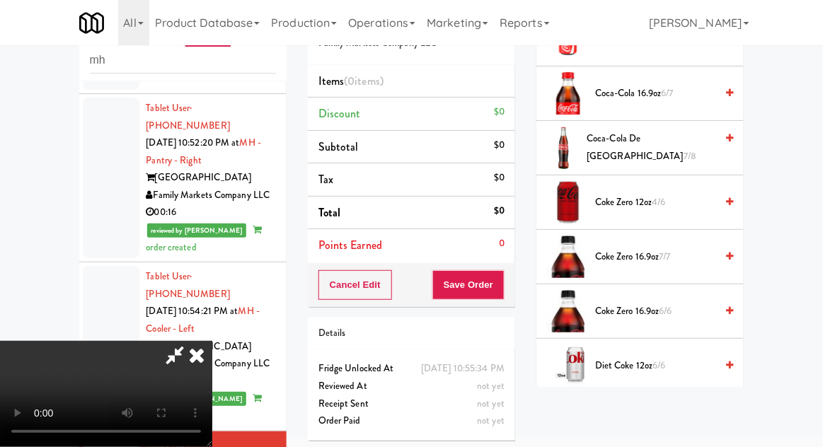
click at [651, 303] on span "Coke Zero 16.9oz 6/6" at bounding box center [655, 312] width 120 height 18
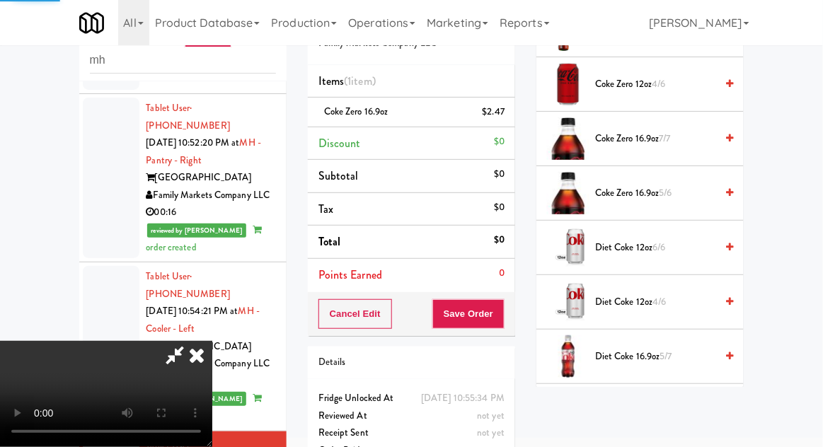
scroll to position [1051, 0]
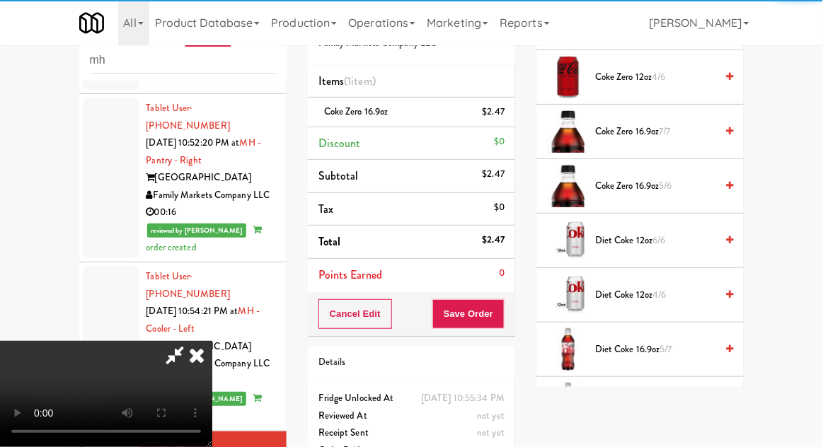
click at [634, 341] on span "Diet Coke 16.9oz 5/7" at bounding box center [655, 350] width 120 height 18
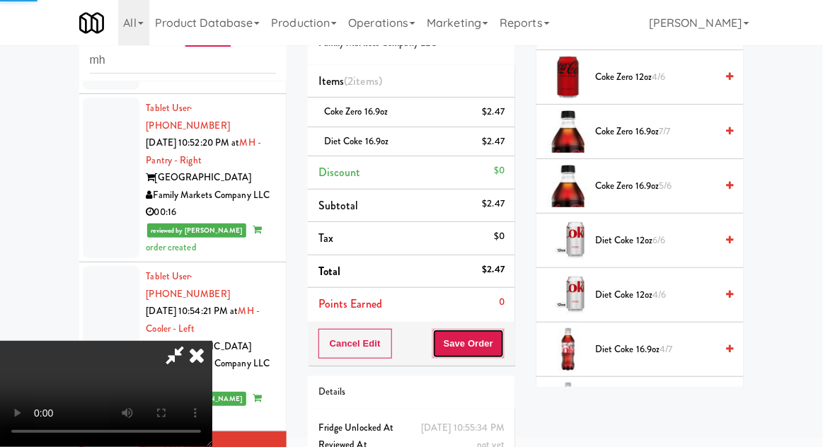
click at [496, 341] on button "Save Order" at bounding box center [469, 344] width 72 height 30
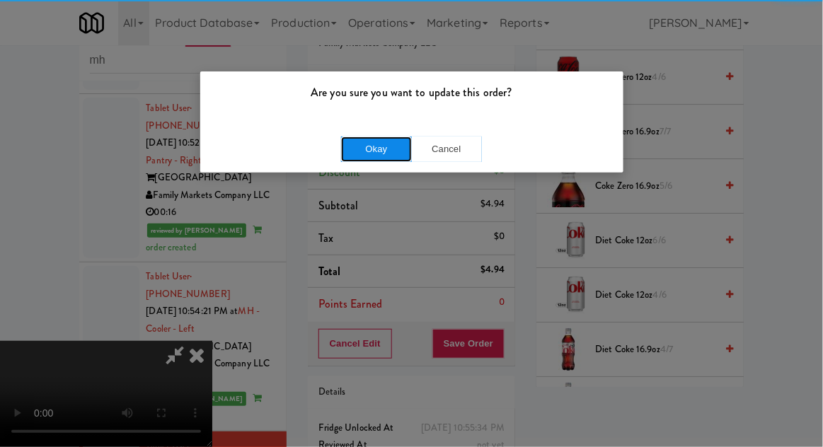
click at [355, 152] on button "Okay" at bounding box center [376, 149] width 71 height 25
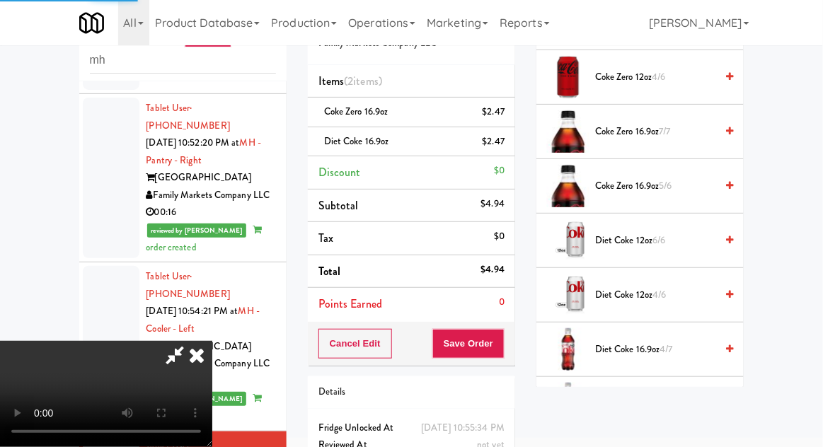
scroll to position [139, 0]
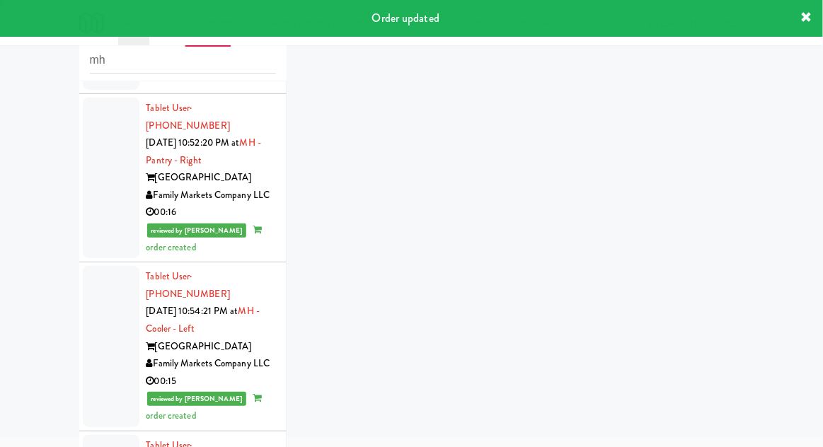
scroll to position [1204, 0]
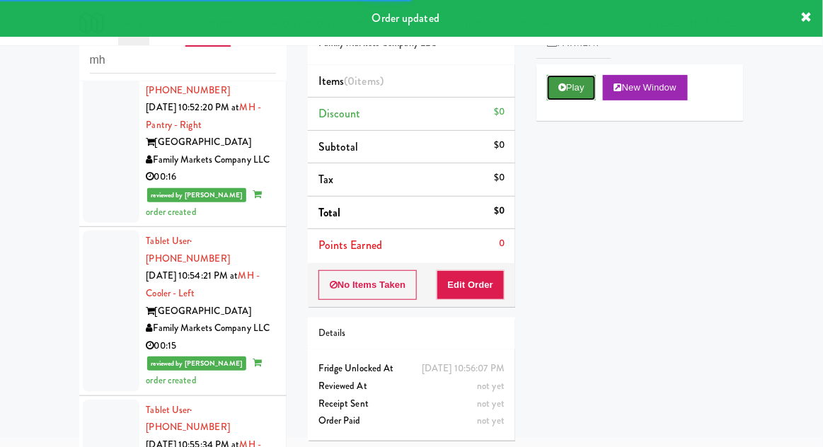
click at [570, 81] on button "Play" at bounding box center [571, 87] width 49 height 25
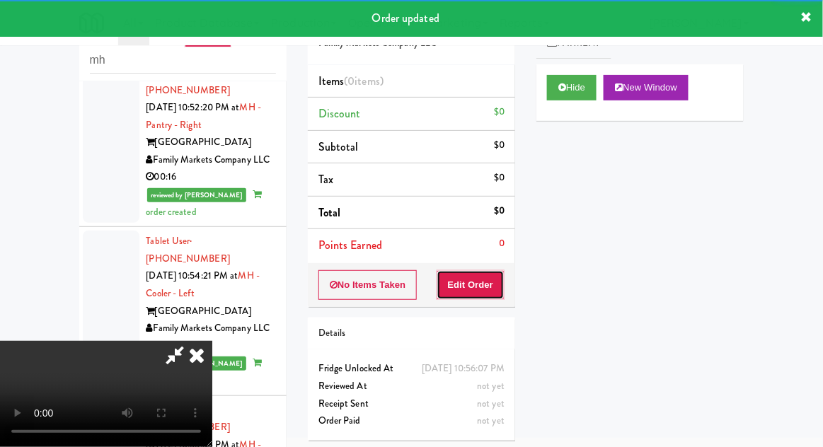
click at [483, 282] on button "Edit Order" at bounding box center [471, 285] width 69 height 30
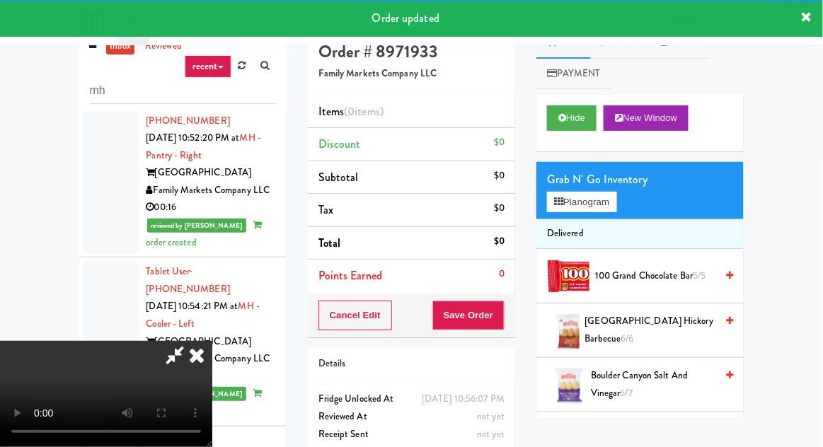
scroll to position [0, 0]
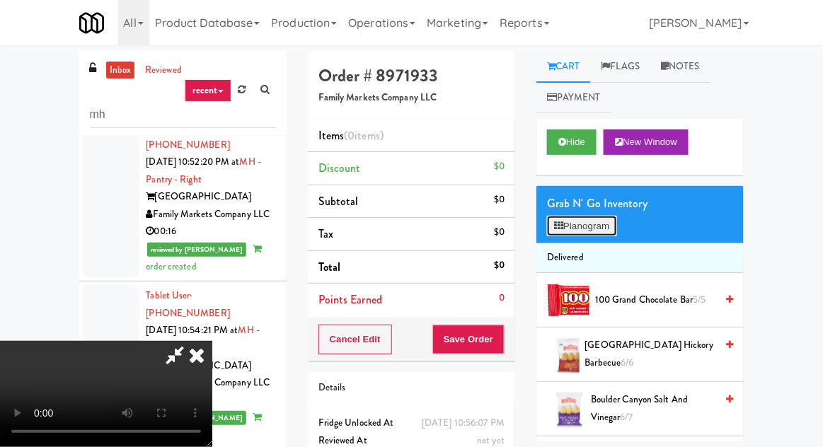
click at [590, 235] on button "Planogram" at bounding box center [581, 226] width 69 height 21
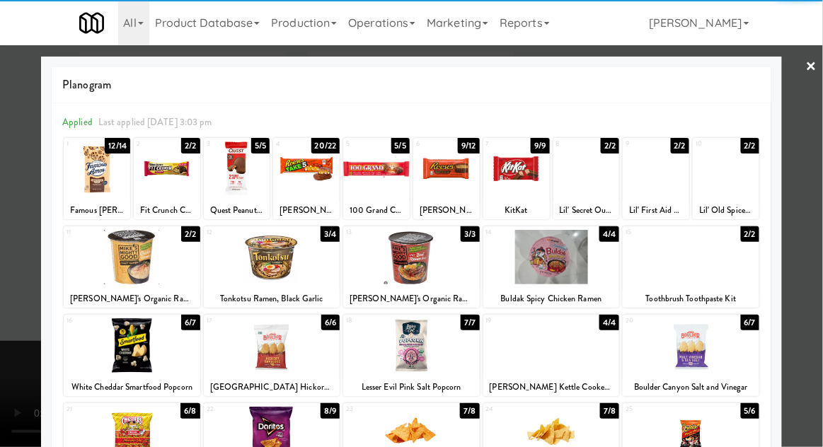
click at [111, 336] on div at bounding box center [132, 346] width 137 height 55
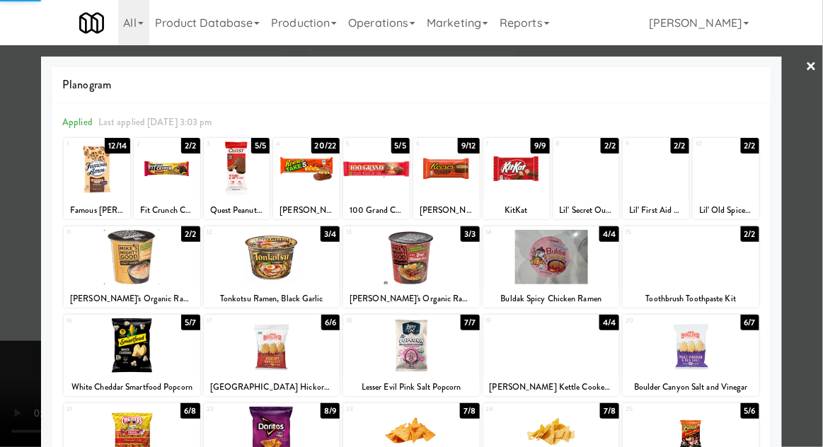
click at [274, 365] on div at bounding box center [272, 346] width 137 height 55
click at [36, 367] on div at bounding box center [411, 223] width 823 height 447
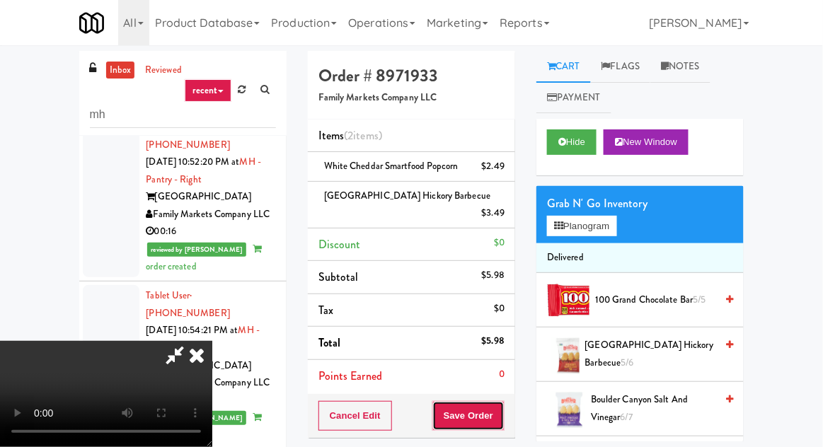
click at [502, 401] on button "Save Order" at bounding box center [469, 416] width 72 height 30
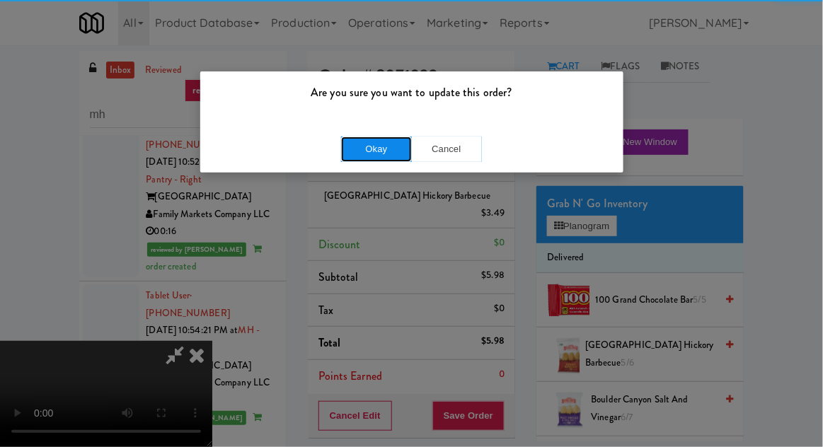
click at [355, 137] on button "Okay" at bounding box center [376, 149] width 71 height 25
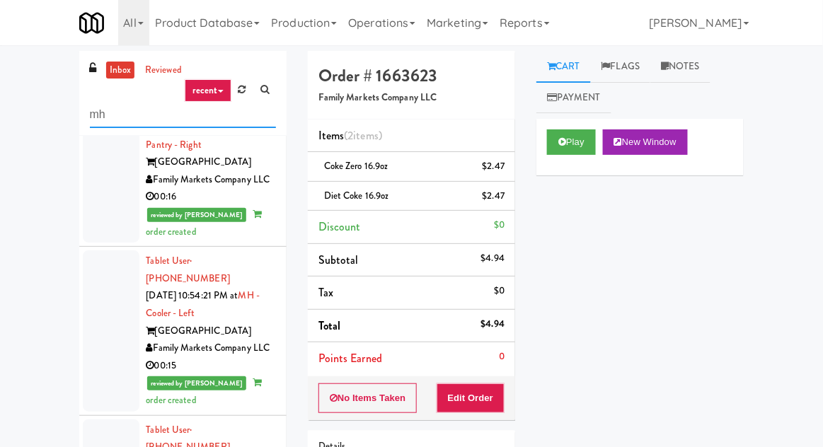
click at [113, 108] on input "mh" at bounding box center [183, 115] width 186 height 26
click at [106, 112] on input "mh" at bounding box center [183, 115] width 186 height 26
click at [101, 115] on input "mh" at bounding box center [183, 115] width 186 height 26
click at [99, 111] on input "mh" at bounding box center [183, 115] width 186 height 26
type input "earl"
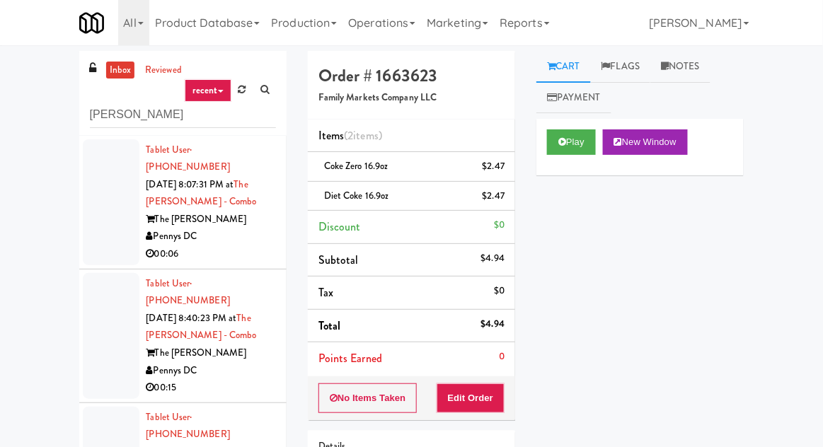
click at [83, 181] on div at bounding box center [111, 202] width 57 height 126
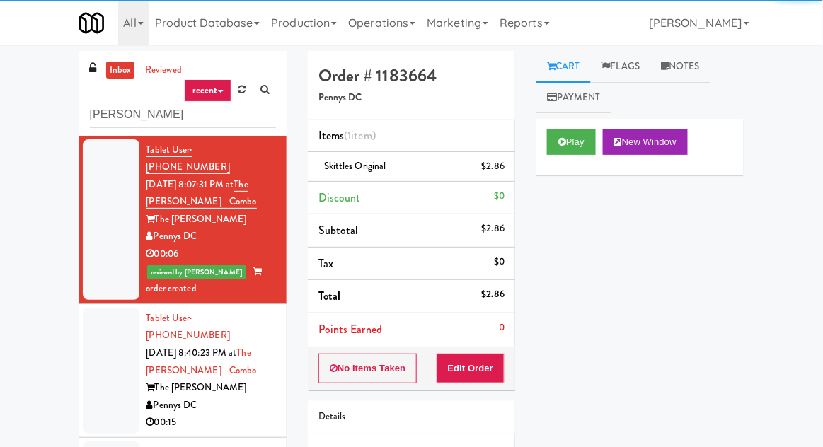
click at [96, 338] on div at bounding box center [111, 371] width 57 height 126
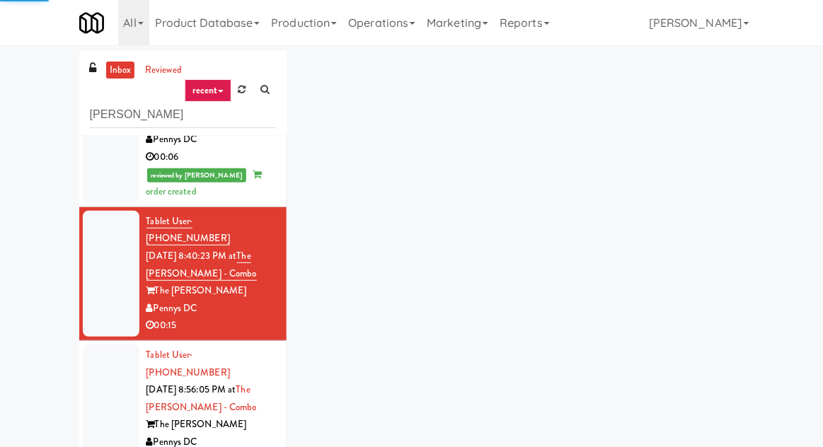
scroll to position [115, 0]
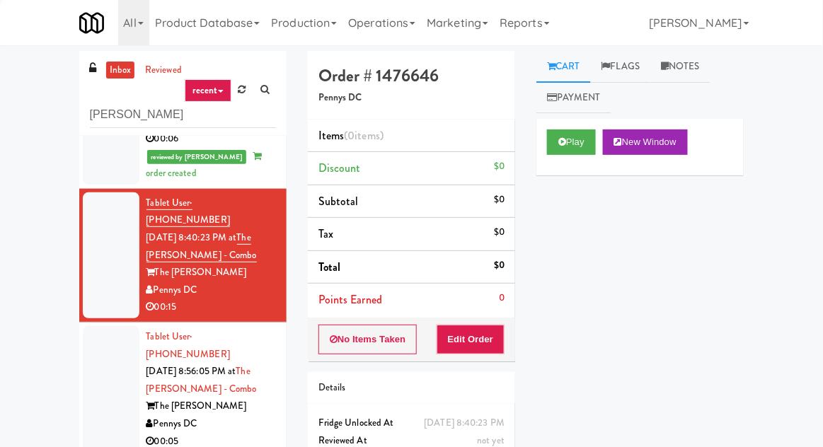
click at [98, 327] on div at bounding box center [111, 389] width 57 height 126
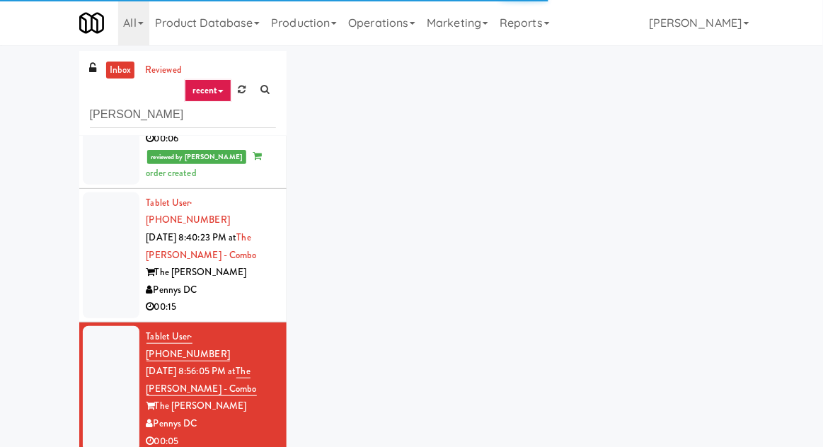
click at [101, 233] on div at bounding box center [111, 256] width 57 height 126
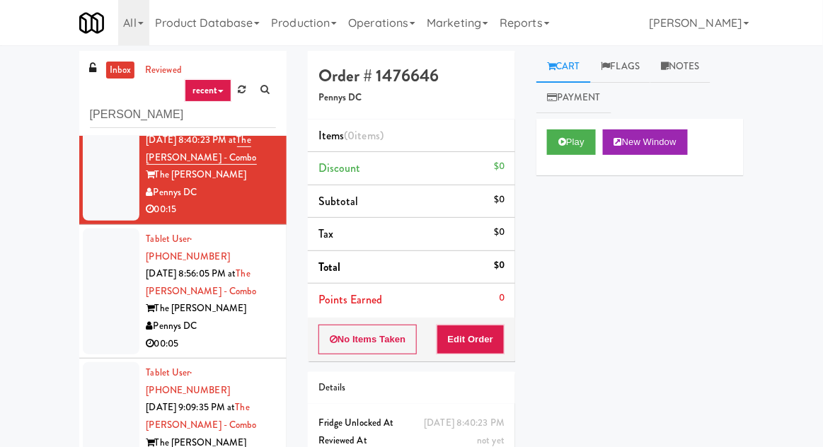
click at [103, 359] on li "Tablet User · (857) 210-4718 Sep 11, 2025 9:09:35 PM at The Earl - Combo The Ea…" at bounding box center [182, 426] width 207 height 134
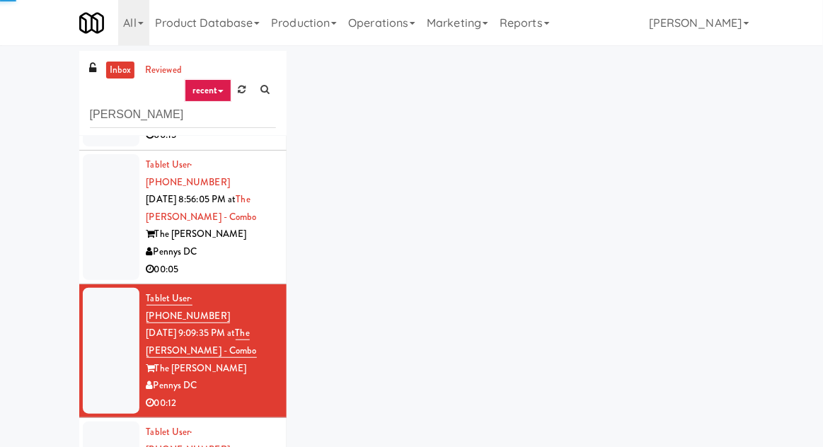
scroll to position [307, 0]
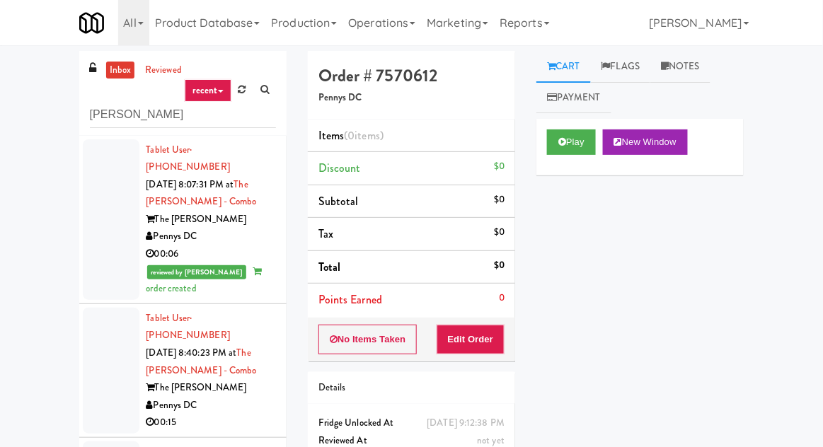
click at [113, 284] on li "Tablet User · (202) 573-3667 Sep 11, 2025 8:07:31 PM at The Earl - Combo The Ea…" at bounding box center [182, 220] width 207 height 169
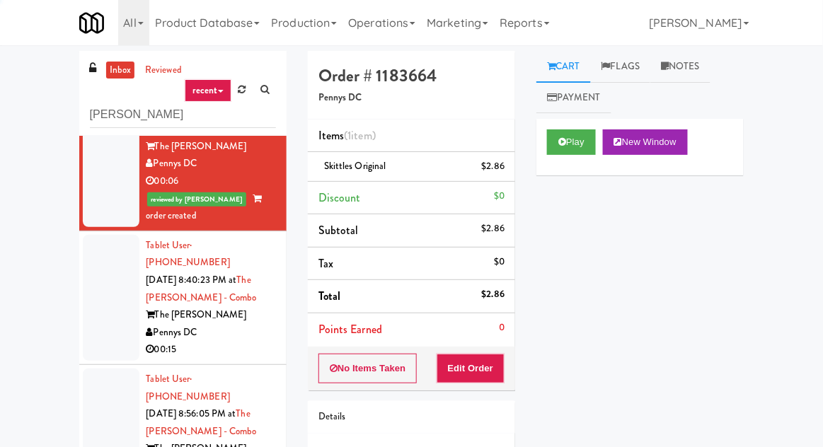
click at [110, 266] on div at bounding box center [111, 298] width 57 height 126
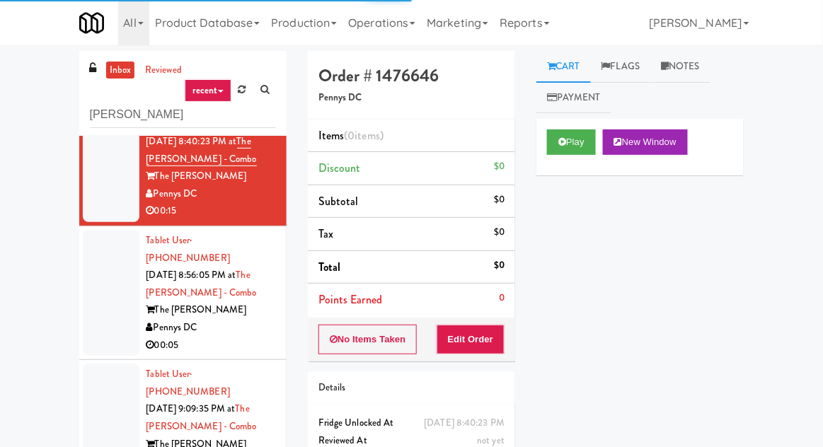
scroll to position [307, 0]
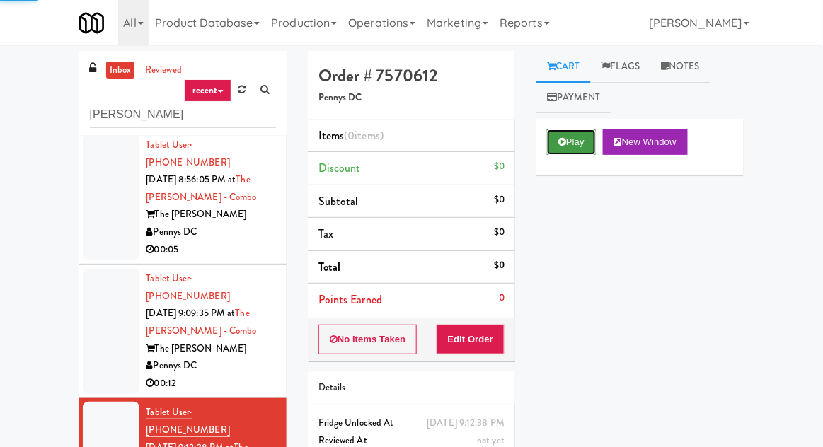
click at [565, 149] on button "Play" at bounding box center [571, 142] width 49 height 25
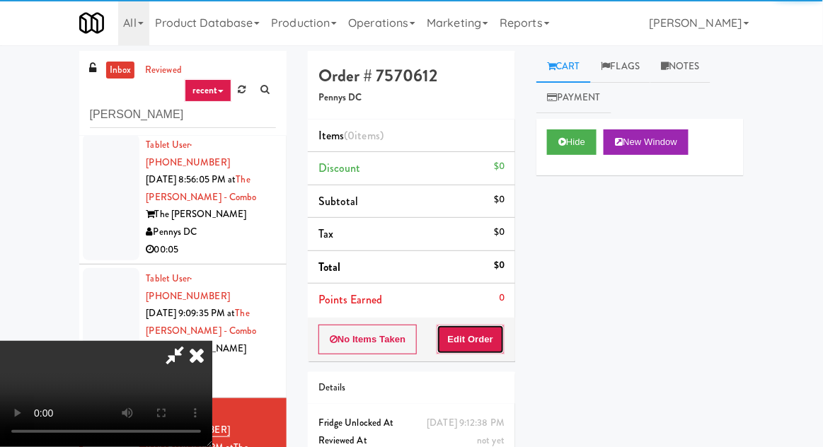
click at [487, 327] on button "Edit Order" at bounding box center [471, 340] width 69 height 30
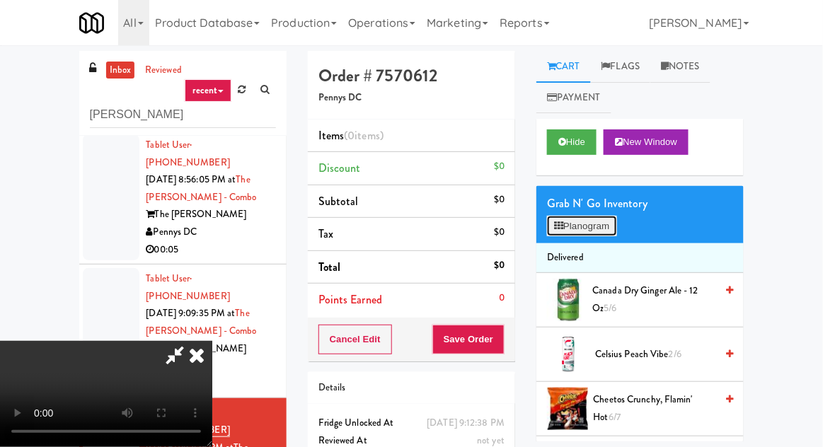
click at [593, 219] on button "Planogram" at bounding box center [581, 226] width 69 height 21
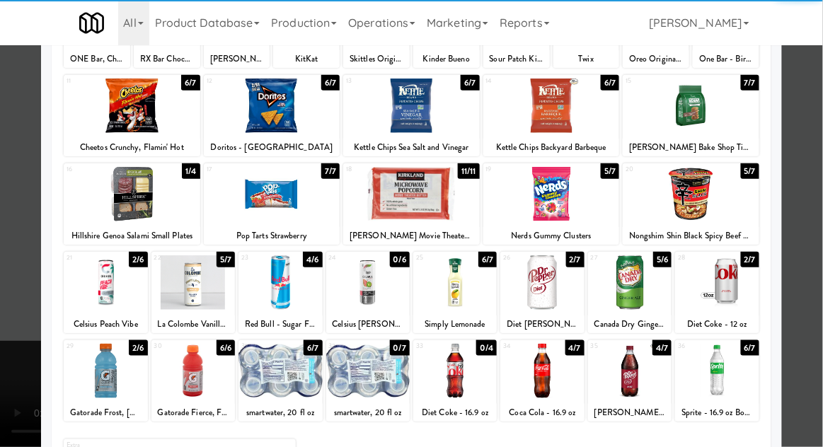
scroll to position [179, 0]
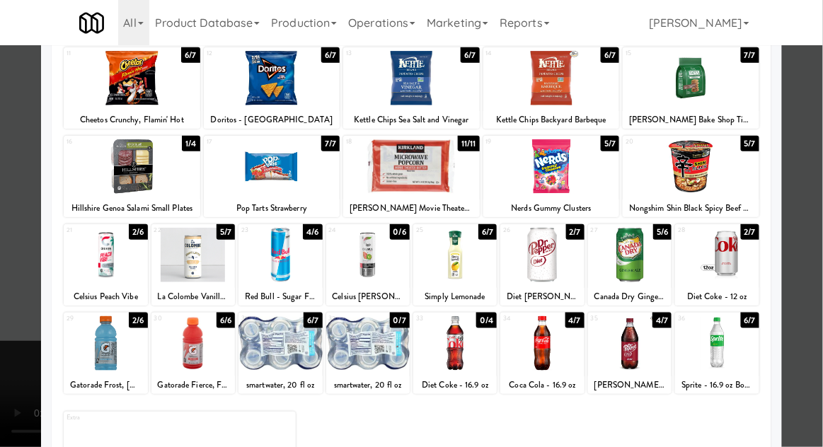
click at [88, 257] on div at bounding box center [106, 255] width 84 height 55
click at [273, 258] on div at bounding box center [281, 255] width 84 height 55
click at [4, 244] on div at bounding box center [411, 223] width 823 height 447
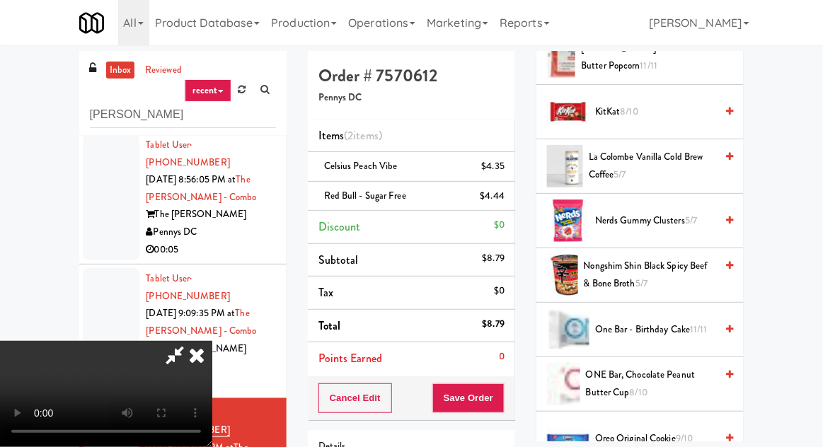
scroll to position [1007, 0]
click at [649, 374] on span "ONE Bar, Chocolate Peanut Butter Cup 8/10" at bounding box center [651, 383] width 130 height 35
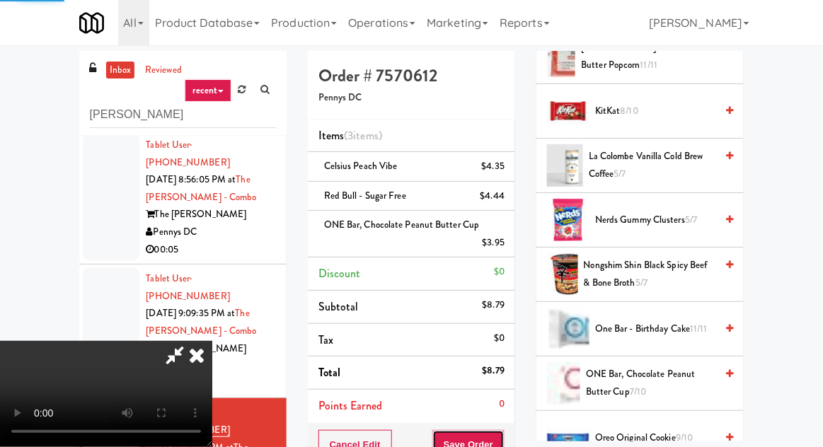
click at [503, 437] on button "Save Order" at bounding box center [469, 445] width 72 height 30
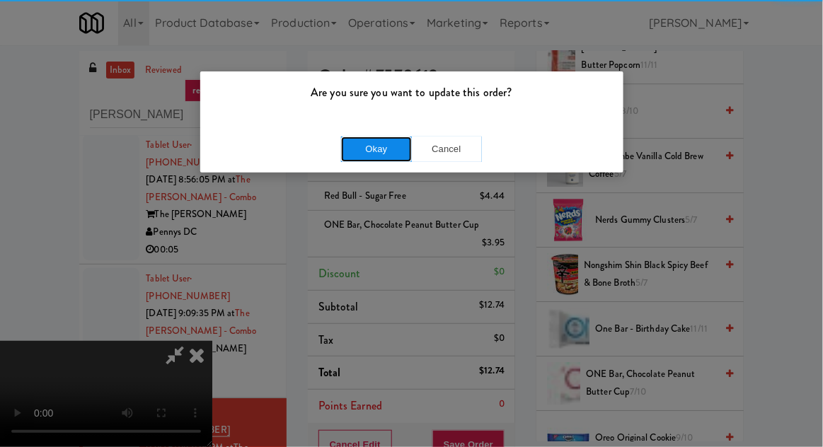
click at [344, 148] on button "Okay" at bounding box center [376, 149] width 71 height 25
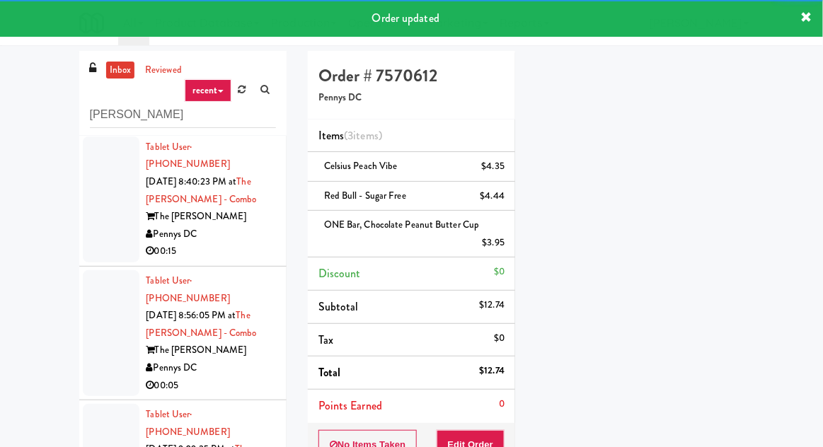
scroll to position [0, 0]
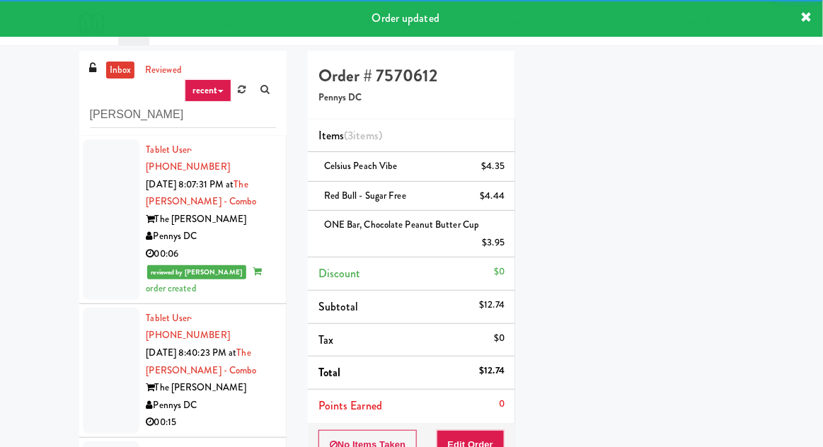
click at [101, 327] on div at bounding box center [111, 371] width 57 height 126
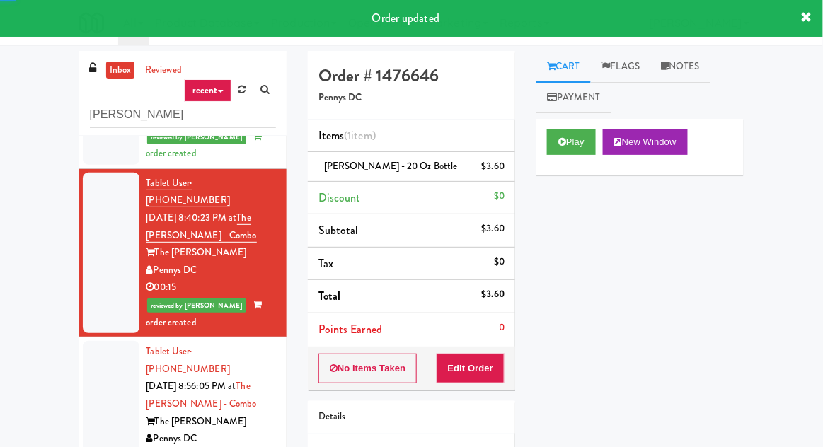
click at [101, 344] on div at bounding box center [111, 404] width 57 height 126
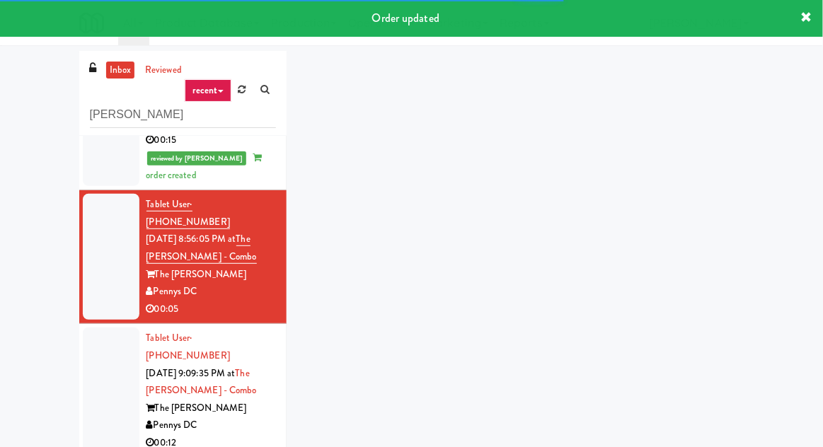
click at [108, 344] on div at bounding box center [111, 391] width 57 height 126
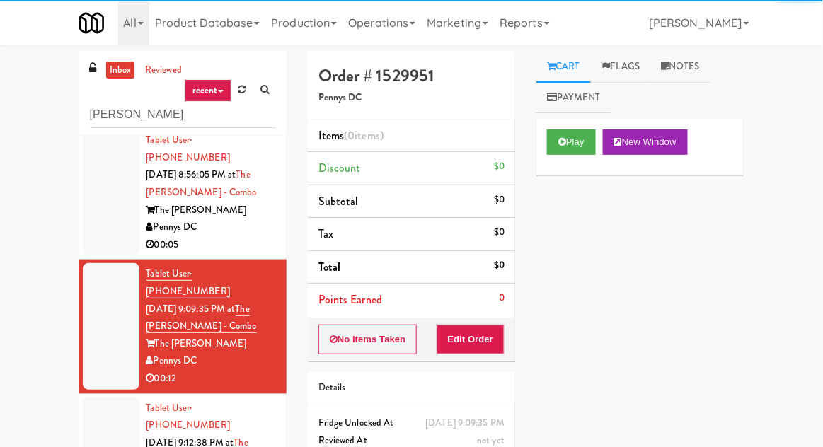
scroll to position [282, 0]
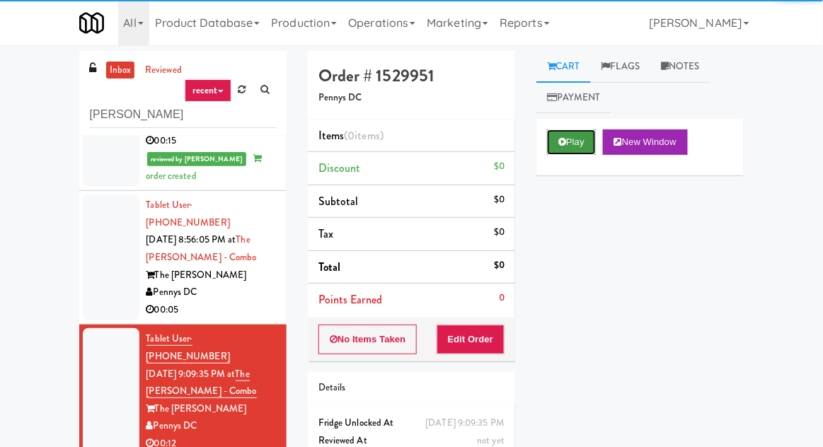
click at [575, 144] on button "Play" at bounding box center [571, 142] width 49 height 25
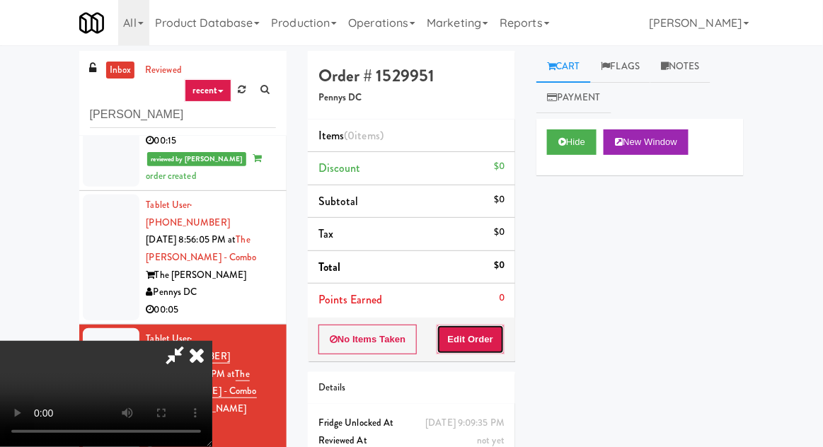
click at [476, 338] on button "Edit Order" at bounding box center [471, 340] width 69 height 30
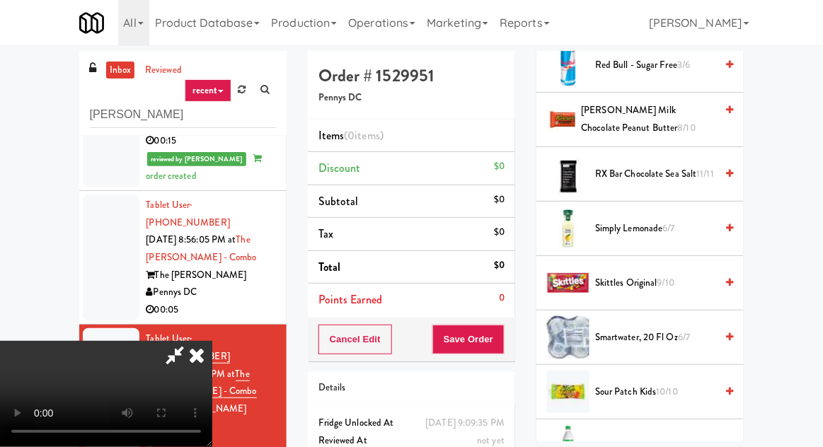
scroll to position [1499, 0]
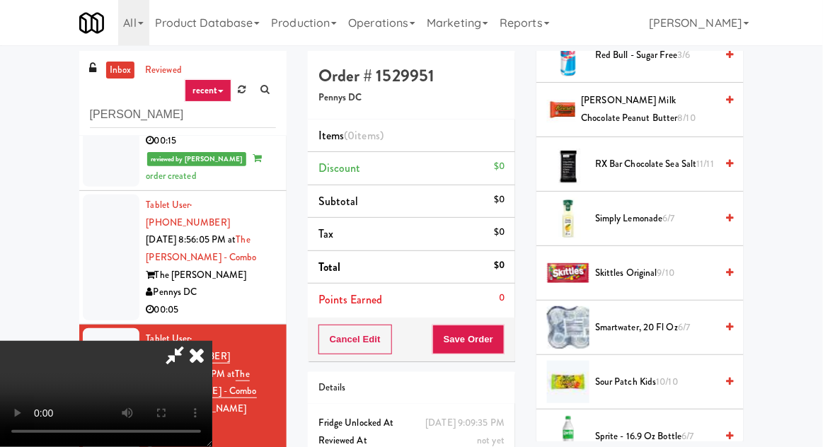
click at [643, 428] on span "Sprite - 16.9 oz Bottle 6/7" at bounding box center [655, 437] width 120 height 18
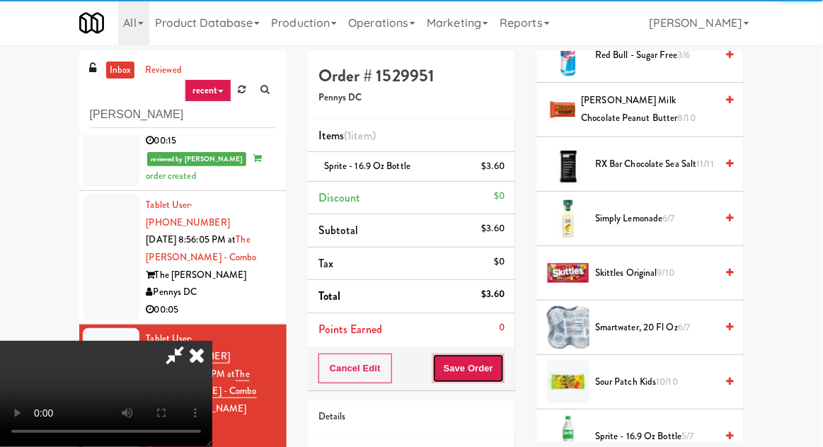
click at [503, 363] on button "Save Order" at bounding box center [469, 369] width 72 height 30
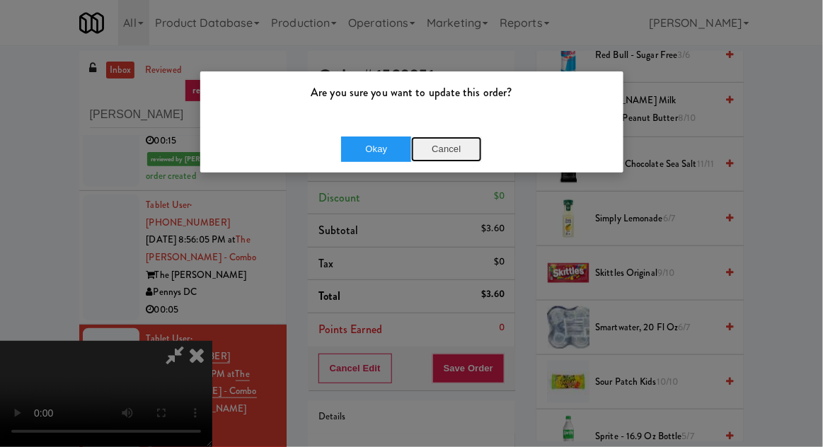
click at [440, 144] on button "Cancel" at bounding box center [446, 149] width 71 height 25
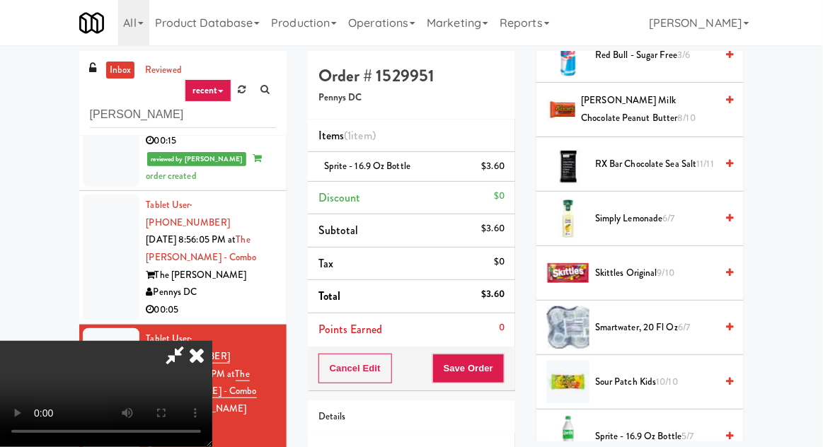
click at [691, 210] on span "Simply Lemonade 6/7" at bounding box center [655, 219] width 120 height 18
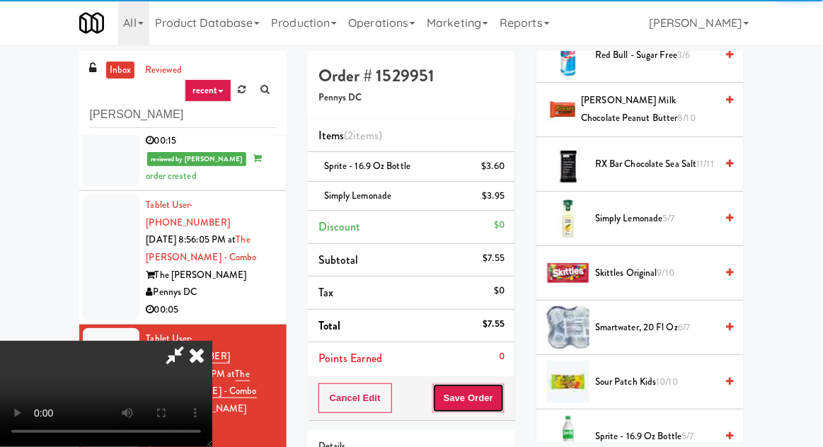
click at [497, 408] on button "Save Order" at bounding box center [469, 399] width 72 height 30
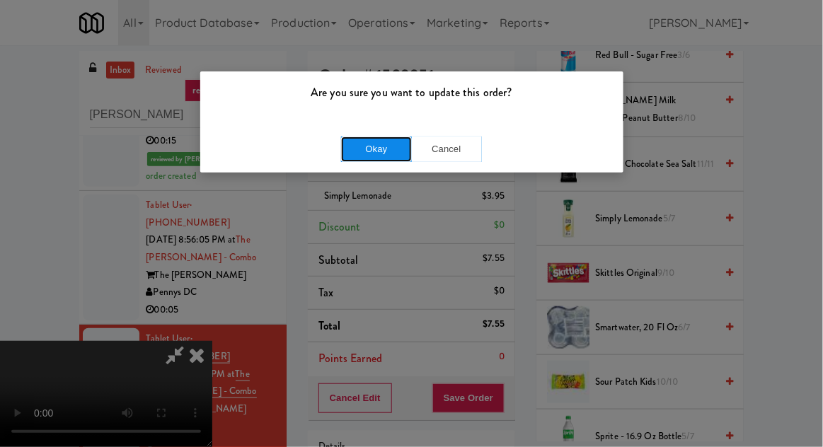
click at [372, 152] on button "Okay" at bounding box center [376, 149] width 71 height 25
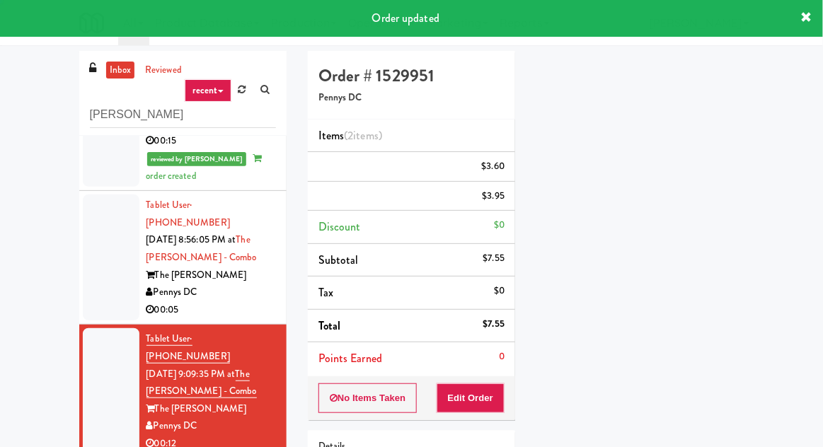
scroll to position [0, 0]
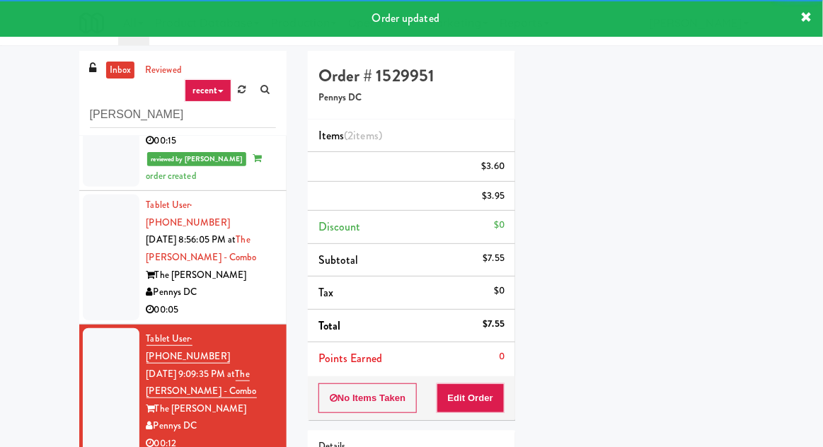
click at [103, 245] on div at bounding box center [111, 258] width 57 height 126
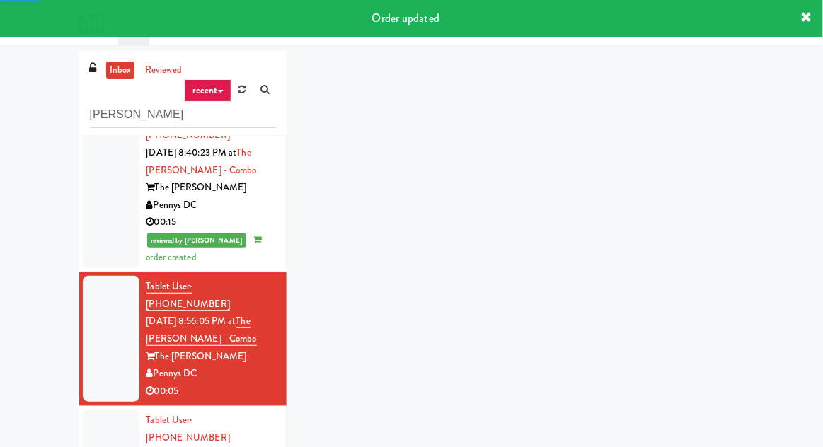
scroll to position [192, 0]
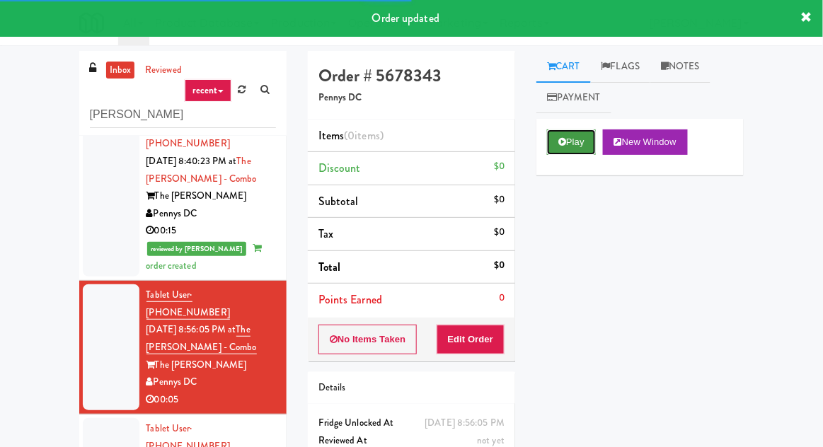
click at [569, 140] on button "Play" at bounding box center [571, 142] width 49 height 25
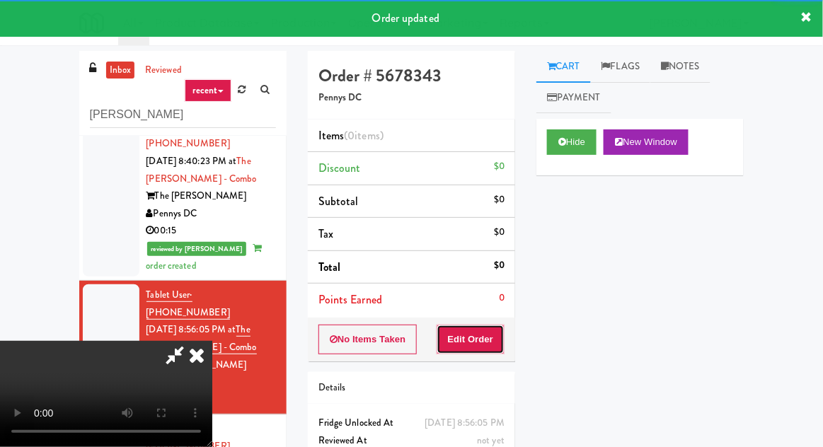
click at [493, 326] on button "Edit Order" at bounding box center [471, 340] width 69 height 30
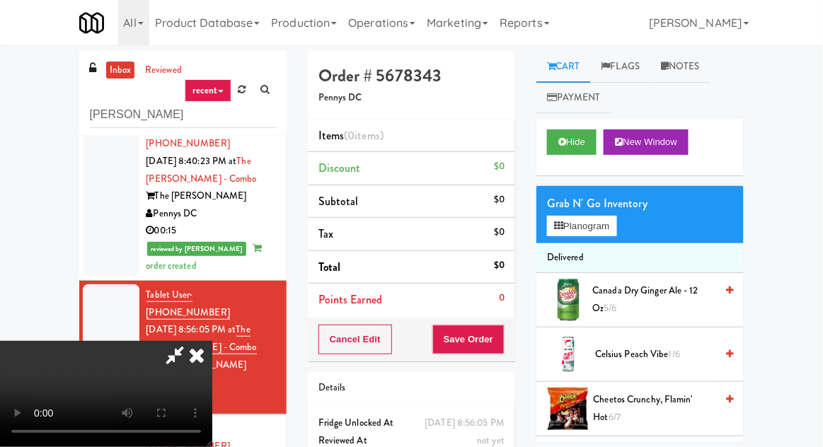
scroll to position [52, 0]
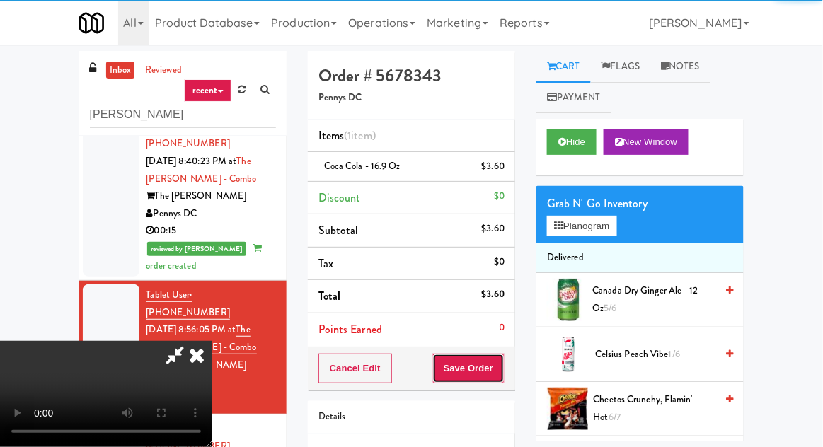
click at [500, 366] on button "Save Order" at bounding box center [469, 369] width 72 height 30
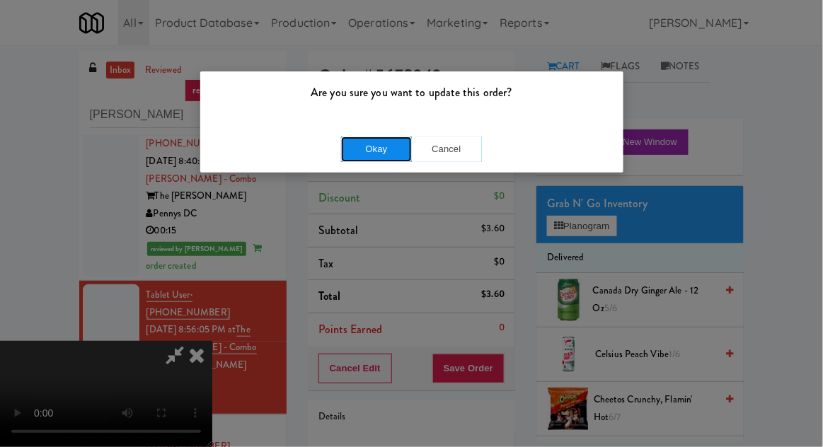
click at [347, 137] on button "Okay" at bounding box center [376, 149] width 71 height 25
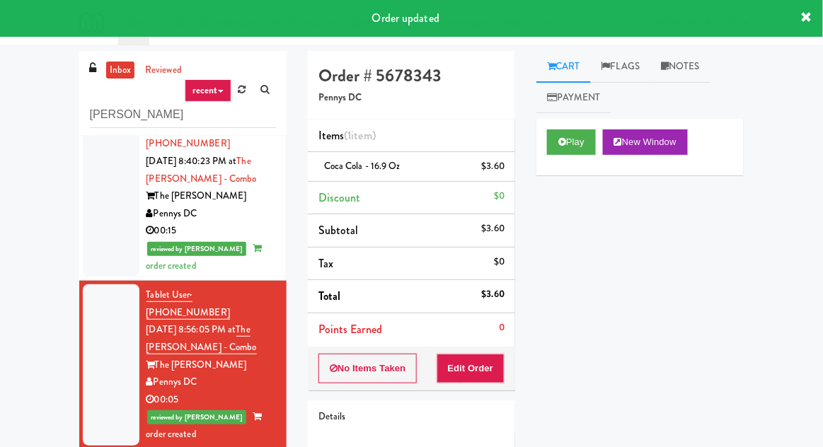
scroll to position [0, 0]
click at [92, 128] on div "inbox reviewed recent all unclear take inventory issue suspicious failed recent…" at bounding box center [182, 93] width 207 height 85
click at [98, 118] on input "earl" at bounding box center [183, 115] width 186 height 26
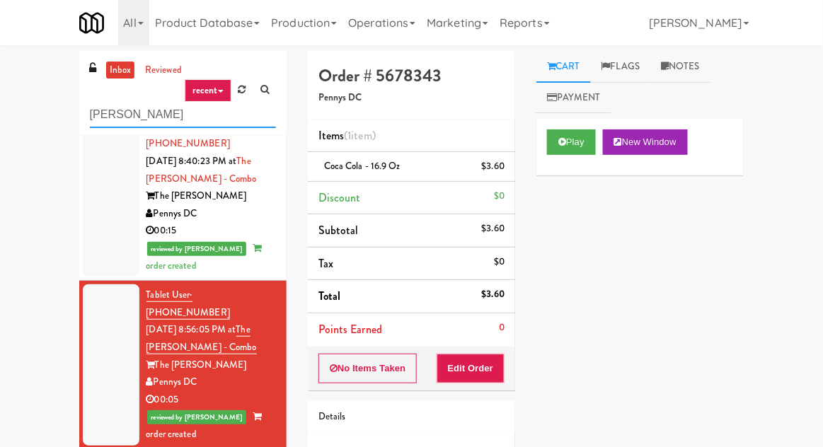
click at [90, 120] on input "earl" at bounding box center [183, 115] width 186 height 26
click at [97, 113] on input "earl" at bounding box center [183, 115] width 186 height 26
type input "c"
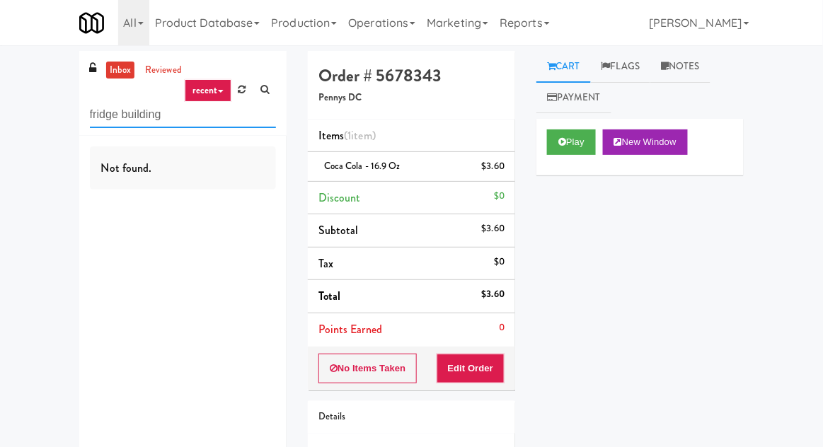
click at [121, 113] on input "fridge building" at bounding box center [183, 115] width 186 height 26
type input "fridge - building"
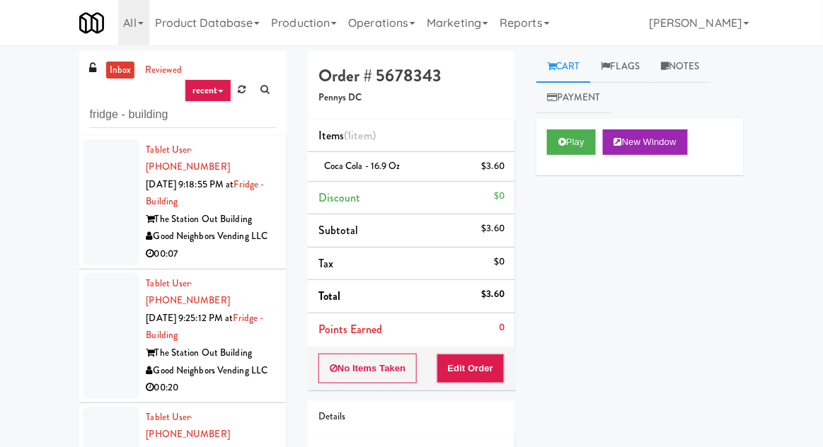
click at [96, 176] on div at bounding box center [111, 202] width 57 height 126
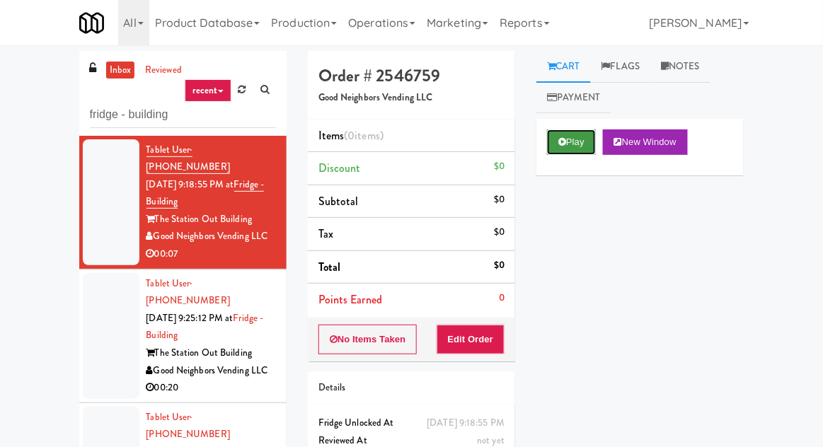
click at [573, 145] on button "Play" at bounding box center [571, 142] width 49 height 25
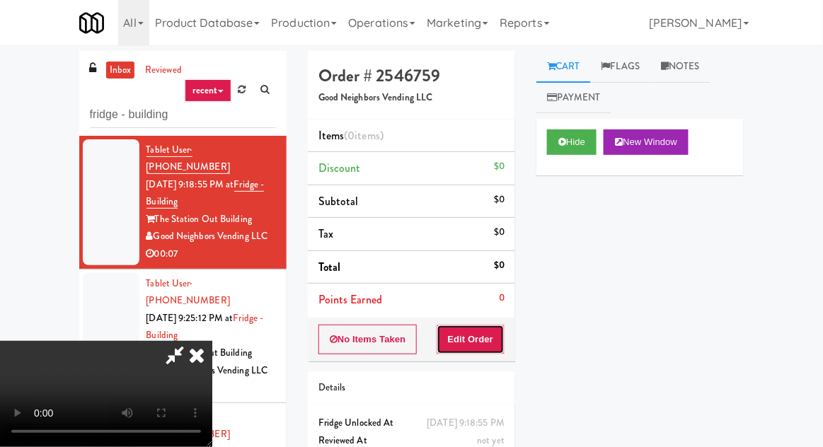
click at [476, 333] on button "Edit Order" at bounding box center [471, 340] width 69 height 30
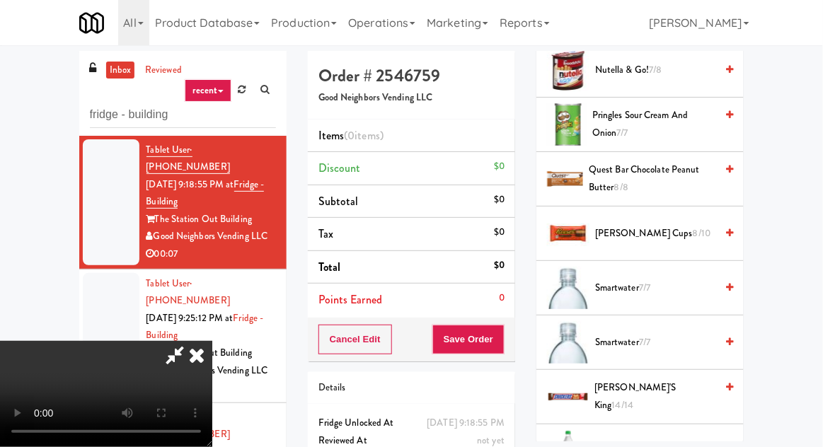
scroll to position [1320, 0]
click at [692, 226] on span "Reese's Cups 8/10" at bounding box center [655, 235] width 120 height 18
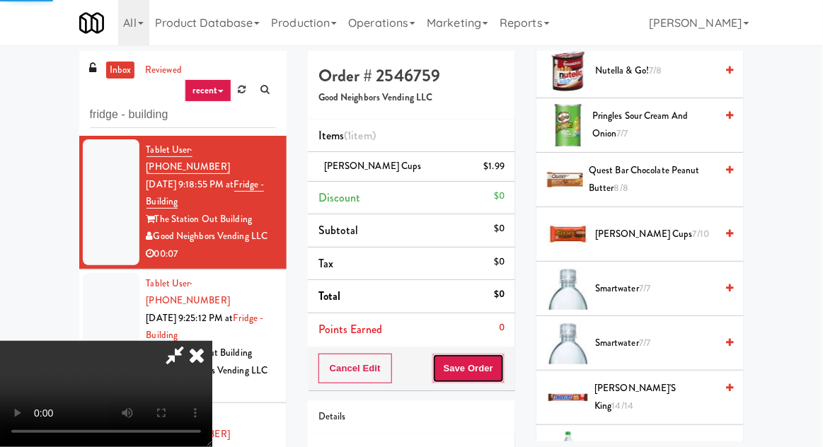
click at [499, 358] on button "Save Order" at bounding box center [469, 369] width 72 height 30
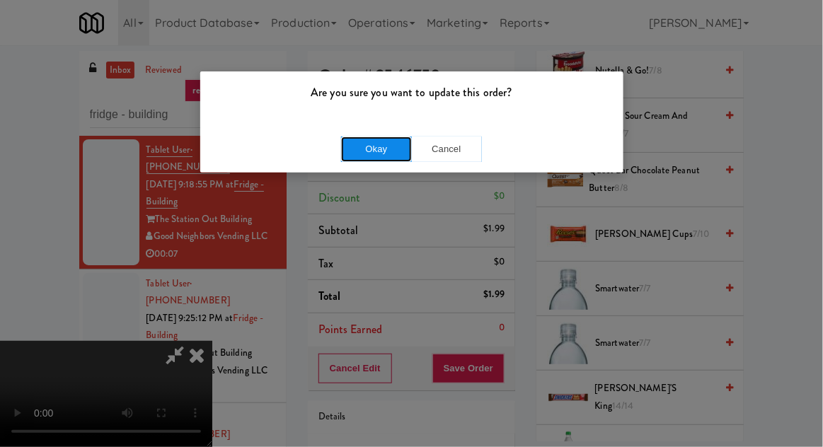
click at [348, 151] on button "Okay" at bounding box center [376, 149] width 71 height 25
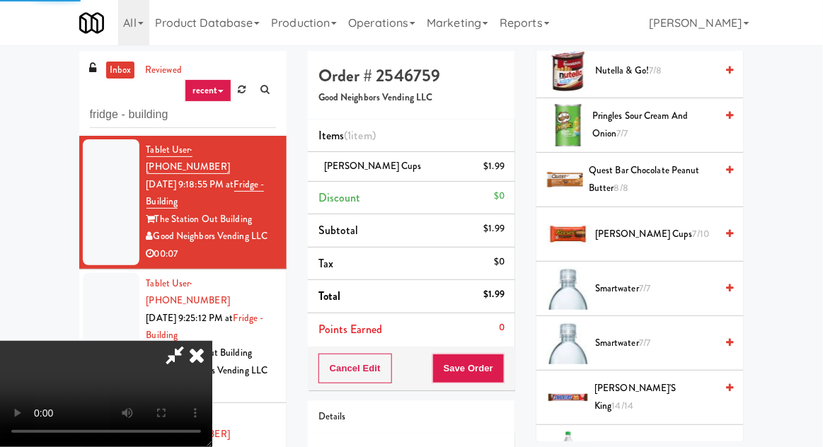
scroll to position [139, 0]
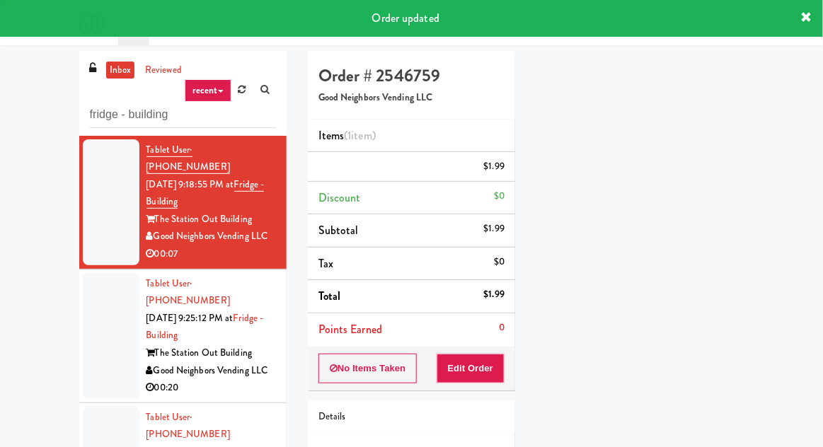
click at [92, 273] on div at bounding box center [111, 336] width 57 height 126
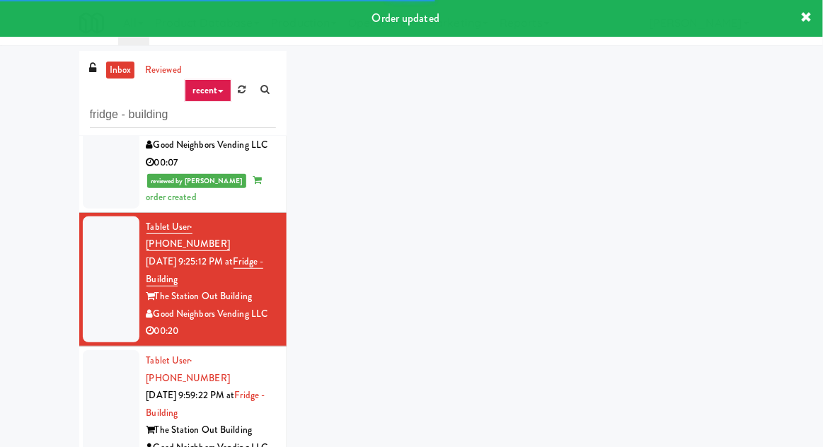
scroll to position [108, 0]
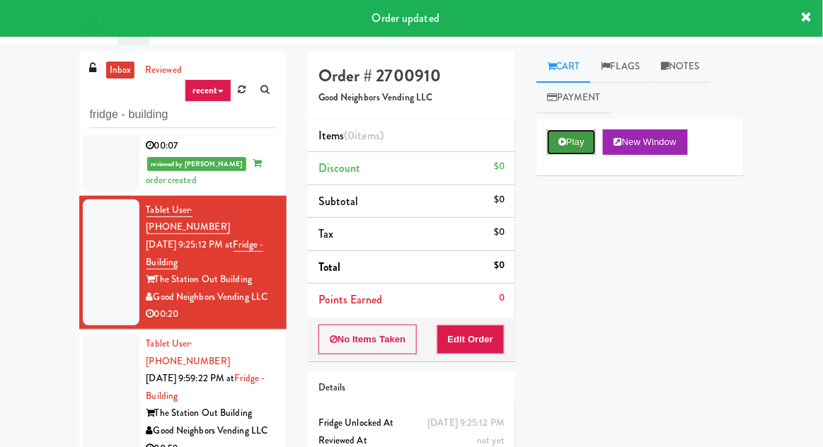
click at [566, 144] on button "Play" at bounding box center [571, 142] width 49 height 25
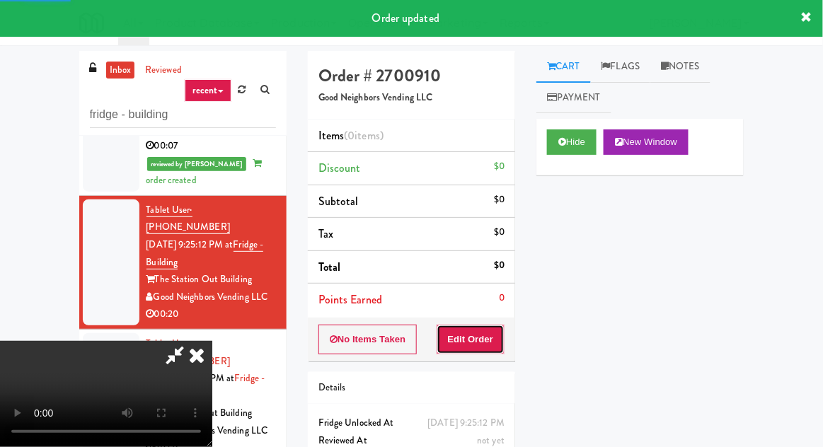
click at [472, 344] on button "Edit Order" at bounding box center [471, 340] width 69 height 30
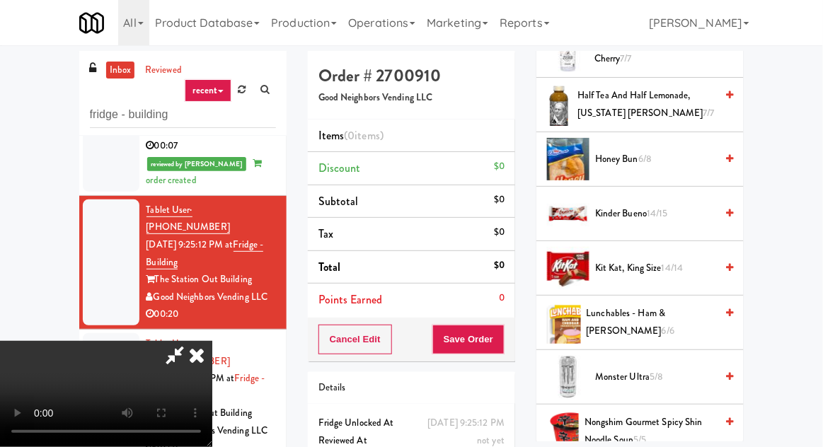
scroll to position [903, 0]
click at [672, 267] on span "14/14" at bounding box center [673, 268] width 22 height 13
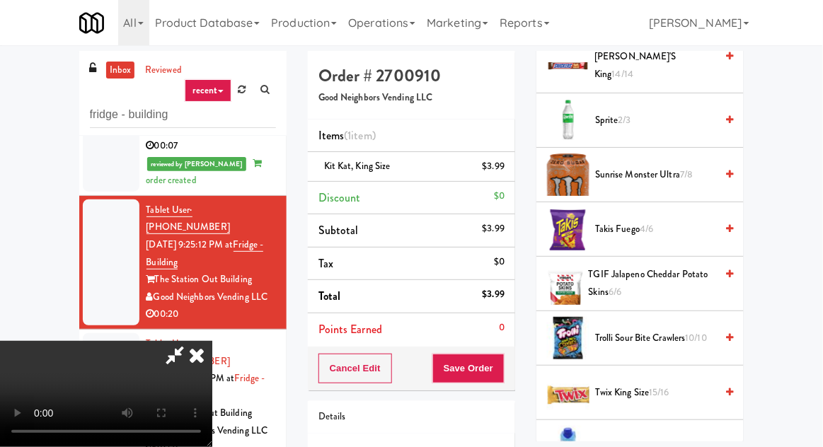
scroll to position [1828, 0]
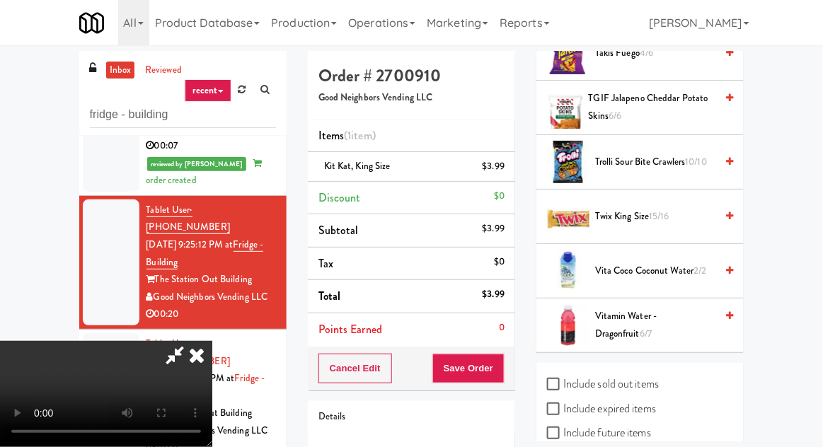
click at [670, 210] on span "15/16" at bounding box center [660, 216] width 21 height 13
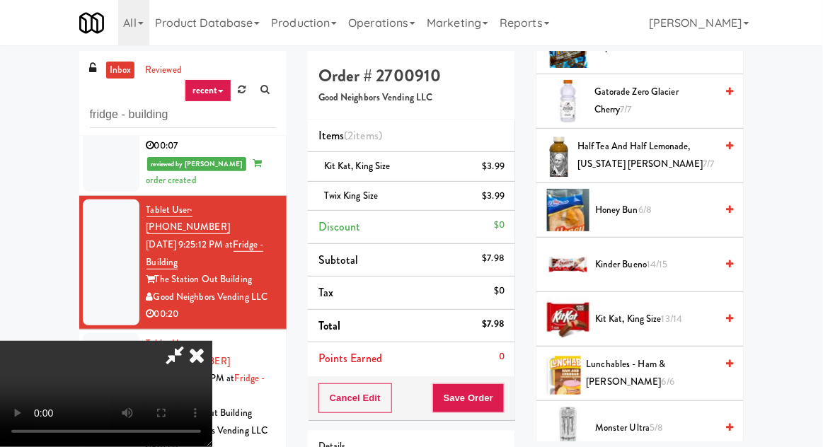
scroll to position [848, 0]
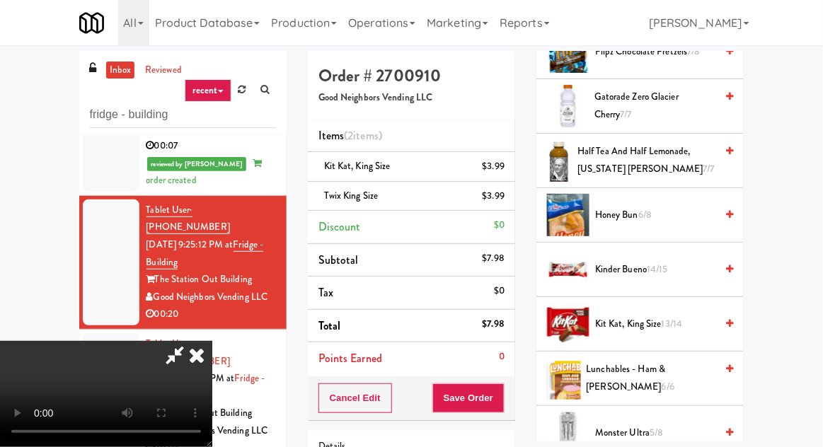
click at [666, 263] on span "14/15" at bounding box center [657, 269] width 21 height 13
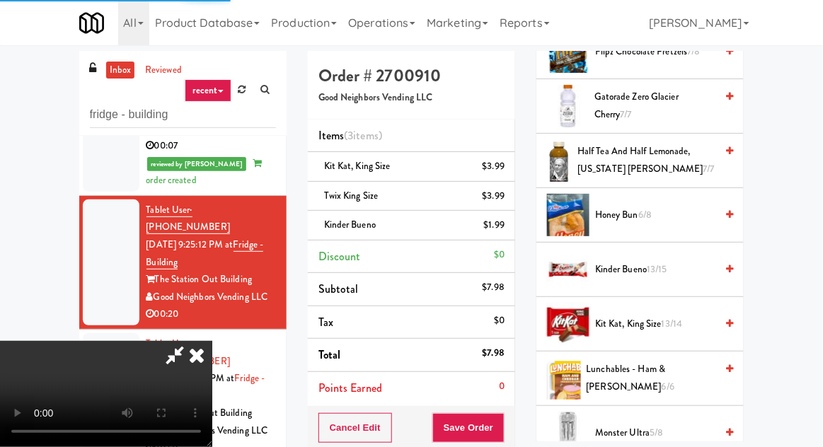
click at [513, 418] on div "Cancel Edit Save Order" at bounding box center [411, 428] width 207 height 44
click at [504, 429] on button "Save Order" at bounding box center [469, 428] width 72 height 30
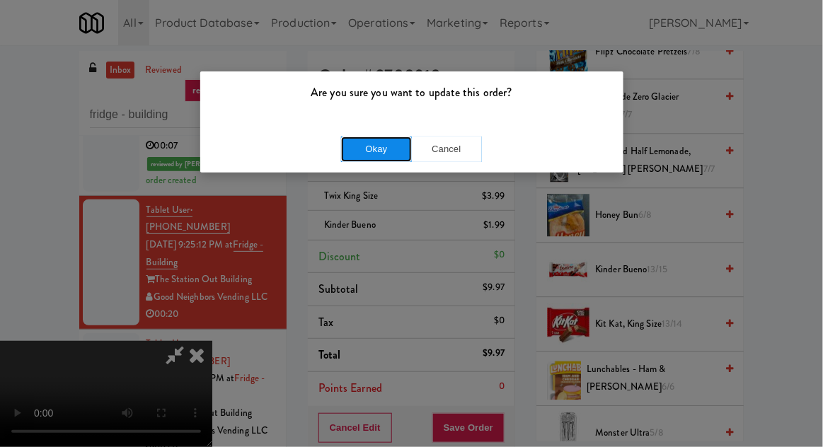
click at [343, 149] on button "Okay" at bounding box center [376, 149] width 71 height 25
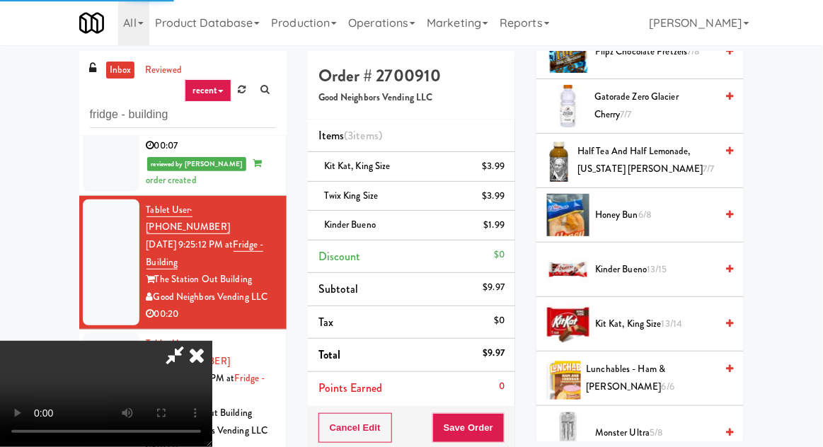
scroll to position [139, 0]
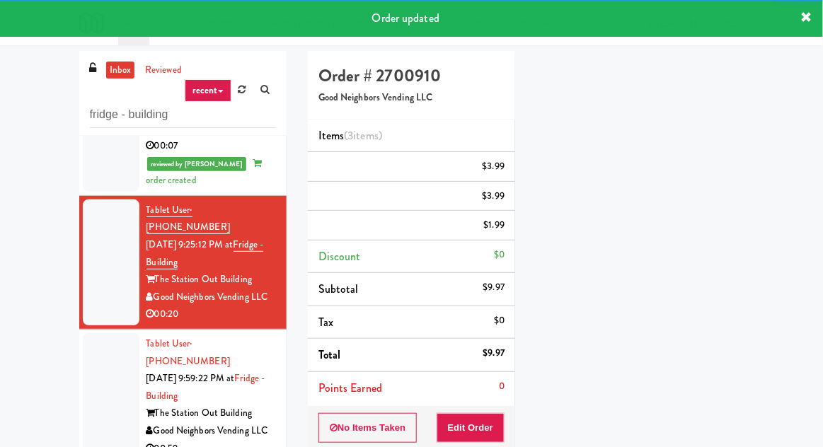
click at [93, 343] on div at bounding box center [111, 396] width 57 height 126
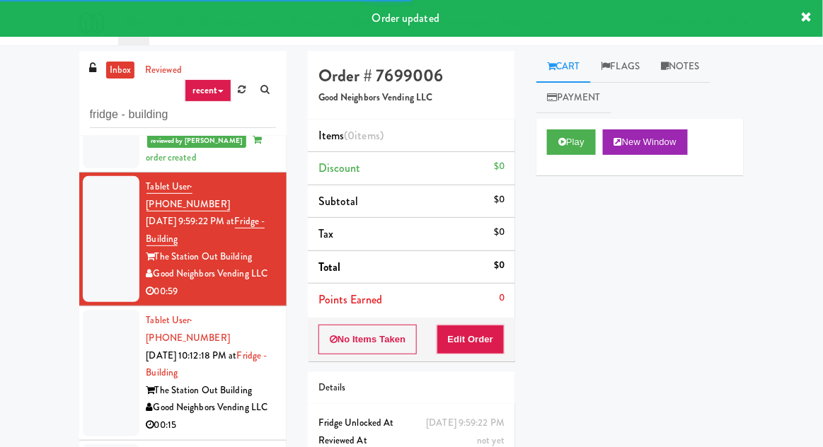
scroll to position [301, 0]
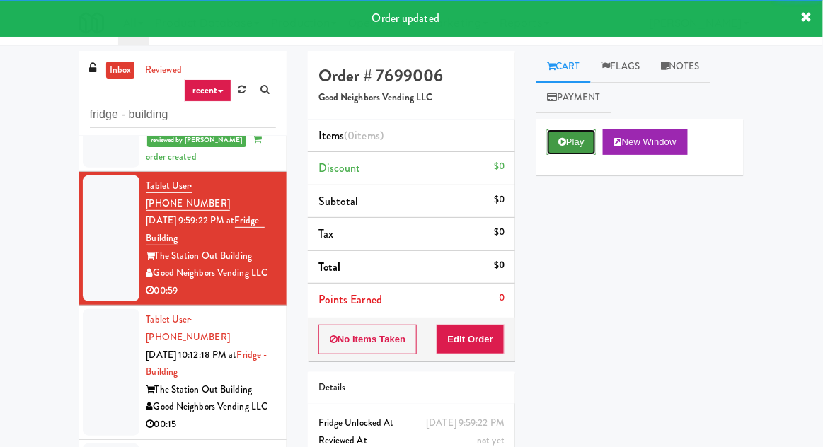
click at [570, 135] on button "Play" at bounding box center [571, 142] width 49 height 25
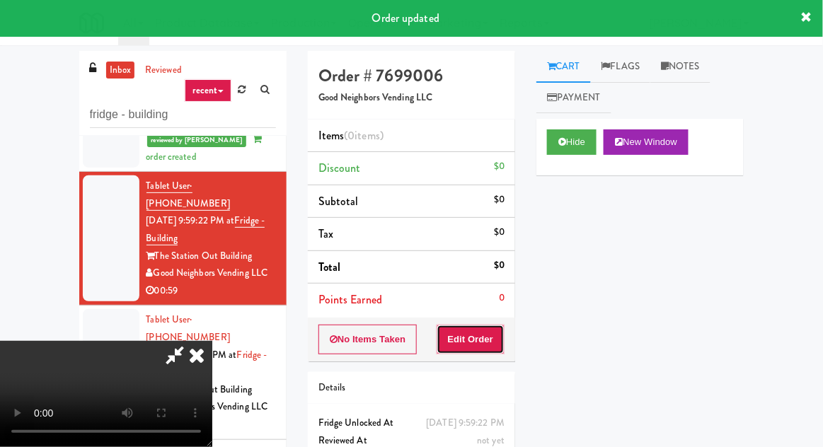
click at [486, 335] on button "Edit Order" at bounding box center [471, 340] width 69 height 30
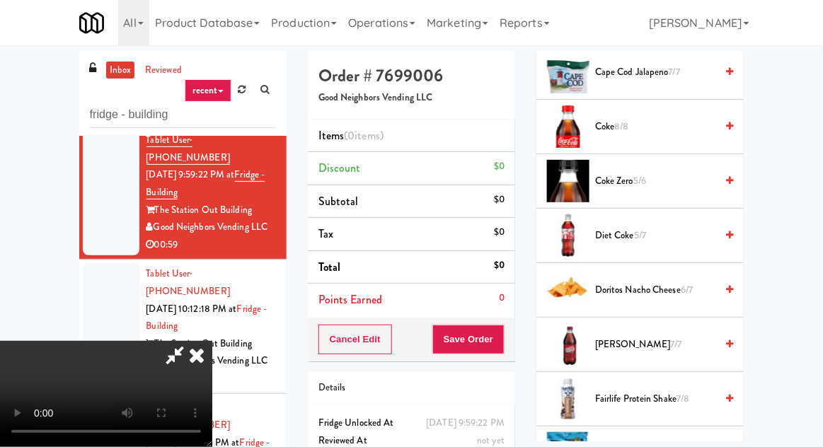
scroll to position [451, 0]
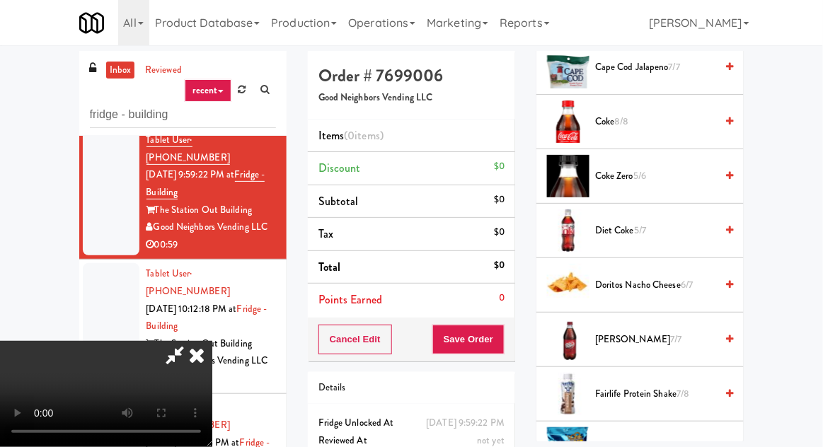
click at [690, 180] on span "Coke Zero 5/6" at bounding box center [655, 177] width 120 height 18
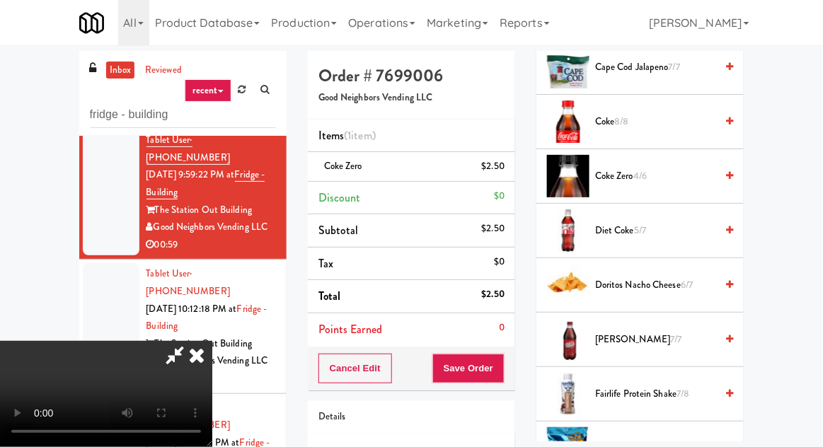
click at [704, 120] on span "Coke 8/8" at bounding box center [655, 122] width 120 height 18
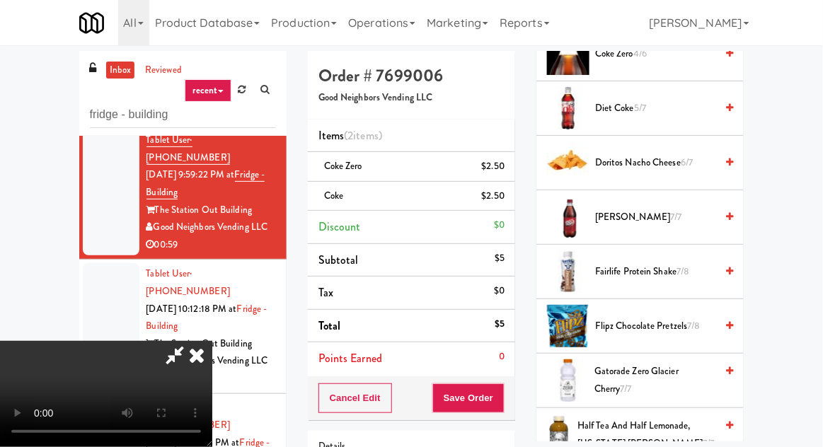
scroll to position [573, 0]
click at [666, 331] on span "Flipz Chocolate Pretzels 7/8" at bounding box center [655, 328] width 120 height 18
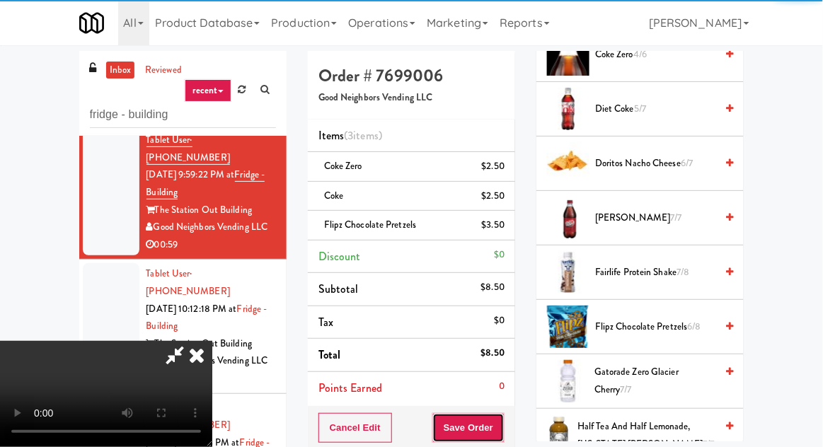
click at [500, 423] on button "Save Order" at bounding box center [469, 428] width 72 height 30
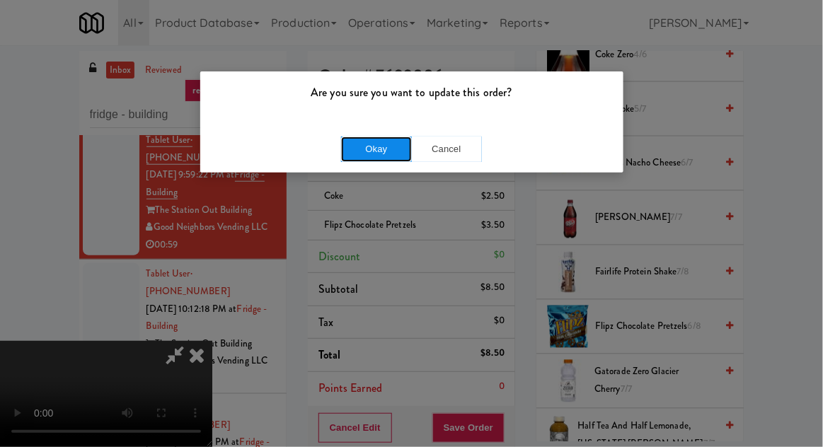
click at [348, 158] on button "Okay" at bounding box center [376, 149] width 71 height 25
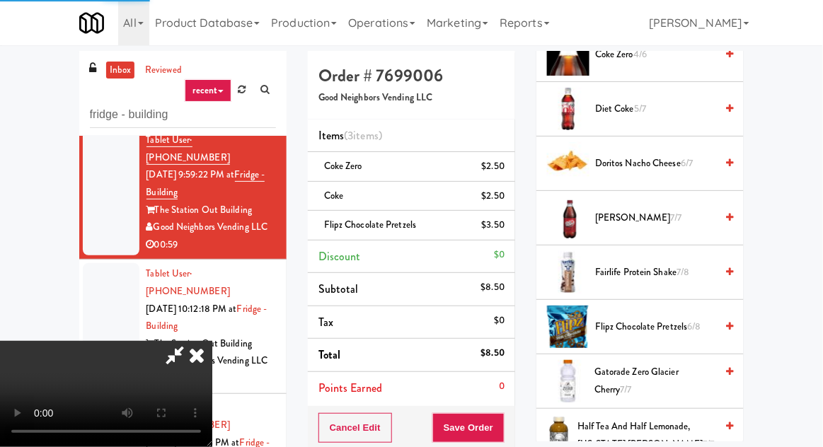
scroll to position [139, 0]
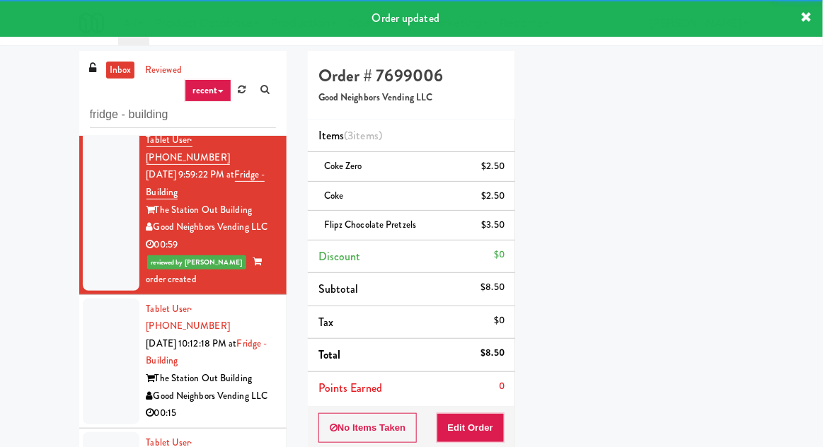
click at [102, 299] on div at bounding box center [111, 362] width 57 height 126
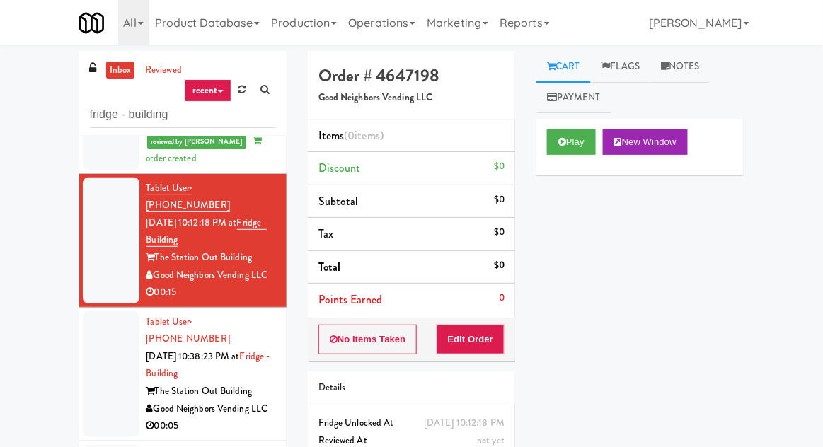
scroll to position [467, 0]
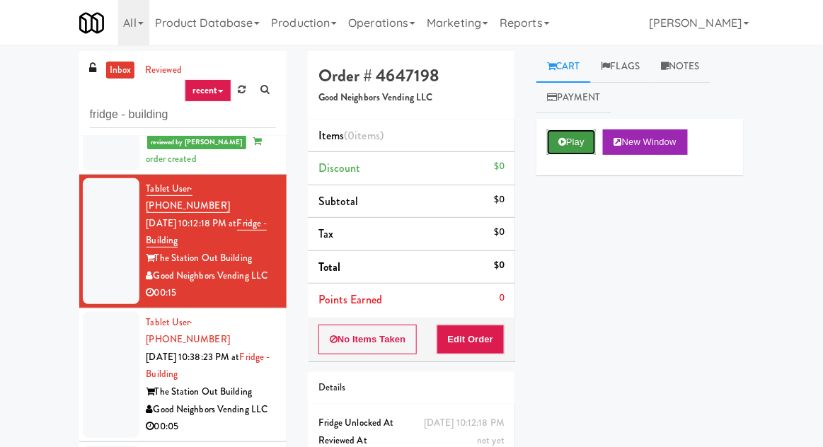
click at [570, 142] on button "Play" at bounding box center [571, 142] width 49 height 25
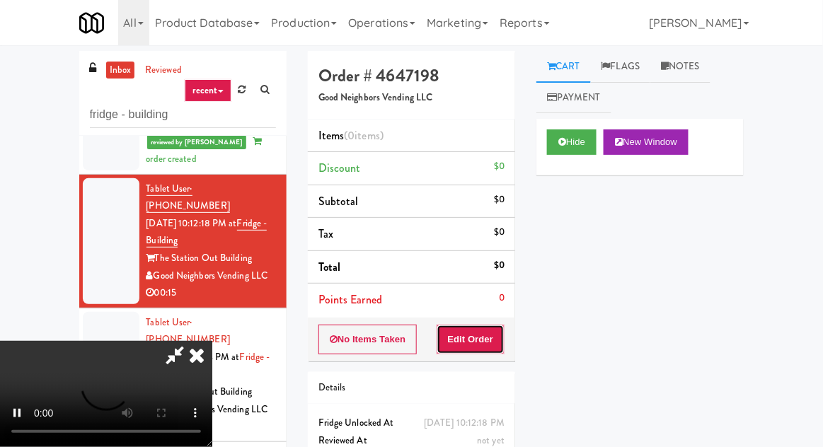
click at [472, 341] on button "Edit Order" at bounding box center [471, 340] width 69 height 30
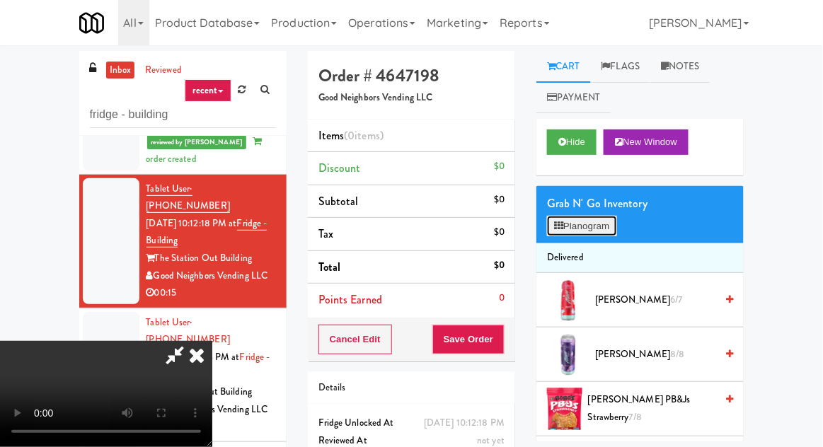
click at [577, 217] on button "Planogram" at bounding box center [581, 226] width 69 height 21
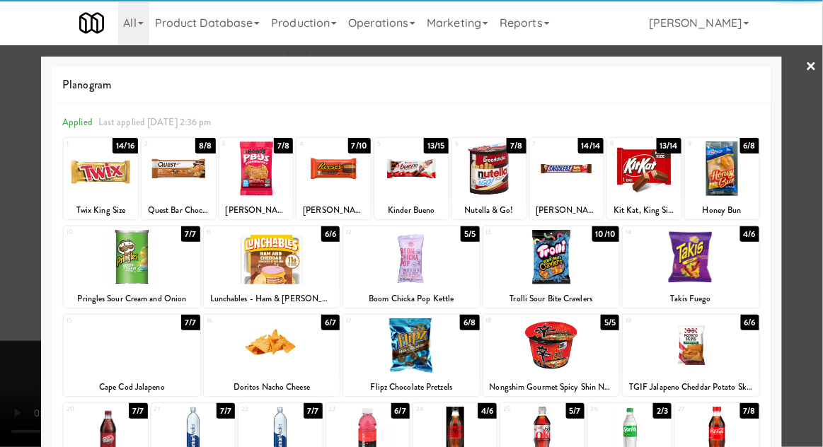
click at [398, 180] on div at bounding box center [412, 169] width 74 height 55
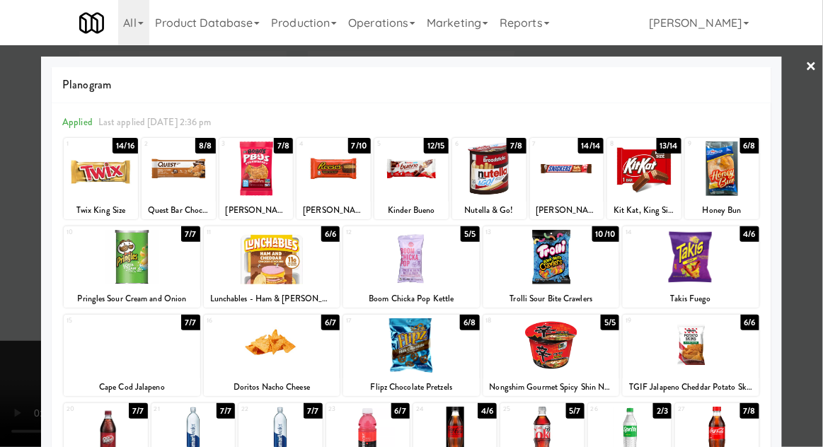
click at [253, 350] on div at bounding box center [272, 346] width 137 height 55
click at [1, 289] on div at bounding box center [411, 223] width 823 height 447
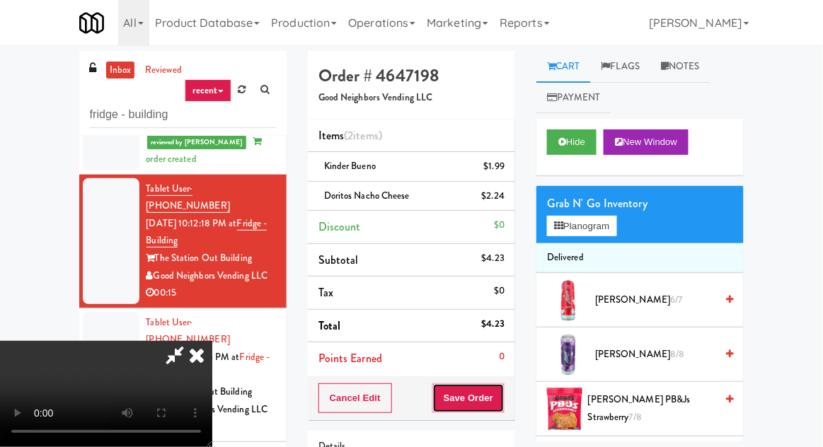
click at [499, 385] on button "Save Order" at bounding box center [469, 399] width 72 height 30
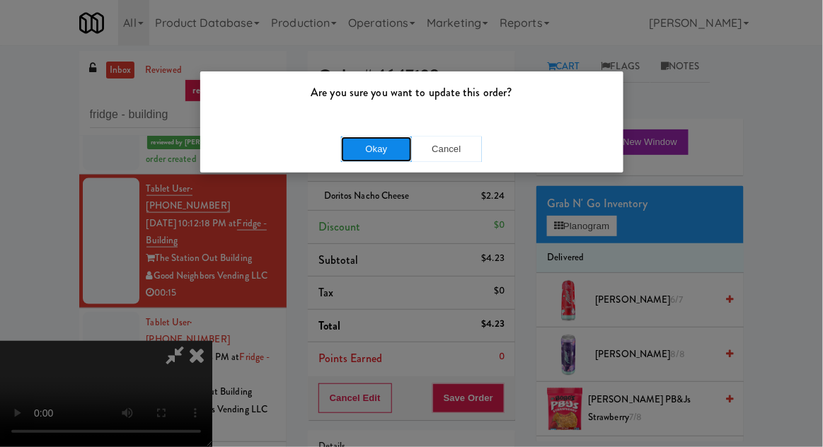
click at [343, 160] on button "Okay" at bounding box center [376, 149] width 71 height 25
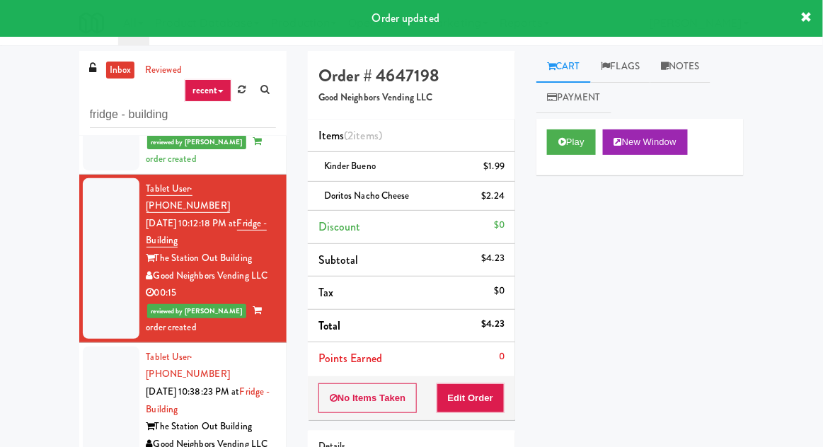
click at [103, 347] on div at bounding box center [111, 410] width 57 height 126
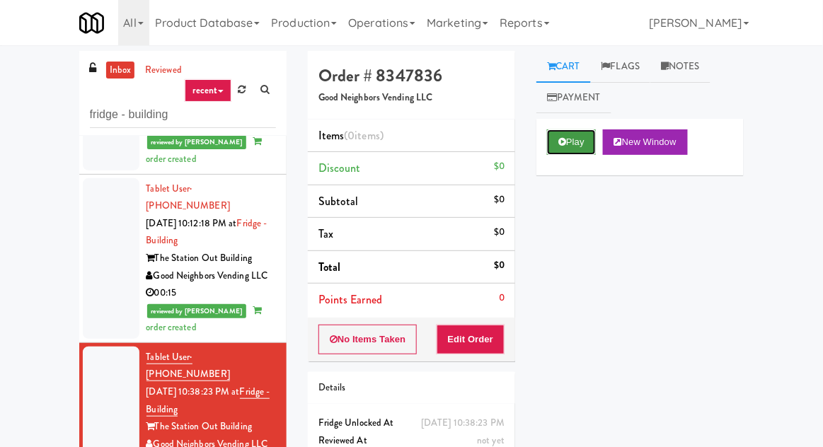
click at [580, 154] on button "Play" at bounding box center [571, 142] width 49 height 25
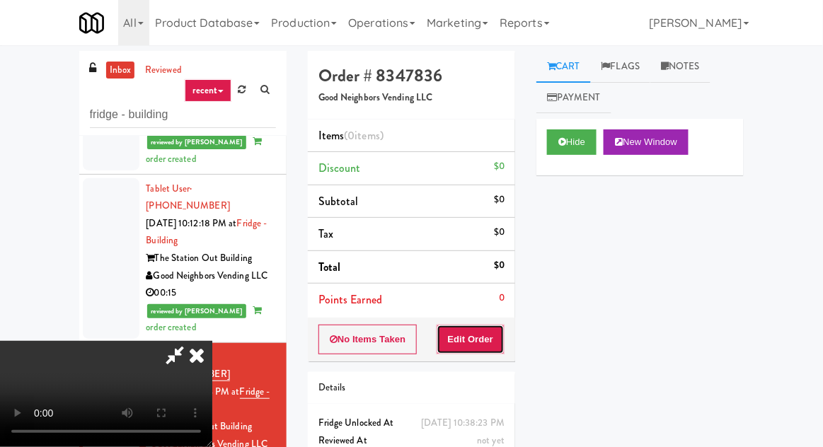
click at [494, 329] on button "Edit Order" at bounding box center [471, 340] width 69 height 30
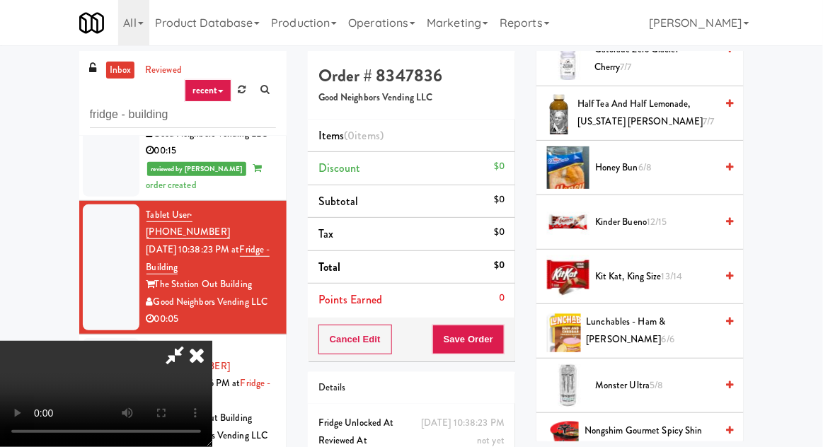
scroll to position [908, 0]
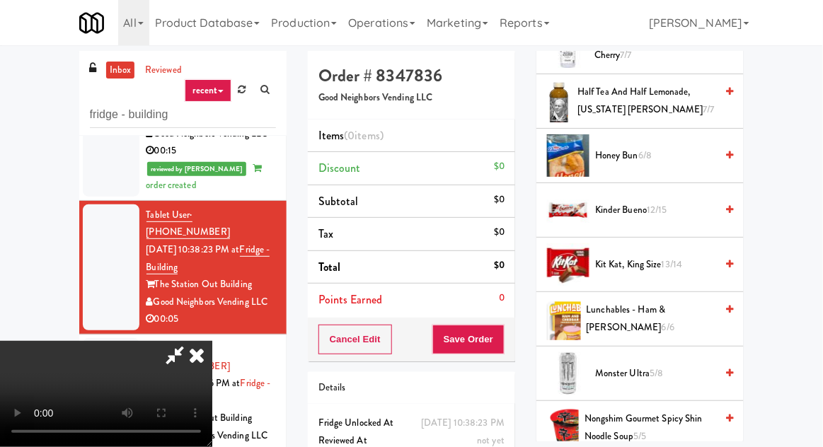
click at [656, 261] on span "Kit Kat, King Size 13/14" at bounding box center [655, 265] width 120 height 18
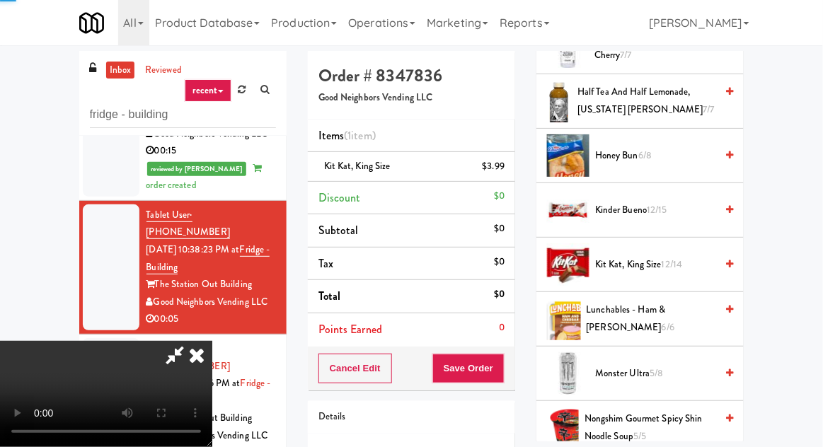
click at [663, 257] on span "Kit Kat, King Size 12/14" at bounding box center [655, 265] width 120 height 18
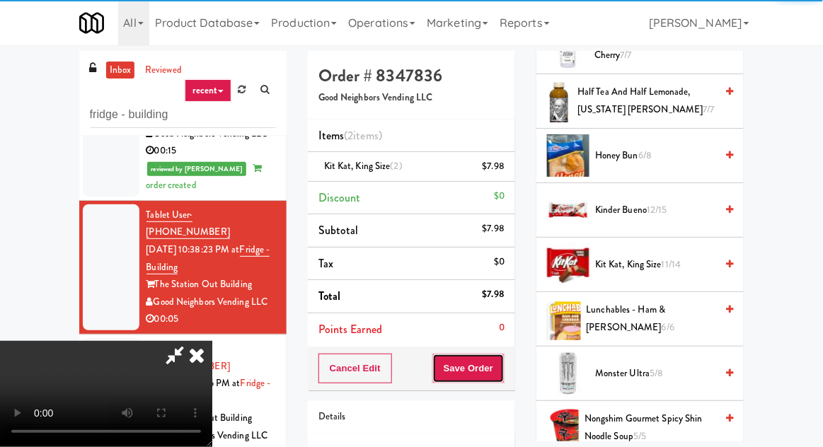
click at [502, 361] on button "Save Order" at bounding box center [469, 369] width 72 height 30
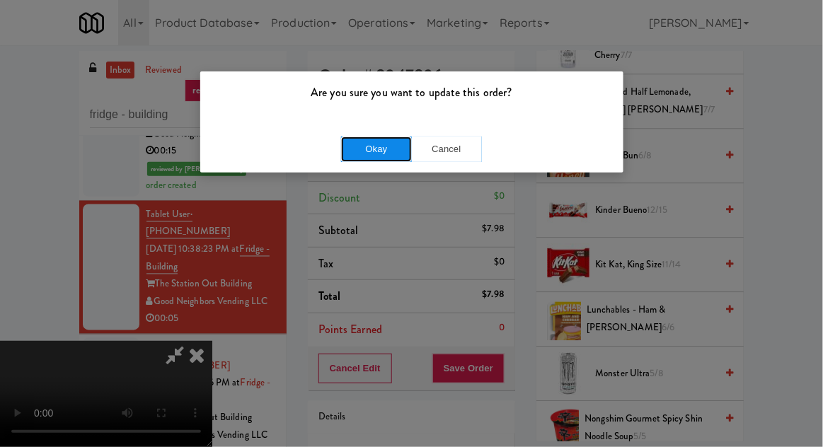
click at [346, 137] on button "Okay" at bounding box center [376, 149] width 71 height 25
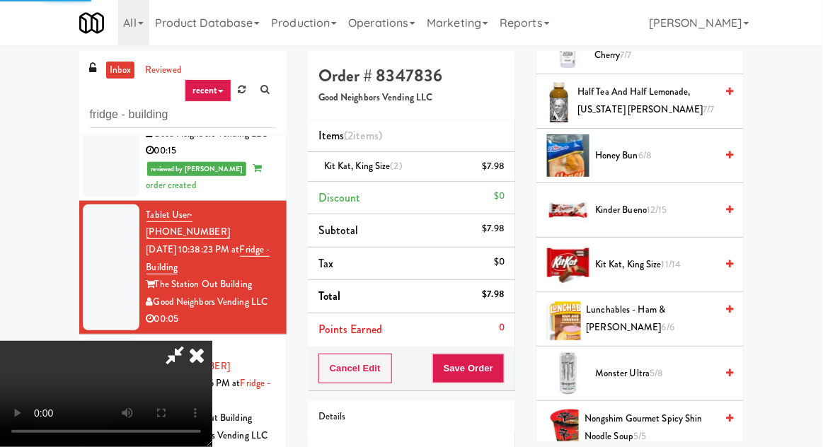
scroll to position [139, 0]
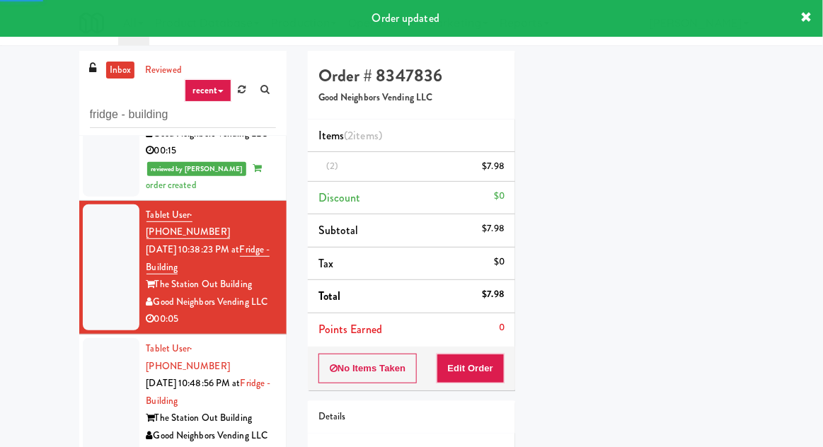
click at [103, 338] on div at bounding box center [111, 401] width 57 height 126
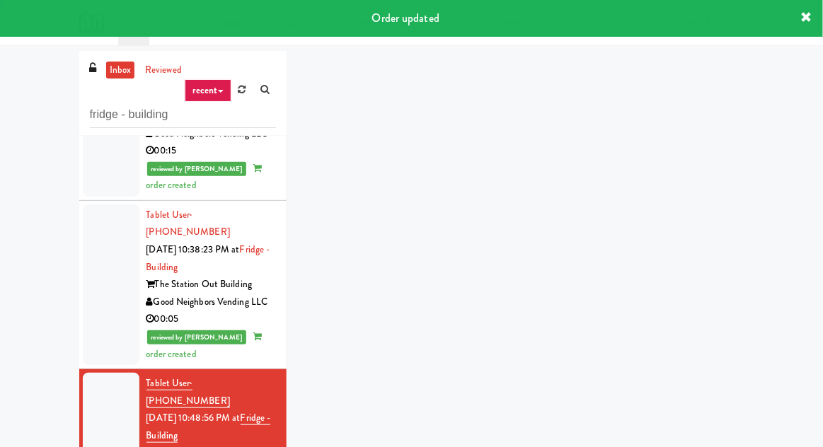
scroll to position [680, 0]
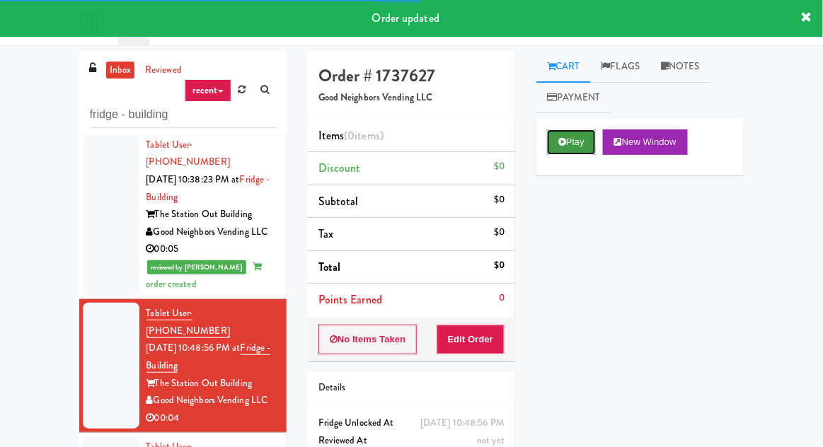
click at [565, 143] on icon at bounding box center [563, 141] width 8 height 9
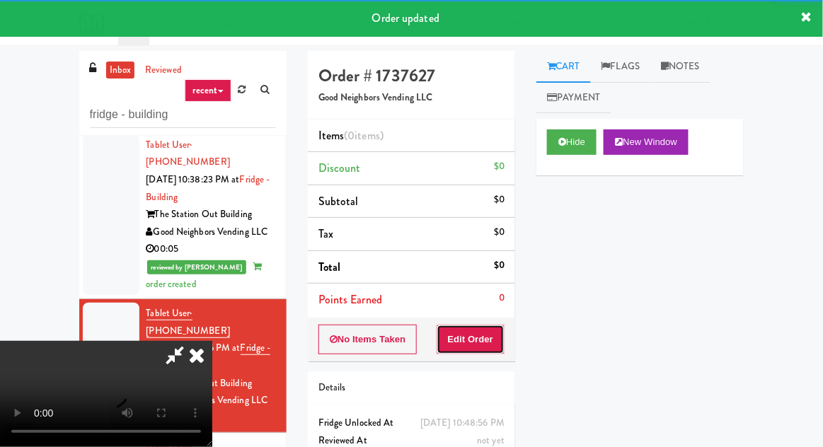
click at [487, 339] on button "Edit Order" at bounding box center [471, 340] width 69 height 30
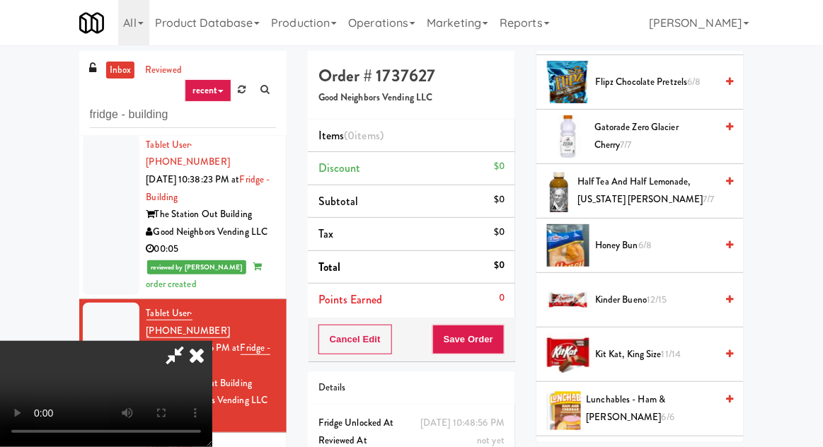
scroll to position [816, 0]
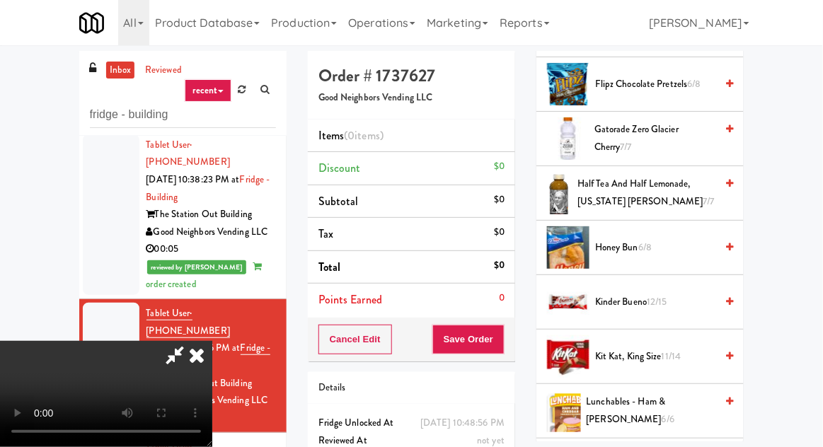
click at [661, 247] on span "Honey Bun 6/8" at bounding box center [655, 248] width 120 height 18
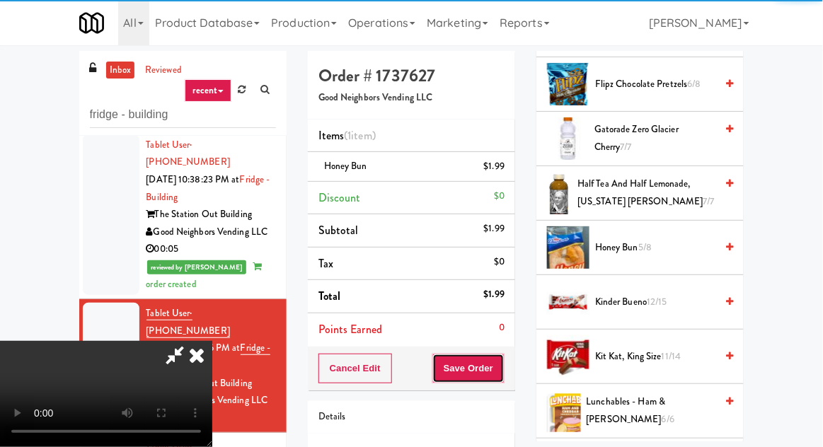
click at [503, 369] on button "Save Order" at bounding box center [469, 369] width 72 height 30
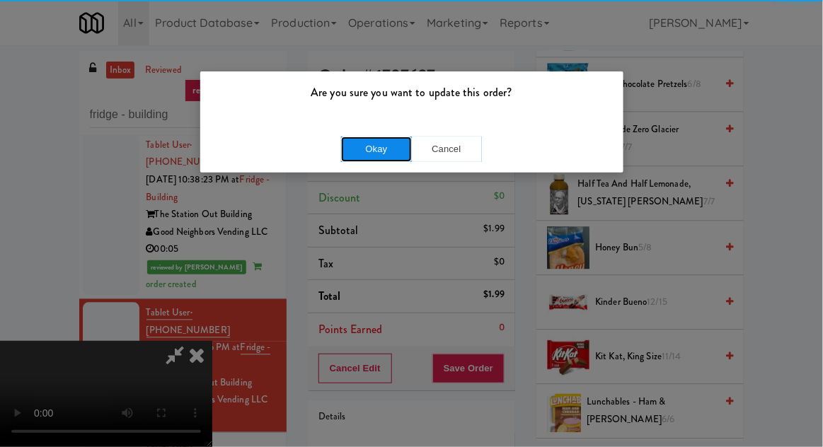
click at [350, 137] on button "Okay" at bounding box center [376, 149] width 71 height 25
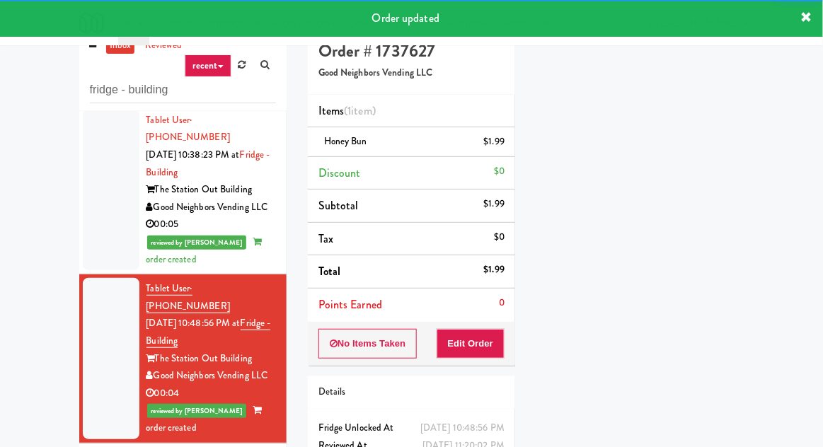
scroll to position [40, 0]
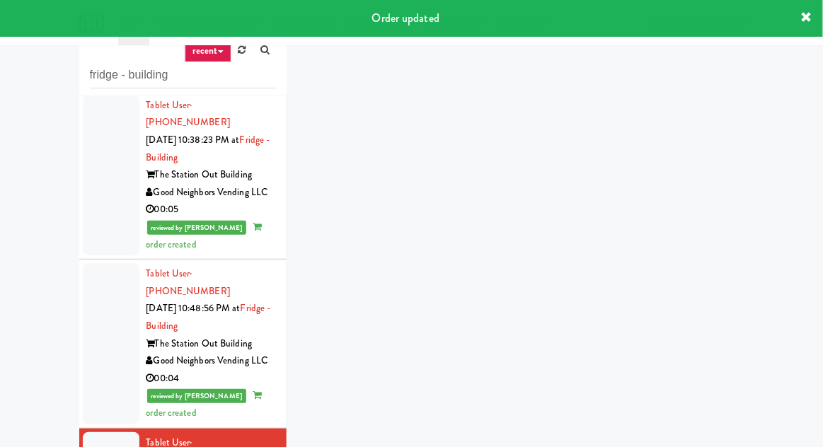
scroll to position [714, 0]
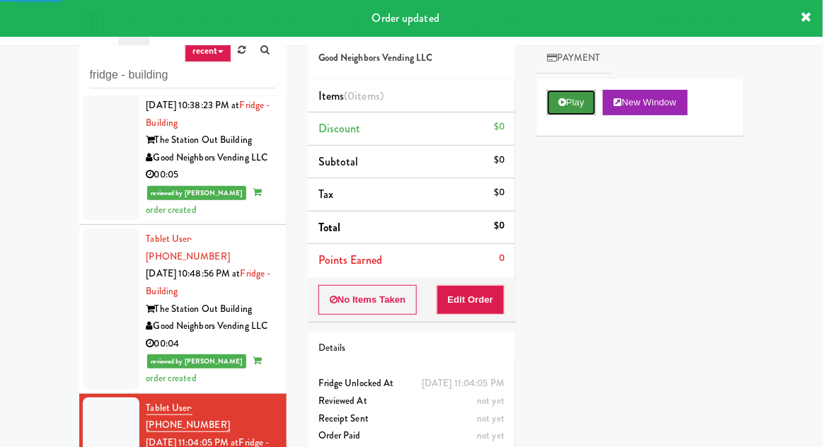
click at [568, 91] on button "Play" at bounding box center [571, 102] width 49 height 25
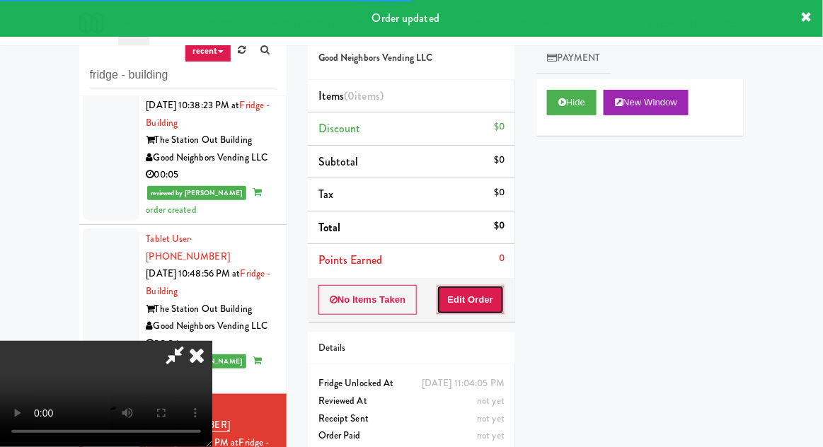
click at [483, 295] on button "Edit Order" at bounding box center [471, 300] width 69 height 30
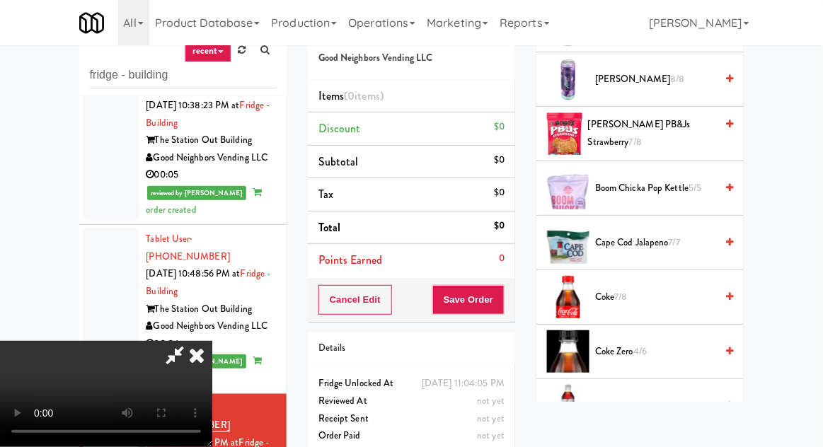
scroll to position [256, 0]
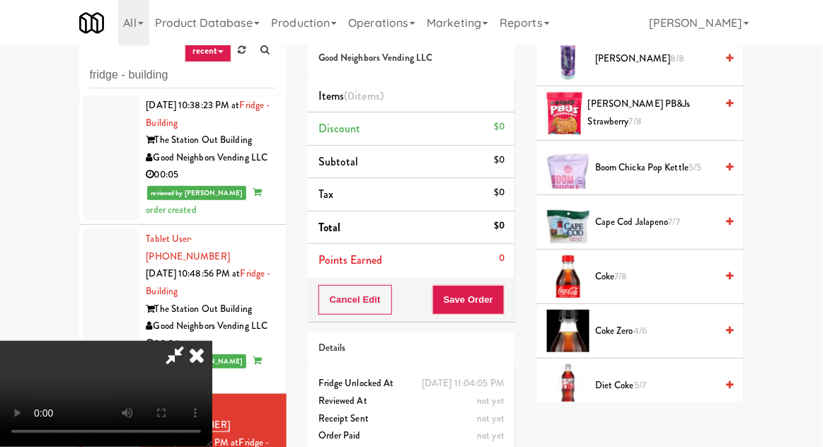
click at [677, 278] on span "Coke 7/8" at bounding box center [655, 277] width 120 height 18
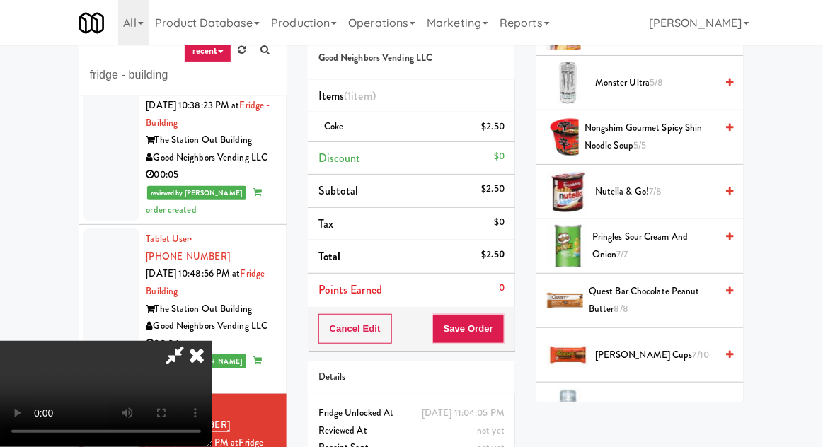
scroll to position [1159, 0]
click at [657, 357] on span "Reese's Cups 7/10" at bounding box center [655, 356] width 120 height 18
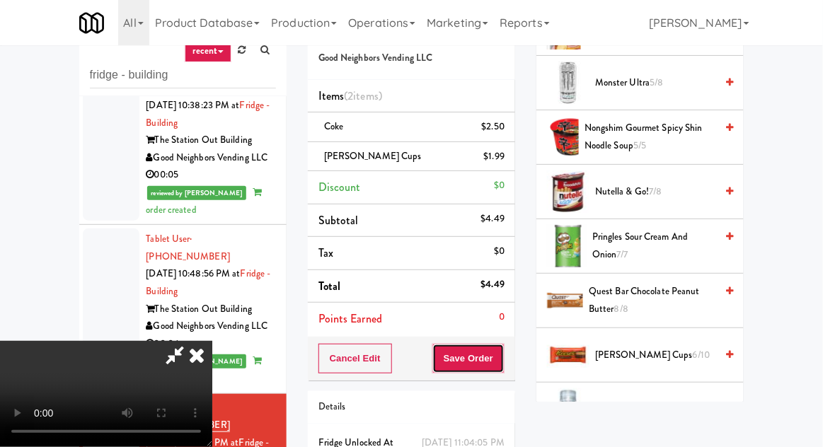
click at [502, 358] on button "Save Order" at bounding box center [469, 359] width 72 height 30
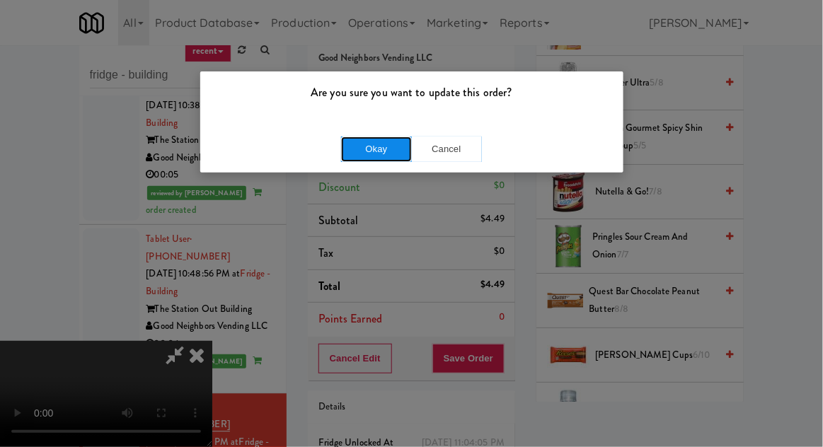
click at [355, 149] on button "Okay" at bounding box center [376, 149] width 71 height 25
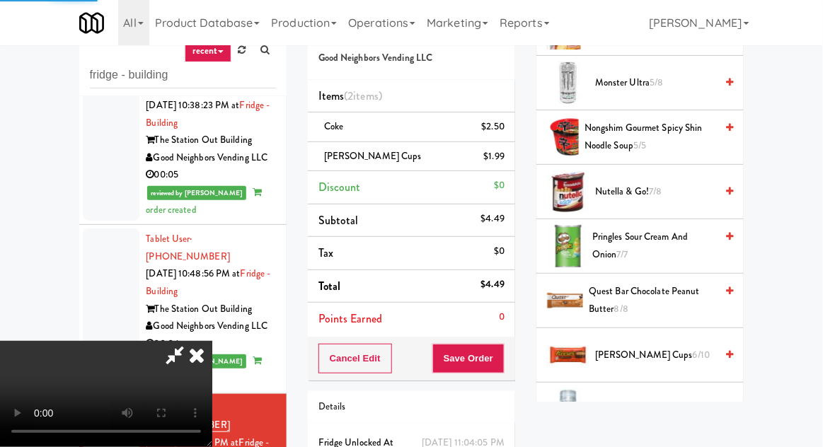
scroll to position [139, 0]
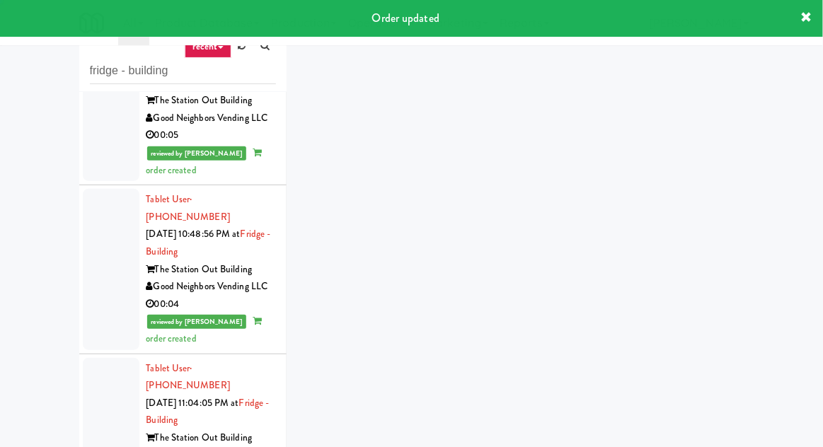
scroll to position [55, 0]
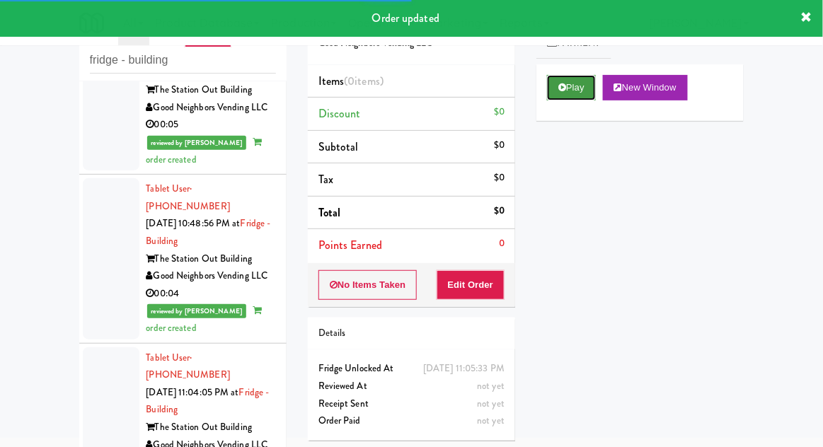
click at [565, 91] on icon at bounding box center [563, 87] width 8 height 9
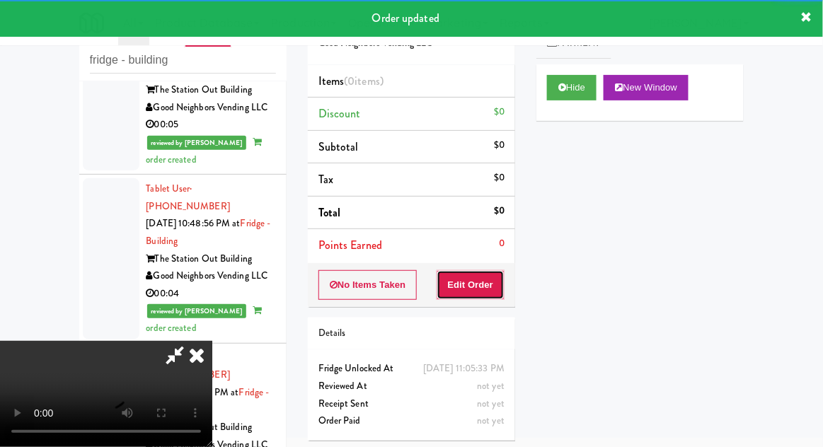
click at [502, 279] on button "Edit Order" at bounding box center [471, 285] width 69 height 30
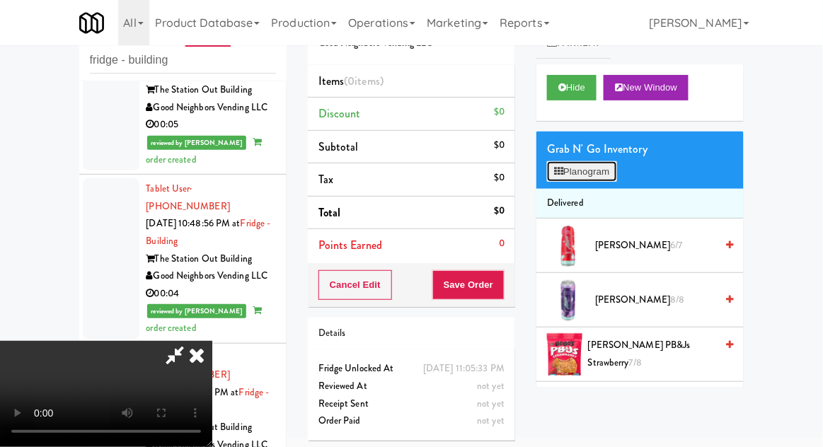
click at [597, 177] on button "Planogram" at bounding box center [581, 171] width 69 height 21
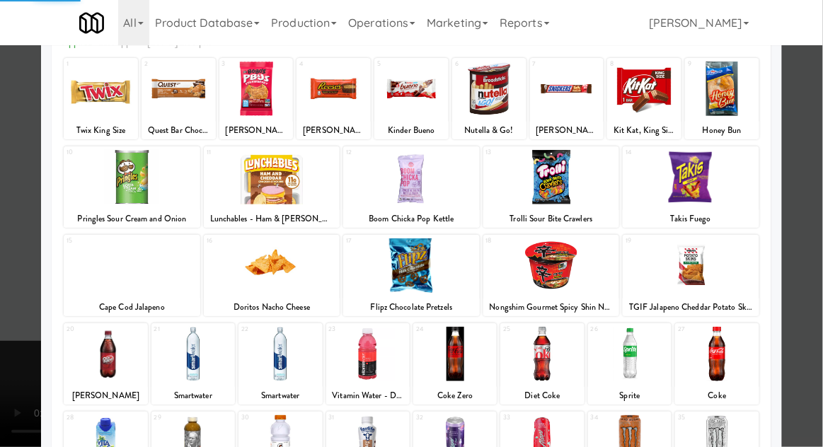
scroll to position [179, 0]
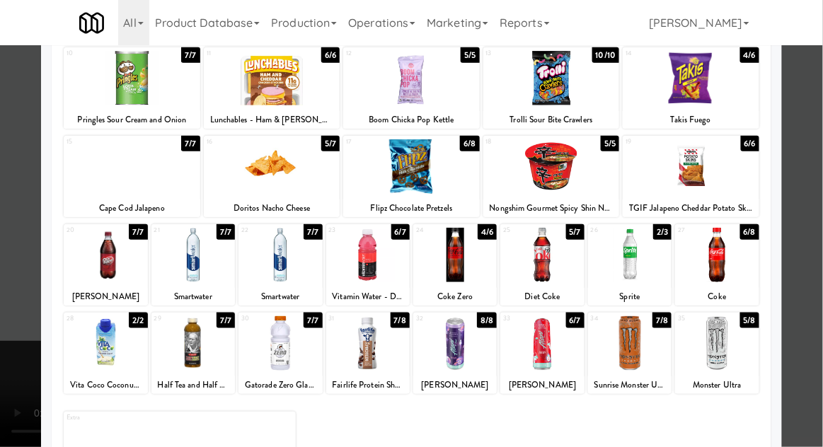
click at [363, 256] on div at bounding box center [368, 255] width 84 height 55
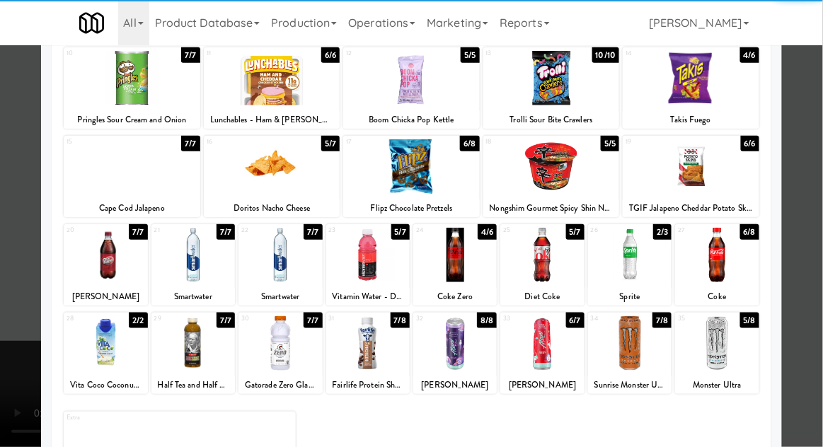
click at [186, 362] on div at bounding box center [194, 343] width 84 height 55
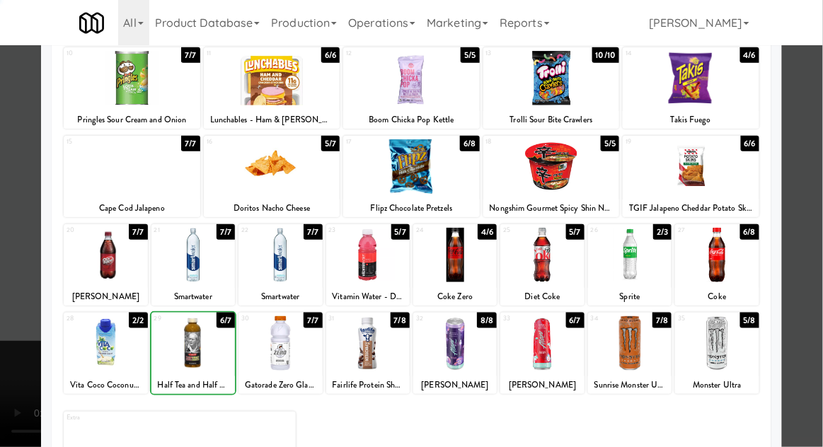
click at [9, 309] on div at bounding box center [411, 223] width 823 height 447
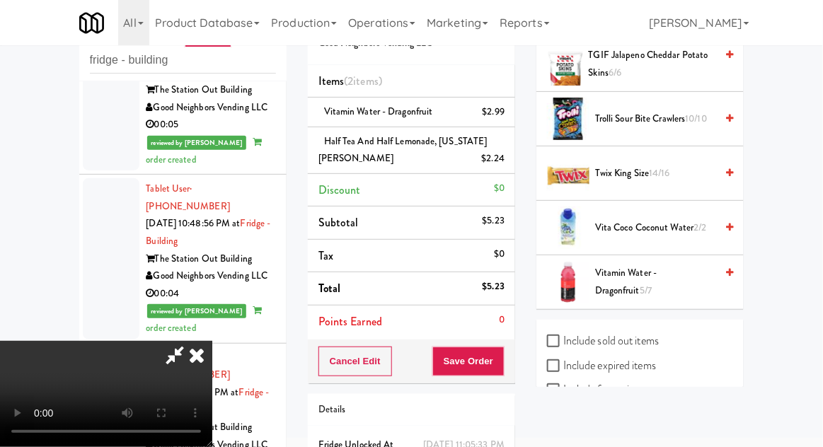
scroll to position [1828, 0]
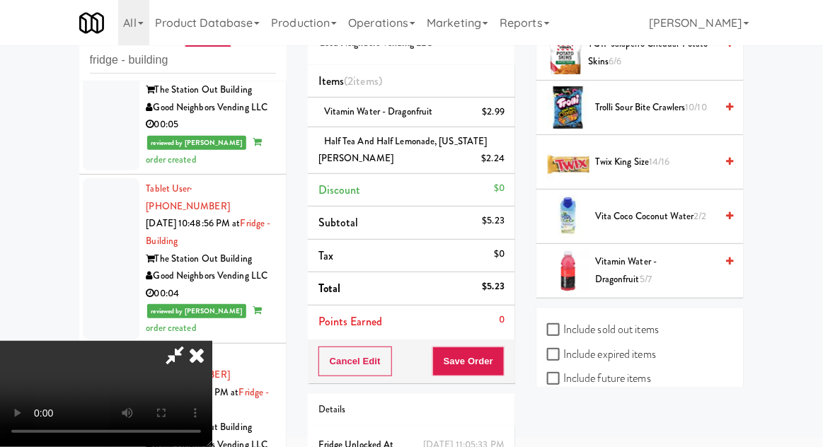
click at [695, 208] on span "Vita Coco Coconut Water 2/2" at bounding box center [655, 217] width 120 height 18
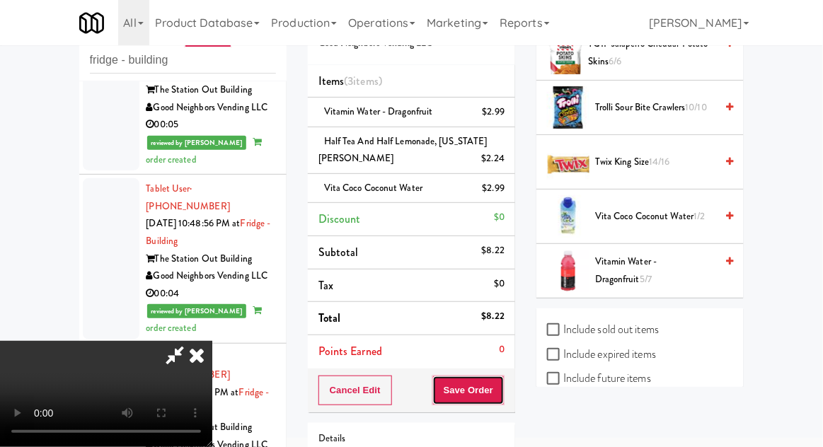
click at [499, 389] on button "Save Order" at bounding box center [469, 391] width 72 height 30
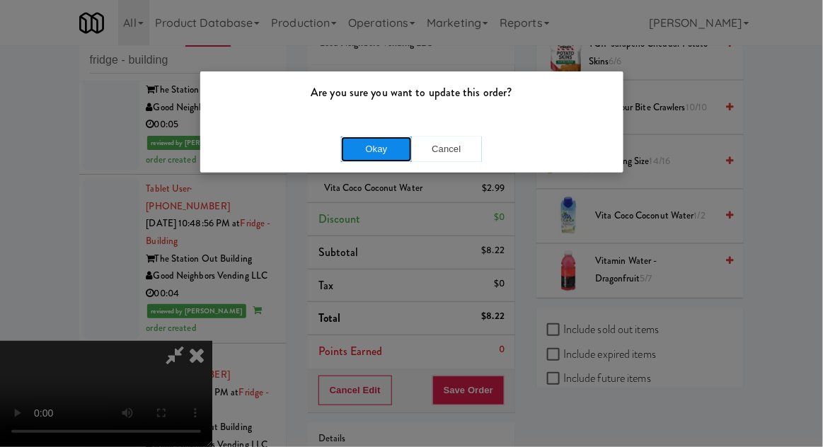
click at [360, 156] on button "Okay" at bounding box center [376, 149] width 71 height 25
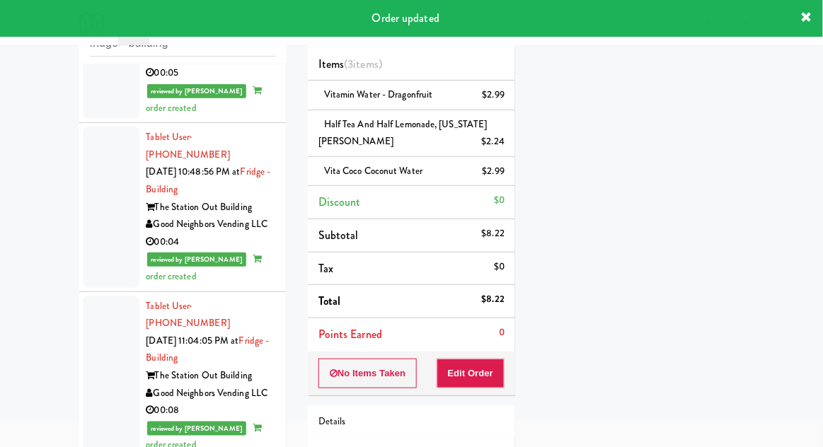
scroll to position [0, 0]
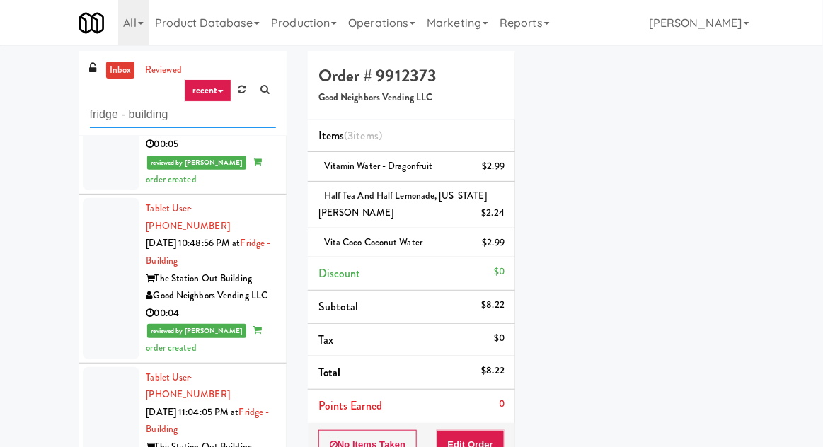
click at [108, 112] on input "fridge - building" at bounding box center [183, 115] width 186 height 26
click at [108, 116] on input "fridge - building" at bounding box center [183, 115] width 186 height 26
click at [98, 116] on input "fridge - building" at bounding box center [183, 115] width 186 height 26
click at [100, 110] on input "fridge - building" at bounding box center [183, 115] width 186 height 26
type input "f"
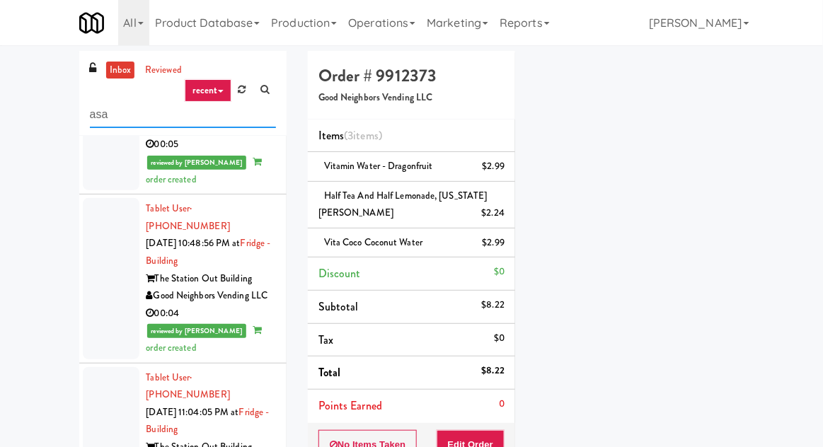
type input "asa"
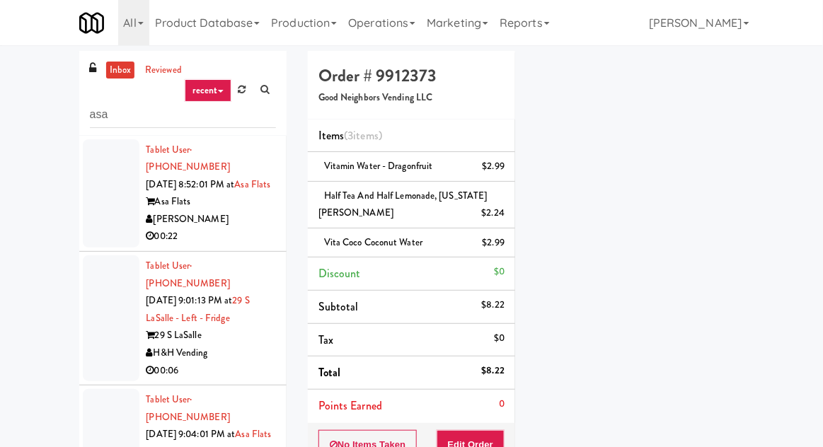
click at [118, 195] on div at bounding box center [111, 193] width 57 height 109
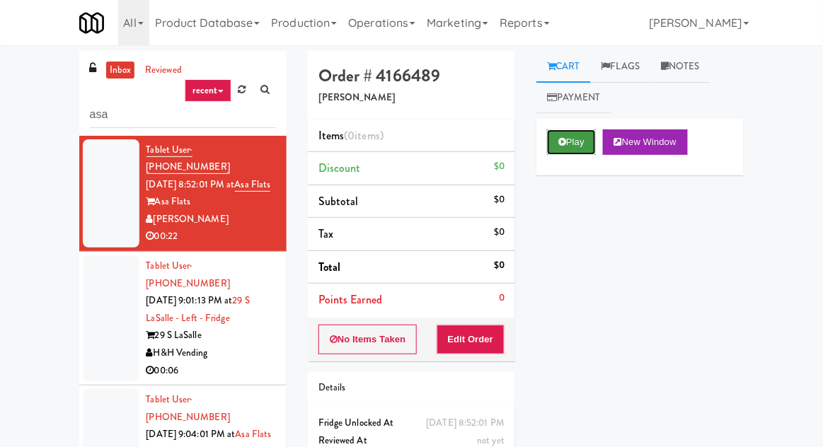
click at [564, 145] on icon at bounding box center [563, 141] width 8 height 9
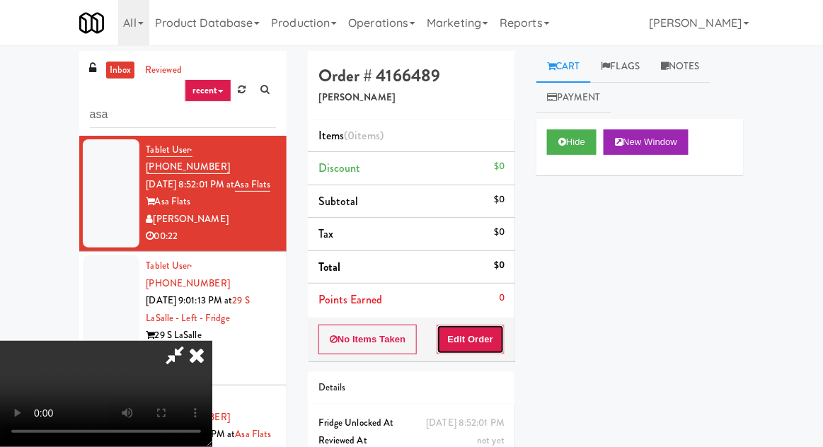
click at [492, 336] on button "Edit Order" at bounding box center [471, 340] width 69 height 30
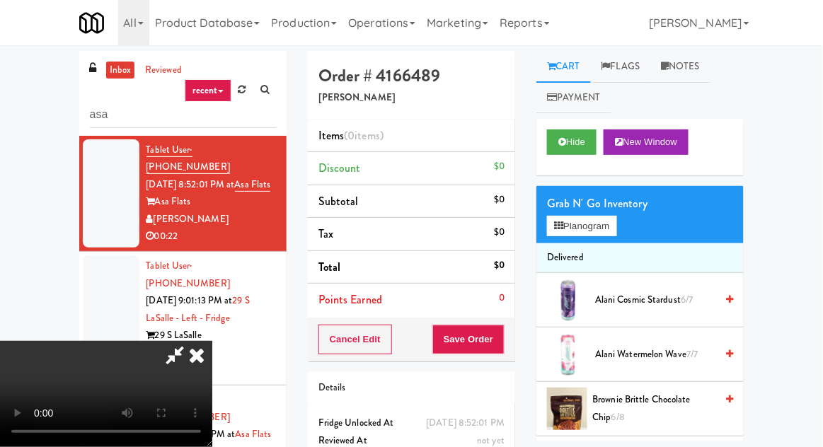
click at [632, 295] on span "Alani Cosmic Stardust 6/7" at bounding box center [655, 301] width 120 height 18
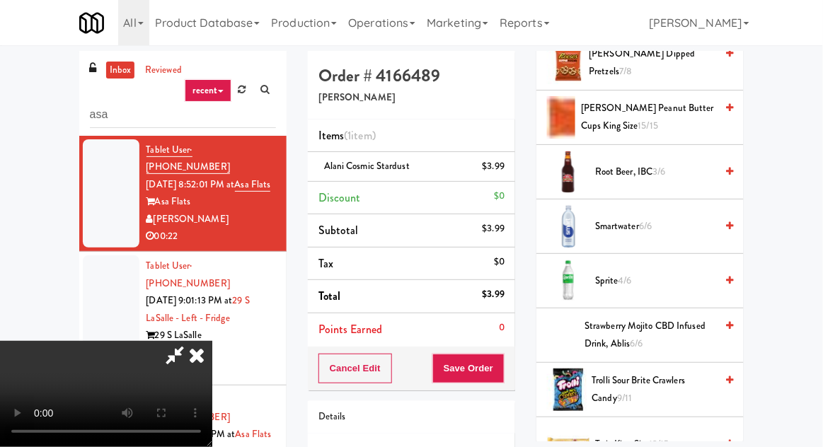
scroll to position [1711, 0]
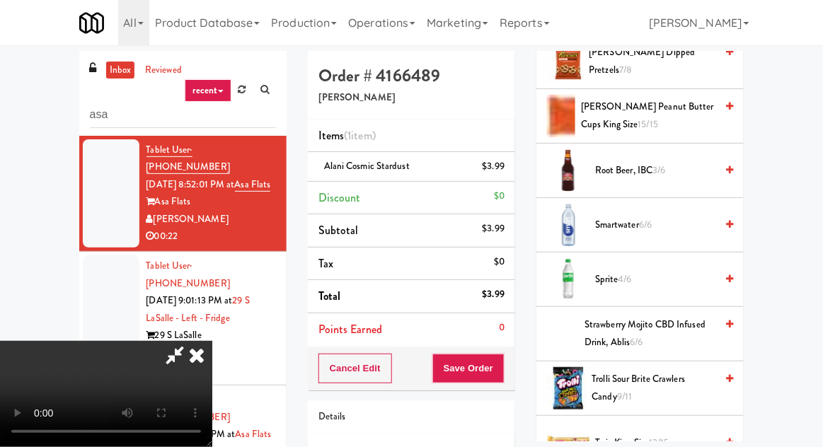
click at [656, 219] on span "Smartwater 6/6" at bounding box center [655, 226] width 120 height 18
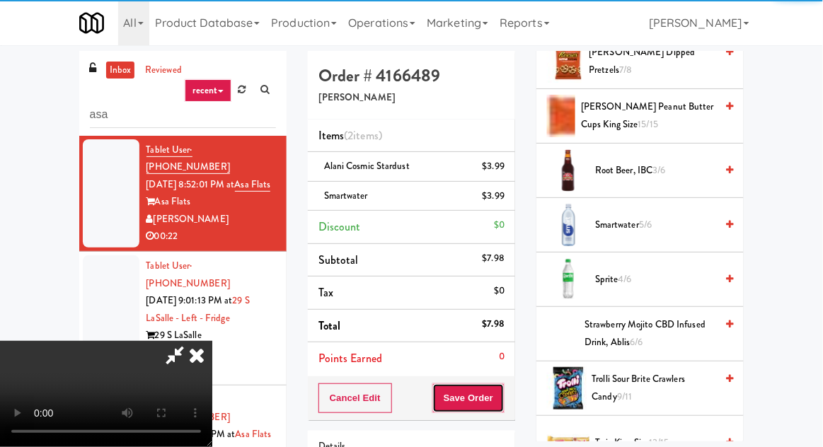
click at [501, 401] on button "Save Order" at bounding box center [469, 399] width 72 height 30
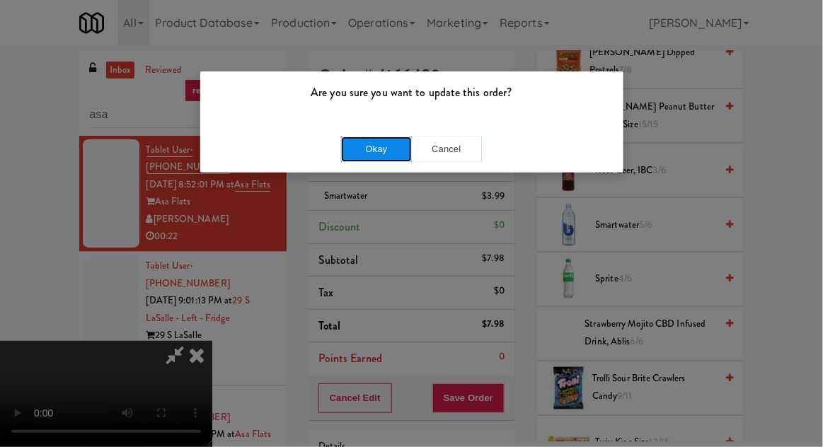
click at [348, 137] on button "Okay" at bounding box center [376, 149] width 71 height 25
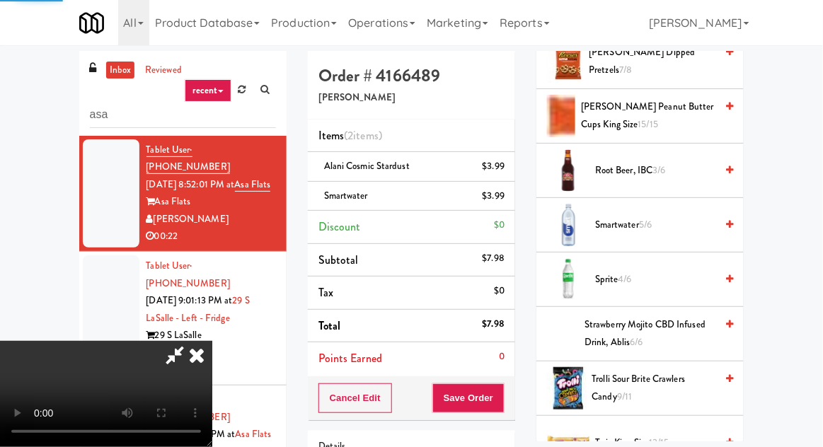
scroll to position [139, 0]
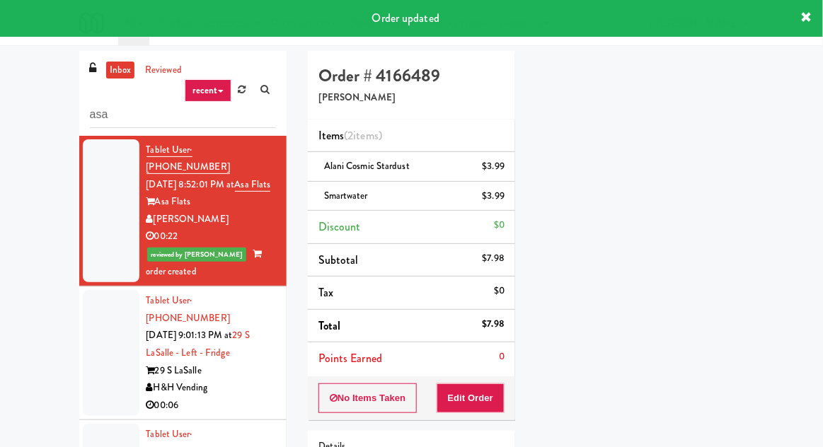
click at [103, 341] on div at bounding box center [111, 353] width 57 height 126
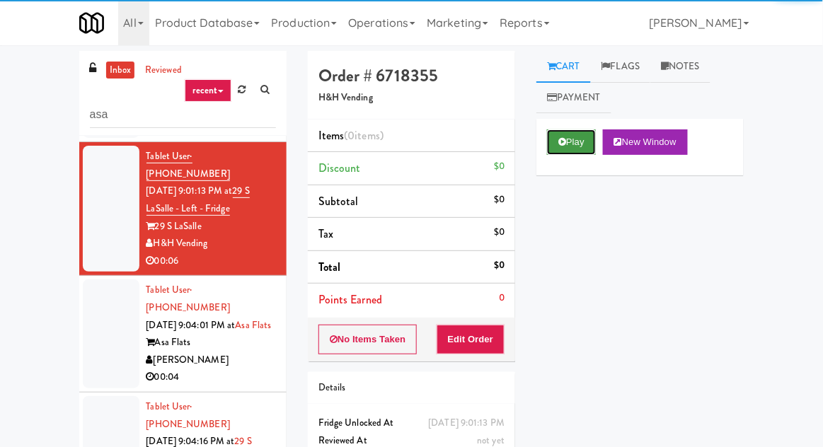
click at [552, 147] on button "Play" at bounding box center [571, 142] width 49 height 25
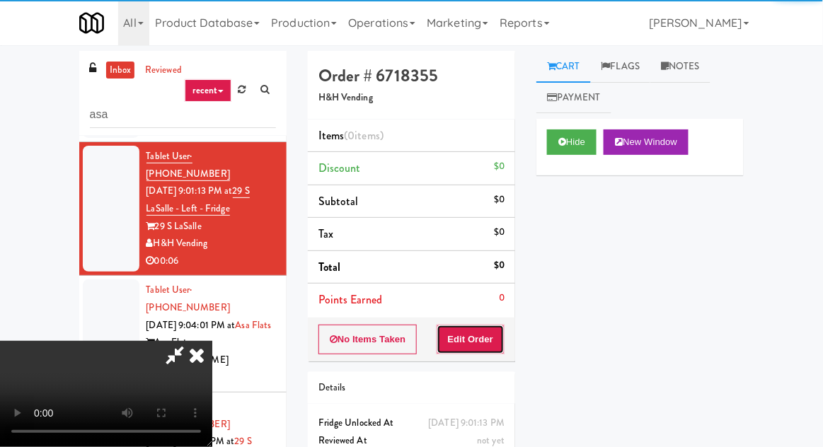
click at [483, 338] on button "Edit Order" at bounding box center [471, 340] width 69 height 30
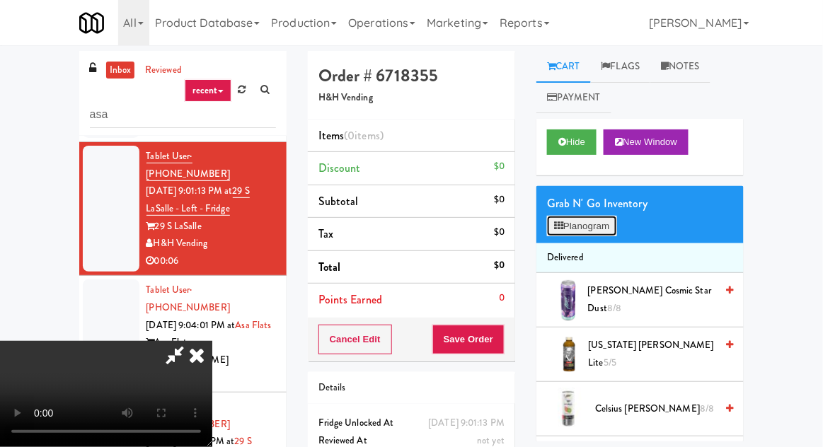
click at [588, 222] on button "Planogram" at bounding box center [581, 226] width 69 height 21
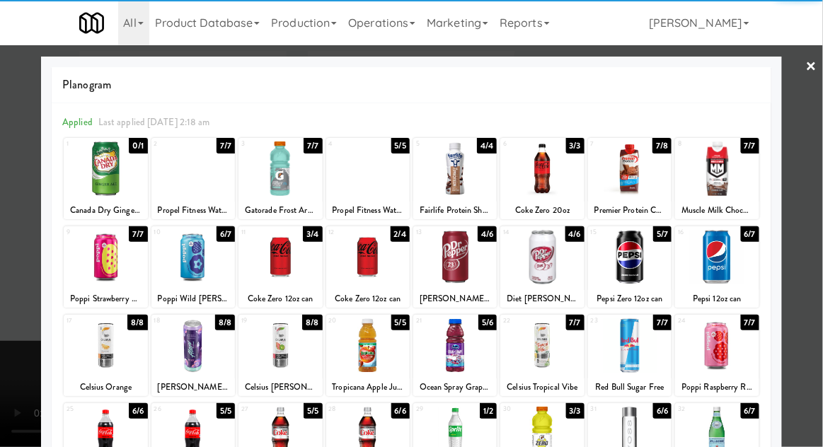
click at [637, 188] on div at bounding box center [630, 169] width 84 height 55
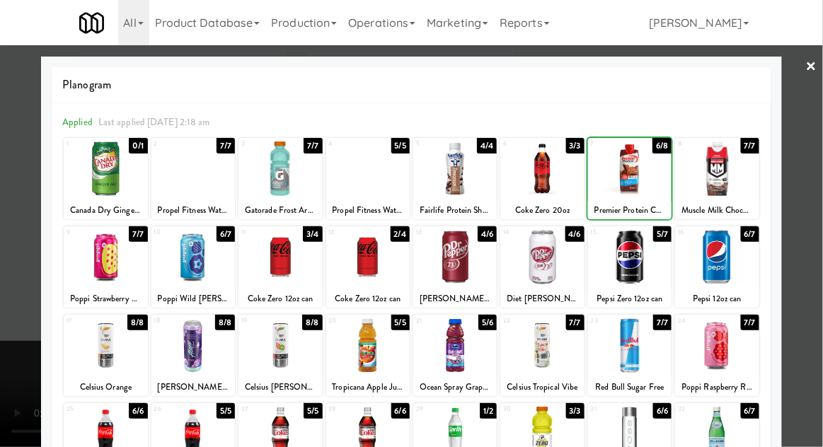
click at [23, 246] on div at bounding box center [411, 223] width 823 height 447
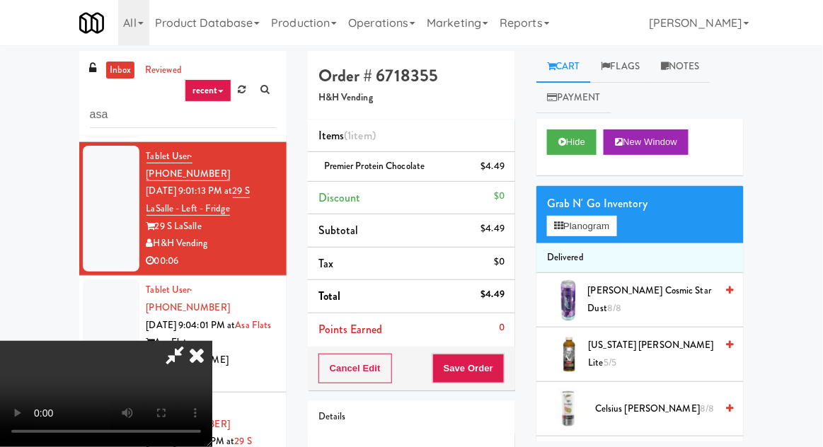
click at [513, 370] on div "Cancel Edit Save Order" at bounding box center [411, 369] width 207 height 44
click at [504, 372] on button "Save Order" at bounding box center [469, 369] width 72 height 30
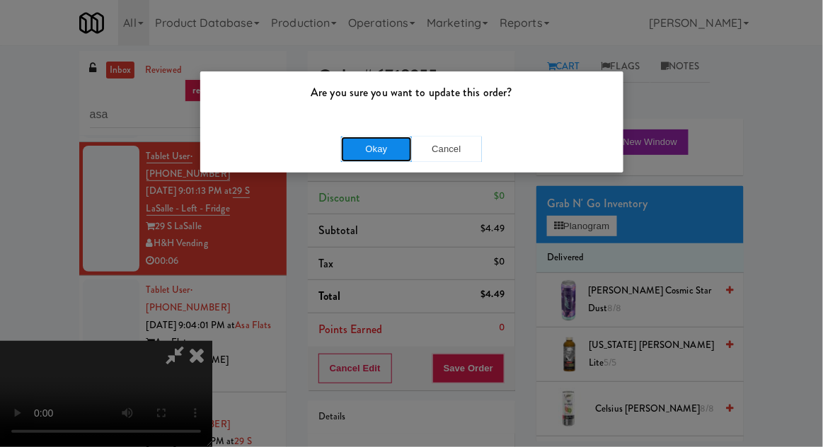
click at [360, 149] on button "Okay" at bounding box center [376, 149] width 71 height 25
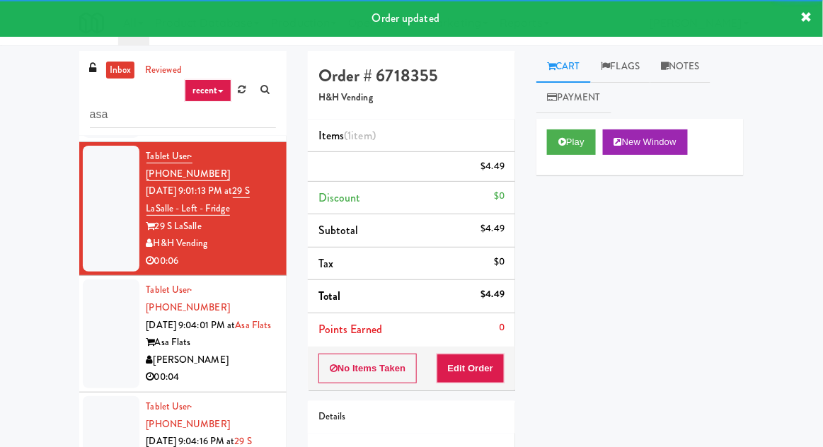
click at [89, 307] on div at bounding box center [111, 334] width 57 height 109
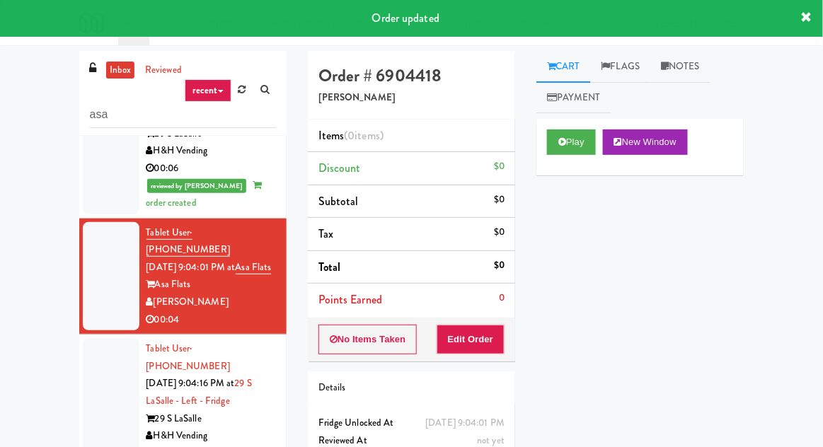
scroll to position [238, 0]
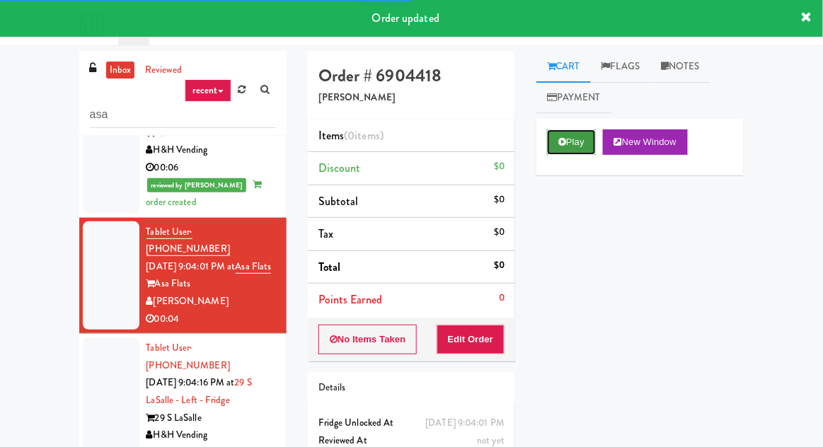
click at [579, 144] on button "Play" at bounding box center [571, 142] width 49 height 25
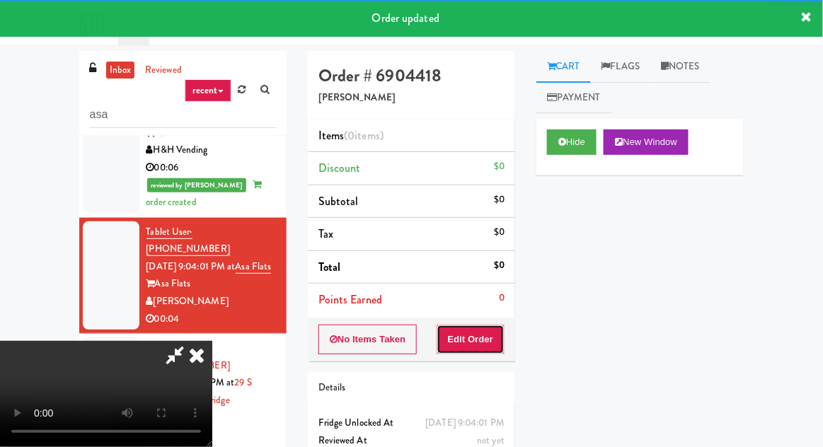
click at [492, 332] on button "Edit Order" at bounding box center [471, 340] width 69 height 30
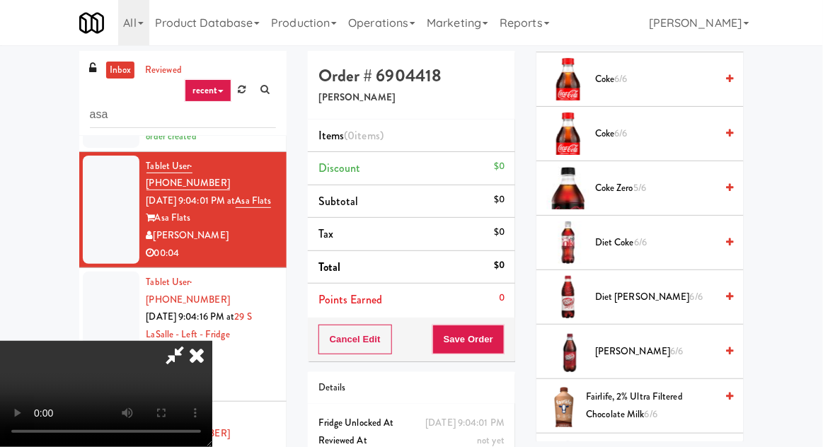
scroll to position [496, 0]
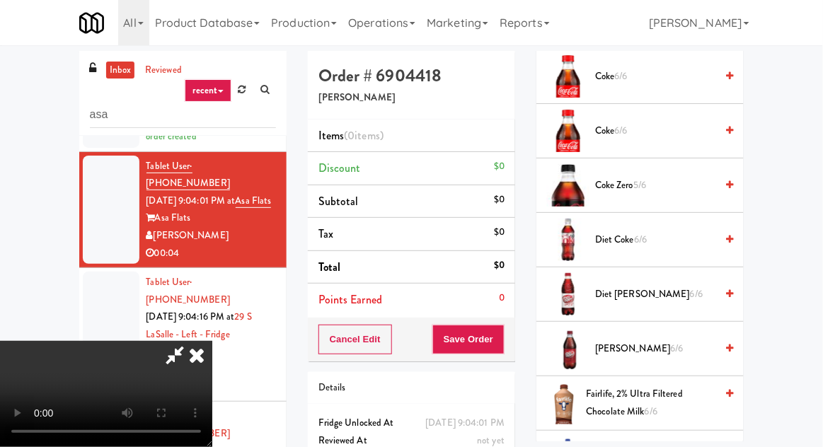
click at [654, 177] on span "Coke Zero 5/6" at bounding box center [655, 186] width 120 height 18
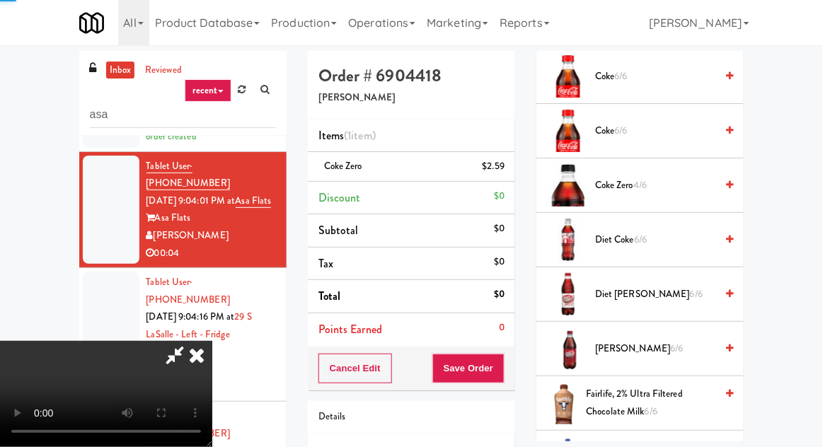
click at [512, 369] on div "Cancel Edit Save Order" at bounding box center [411, 369] width 207 height 44
click at [505, 367] on button "Save Order" at bounding box center [469, 369] width 72 height 30
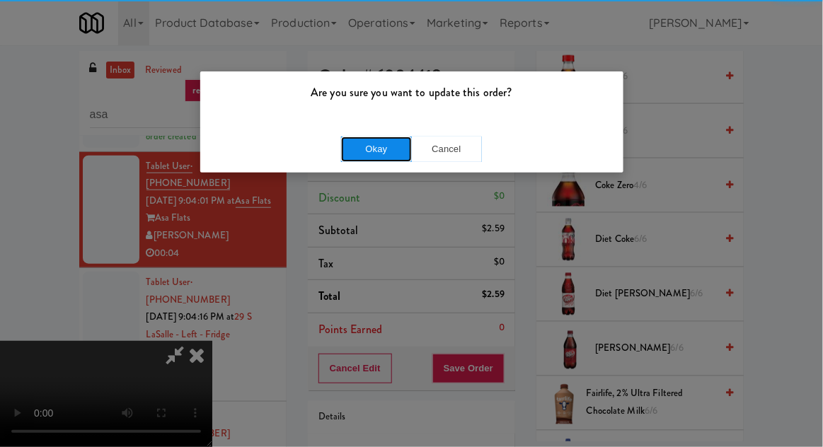
click at [359, 148] on button "Okay" at bounding box center [376, 149] width 71 height 25
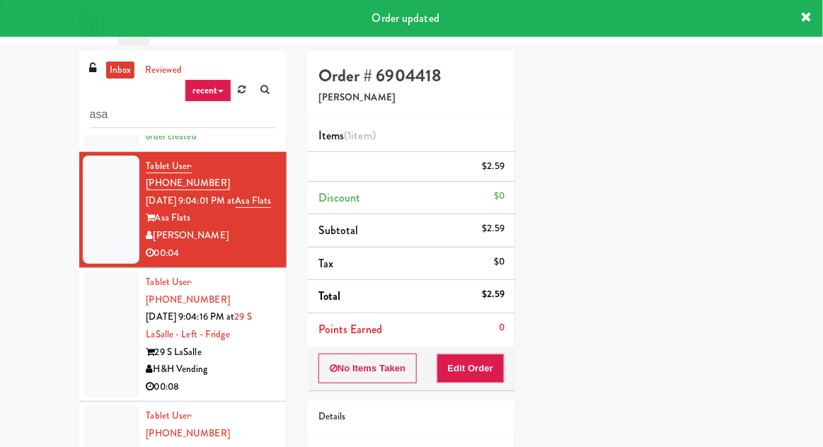
scroll to position [0, 0]
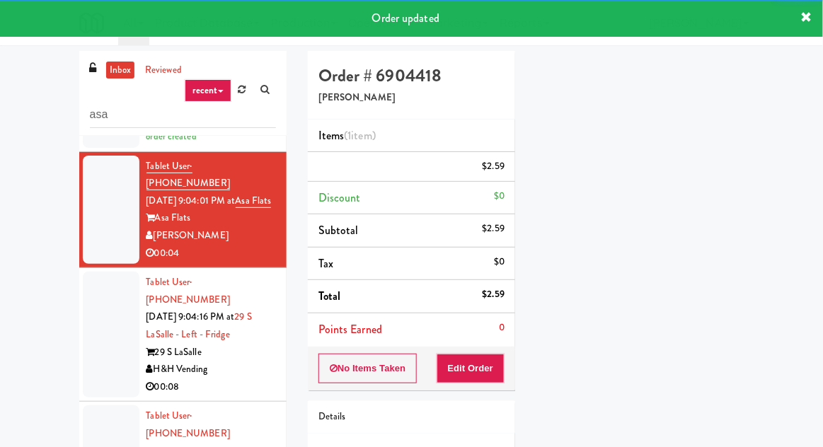
click at [100, 302] on div at bounding box center [111, 335] width 57 height 126
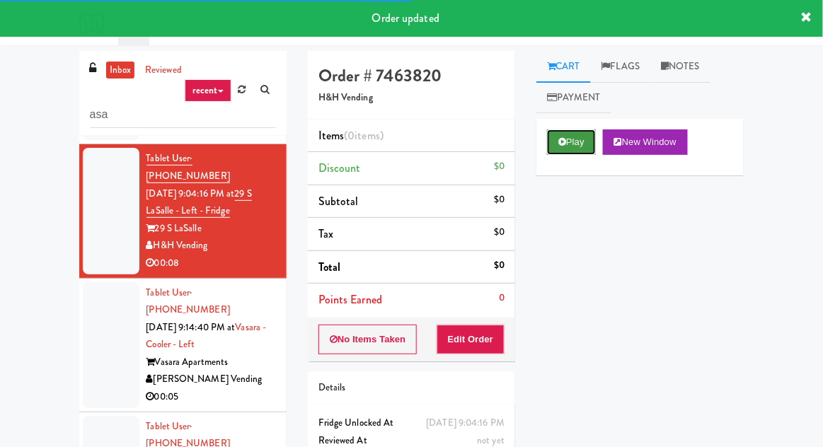
click at [566, 145] on button "Play" at bounding box center [571, 142] width 49 height 25
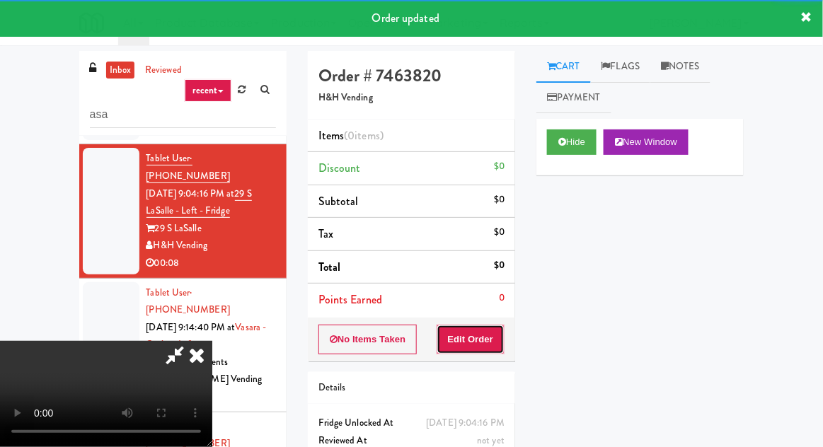
click at [472, 349] on button "Edit Order" at bounding box center [471, 340] width 69 height 30
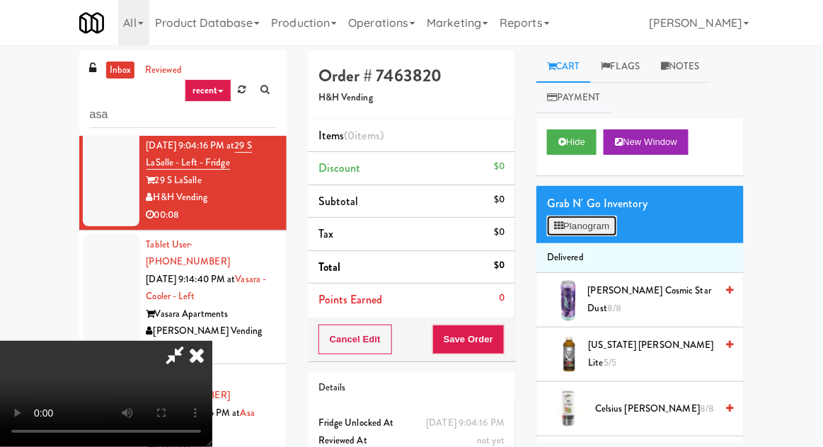
click at [588, 236] on button "Planogram" at bounding box center [581, 226] width 69 height 21
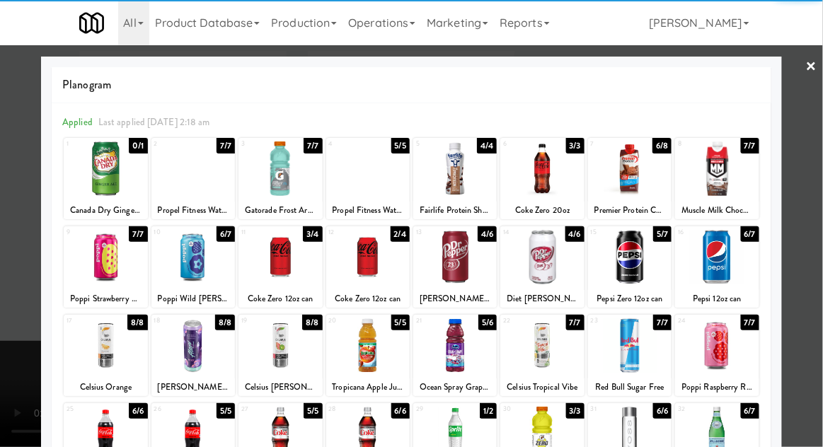
click at [418, 252] on div at bounding box center [455, 257] width 84 height 55
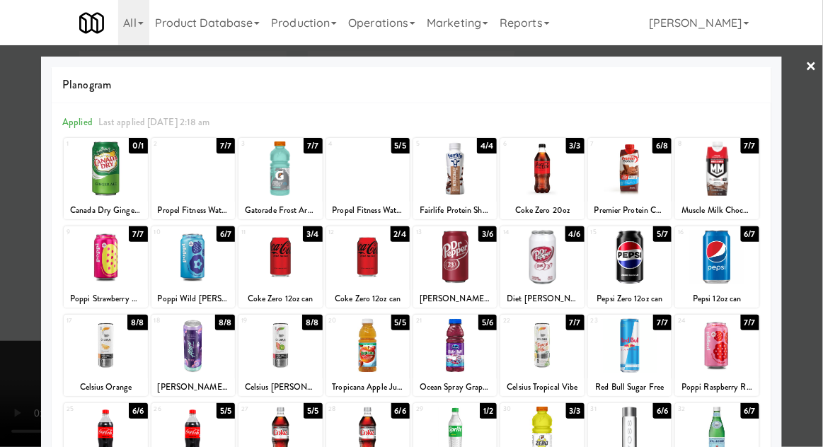
click at [721, 272] on div at bounding box center [717, 257] width 84 height 55
click at [19, 180] on div at bounding box center [411, 223] width 823 height 447
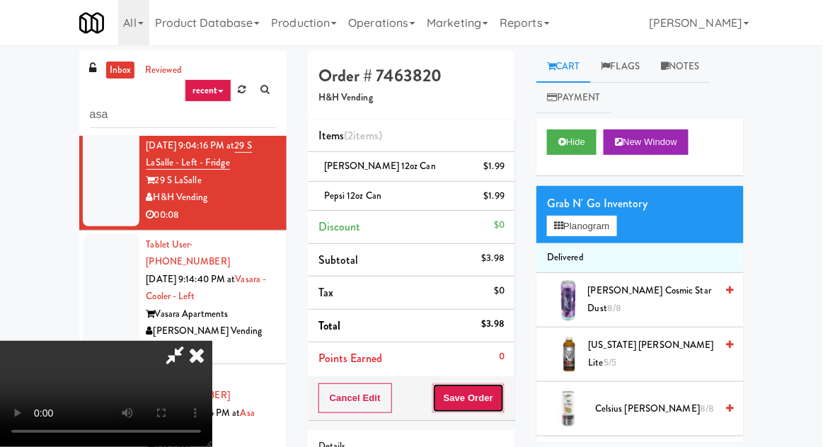
click at [500, 400] on button "Save Order" at bounding box center [469, 399] width 72 height 30
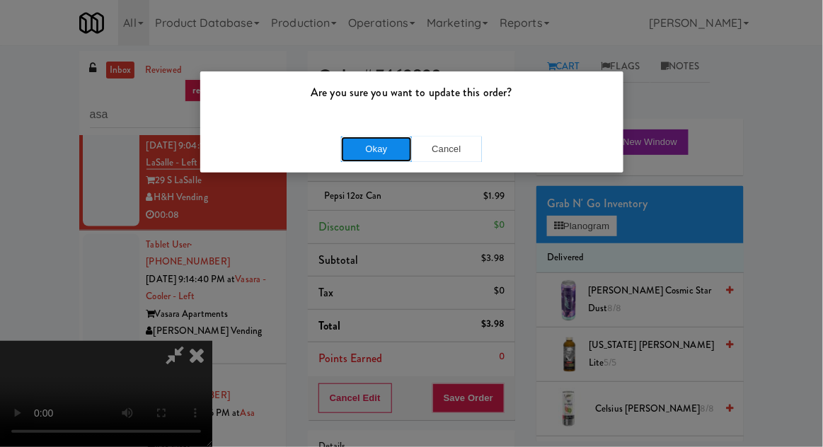
click at [359, 147] on button "Okay" at bounding box center [376, 149] width 71 height 25
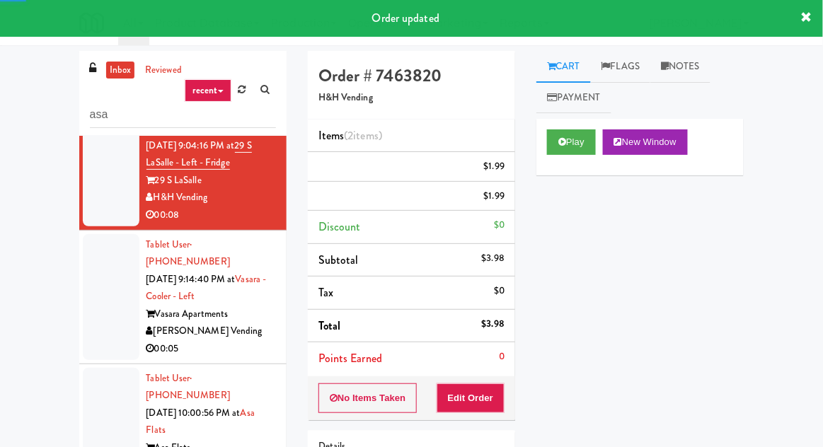
click at [93, 307] on li "Tablet User · (754) 204-2825 Sep 11, 2025 9:14:40 PM at Vasara - Cooler - Left …" at bounding box center [182, 298] width 207 height 134
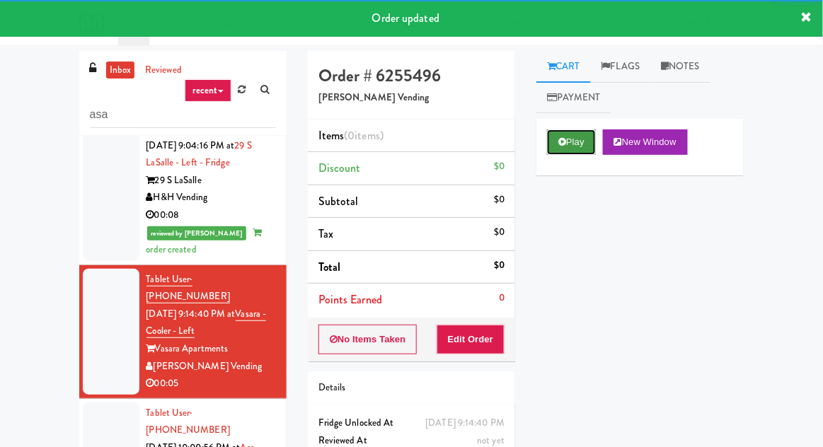
click at [573, 144] on button "Play" at bounding box center [571, 142] width 49 height 25
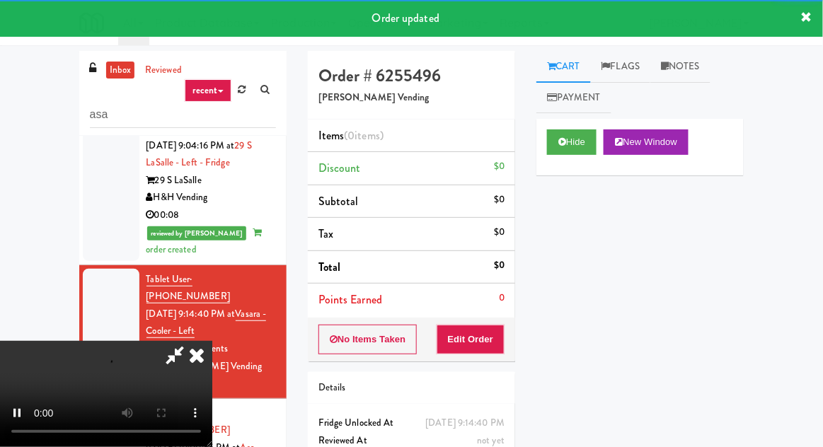
click at [495, 313] on li "Points Earned 0" at bounding box center [411, 300] width 207 height 33
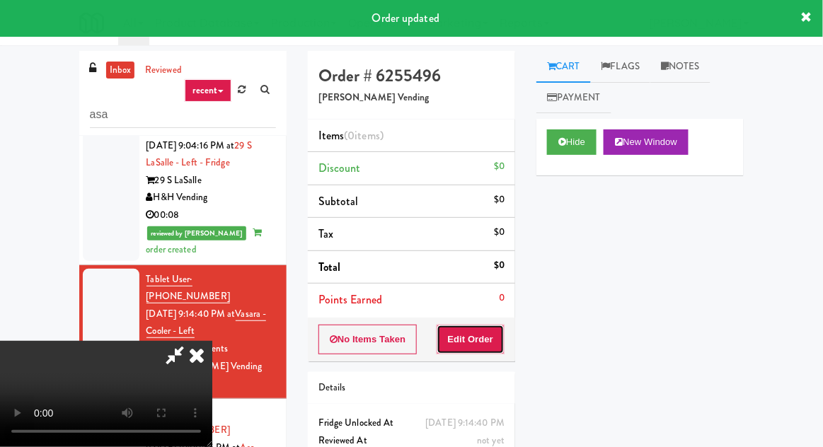
click at [502, 339] on button "Edit Order" at bounding box center [471, 340] width 69 height 30
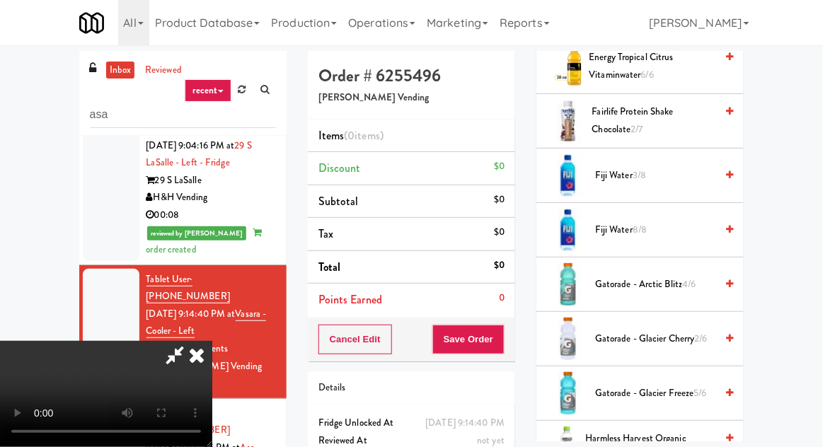
scroll to position [1096, 0]
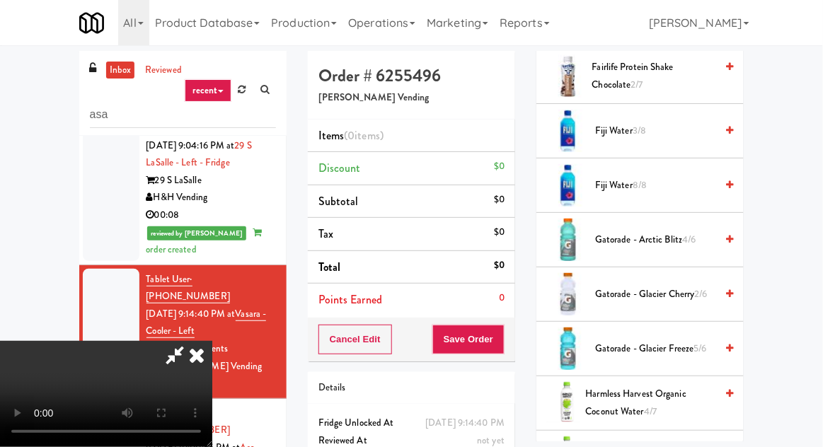
click at [646, 343] on span "Gatorade - Glacier Freeze 5/6" at bounding box center [655, 350] width 120 height 18
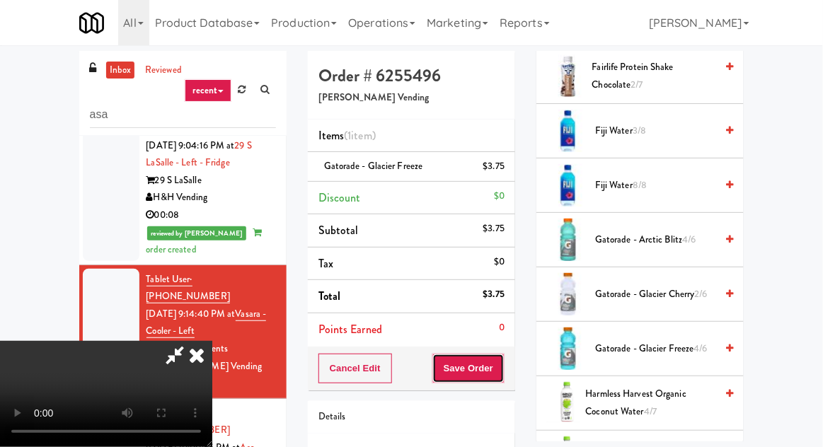
click at [504, 358] on button "Save Order" at bounding box center [469, 369] width 72 height 30
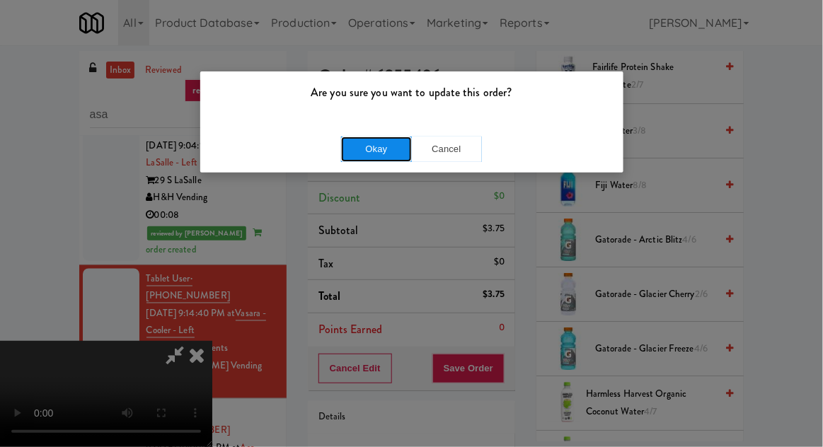
click at [363, 155] on button "Okay" at bounding box center [376, 149] width 71 height 25
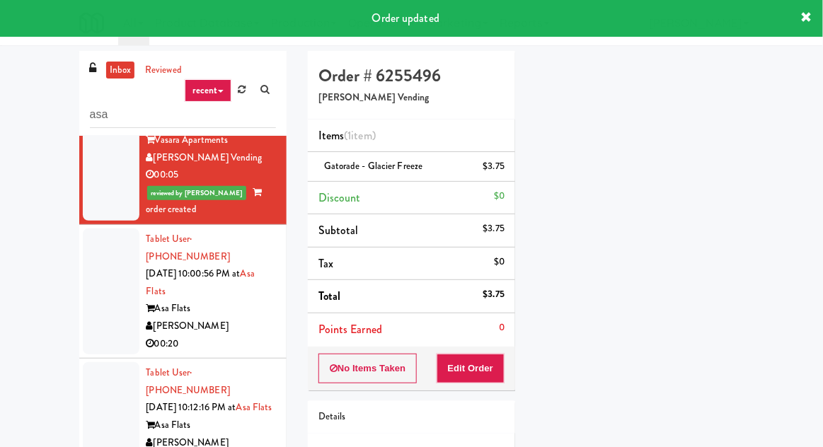
scroll to position [735, 0]
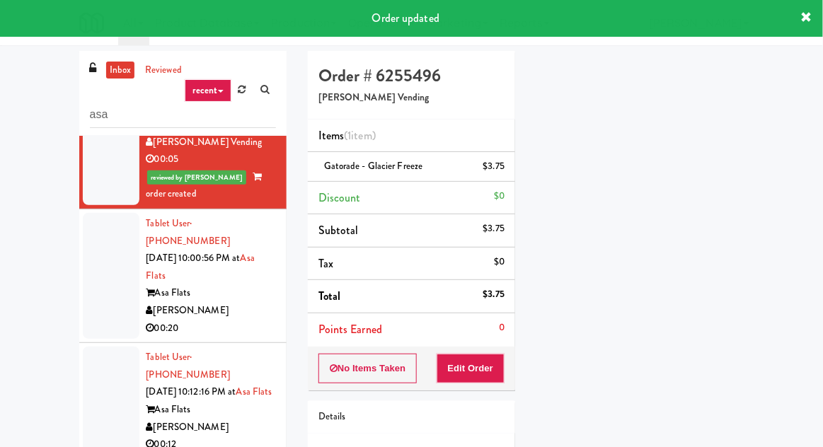
click at [89, 241] on div at bounding box center [111, 276] width 57 height 126
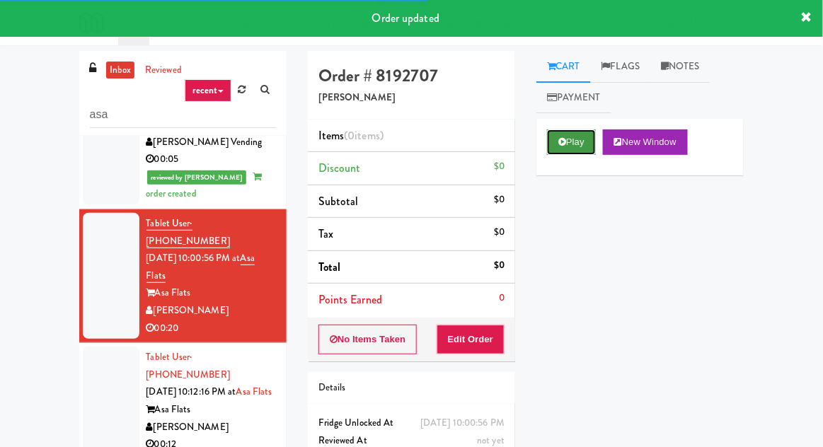
click at [574, 152] on button "Play" at bounding box center [571, 142] width 49 height 25
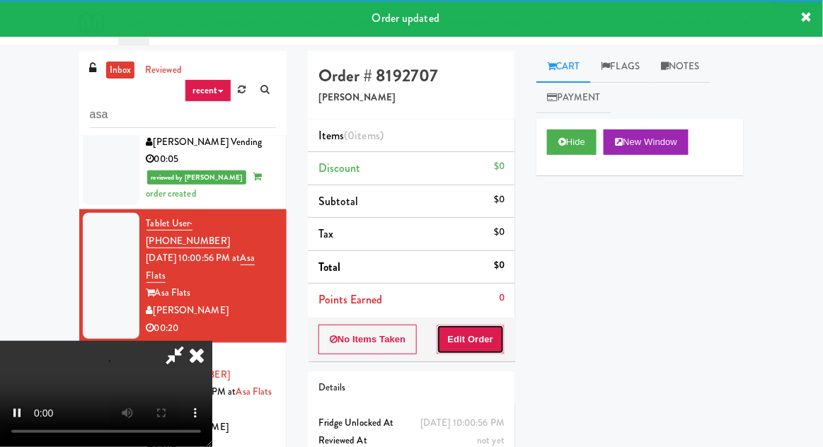
click at [480, 346] on button "Edit Order" at bounding box center [471, 340] width 69 height 30
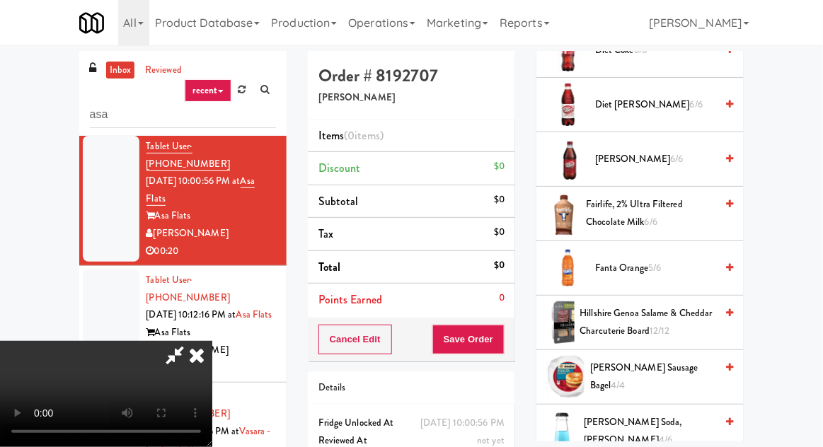
scroll to position [688, 0]
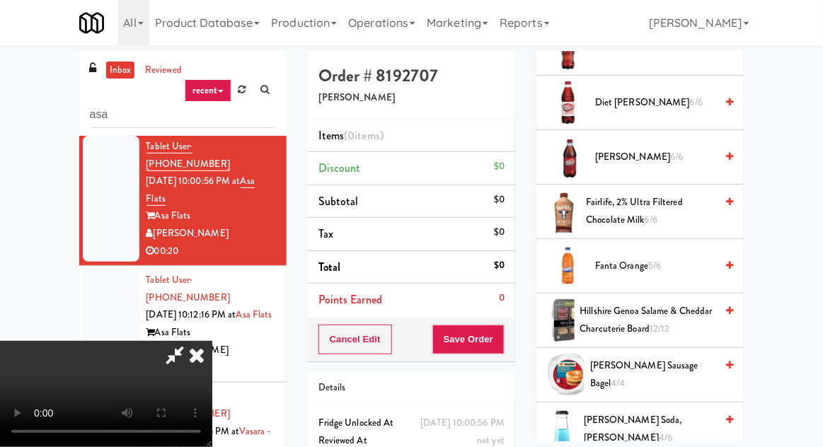
click at [670, 211] on span "Fairlife, 2% Ultra Filtered Chocolate Milk 6/6" at bounding box center [652, 211] width 130 height 35
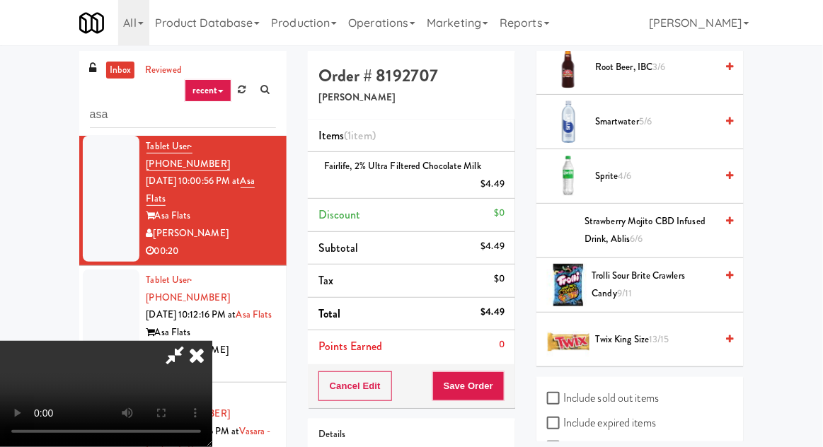
scroll to position [1828, 0]
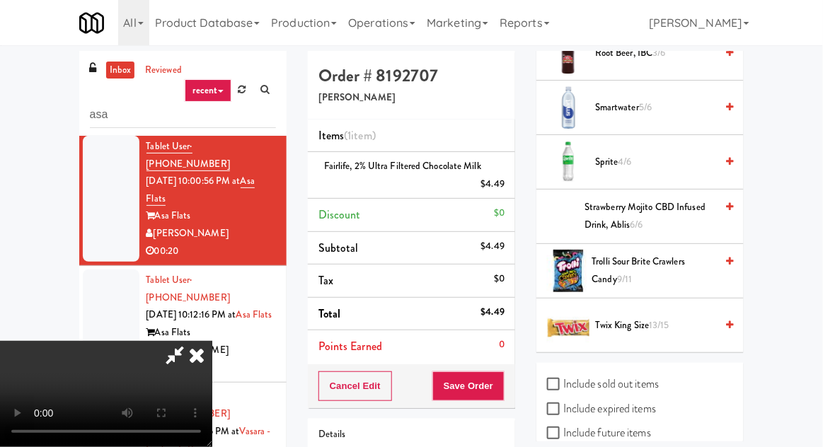
click at [627, 374] on label "Include sold out items" at bounding box center [603, 384] width 112 height 21
click at [564, 379] on input "Include sold out items" at bounding box center [555, 384] width 16 height 11
checkbox input "true"
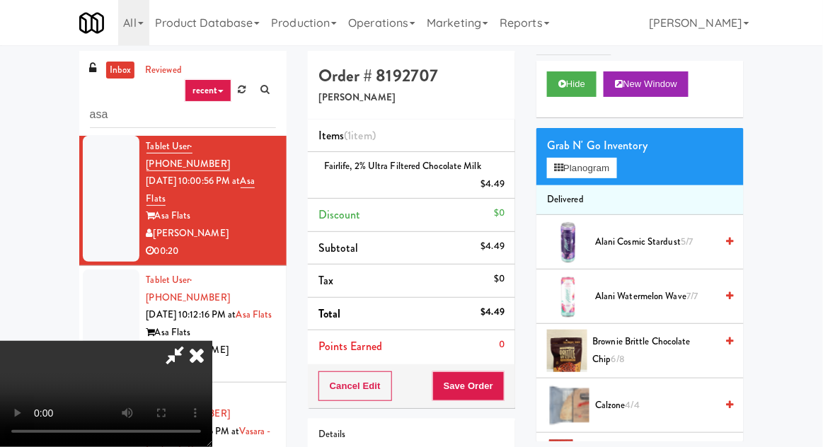
scroll to position [52, 0]
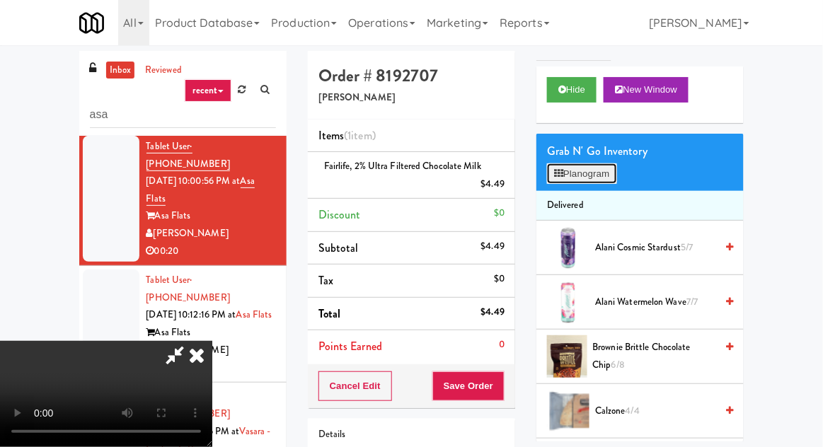
click at [601, 178] on button "Planogram" at bounding box center [581, 174] width 69 height 21
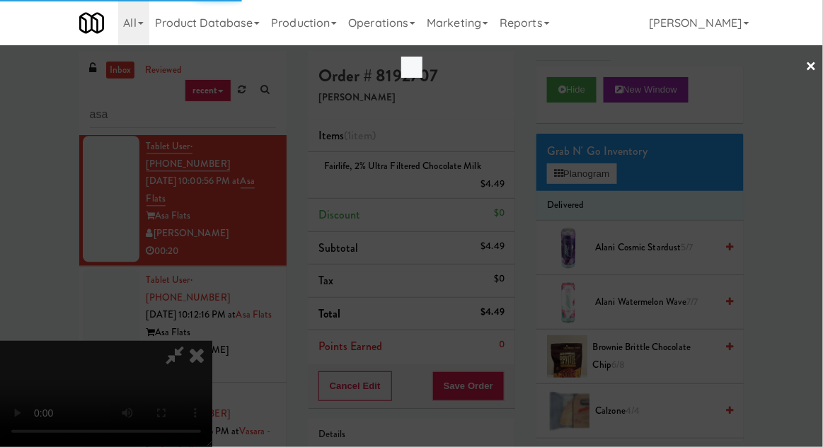
click at [746, 193] on div at bounding box center [411, 223] width 823 height 447
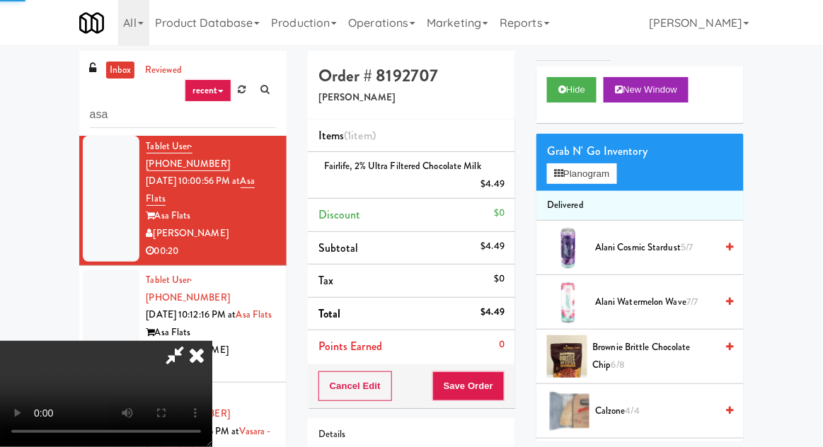
click at [668, 302] on span "Alani Watermelon Wave 7/7" at bounding box center [655, 303] width 120 height 18
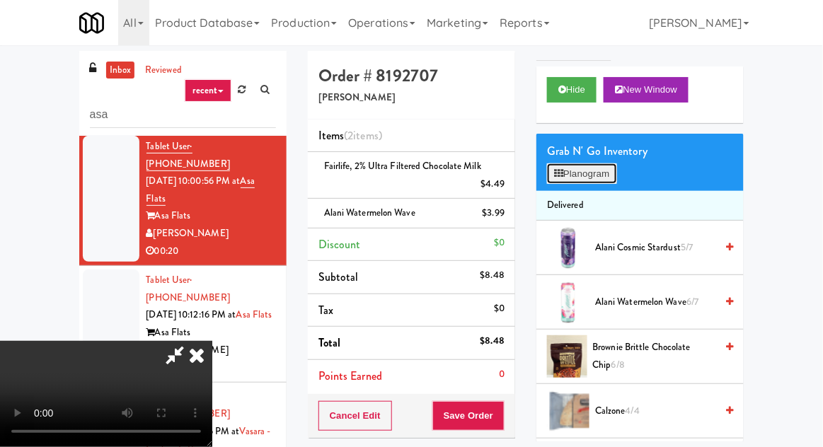
click at [602, 173] on button "Planogram" at bounding box center [581, 174] width 69 height 21
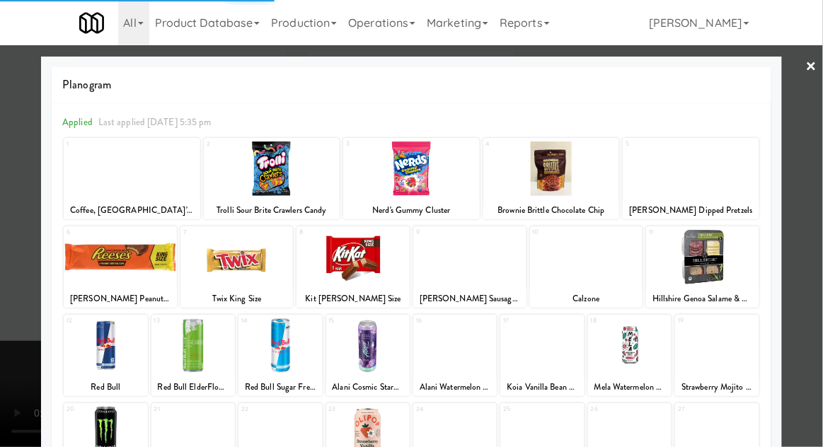
scroll to position [179, 0]
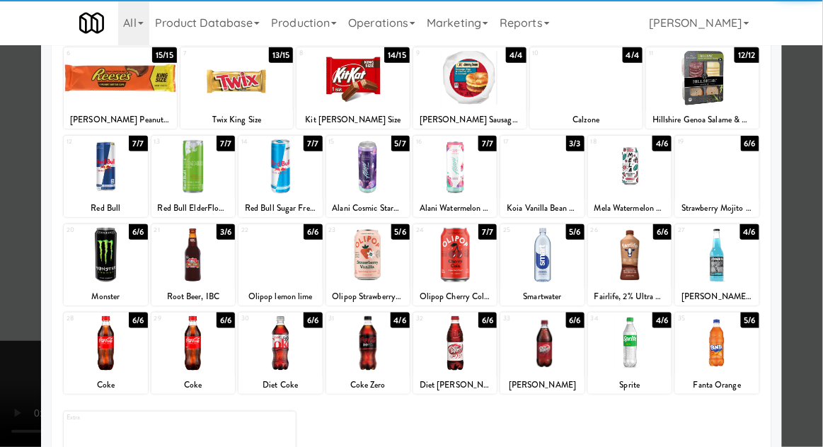
click at [193, 264] on div at bounding box center [194, 255] width 84 height 55
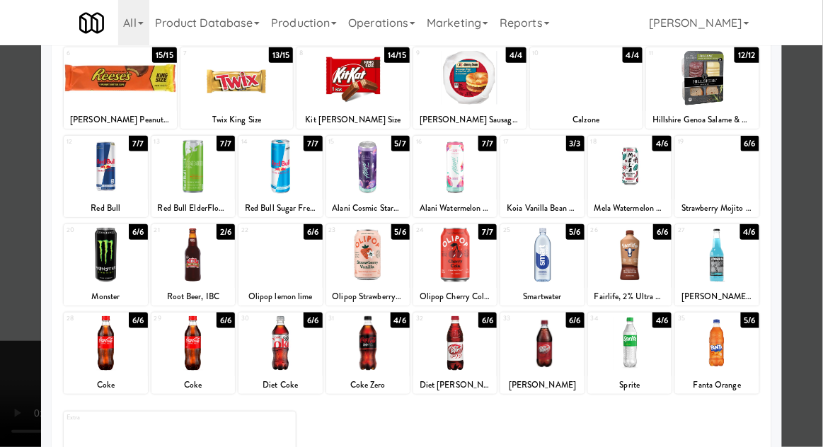
click at [9, 303] on div at bounding box center [411, 223] width 823 height 447
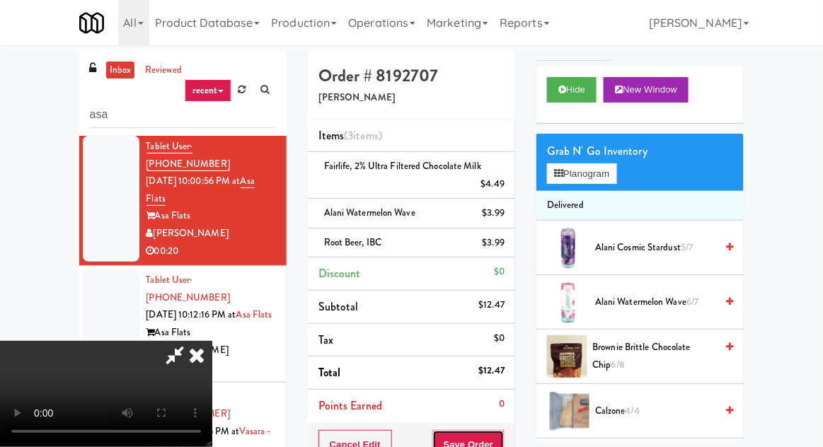
click at [503, 443] on button "Save Order" at bounding box center [469, 445] width 72 height 30
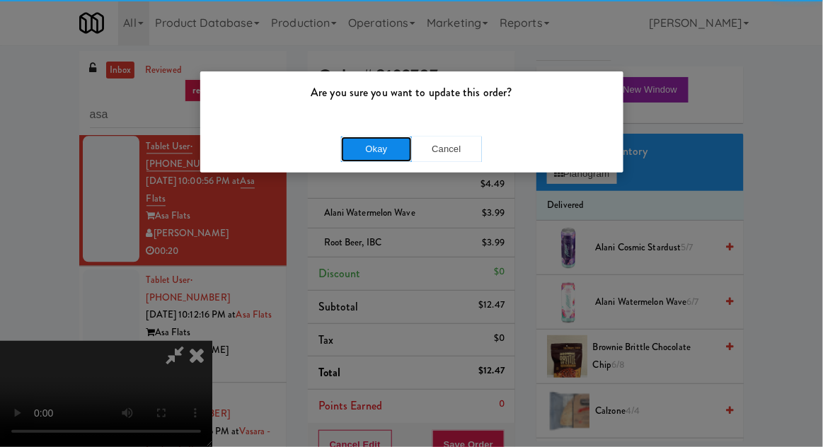
click at [357, 156] on button "Okay" at bounding box center [376, 149] width 71 height 25
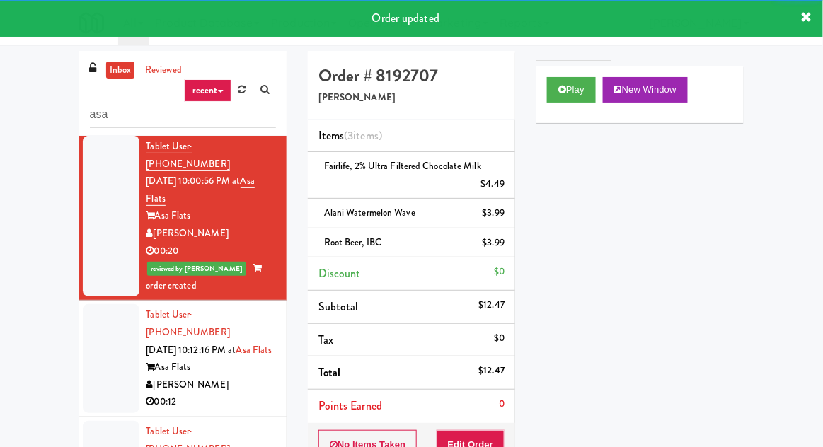
click at [93, 304] on div at bounding box center [111, 358] width 57 height 109
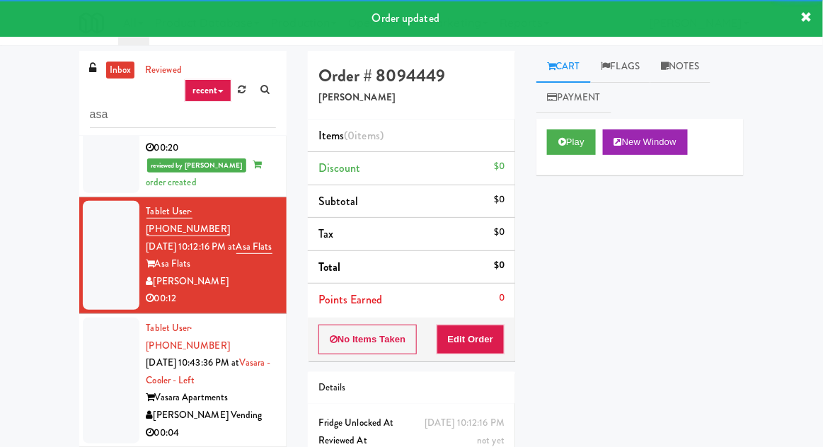
scroll to position [947, 0]
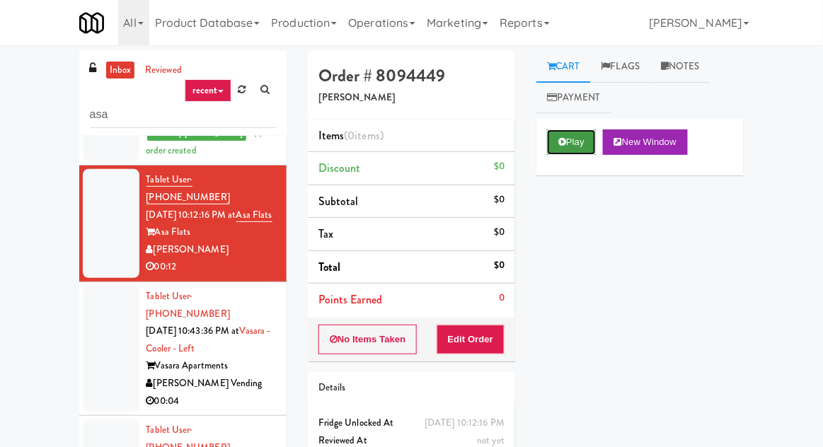
click at [557, 148] on button "Play" at bounding box center [571, 142] width 49 height 25
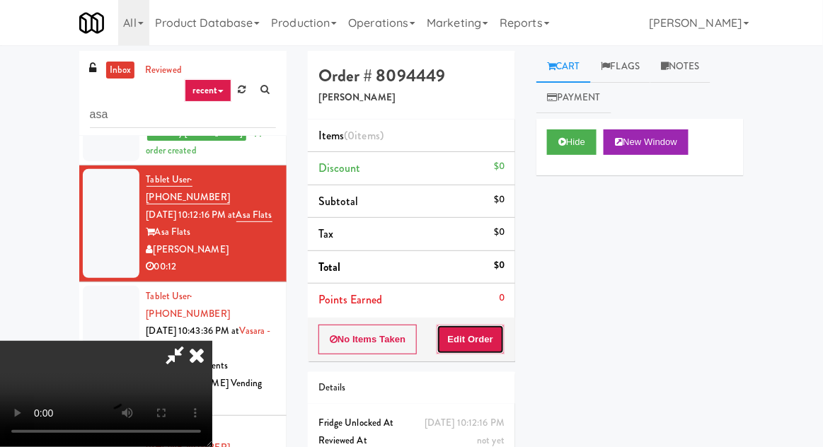
click at [481, 338] on button "Edit Order" at bounding box center [471, 340] width 69 height 30
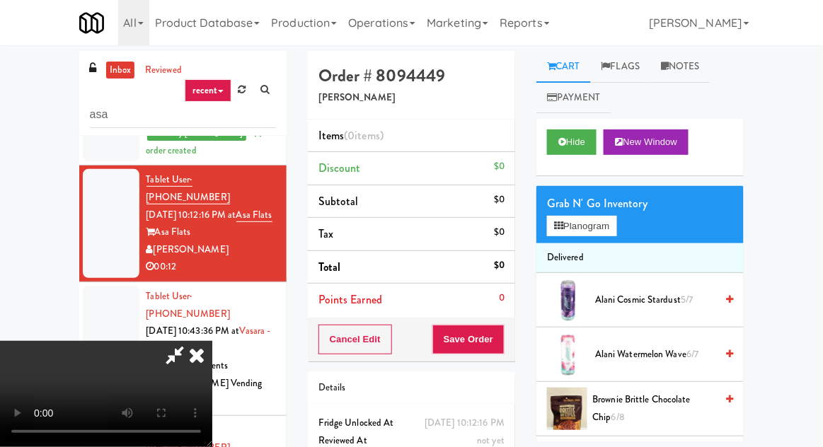
scroll to position [52, 0]
click at [602, 234] on button "Planogram" at bounding box center [581, 226] width 69 height 21
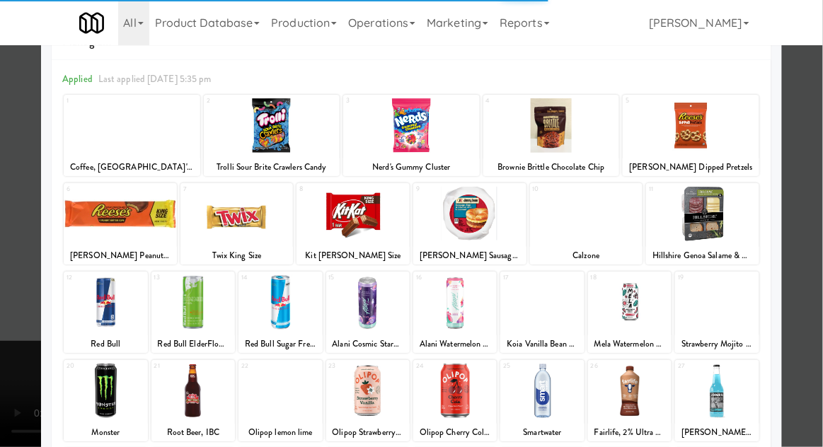
scroll to position [102, 0]
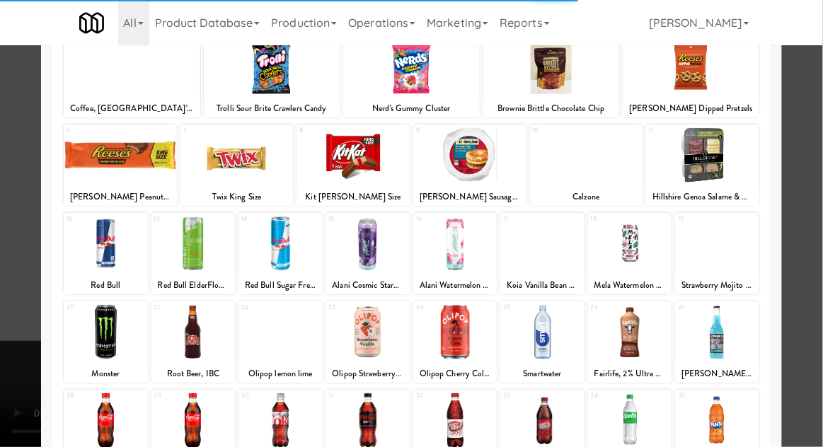
click at [177, 345] on div at bounding box center [194, 332] width 84 height 55
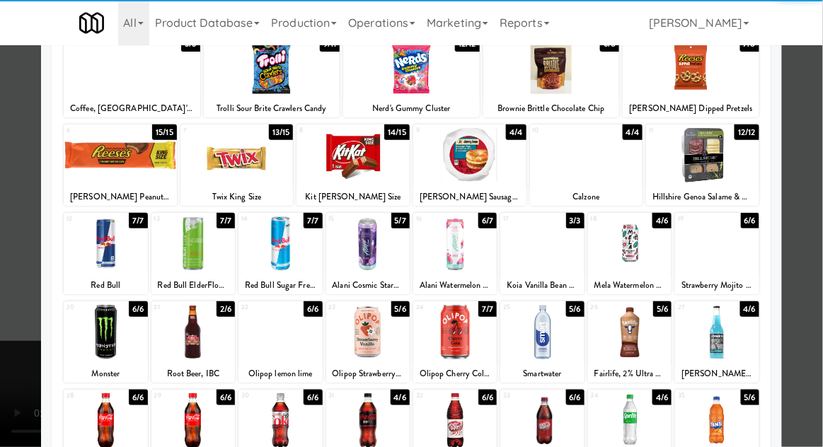
click at [171, 335] on div at bounding box center [194, 332] width 84 height 55
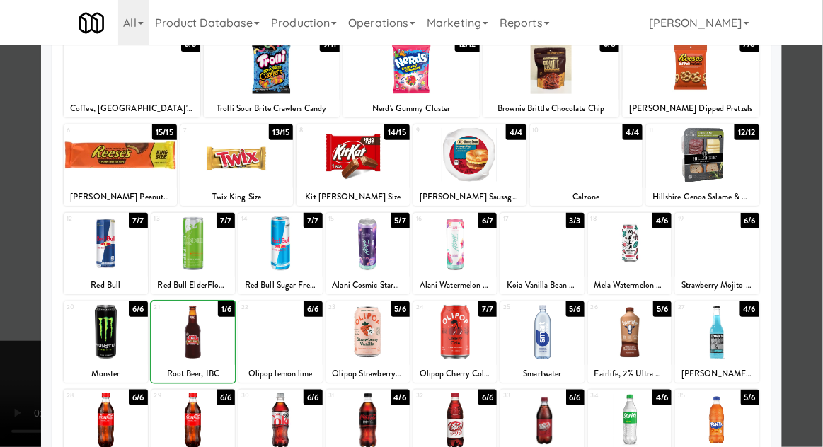
click at [20, 249] on div at bounding box center [411, 223] width 823 height 447
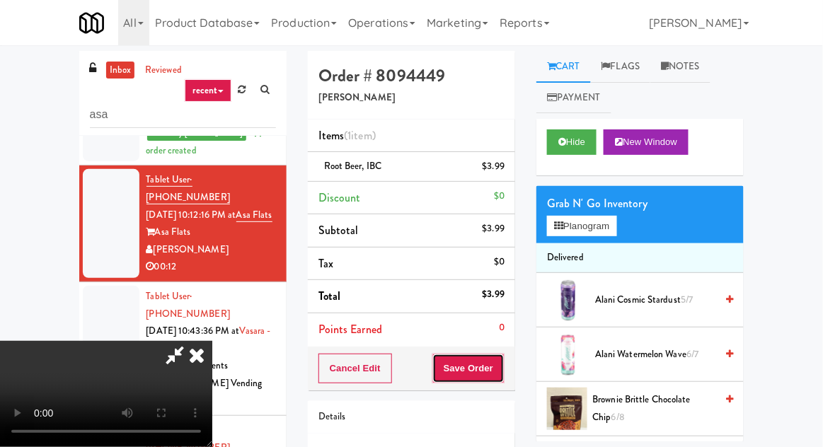
click at [504, 373] on button "Save Order" at bounding box center [469, 369] width 72 height 30
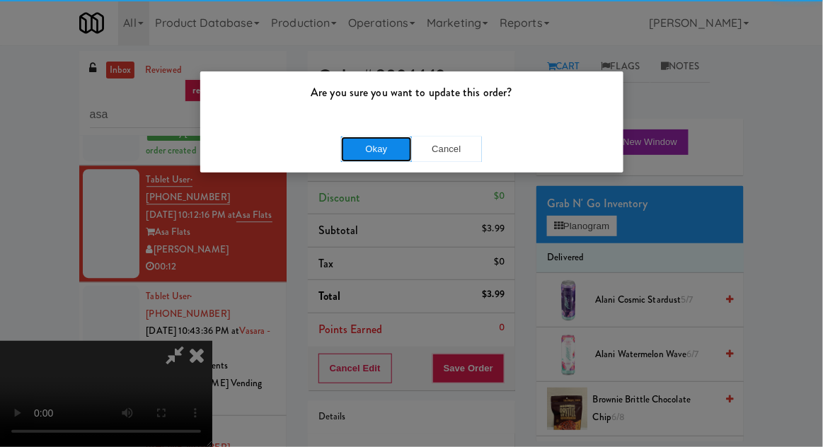
click at [367, 152] on button "Okay" at bounding box center [376, 149] width 71 height 25
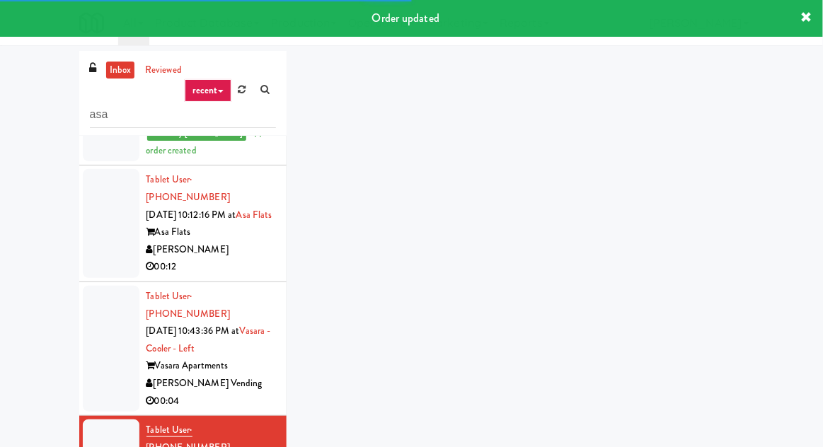
click at [98, 306] on div at bounding box center [111, 349] width 57 height 126
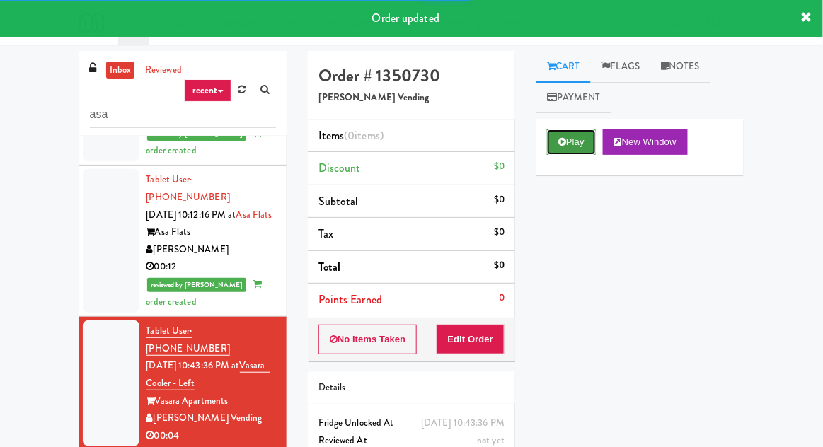
click at [570, 146] on button "Play" at bounding box center [571, 142] width 49 height 25
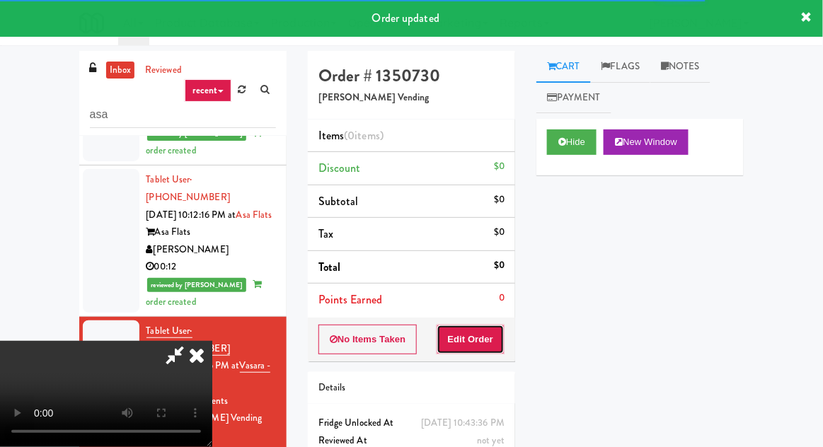
click at [486, 334] on button "Edit Order" at bounding box center [471, 340] width 69 height 30
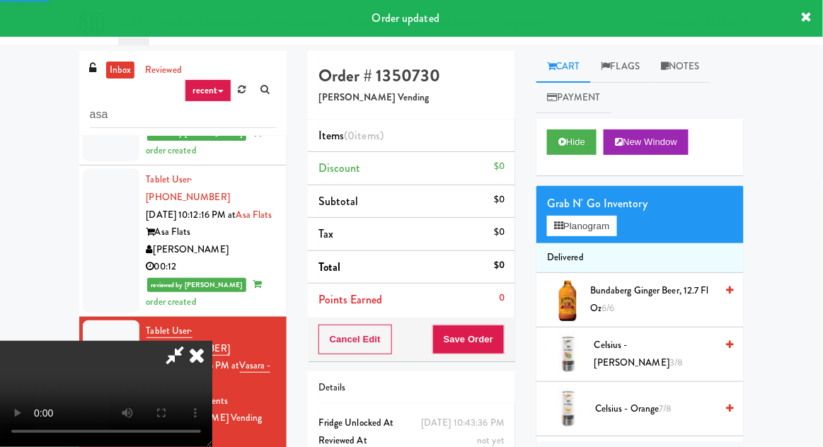
scroll to position [983, 0]
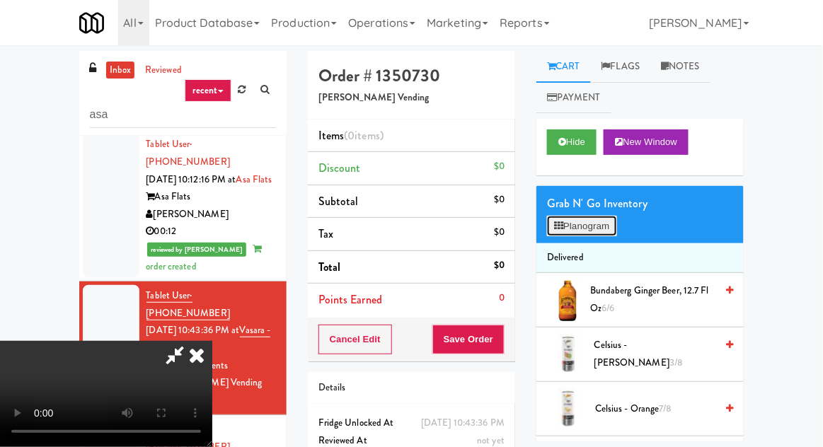
click at [599, 235] on button "Planogram" at bounding box center [581, 226] width 69 height 21
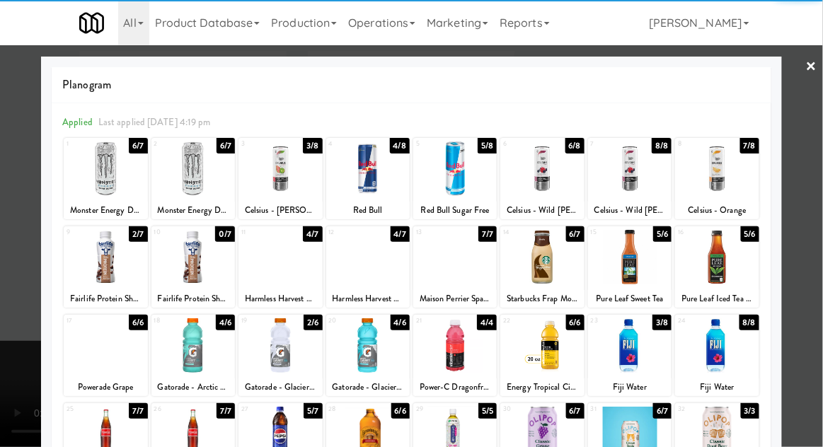
click at [552, 179] on div at bounding box center [543, 169] width 84 height 55
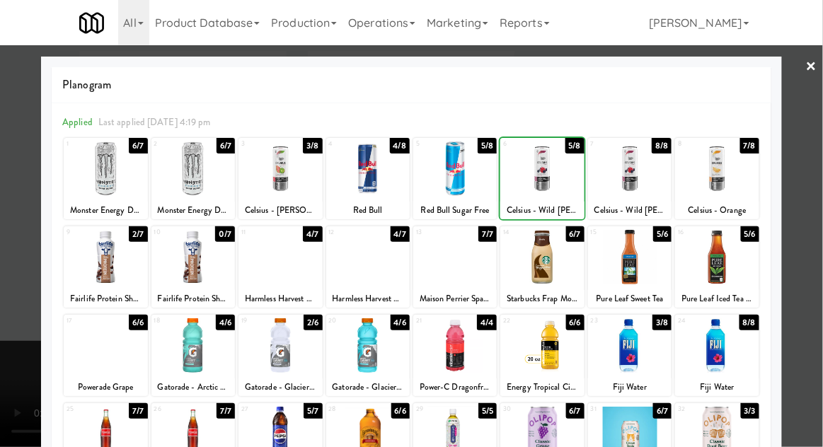
click at [17, 300] on div at bounding box center [411, 223] width 823 height 447
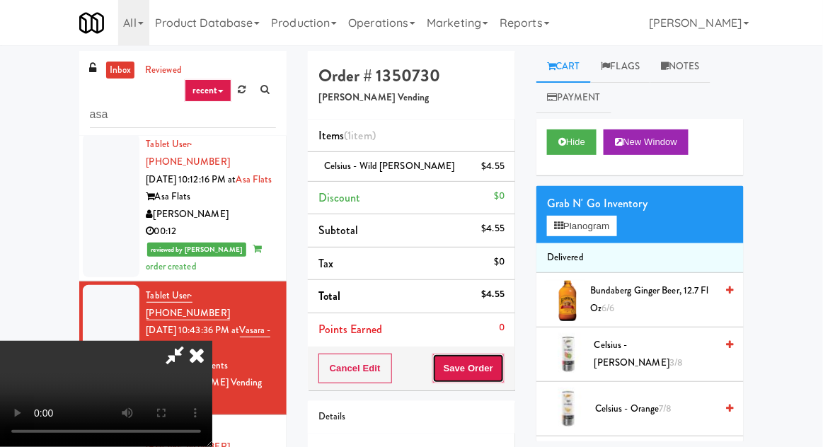
click at [501, 360] on button "Save Order" at bounding box center [469, 369] width 72 height 30
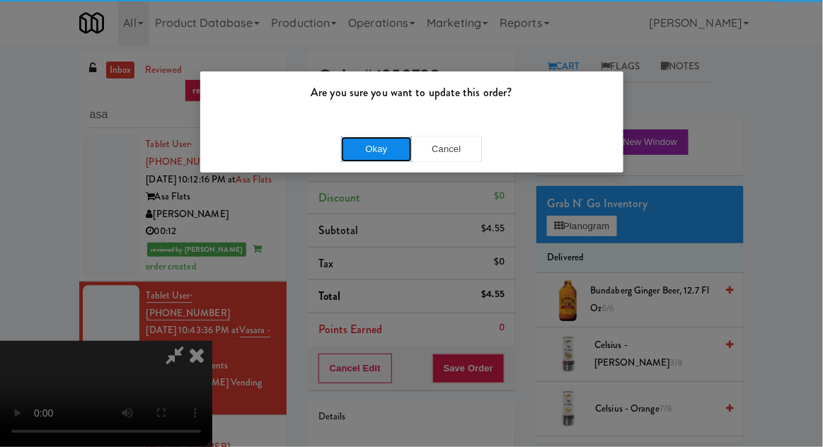
click at [346, 154] on button "Okay" at bounding box center [376, 149] width 71 height 25
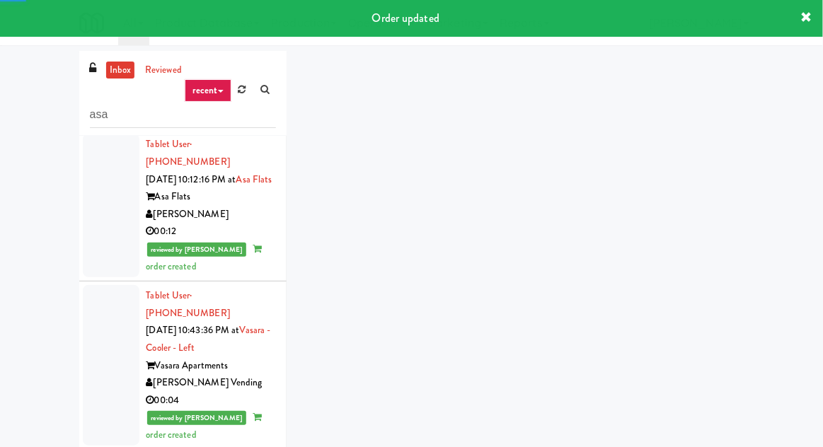
scroll to position [1017, 0]
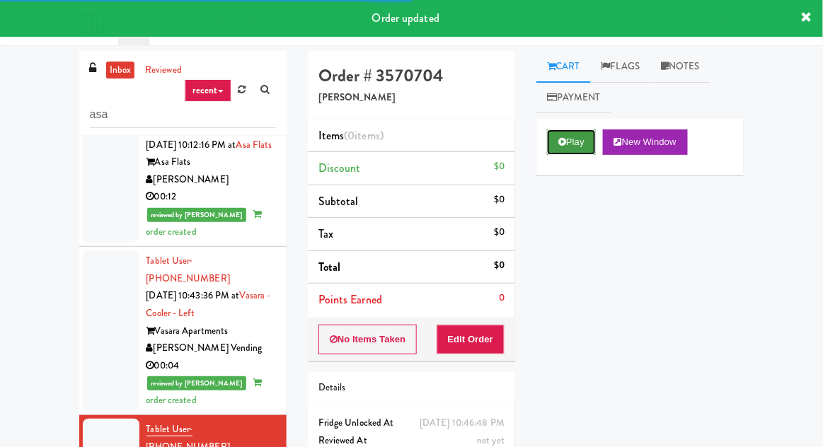
click at [570, 152] on button "Play" at bounding box center [571, 142] width 49 height 25
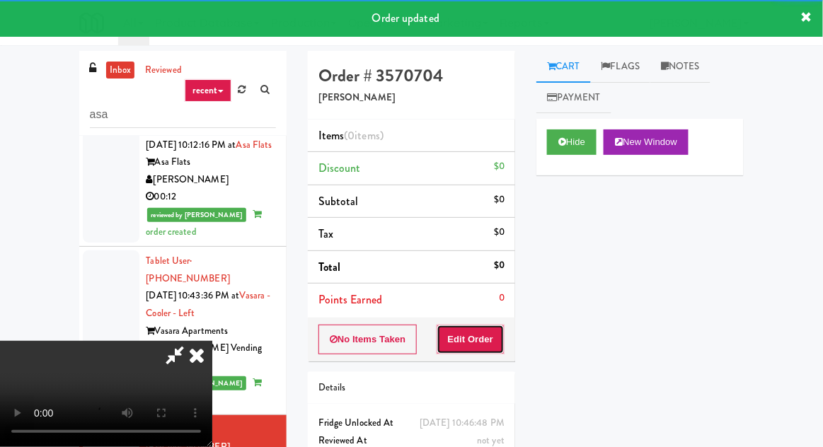
click at [481, 343] on button "Edit Order" at bounding box center [471, 340] width 69 height 30
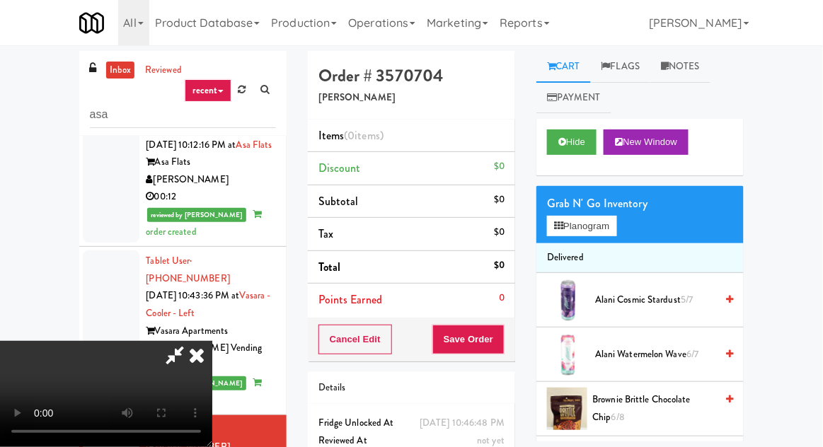
scroll to position [52, 0]
click at [621, 360] on span "Alani Watermelon Wave 6/7" at bounding box center [655, 355] width 120 height 18
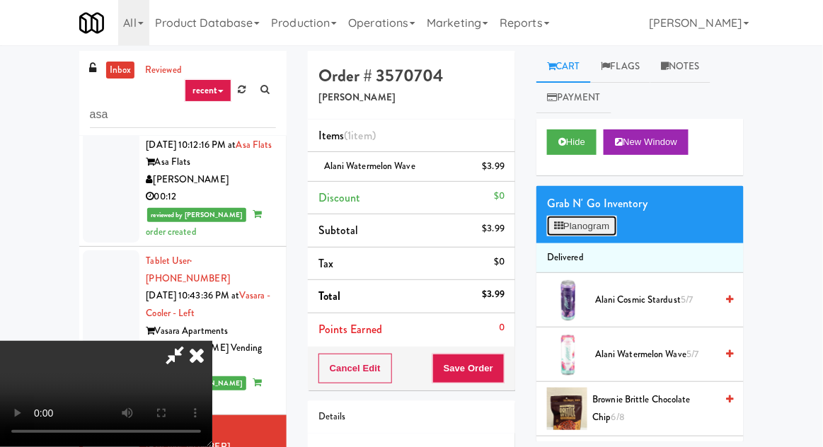
click at [594, 227] on button "Planogram" at bounding box center [581, 226] width 69 height 21
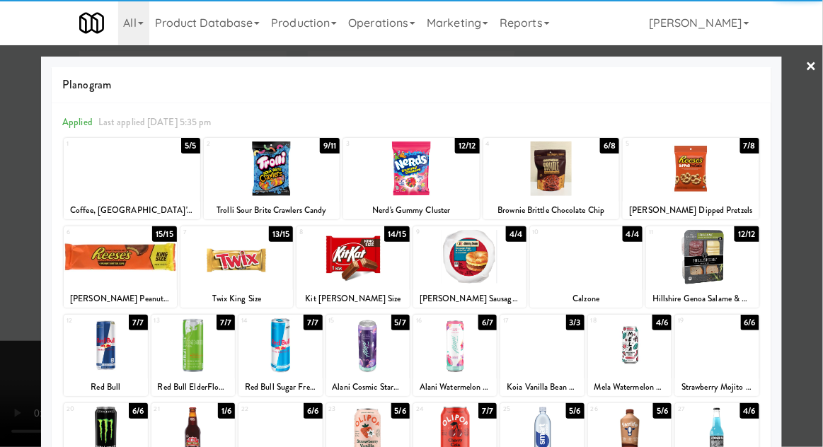
click at [4, 223] on div at bounding box center [411, 223] width 823 height 447
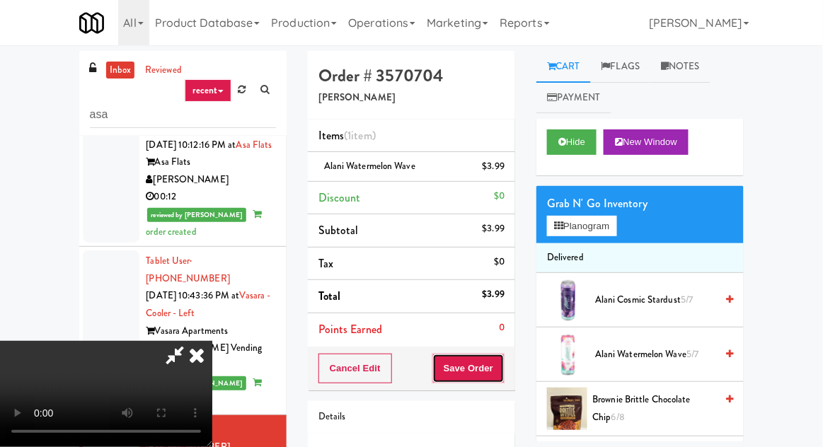
click at [503, 375] on button "Save Order" at bounding box center [469, 369] width 72 height 30
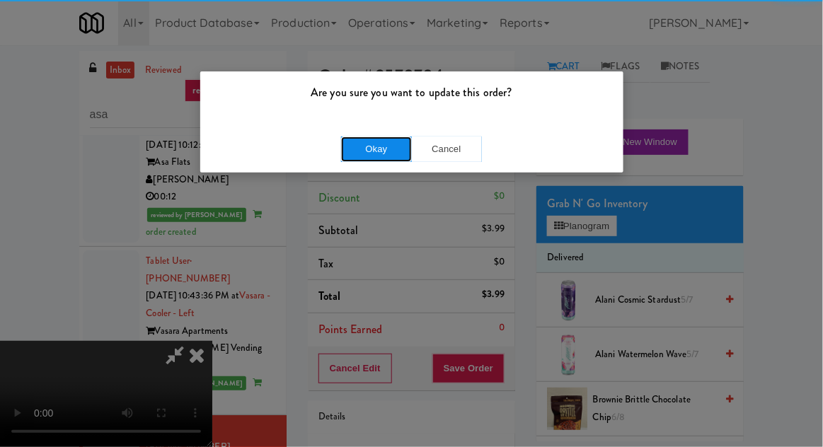
click at [349, 139] on button "Okay" at bounding box center [376, 149] width 71 height 25
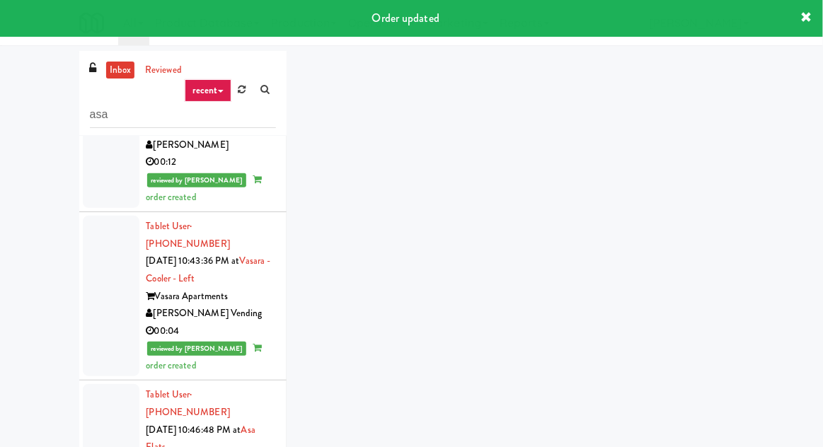
scroll to position [55, 0]
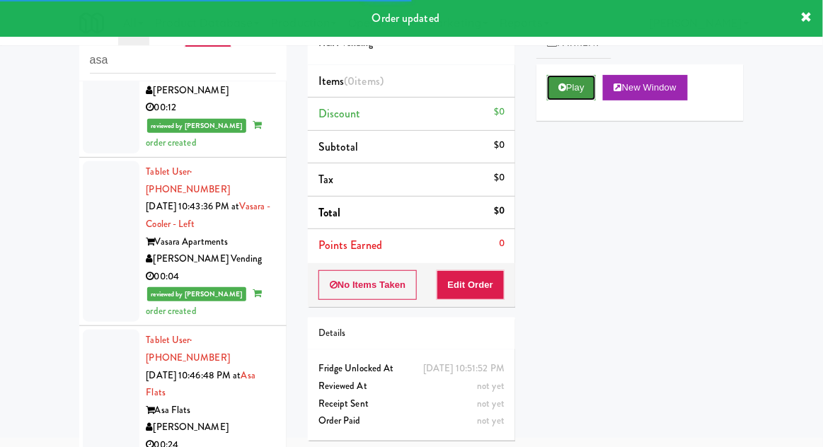
click at [570, 84] on button "Play" at bounding box center [571, 87] width 49 height 25
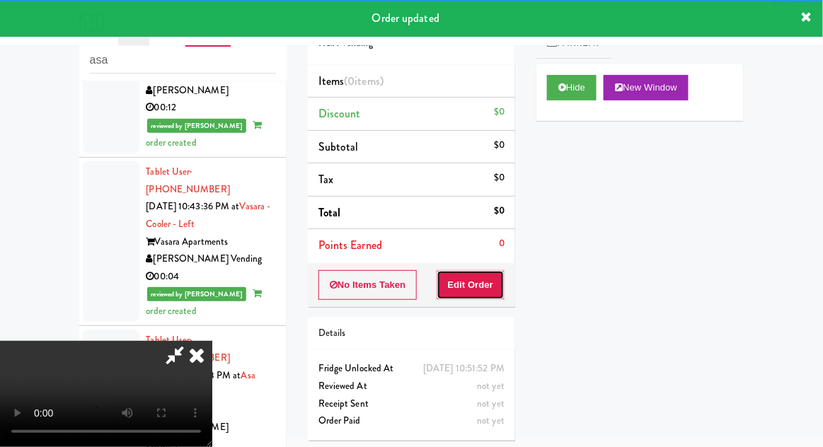
click at [490, 273] on button "Edit Order" at bounding box center [471, 285] width 69 height 30
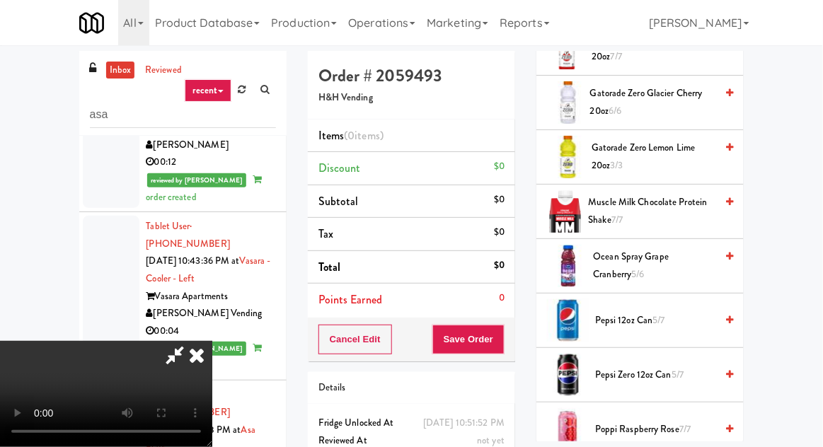
scroll to position [1344, 0]
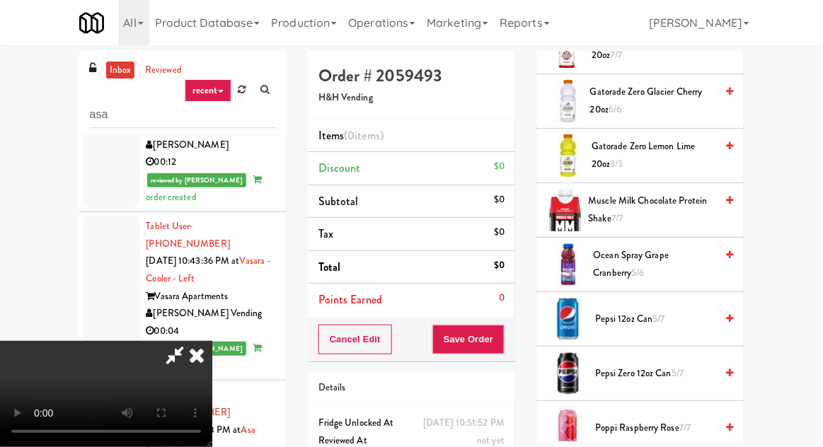
click at [636, 153] on span "Gatorade Zero Lemon Lime 20oz 3/3" at bounding box center [654, 155] width 124 height 35
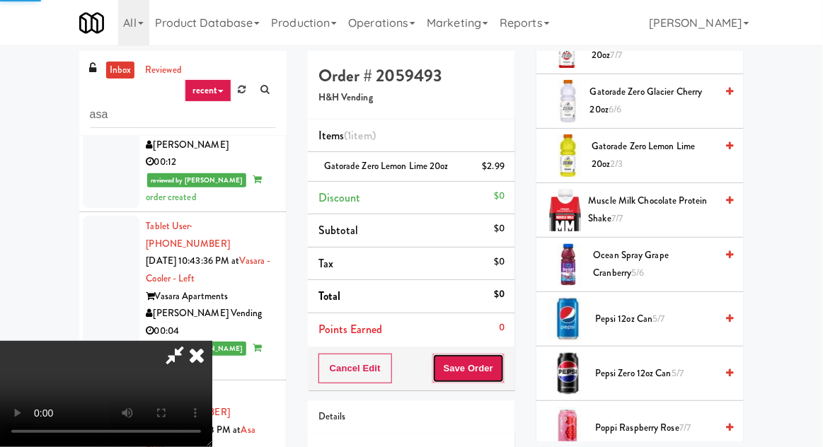
click at [502, 368] on button "Save Order" at bounding box center [469, 369] width 72 height 30
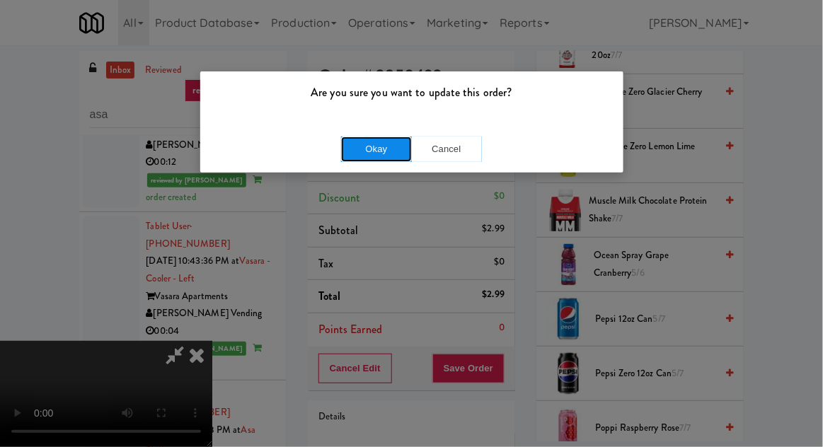
click at [355, 145] on button "Okay" at bounding box center [376, 149] width 71 height 25
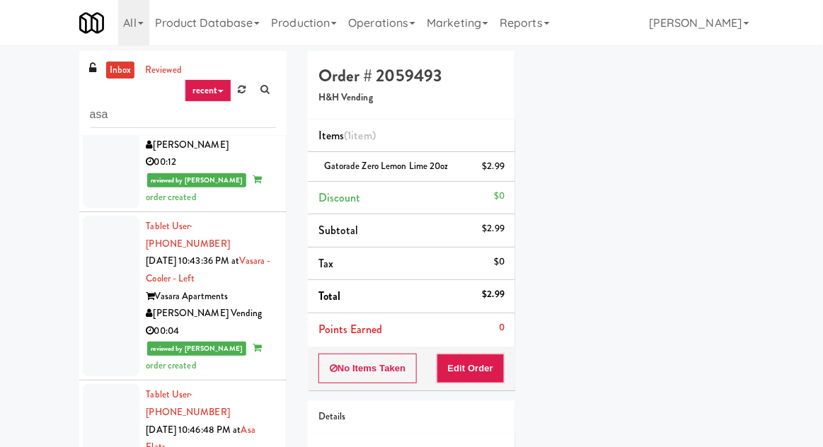
scroll to position [139, 0]
click at [96, 113] on input "asa" at bounding box center [183, 115] width 186 height 26
click at [98, 114] on input "asa" at bounding box center [183, 115] width 186 height 26
click at [100, 112] on input "asa" at bounding box center [183, 115] width 186 height 26
click at [104, 111] on input "asa" at bounding box center [183, 115] width 186 height 26
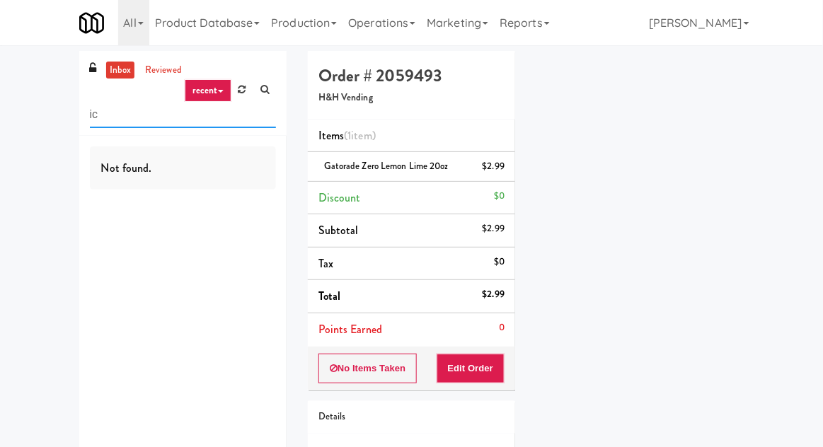
scroll to position [0, 0]
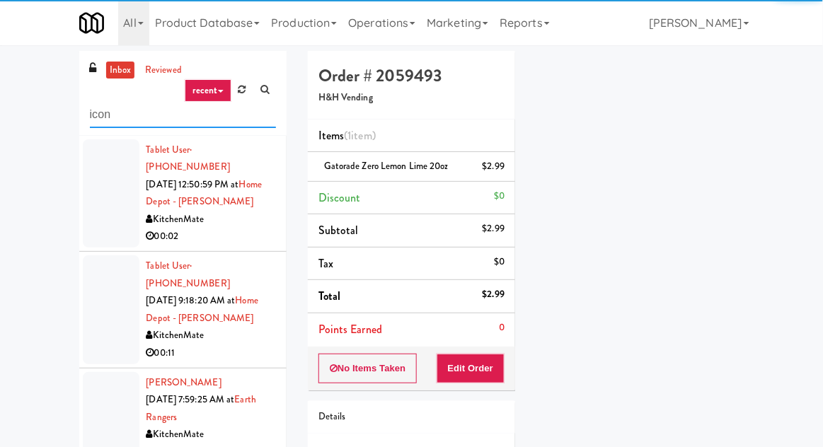
type input "icon"
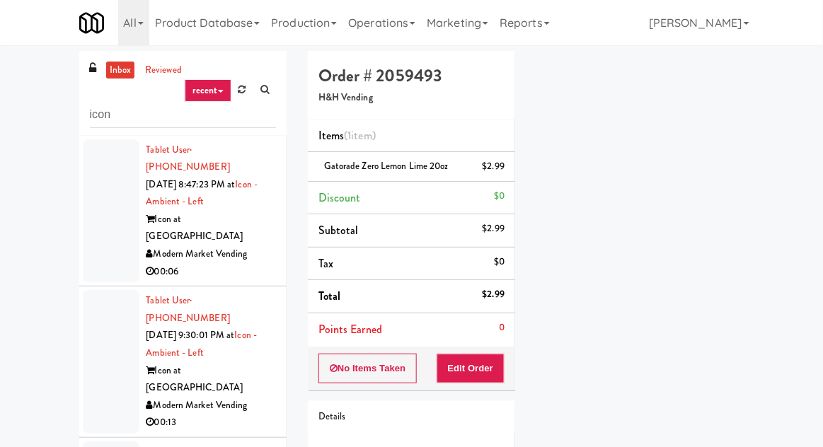
click at [91, 204] on div at bounding box center [111, 211] width 57 height 144
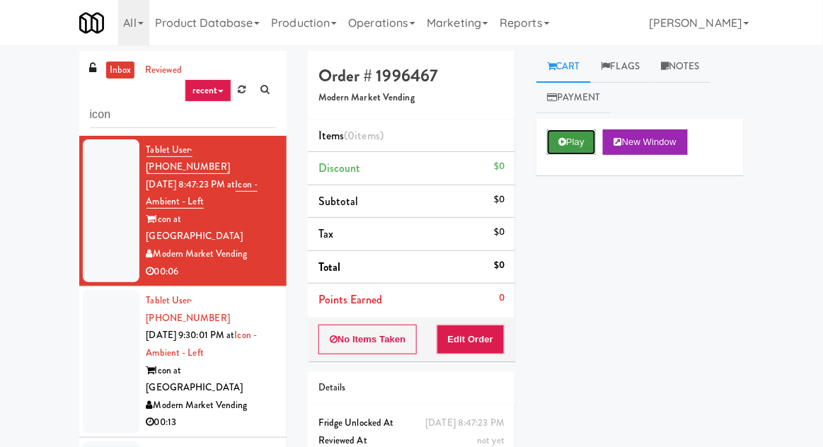
click at [569, 139] on button "Play" at bounding box center [571, 142] width 49 height 25
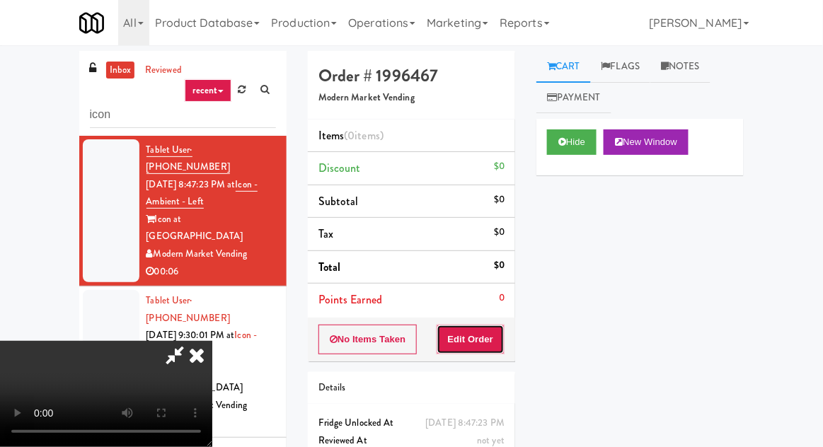
click at [468, 351] on button "Edit Order" at bounding box center [471, 340] width 69 height 30
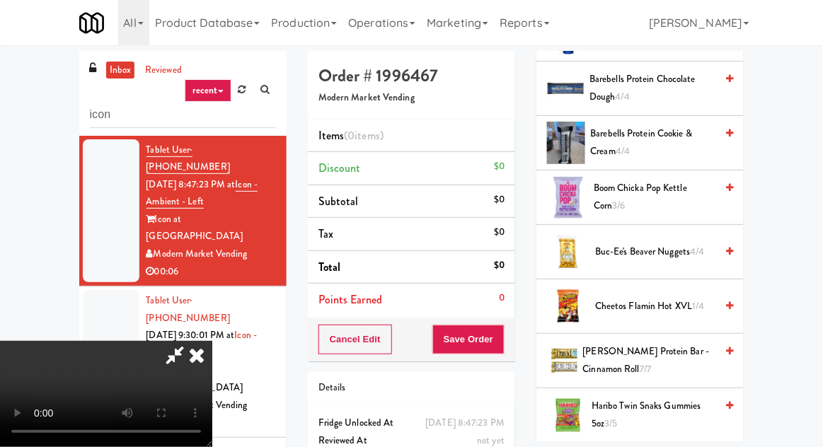
scroll to position [375, 0]
click at [663, 188] on span "Boom Chicka Pop Kettle Corn 3/6" at bounding box center [655, 197] width 122 height 35
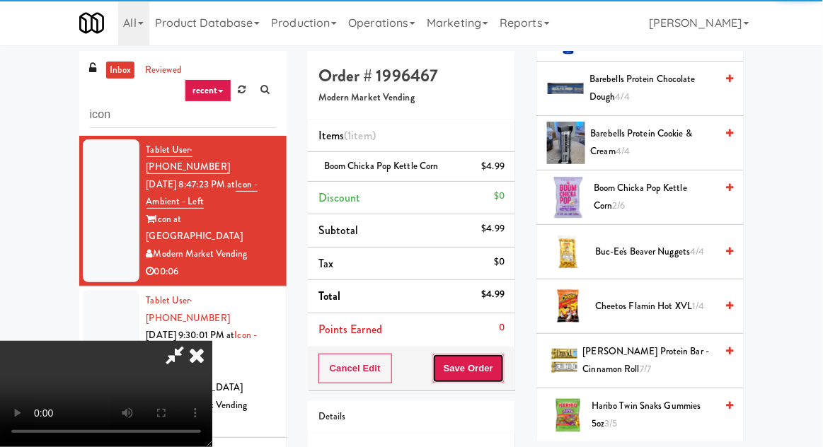
click at [505, 365] on button "Save Order" at bounding box center [469, 369] width 72 height 30
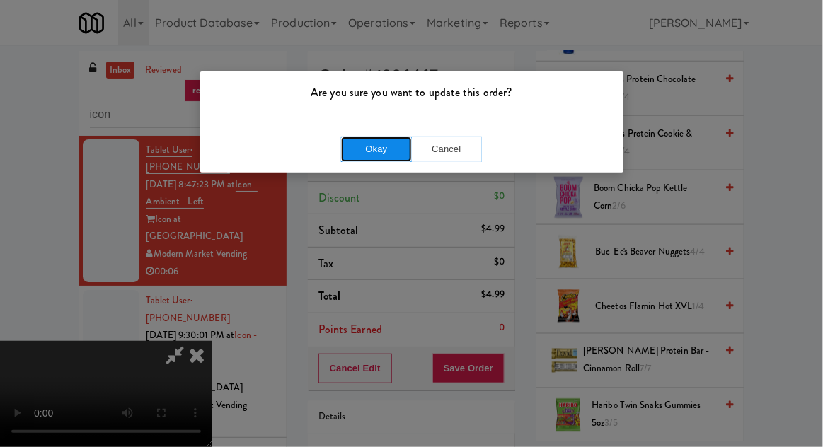
click at [342, 144] on button "Okay" at bounding box center [376, 149] width 71 height 25
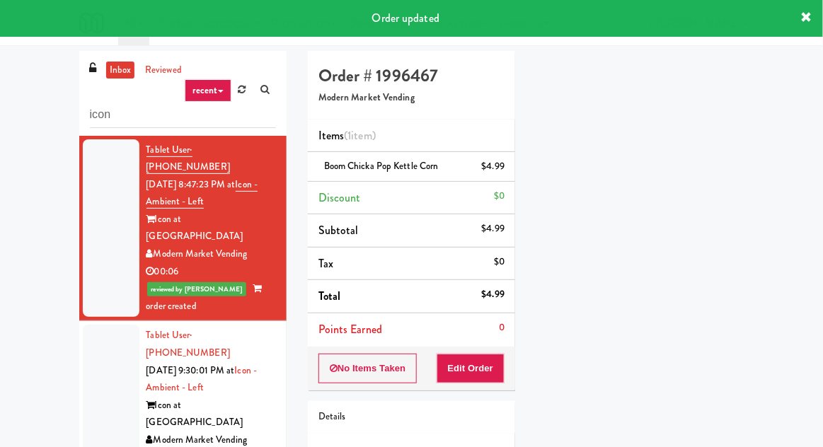
scroll to position [0, 0]
click at [100, 347] on div at bounding box center [111, 397] width 57 height 144
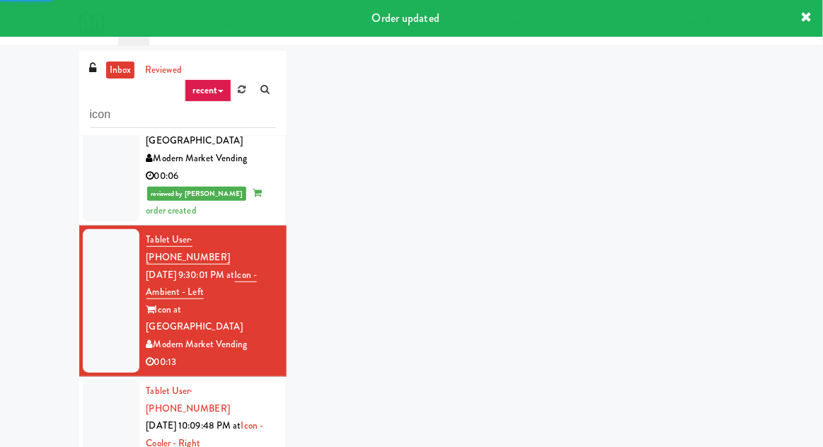
scroll to position [128, 0]
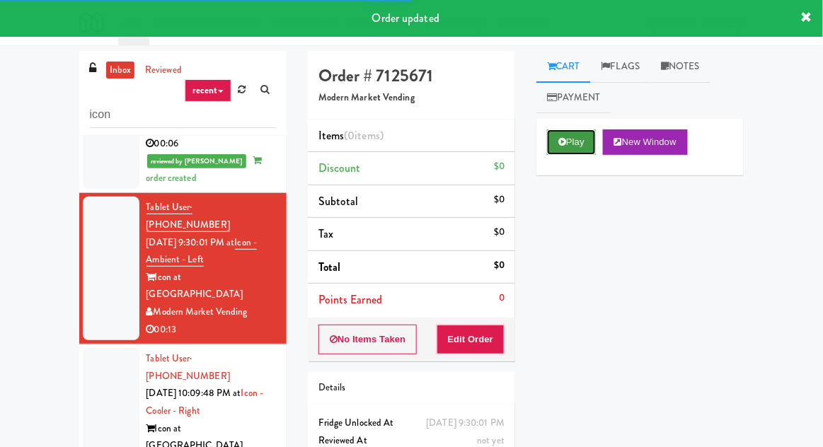
click at [558, 132] on button "Play" at bounding box center [571, 142] width 49 height 25
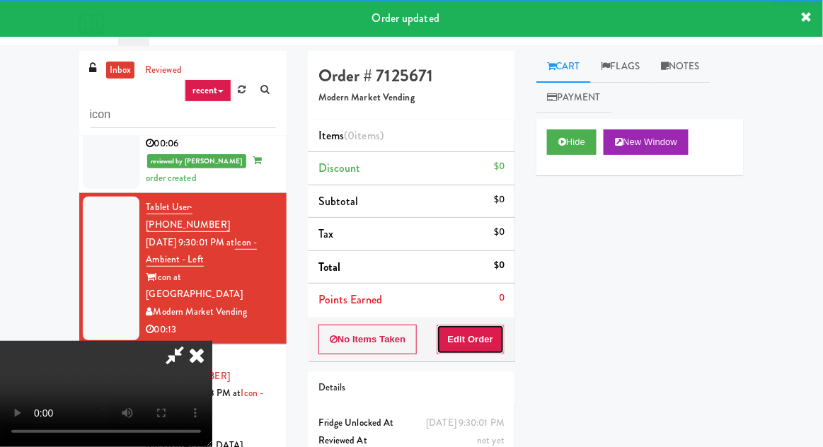
click at [472, 330] on button "Edit Order" at bounding box center [471, 340] width 69 height 30
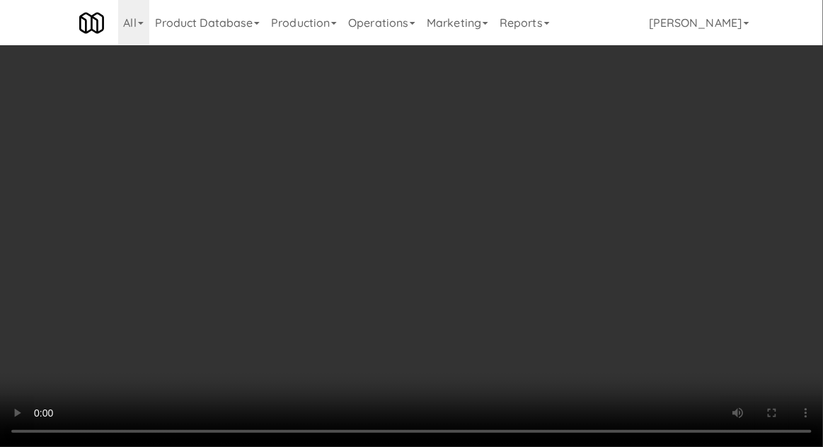
scroll to position [114, 0]
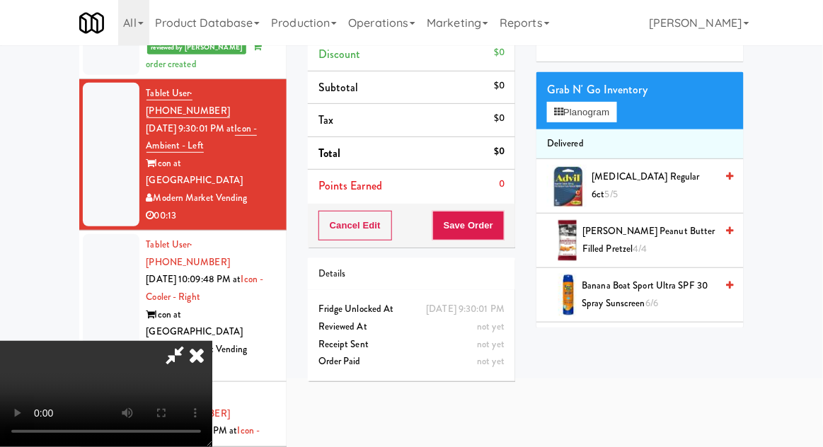
click at [658, 186] on span "Advil Regular 6ct 5/5" at bounding box center [655, 186] width 124 height 35
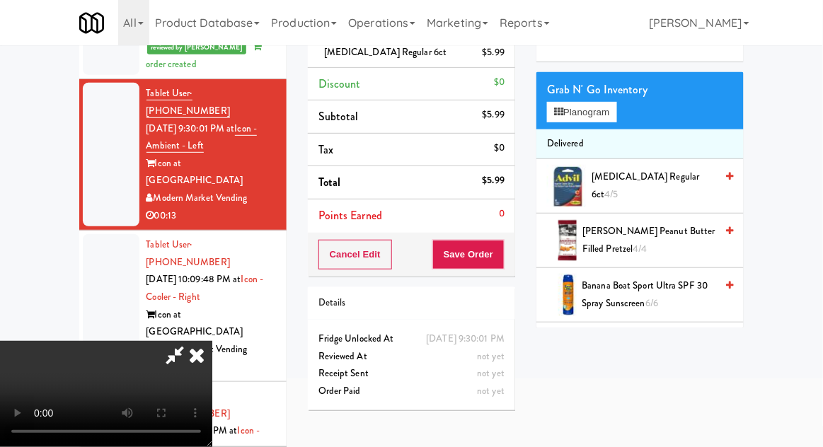
scroll to position [52, 0]
click at [500, 259] on button "Save Order" at bounding box center [469, 255] width 72 height 30
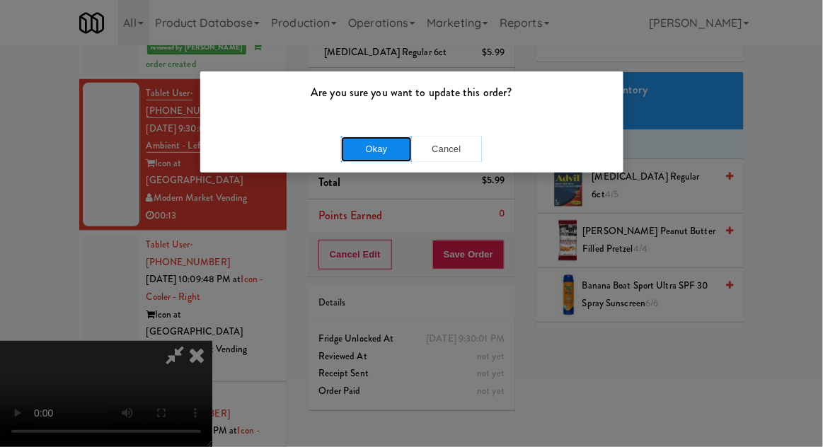
click at [350, 139] on button "Okay" at bounding box center [376, 149] width 71 height 25
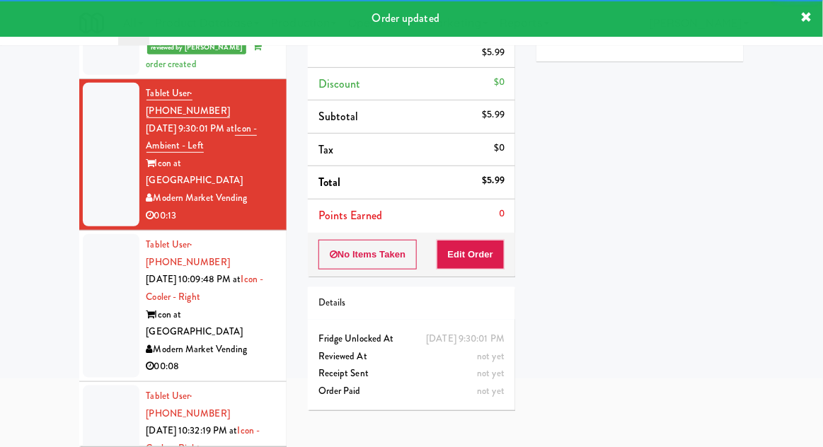
scroll to position [0, 0]
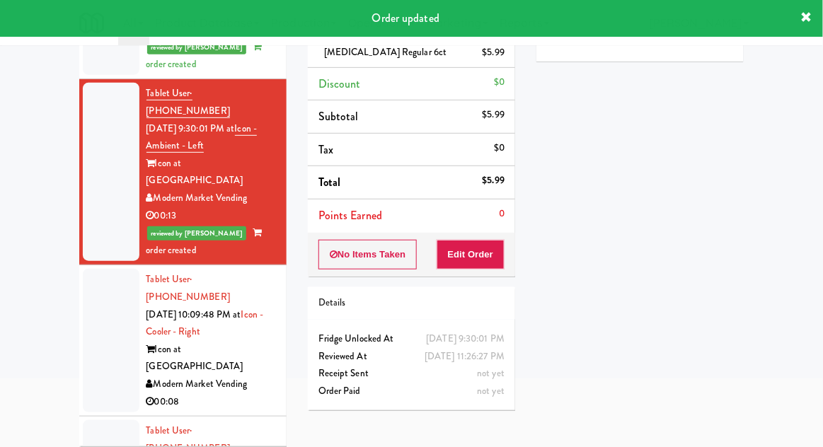
click at [89, 282] on div at bounding box center [111, 341] width 57 height 144
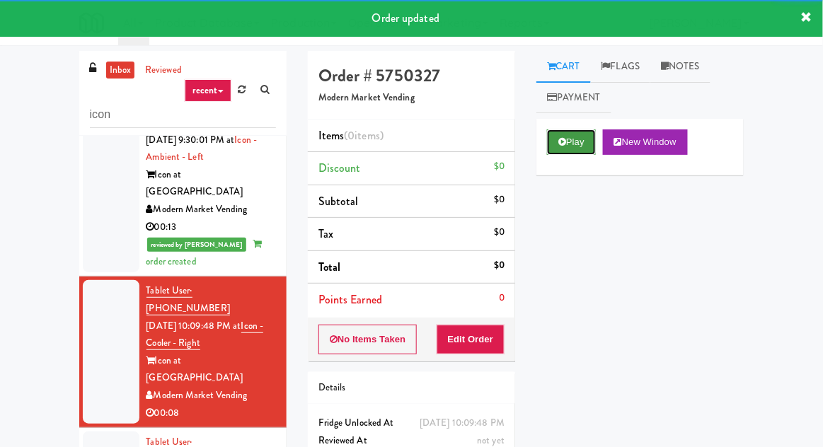
click at [568, 142] on button "Play" at bounding box center [571, 142] width 49 height 25
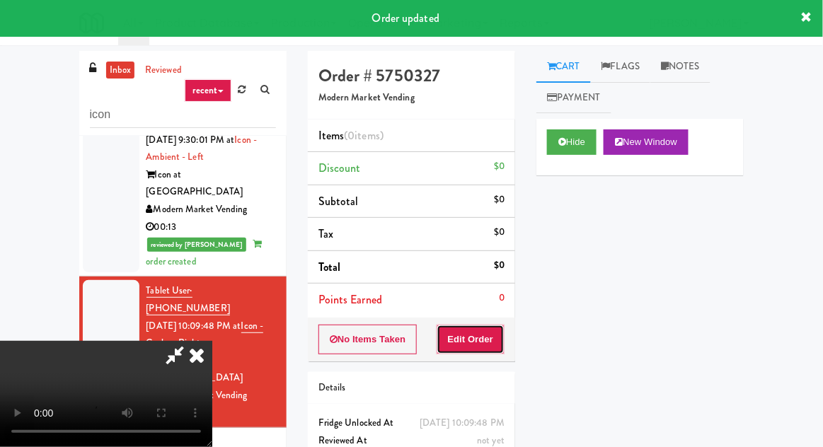
click at [477, 331] on button "Edit Order" at bounding box center [471, 340] width 69 height 30
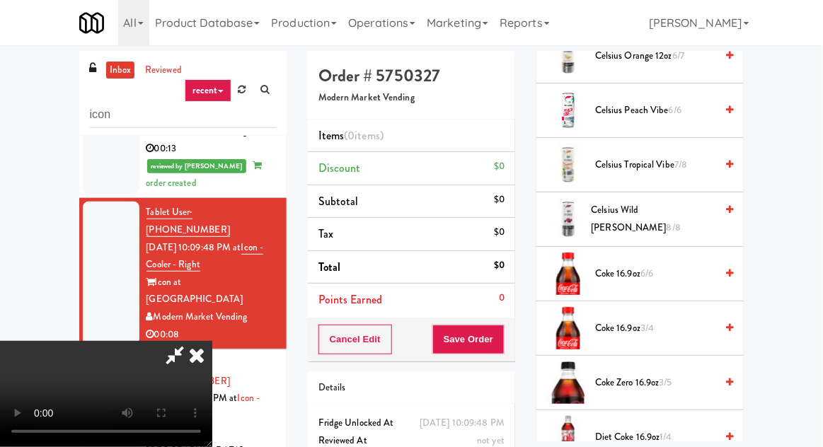
scroll to position [665, 0]
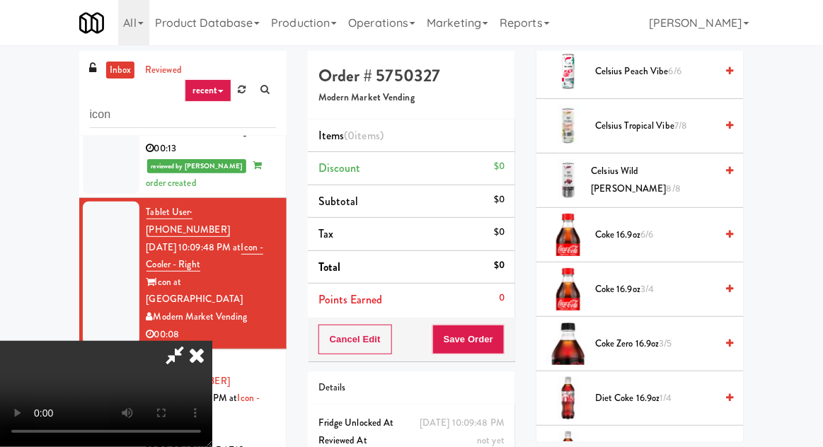
click at [644, 349] on span "Coke Zero 16.9oz 3/5" at bounding box center [655, 345] width 120 height 18
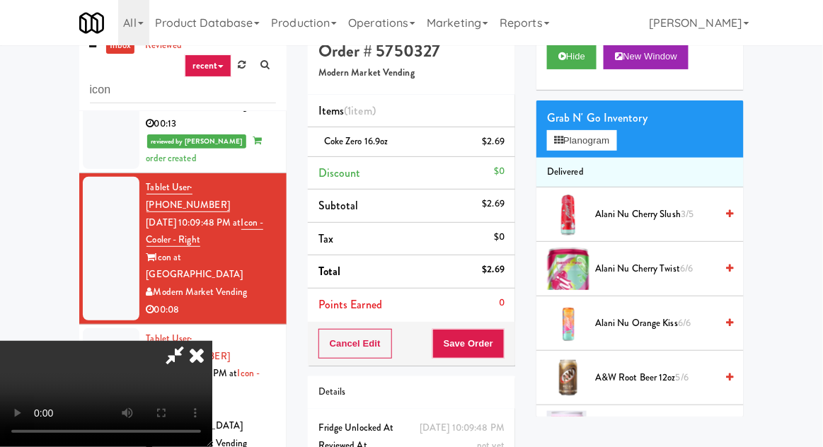
scroll to position [0, 0]
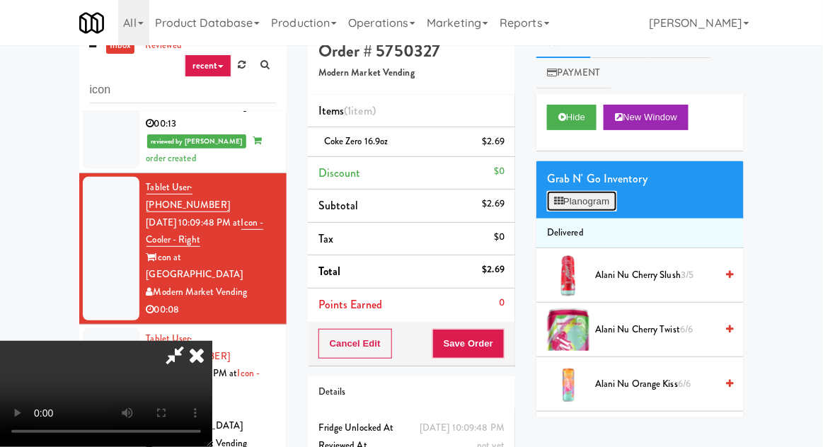
click at [602, 193] on button "Planogram" at bounding box center [581, 201] width 69 height 21
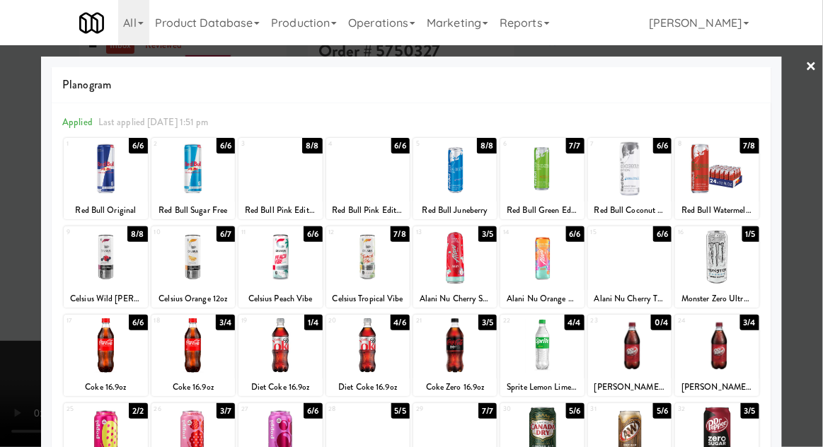
click at [9, 266] on div at bounding box center [411, 223] width 823 height 447
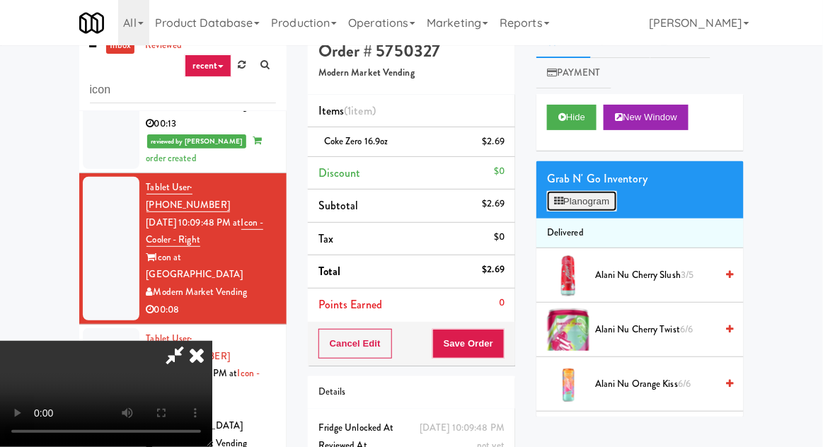
click at [585, 202] on button "Planogram" at bounding box center [581, 201] width 69 height 21
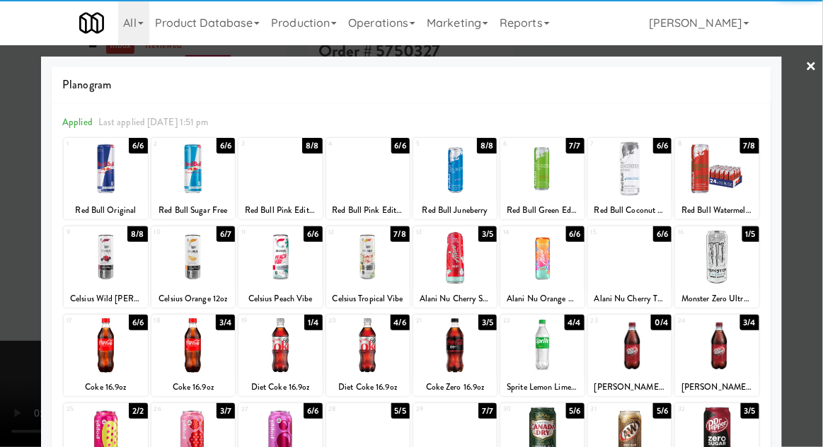
click at [190, 184] on div at bounding box center [194, 169] width 84 height 55
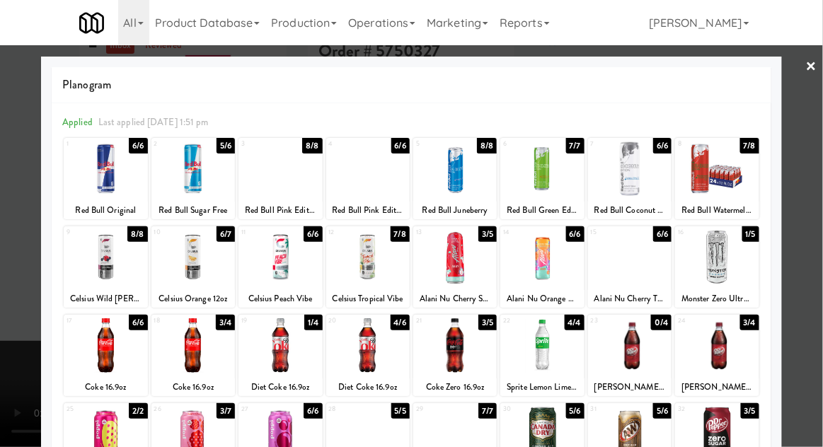
click at [11, 256] on div at bounding box center [411, 223] width 823 height 447
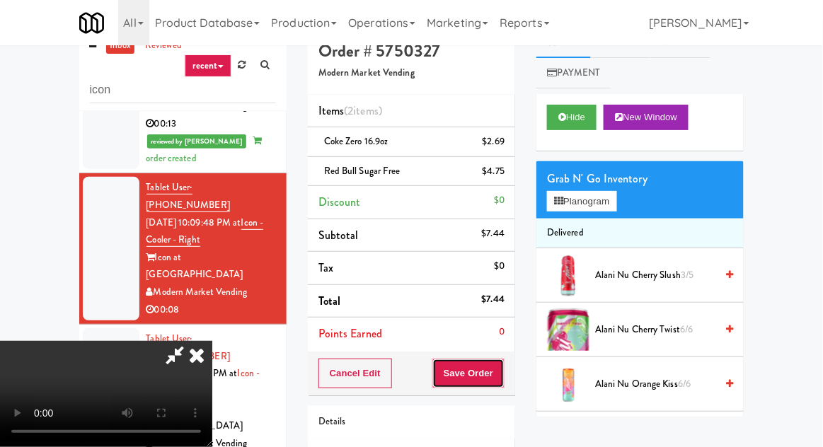
click at [503, 375] on button "Save Order" at bounding box center [469, 374] width 72 height 30
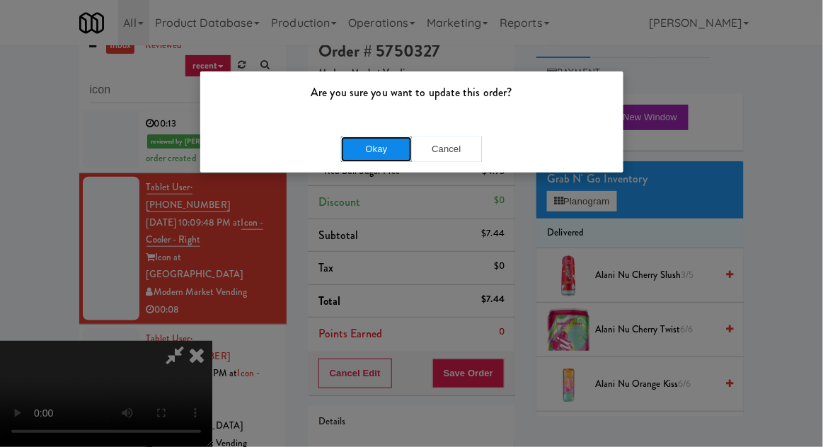
click at [344, 150] on button "Okay" at bounding box center [376, 149] width 71 height 25
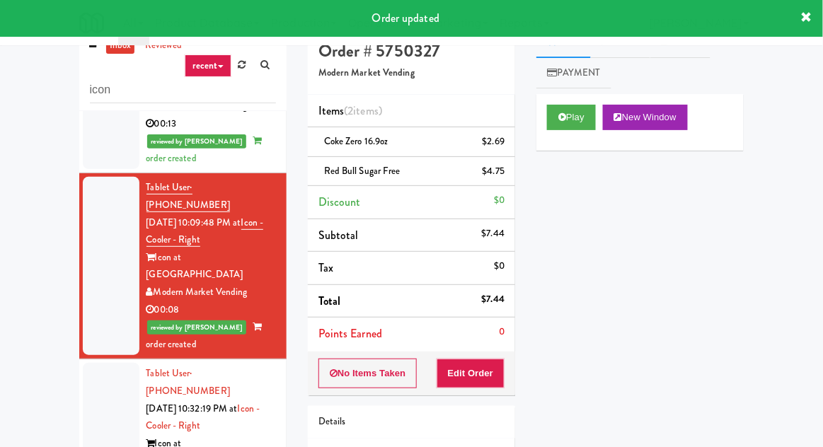
click at [106, 363] on div at bounding box center [111, 435] width 57 height 144
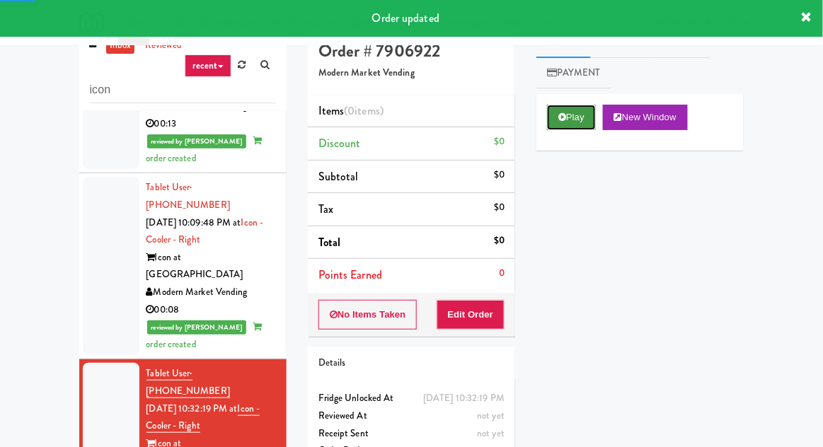
click at [566, 129] on button "Play" at bounding box center [571, 117] width 49 height 25
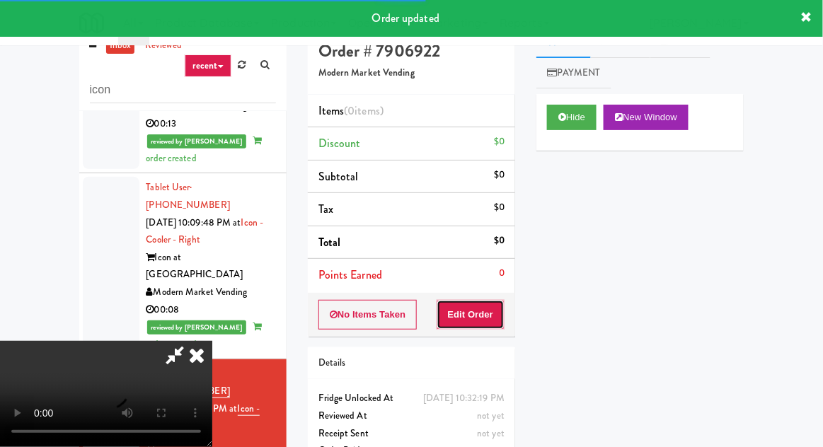
click at [483, 309] on button "Edit Order" at bounding box center [471, 315] width 69 height 30
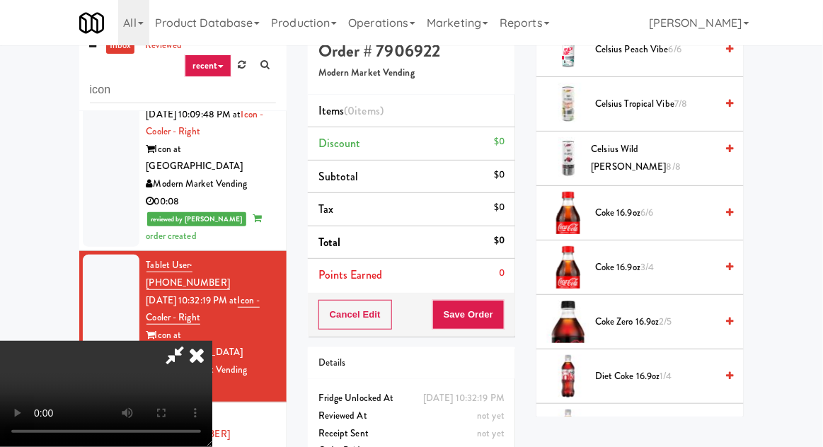
scroll to position [662, 0]
click at [635, 374] on span "Diet Coke 16.9oz 1/4" at bounding box center [655, 377] width 120 height 18
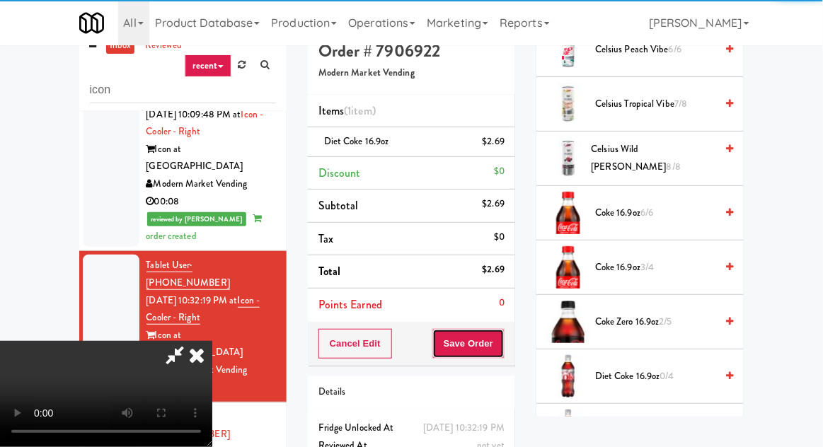
click at [503, 350] on button "Save Order" at bounding box center [469, 344] width 72 height 30
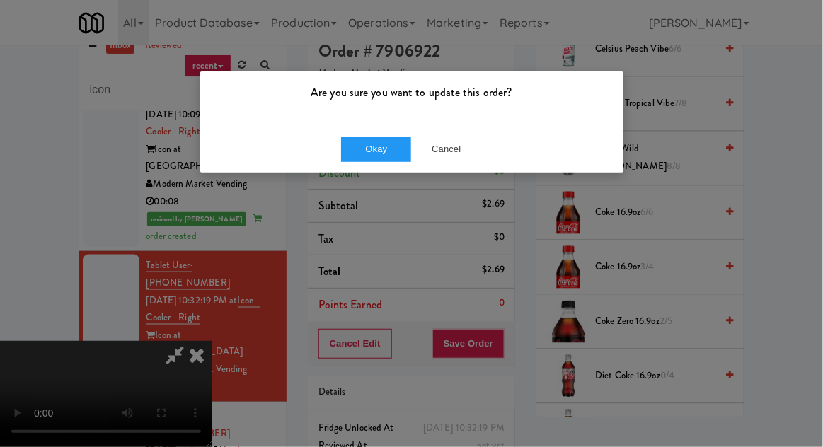
click at [361, 169] on div "Okay Cancel" at bounding box center [411, 148] width 423 height 47
click at [350, 150] on button "Okay" at bounding box center [376, 149] width 71 height 25
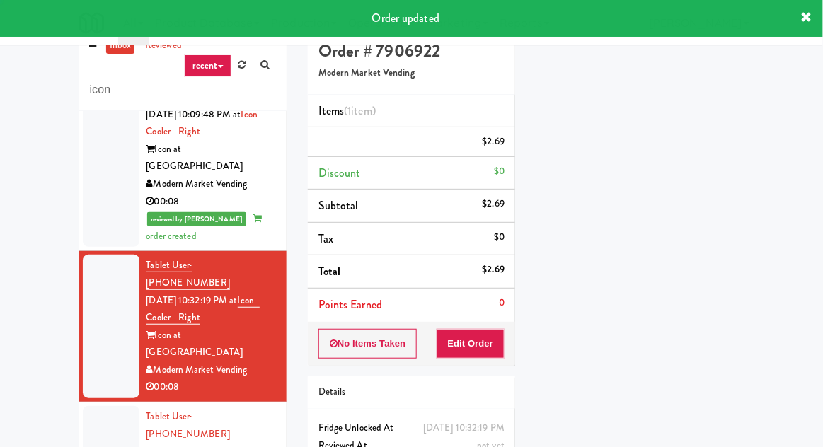
scroll to position [0, 0]
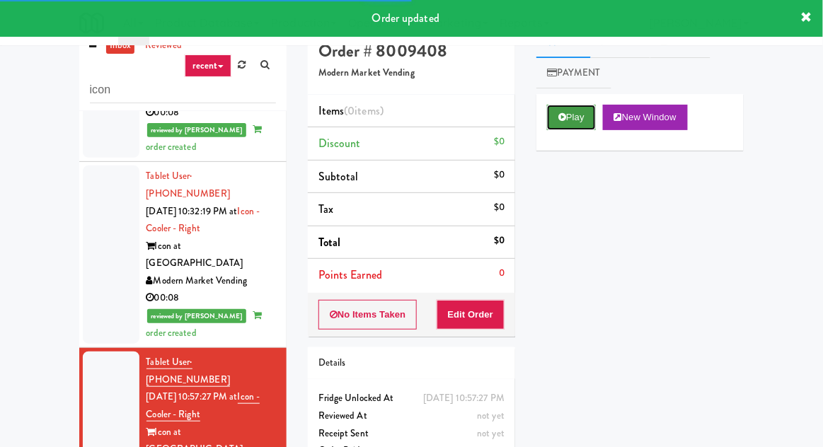
click at [577, 122] on button "Play" at bounding box center [571, 117] width 49 height 25
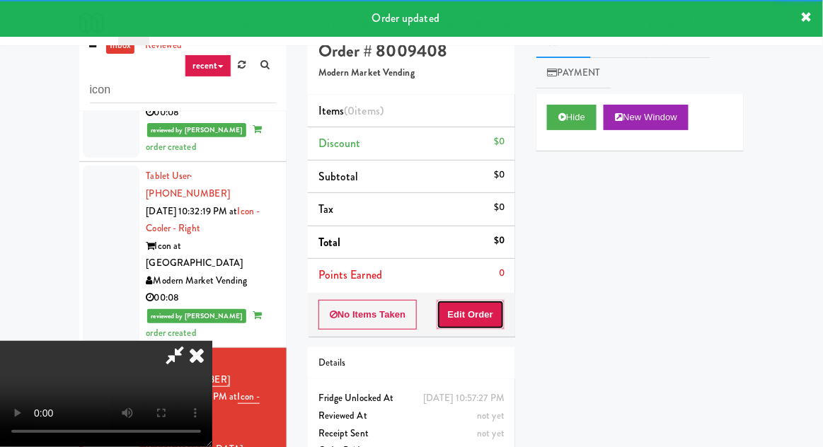
click at [483, 316] on button "Edit Order" at bounding box center [471, 315] width 69 height 30
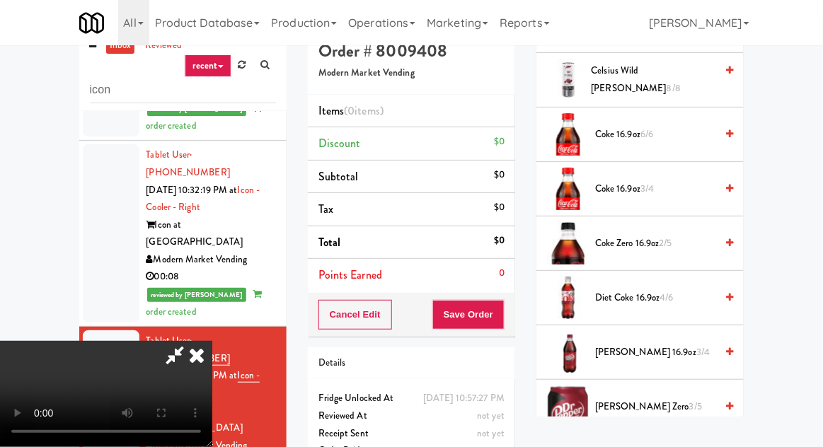
scroll to position [746, 0]
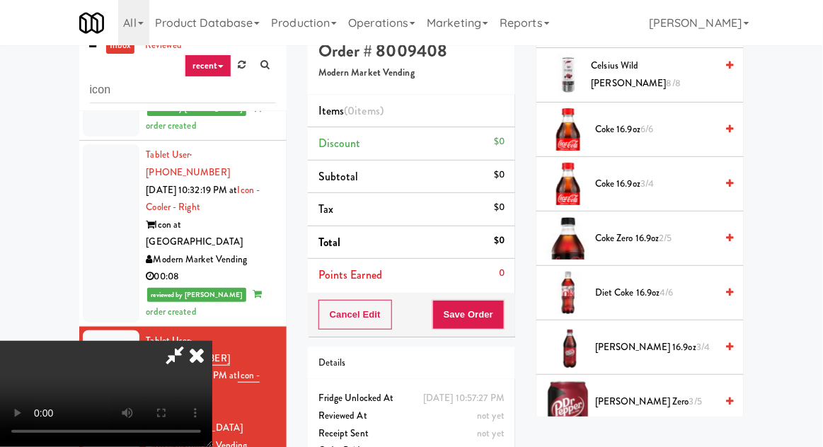
click at [638, 286] on span "Diet Coke 16.9oz 4/6" at bounding box center [655, 294] width 120 height 18
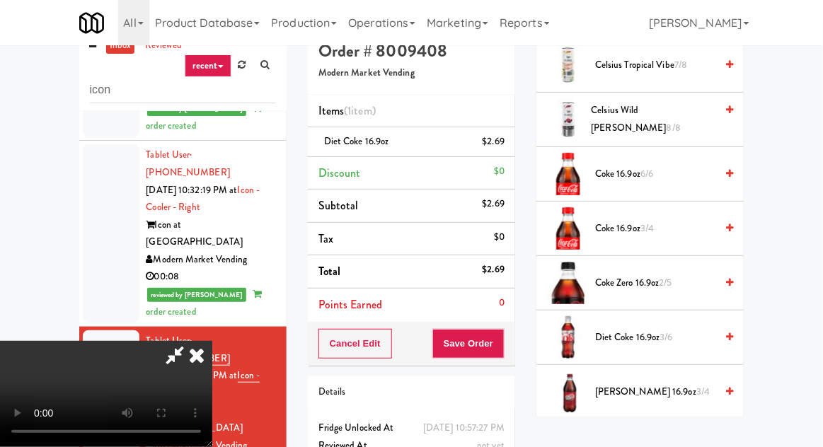
scroll to position [702, 0]
click at [663, 222] on span "Coke 16.9oz 3/4" at bounding box center [655, 228] width 120 height 18
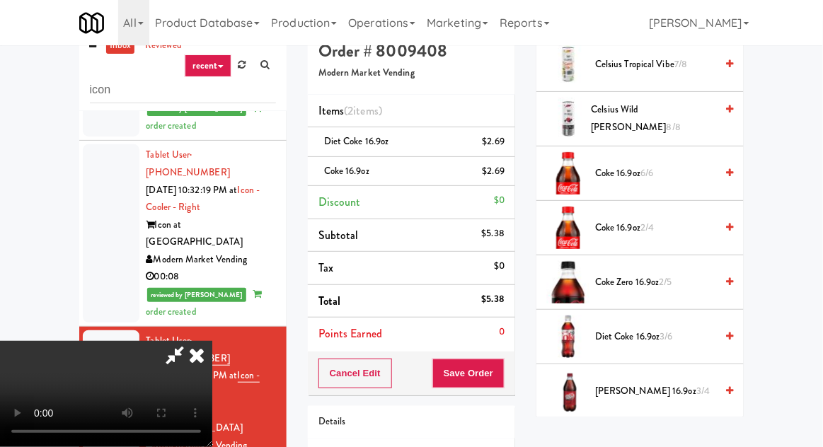
click at [660, 229] on span "Coke 16.9oz 2/4" at bounding box center [655, 228] width 120 height 18
click at [501, 373] on button "Save Order" at bounding box center [469, 374] width 72 height 30
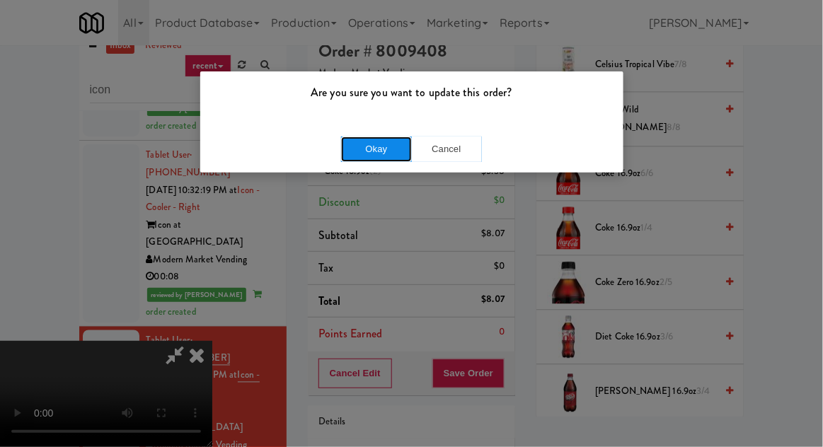
click at [349, 150] on button "Okay" at bounding box center [376, 149] width 71 height 25
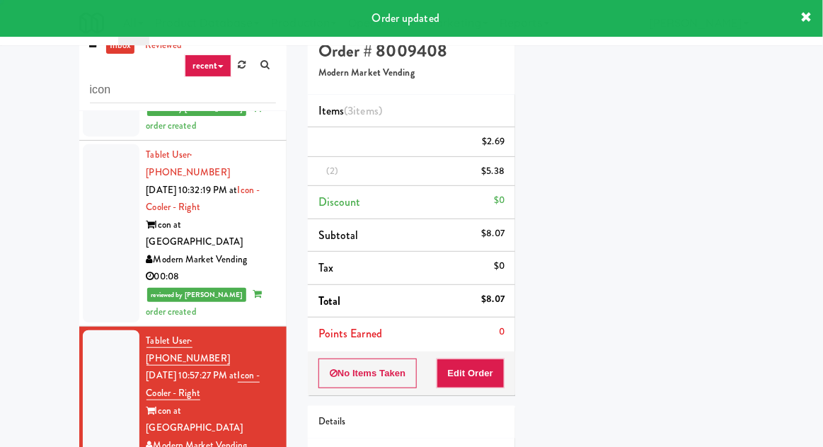
scroll to position [0, 0]
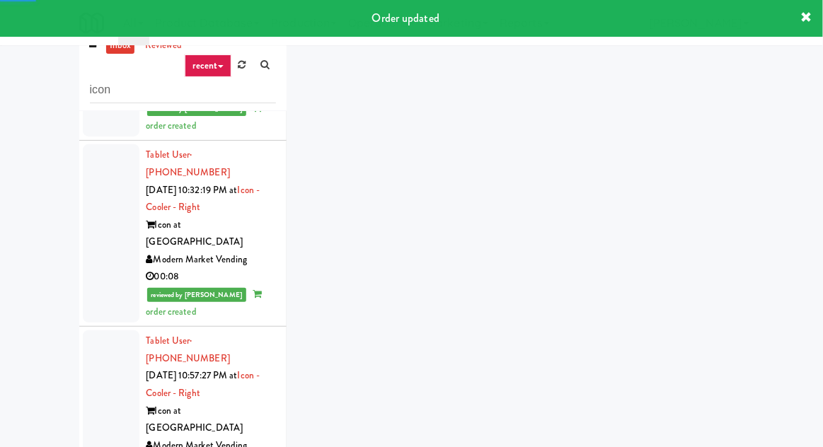
scroll to position [564, 0]
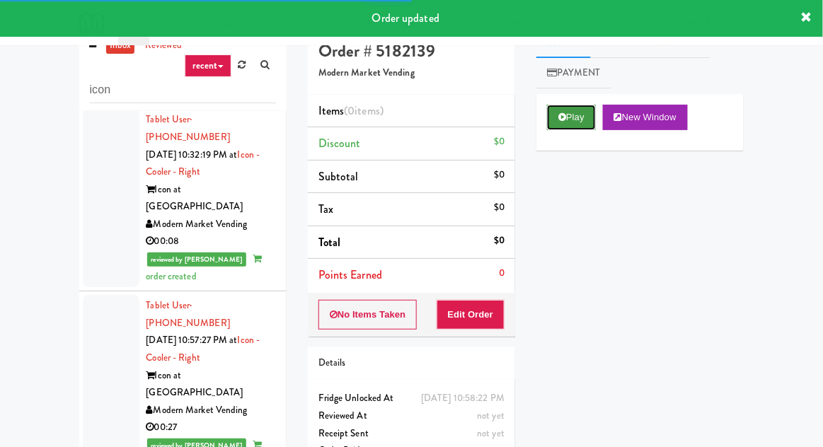
click at [575, 126] on button "Play" at bounding box center [571, 117] width 49 height 25
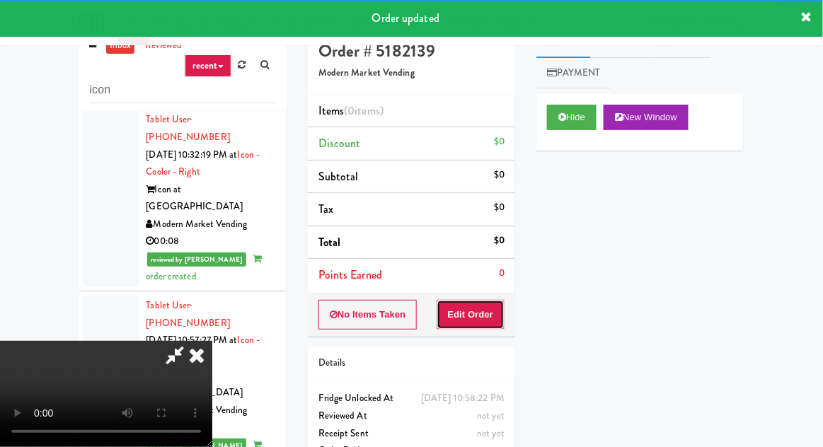
click at [492, 309] on button "Edit Order" at bounding box center [471, 315] width 69 height 30
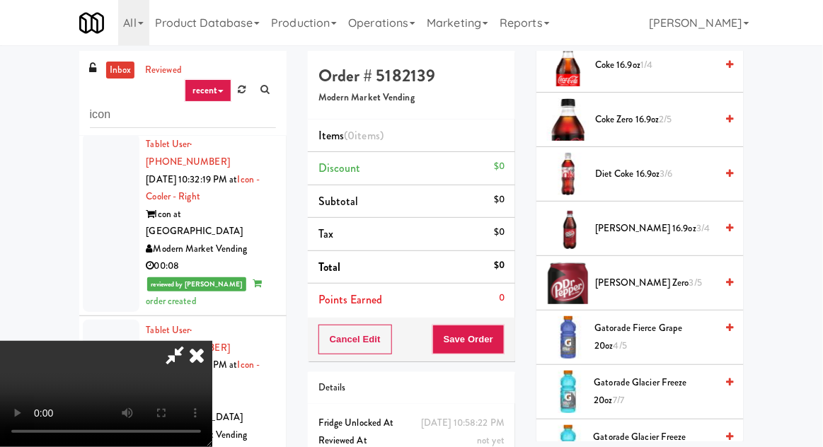
scroll to position [889, 0]
click at [656, 169] on span "Diet Coke 16.9oz 3/6" at bounding box center [655, 175] width 120 height 18
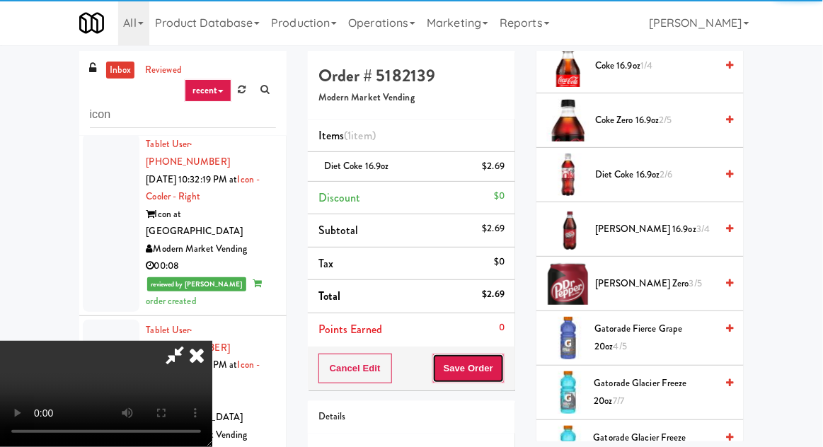
click at [501, 367] on button "Save Order" at bounding box center [469, 369] width 72 height 30
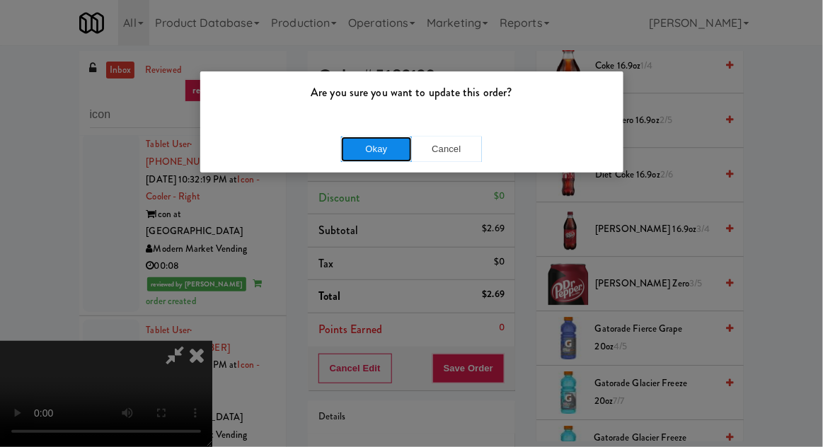
click at [351, 137] on button "Okay" at bounding box center [376, 149] width 71 height 25
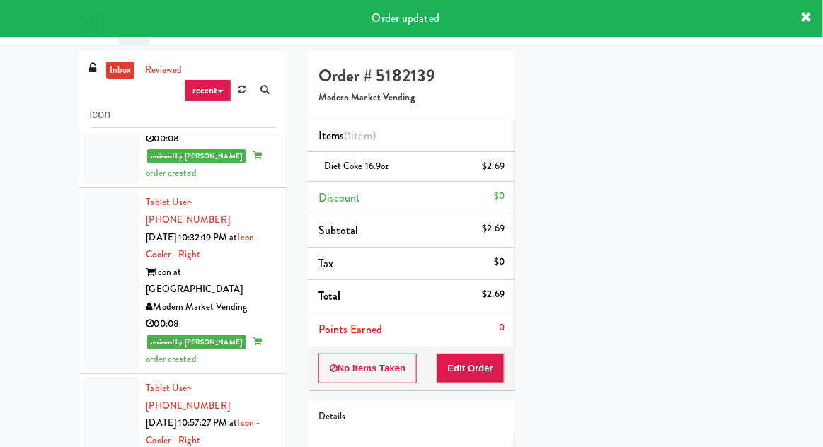
scroll to position [598, 0]
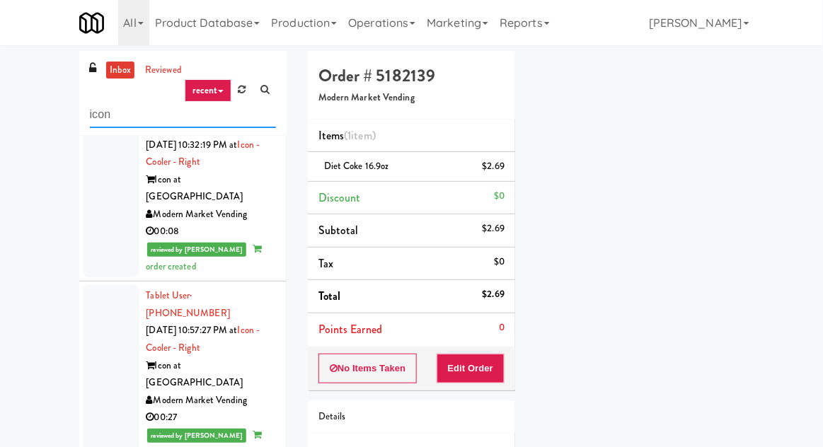
click at [96, 120] on input "icon" at bounding box center [183, 115] width 186 height 26
click at [99, 115] on input "icon" at bounding box center [183, 115] width 186 height 26
click at [97, 114] on input "icon" at bounding box center [183, 115] width 186 height 26
type input "stone"
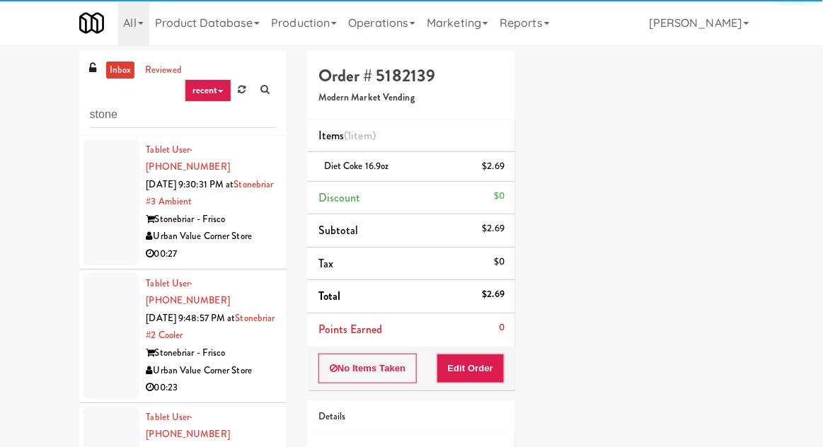
click at [94, 213] on div at bounding box center [111, 202] width 57 height 126
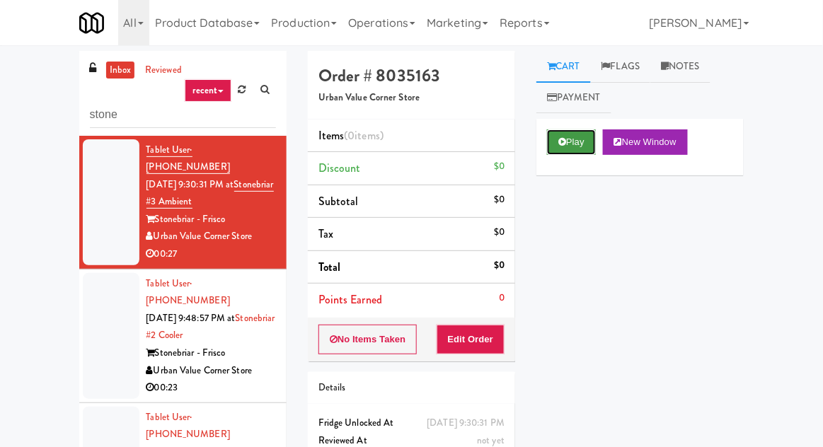
click at [564, 145] on icon at bounding box center [563, 141] width 8 height 9
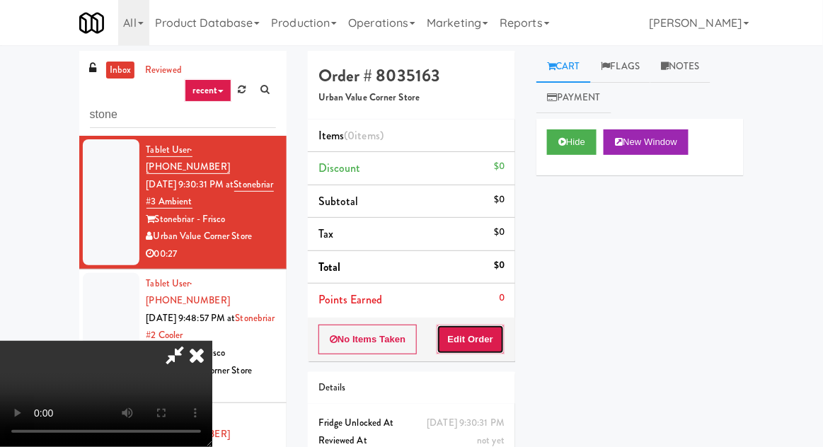
click at [477, 345] on button "Edit Order" at bounding box center [471, 340] width 69 height 30
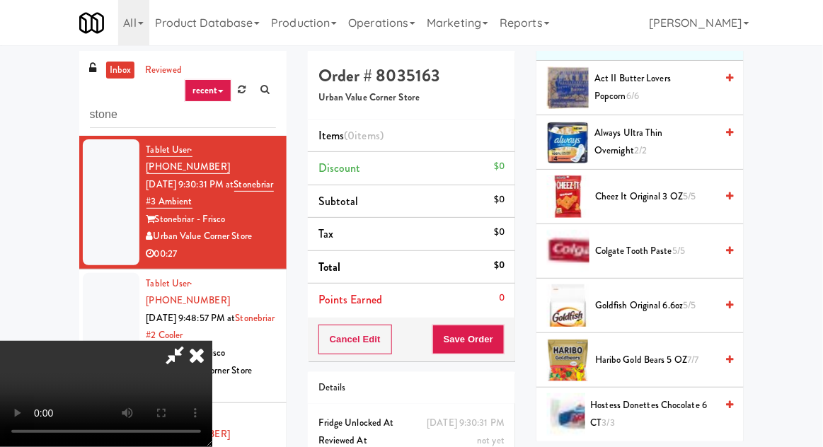
scroll to position [212, 0]
click at [630, 197] on span "Cheez It Original 3 OZ 5/5" at bounding box center [655, 197] width 120 height 18
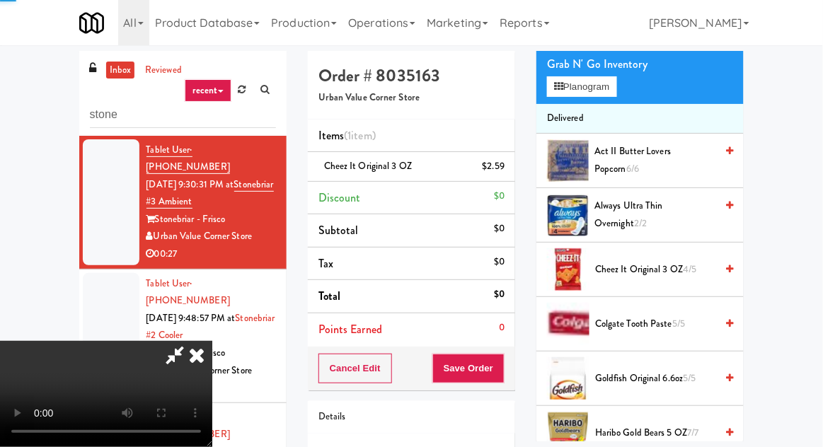
scroll to position [0, 0]
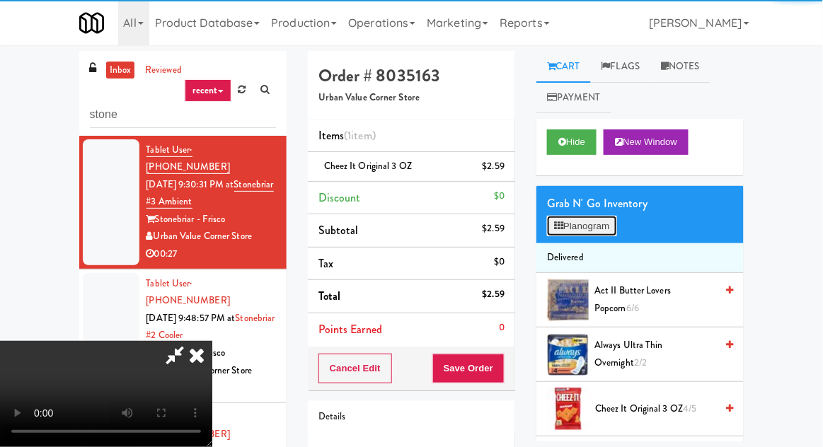
click at [583, 222] on button "Planogram" at bounding box center [581, 226] width 69 height 21
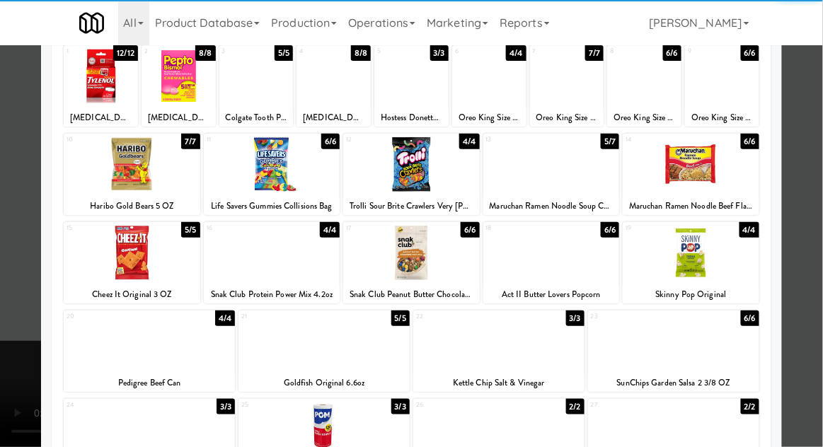
scroll to position [98, 0]
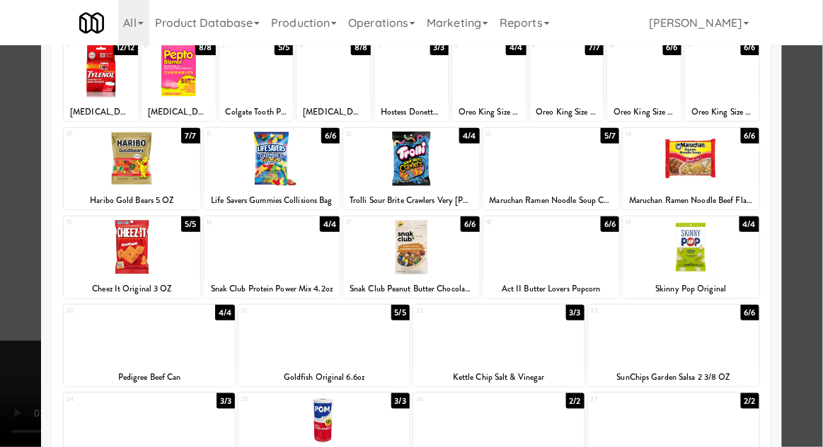
click at [711, 338] on div at bounding box center [673, 336] width 171 height 55
click at [818, 256] on div at bounding box center [411, 223] width 823 height 447
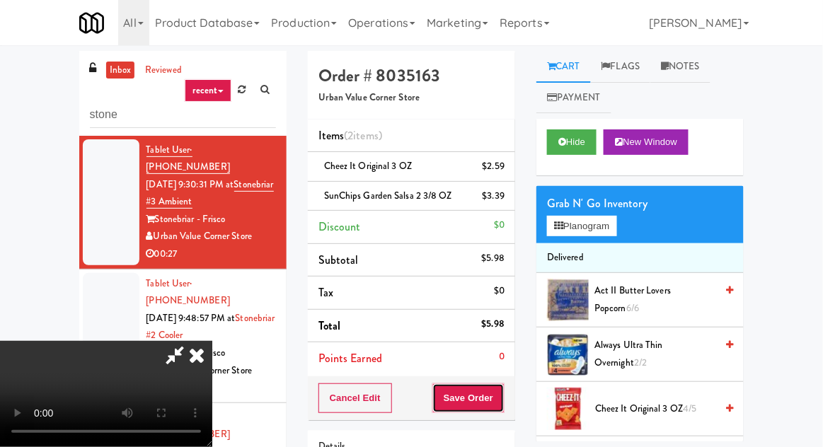
click at [502, 400] on button "Save Order" at bounding box center [469, 399] width 72 height 30
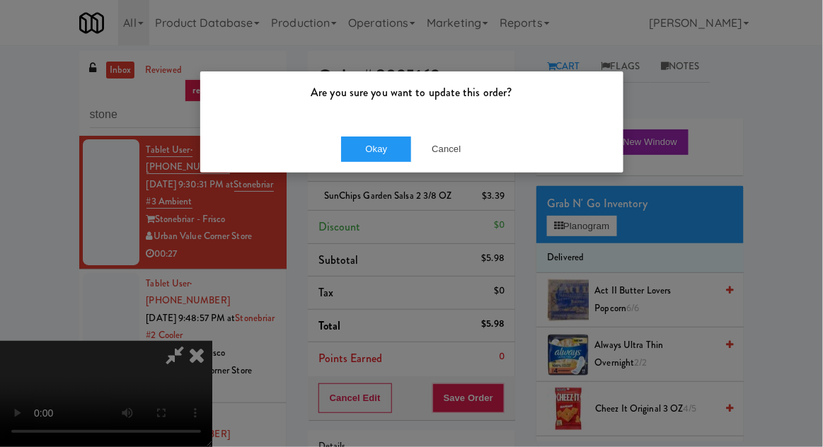
click at [362, 172] on div "Are you sure you want to update this order? Okay Cancel" at bounding box center [412, 122] width 425 height 103
click at [362, 153] on button "Okay" at bounding box center [376, 149] width 71 height 25
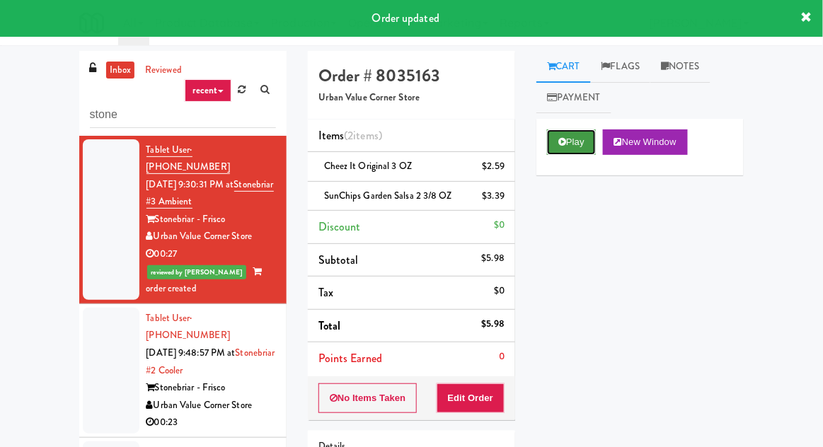
click at [571, 147] on button "Play" at bounding box center [571, 142] width 49 height 25
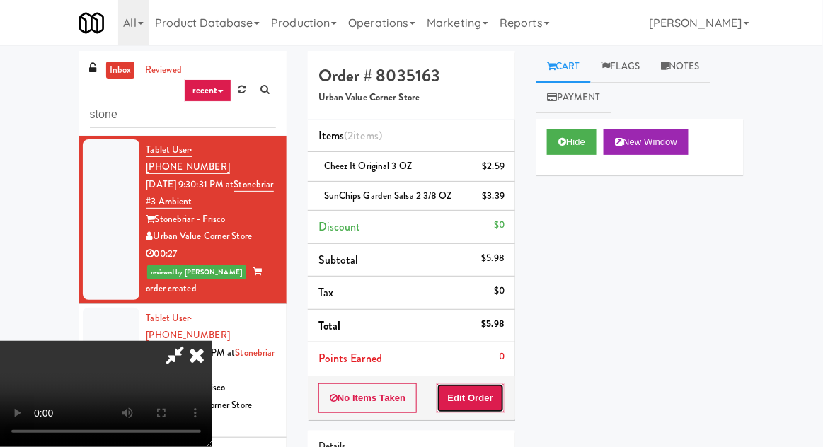
click at [496, 394] on button "Edit Order" at bounding box center [471, 399] width 69 height 30
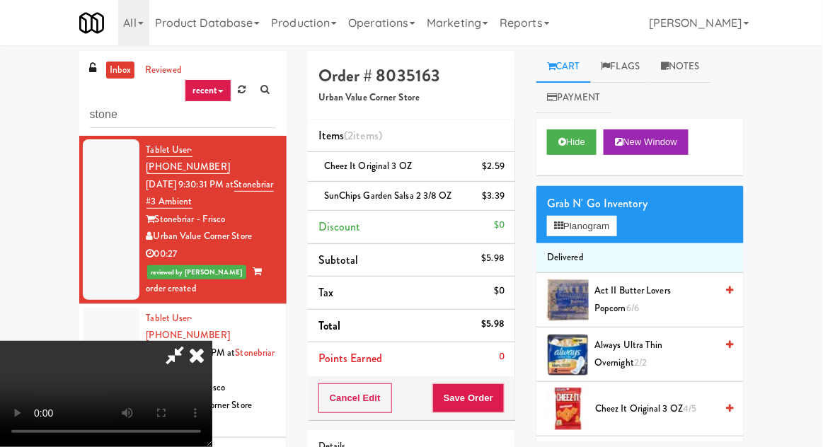
scroll to position [52, 0]
click at [556, 154] on button "Hide" at bounding box center [572, 142] width 50 height 25
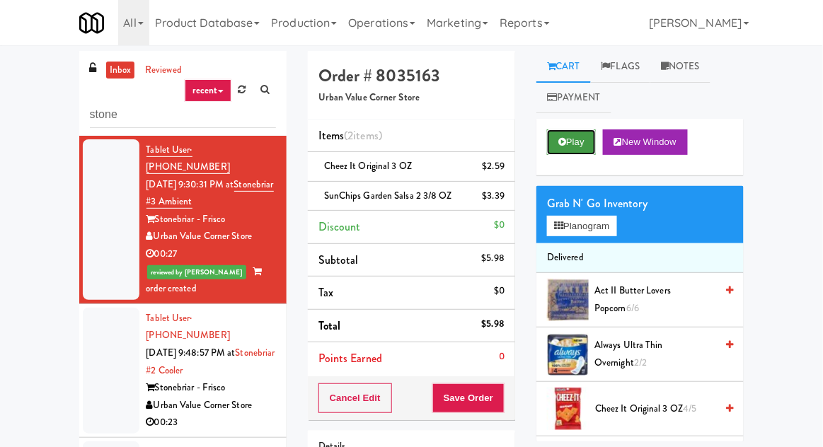
scroll to position [0, 0]
click at [86, 351] on div at bounding box center [111, 371] width 57 height 126
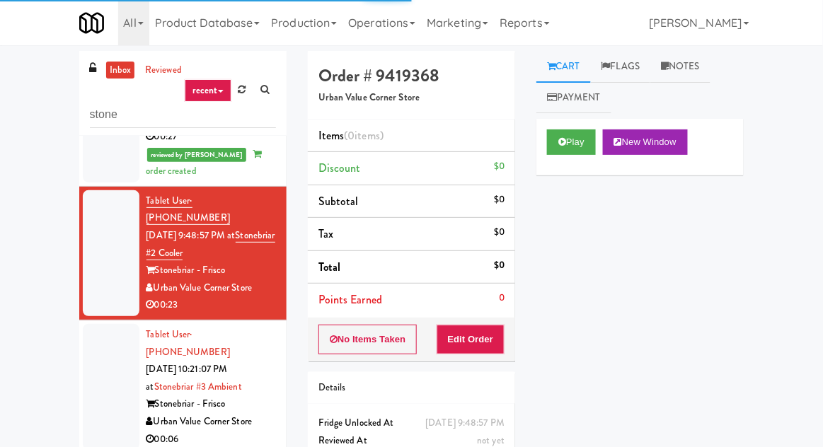
scroll to position [118, 0]
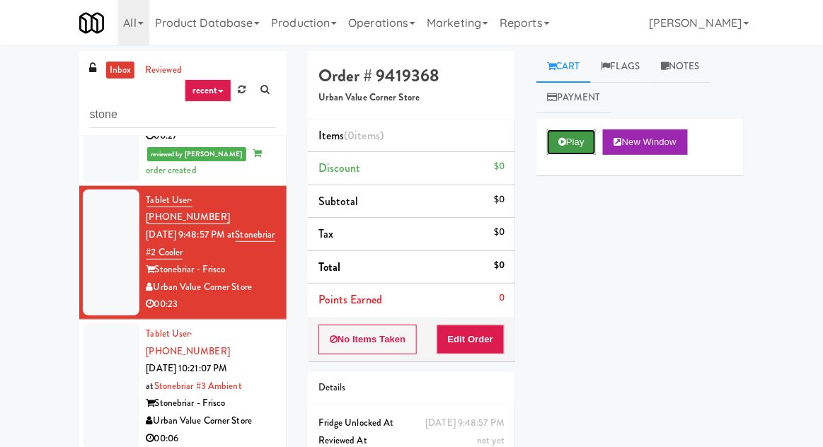
click at [563, 153] on button "Play" at bounding box center [571, 142] width 49 height 25
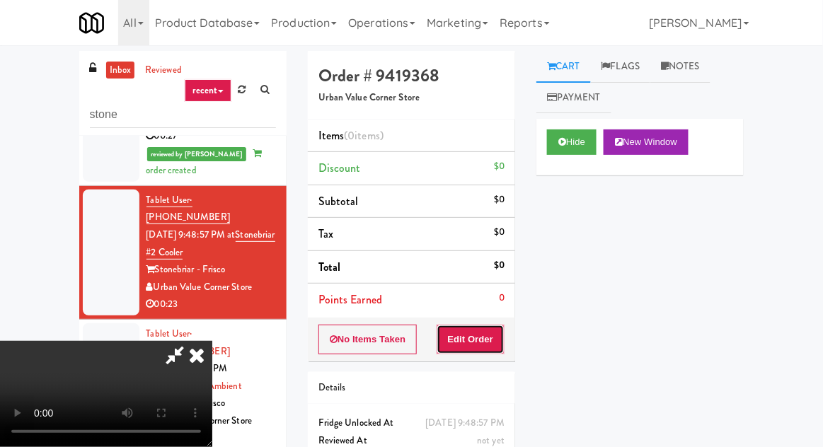
click at [489, 330] on button "Edit Order" at bounding box center [471, 340] width 69 height 30
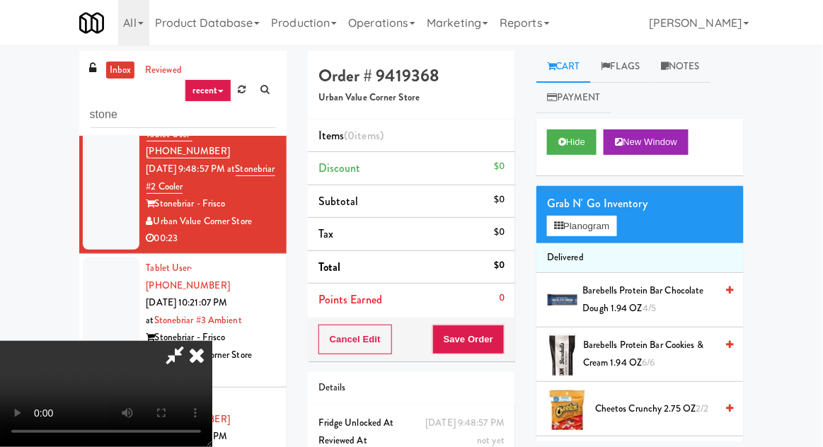
scroll to position [0, 0]
click at [575, 244] on li "Delivered" at bounding box center [640, 259] width 207 height 30
click at [581, 256] on li "Delivered" at bounding box center [640, 259] width 207 height 30
click at [584, 232] on button "Planogram" at bounding box center [581, 226] width 69 height 21
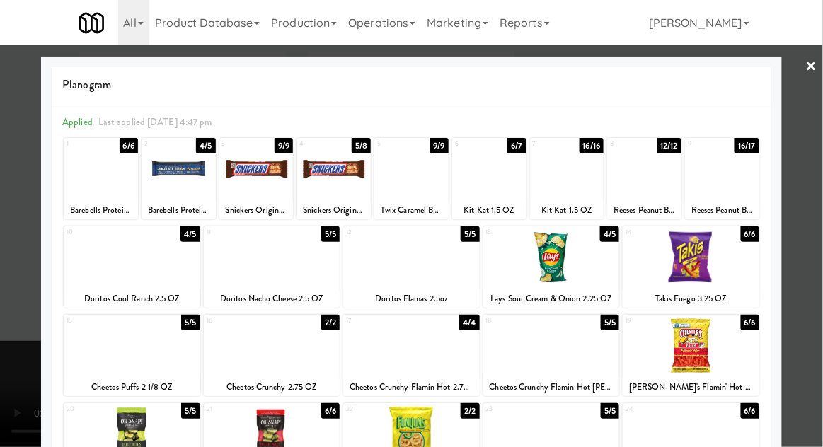
click at [491, 186] on div at bounding box center [489, 169] width 74 height 55
click at [508, 173] on div at bounding box center [489, 169] width 74 height 55
click at [75, 273] on div at bounding box center [132, 257] width 137 height 55
click at [16, 285] on div at bounding box center [411, 223] width 823 height 447
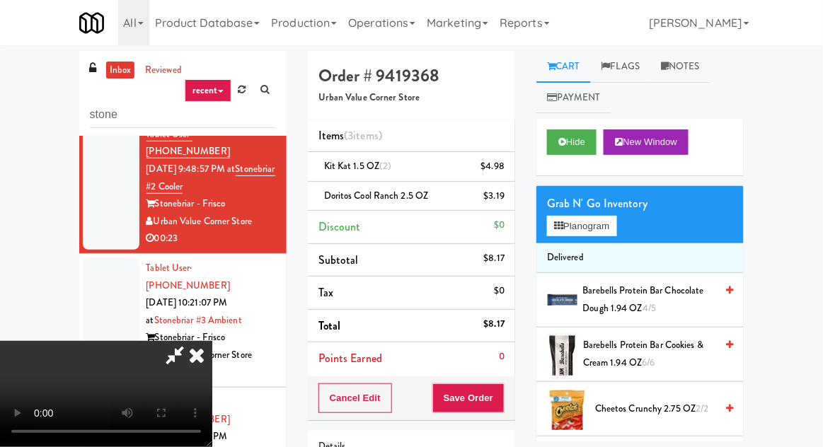
scroll to position [52, 0]
click at [603, 230] on button "Planogram" at bounding box center [581, 226] width 69 height 21
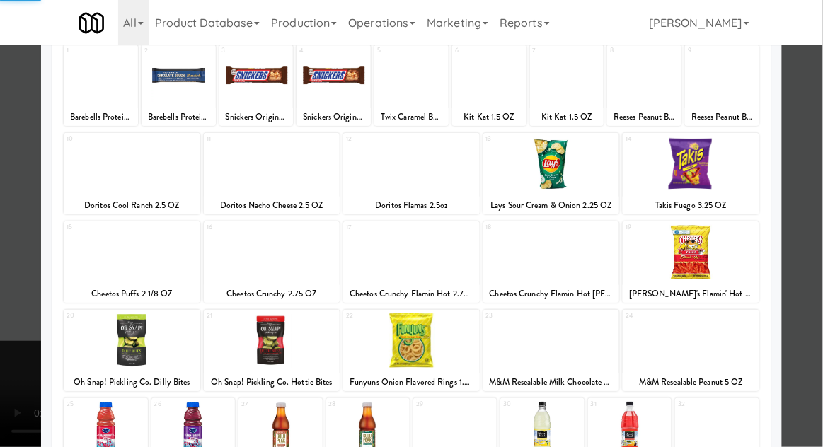
scroll to position [179, 0]
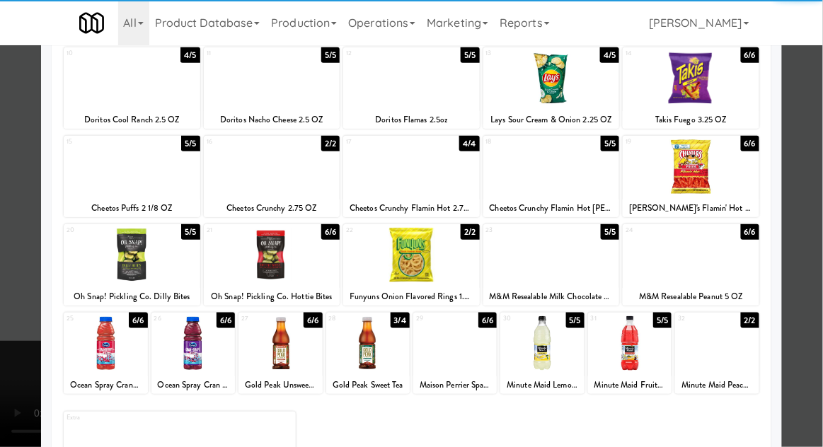
click at [181, 365] on div at bounding box center [194, 343] width 84 height 55
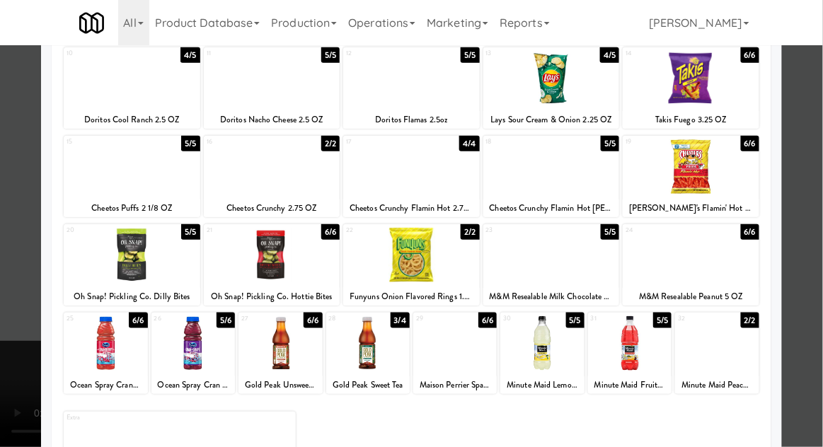
click at [40, 278] on div at bounding box center [411, 223] width 823 height 447
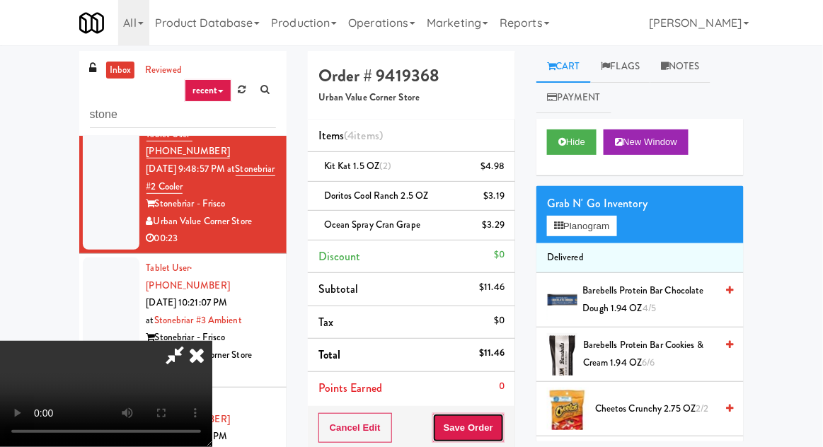
click at [504, 425] on button "Save Order" at bounding box center [469, 428] width 72 height 30
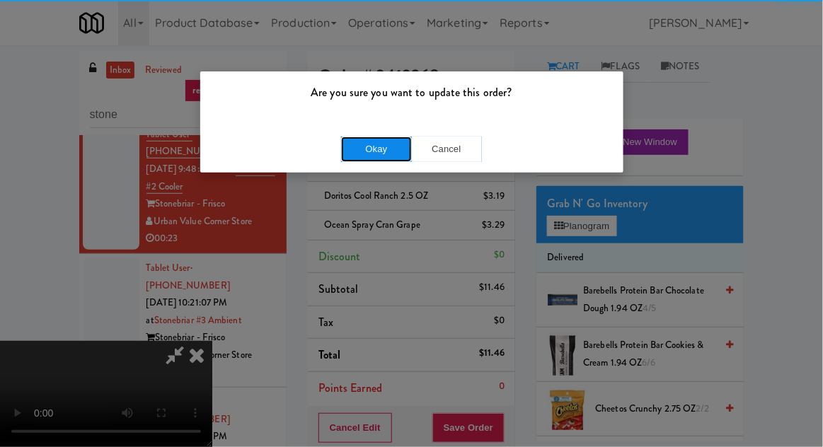
click at [350, 159] on button "Okay" at bounding box center [376, 149] width 71 height 25
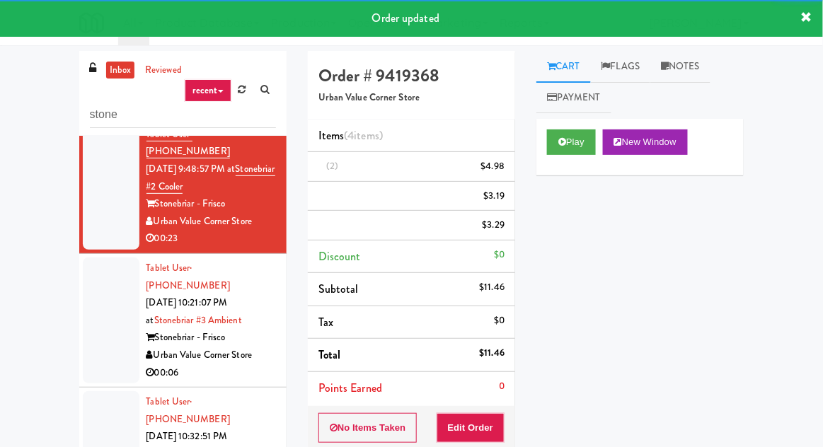
click at [86, 317] on div at bounding box center [111, 321] width 57 height 126
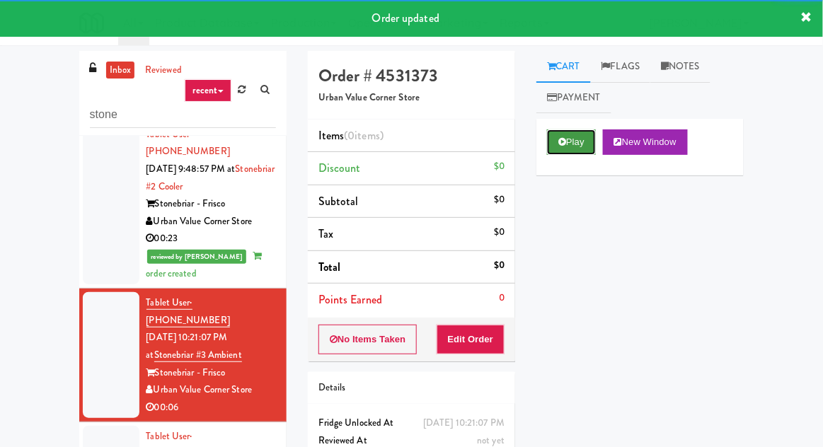
click at [553, 153] on button "Play" at bounding box center [571, 142] width 49 height 25
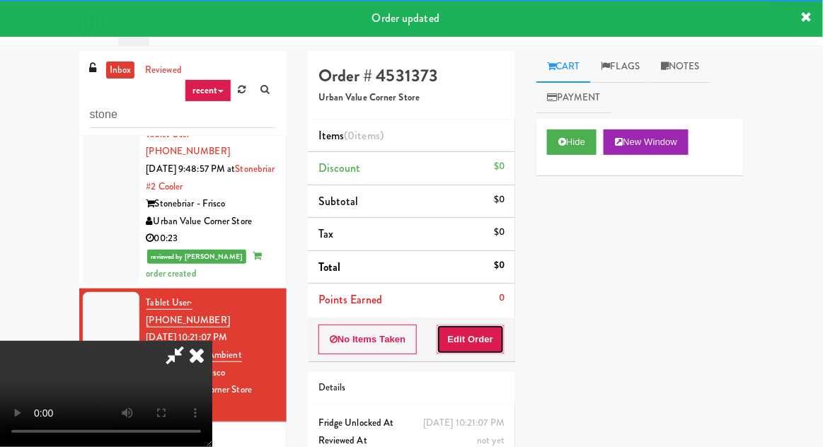
click at [472, 353] on button "Edit Order" at bounding box center [471, 340] width 69 height 30
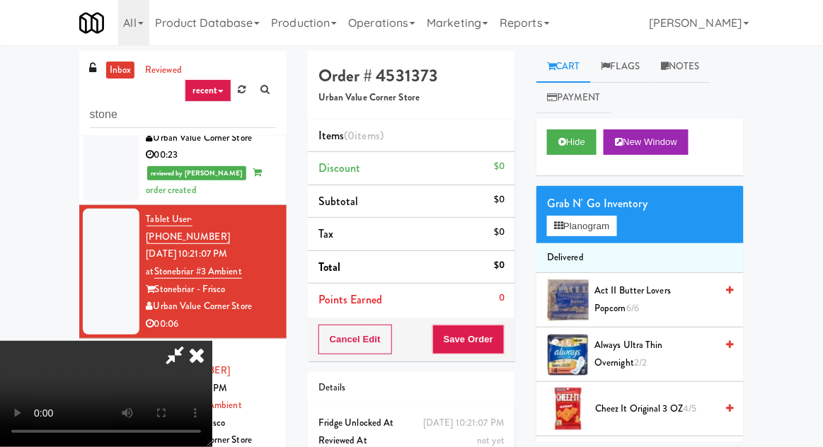
scroll to position [52, 0]
click at [629, 295] on span "Act II Butter Lovers Popcorn 6/6" at bounding box center [655, 299] width 121 height 35
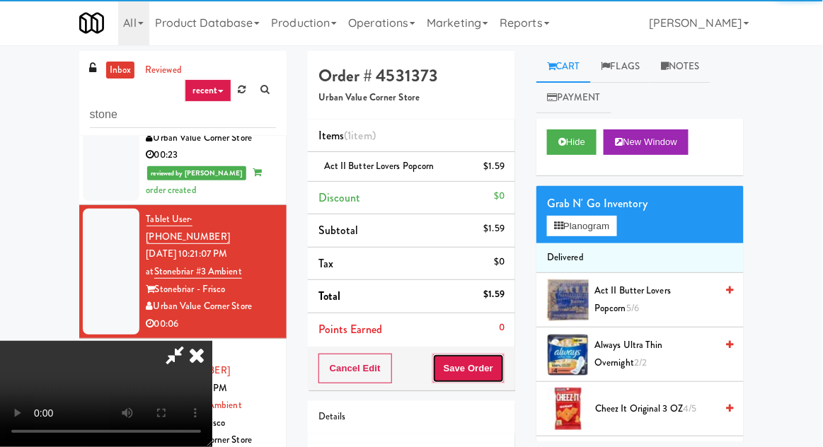
click at [499, 370] on button "Save Order" at bounding box center [469, 369] width 72 height 30
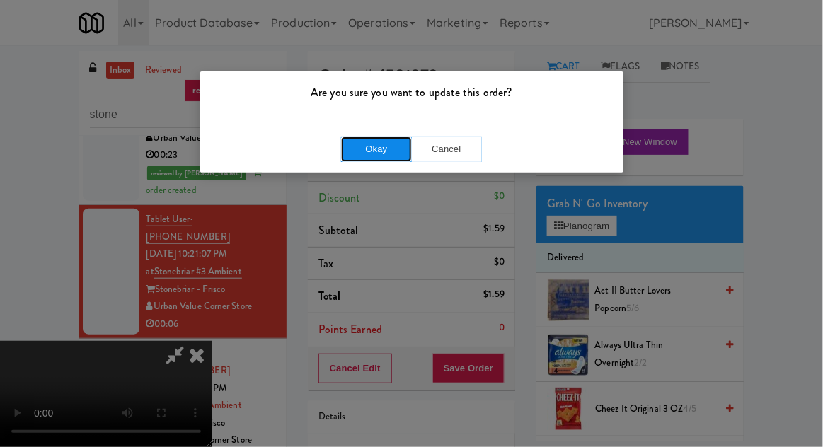
click at [359, 148] on button "Okay" at bounding box center [376, 149] width 71 height 25
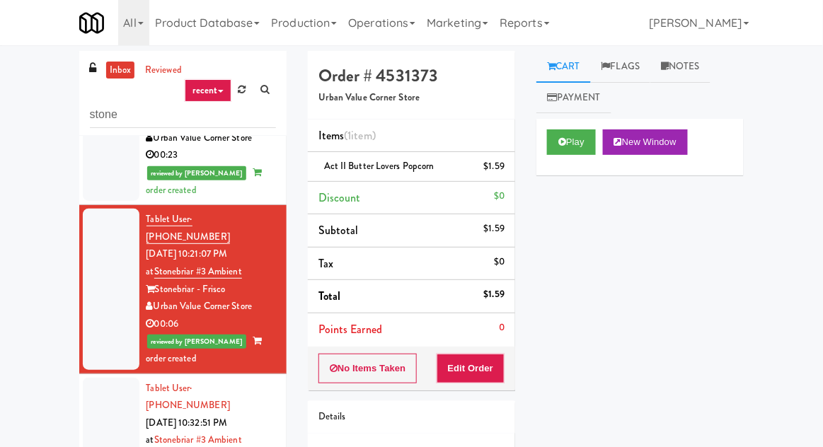
scroll to position [0, 0]
click at [118, 378] on div at bounding box center [111, 441] width 57 height 126
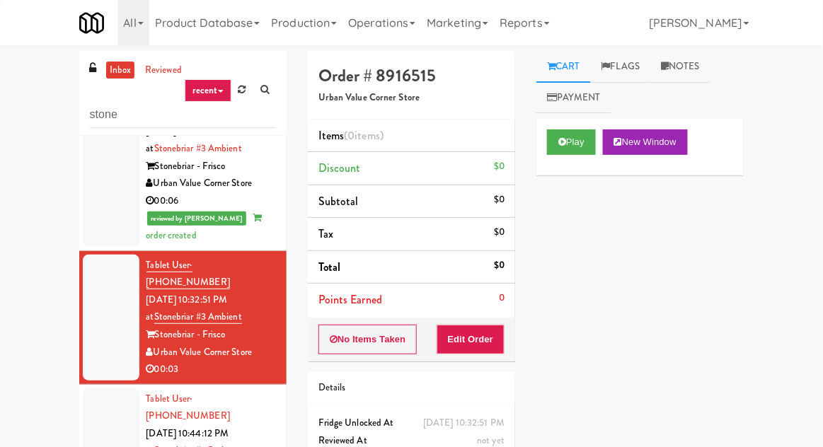
scroll to position [389, 0]
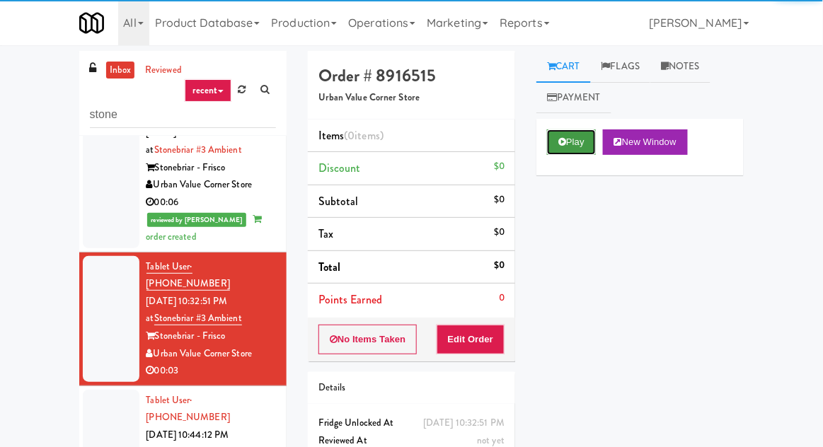
click at [573, 142] on button "Play" at bounding box center [571, 142] width 49 height 25
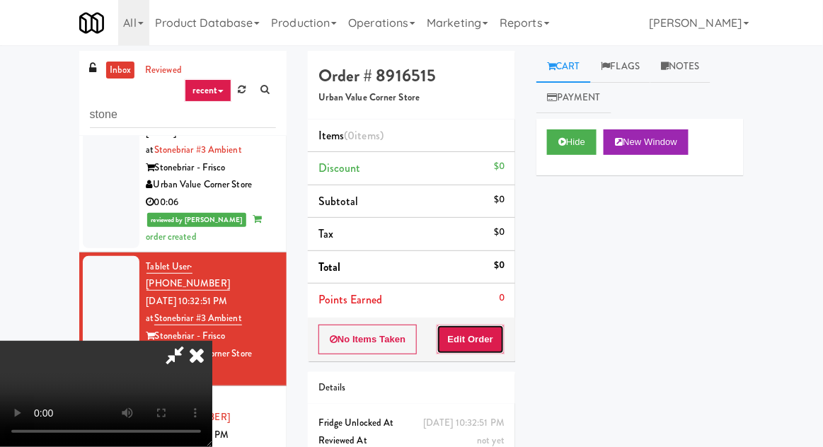
click at [476, 333] on button "Edit Order" at bounding box center [471, 340] width 69 height 30
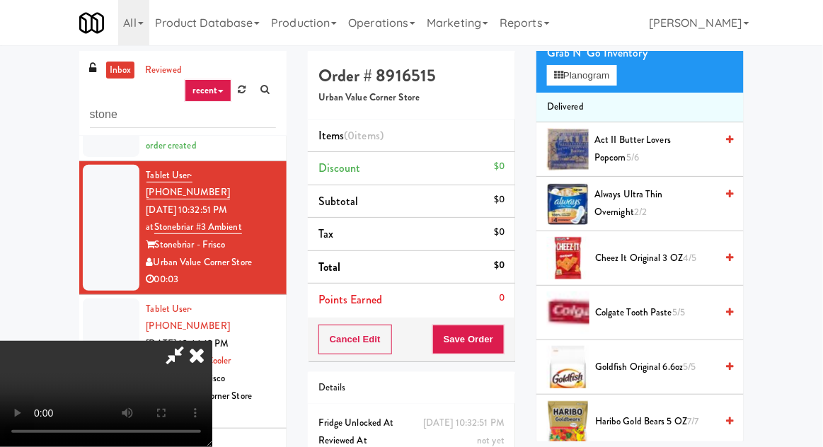
scroll to position [152, 0]
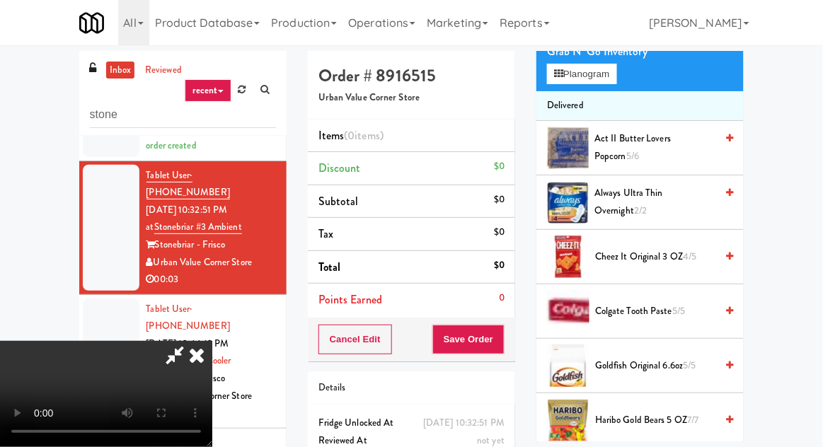
click at [645, 306] on span "Colgate Tooth Paste 5/5" at bounding box center [655, 312] width 120 height 18
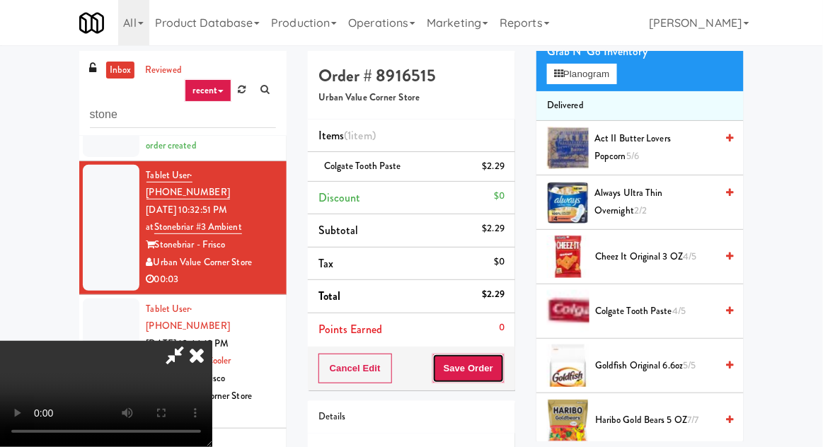
click at [501, 364] on button "Save Order" at bounding box center [469, 369] width 72 height 30
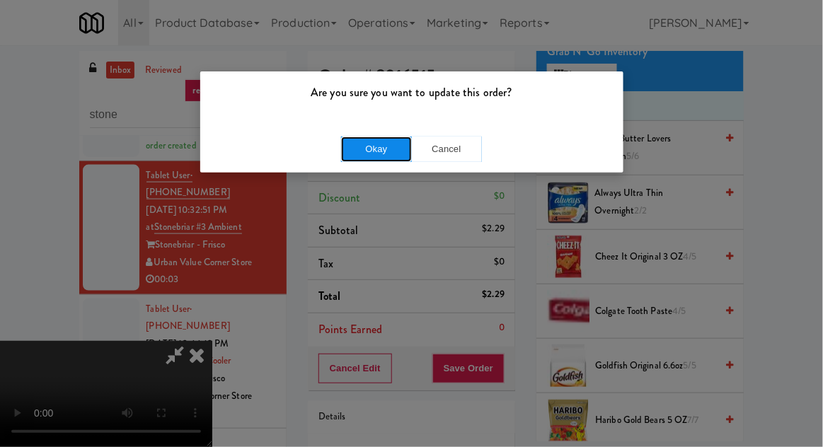
click at [352, 139] on button "Okay" at bounding box center [376, 149] width 71 height 25
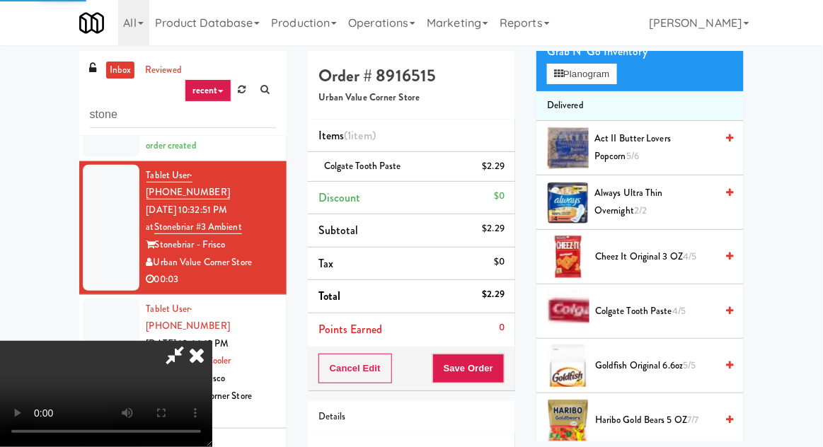
scroll to position [139, 0]
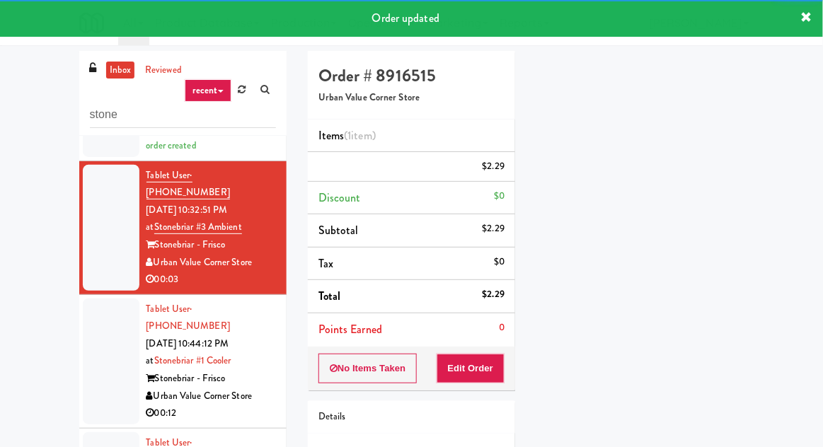
click at [107, 299] on div at bounding box center [111, 362] width 57 height 126
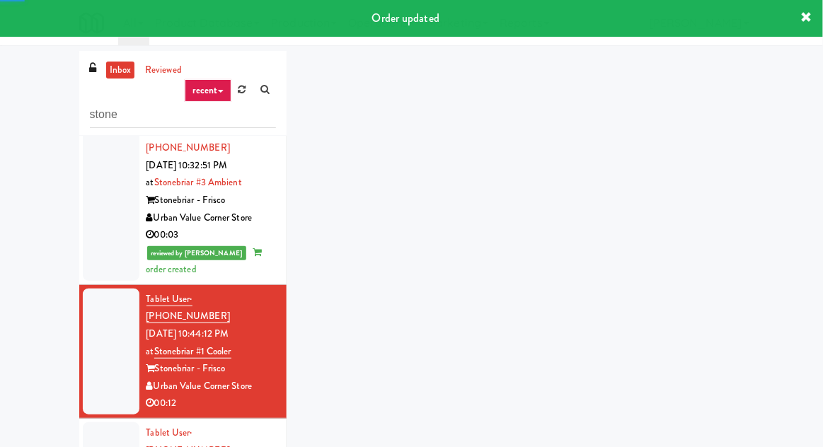
scroll to position [544, 0]
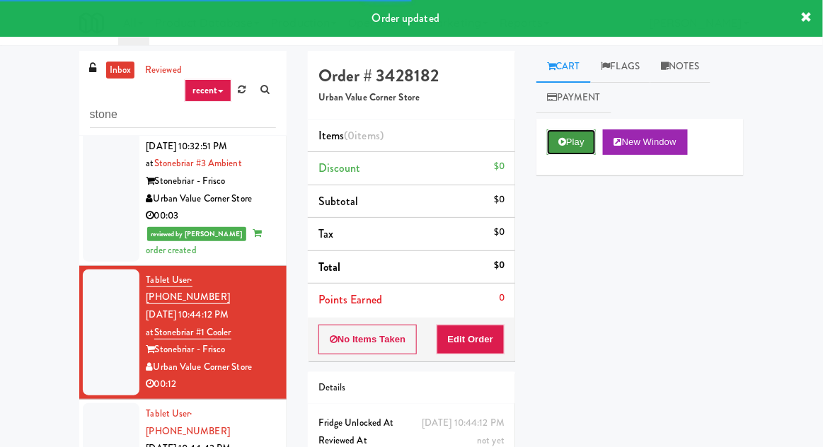
click at [578, 139] on button "Play" at bounding box center [571, 142] width 49 height 25
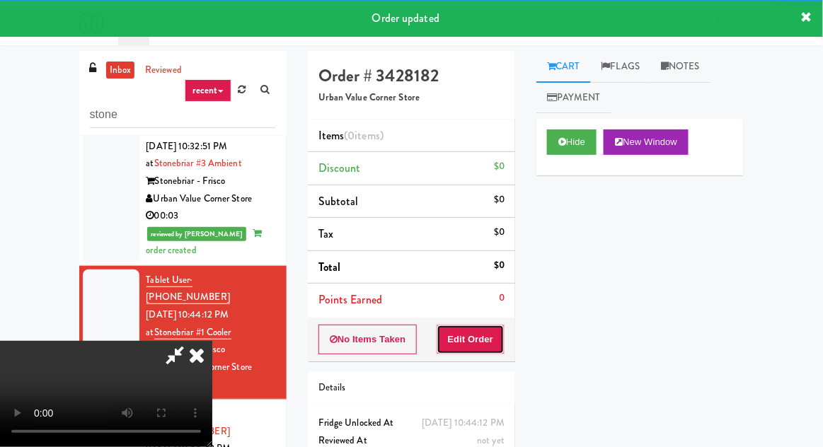
click at [479, 353] on button "Edit Order" at bounding box center [471, 340] width 69 height 30
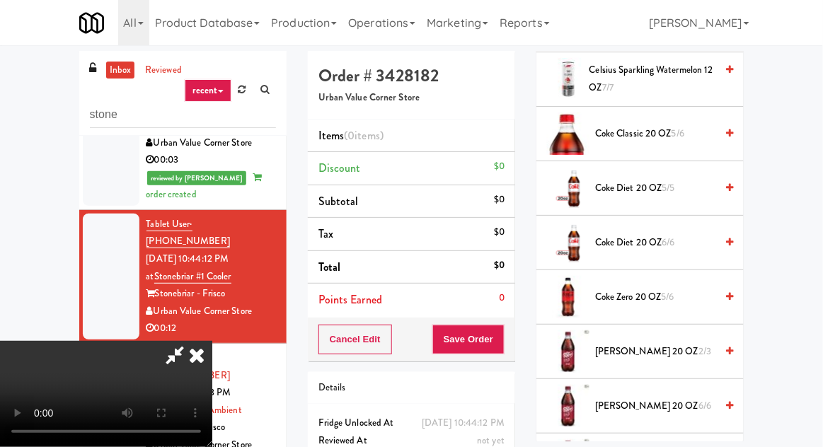
scroll to position [823, 0]
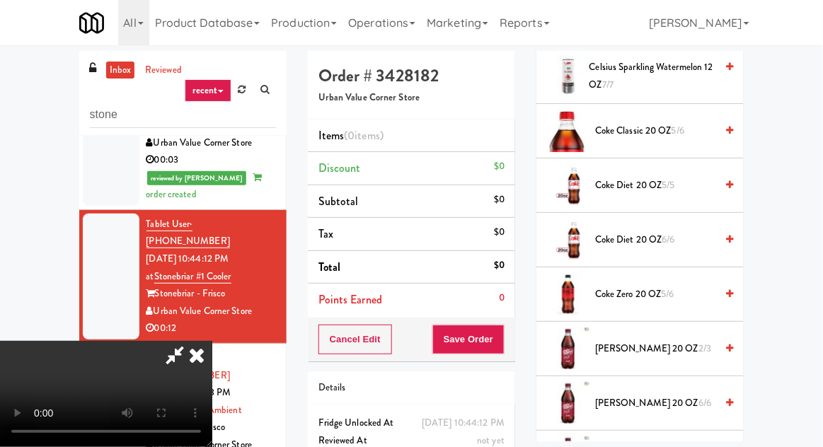
click at [654, 178] on span "Coke Diet 20 OZ 5/5" at bounding box center [655, 186] width 120 height 18
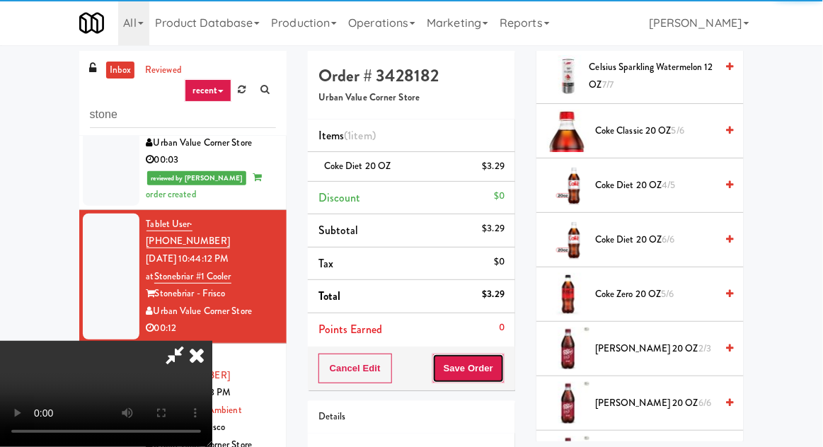
click at [499, 355] on button "Save Order" at bounding box center [469, 369] width 72 height 30
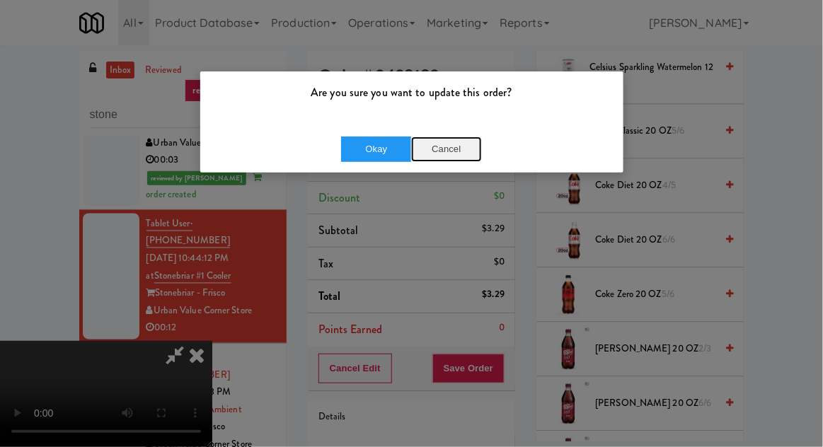
click at [430, 140] on button "Cancel" at bounding box center [446, 149] width 71 height 25
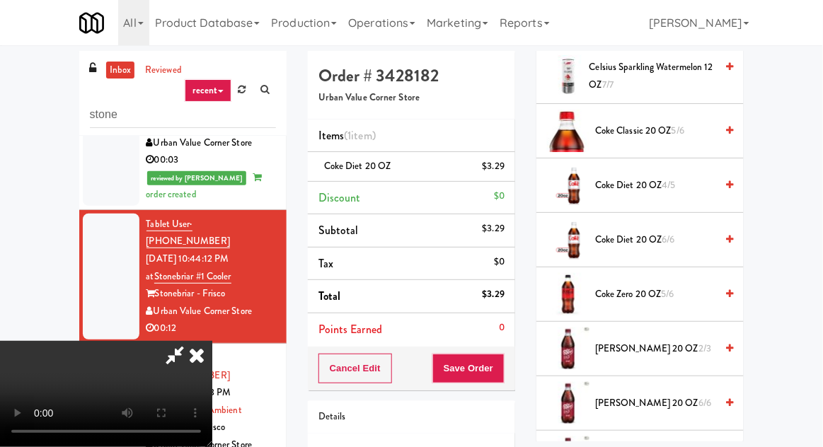
scroll to position [0, 0]
click at [670, 233] on span "6/6" at bounding box center [669, 239] width 13 height 13
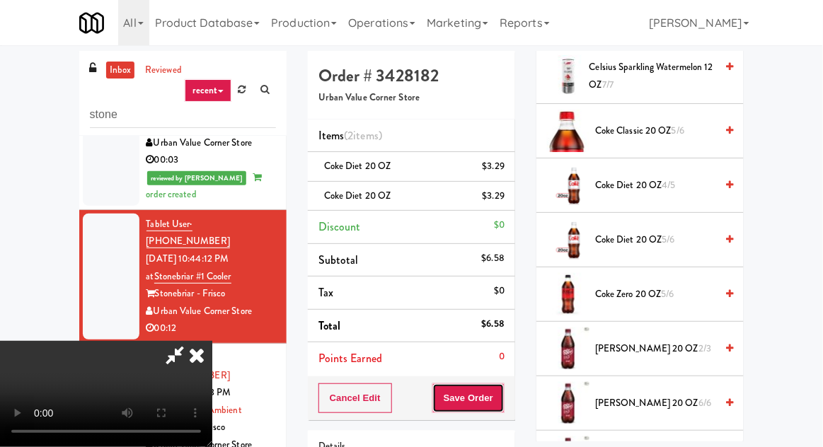
click at [494, 398] on button "Save Order" at bounding box center [469, 399] width 72 height 30
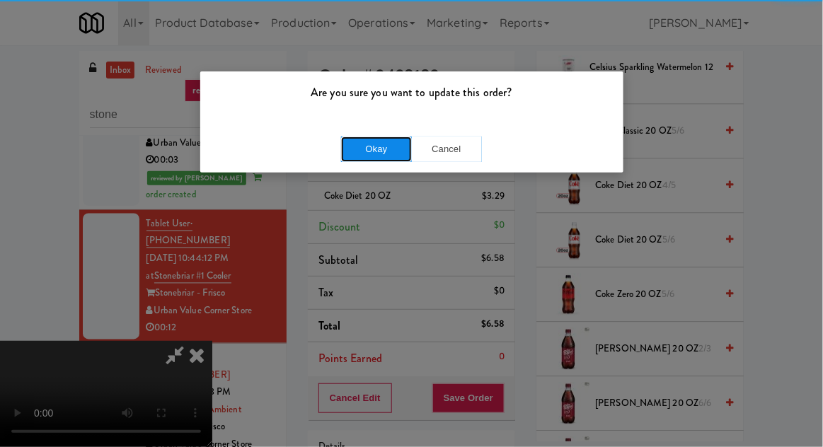
click at [360, 138] on button "Okay" at bounding box center [376, 149] width 71 height 25
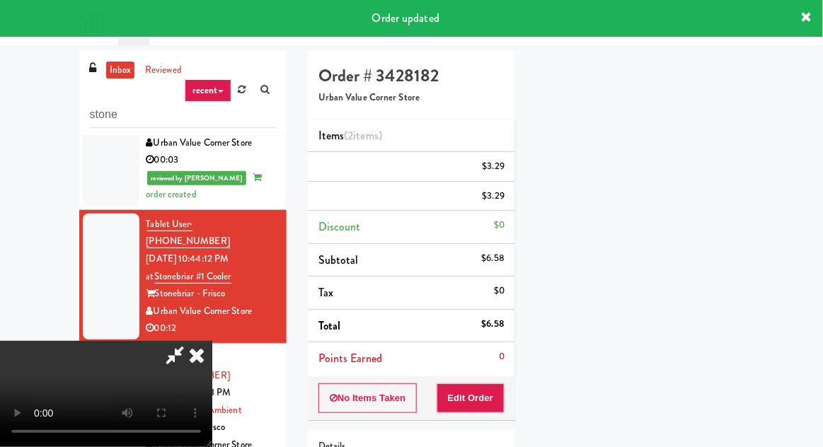
scroll to position [139, 0]
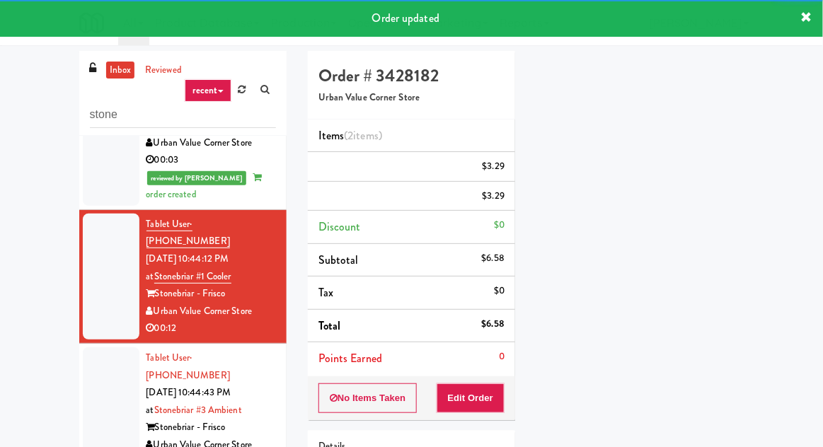
click at [106, 348] on div at bounding box center [111, 411] width 57 height 126
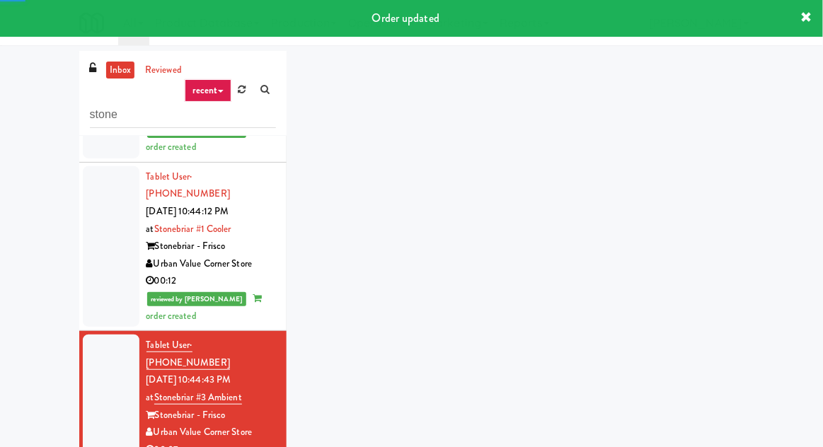
scroll to position [673, 0]
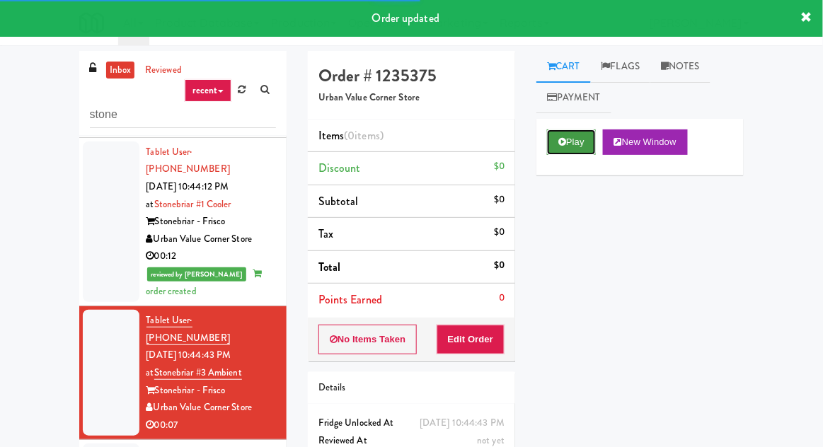
click at [561, 132] on button "Play" at bounding box center [571, 142] width 49 height 25
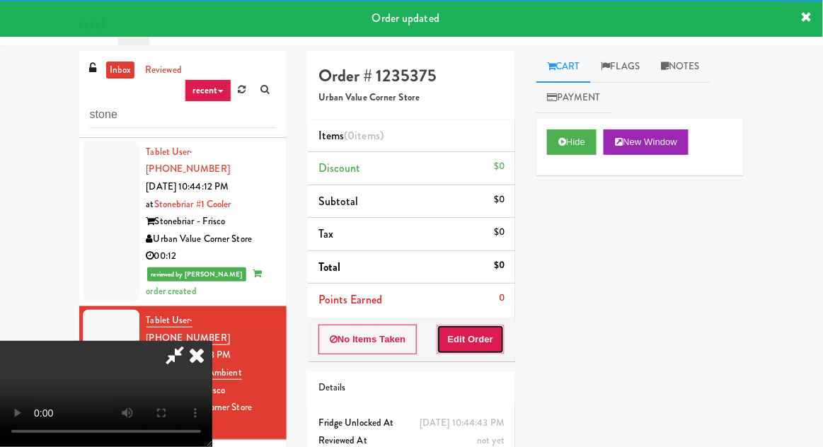
click at [487, 326] on button "Edit Order" at bounding box center [471, 340] width 69 height 30
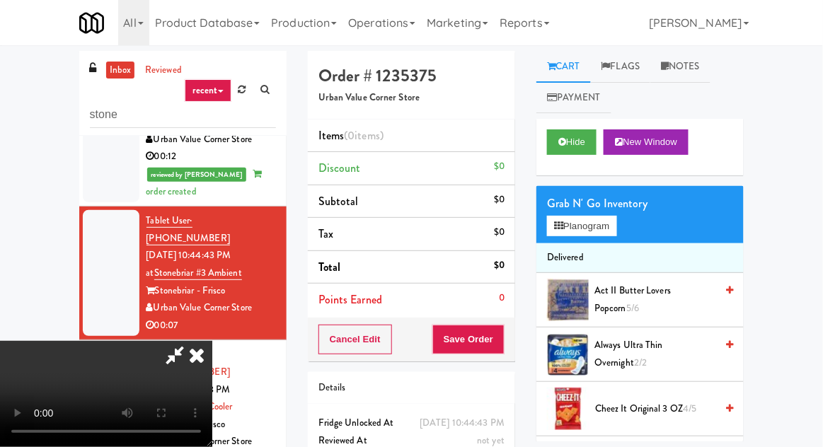
scroll to position [0, 0]
click at [611, 219] on button "Planogram" at bounding box center [581, 226] width 69 height 21
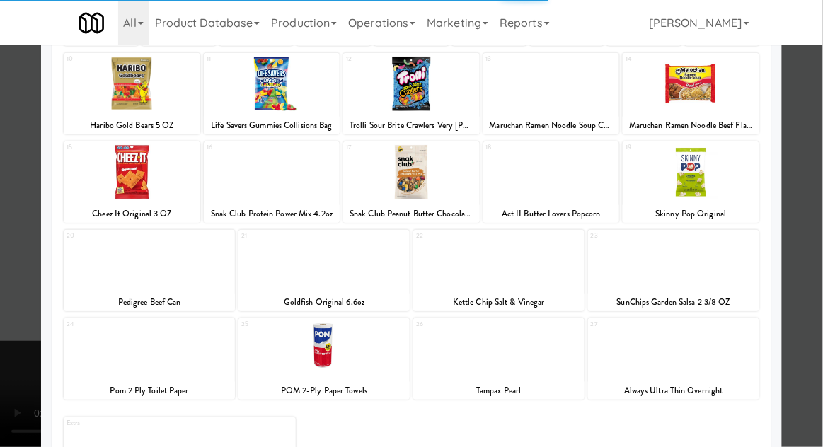
scroll to position [179, 0]
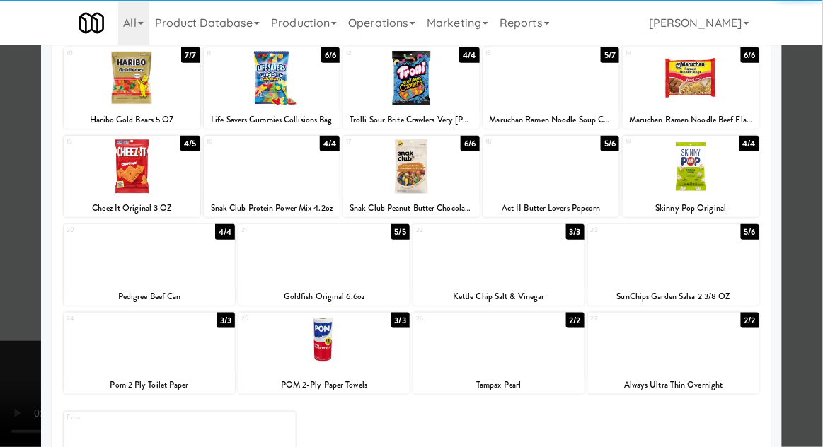
click at [289, 347] on div at bounding box center [324, 343] width 171 height 55
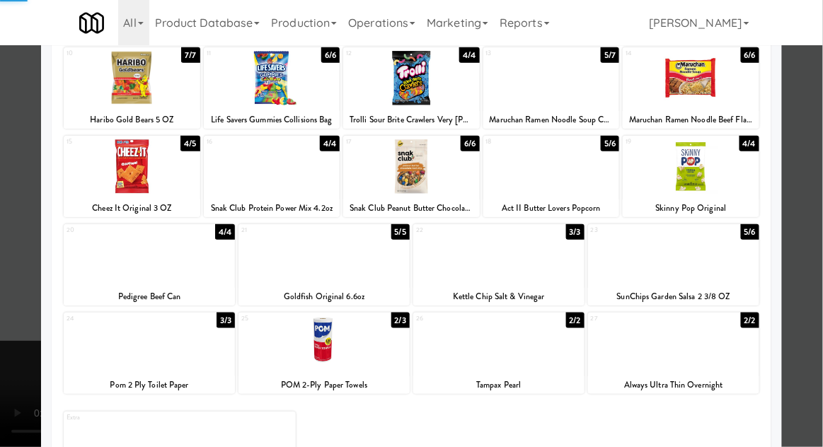
click at [9, 316] on div at bounding box center [411, 223] width 823 height 447
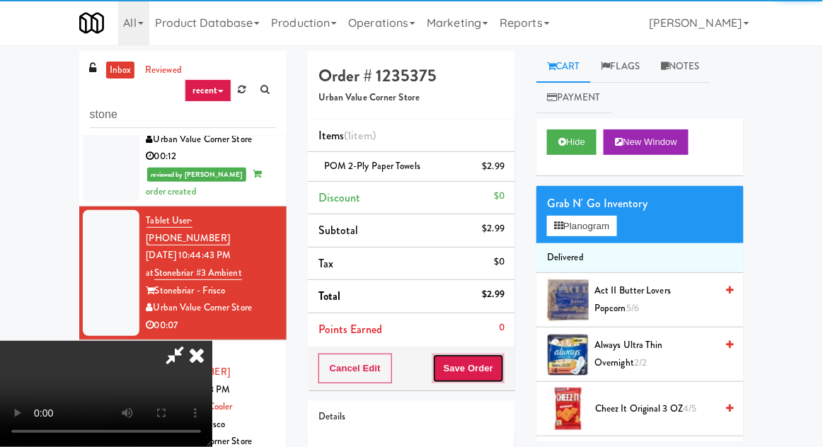
click at [501, 361] on button "Save Order" at bounding box center [469, 369] width 72 height 30
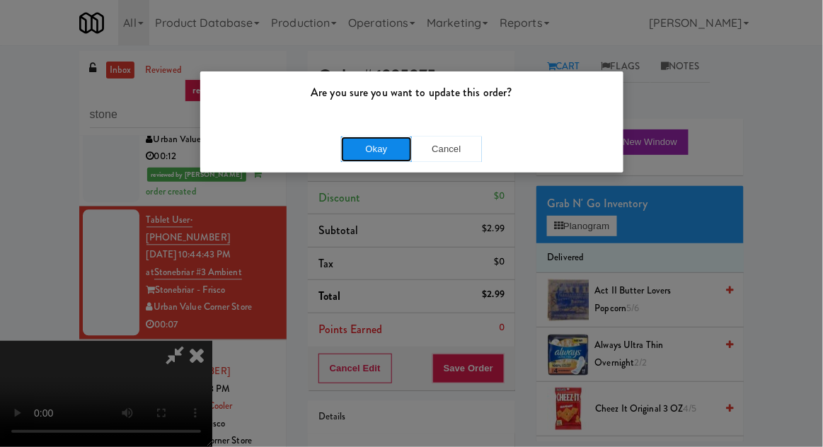
click at [367, 156] on button "Okay" at bounding box center [376, 149] width 71 height 25
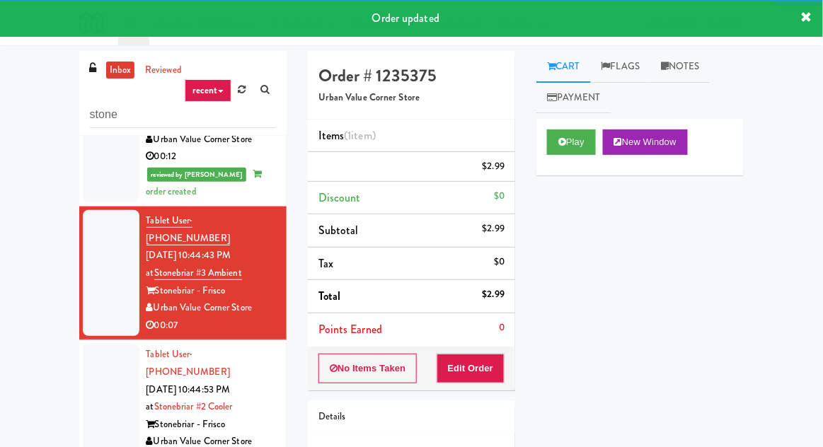
click at [103, 344] on div at bounding box center [111, 407] width 57 height 126
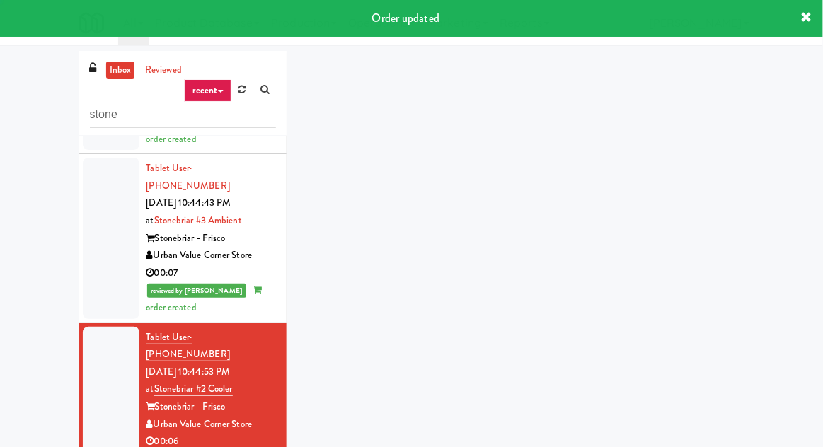
scroll to position [831, 0]
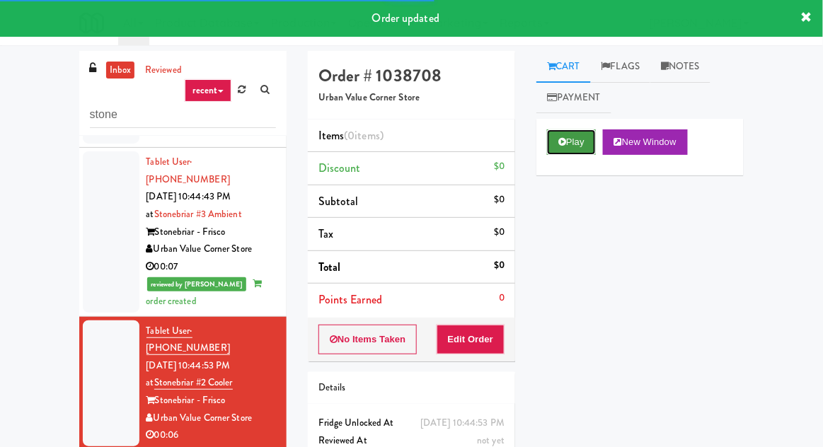
click at [575, 145] on button "Play" at bounding box center [571, 142] width 49 height 25
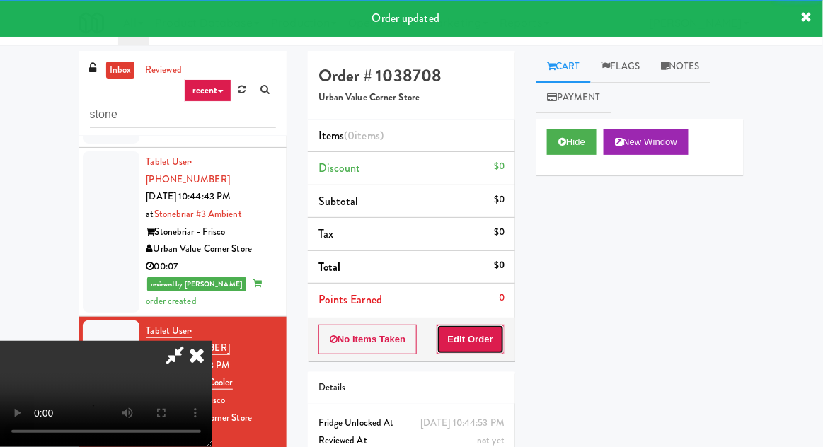
click at [477, 326] on button "Edit Order" at bounding box center [471, 340] width 69 height 30
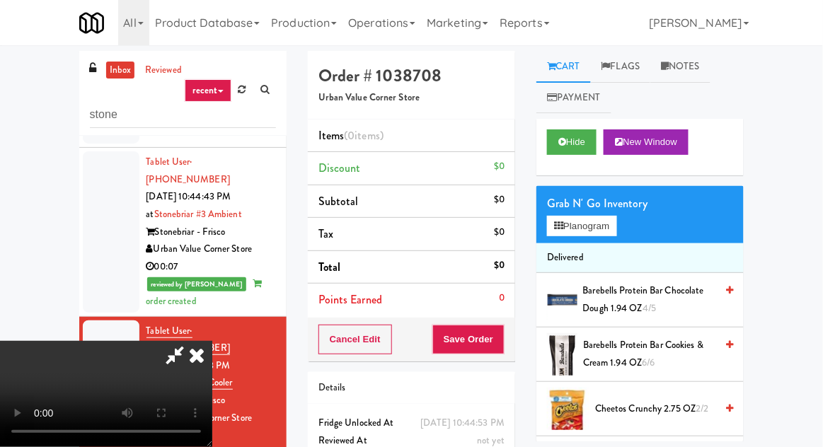
scroll to position [52, 0]
click at [607, 225] on button "Planogram" at bounding box center [581, 226] width 69 height 21
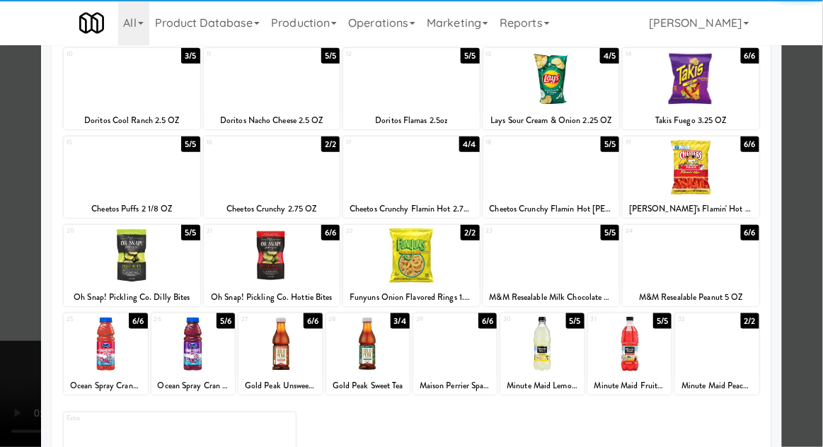
scroll to position [178, 0]
click at [583, 259] on div at bounding box center [552, 256] width 137 height 55
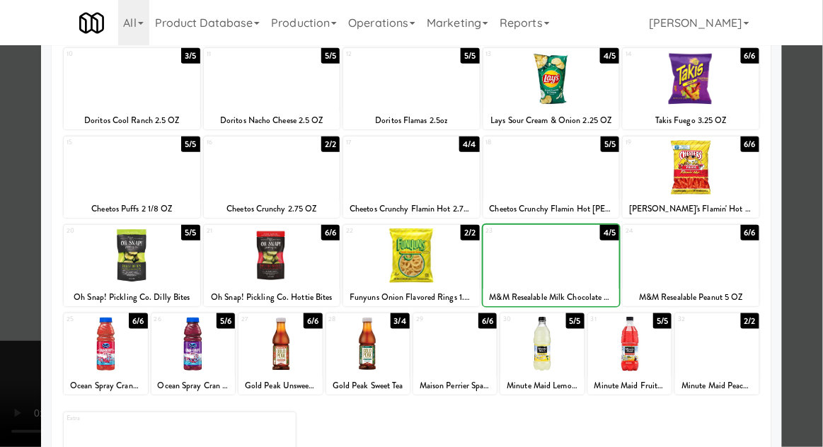
click at [20, 287] on div at bounding box center [411, 223] width 823 height 447
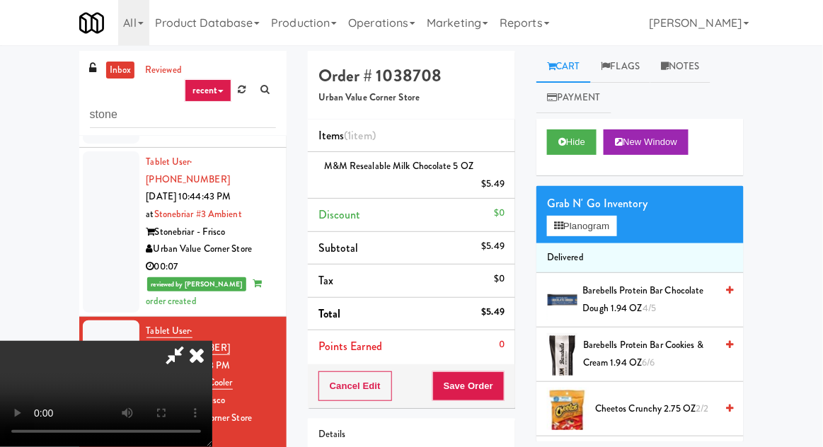
click at [516, 392] on div "Order # 1038708 Urban Value Corner Store Items (1 item ) M&M Resealable Milk Ch…" at bounding box center [411, 302] width 229 height 502
click at [502, 379] on button "Save Order" at bounding box center [469, 387] width 72 height 30
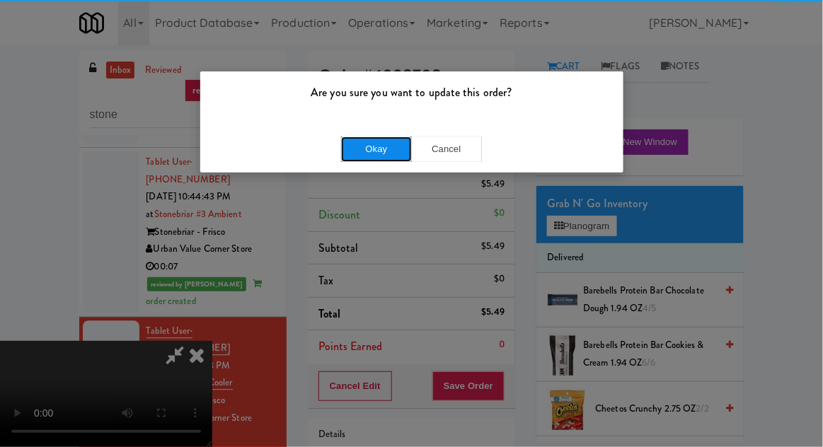
click at [353, 156] on button "Okay" at bounding box center [376, 149] width 71 height 25
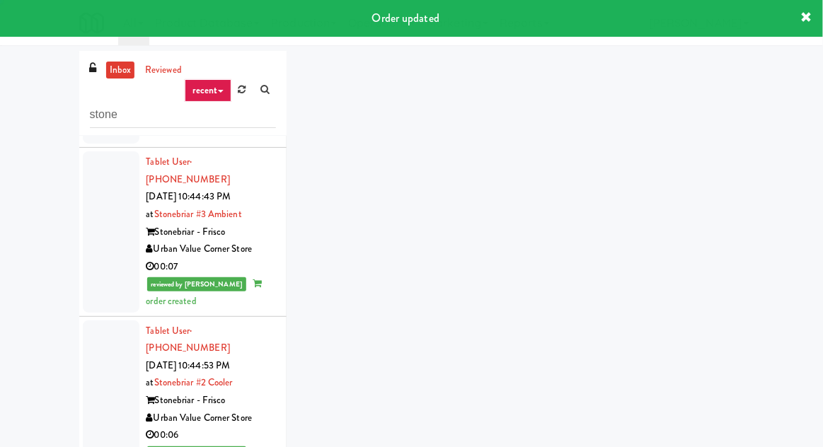
scroll to position [866, 0]
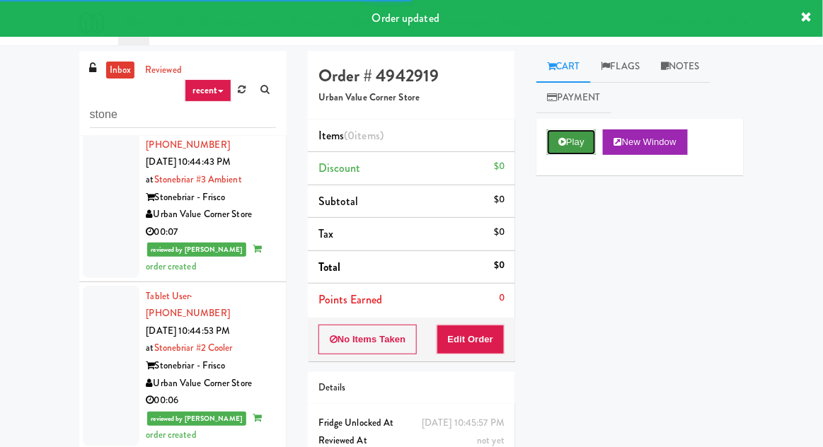
click at [578, 138] on button "Play" at bounding box center [571, 142] width 49 height 25
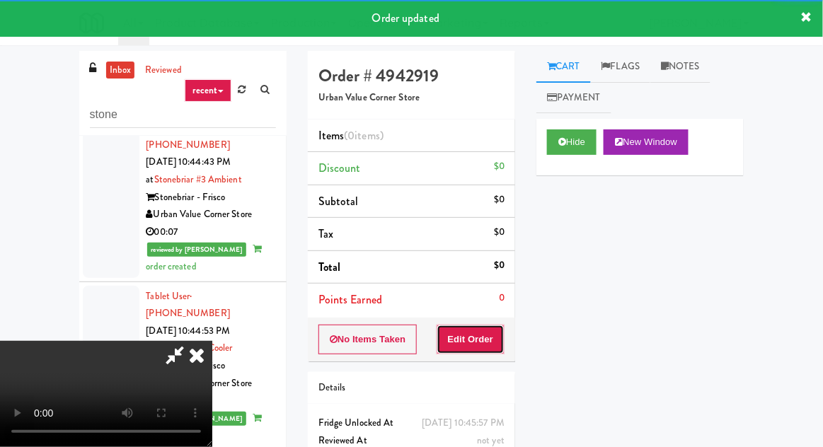
click at [493, 337] on button "Edit Order" at bounding box center [471, 340] width 69 height 30
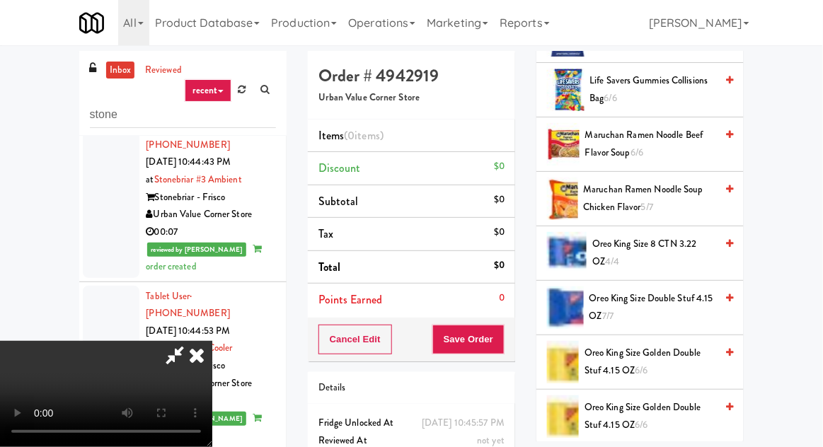
scroll to position [646, 0]
click at [648, 253] on span "Oreo King Size 8 CTN 3.22 OZ 4/4" at bounding box center [654, 253] width 123 height 35
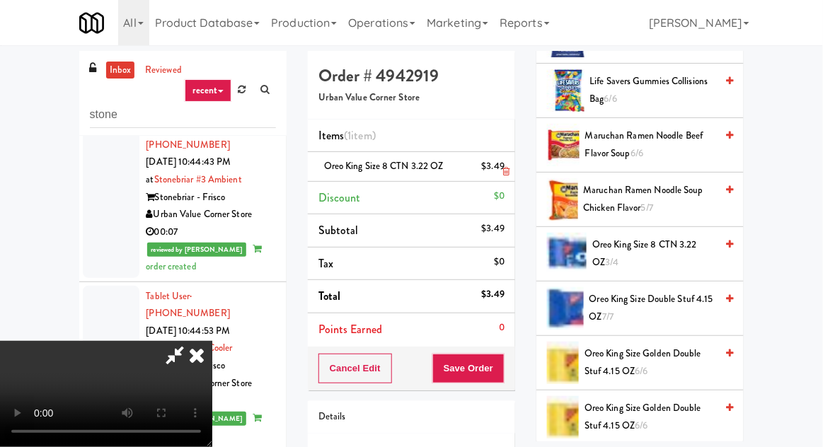
click at [506, 167] on li "Oreo King Size 8 CTN 3.22 OZ $3.49" at bounding box center [411, 167] width 207 height 30
click at [504, 166] on link at bounding box center [503, 173] width 13 height 18
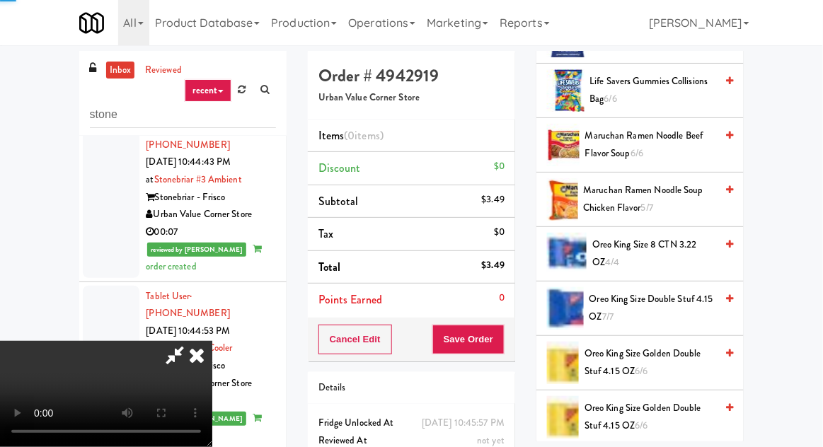
click at [634, 243] on span "Oreo King Size 8 CTN 3.22 OZ 4/4" at bounding box center [654, 253] width 123 height 35
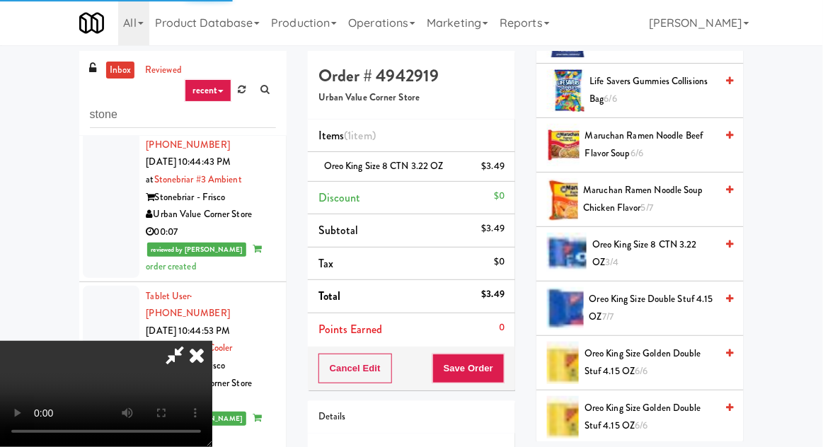
scroll to position [0, 0]
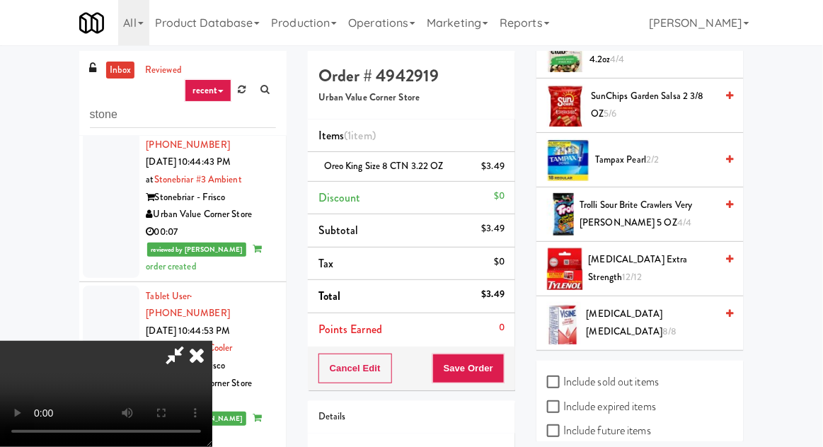
click at [678, 216] on span "4/4" at bounding box center [685, 222] width 14 height 13
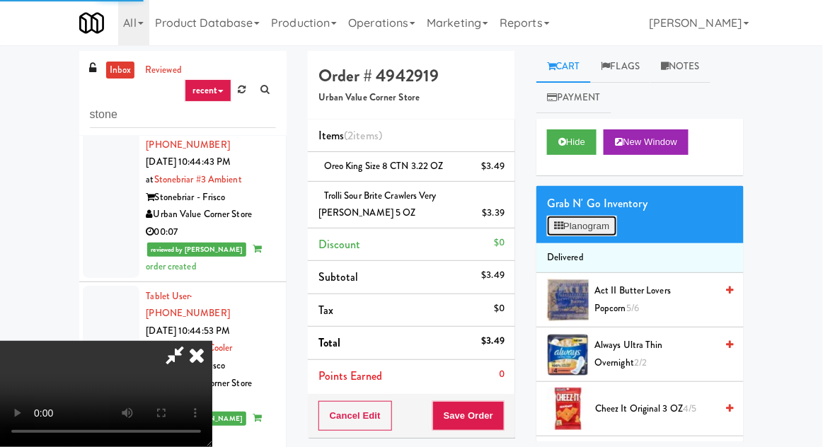
click at [598, 216] on button "Planogram" at bounding box center [581, 226] width 69 height 21
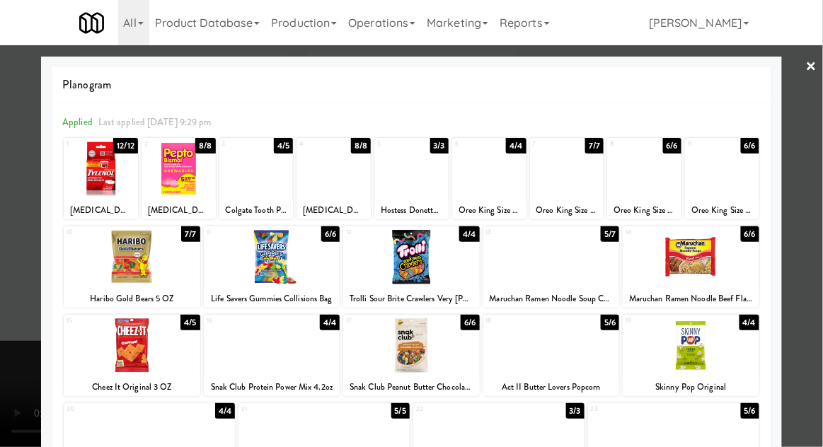
click at [651, 182] on div at bounding box center [644, 169] width 74 height 55
click at [6, 227] on div at bounding box center [411, 223] width 823 height 447
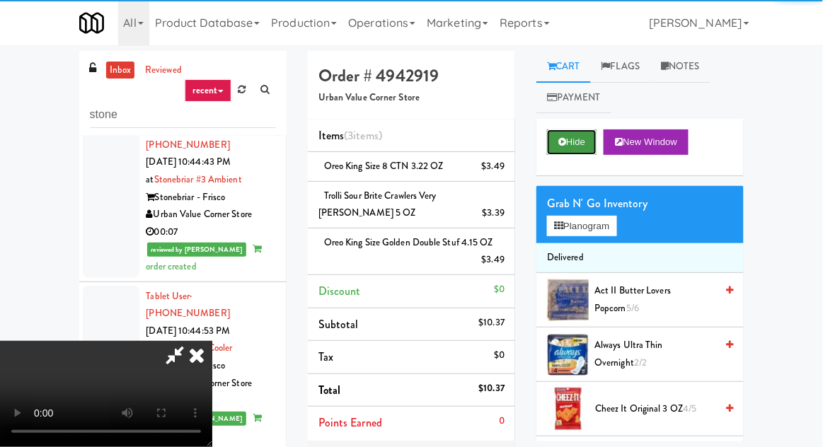
click at [581, 142] on button "Hide" at bounding box center [572, 142] width 50 height 25
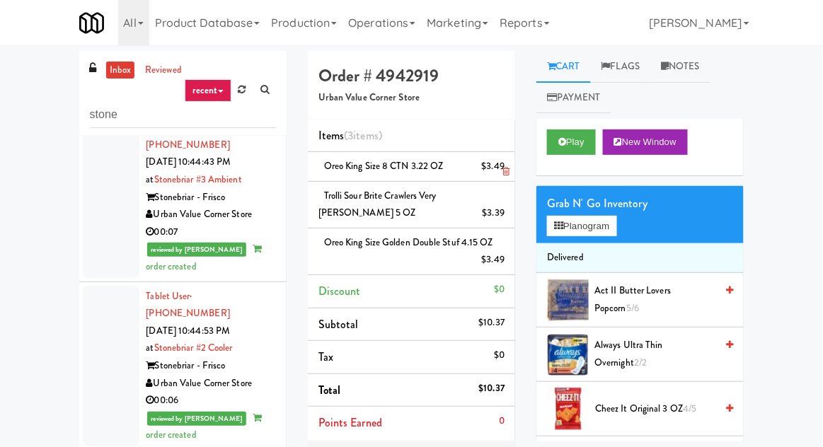
click at [510, 168] on li "Oreo King Size 8 CTN 3.22 OZ $3.49" at bounding box center [411, 167] width 207 height 30
click at [506, 170] on icon at bounding box center [506, 171] width 7 height 9
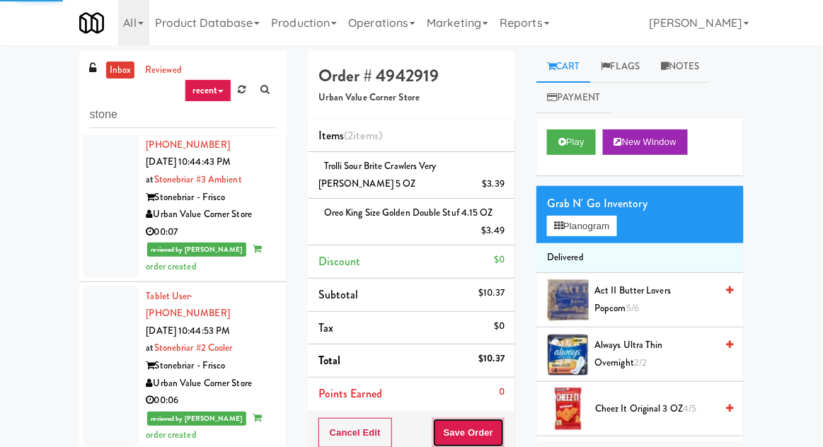
click at [491, 418] on button "Save Order" at bounding box center [469, 433] width 72 height 30
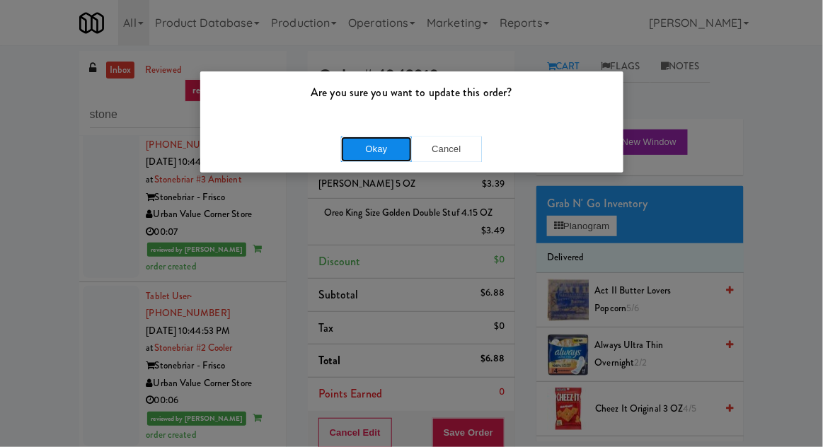
click at [344, 140] on button "Okay" at bounding box center [376, 149] width 71 height 25
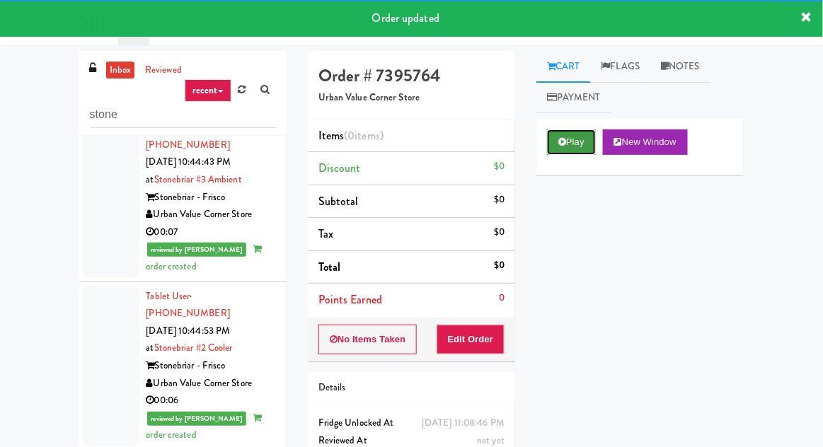
click at [574, 134] on button "Play" at bounding box center [571, 142] width 49 height 25
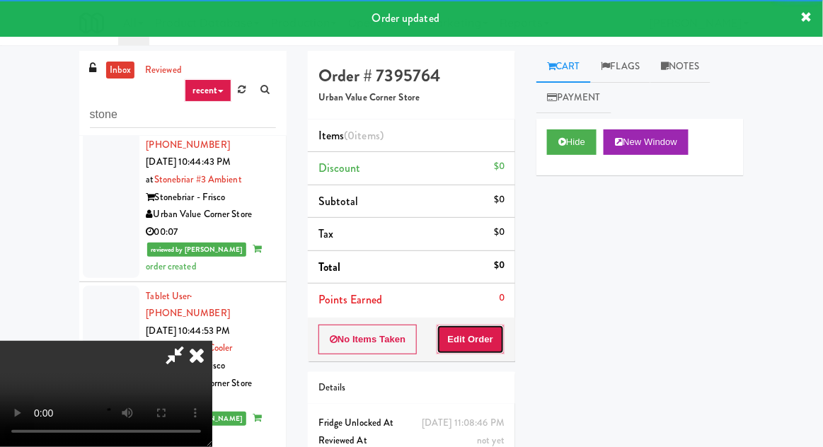
click at [493, 326] on button "Edit Order" at bounding box center [471, 340] width 69 height 30
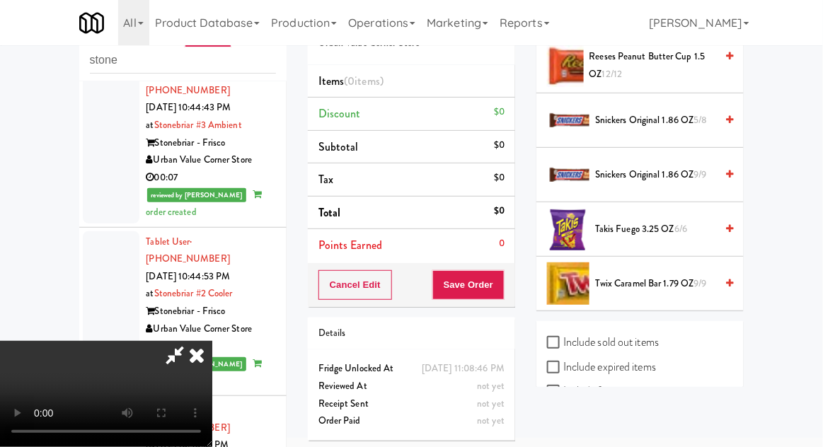
scroll to position [1652, 0]
click at [683, 170] on span "Snickers Original 1.86 OZ 9/9" at bounding box center [655, 175] width 120 height 18
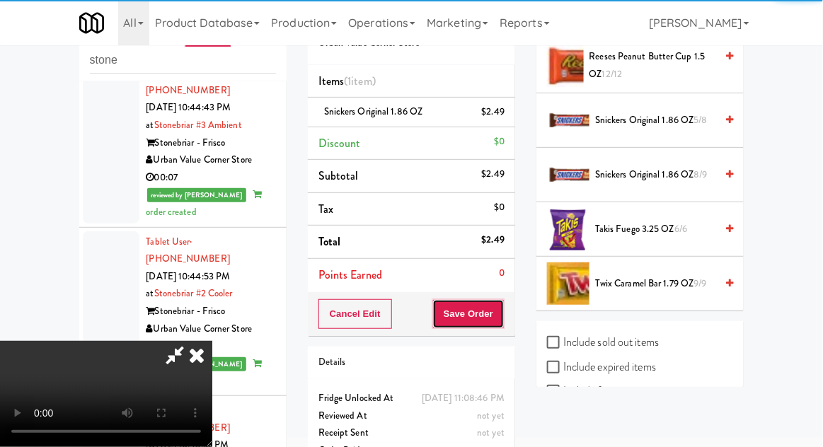
click at [498, 309] on button "Save Order" at bounding box center [469, 314] width 72 height 30
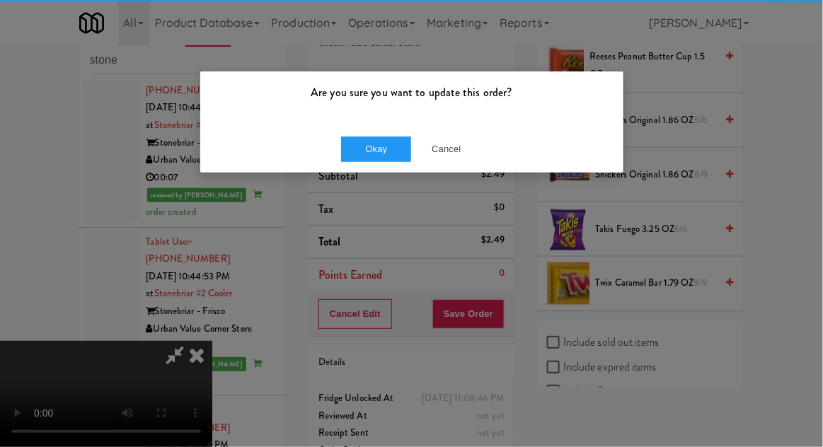
click at [334, 122] on div "Are you sure you want to update this order?" at bounding box center [411, 99] width 423 height 54
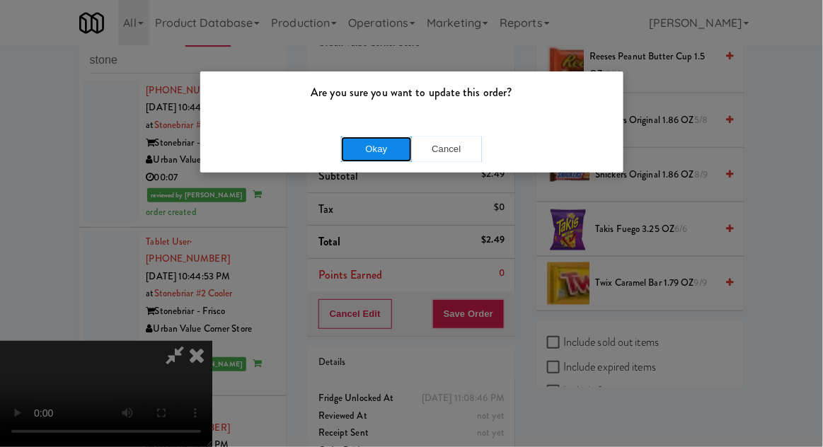
click at [351, 150] on button "Okay" at bounding box center [376, 149] width 71 height 25
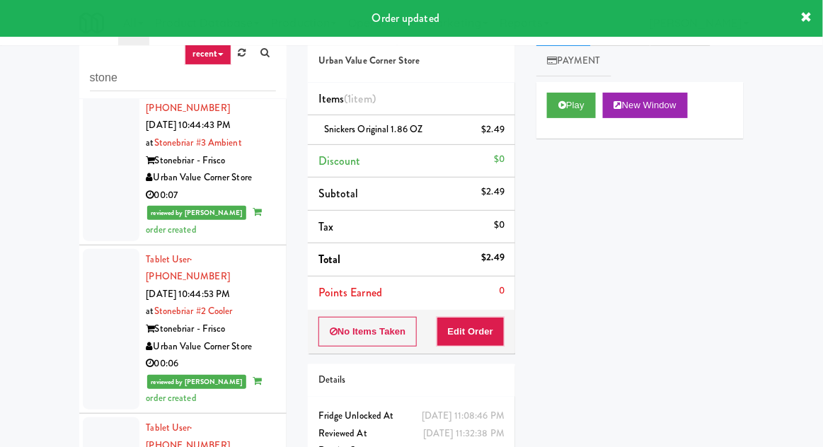
scroll to position [0, 0]
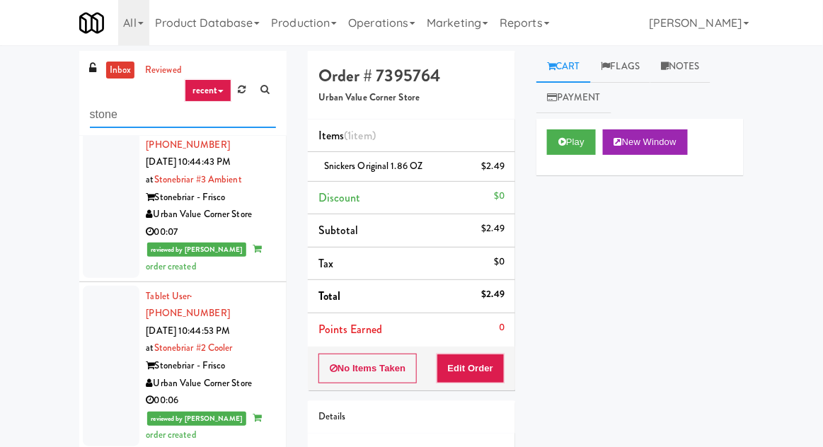
click at [119, 117] on input "stone" at bounding box center [183, 115] width 186 height 26
click at [116, 110] on input "stone" at bounding box center [183, 115] width 186 height 26
click at [112, 110] on input "stone" at bounding box center [183, 115] width 186 height 26
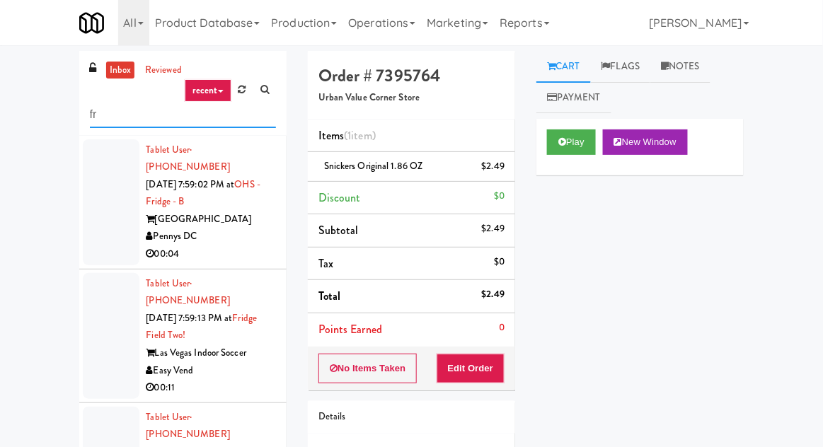
type input "f"
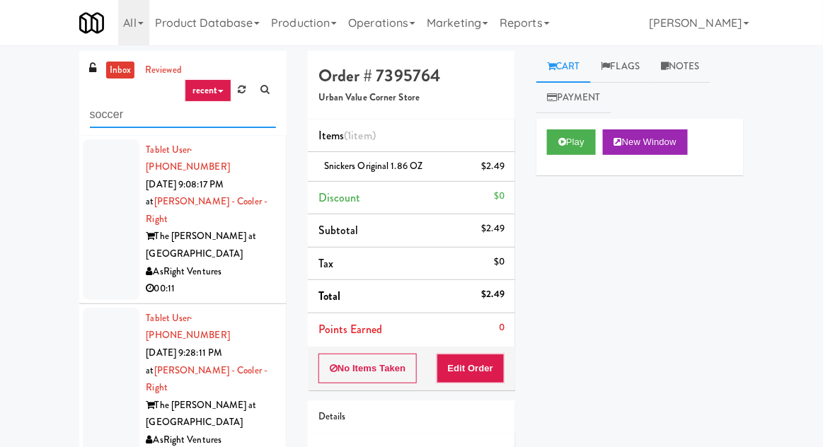
type input "soccer"
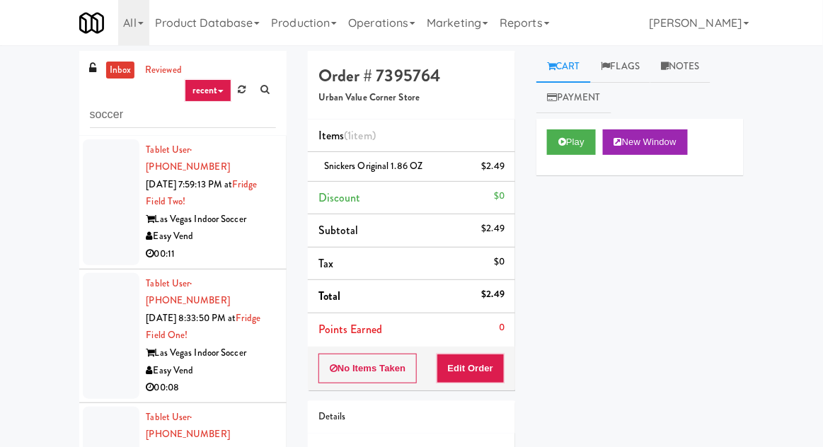
click at [80, 224] on li "Tablet User · (702) 817-0937 Sep 11, 2025 7:59:13 PM at Fridge Field Two! Las V…" at bounding box center [182, 203] width 207 height 134
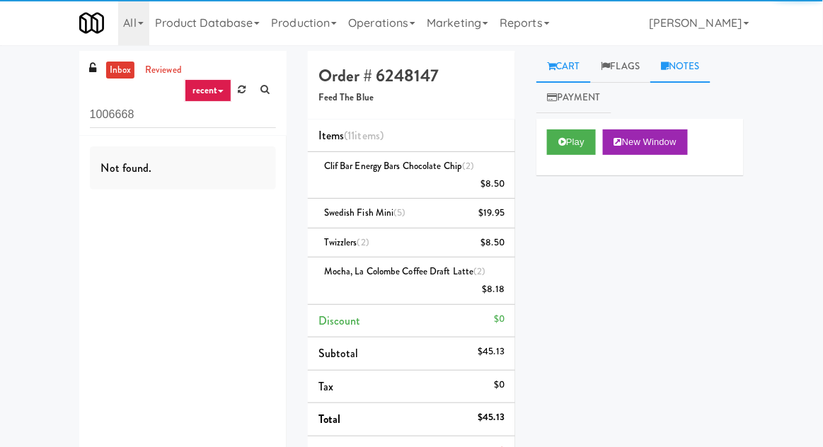
click at [701, 68] on link "Notes" at bounding box center [681, 67] width 60 height 32
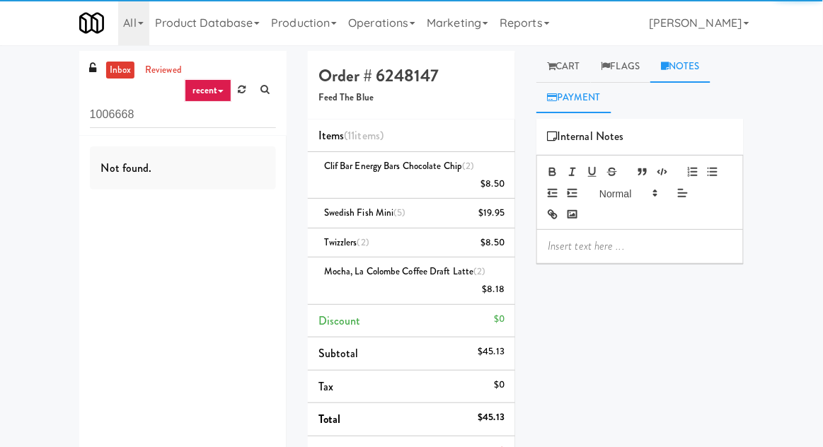
click at [586, 112] on link "Payment" at bounding box center [574, 98] width 75 height 32
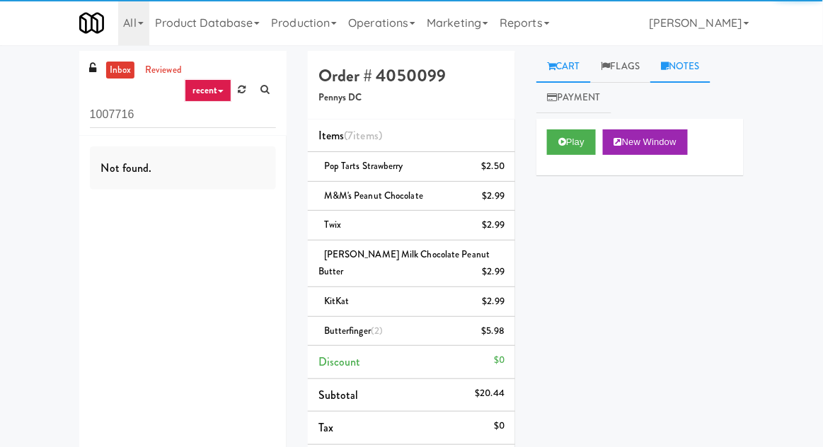
click at [697, 63] on link "Notes" at bounding box center [681, 67] width 60 height 32
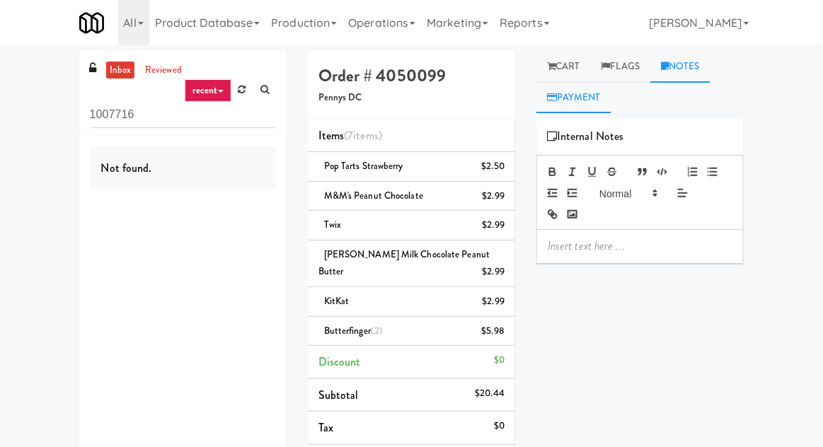
click at [582, 110] on link "Payment" at bounding box center [574, 98] width 75 height 32
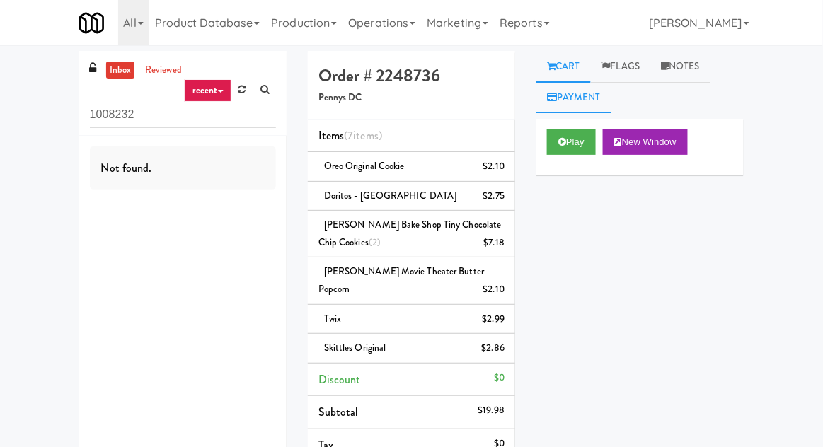
click at [589, 89] on link "Payment" at bounding box center [574, 98] width 75 height 32
